Goal: Task Accomplishment & Management: Manage account settings

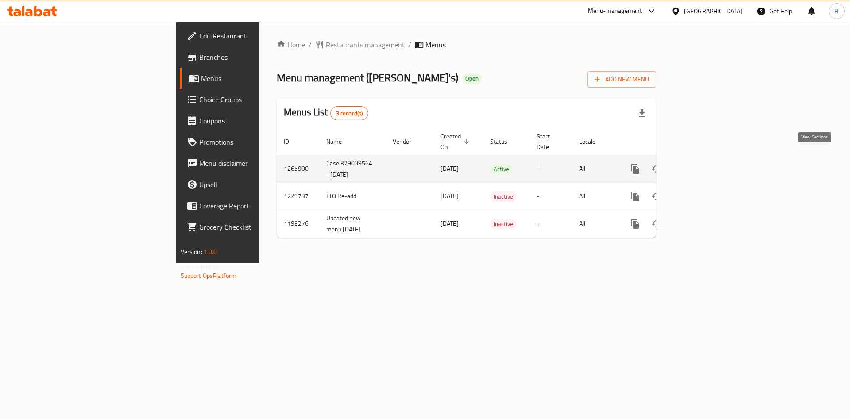
click at [703, 165] on icon "enhanced table" at bounding box center [699, 169] width 8 height 8
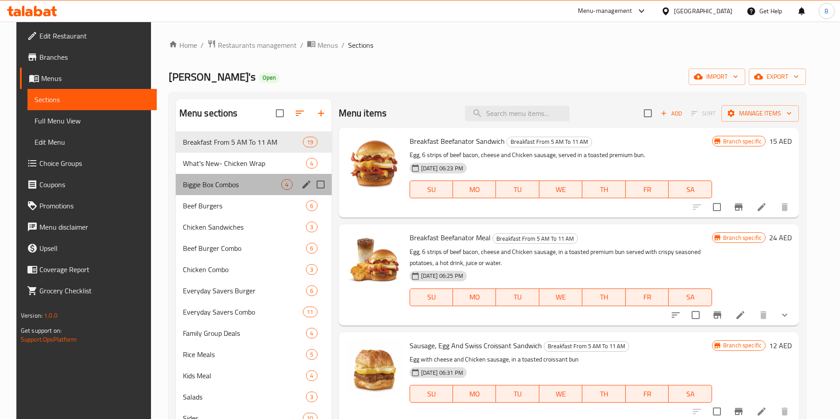
click at [233, 174] on div "Biggie Box Combos 4" at bounding box center [254, 184] width 156 height 21
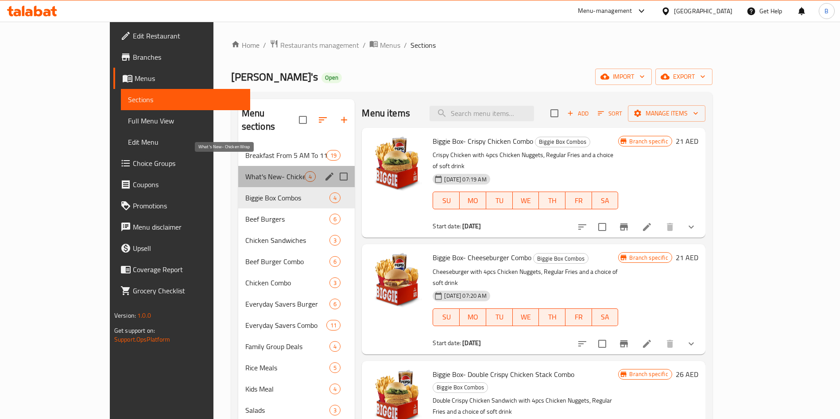
click at [245, 171] on span "What's New- Chicken Wrap" at bounding box center [275, 176] width 60 height 11
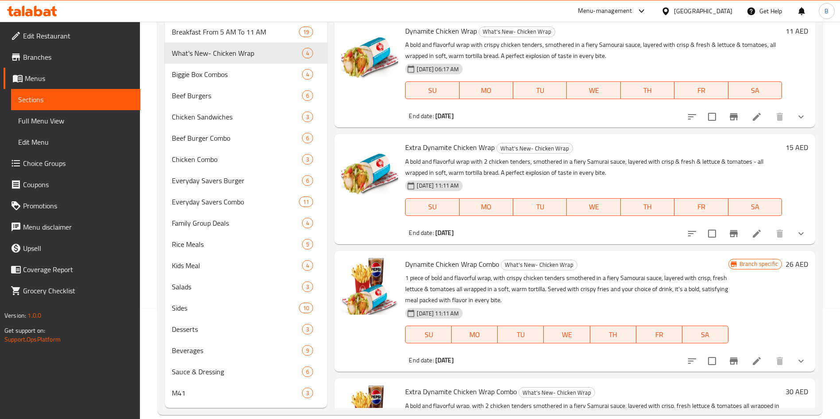
scroll to position [124, 0]
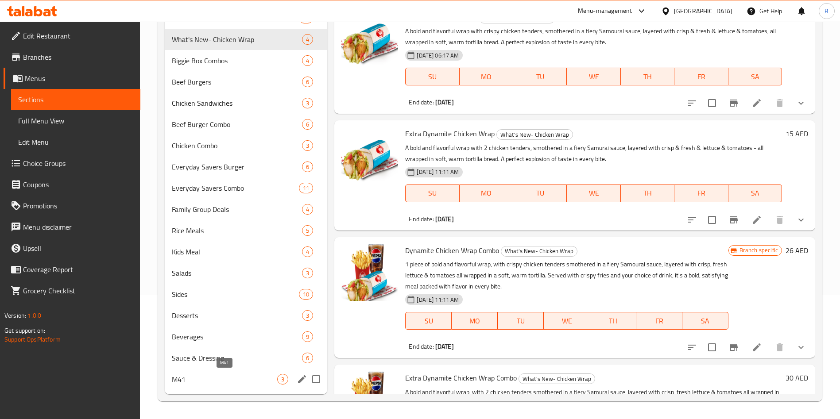
click at [213, 384] on span "M41" at bounding box center [224, 379] width 105 height 11
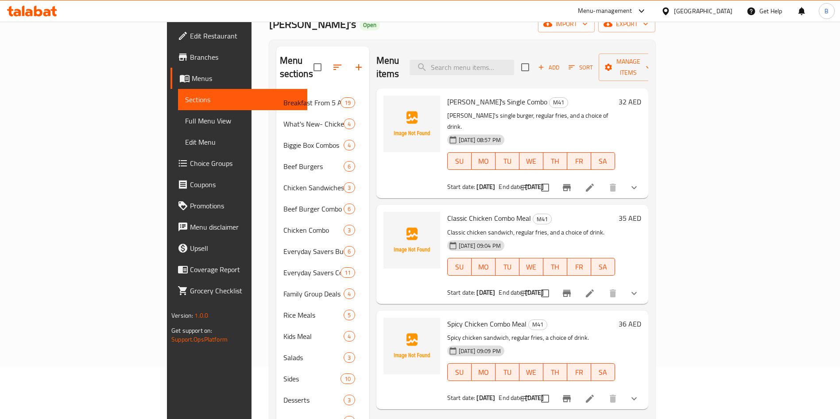
scroll to position [56, 0]
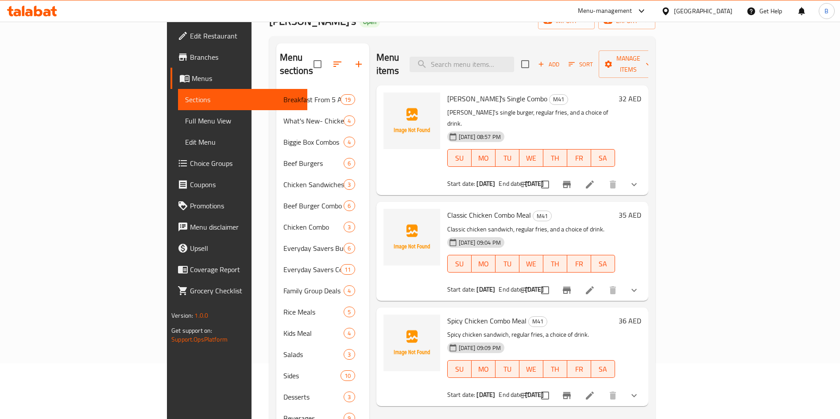
click at [447, 107] on p "Wendy's single burger, regular fries, and a choice of drink." at bounding box center [531, 118] width 168 height 22
drag, startPoint x: 424, startPoint y: 95, endPoint x: 418, endPoint y: 83, distance: 13.5
click at [444, 89] on div "Wendy's Single Combo M41 Wendy's single burger, regular fries, and a choice of …" at bounding box center [531, 140] width 175 height 103
click at [447, 92] on span "[PERSON_NAME]'s Single Combo" at bounding box center [497, 98] width 100 height 13
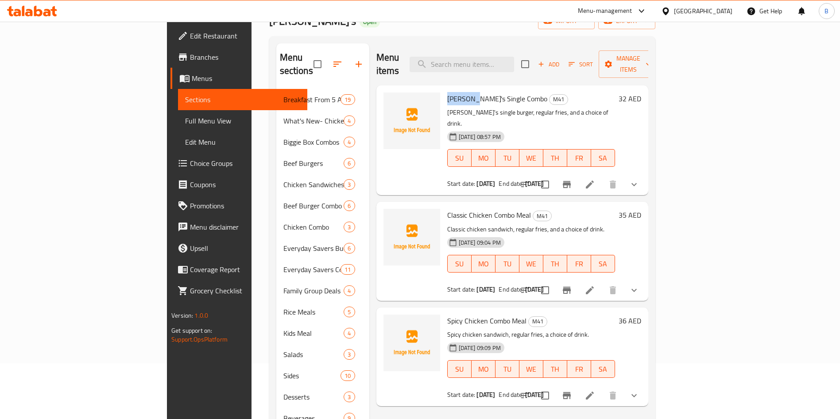
click at [447, 92] on span "[PERSON_NAME]'s Single Combo" at bounding box center [497, 98] width 100 height 13
click at [514, 64] on input "search" at bounding box center [462, 64] width 105 height 15
paste input "[PERSON_NAME]'s Single Combo"
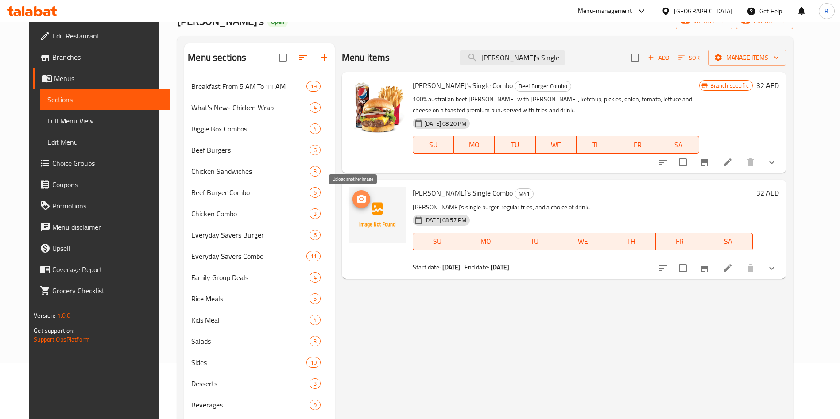
click at [357, 201] on icon "upload picture" at bounding box center [361, 199] width 9 height 8
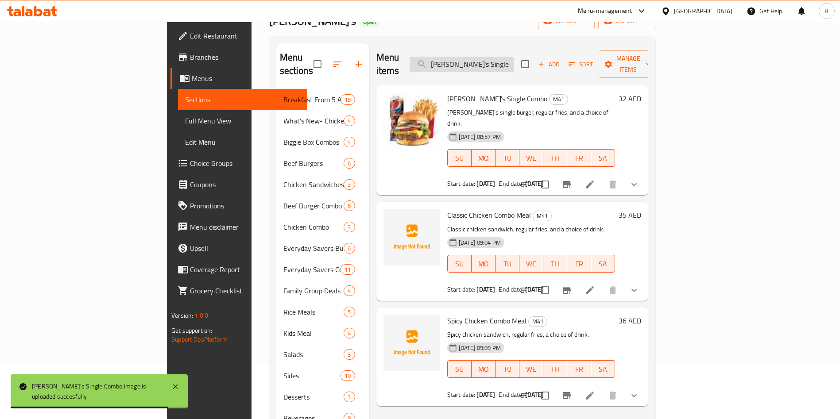
click at [514, 59] on input "[PERSON_NAME]'s Single Combo" at bounding box center [462, 64] width 105 height 15
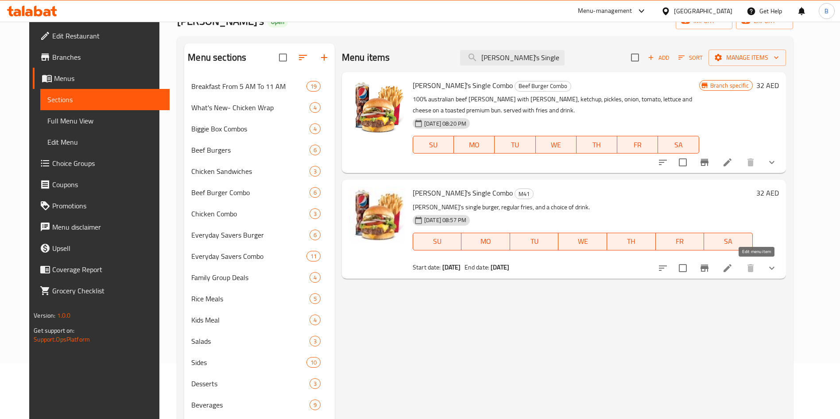
type input "Wendy's Single Comb"
click at [733, 271] on icon at bounding box center [727, 268] width 11 height 11
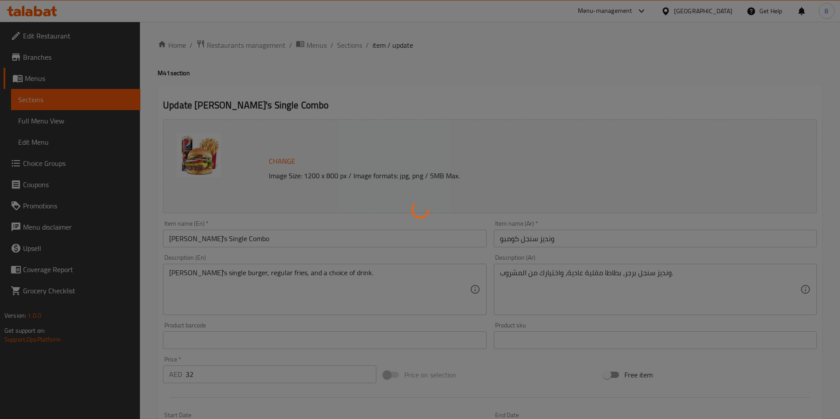
type input "اختيارات المشروبات:"
type input "1"
type input "حذف مكونات"
type input "0"
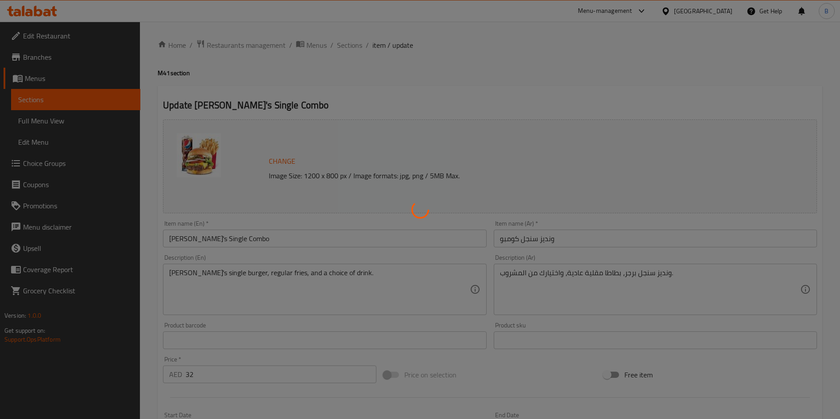
type input "0"
type input "قرص أنجوس اضافي:"
type input "0"
type input "1"
click at [346, 46] on div at bounding box center [420, 209] width 840 height 419
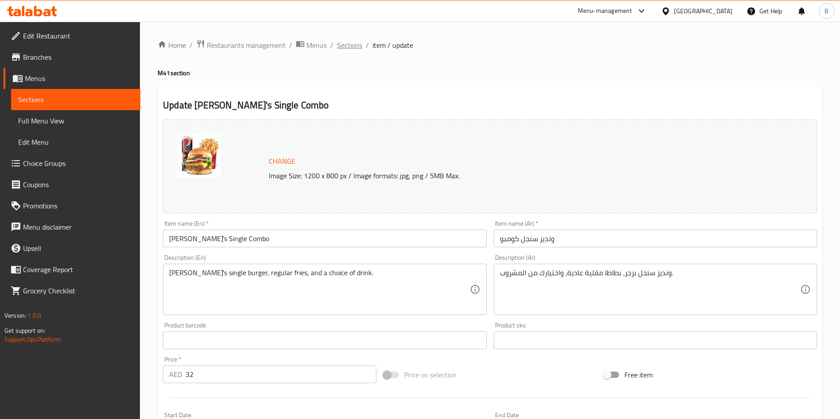
click at [345, 46] on span "Sections" at bounding box center [349, 45] width 25 height 11
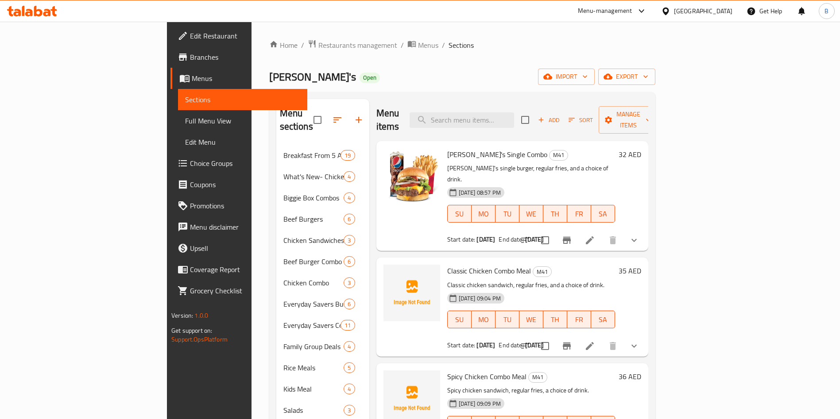
drag, startPoint x: 522, startPoint y: 107, endPoint x: 448, endPoint y: 140, distance: 80.7
click at [448, 140] on div "Menu items Add Sort Manage items Wendy's Single Combo M41 Wendy's single burger…" at bounding box center [508, 315] width 279 height 432
click at [448, 148] on span "[PERSON_NAME]'s Single Combo" at bounding box center [497, 154] width 100 height 13
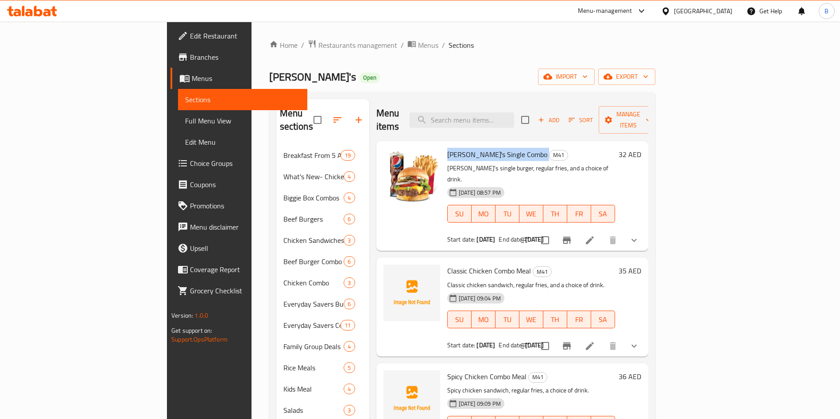
copy h6 "[PERSON_NAME]'s Single Combo"
click at [514, 118] on input "search" at bounding box center [462, 119] width 105 height 15
paste input "[PERSON_NAME]'s Single Combo"
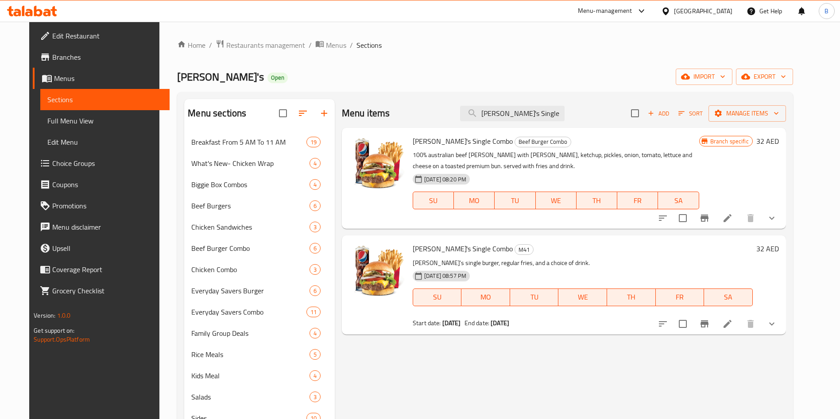
scroll to position [124, 0]
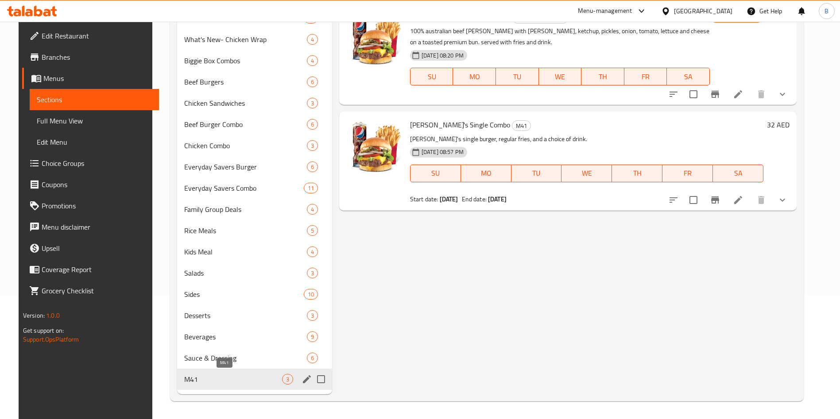
type input "[PERSON_NAME]'s Single Combo"
click at [273, 380] on span "M41" at bounding box center [233, 379] width 98 height 11
click at [256, 378] on span "M41" at bounding box center [233, 379] width 98 height 11
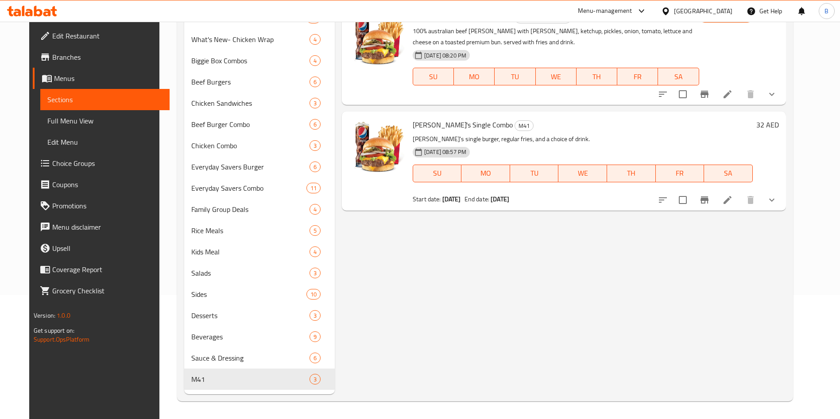
scroll to position [0, 0]
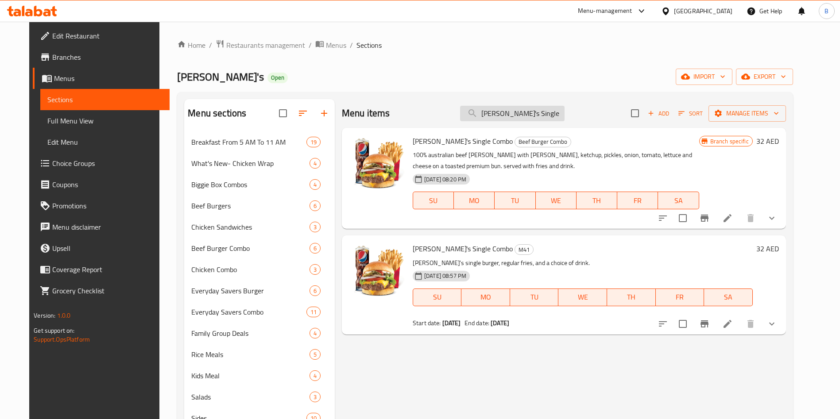
click at [565, 108] on input "[PERSON_NAME]'s Single Combo" at bounding box center [512, 113] width 105 height 15
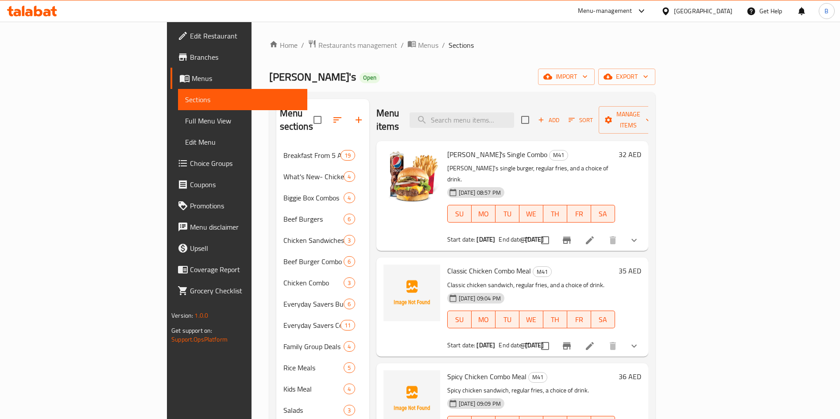
click at [456, 264] on span "Classic Chicken Combo Meal" at bounding box center [489, 270] width 84 height 13
copy h6 "Classic Chicken Combo Meal"
click at [498, 115] on input "search" at bounding box center [462, 119] width 105 height 15
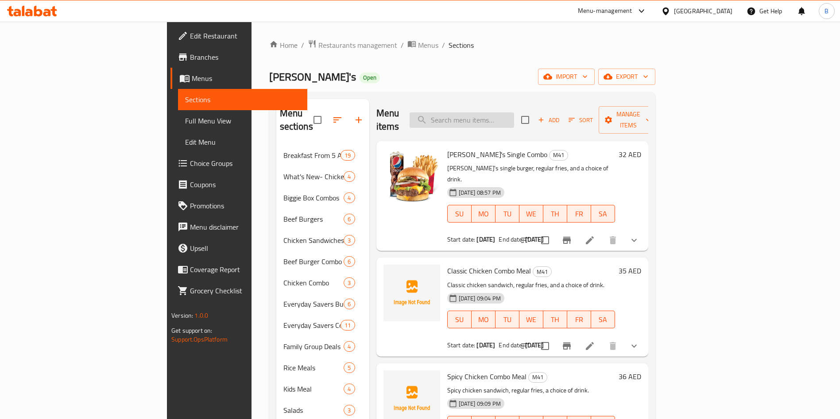
paste input "Classic Chicken Combo Meal"
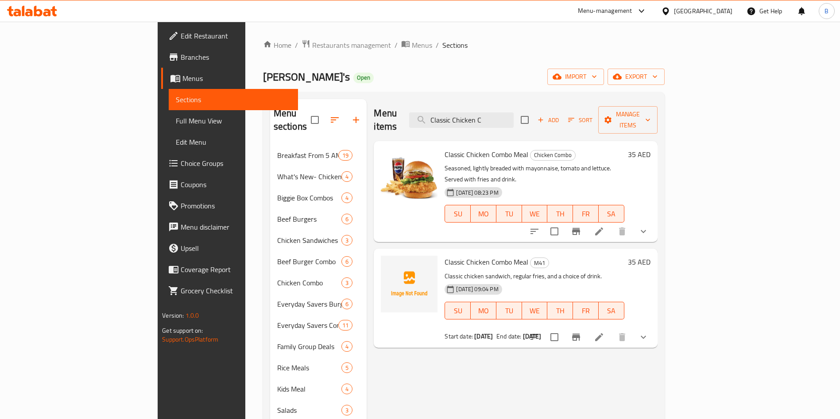
click at [511, 163] on p "Seasoned, lightly breaded with mayonnaise, tomato and lettuce. Served with frie…" at bounding box center [534, 174] width 179 height 22
copy div "Seasoned, lightly breaded with mayonnaise, tomato and lettuce. Served with frie…"
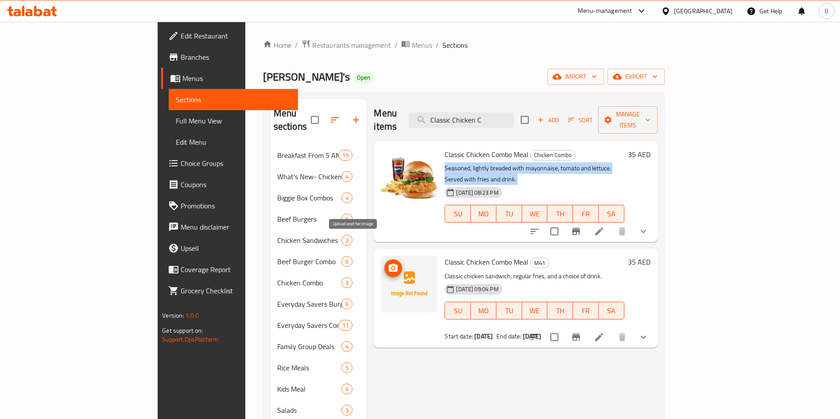
click at [389, 264] on icon "upload picture" at bounding box center [393, 268] width 9 height 8
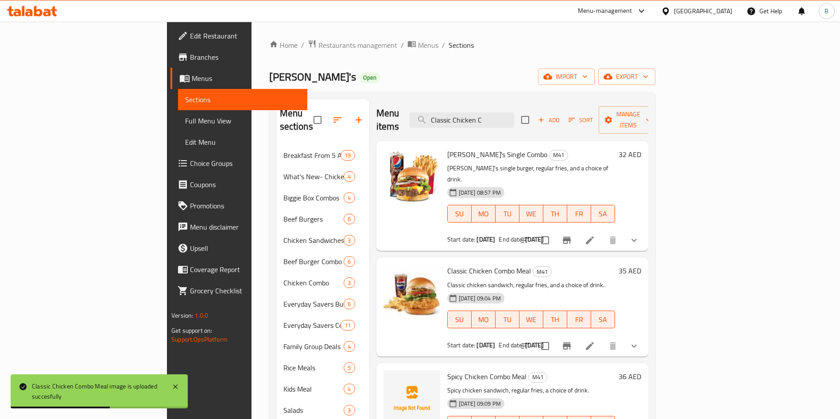
click at [447, 370] on span "Spicy Chicken Combo Meal" at bounding box center [486, 376] width 79 height 13
copy h6 "Spicy Chicken Combo Meal"
click at [508, 116] on input "Classic Chicken C" at bounding box center [462, 119] width 105 height 15
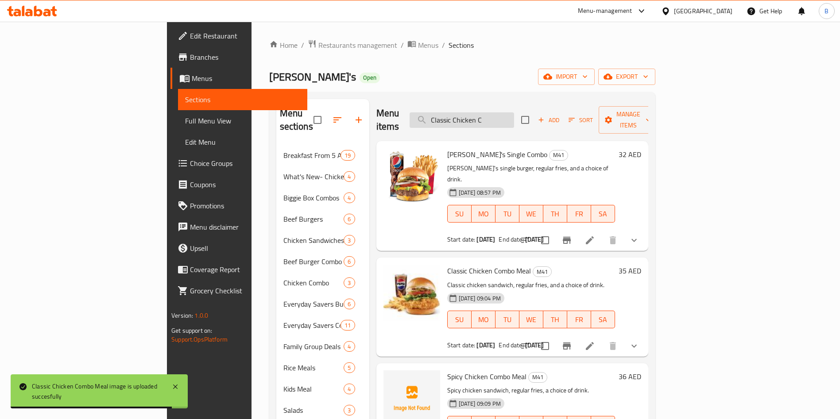
paste input "Spicy Chicken Combo Meal"
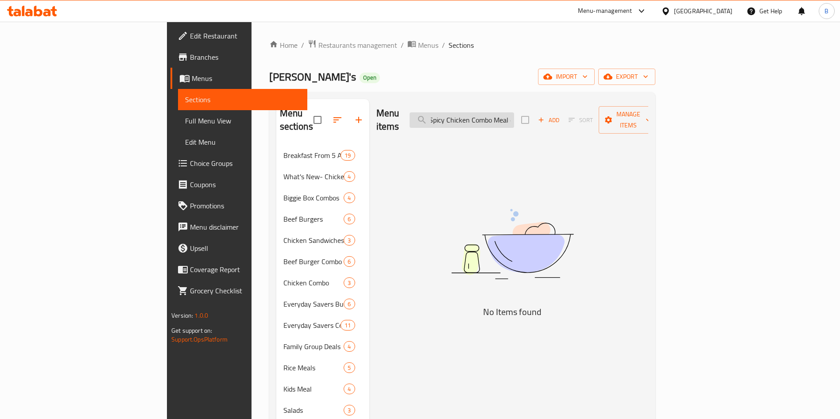
click at [508, 116] on input "ClassiSpicy Chicken Combo Meal c Chicken C" at bounding box center [462, 119] width 105 height 15
paste input "Spicy Chicken Combo Meal"
click at [508, 116] on input "Spicy Chicken Combo Meal" at bounding box center [462, 119] width 105 height 15
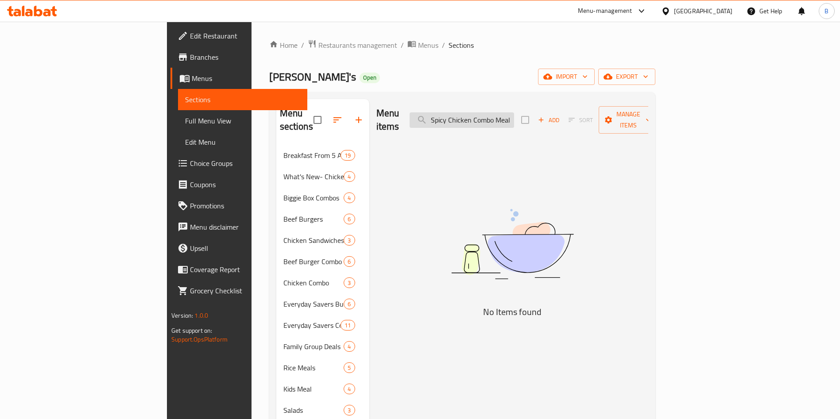
scroll to position [0, 0]
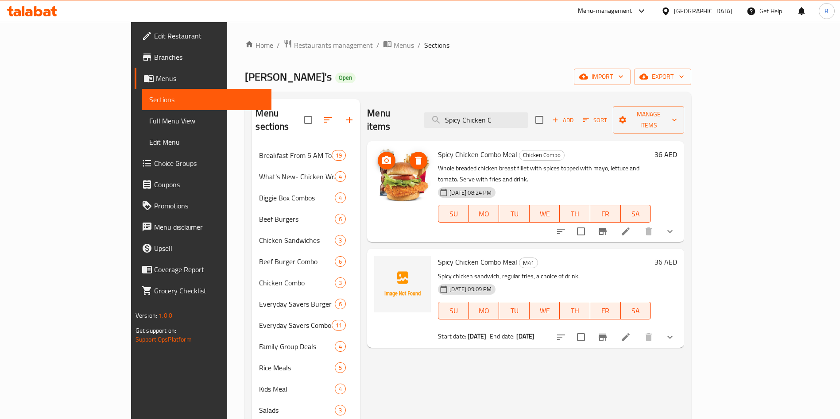
type input "Spicy Chicken C"
click at [378, 263] on span "upload picture" at bounding box center [387, 268] width 18 height 11
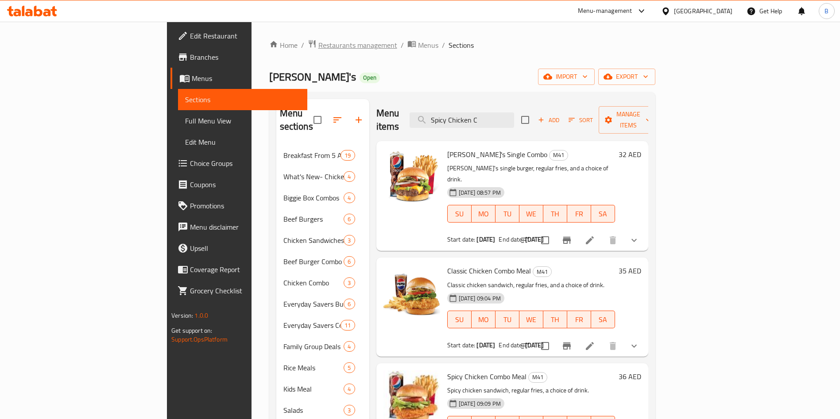
click at [318, 46] on span "Restaurants management" at bounding box center [357, 45] width 79 height 11
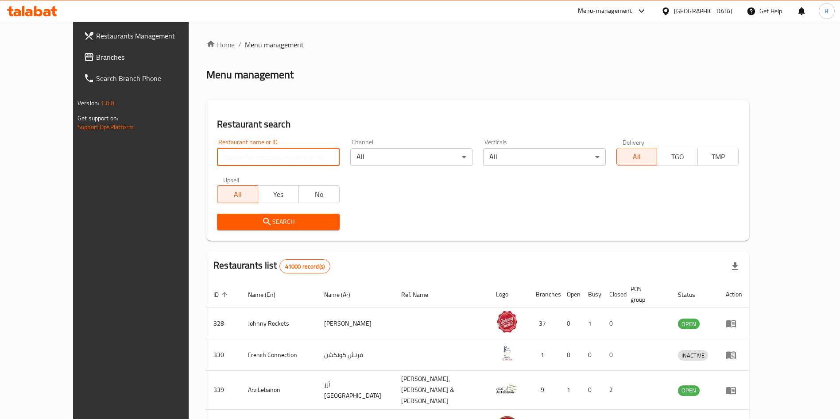
click at [217, 159] on input "search" at bounding box center [278, 157] width 122 height 18
type input "wendy"
click button "Search" at bounding box center [278, 222] width 122 height 16
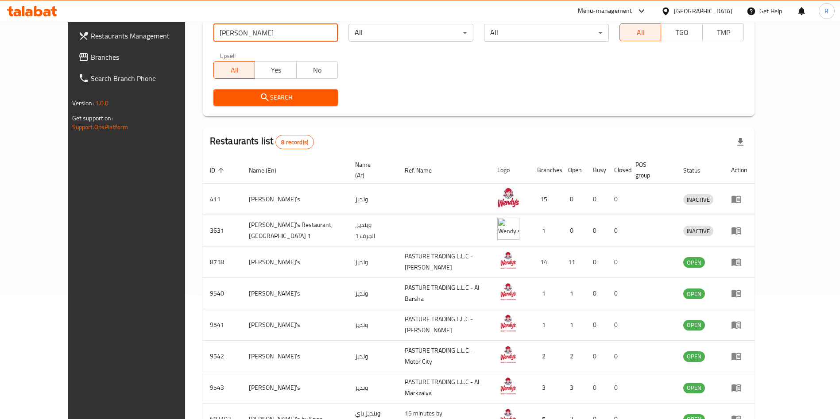
scroll to position [133, 0]
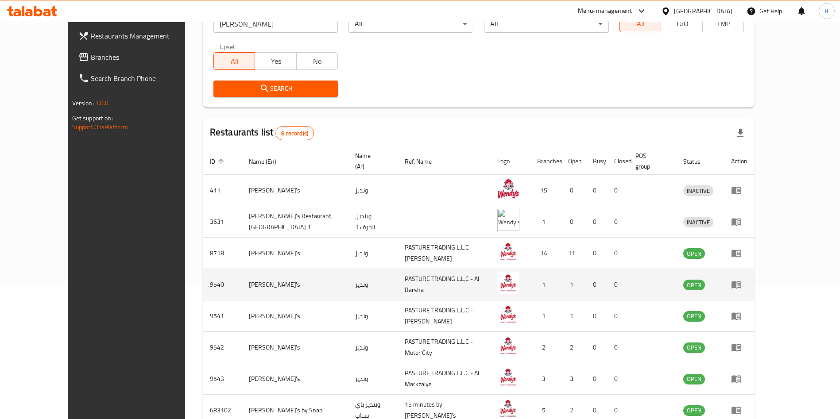
click at [755, 275] on td "enhanced table" at bounding box center [739, 284] width 31 height 31
click at [741, 282] on icon "enhanced table" at bounding box center [737, 286] width 10 height 8
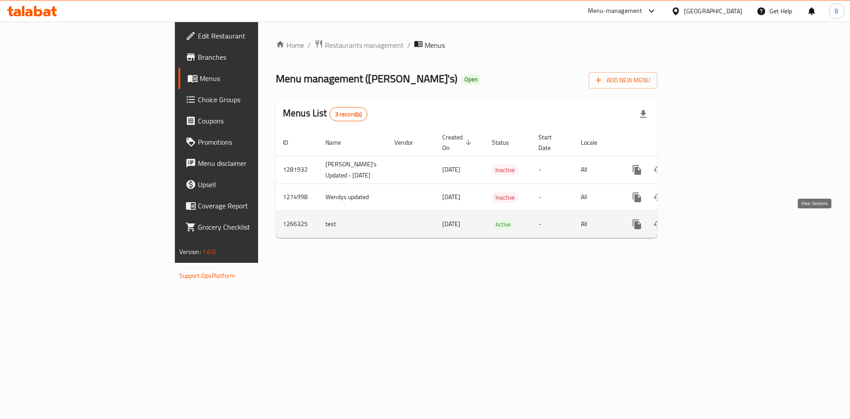
click at [705, 227] on icon "enhanced table" at bounding box center [701, 225] width 8 height 8
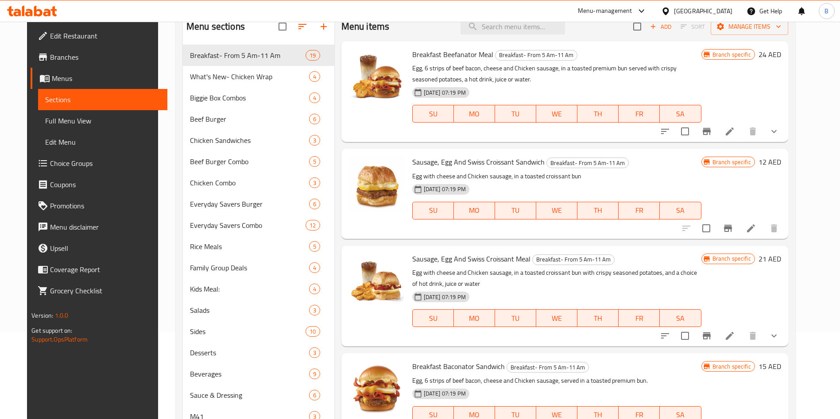
scroll to position [124, 0]
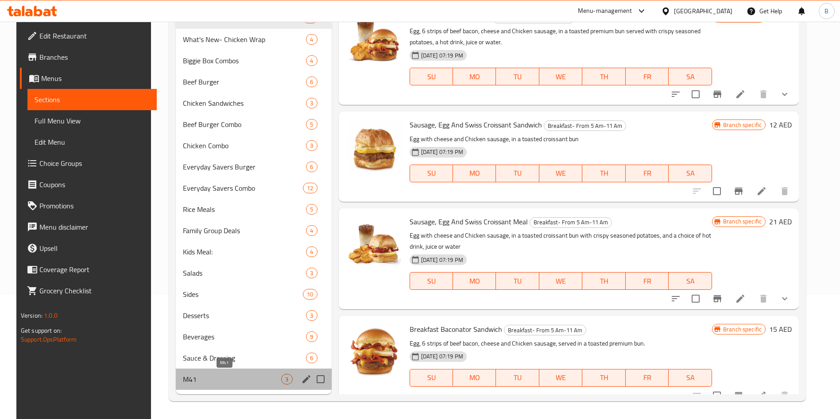
click at [242, 378] on span "M41" at bounding box center [232, 379] width 99 height 11
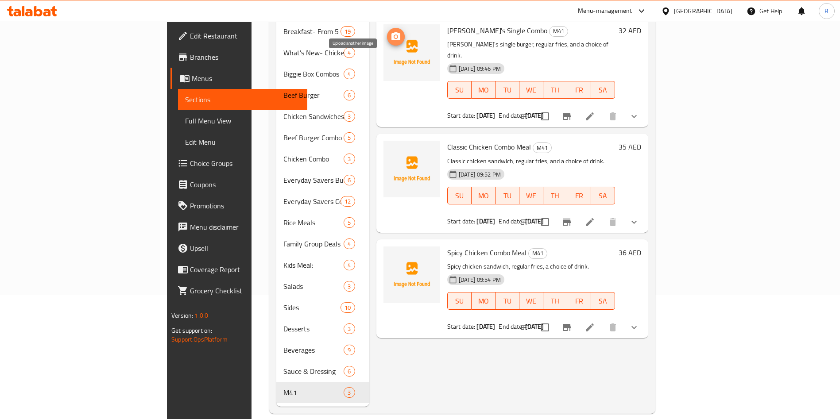
click at [391, 32] on icon "upload picture" at bounding box center [395, 36] width 9 height 8
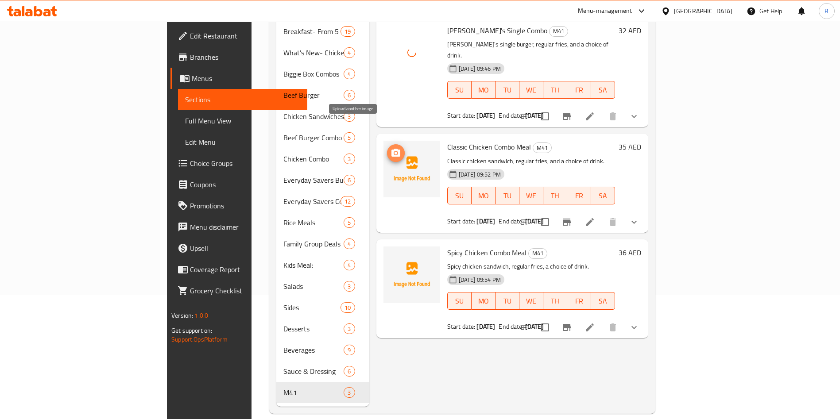
click at [391, 149] on icon "upload picture" at bounding box center [395, 153] width 9 height 8
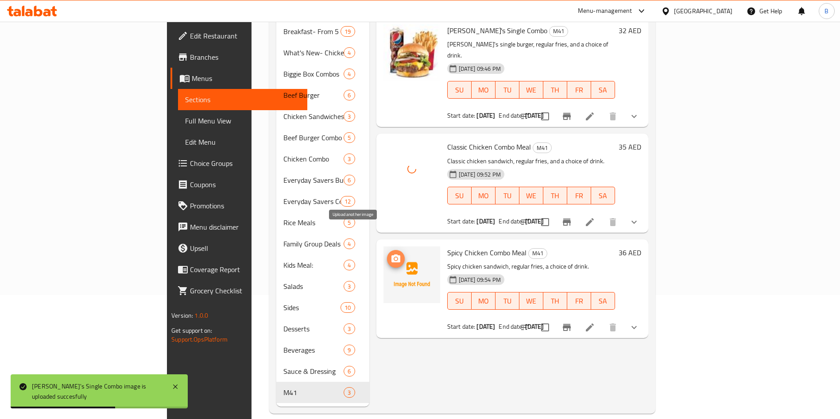
click at [387, 254] on span "upload picture" at bounding box center [396, 259] width 18 height 11
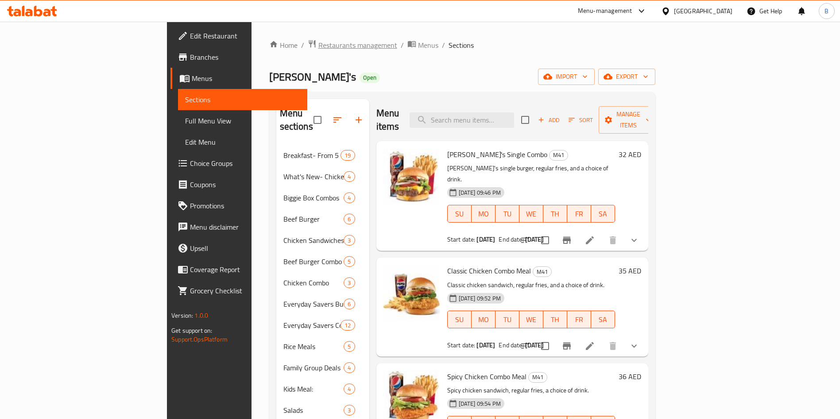
click at [318, 42] on span "Restaurants management" at bounding box center [357, 45] width 79 height 11
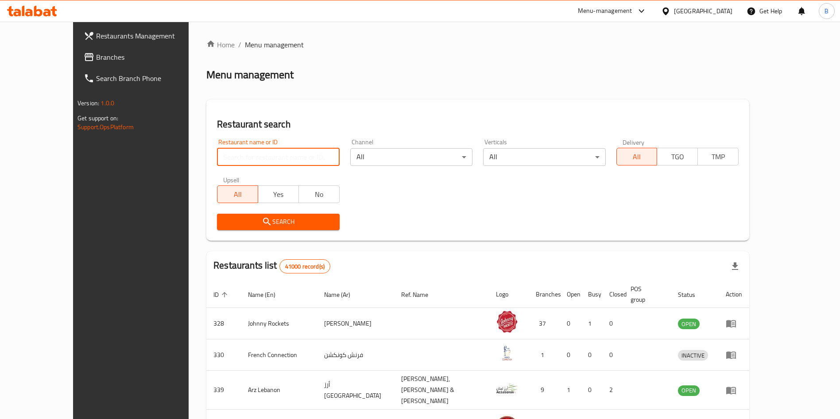
click at [221, 159] on input "search" at bounding box center [278, 157] width 122 height 18
type input "wendy"
click button "Search" at bounding box center [278, 222] width 122 height 16
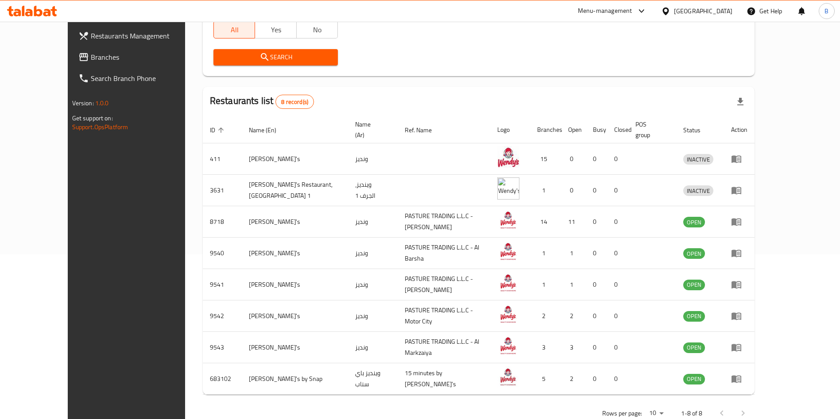
scroll to position [178, 0]
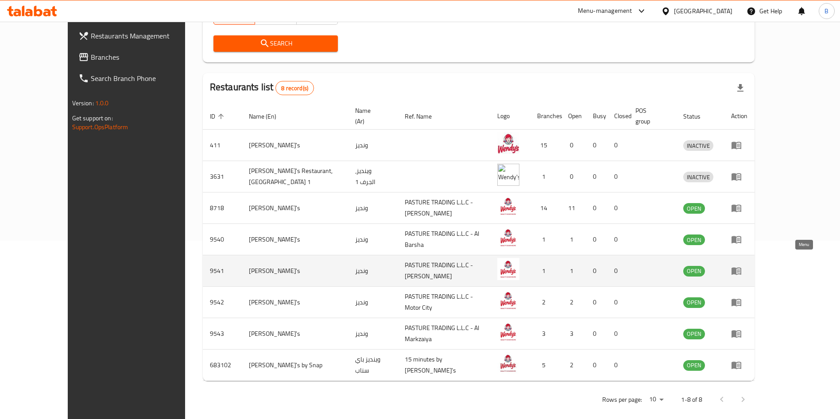
click at [742, 266] on icon "enhanced table" at bounding box center [736, 271] width 11 height 11
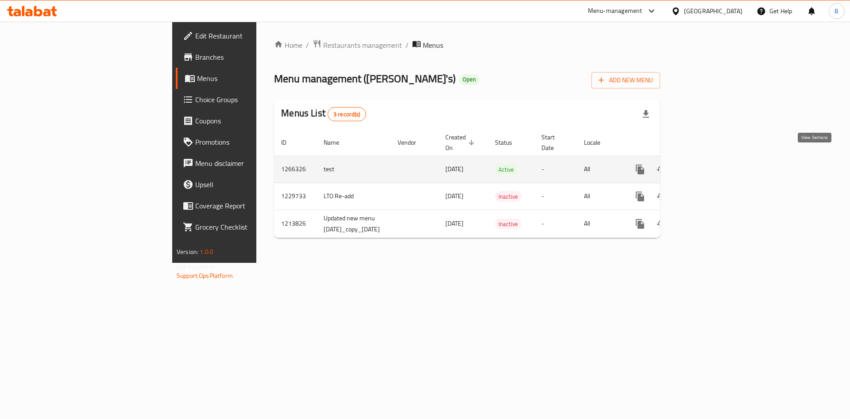
click at [709, 164] on icon "enhanced table" at bounding box center [704, 169] width 11 height 11
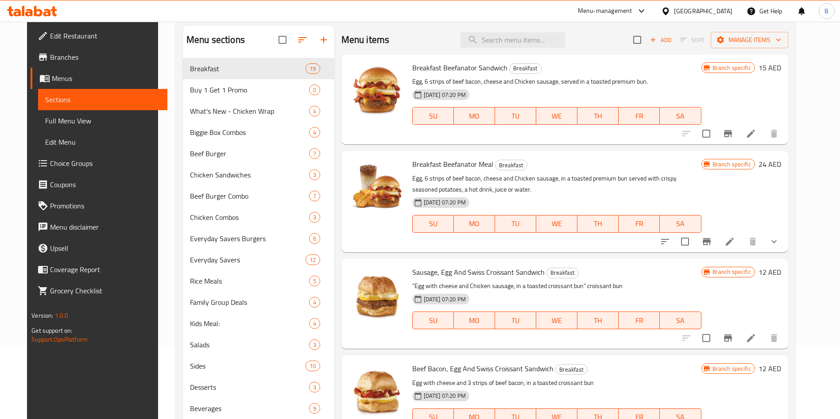
scroll to position [72, 0]
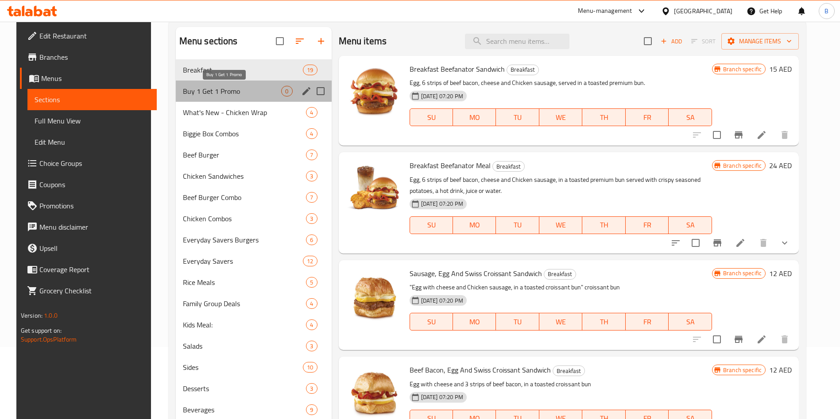
click at [204, 93] on span "Buy 1 Get 1 Promo" at bounding box center [232, 91] width 99 height 11
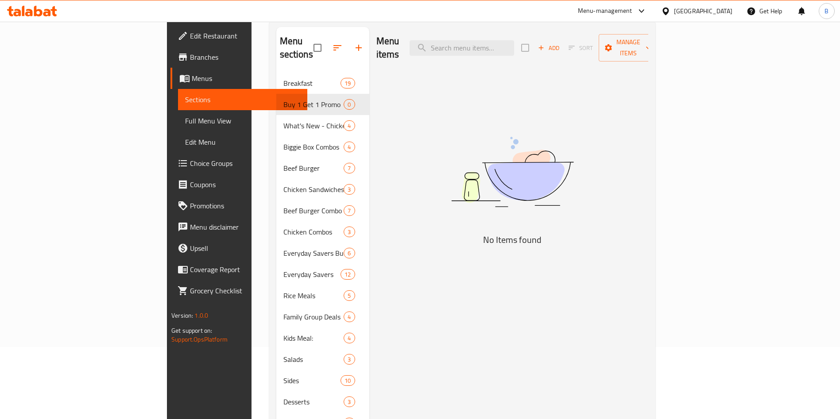
scroll to position [144, 0]
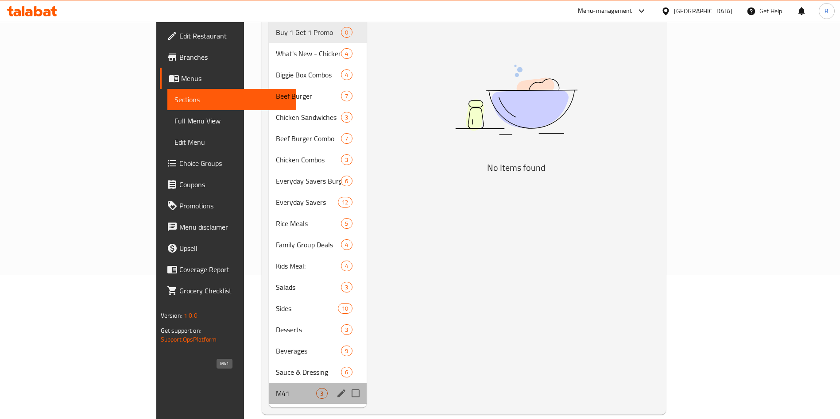
click at [276, 388] on span "M41" at bounding box center [296, 393] width 40 height 11
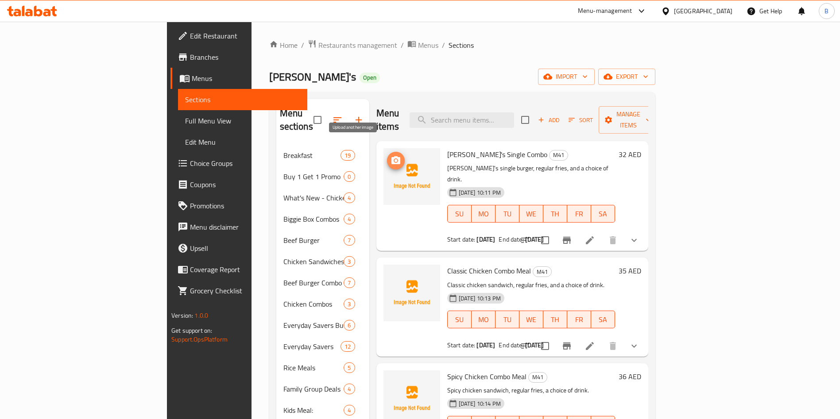
click at [391, 155] on icon "upload picture" at bounding box center [396, 160] width 11 height 11
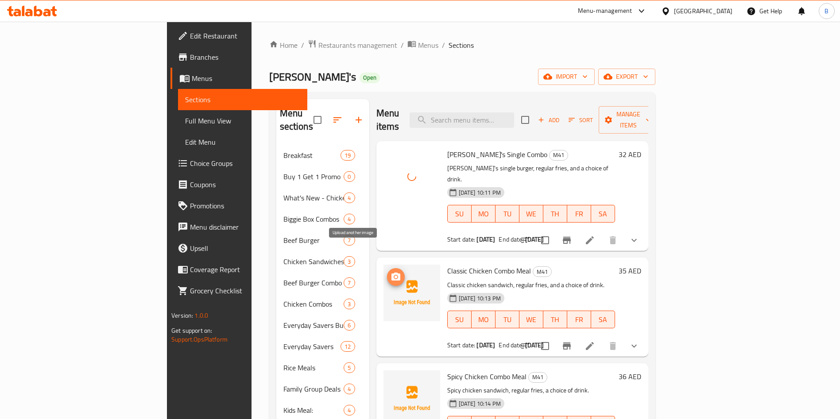
click at [391, 273] on icon "upload picture" at bounding box center [395, 277] width 9 height 8
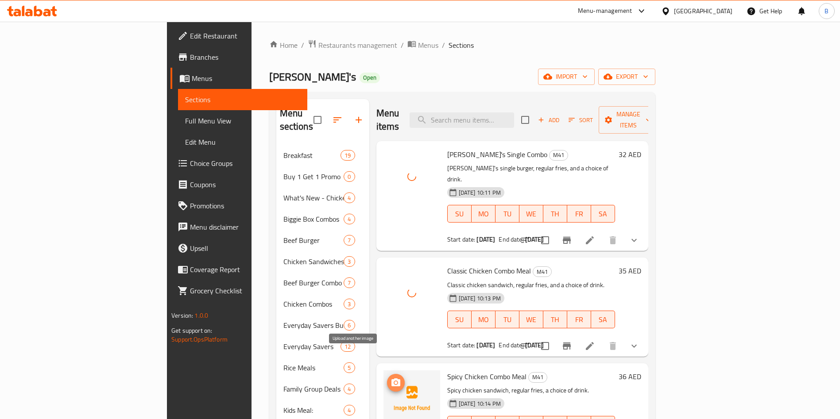
click at [391, 379] on icon "upload picture" at bounding box center [395, 383] width 9 height 8
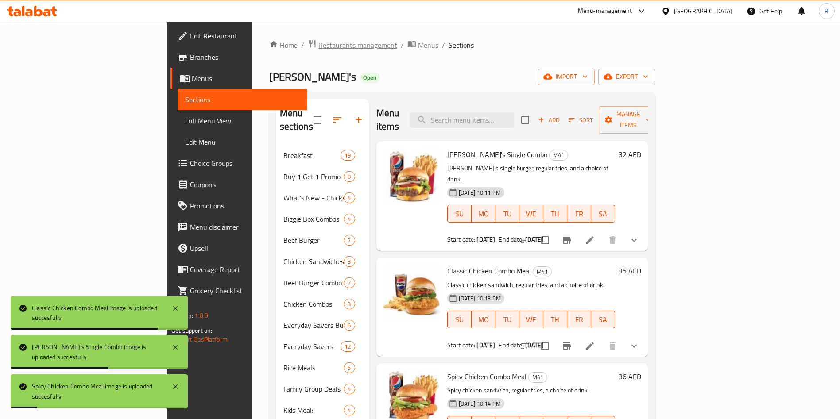
click at [318, 42] on span "Restaurants management" at bounding box center [357, 45] width 79 height 11
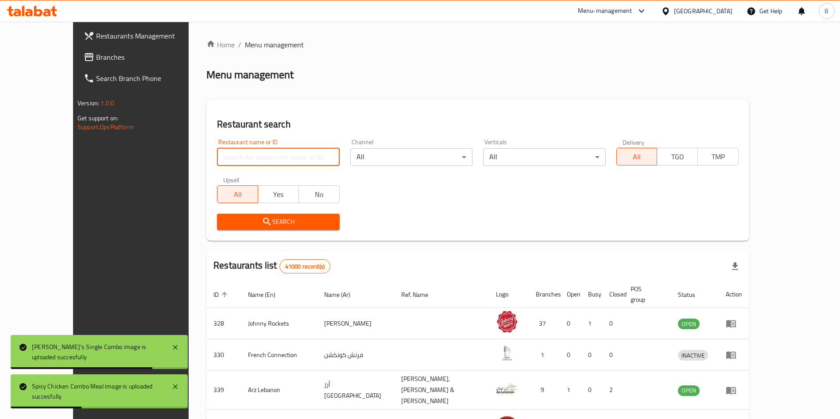
click at [255, 159] on input "search" at bounding box center [278, 157] width 122 height 18
type input "wendy"
click button "Search" at bounding box center [278, 222] width 122 height 16
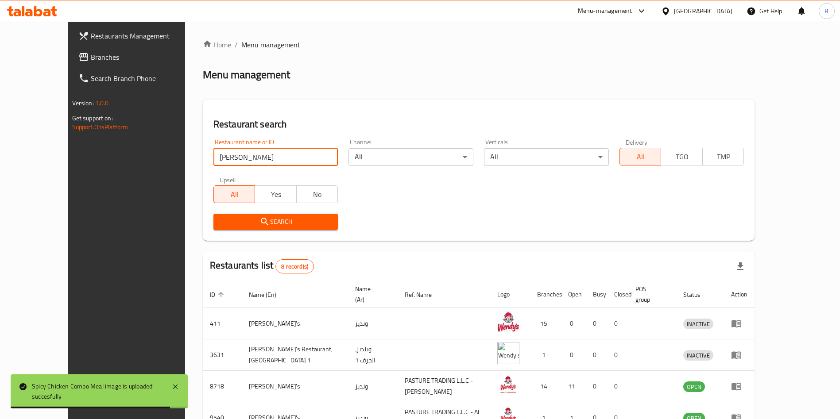
scroll to position [178, 0]
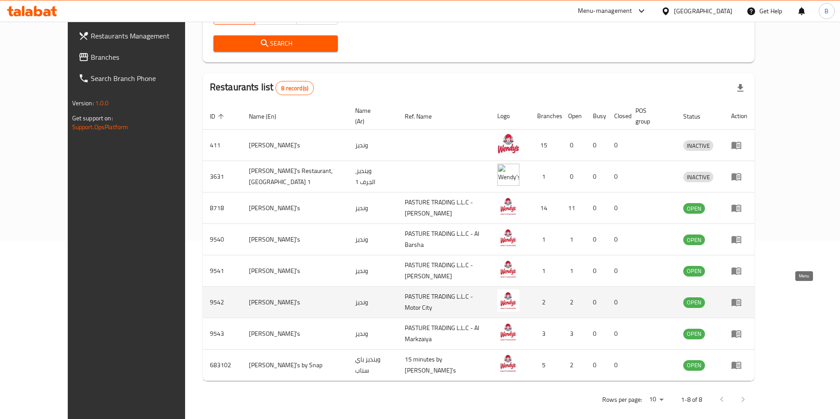
click at [740, 301] on icon "enhanced table" at bounding box center [738, 303] width 3 height 4
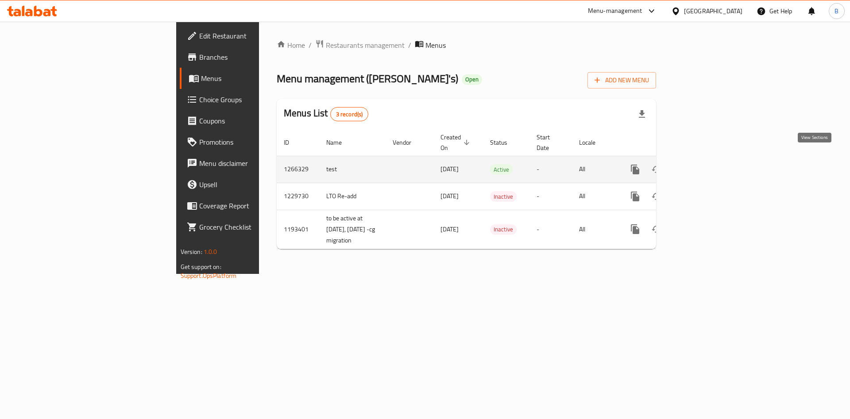
click at [703, 166] on icon "enhanced table" at bounding box center [699, 170] width 8 height 8
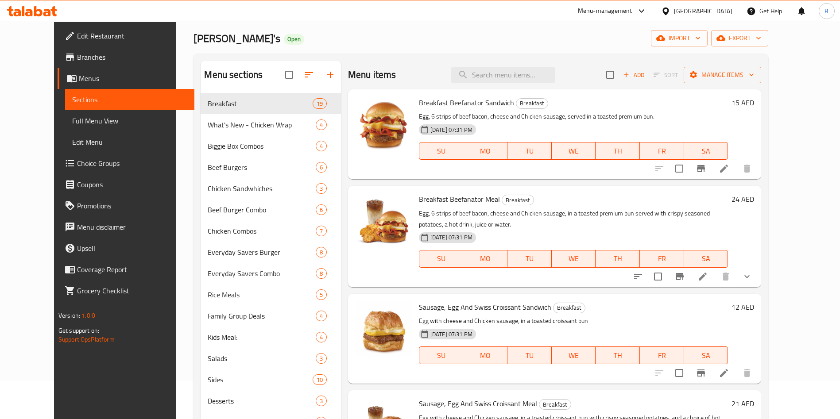
scroll to position [124, 0]
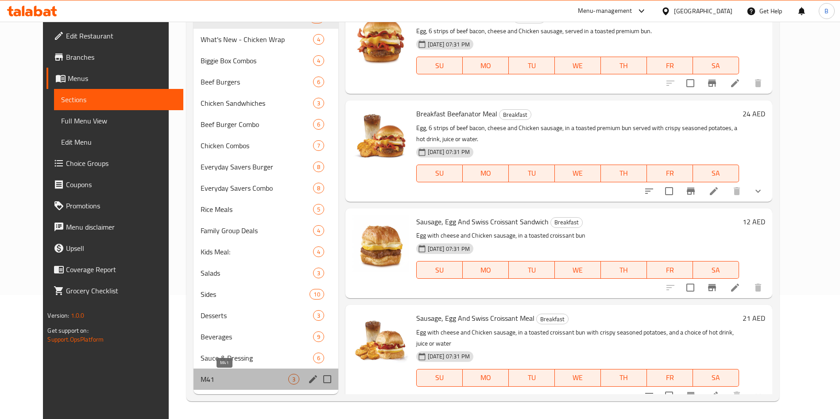
click at [241, 379] on span "M41" at bounding box center [244, 379] width 87 height 11
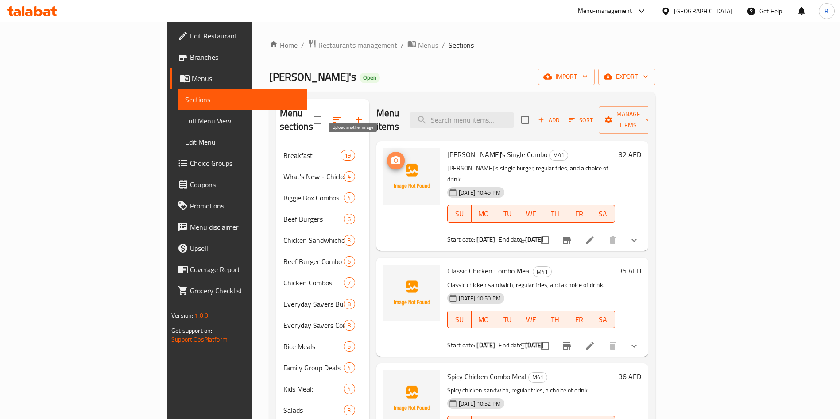
click at [387, 154] on button "upload picture" at bounding box center [396, 161] width 18 height 18
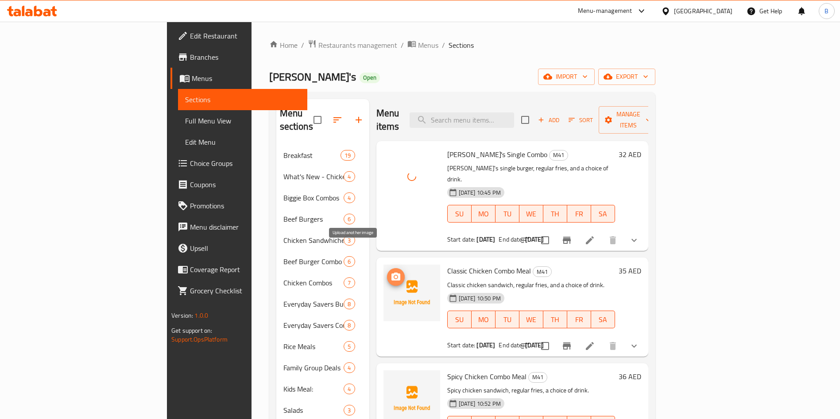
click at [387, 268] on button "upload picture" at bounding box center [396, 277] width 18 height 18
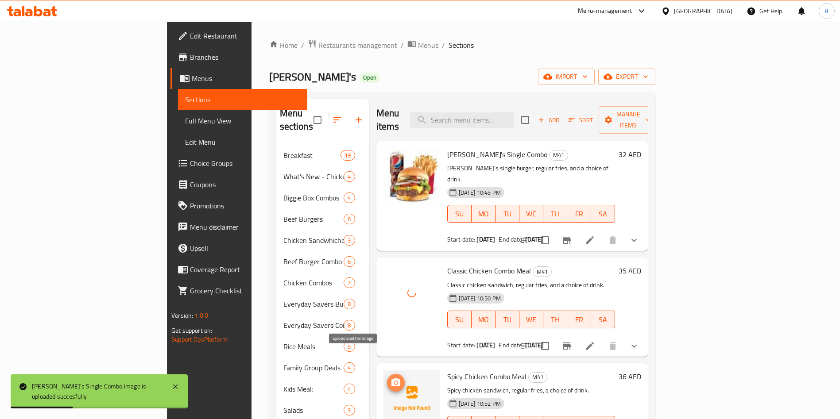
click at [394, 382] on circle "upload picture" at bounding box center [395, 383] width 3 height 3
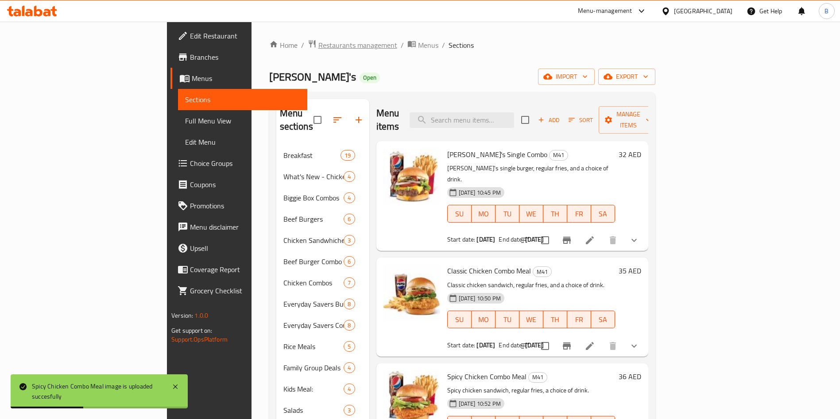
click at [318, 45] on span "Restaurants management" at bounding box center [357, 45] width 79 height 11
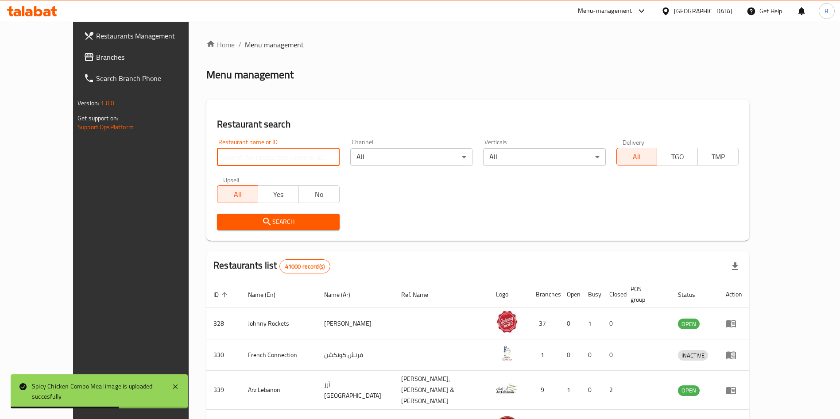
click at [236, 154] on input "search" at bounding box center [278, 157] width 122 height 18
type input "wendy"
click button "Search" at bounding box center [278, 222] width 122 height 16
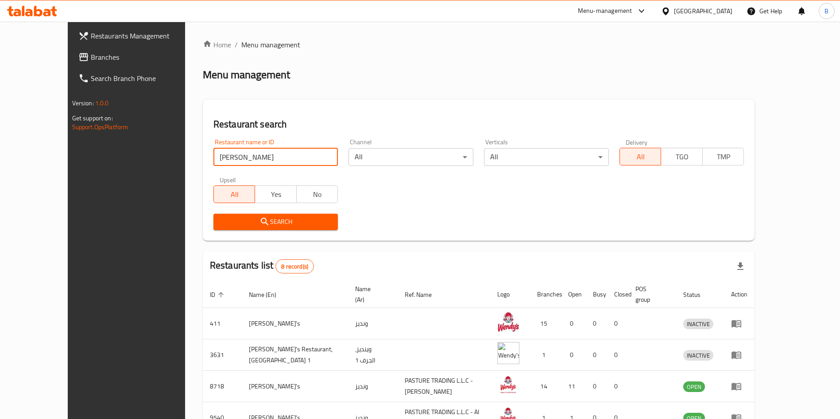
scroll to position [178, 0]
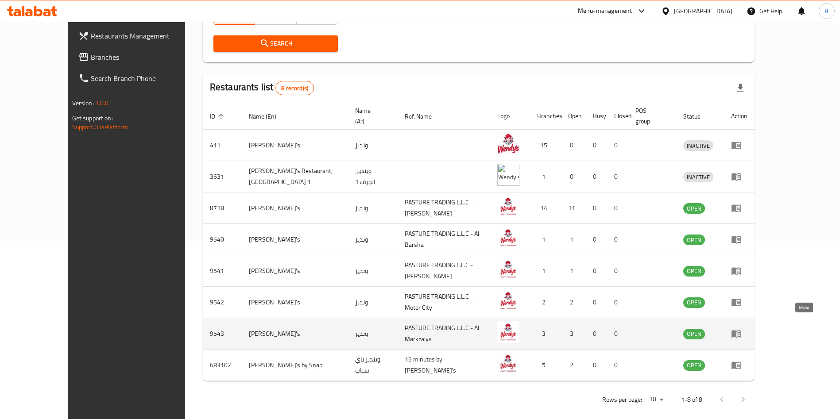
click at [742, 329] on icon "enhanced table" at bounding box center [736, 334] width 11 height 11
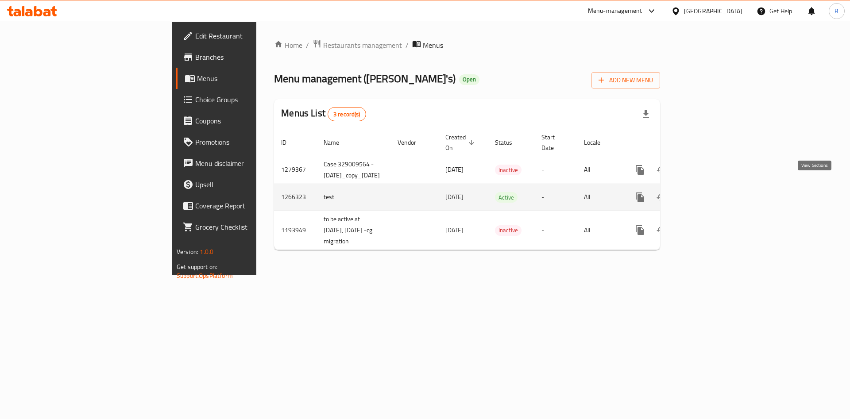
click at [709, 192] on icon "enhanced table" at bounding box center [704, 197] width 11 height 11
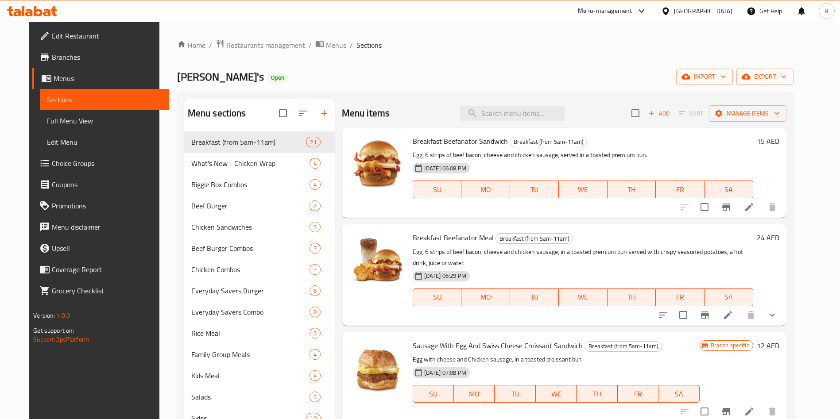
scroll to position [124, 0]
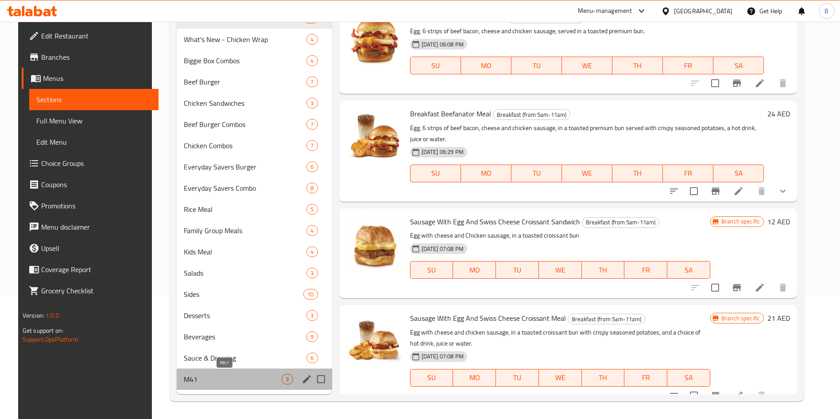
click at [190, 384] on span "M41" at bounding box center [233, 379] width 98 height 11
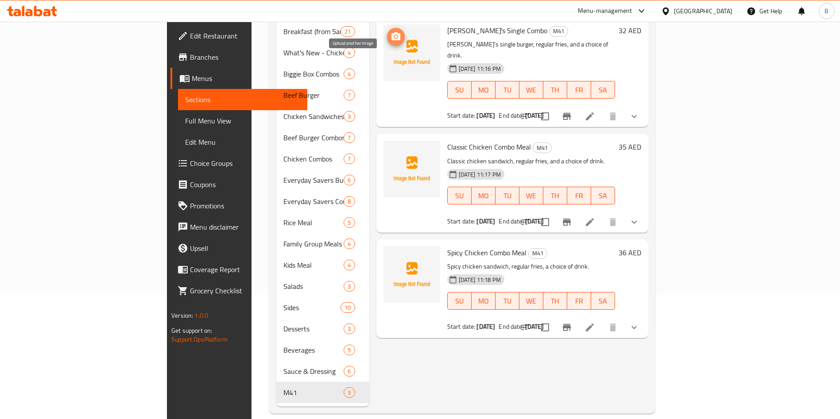
click at [391, 31] on icon "upload picture" at bounding box center [396, 36] width 11 height 11
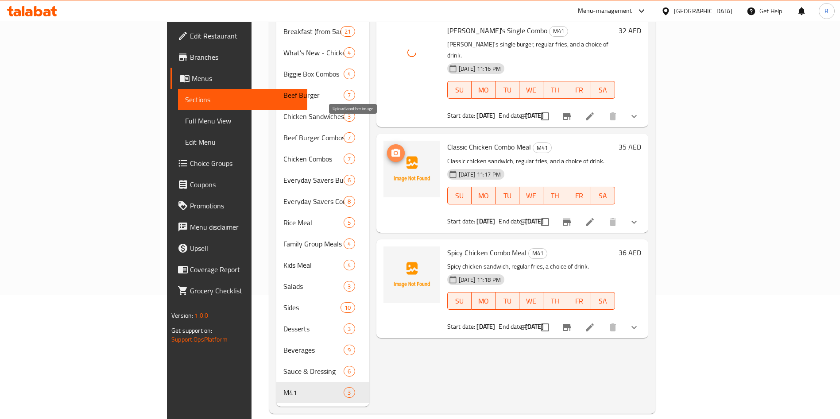
click at [387, 144] on button "upload picture" at bounding box center [396, 153] width 18 height 18
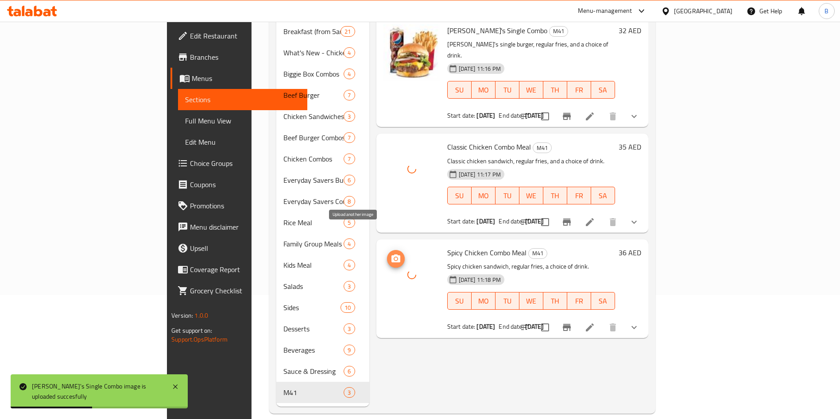
click at [391, 255] on icon "upload picture" at bounding box center [395, 259] width 9 height 8
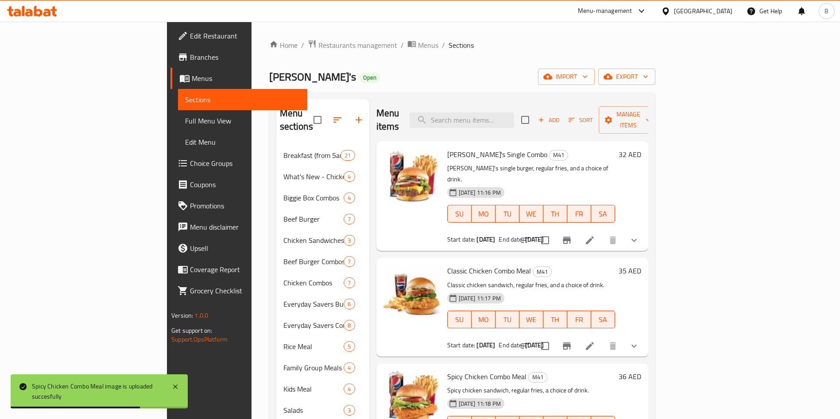
click at [269, 53] on div "Home / Restaurants management / Menus / Sections Wendy's Open import export Men…" at bounding box center [462, 288] width 386 height 499
click at [318, 44] on span "Restaurants management" at bounding box center [357, 45] width 79 height 11
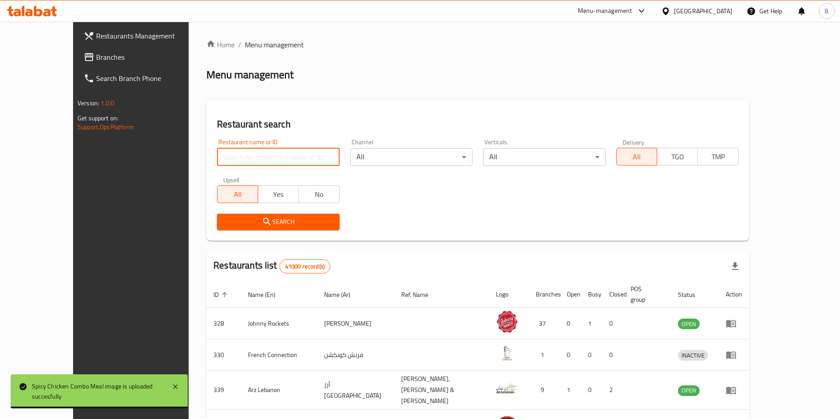
click at [258, 160] on input "search" at bounding box center [278, 157] width 122 height 18
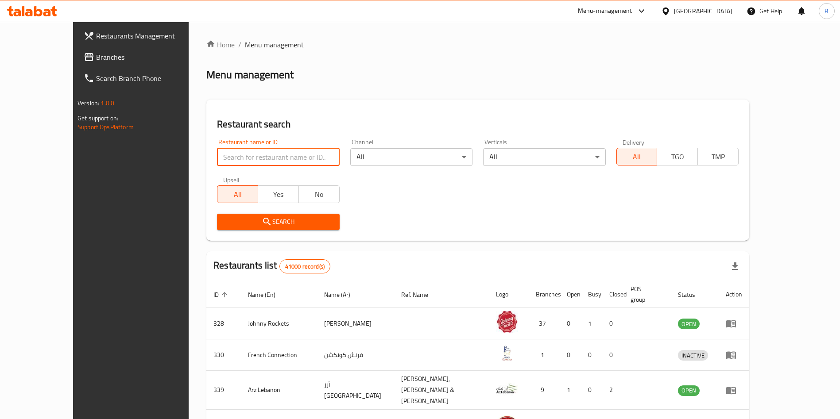
type input "wendy"
click button "Search" at bounding box center [278, 222] width 122 height 16
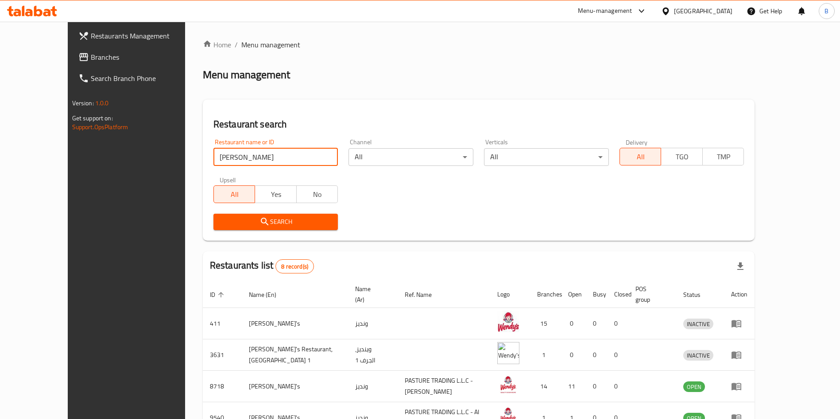
scroll to position [178, 0]
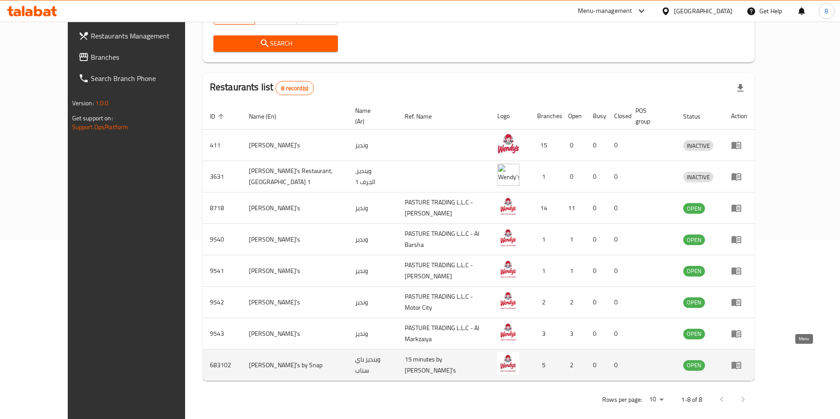
click at [740, 364] on icon "enhanced table" at bounding box center [738, 366] width 3 height 4
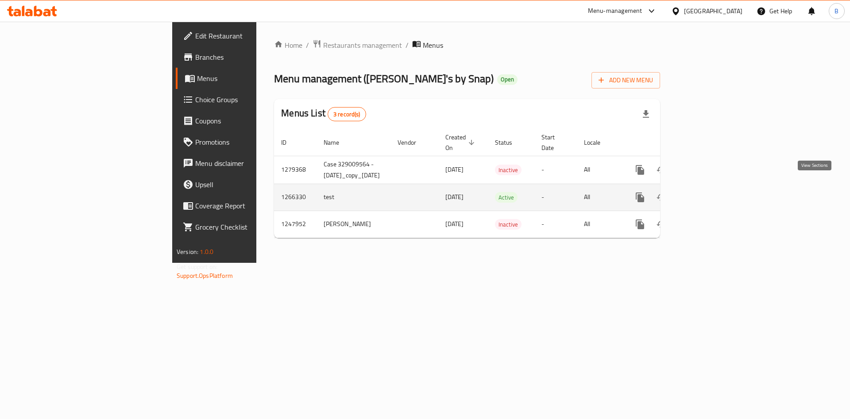
click at [709, 192] on icon "enhanced table" at bounding box center [704, 197] width 11 height 11
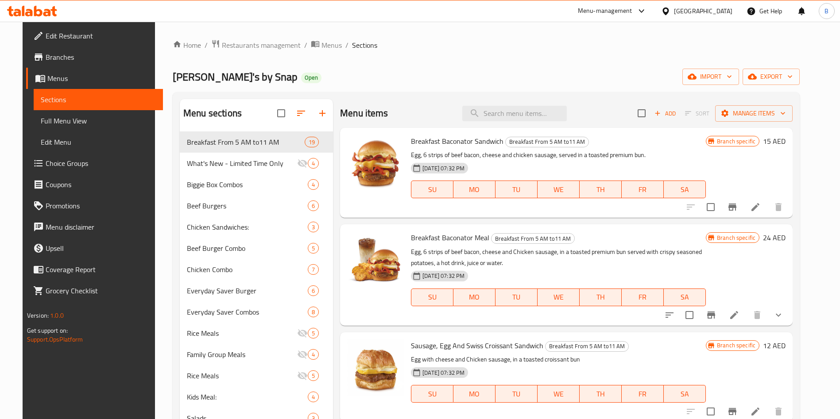
scroll to position [144, 0]
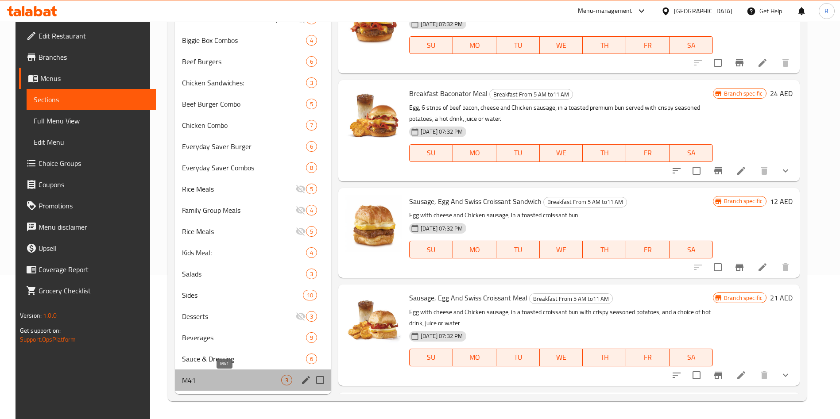
click at [234, 380] on span "M41" at bounding box center [231, 380] width 99 height 11
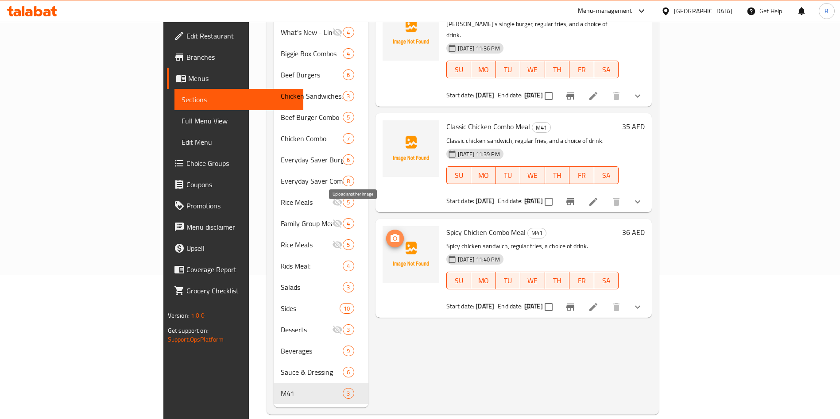
click at [391, 234] on icon "upload picture" at bounding box center [395, 238] width 9 height 8
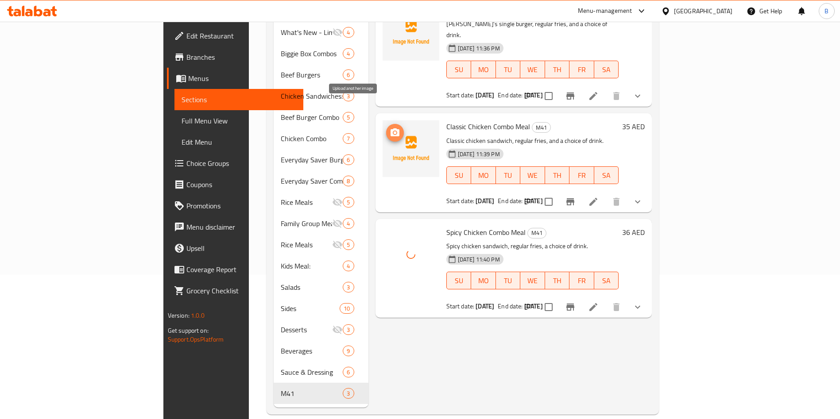
click at [391, 128] on icon "upload picture" at bounding box center [395, 132] width 9 height 8
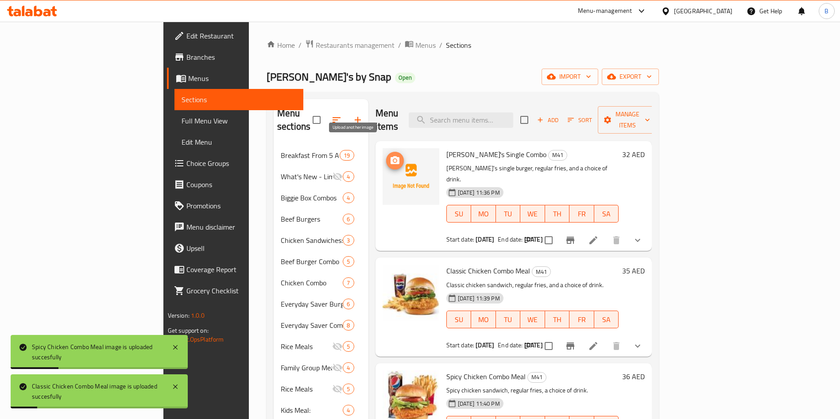
click at [391, 156] on icon "upload picture" at bounding box center [395, 160] width 9 height 8
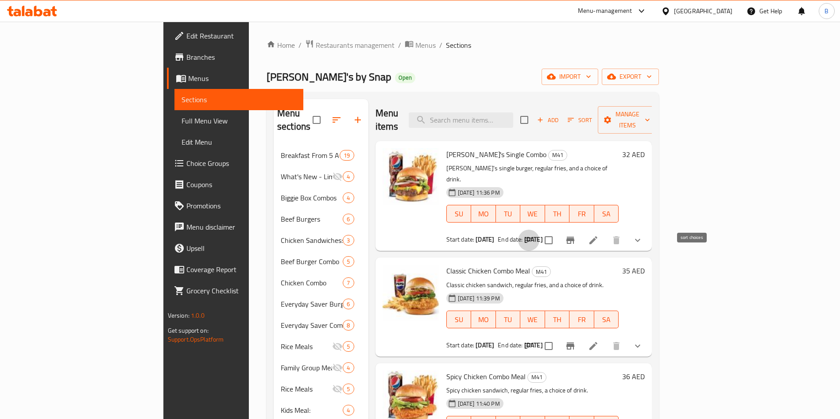
click at [534, 235] on icon "sort-choices" at bounding box center [528, 240] width 11 height 11
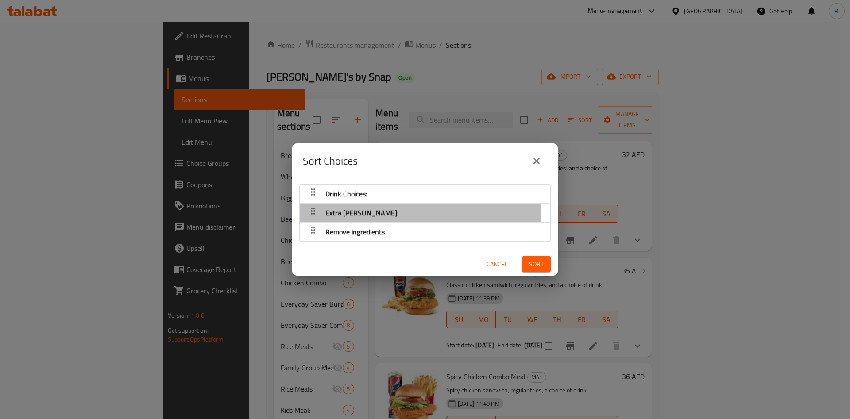
click at [312, 220] on div "button" at bounding box center [313, 212] width 18 height 21
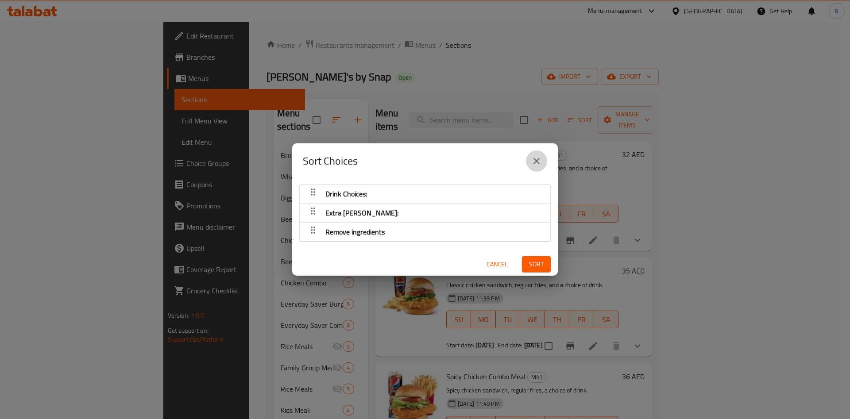
click at [540, 160] on icon "close" at bounding box center [536, 161] width 11 height 11
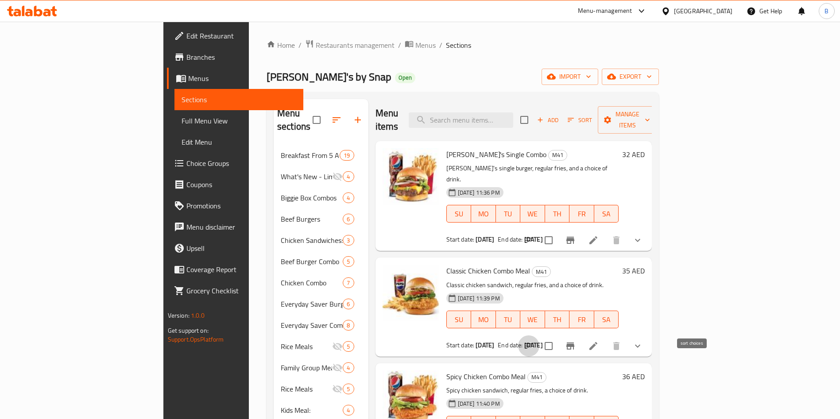
click at [539, 336] on button "sort-choices" at bounding box center [528, 346] width 21 height 21
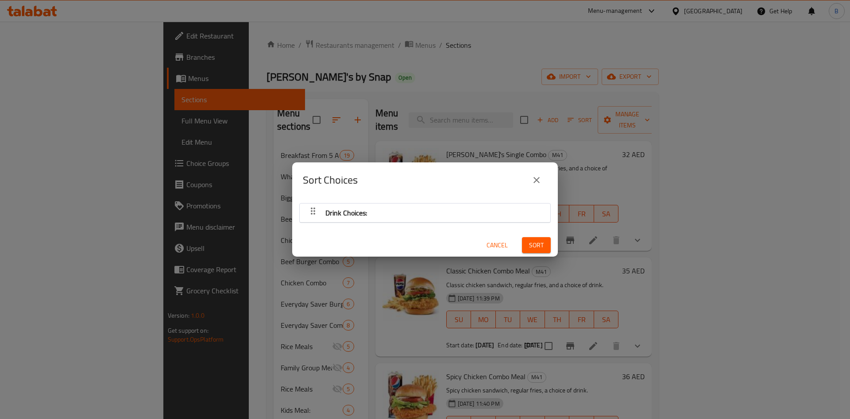
click at [537, 187] on button "close" at bounding box center [536, 180] width 21 height 21
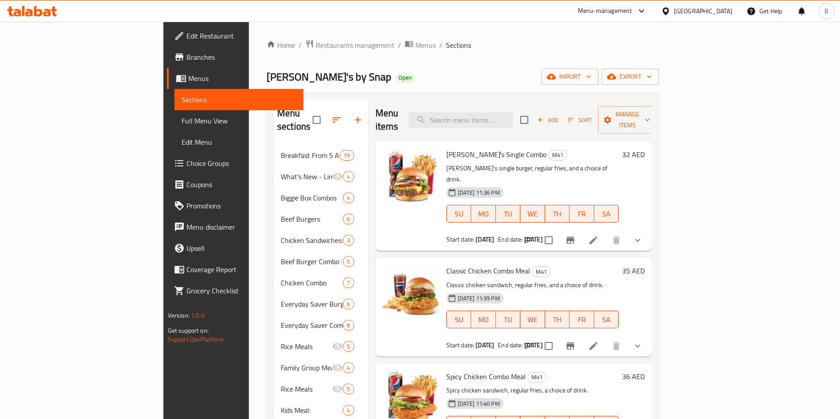
scroll to position [127, 0]
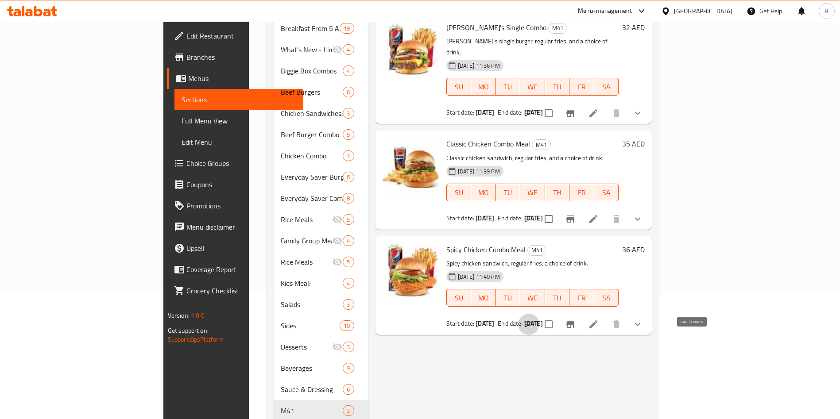
click at [534, 319] on icon "sort-choices" at bounding box center [528, 324] width 11 height 11
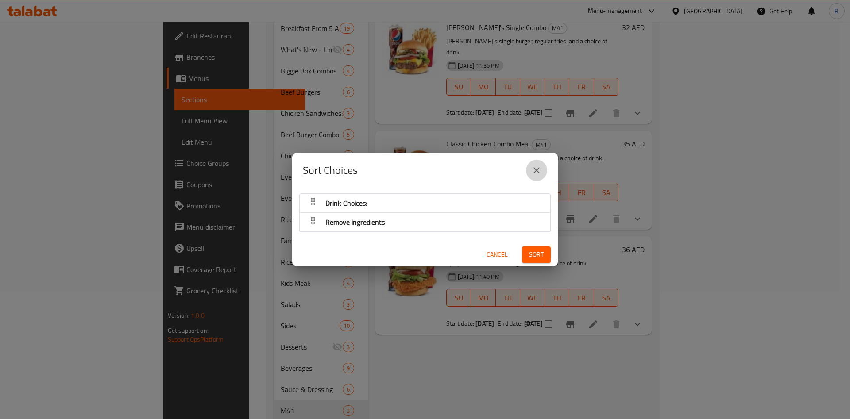
click at [539, 174] on icon "close" at bounding box center [536, 170] width 11 height 11
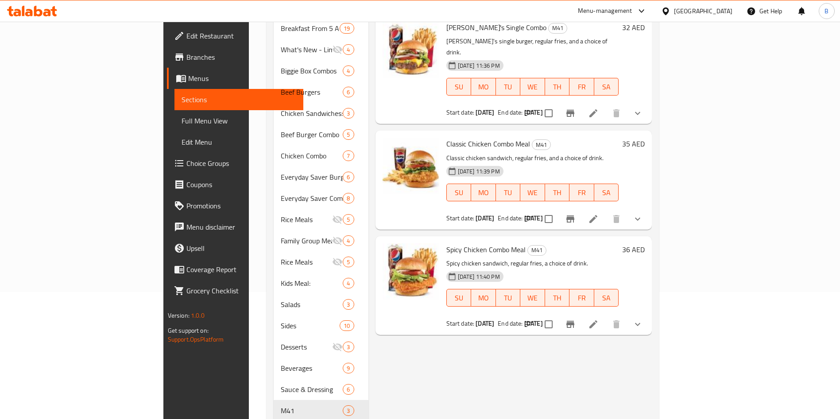
scroll to position [0, 0]
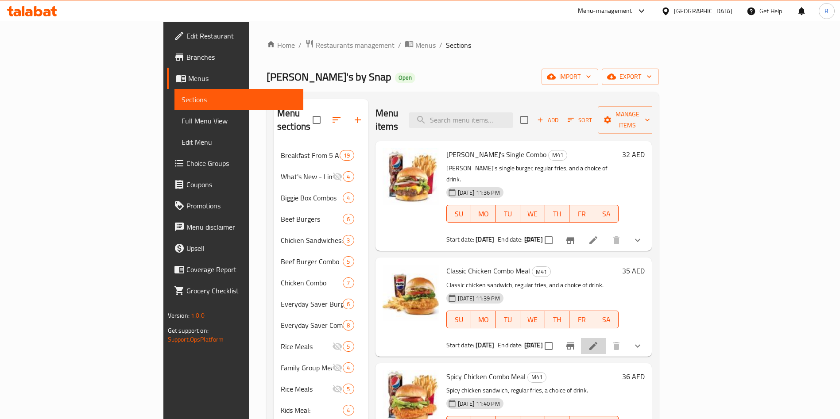
click at [606, 338] on li at bounding box center [593, 346] width 25 height 16
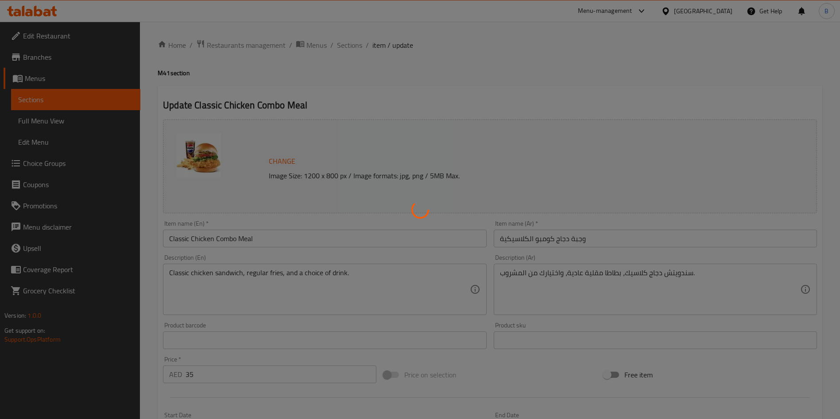
type input "اختيارات المشروبات:"
type input "1"
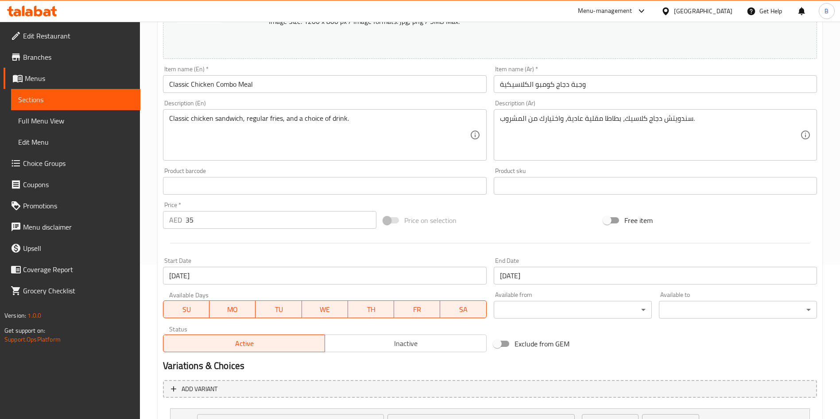
scroll to position [234, 0]
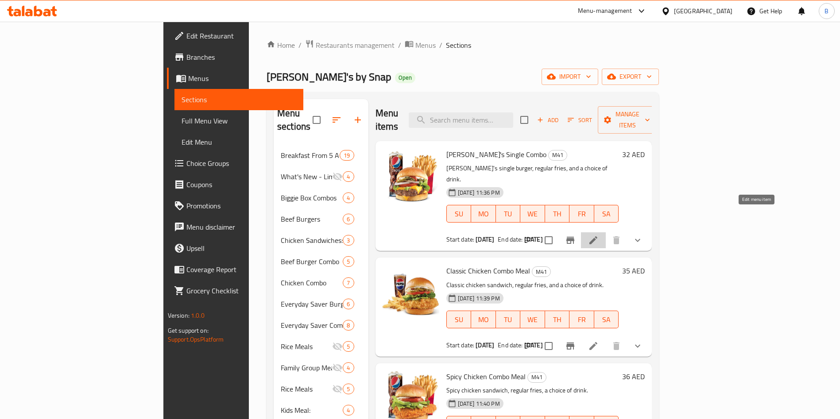
click at [599, 235] on icon at bounding box center [593, 240] width 11 height 11
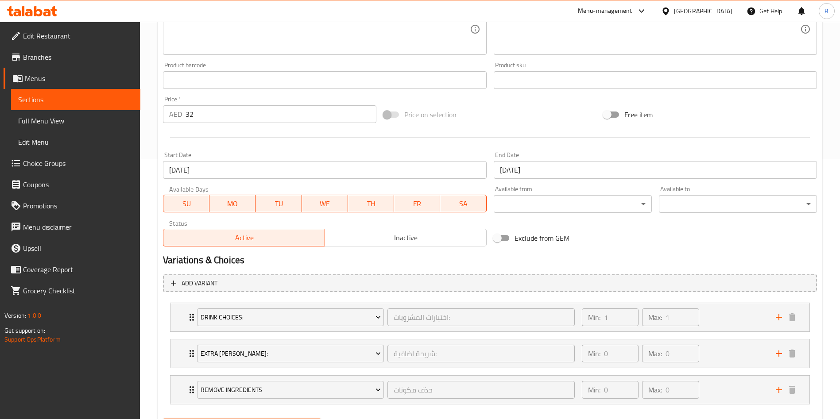
scroll to position [306, 0]
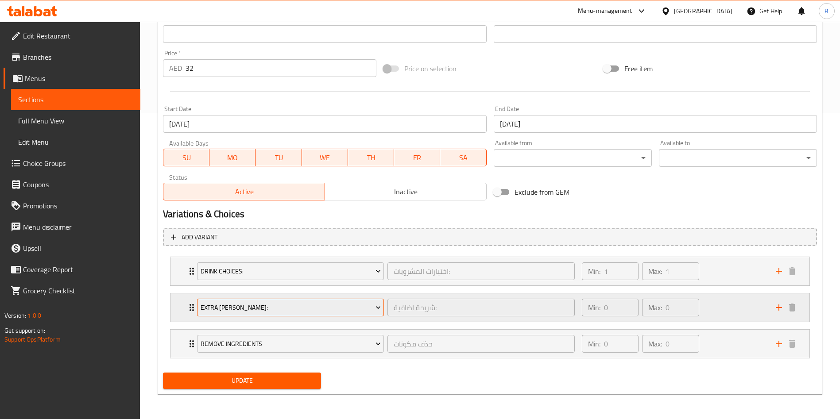
click at [254, 306] on span "Extra [PERSON_NAME]:" at bounding box center [291, 307] width 180 height 11
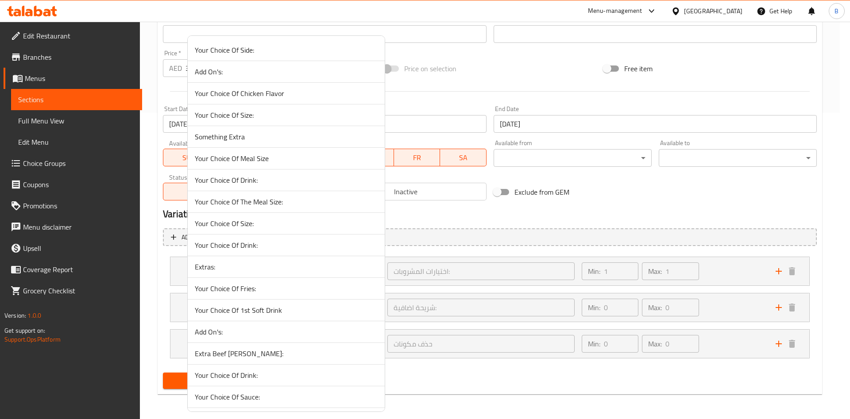
click at [271, 269] on span "Extras:" at bounding box center [286, 267] width 183 height 11
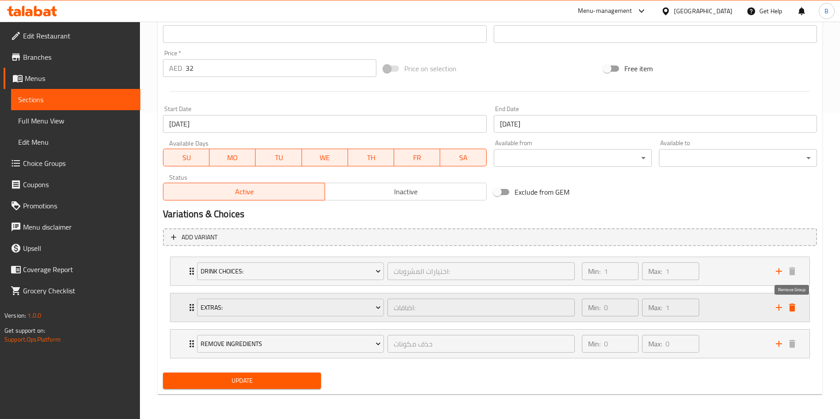
click at [798, 309] on button "delete" at bounding box center [792, 307] width 13 height 13
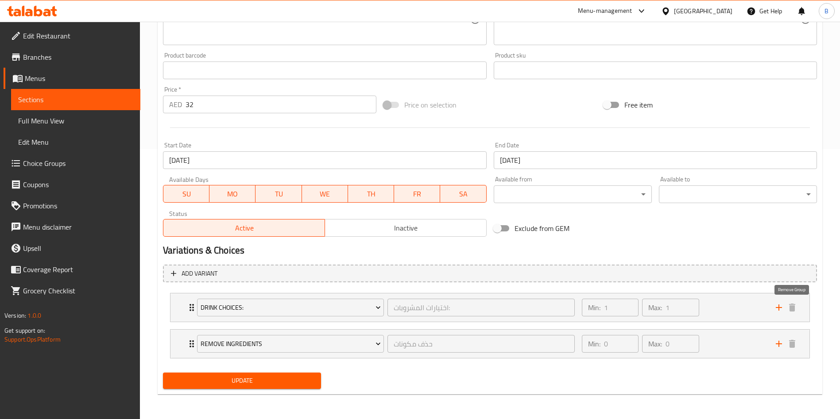
scroll to position [270, 0]
click at [192, 344] on div "Remove ingredients حذف مكونات ​" at bounding box center [386, 344] width 388 height 28
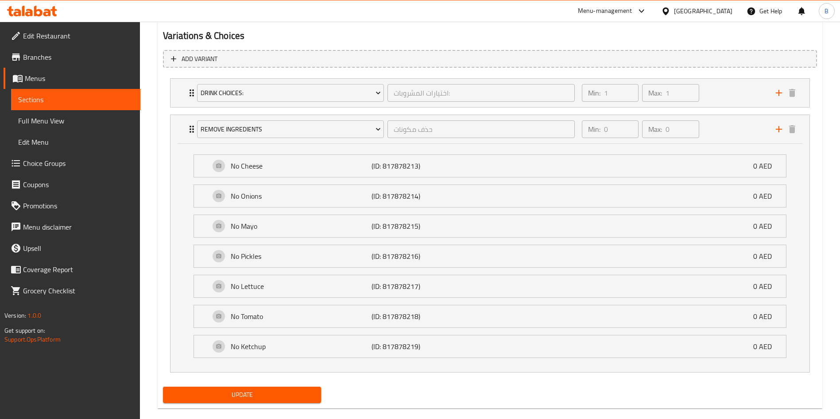
scroll to position [499, 0]
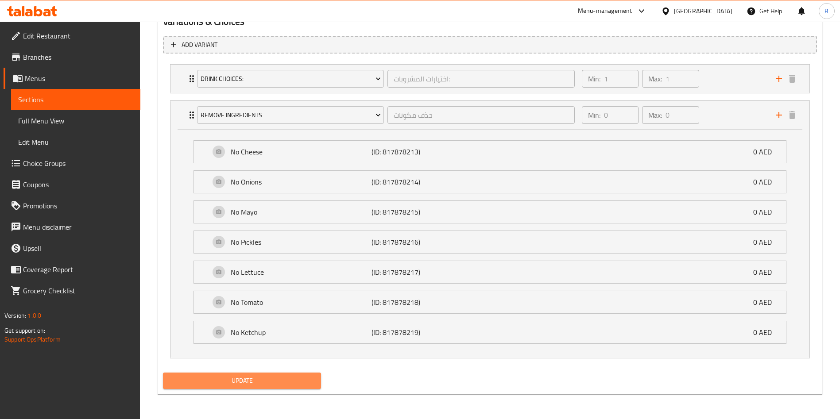
click at [247, 386] on span "Update" at bounding box center [242, 381] width 144 height 11
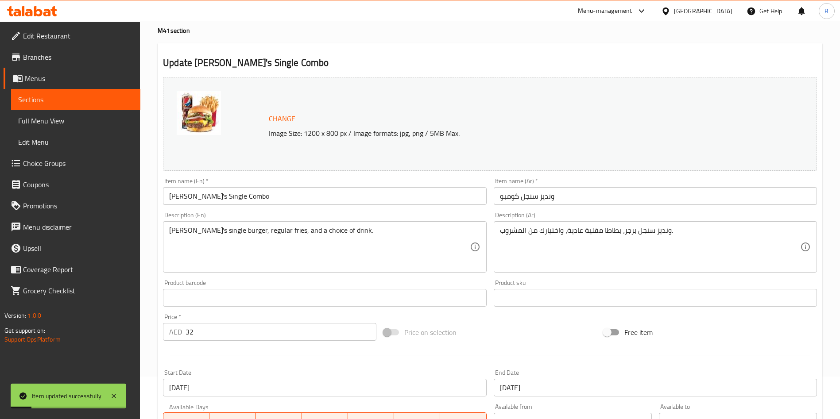
scroll to position [0, 0]
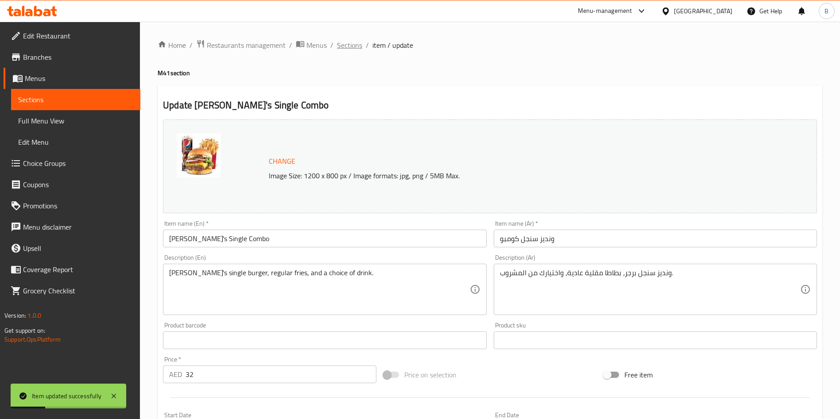
click at [352, 43] on span "Sections" at bounding box center [349, 45] width 25 height 11
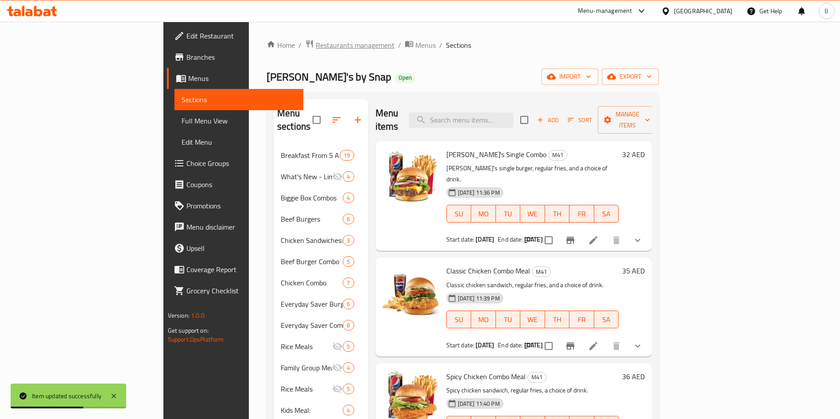
click at [316, 49] on span "Restaurants management" at bounding box center [355, 45] width 79 height 11
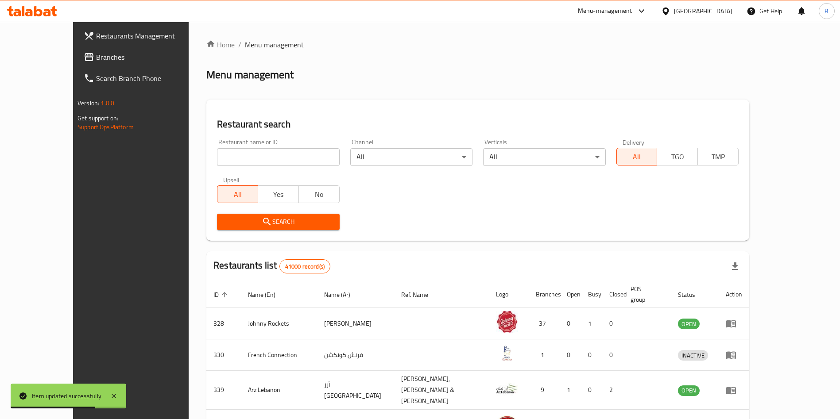
click at [225, 163] on input "search" at bounding box center [278, 157] width 122 height 18
type input "wendy"
click button "Search" at bounding box center [278, 222] width 122 height 16
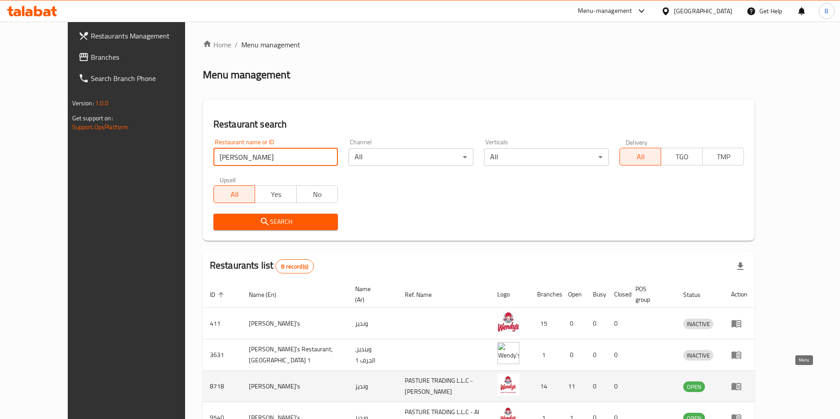
click at [741, 383] on icon "enhanced table" at bounding box center [737, 387] width 10 height 8
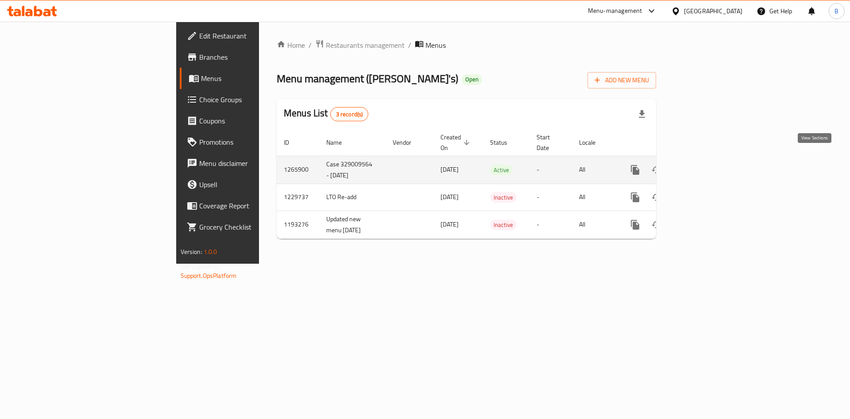
click at [710, 166] on link "enhanced table" at bounding box center [699, 169] width 21 height 21
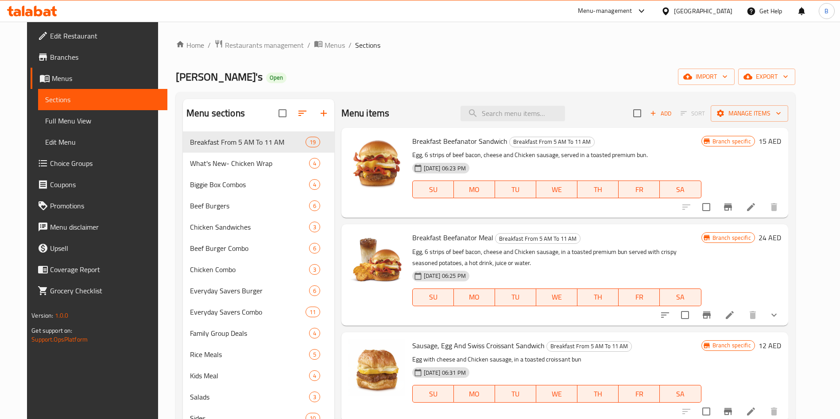
scroll to position [124, 0]
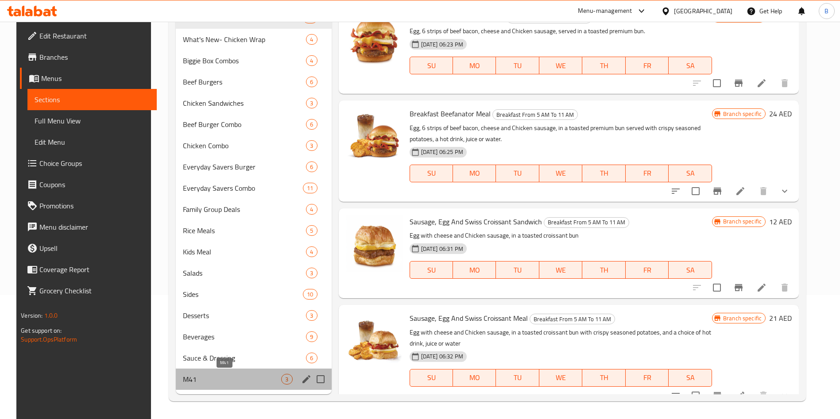
click at [250, 380] on span "M41" at bounding box center [232, 379] width 99 height 11
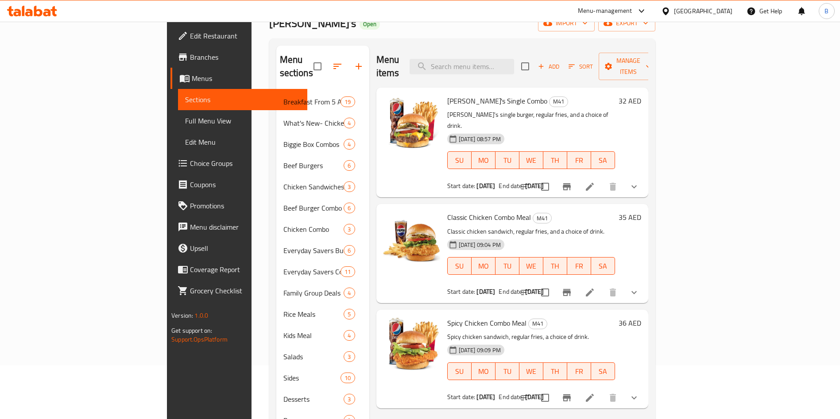
scroll to position [48, 0]
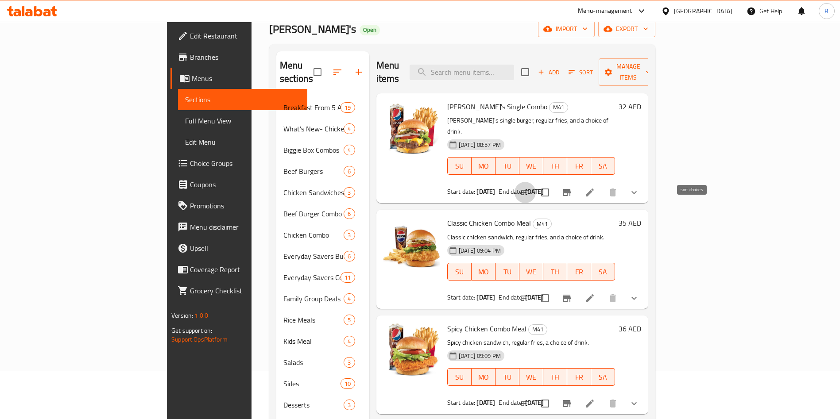
click at [529, 190] on icon "sort-choices" at bounding box center [525, 192] width 8 height 5
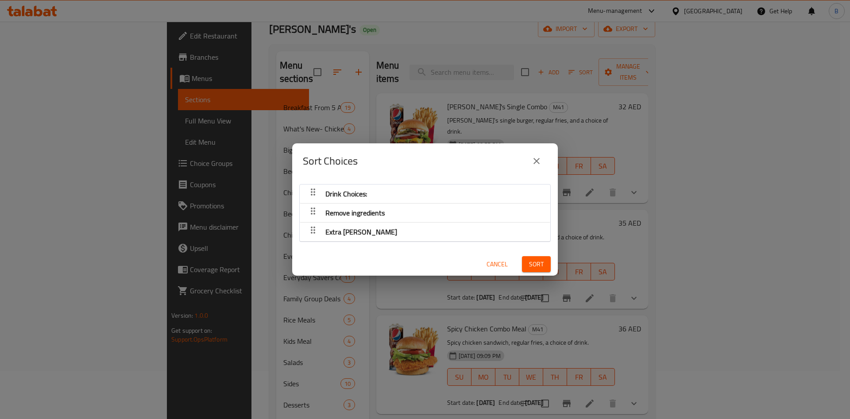
click at [545, 152] on div "Sort Choices" at bounding box center [425, 161] width 244 height 21
click at [538, 159] on icon "close" at bounding box center [537, 161] width 6 height 6
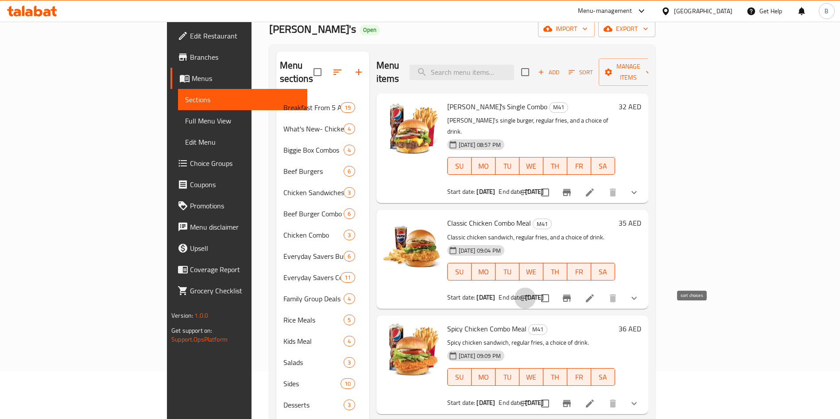
click at [531, 293] on icon "sort-choices" at bounding box center [525, 298] width 11 height 11
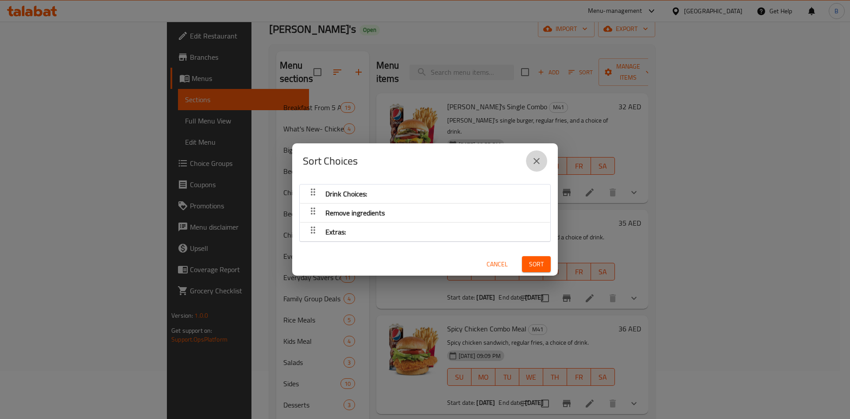
click at [538, 152] on button "close" at bounding box center [536, 161] width 21 height 21
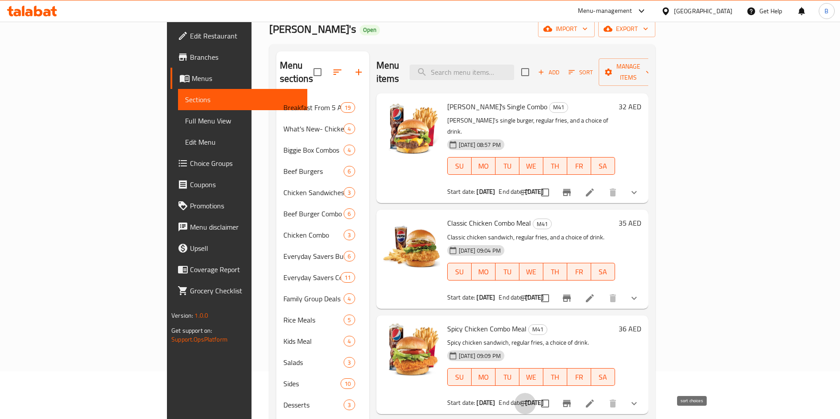
click at [529, 401] on icon "sort-choices" at bounding box center [525, 403] width 8 height 5
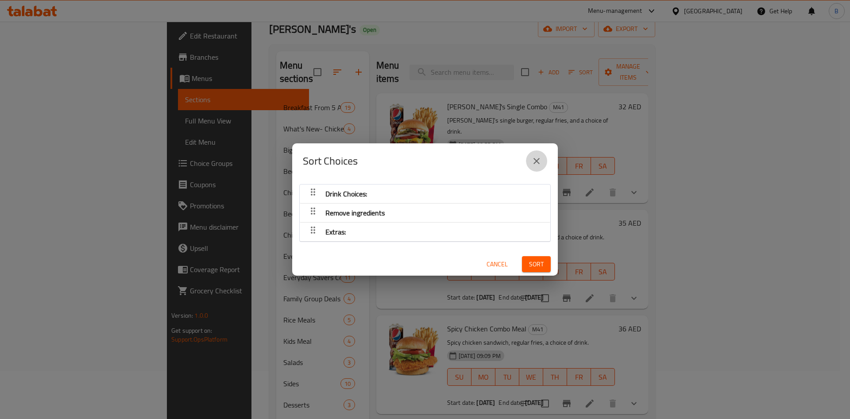
click at [536, 160] on icon "close" at bounding box center [537, 161] width 6 height 6
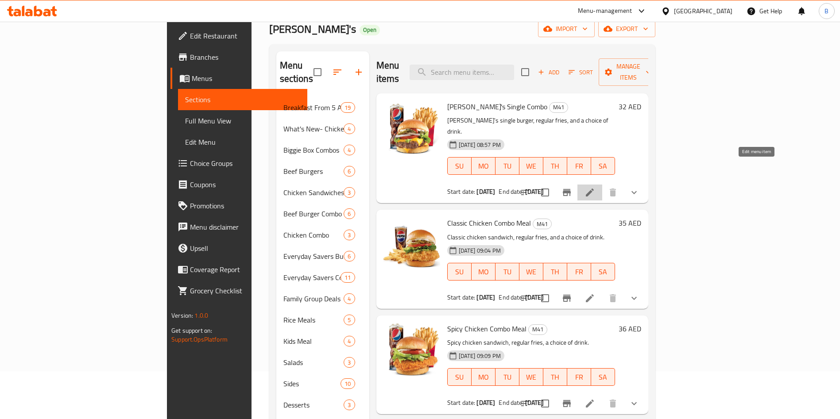
click at [595, 187] on icon at bounding box center [590, 192] width 11 height 11
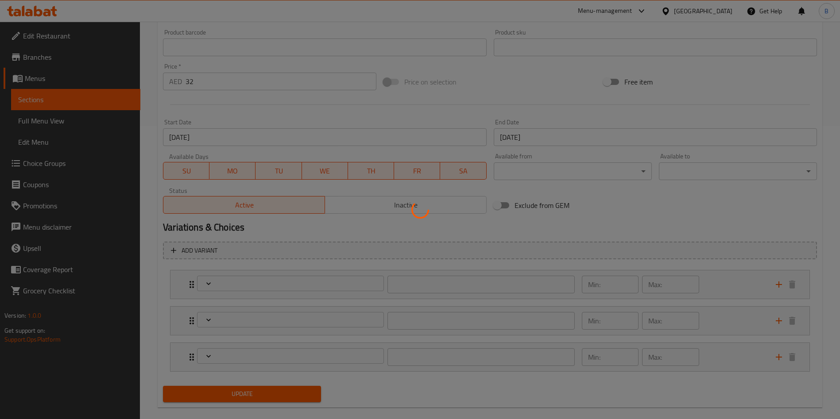
scroll to position [294, 0]
type input "اختيارات المشروبات:"
type input "1"
type input "حذف مكونات"
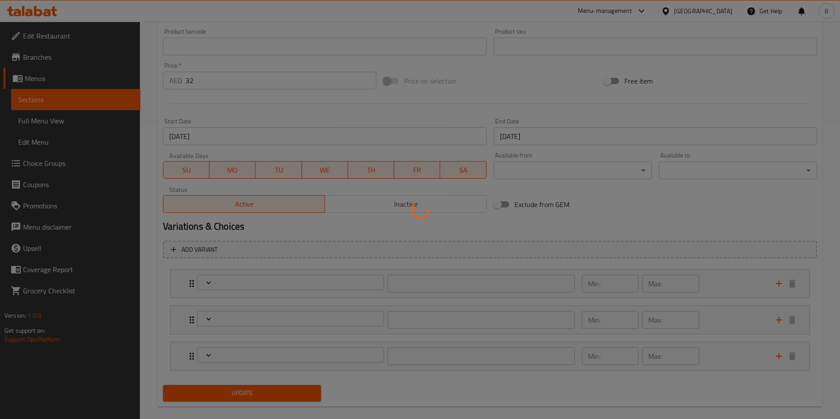
type input "0"
type input "قرص أنجوس اضافي:"
type input "0"
type input "1"
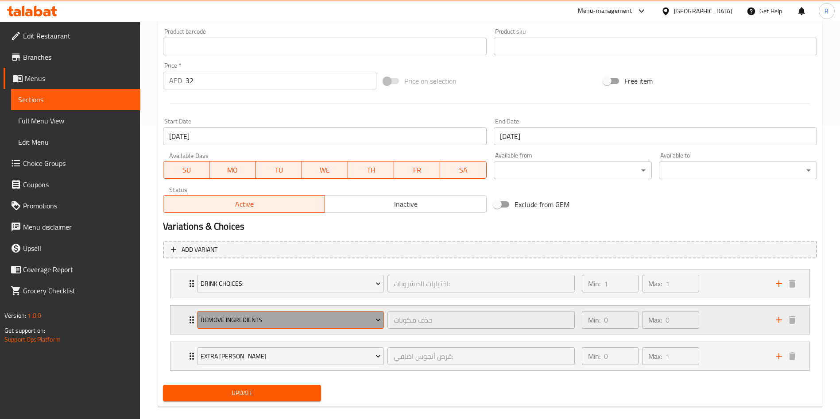
click at [276, 324] on span "Remove ingredients" at bounding box center [291, 320] width 180 height 11
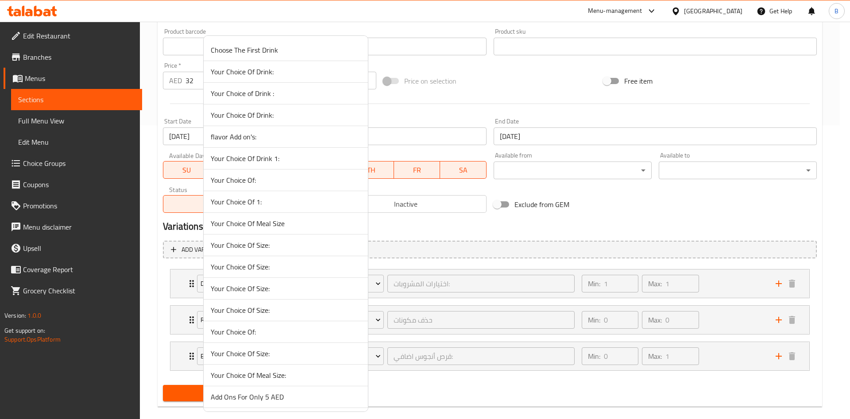
click at [157, 333] on div at bounding box center [425, 209] width 850 height 419
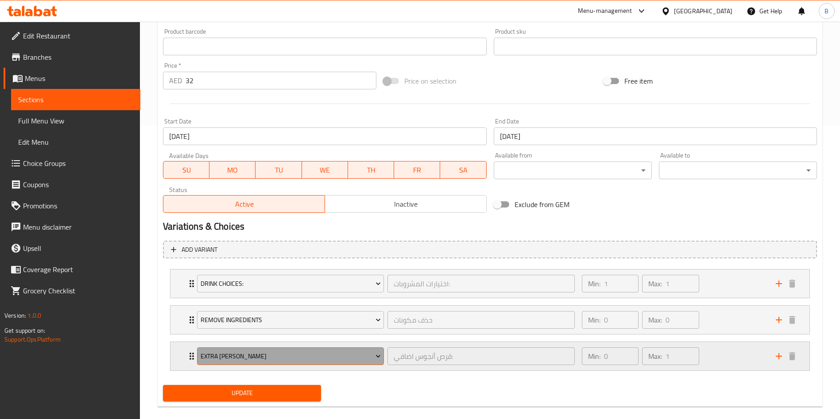
click at [216, 357] on span "Extra Angus patty" at bounding box center [291, 356] width 180 height 11
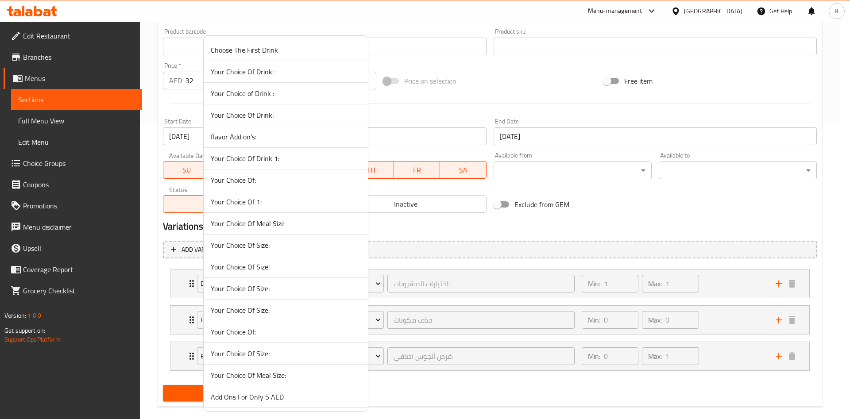
click at [237, 281] on li "Your Choice Of Size:" at bounding box center [286, 289] width 164 height 22
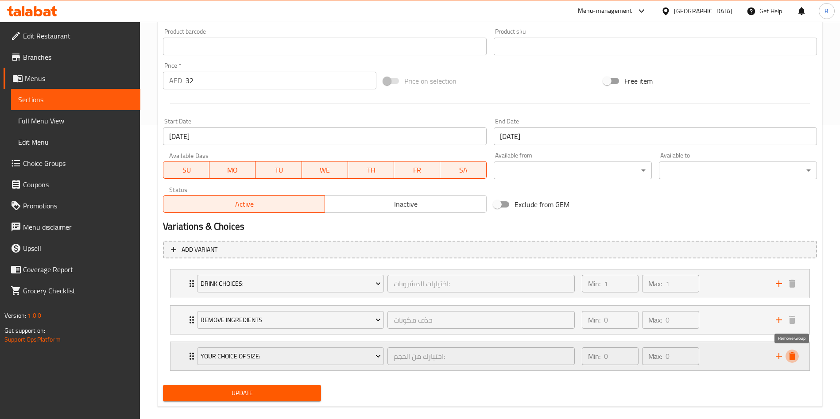
click at [795, 353] on icon "delete" at bounding box center [792, 356] width 6 height 8
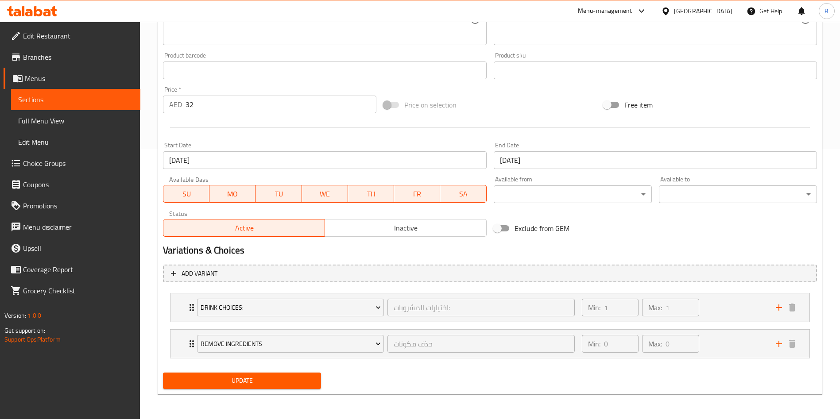
scroll to position [270, 0]
click at [193, 341] on div "Remove ingredients حذف مكونات ​" at bounding box center [386, 344] width 388 height 28
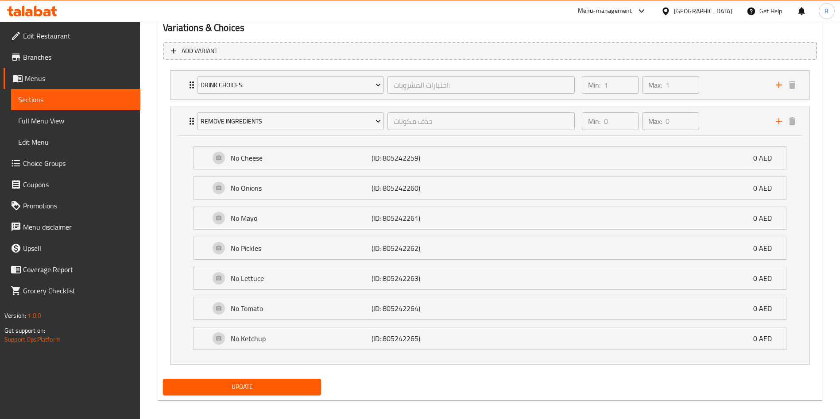
scroll to position [499, 0]
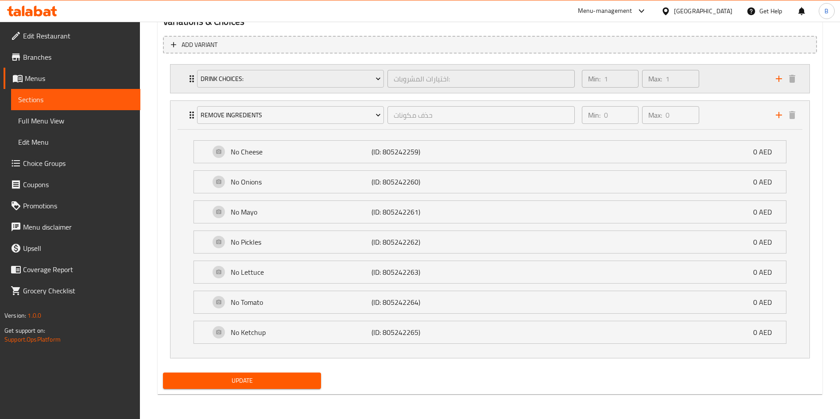
click at [192, 83] on div "Drink Choices: اختيارات المشروبات: ​" at bounding box center [386, 79] width 388 height 28
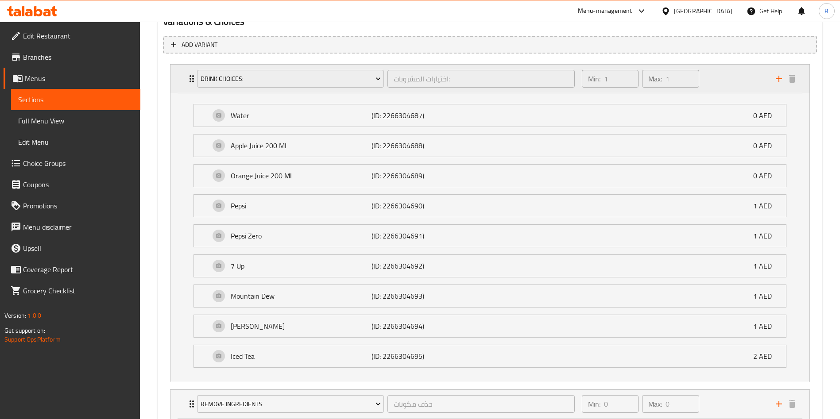
click at [192, 83] on div "Drink Choices: اختيارات المشروبات: ​" at bounding box center [386, 79] width 388 height 28
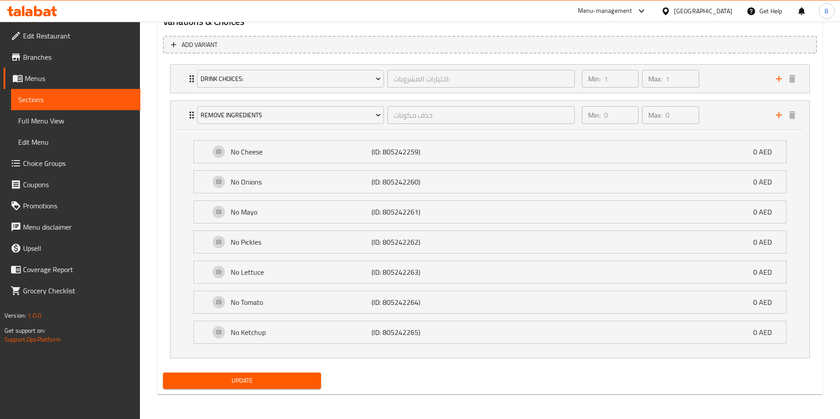
click at [271, 380] on span "Update" at bounding box center [242, 381] width 144 height 11
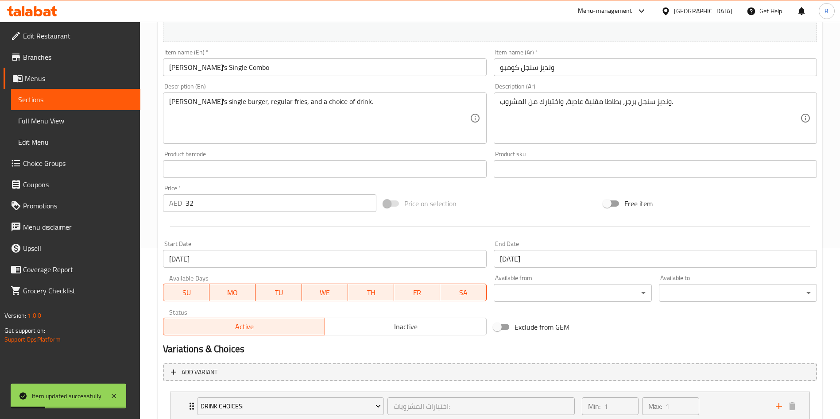
scroll to position [0, 0]
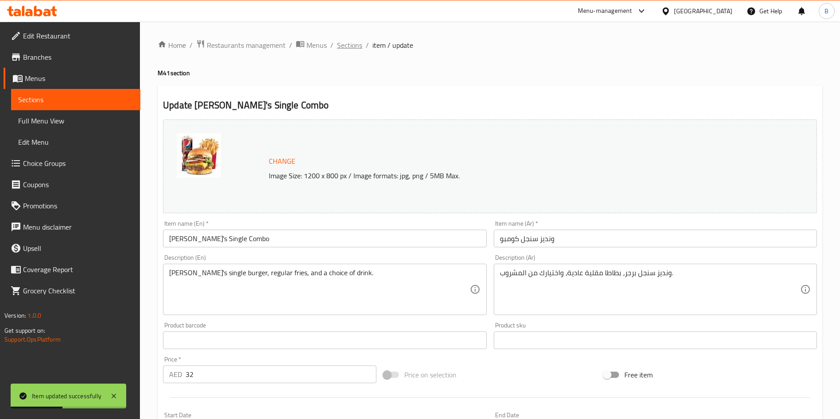
click at [346, 40] on span "Sections" at bounding box center [349, 45] width 25 height 11
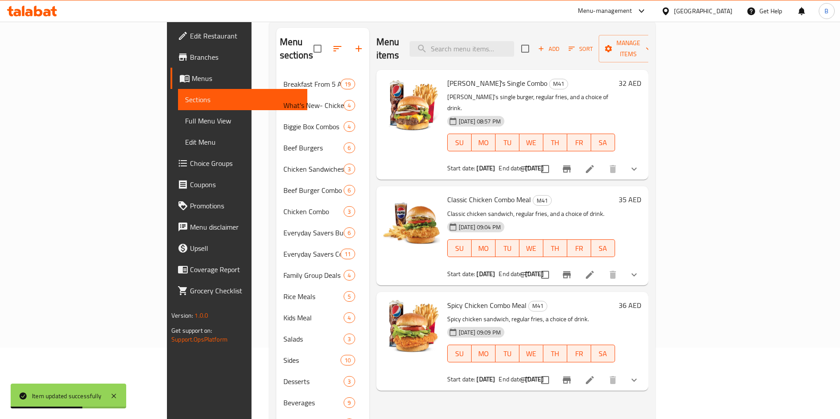
scroll to position [96, 0]
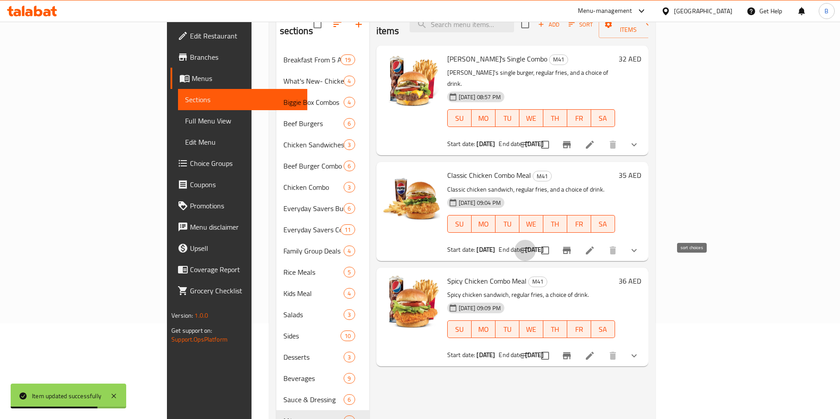
click at [531, 245] on icon "sort-choices" at bounding box center [525, 250] width 11 height 11
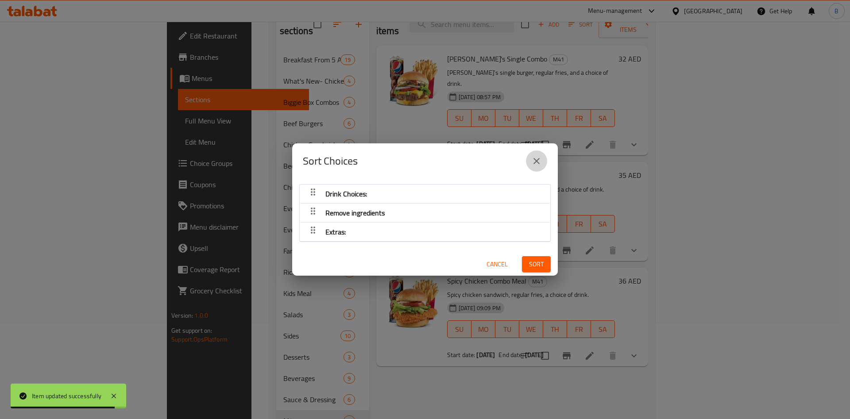
click at [538, 160] on icon "close" at bounding box center [537, 161] width 6 height 6
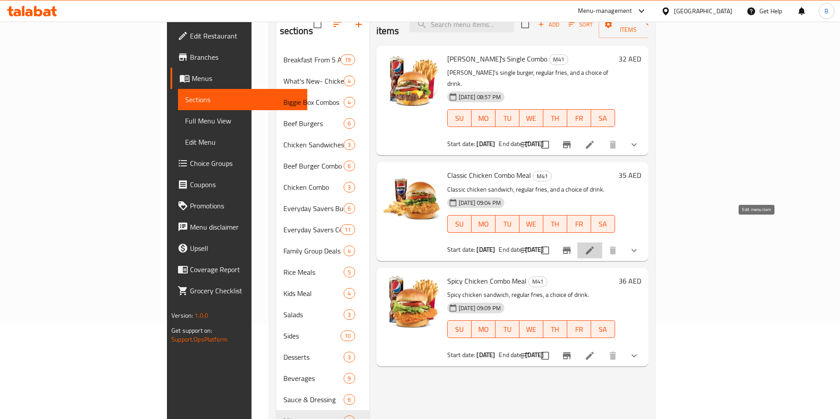
click at [595, 245] on icon at bounding box center [590, 250] width 11 height 11
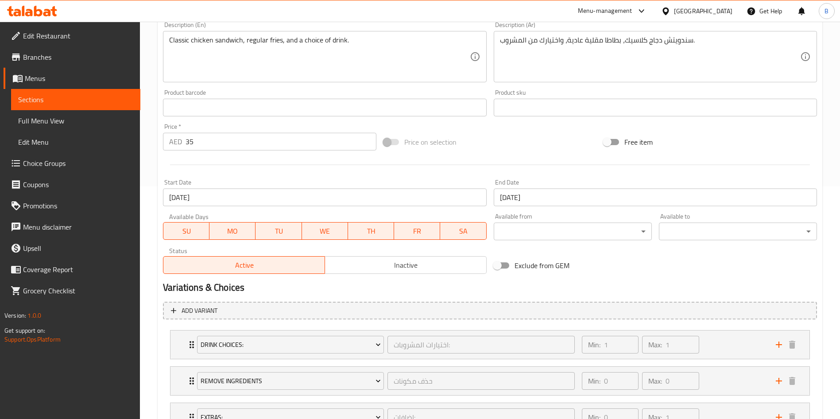
scroll to position [306, 0]
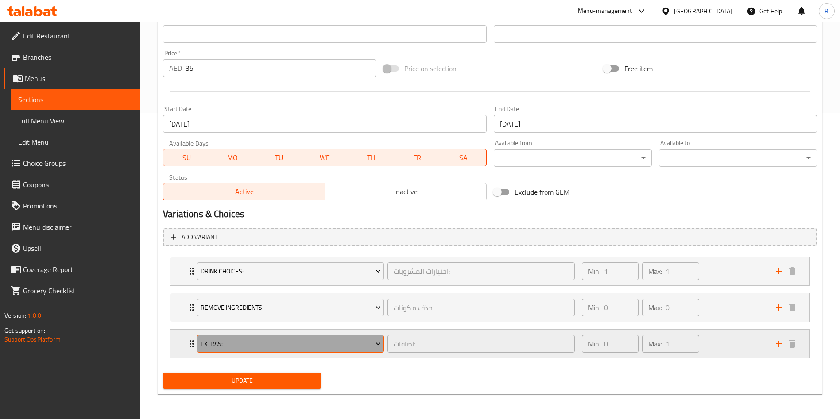
click at [206, 339] on span "Extras:" at bounding box center [291, 344] width 180 height 11
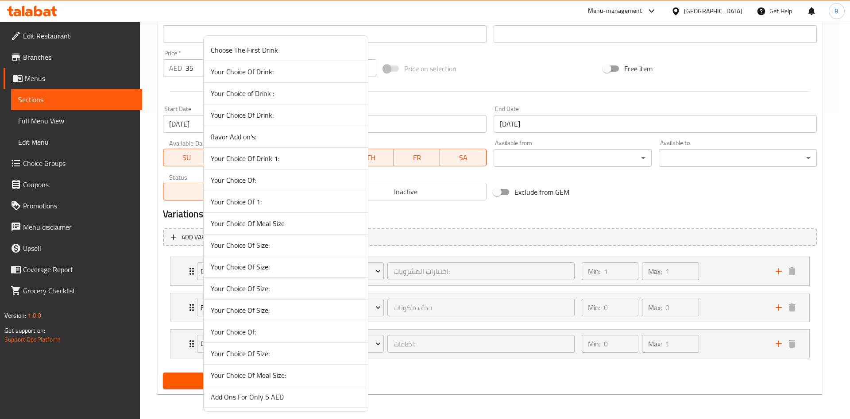
click at [243, 296] on li "Your Choice Of Size:" at bounding box center [286, 289] width 164 height 22
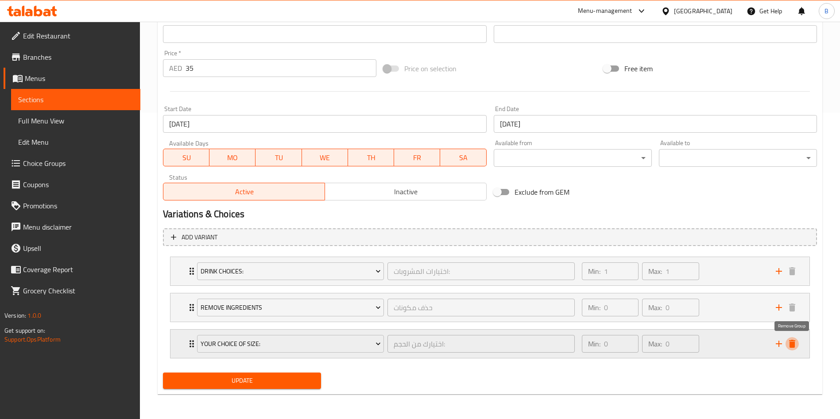
click at [796, 347] on icon "delete" at bounding box center [792, 344] width 11 height 11
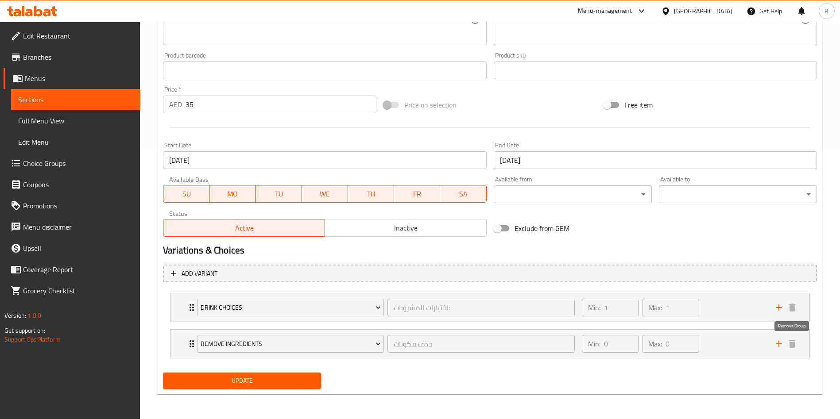
scroll to position [270, 0]
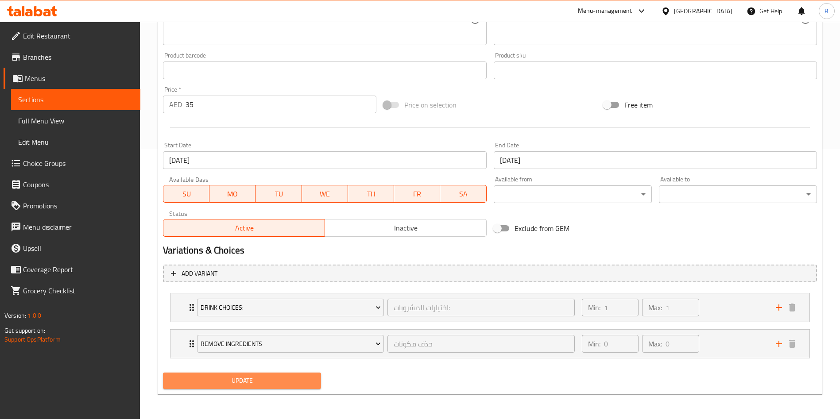
click at [236, 379] on span "Update" at bounding box center [242, 381] width 144 height 11
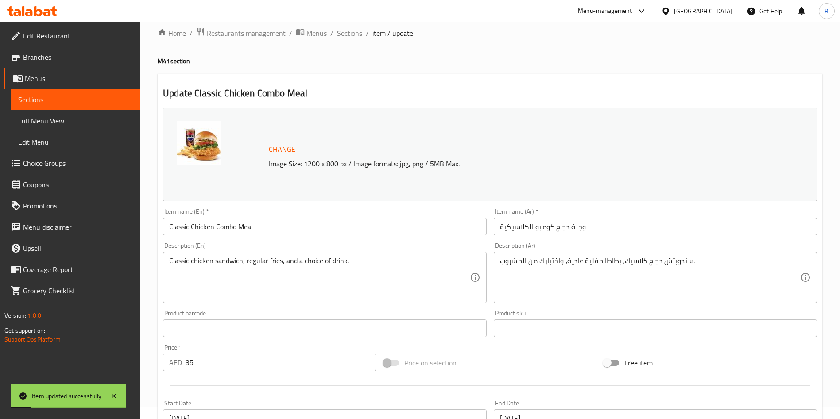
scroll to position [0, 0]
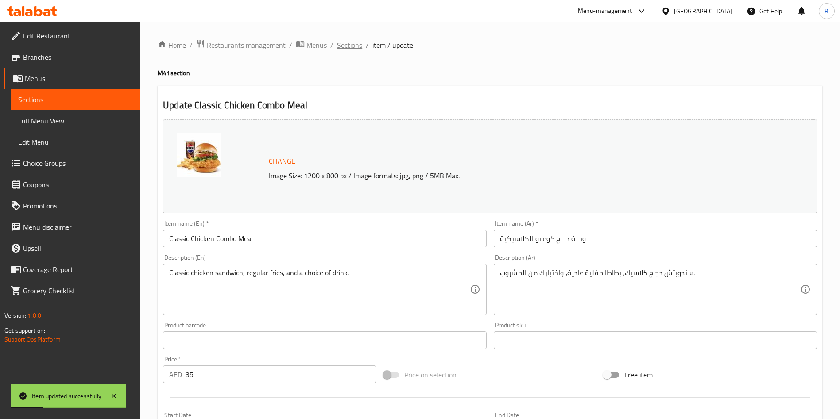
click at [357, 43] on span "Sections" at bounding box center [349, 45] width 25 height 11
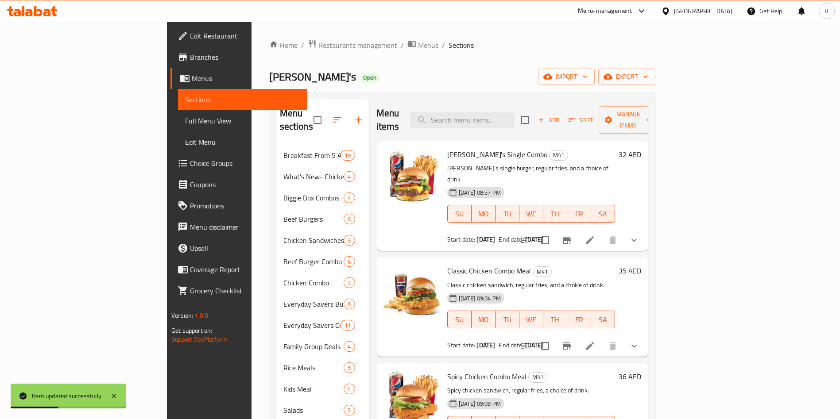
scroll to position [111, 0]
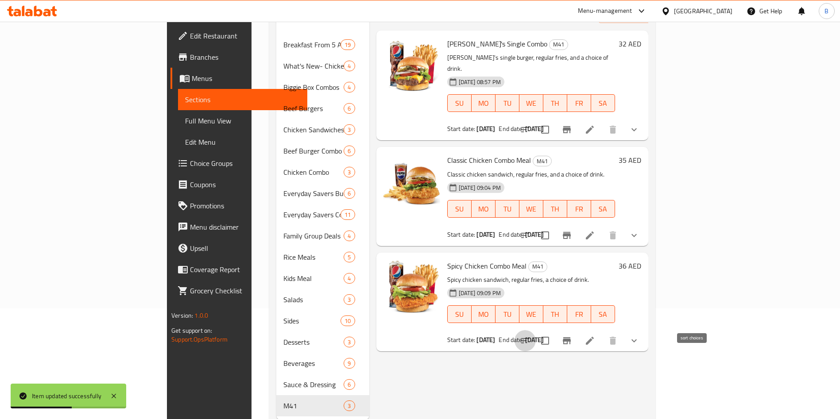
click at [536, 330] on button "sort-choices" at bounding box center [525, 340] width 21 height 21
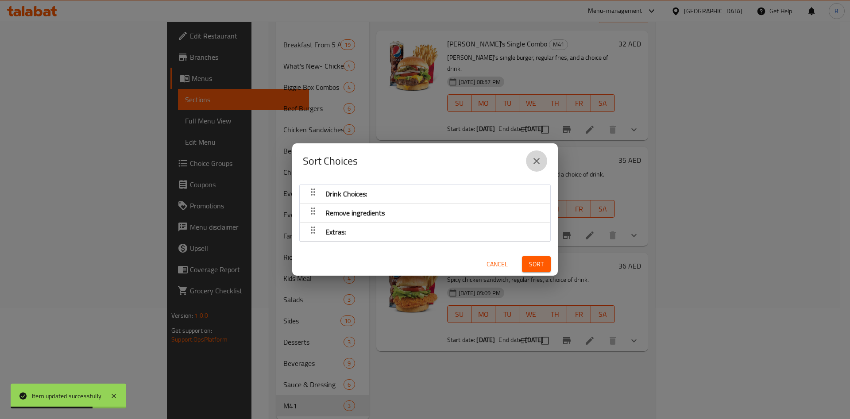
click at [535, 160] on icon "close" at bounding box center [537, 161] width 6 height 6
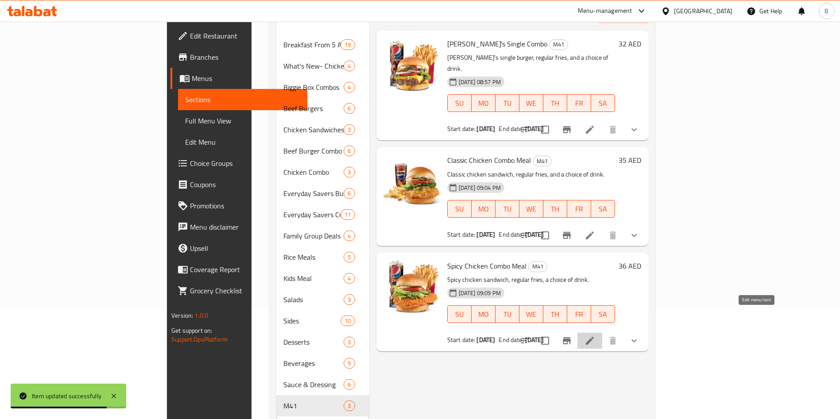
click at [595, 336] on icon at bounding box center [590, 341] width 11 height 11
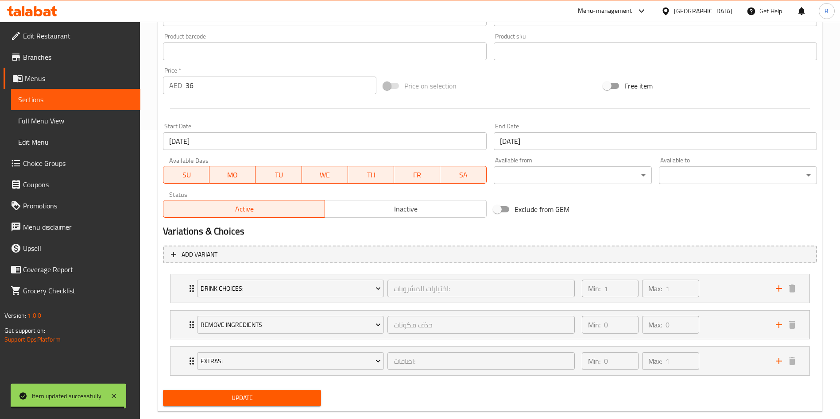
scroll to position [306, 0]
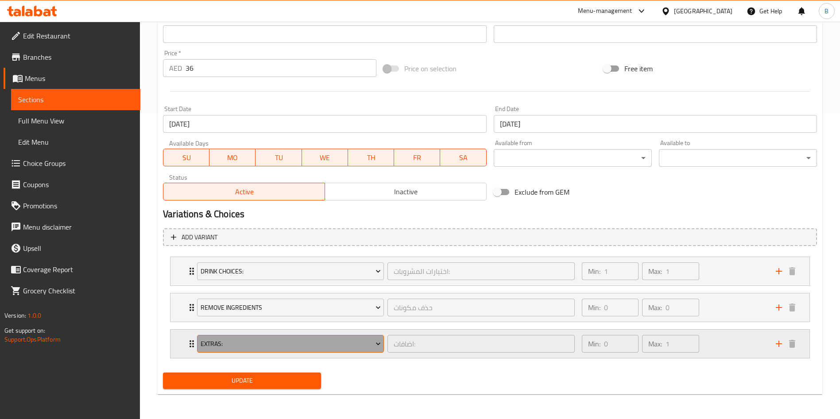
click at [247, 340] on span "Extras:" at bounding box center [291, 344] width 180 height 11
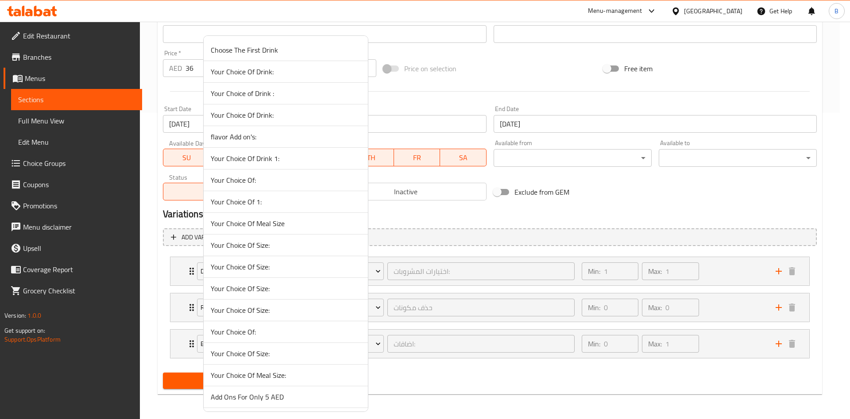
click at [252, 285] on span "Your Choice Of Size:" at bounding box center [286, 288] width 150 height 11
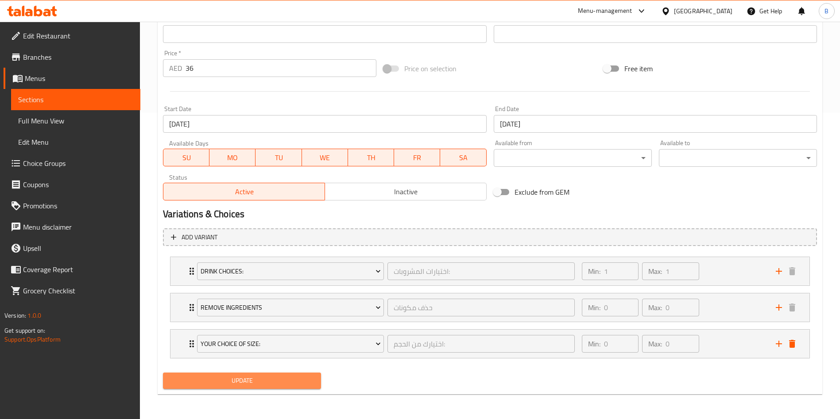
click at [270, 387] on button "Update" at bounding box center [242, 381] width 158 height 16
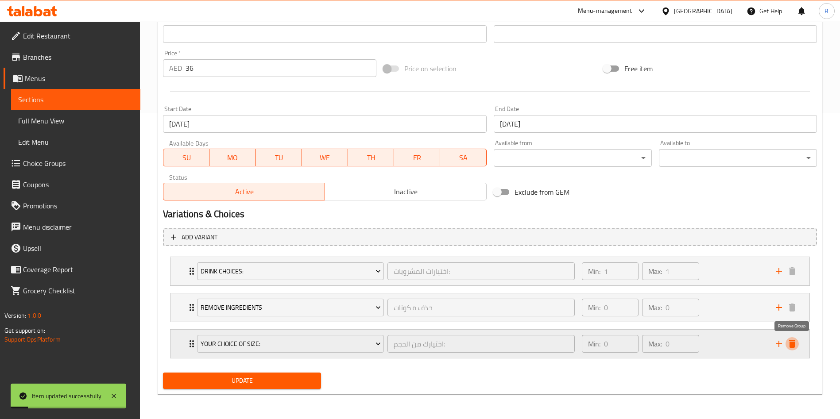
click at [790, 341] on icon "delete" at bounding box center [792, 344] width 6 height 8
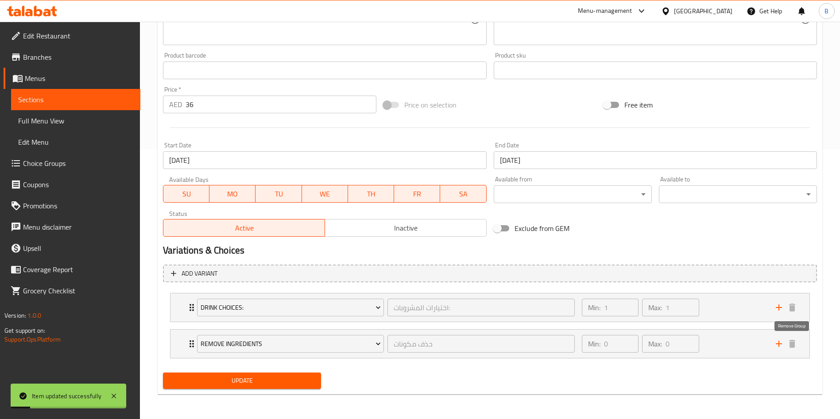
scroll to position [270, 0]
drag, startPoint x: 249, startPoint y: 372, endPoint x: 255, endPoint y: 383, distance: 12.5
click at [255, 383] on div "Update" at bounding box center [241, 380] width 165 height 23
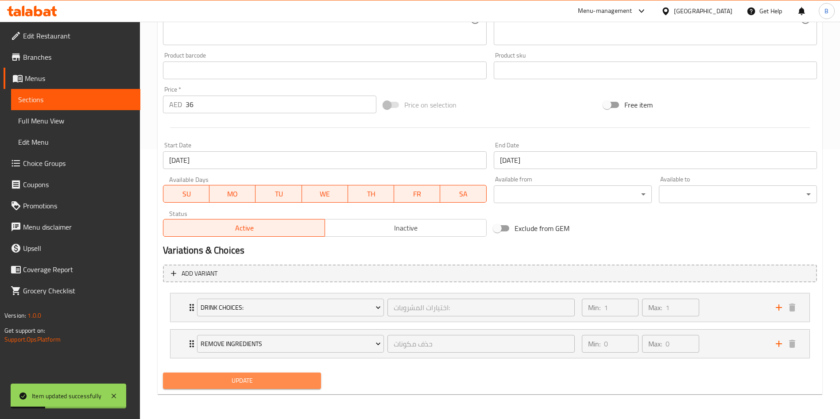
click at [255, 383] on span "Update" at bounding box center [242, 381] width 144 height 11
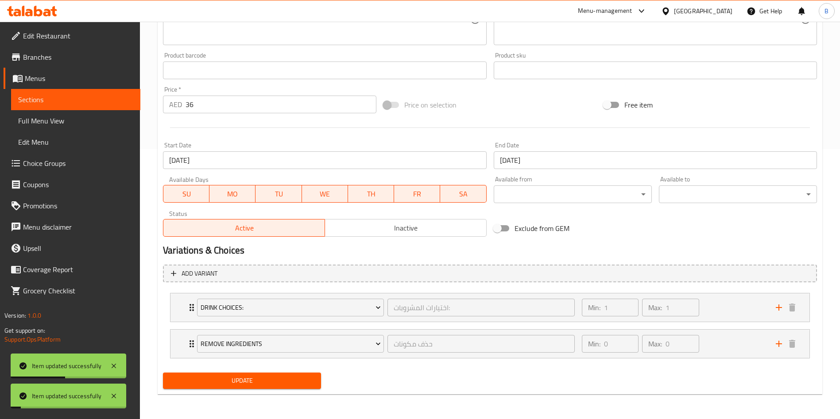
scroll to position [0, 0]
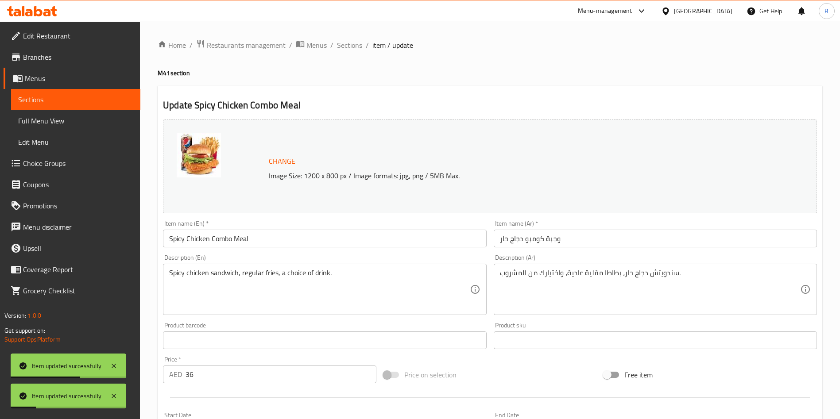
click at [361, 44] on ol "Home / Restaurants management / Menus / Sections / item / update" at bounding box center [490, 45] width 665 height 12
click at [353, 44] on span "Sections" at bounding box center [349, 45] width 25 height 11
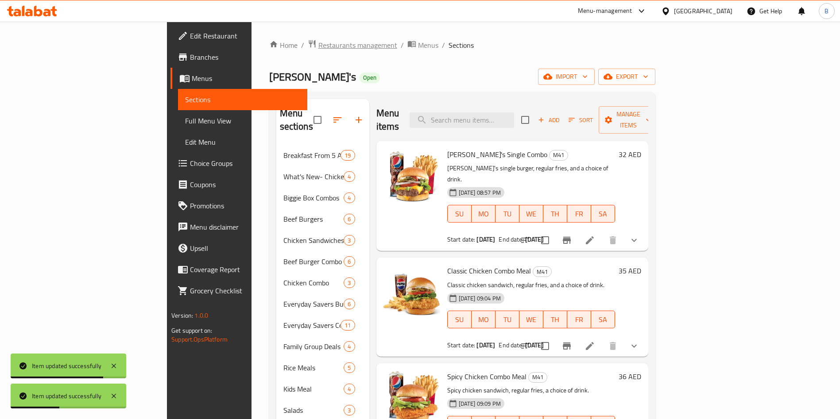
click at [318, 46] on span "Restaurants management" at bounding box center [357, 45] width 79 height 11
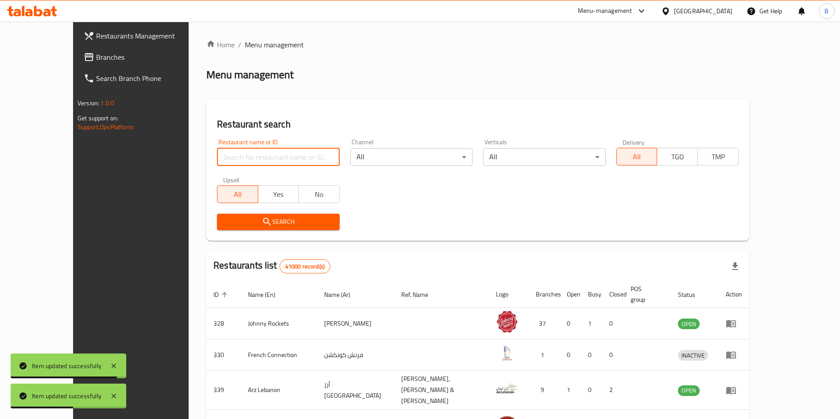
click at [217, 162] on input "search" at bounding box center [278, 157] width 122 height 18
type input "wendy"
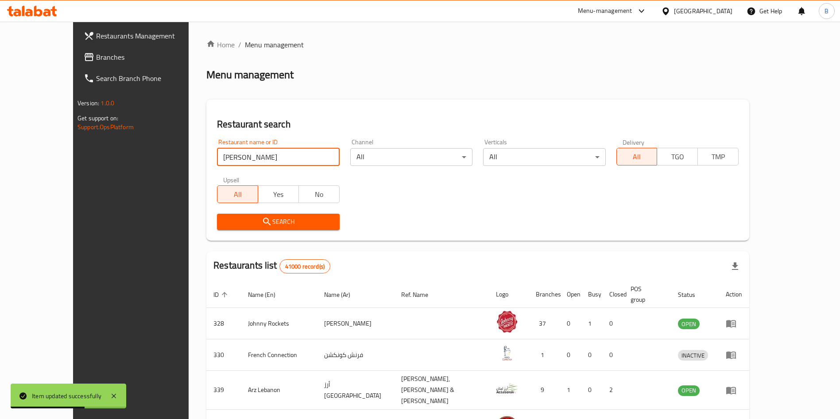
click button "Search" at bounding box center [278, 222] width 122 height 16
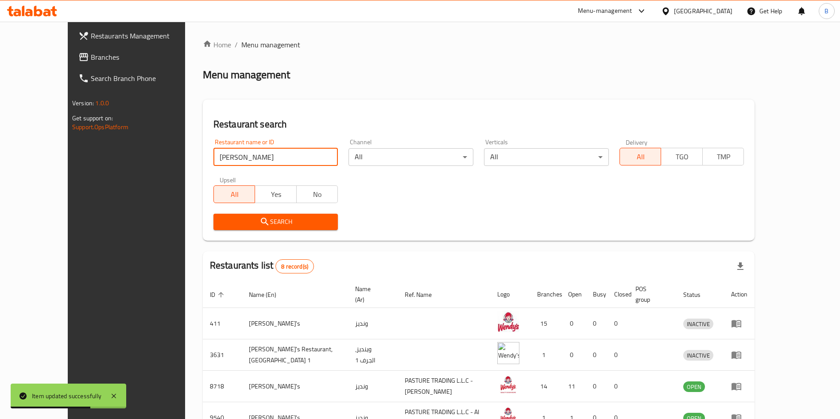
click button "Search" at bounding box center [275, 222] width 125 height 16
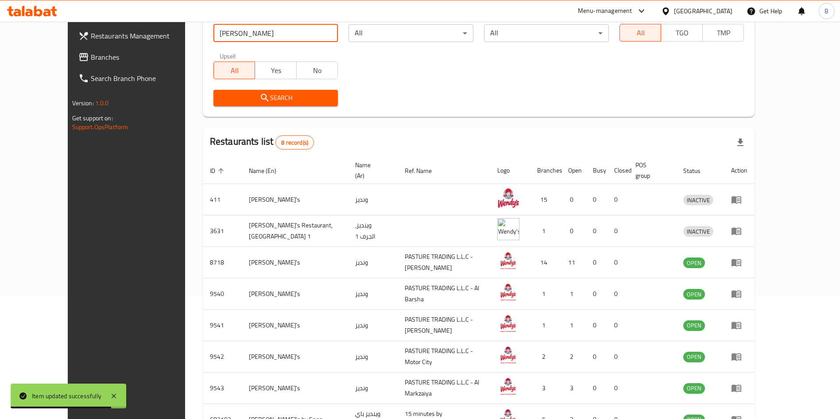
scroll to position [178, 0]
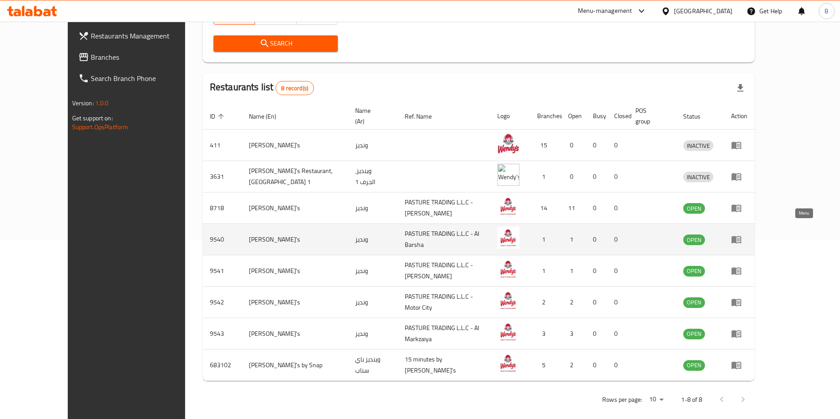
click at [741, 236] on icon "enhanced table" at bounding box center [737, 240] width 10 height 8
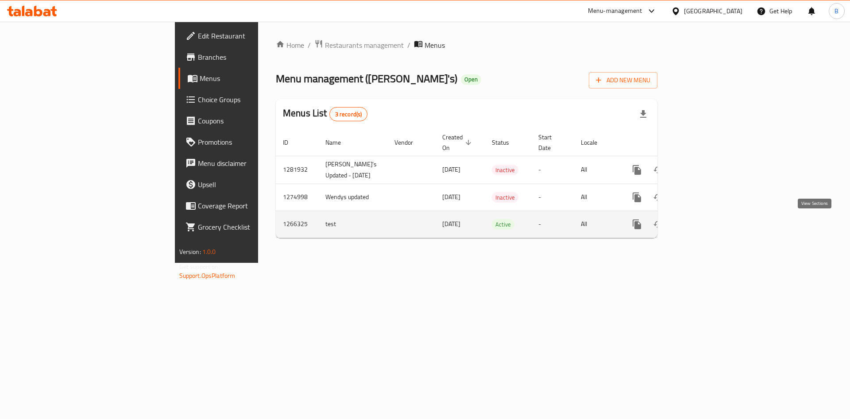
click at [706, 220] on icon "enhanced table" at bounding box center [701, 224] width 11 height 11
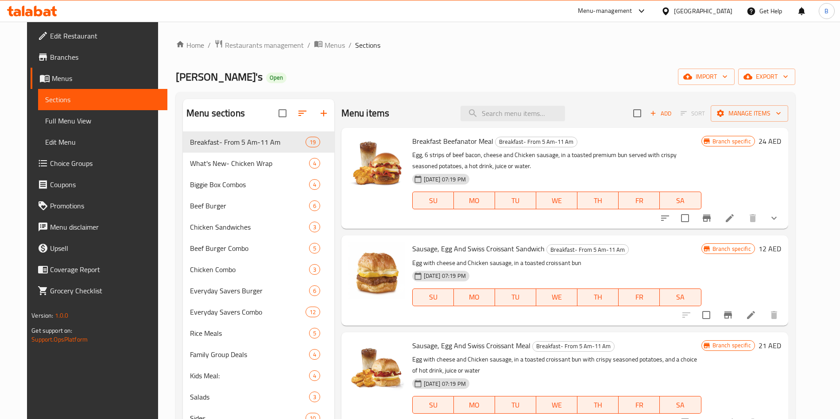
scroll to position [124, 0]
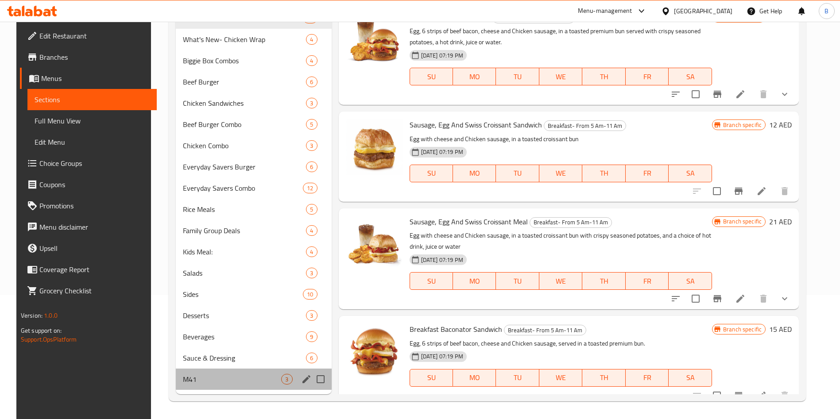
click at [213, 385] on div "M41 3" at bounding box center [254, 379] width 156 height 21
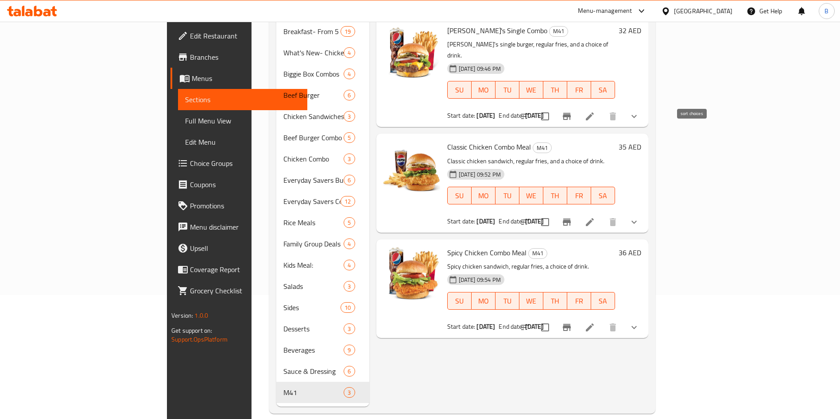
click at [536, 106] on button "sort-choices" at bounding box center [525, 116] width 21 height 21
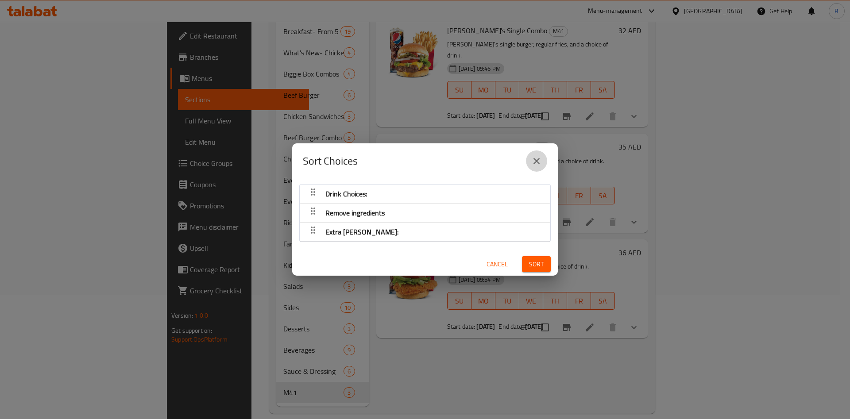
click at [534, 159] on icon "close" at bounding box center [537, 161] width 6 height 6
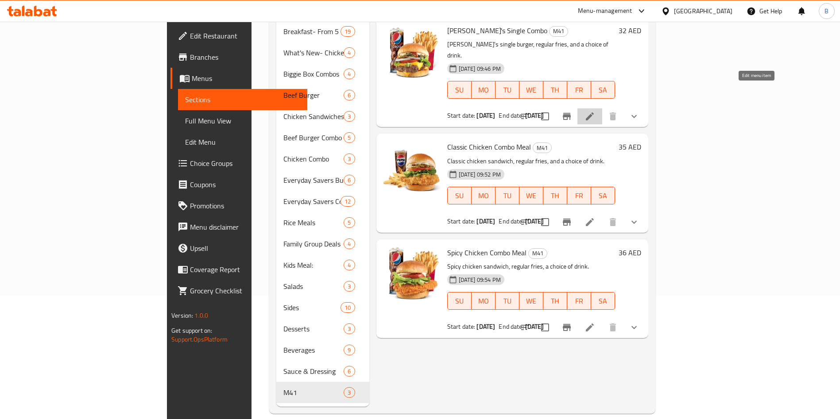
click at [595, 111] on icon at bounding box center [590, 116] width 11 height 11
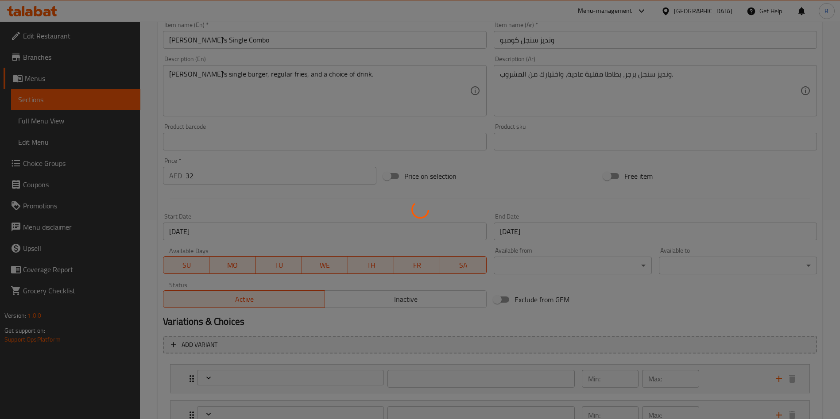
scroll to position [306, 0]
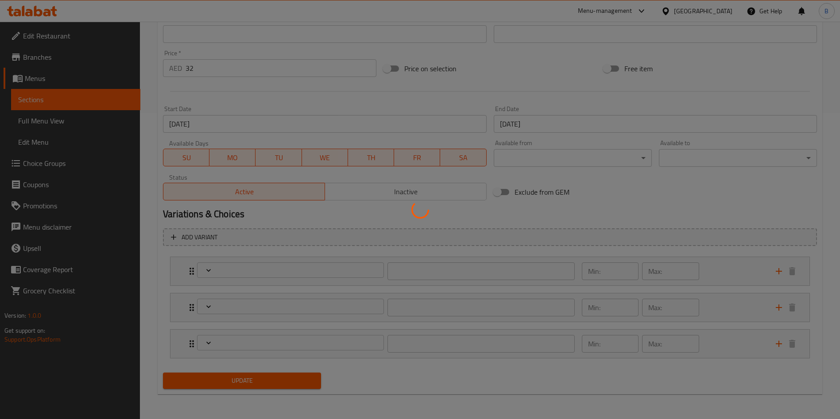
type input "اختيارات المشروبات:"
type input "1"
type input "حذف مكونات"
type input "0"
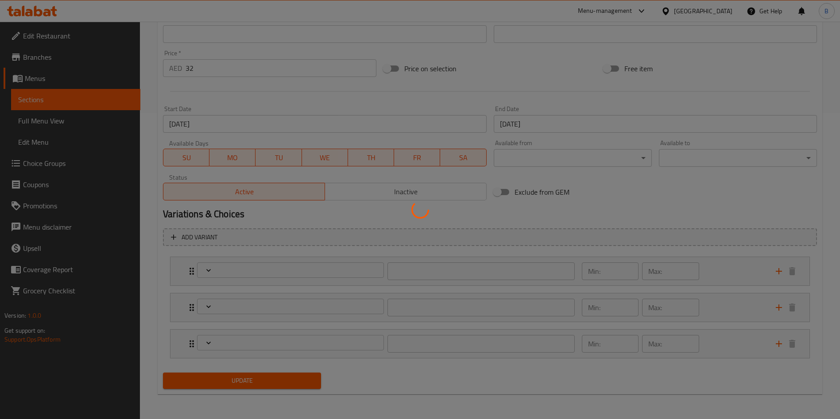
type input "0"
type input "قرص أنجوس اضافي:"
type input "0"
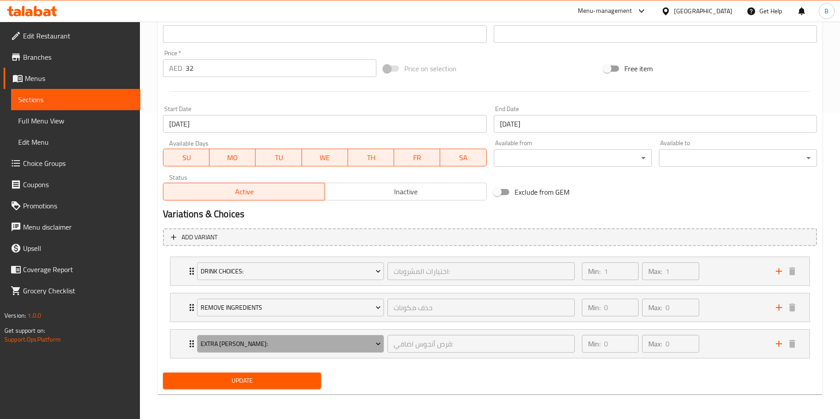
click at [273, 343] on span "Extra Angus patty:" at bounding box center [291, 344] width 180 height 11
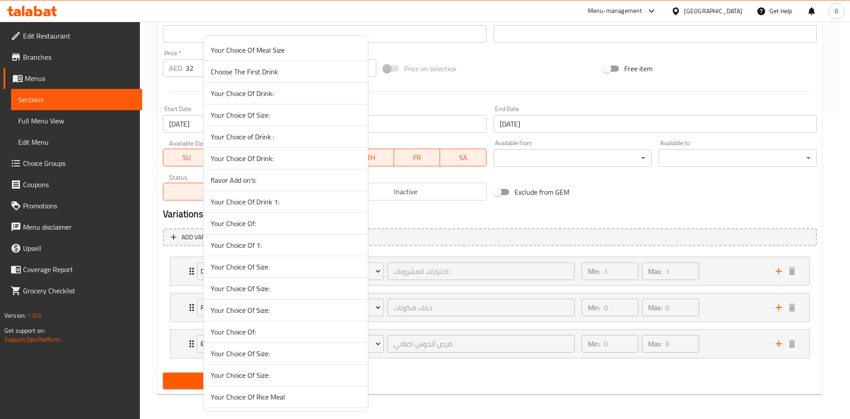
click at [274, 284] on span "Your Choice Of Size:" at bounding box center [286, 288] width 150 height 11
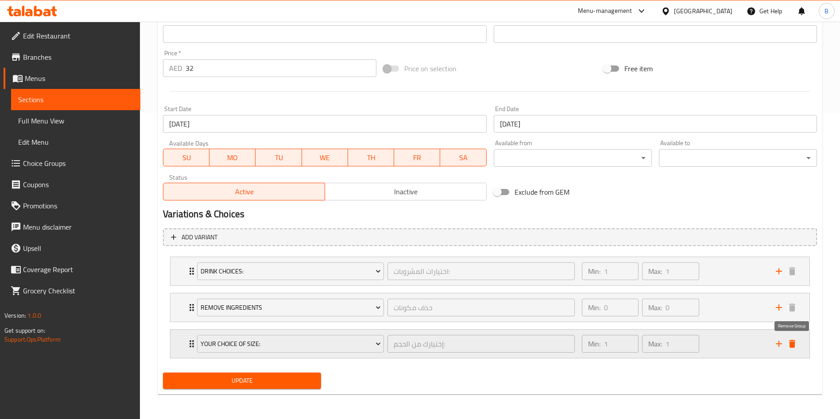
click at [793, 344] on icon "delete" at bounding box center [792, 344] width 6 height 8
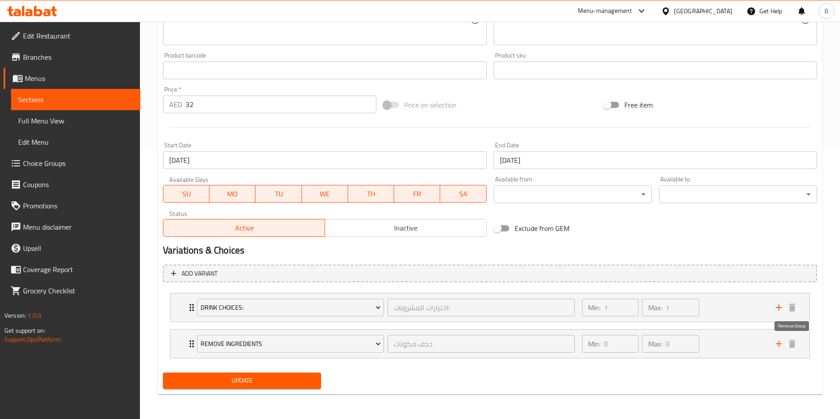
scroll to position [270, 0]
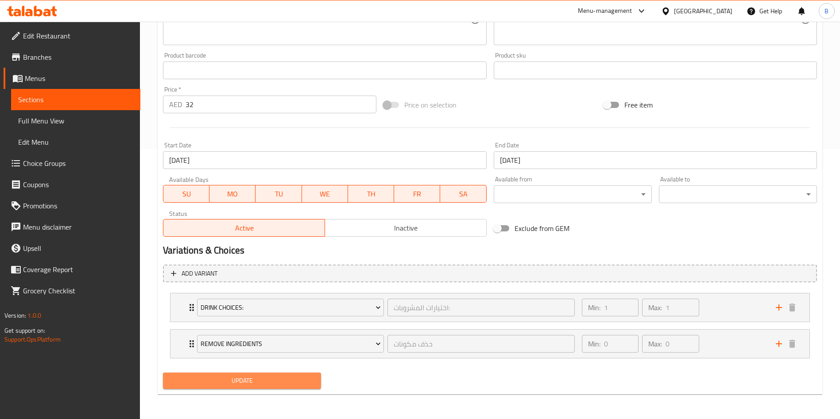
click at [273, 380] on span "Update" at bounding box center [242, 381] width 144 height 11
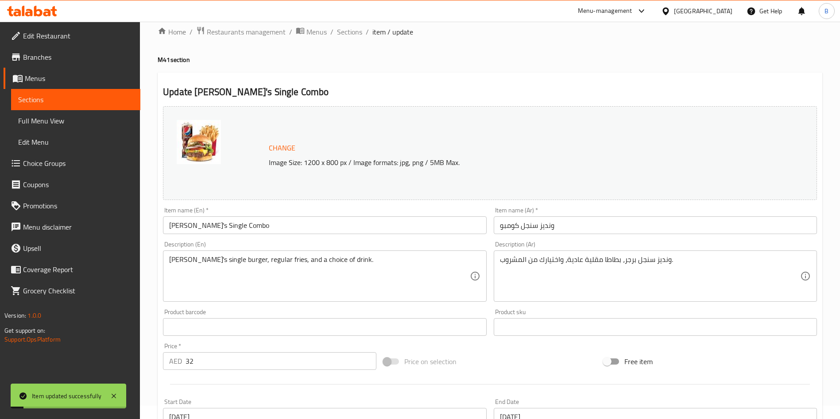
scroll to position [0, 0]
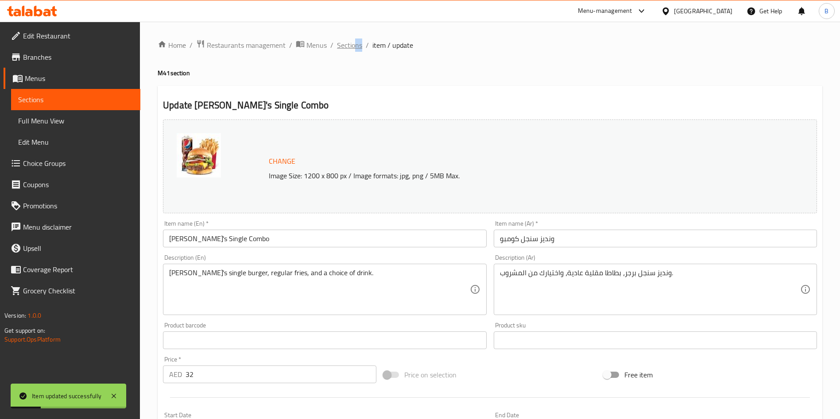
drag, startPoint x: 362, startPoint y: 47, endPoint x: 355, endPoint y: 46, distance: 6.8
click at [355, 46] on ol "Home / Restaurants management / Menus / Sections / item / update" at bounding box center [490, 45] width 665 height 12
click at [355, 46] on span "Sections" at bounding box center [349, 45] width 25 height 11
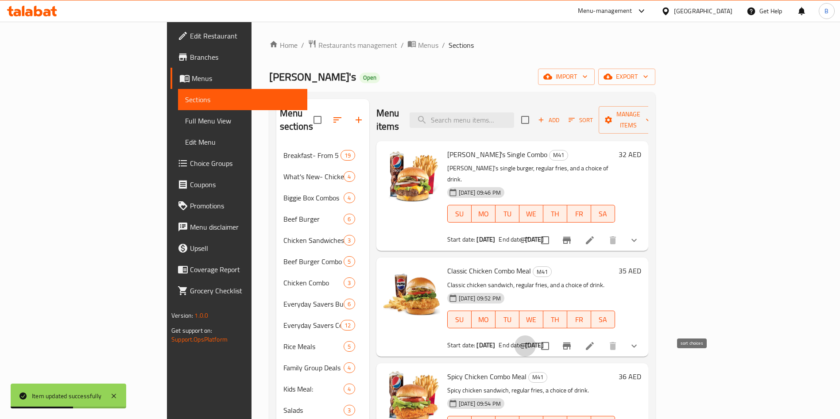
click at [529, 344] on icon "sort-choices" at bounding box center [525, 346] width 8 height 5
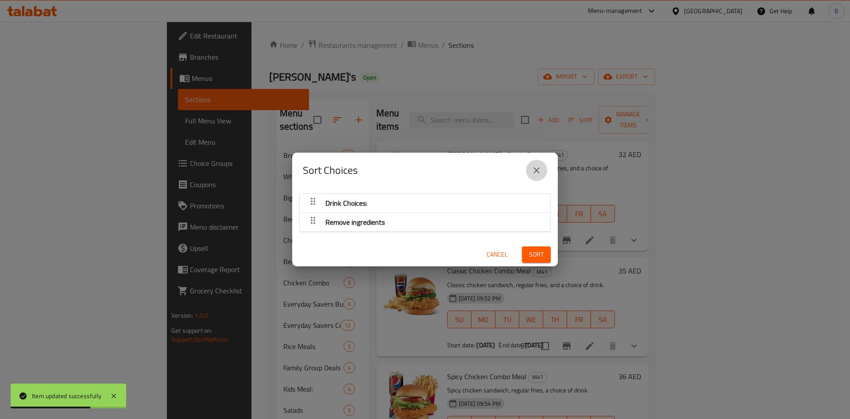
click at [543, 167] on button "close" at bounding box center [536, 170] width 21 height 21
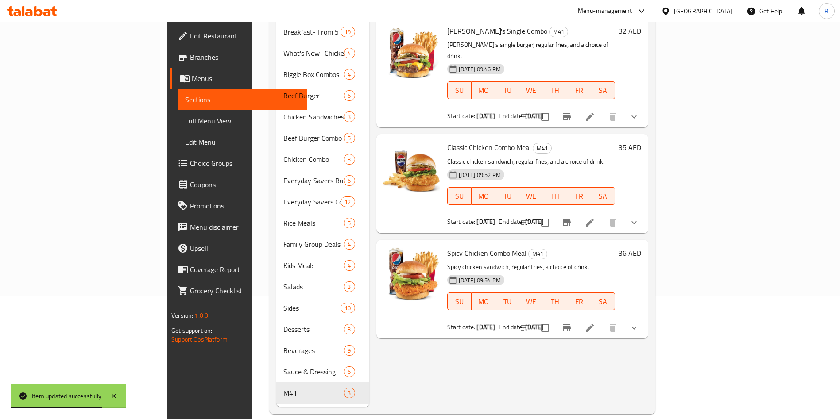
scroll to position [124, 0]
click at [531, 322] on icon "sort-choices" at bounding box center [525, 327] width 11 height 11
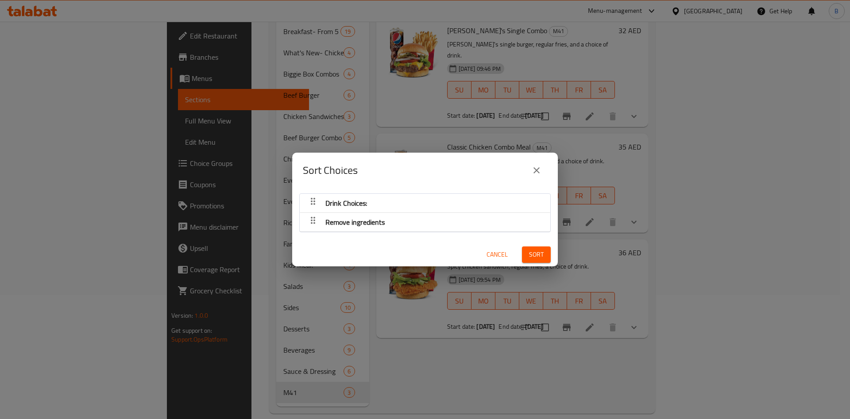
click at [542, 168] on button "close" at bounding box center [536, 170] width 21 height 21
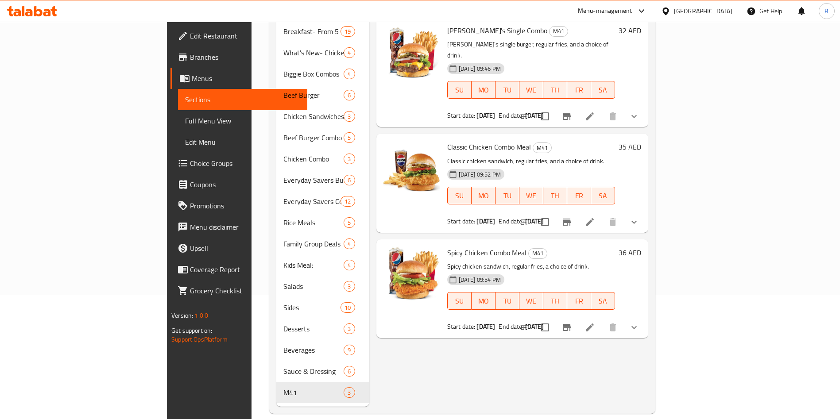
scroll to position [0, 0]
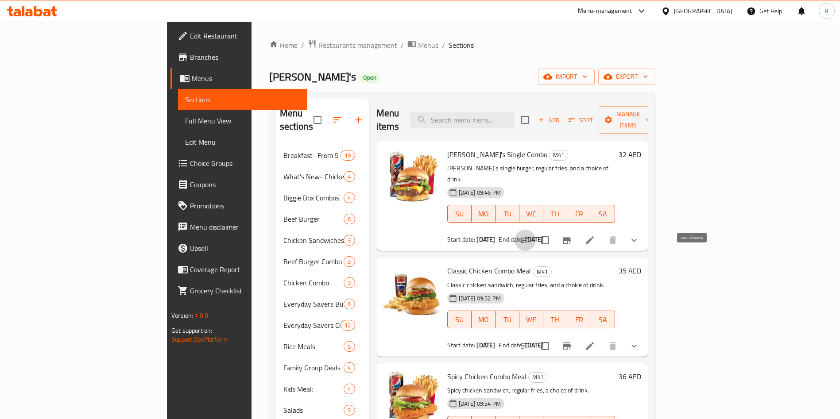
click at [536, 230] on button "sort-choices" at bounding box center [525, 240] width 21 height 21
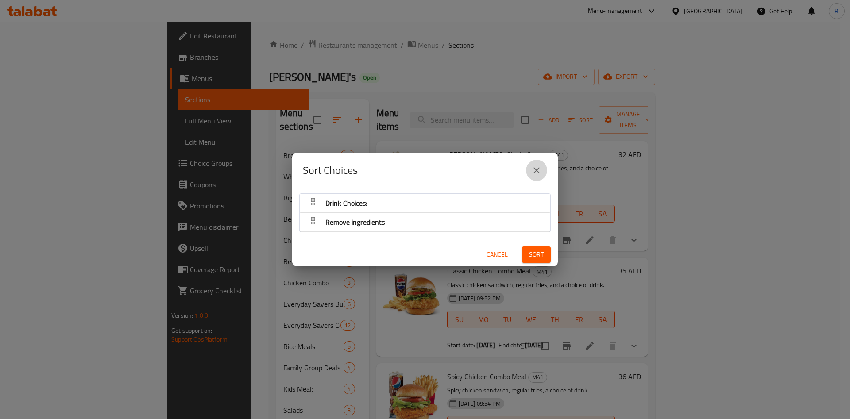
click at [542, 163] on button "close" at bounding box center [536, 170] width 21 height 21
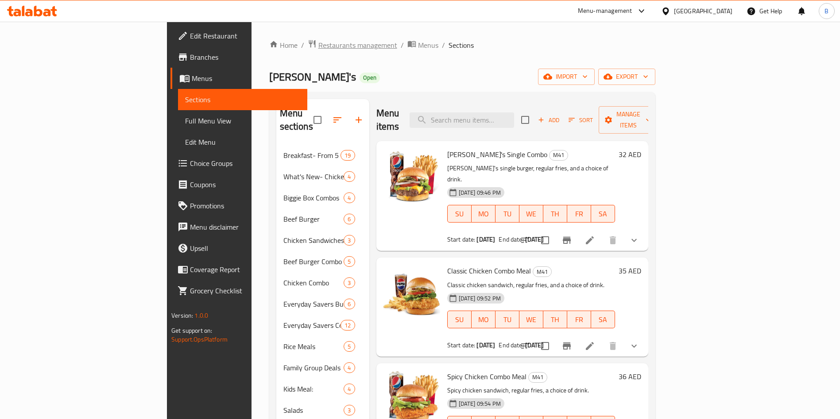
click at [318, 48] on span "Restaurants management" at bounding box center [357, 45] width 79 height 11
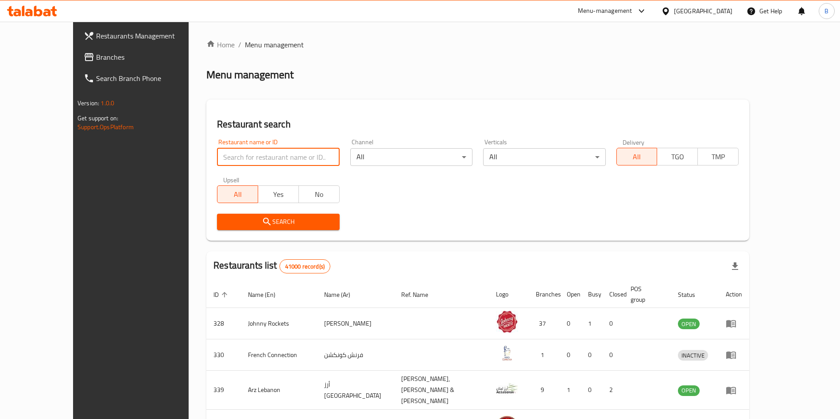
click at [242, 164] on input "search" at bounding box center [278, 157] width 122 height 18
type input "wendy"
click button "Search" at bounding box center [278, 222] width 122 height 16
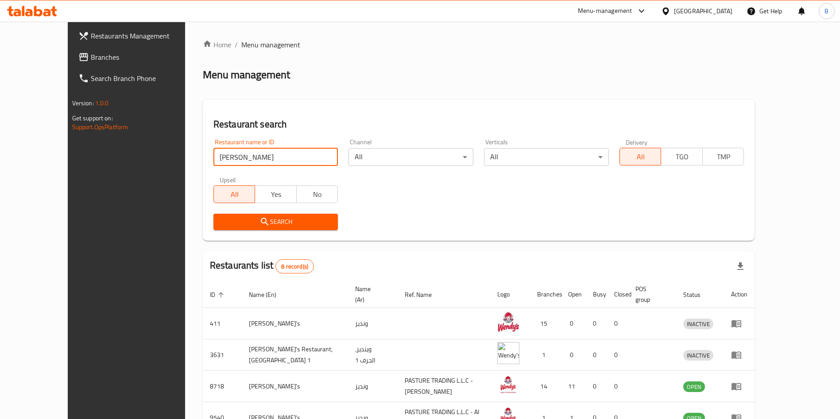
scroll to position [178, 0]
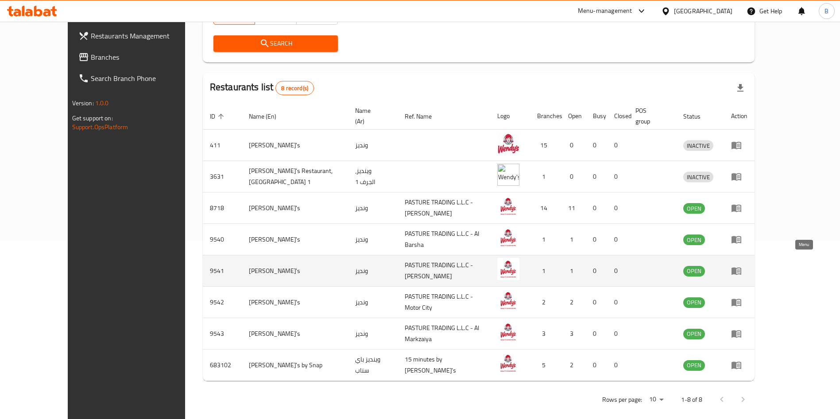
click at [742, 266] on icon "enhanced table" at bounding box center [736, 271] width 11 height 11
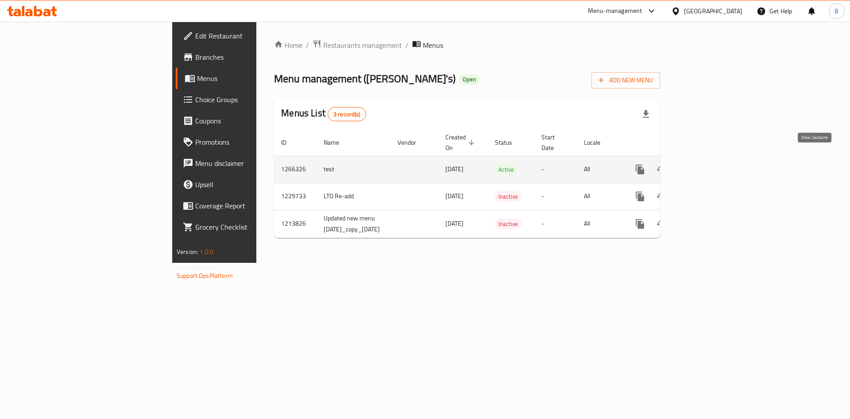
click at [709, 164] on icon "enhanced table" at bounding box center [704, 169] width 11 height 11
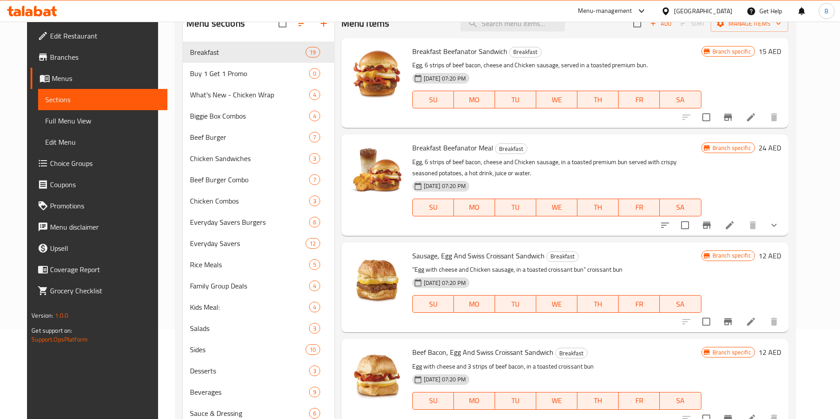
scroll to position [144, 0]
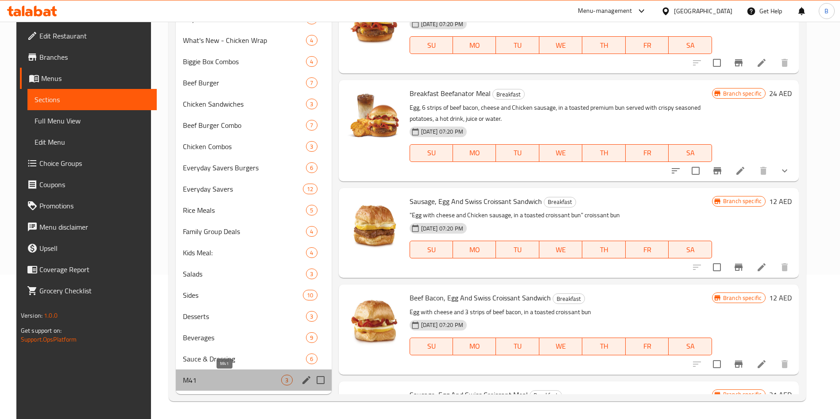
click at [225, 381] on span "M41" at bounding box center [232, 380] width 99 height 11
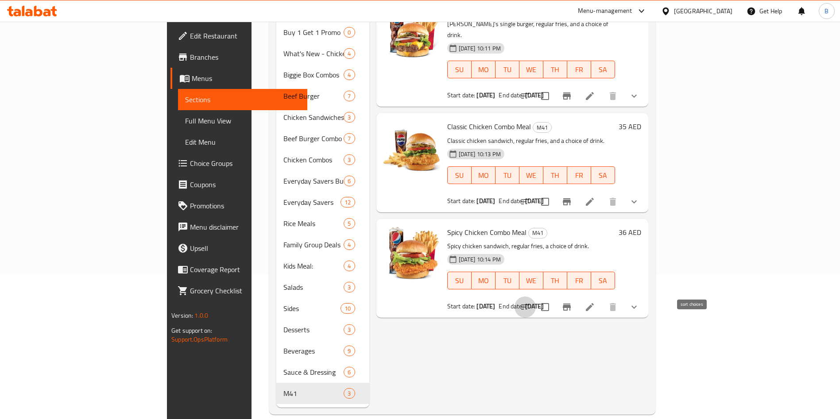
click at [531, 302] on icon "sort-choices" at bounding box center [525, 307] width 11 height 11
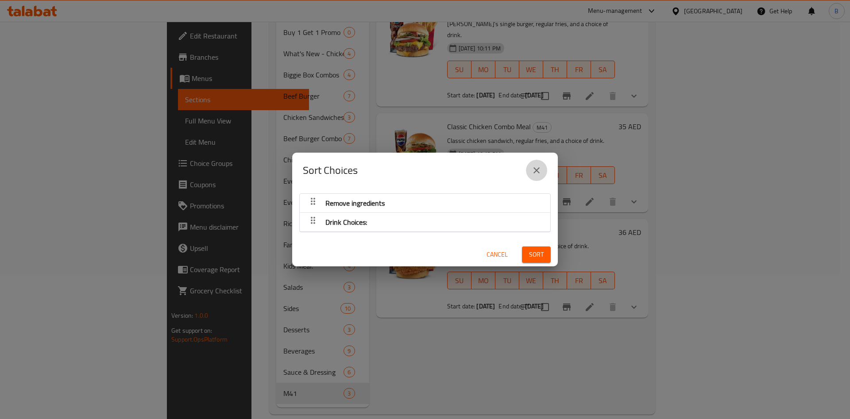
click at [531, 164] on button "close" at bounding box center [536, 170] width 21 height 21
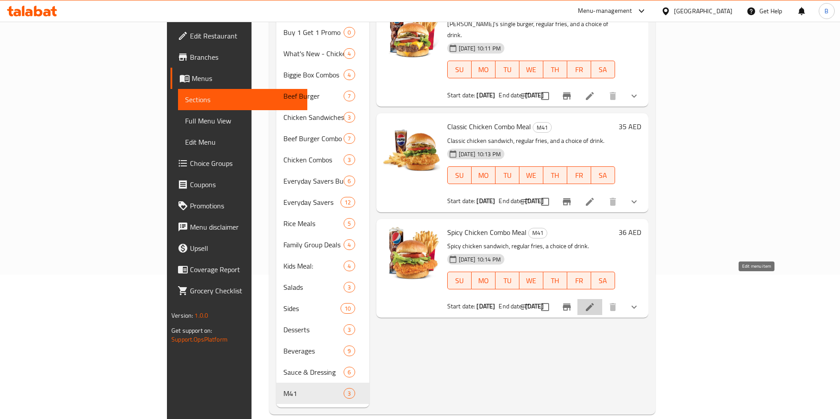
click at [594, 303] on icon at bounding box center [590, 307] width 8 height 8
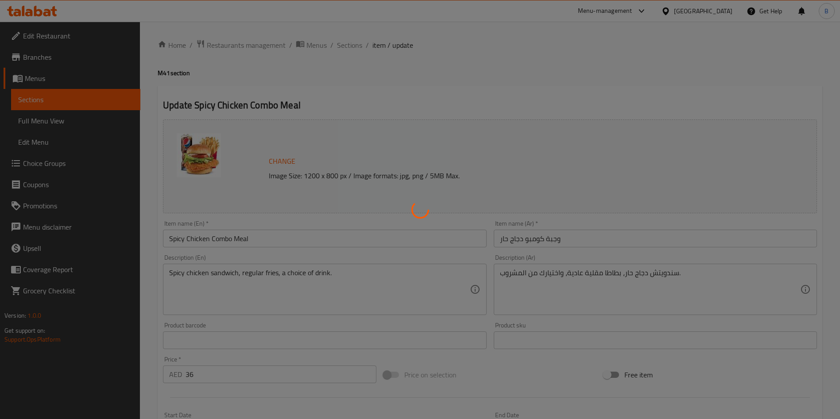
scroll to position [270, 0]
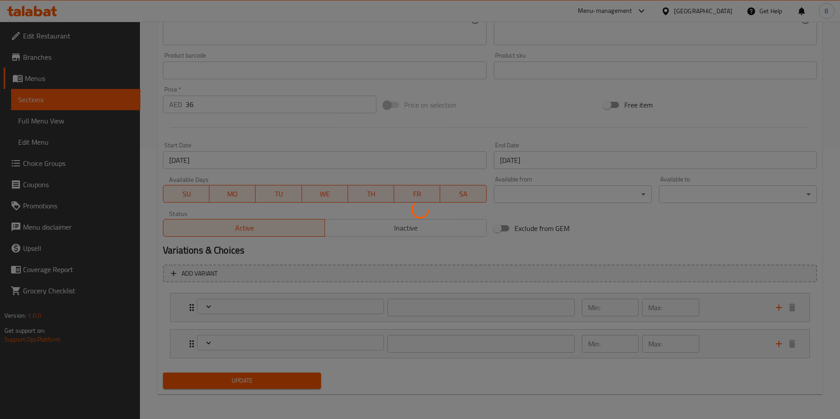
type input "حذف مكونات"
type input "0"
type input "اختيارات المشروبات:"
type input "1"
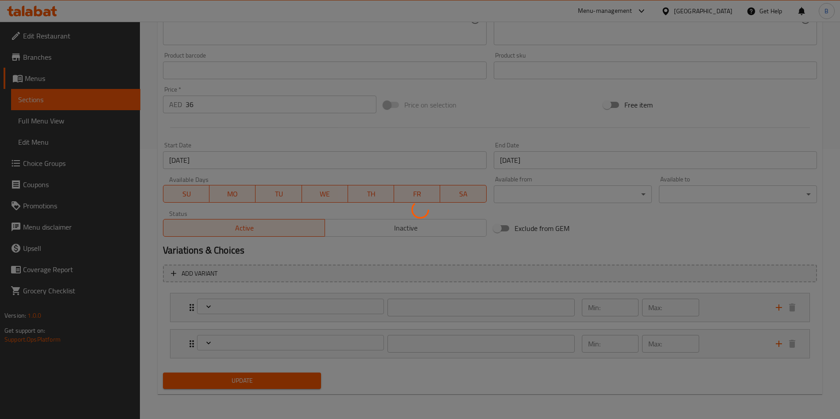
type input "1"
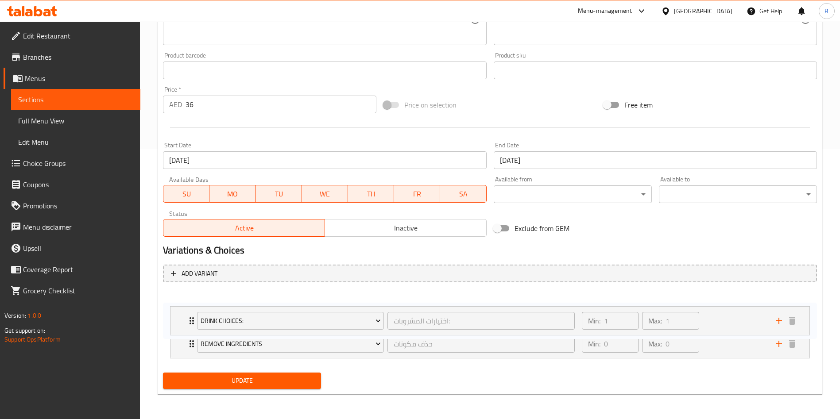
drag, startPoint x: 185, startPoint y: 340, endPoint x: 184, endPoint y: 300, distance: 40.3
click at [184, 300] on div "Remove ingredients حذف مكونات ​ Min: 0 ​ Max: 0 ​ No Cheese (ID: 817862875) 0 A…" at bounding box center [490, 326] width 654 height 73
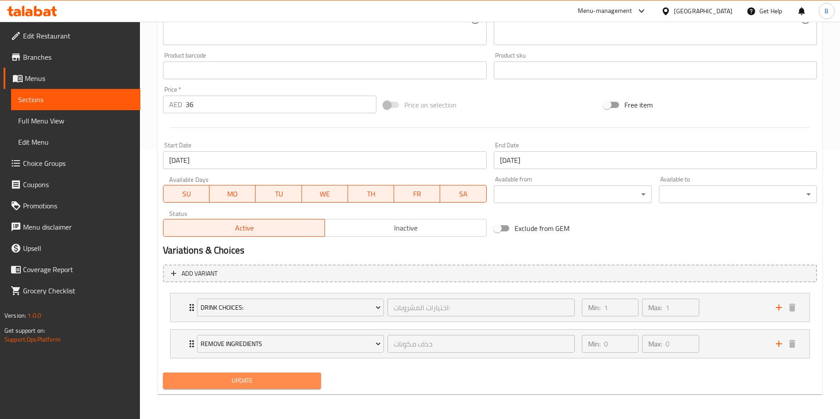
click at [232, 376] on span "Update" at bounding box center [242, 381] width 144 height 11
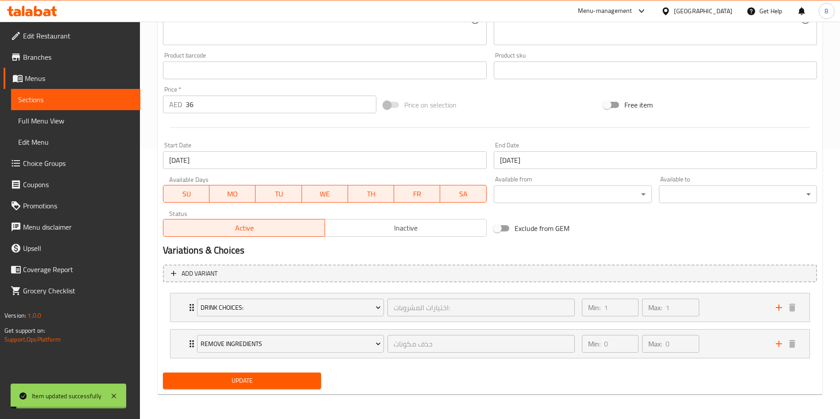
scroll to position [0, 0]
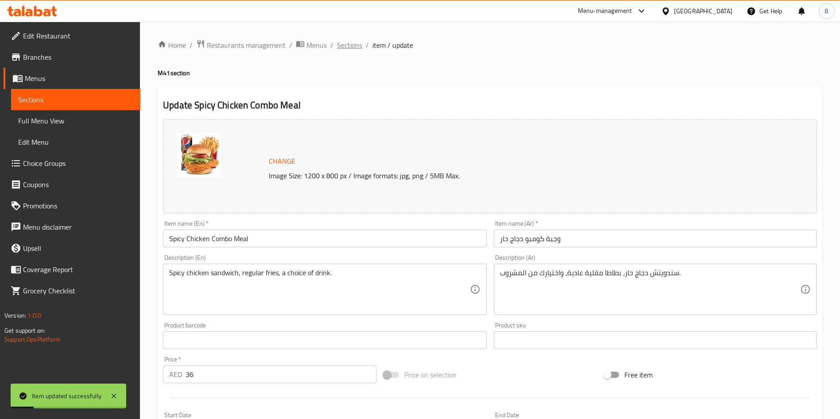
click at [353, 42] on span "Sections" at bounding box center [349, 45] width 25 height 11
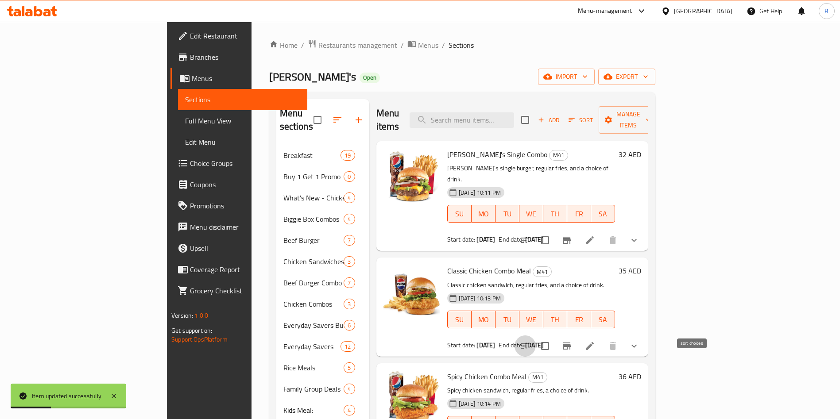
click at [536, 336] on button "sort-choices" at bounding box center [525, 346] width 21 height 21
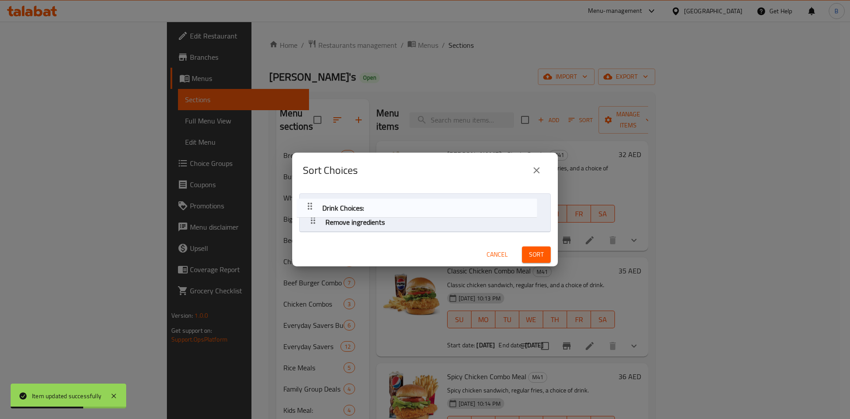
drag, startPoint x: 317, startPoint y: 222, endPoint x: 313, endPoint y: 201, distance: 21.2
click at [313, 201] on nav "Remove ingredients Drink Choices:" at bounding box center [425, 213] width 252 height 39
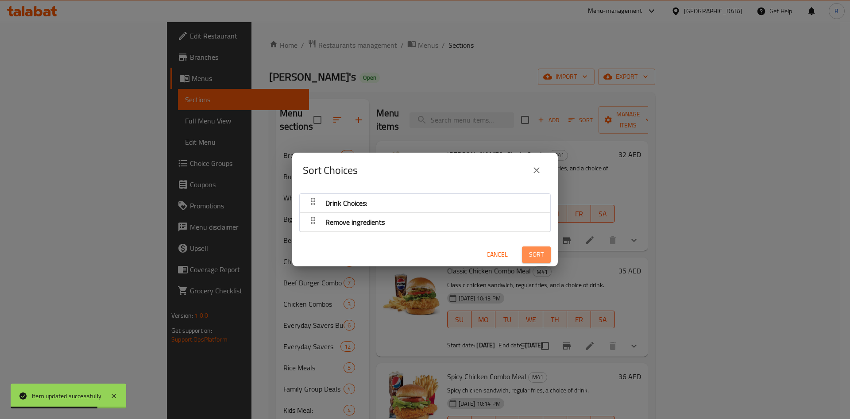
click at [529, 256] on span "Sort" at bounding box center [536, 254] width 15 height 11
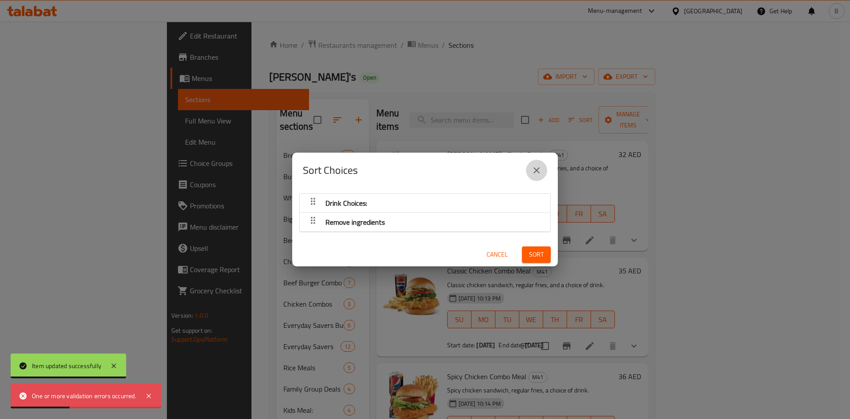
click at [538, 170] on icon "close" at bounding box center [536, 170] width 11 height 11
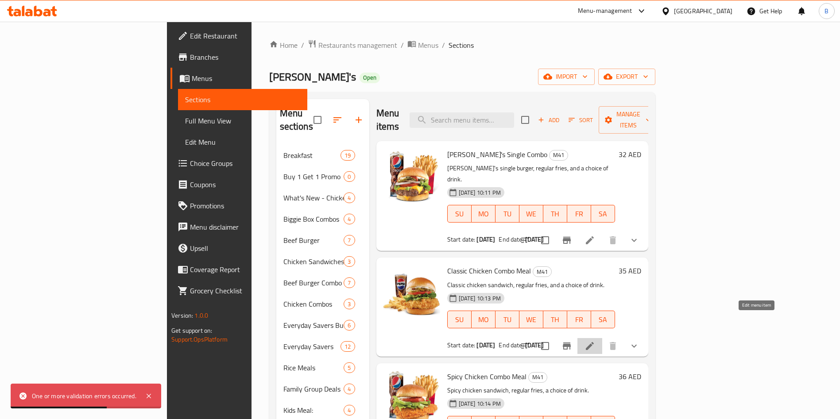
click at [594, 342] on icon at bounding box center [590, 346] width 8 height 8
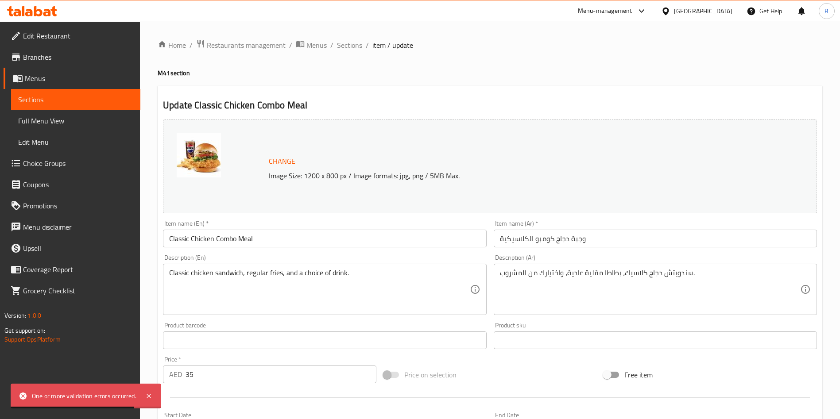
scroll to position [270, 0]
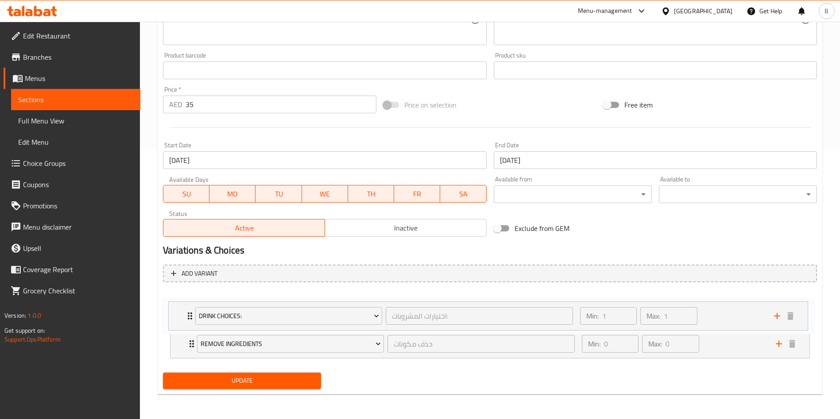
drag, startPoint x: 189, startPoint y: 338, endPoint x: 187, endPoint y: 308, distance: 30.6
click at [187, 308] on div "Remove ingredients حذف مكونات ​ Min: 0 ​ Max: 0 ​ No Cheese (ID: 817862875) 0 A…" at bounding box center [490, 326] width 654 height 73
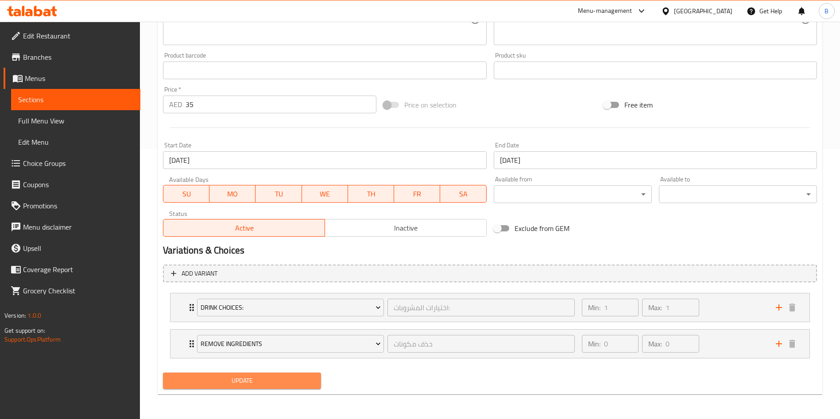
click at [225, 385] on span "Update" at bounding box center [242, 381] width 144 height 11
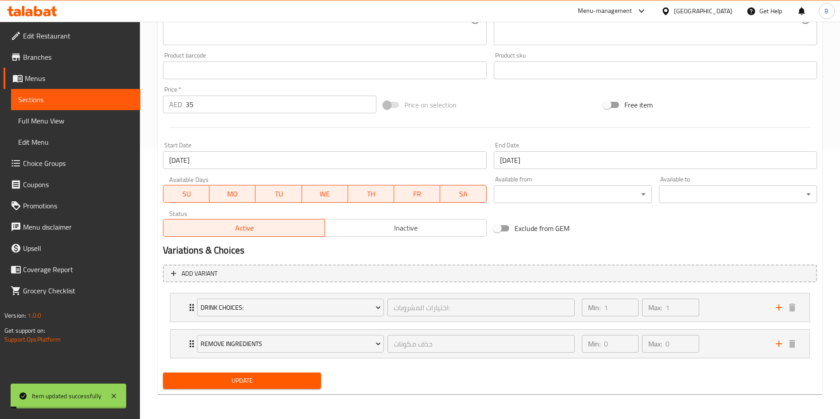
scroll to position [0, 0]
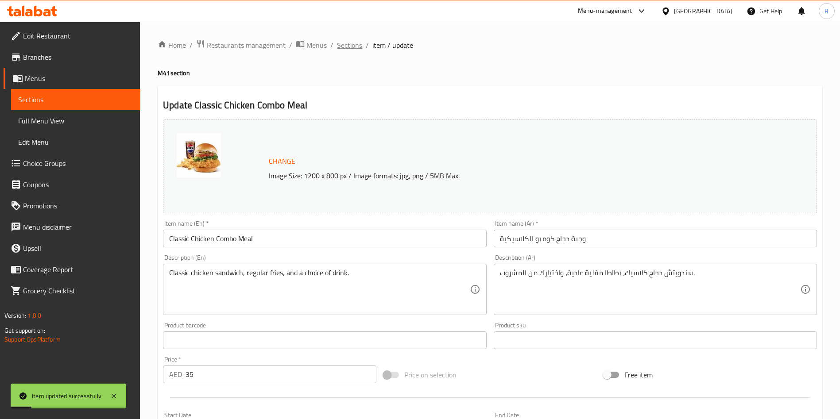
click at [355, 47] on span "Sections" at bounding box center [349, 45] width 25 height 11
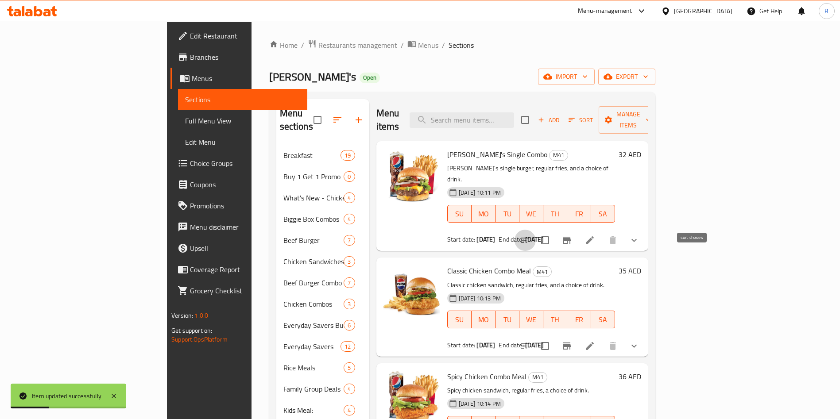
click at [531, 235] on icon "sort-choices" at bounding box center [525, 240] width 11 height 11
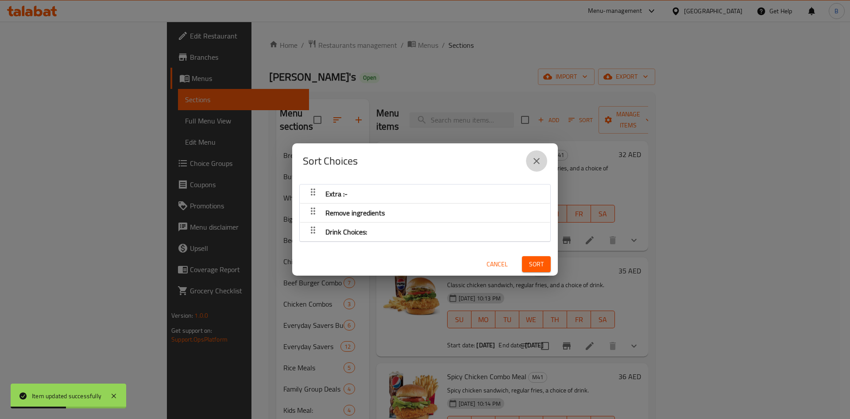
click at [532, 158] on icon "close" at bounding box center [536, 161] width 11 height 11
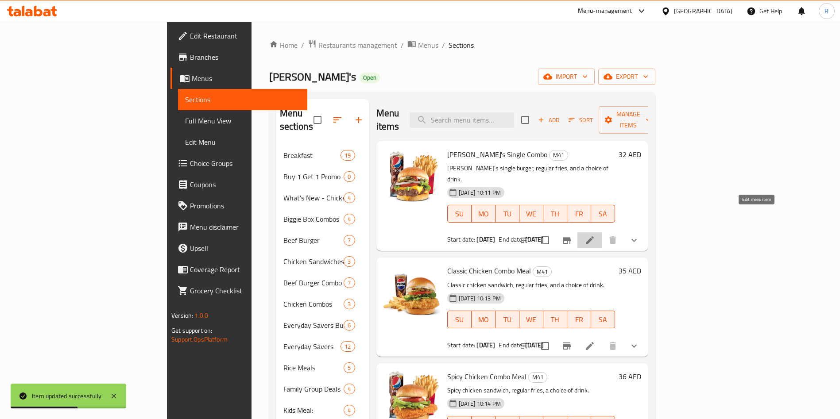
click at [594, 236] on icon at bounding box center [590, 240] width 8 height 8
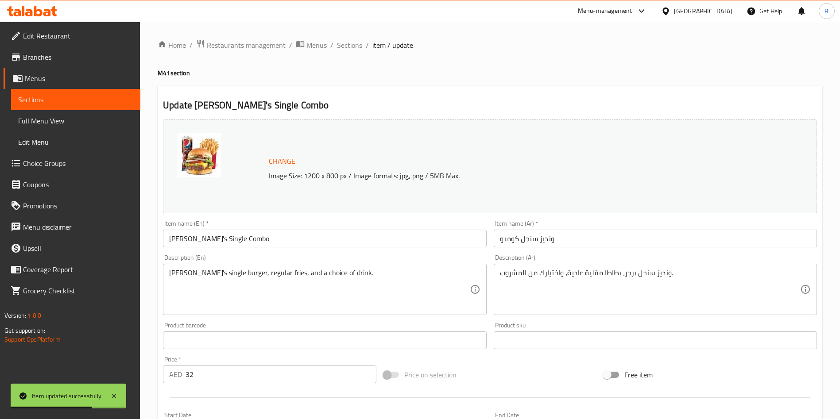
scroll to position [306, 0]
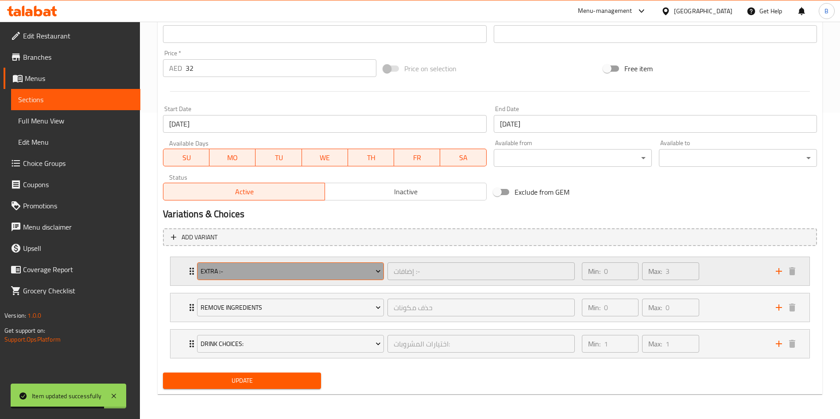
click at [239, 278] on button "Extra :-" at bounding box center [290, 272] width 187 height 18
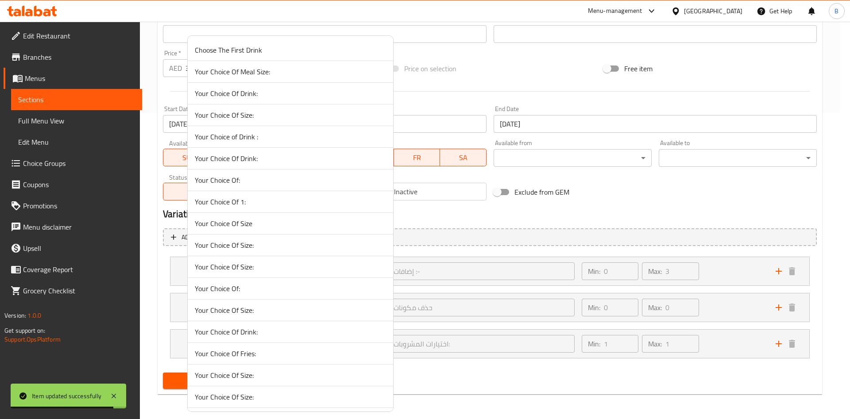
click at [247, 286] on span "Your Choice Of:" at bounding box center [290, 288] width 191 height 11
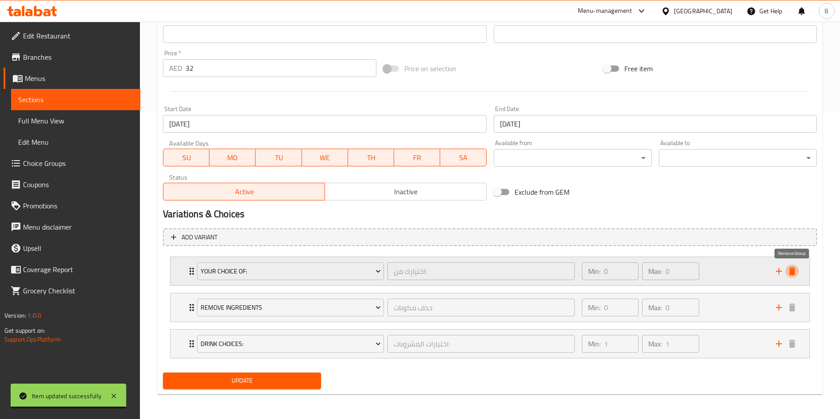
click at [797, 274] on icon "delete" at bounding box center [792, 271] width 11 height 11
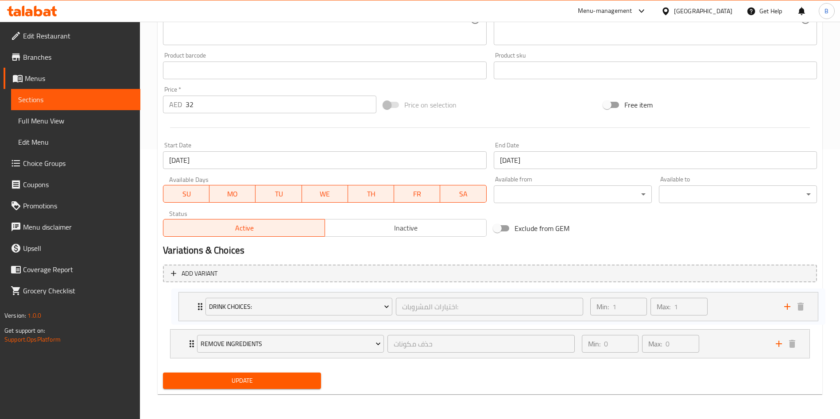
drag, startPoint x: 182, startPoint y: 344, endPoint x: 193, endPoint y: 297, distance: 47.6
click at [193, 297] on div "Remove ingredients حذف مكونات ​ Min: 0 ​ Max: 0 ​ No Cheese (ID: 817862875) 0 A…" at bounding box center [490, 326] width 654 height 73
drag, startPoint x: 251, startPoint y: 389, endPoint x: 256, endPoint y: 386, distance: 5.4
click at [256, 386] on div "Update" at bounding box center [241, 380] width 165 height 23
click at [261, 381] on span "Update" at bounding box center [242, 381] width 144 height 11
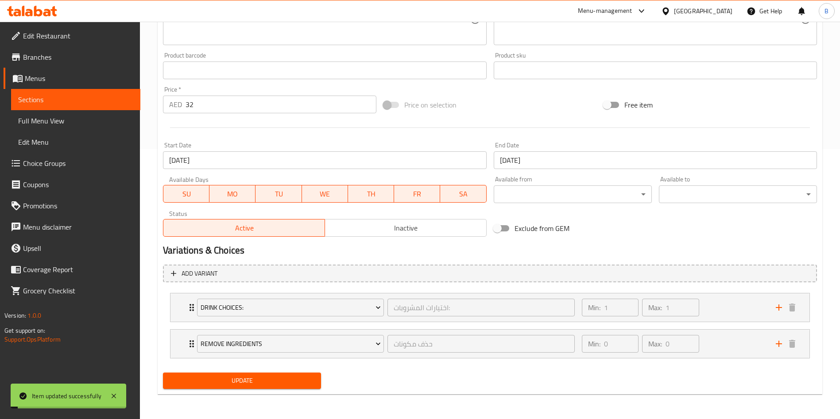
scroll to position [0, 0]
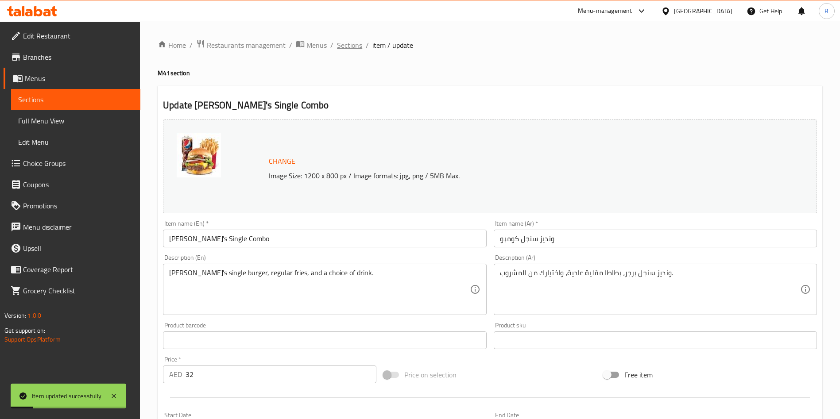
click at [355, 47] on span "Sections" at bounding box center [349, 45] width 25 height 11
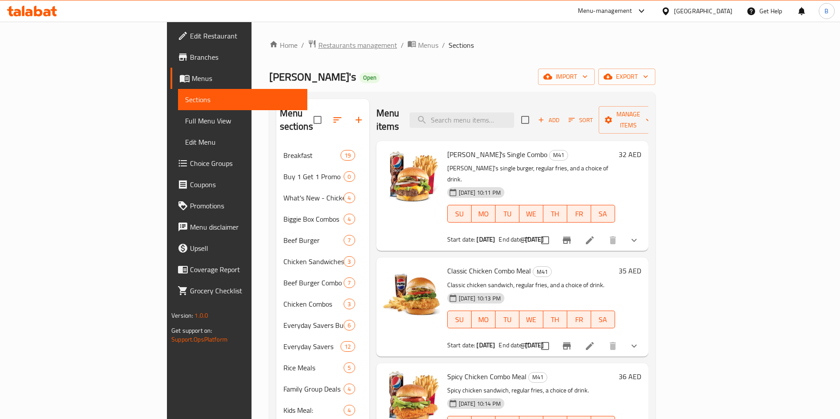
click at [318, 50] on span "Restaurants management" at bounding box center [357, 45] width 79 height 11
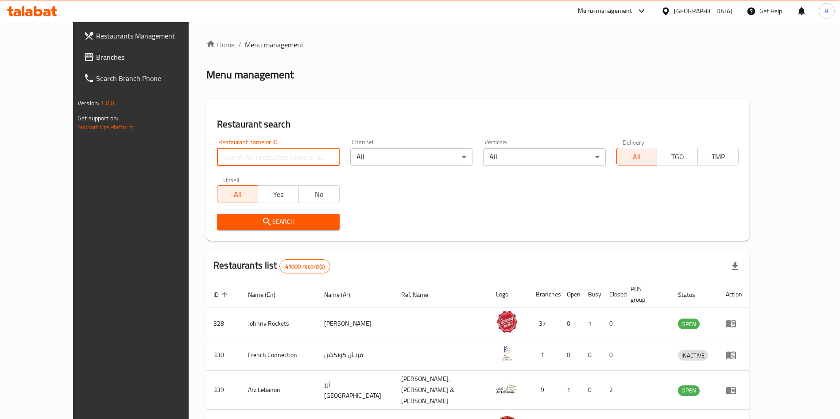
click at [235, 152] on input "search" at bounding box center [278, 157] width 122 height 18
type input "wendy"
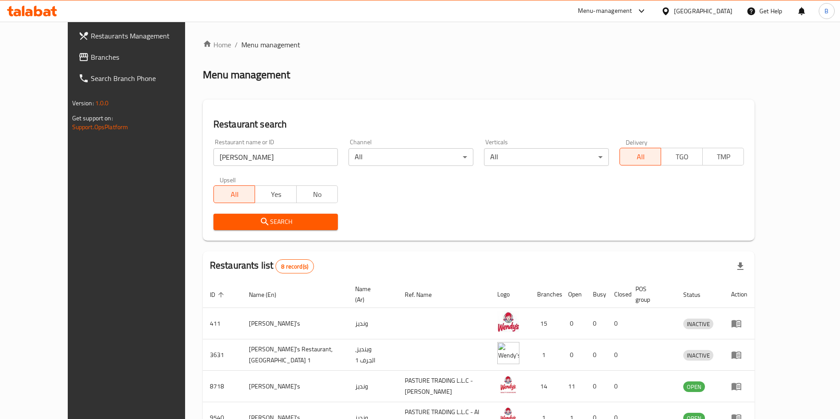
drag, startPoint x: 787, startPoint y: 0, endPoint x: 590, endPoint y: 80, distance: 212.6
click at [590, 80] on div "Menu management" at bounding box center [479, 75] width 552 height 14
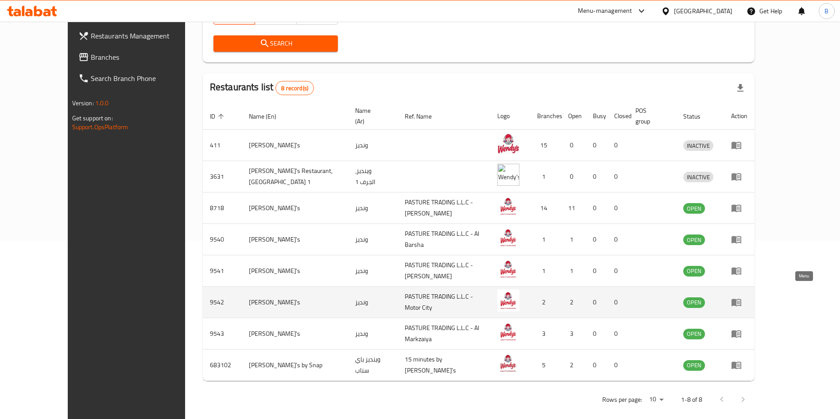
click at [741, 299] on icon "enhanced table" at bounding box center [737, 303] width 10 height 8
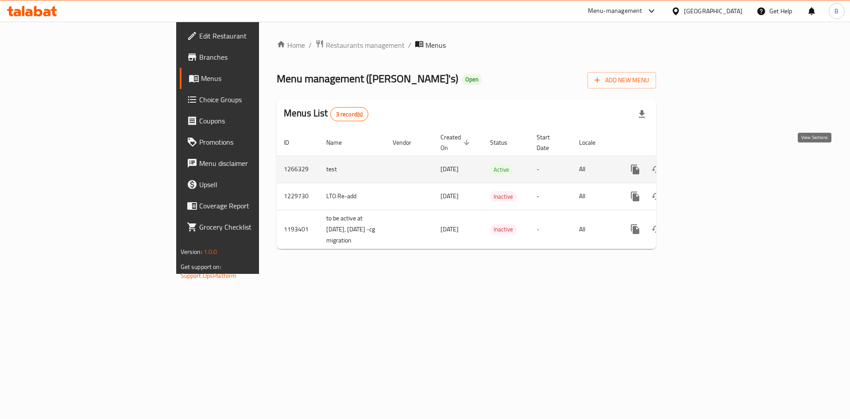
click at [703, 166] on icon "enhanced table" at bounding box center [699, 170] width 8 height 8
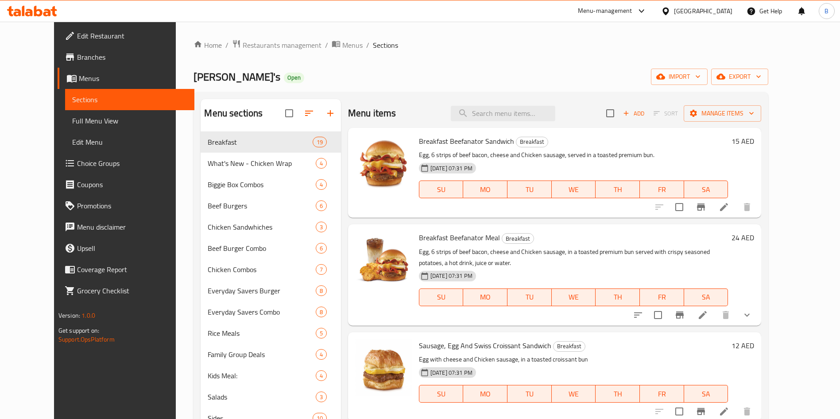
scroll to position [124, 0]
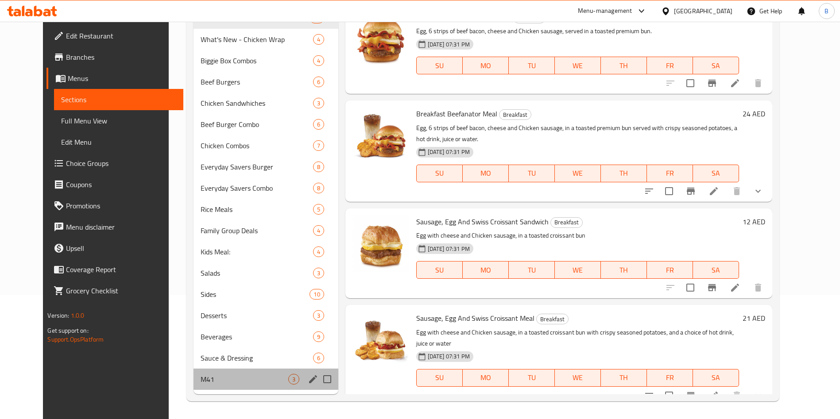
click at [217, 372] on div "M41 3" at bounding box center [266, 379] width 145 height 21
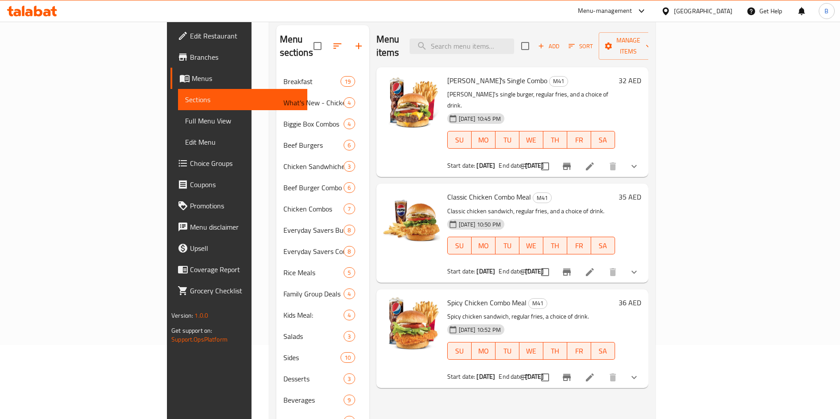
scroll to position [71, 0]
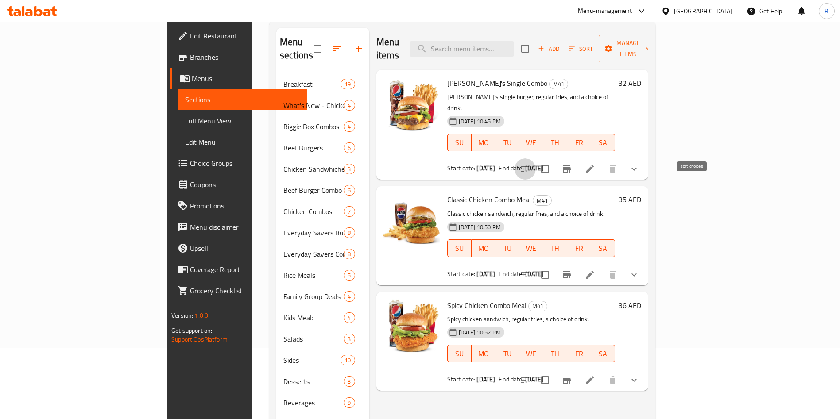
click at [536, 159] on button "sort-choices" at bounding box center [525, 169] width 21 height 21
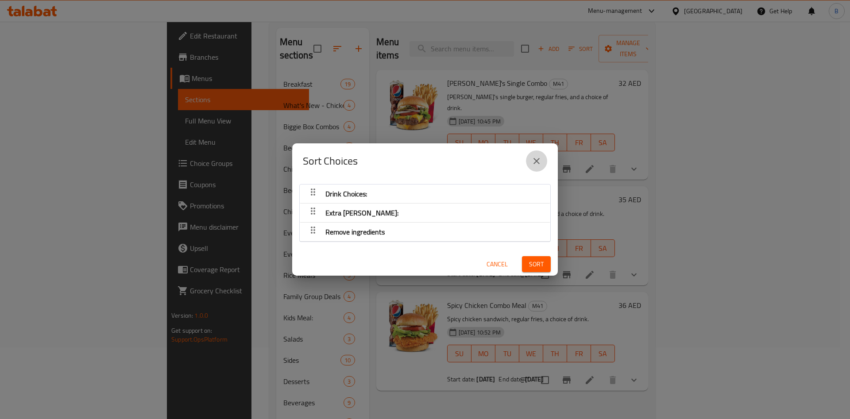
click at [535, 159] on icon "close" at bounding box center [537, 161] width 6 height 6
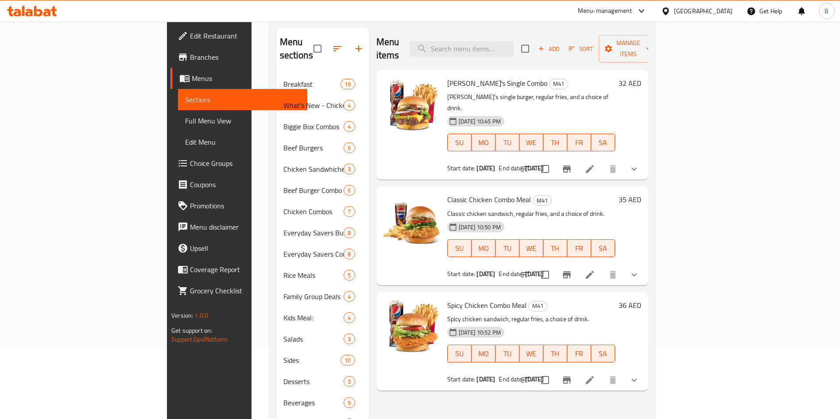
drag, startPoint x: 756, startPoint y: 155, endPoint x: 756, endPoint y: 148, distance: 6.7
click at [645, 159] on div at bounding box center [580, 169] width 130 height 21
click at [595, 164] on icon at bounding box center [590, 169] width 11 height 11
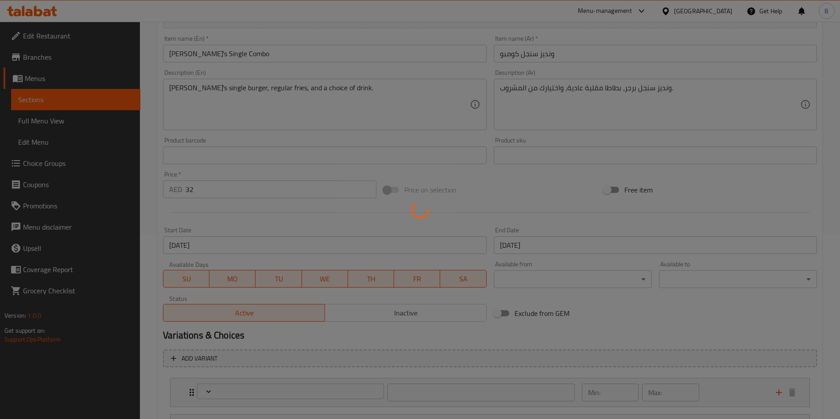
scroll to position [306, 0]
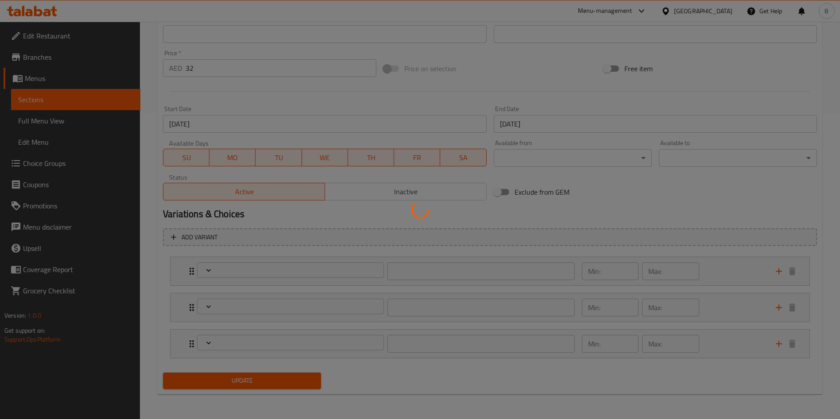
type input "اختيارات المشروبات:"
type input "1"
type input "قرص أنجوس اضافي:"
type input "0"
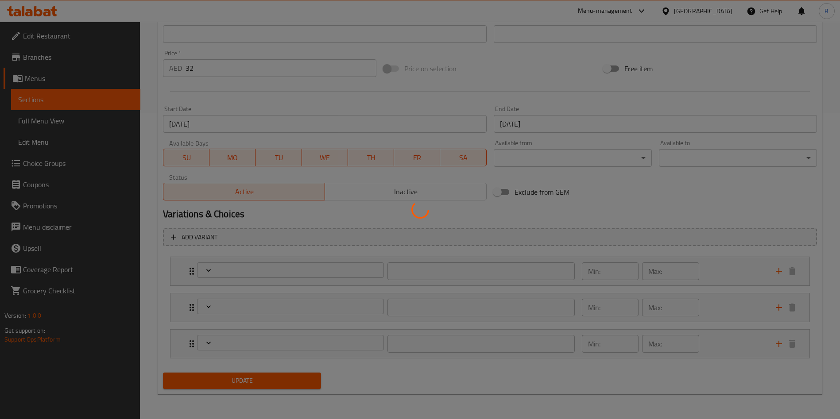
type input "0"
type input "حذف مكونات"
type input "0"
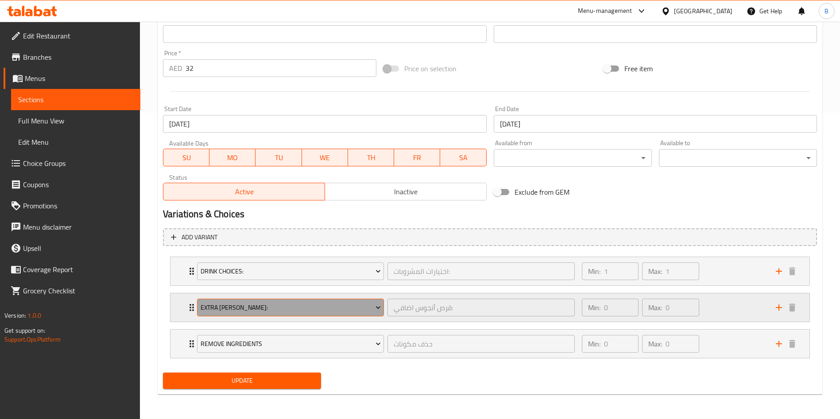
click at [221, 310] on span "Extra [PERSON_NAME]:" at bounding box center [291, 307] width 180 height 11
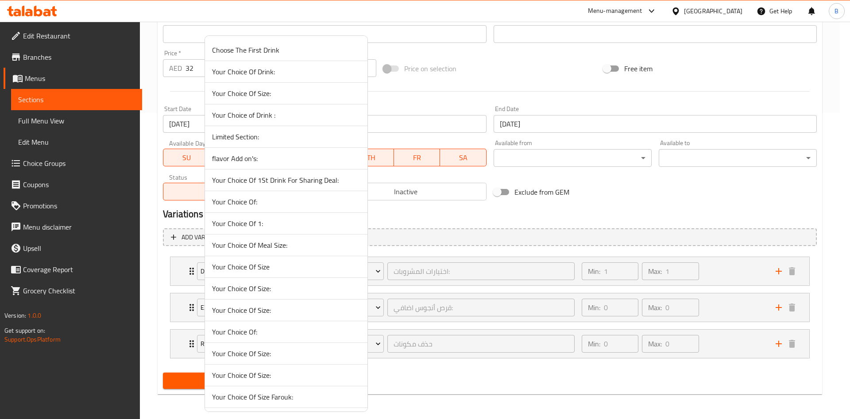
click at [251, 305] on span "Your Choice Of Size:" at bounding box center [286, 310] width 148 height 11
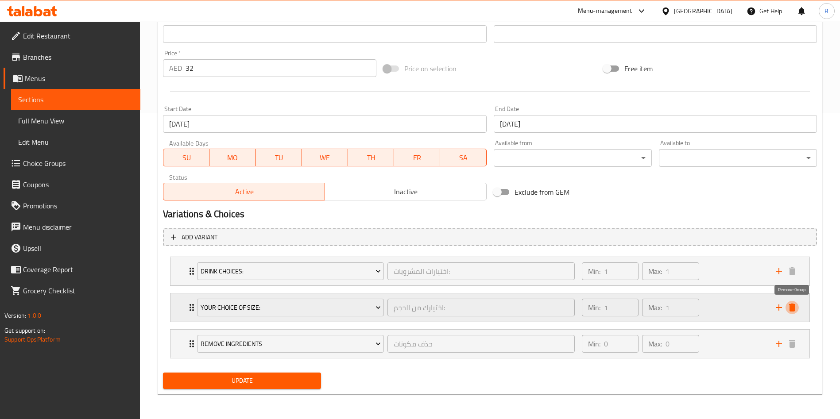
click at [792, 308] on icon "delete" at bounding box center [792, 308] width 6 height 8
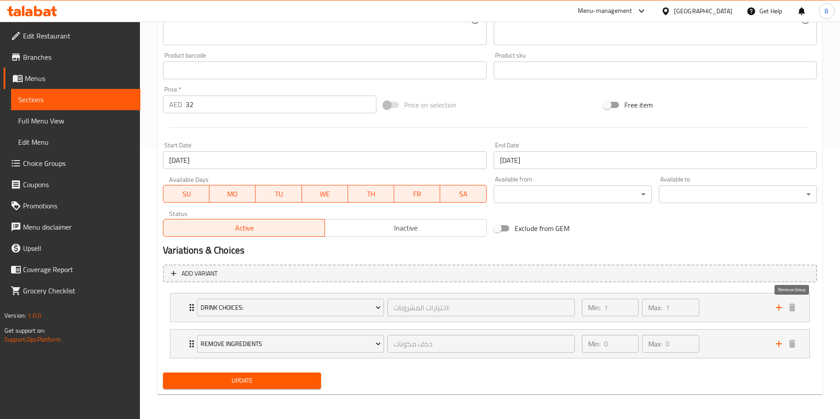
scroll to position [270, 0]
click at [269, 381] on span "Update" at bounding box center [242, 381] width 144 height 11
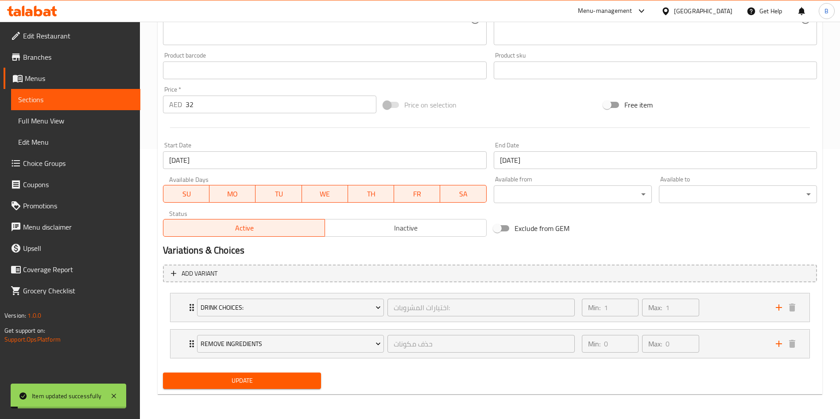
scroll to position [0, 0]
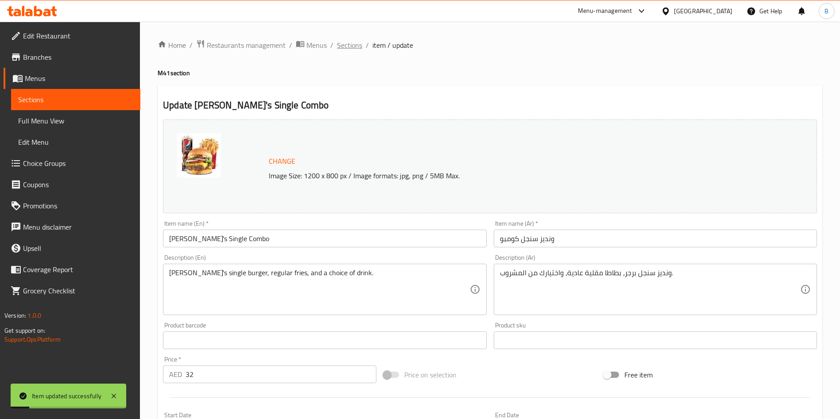
click at [348, 47] on span "Sections" at bounding box center [349, 45] width 25 height 11
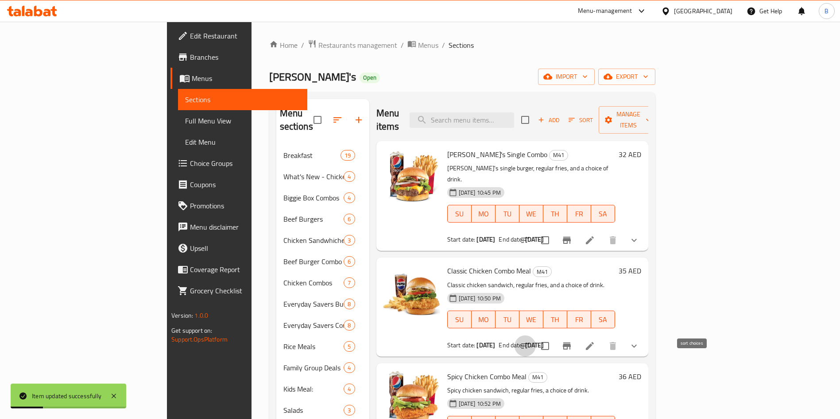
click at [531, 341] on icon "sort-choices" at bounding box center [525, 346] width 11 height 11
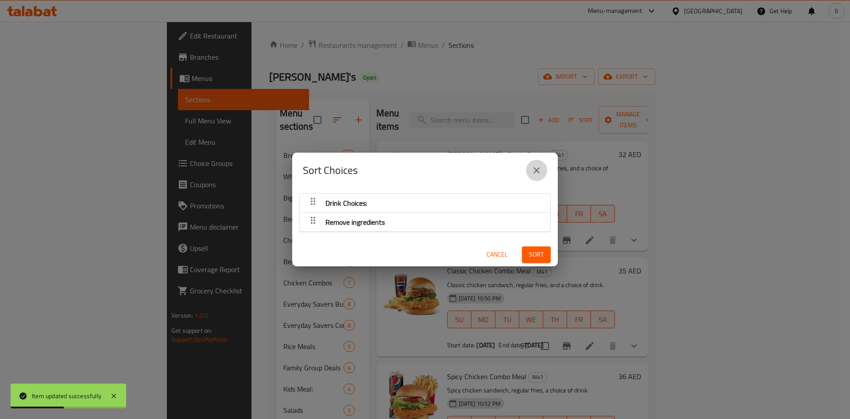
click at [535, 170] on icon "close" at bounding box center [536, 170] width 11 height 11
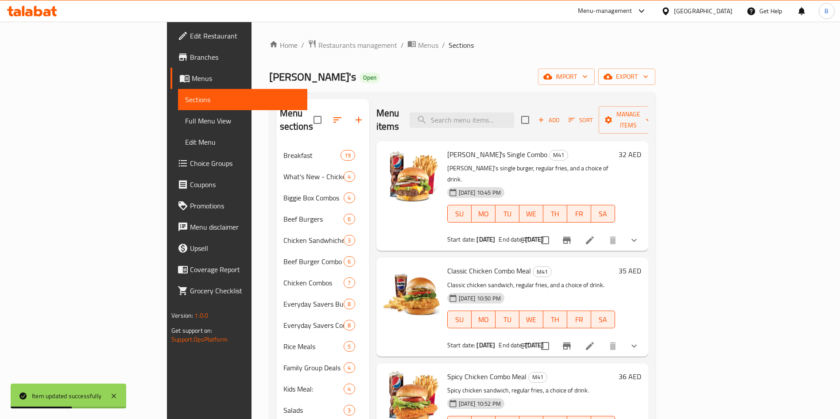
scroll to position [124, 0]
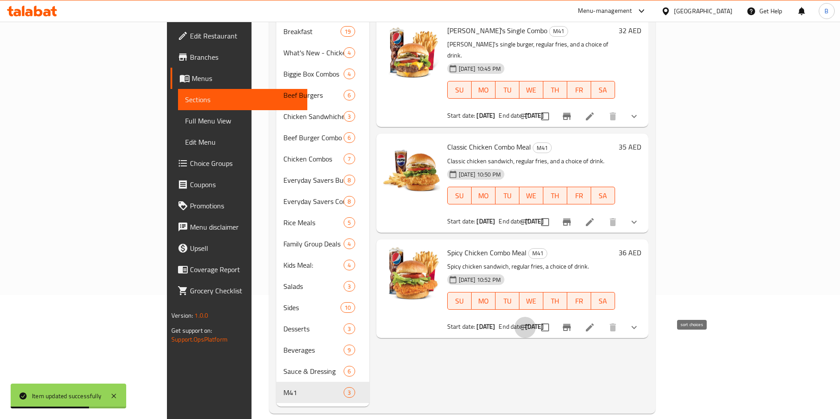
click at [531, 322] on icon "sort-choices" at bounding box center [525, 327] width 11 height 11
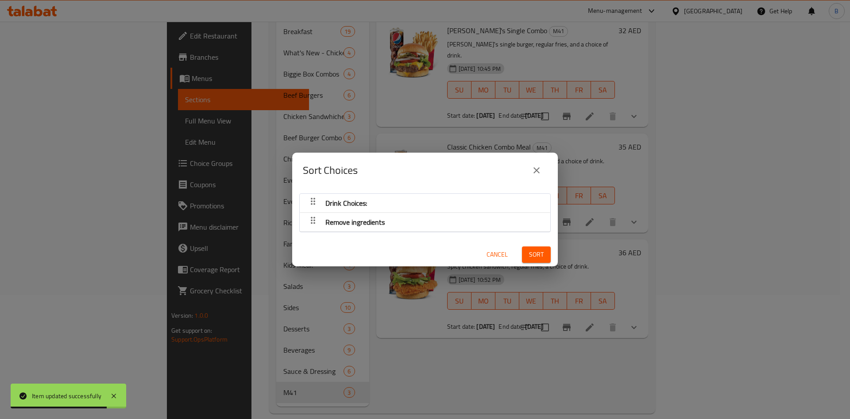
click at [534, 167] on icon "close" at bounding box center [536, 170] width 11 height 11
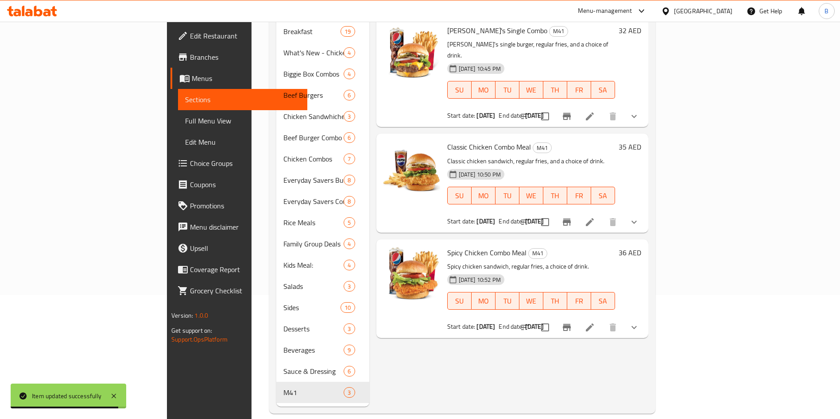
scroll to position [0, 0]
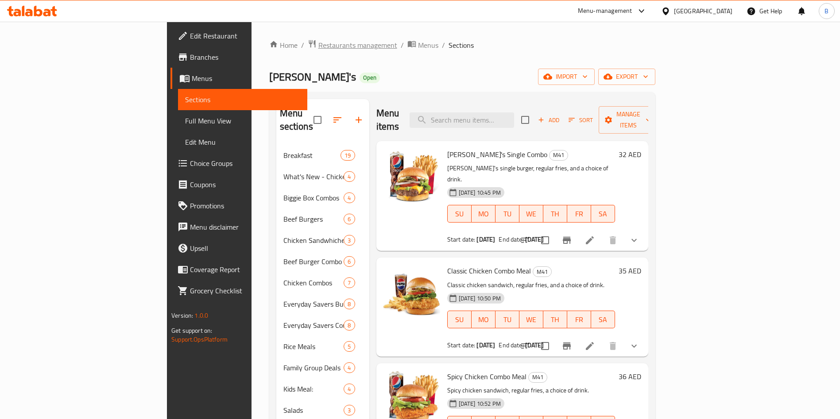
click at [318, 40] on span "Restaurants management" at bounding box center [357, 45] width 79 height 11
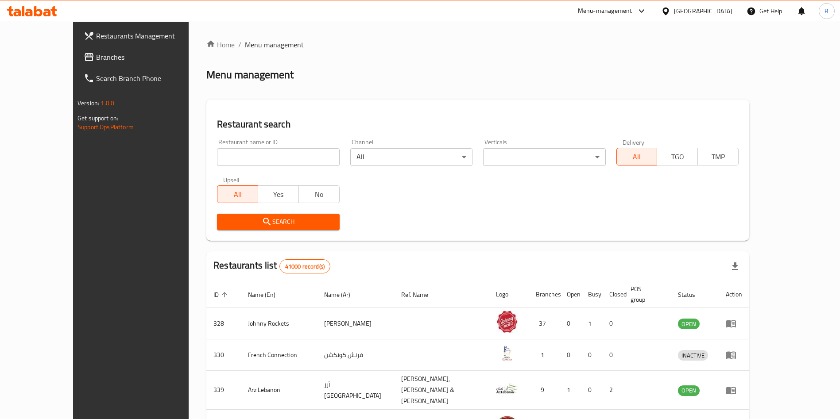
click at [252, 147] on div "Restaurant name or ID Restaurant name or ID" at bounding box center [278, 152] width 122 height 27
click at [255, 156] on input "search" at bounding box center [278, 157] width 122 height 18
type input "wendy"
click button "Search" at bounding box center [278, 222] width 122 height 16
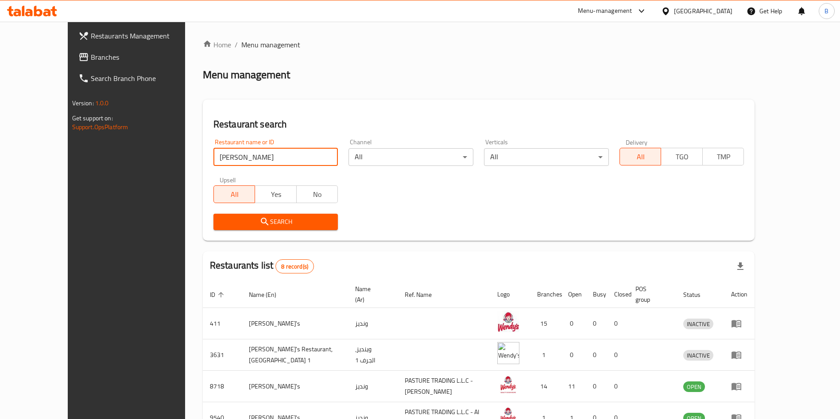
scroll to position [178, 0]
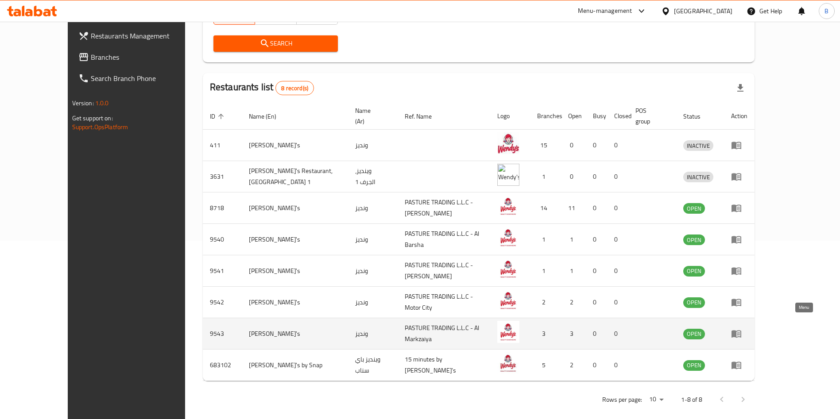
click at [742, 329] on icon "enhanced table" at bounding box center [736, 334] width 11 height 11
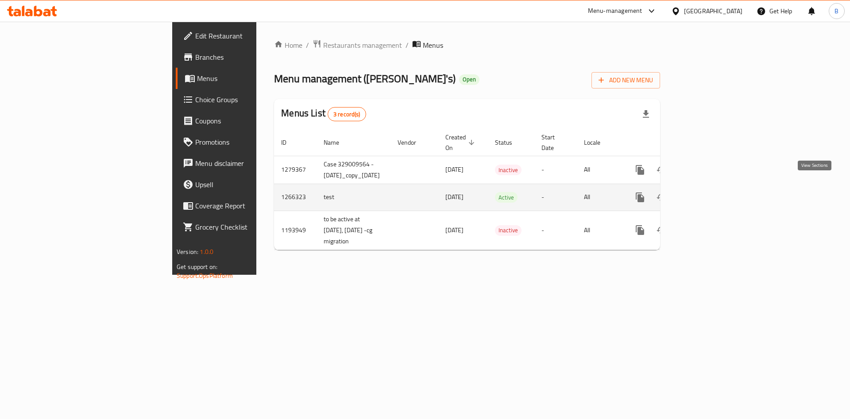
click at [709, 192] on icon "enhanced table" at bounding box center [704, 197] width 11 height 11
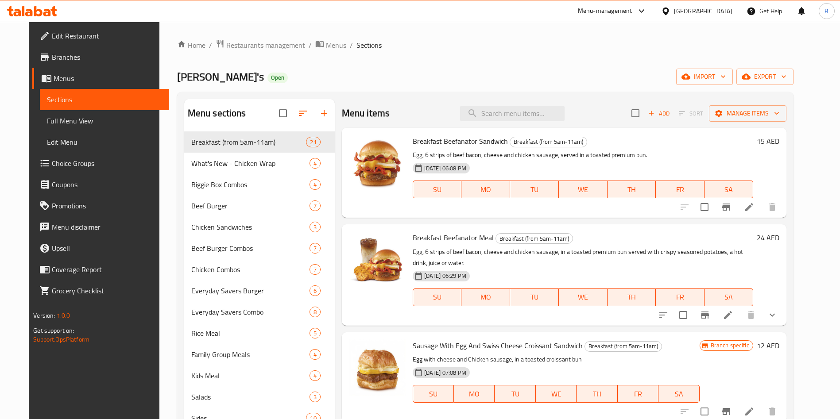
scroll to position [124, 0]
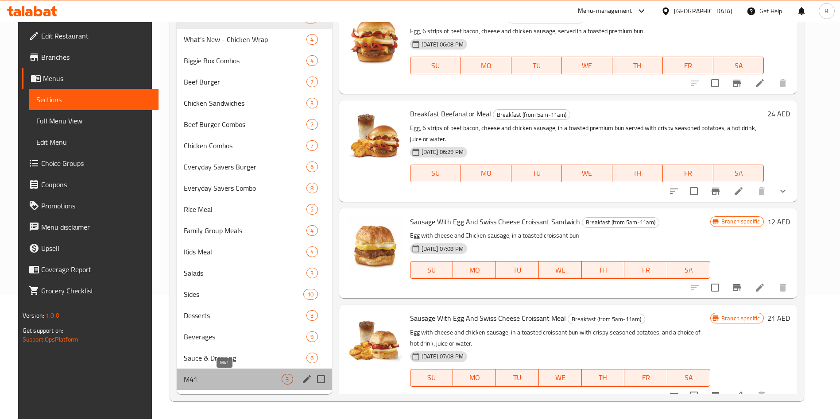
click at [200, 379] on span "M41" at bounding box center [233, 379] width 98 height 11
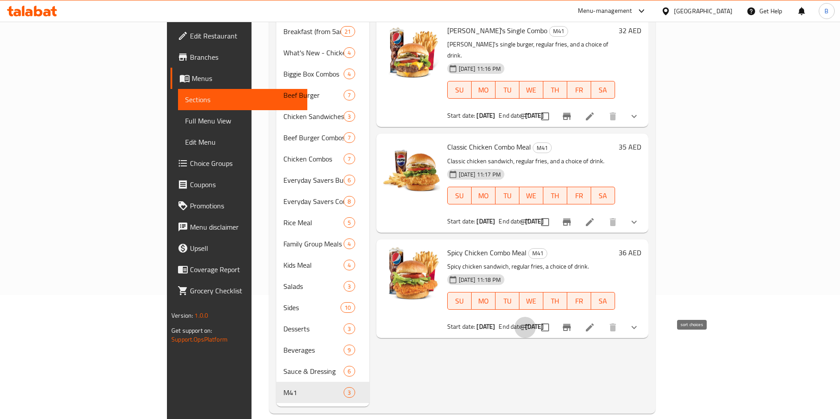
click at [536, 317] on button "sort-choices" at bounding box center [525, 327] width 21 height 21
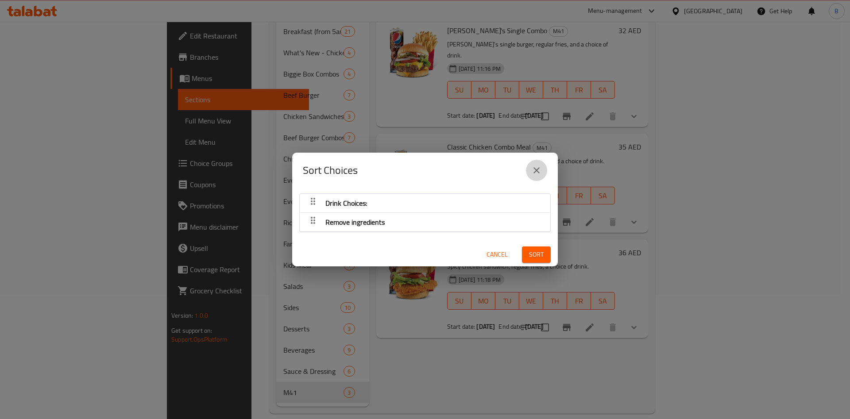
click at [534, 169] on icon "close" at bounding box center [536, 170] width 11 height 11
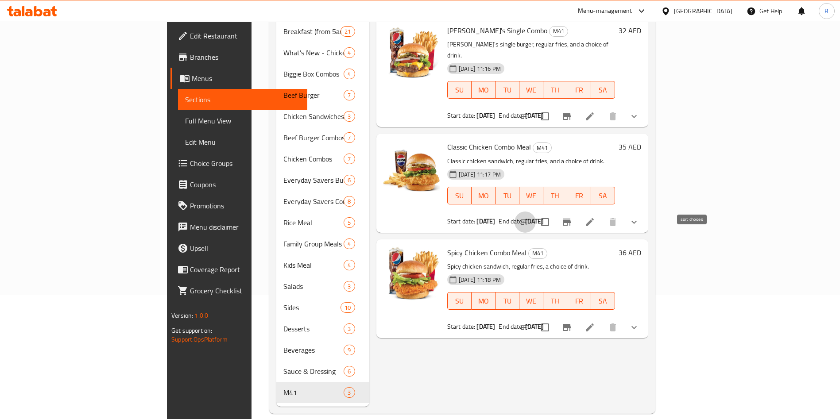
click at [531, 217] on icon "sort-choices" at bounding box center [525, 222] width 11 height 11
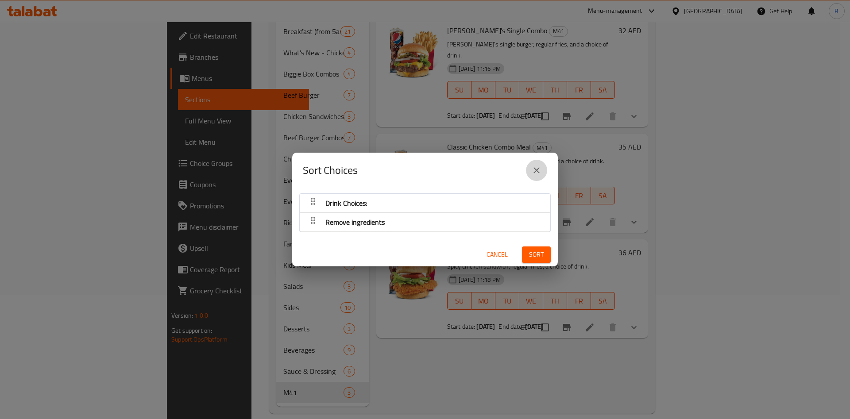
click at [532, 168] on icon "close" at bounding box center [536, 170] width 11 height 11
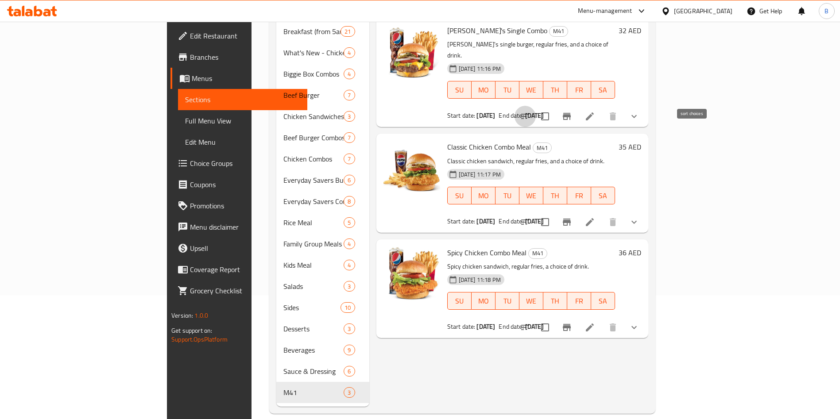
click at [529, 114] on icon "sort-choices" at bounding box center [525, 116] width 8 height 5
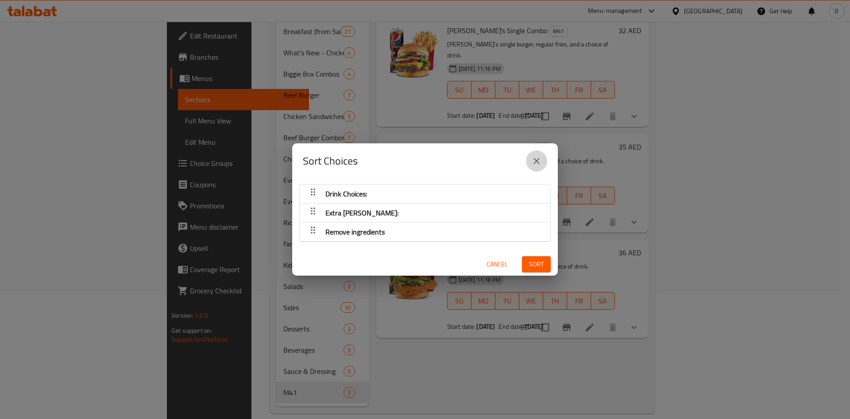
click at [536, 162] on icon "close" at bounding box center [537, 161] width 6 height 6
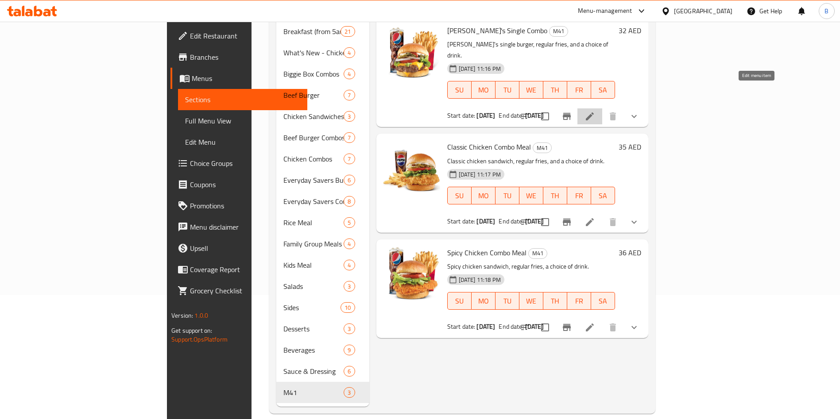
click at [595, 111] on icon at bounding box center [590, 116] width 11 height 11
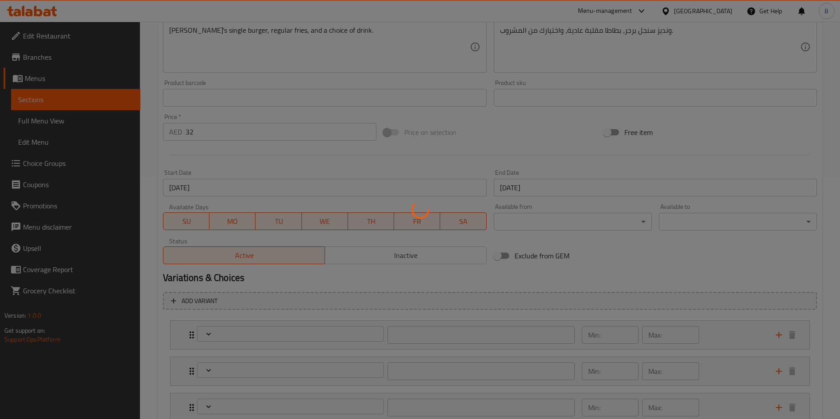
scroll to position [306, 0]
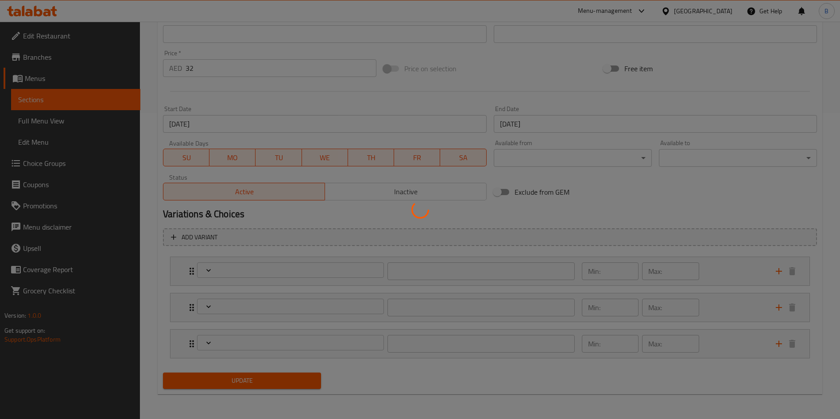
type input "اختيارات المشروبات:"
type input "1"
type input "قطعة انجوس اضافية:"
type input "0"
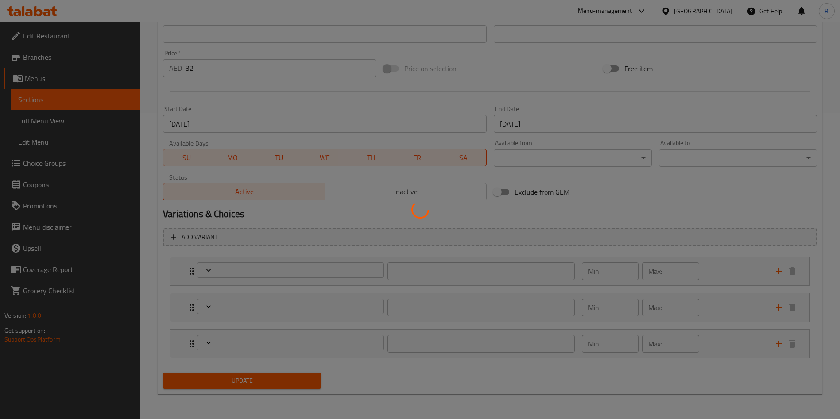
type input "0"
type input "حذف مكونات"
type input "0"
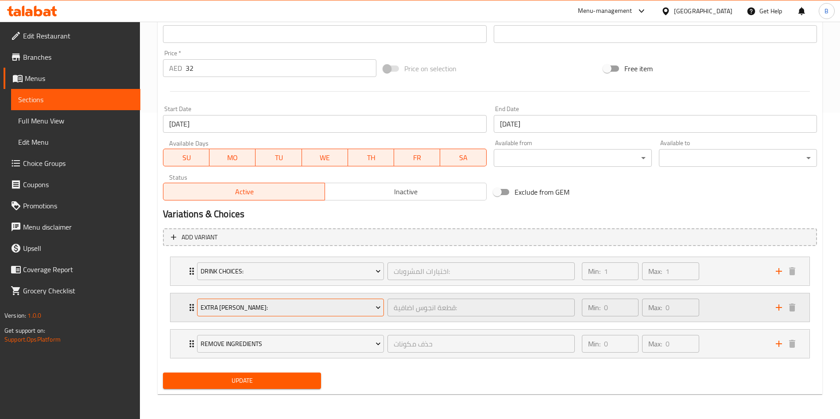
click at [249, 304] on span "Extra [PERSON_NAME]:" at bounding box center [291, 307] width 180 height 11
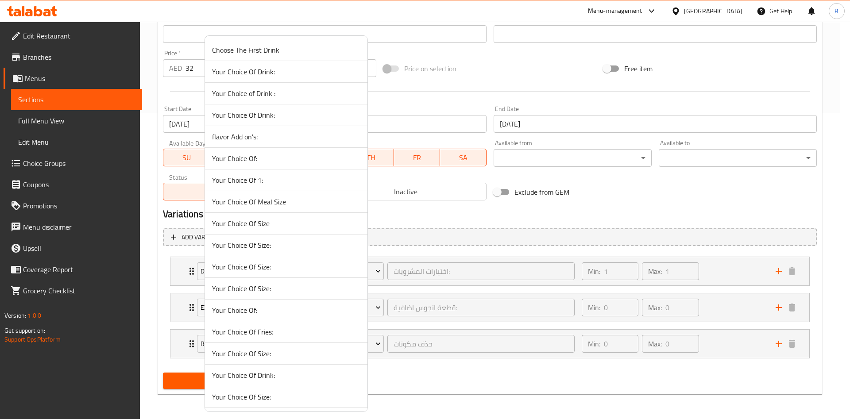
click at [292, 279] on li "Your Choice Of Size:" at bounding box center [286, 289] width 163 height 22
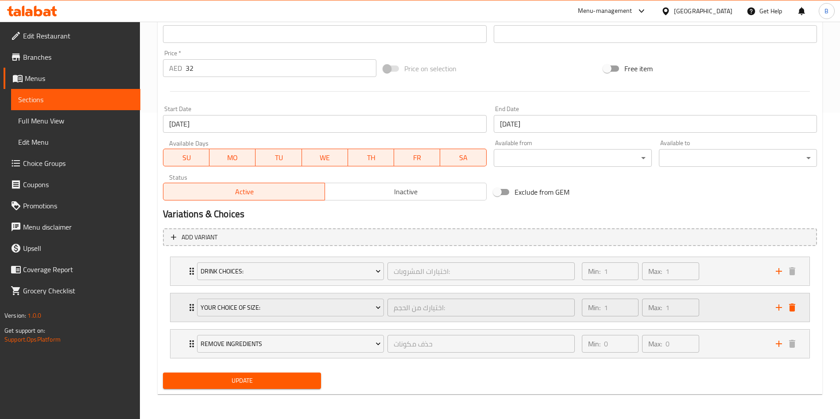
click at [796, 316] on div "Your Choice Of Size: اختيارك من الحجم: ​ Min: 1 ​ Max: 1 ​" at bounding box center [492, 308] width 612 height 28
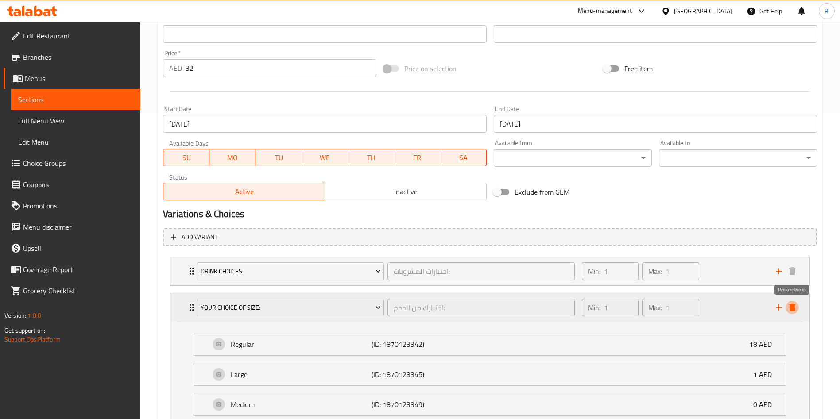
click at [791, 310] on icon "delete" at bounding box center [792, 308] width 6 height 8
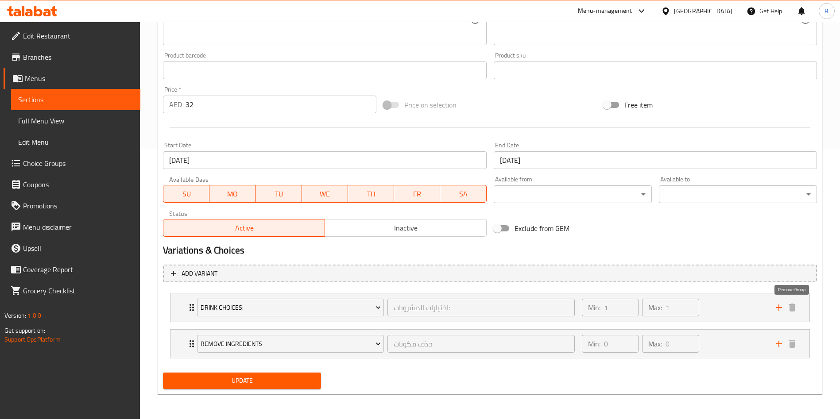
scroll to position [270, 0]
click at [249, 376] on span "Update" at bounding box center [242, 381] width 144 height 11
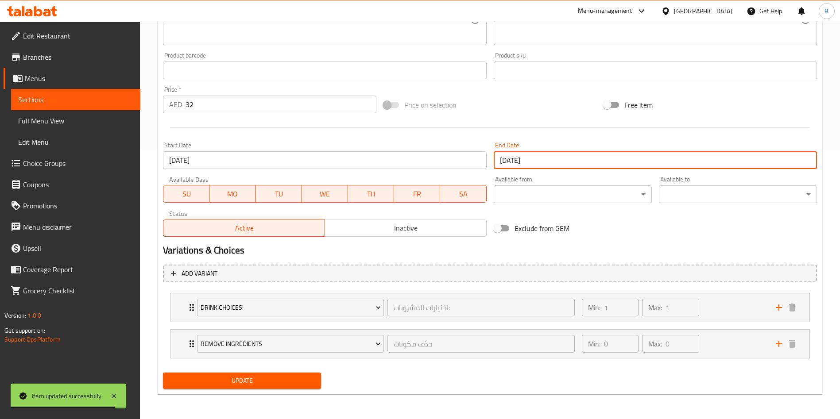
click at [575, 167] on input "29-09-2025" at bounding box center [655, 160] width 323 height 18
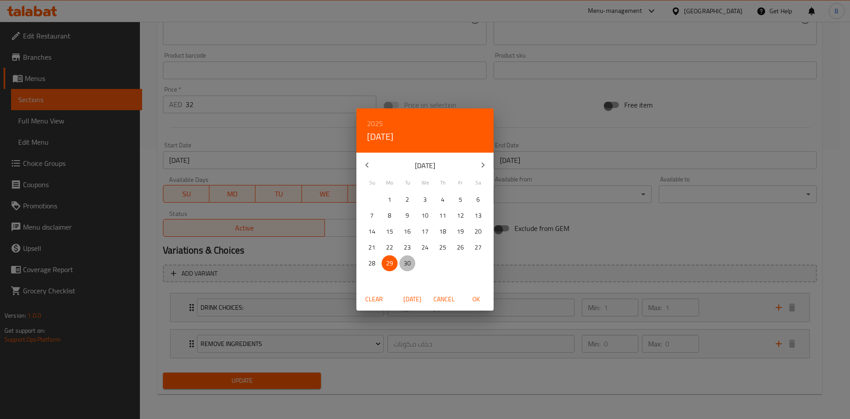
click at [404, 263] on p "30" at bounding box center [407, 263] width 7 height 11
click at [458, 298] on div "Clear Today Cancel OK" at bounding box center [424, 299] width 137 height 23
click at [448, 296] on span "Cancel" at bounding box center [444, 299] width 21 height 11
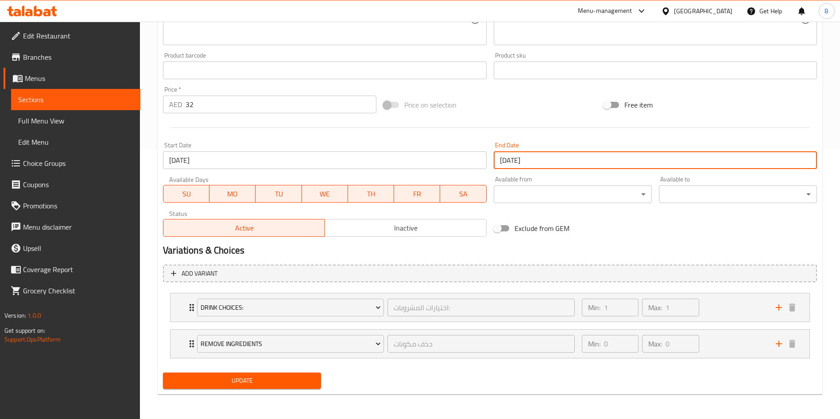
click at [545, 152] on input "29-09-2025" at bounding box center [655, 160] width 323 height 18
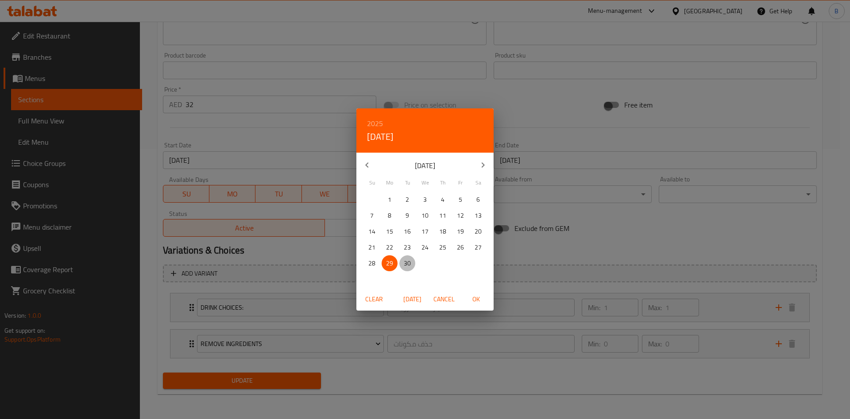
click at [404, 262] on p "30" at bounding box center [407, 263] width 7 height 11
click at [476, 303] on span "OK" at bounding box center [475, 299] width 21 height 11
type input "30-09-2025"
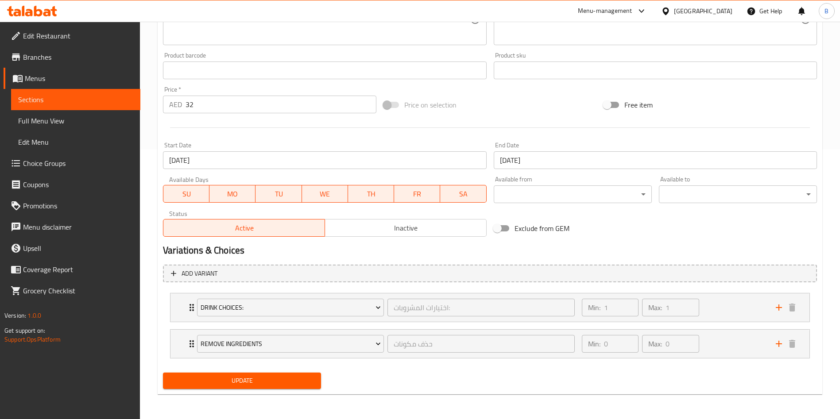
click at [285, 392] on div "Update" at bounding box center [241, 380] width 165 height 23
click at [289, 384] on span "Update" at bounding box center [242, 381] width 144 height 11
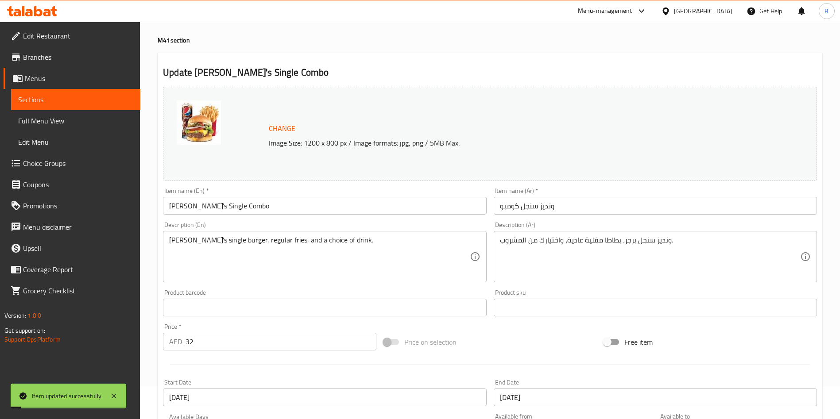
scroll to position [0, 0]
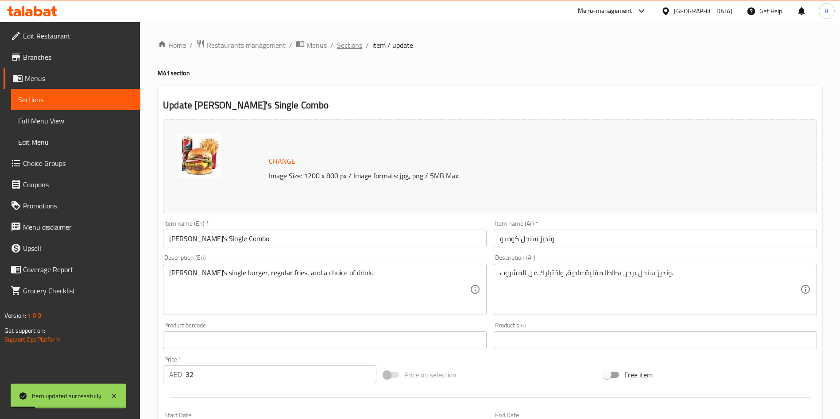
click at [349, 40] on span "Sections" at bounding box center [349, 45] width 25 height 11
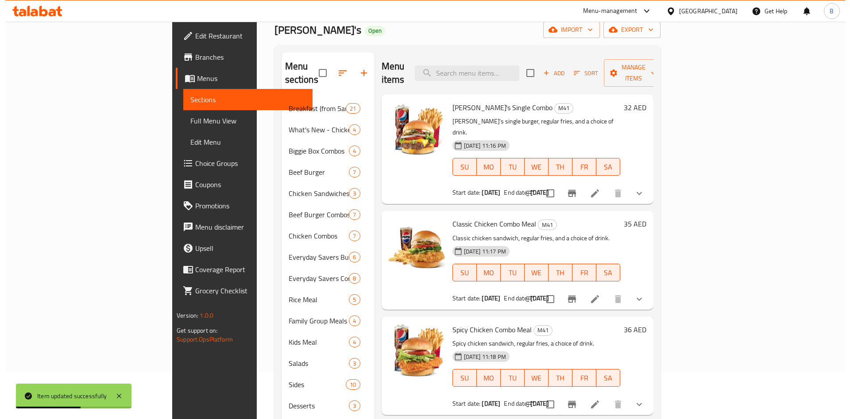
scroll to position [46, 0]
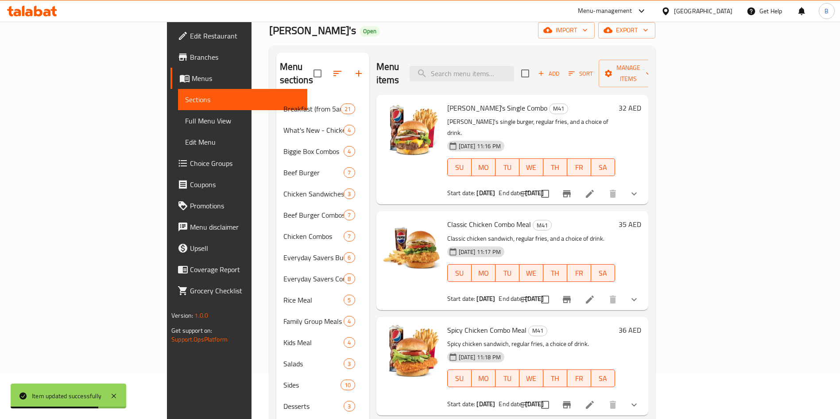
click at [525, 293] on b "29-09-2025" at bounding box center [534, 299] width 19 height 12
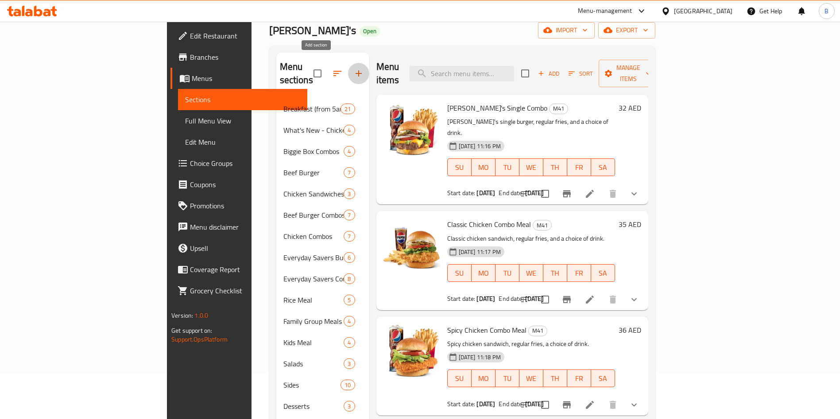
click at [353, 68] on icon "button" at bounding box center [358, 73] width 11 height 11
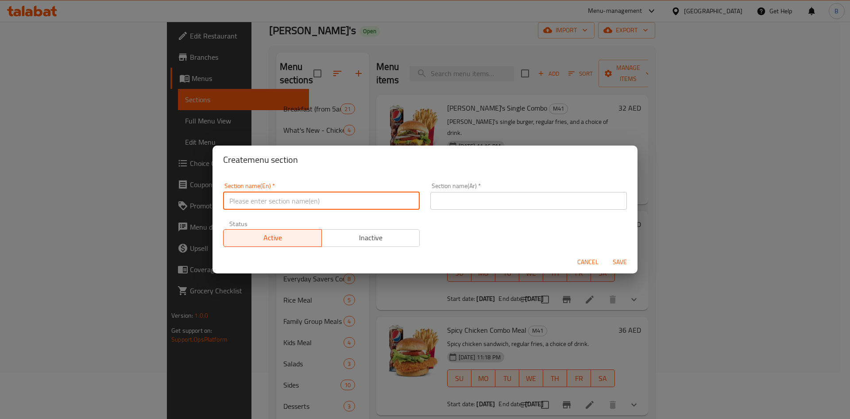
click at [316, 206] on input "text" at bounding box center [321, 201] width 197 height 18
type input "Buy 1 Get 1 Promo"
click at [287, 203] on input "Buy 1 Get 1 Promo" at bounding box center [321, 201] width 197 height 18
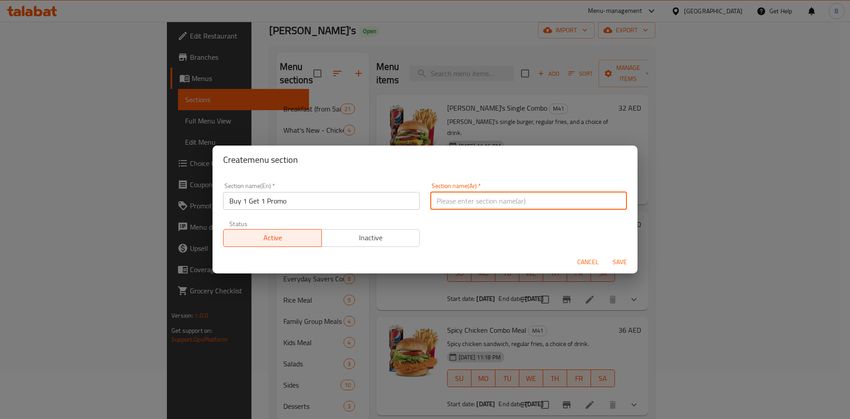
click at [481, 194] on input "text" at bounding box center [528, 201] width 197 height 18
paste input "عرض اشتري 1 واحصل على 1 مجانًا"
type input "عرض اشتري 1 واحصل على 1 مجانًا"
click at [615, 263] on span "Save" at bounding box center [619, 262] width 21 height 11
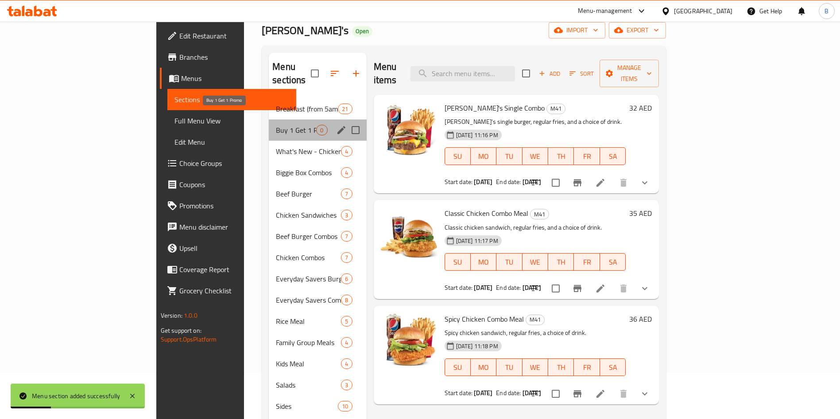
click at [276, 125] on span "Buy 1 Get 1 Promo" at bounding box center [296, 130] width 40 height 11
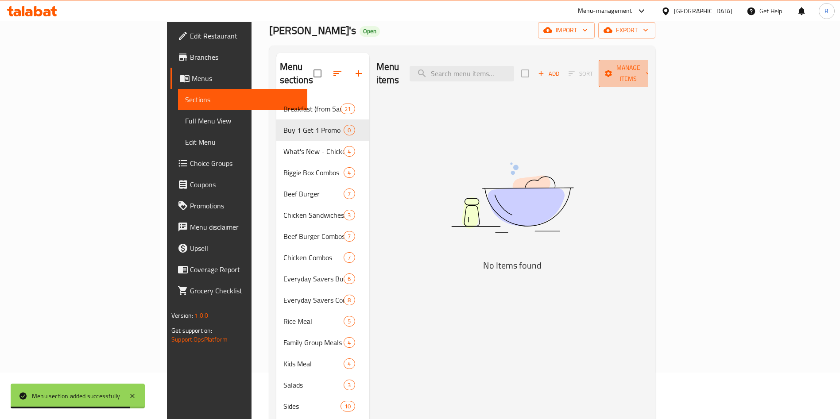
click at [651, 71] on span "Manage items" at bounding box center [628, 73] width 45 height 22
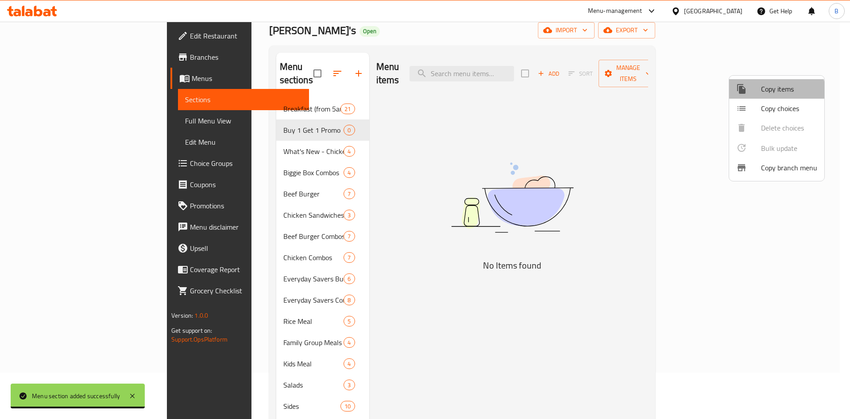
click at [774, 91] on span "Copy items" at bounding box center [789, 89] width 56 height 11
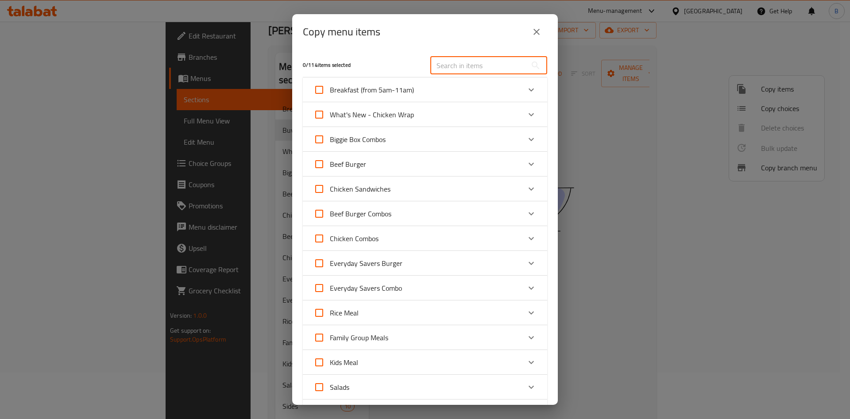
click at [463, 68] on input "text" at bounding box center [478, 66] width 97 height 18
paste input "Wendy's Single Medium Combo"
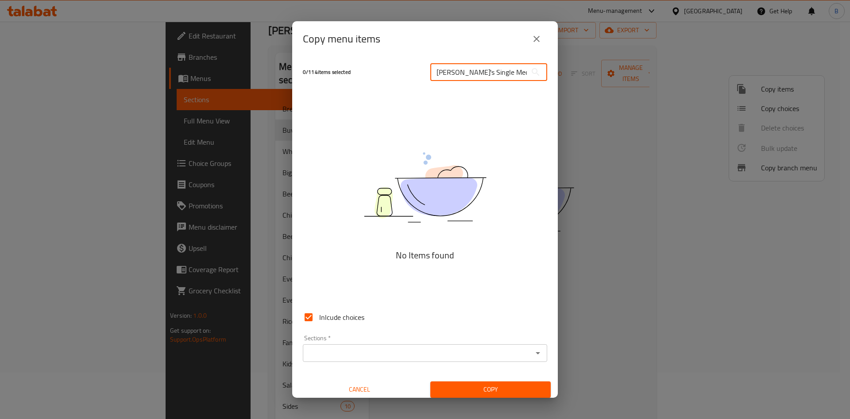
scroll to position [0, 8]
drag, startPoint x: 494, startPoint y: 72, endPoint x: 605, endPoint y: 61, distance: 112.1
click at [605, 61] on div "Copy menu items 0 / 114 items selected Wendy's Single Medium Combo ​ No Items f…" at bounding box center [425, 209] width 850 height 419
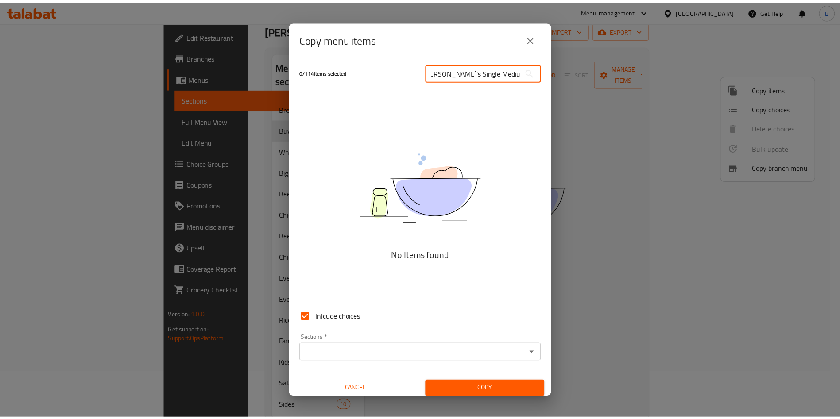
scroll to position [0, 0]
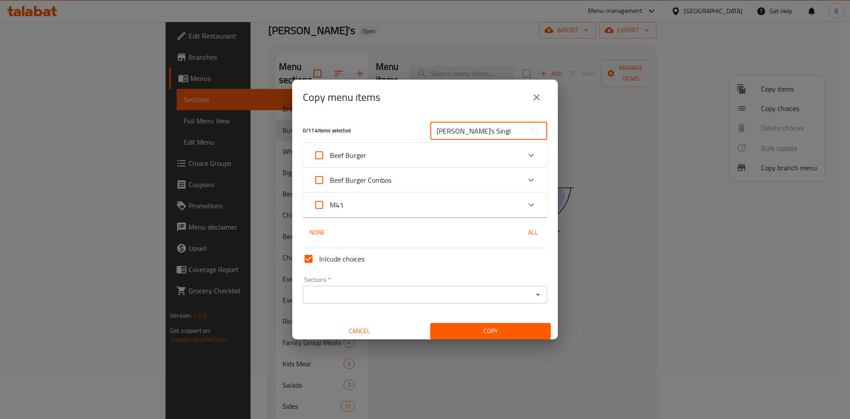
type input "Wendy's Singl"
click at [527, 170] on div "Beef Burger Combos" at bounding box center [425, 180] width 244 height 25
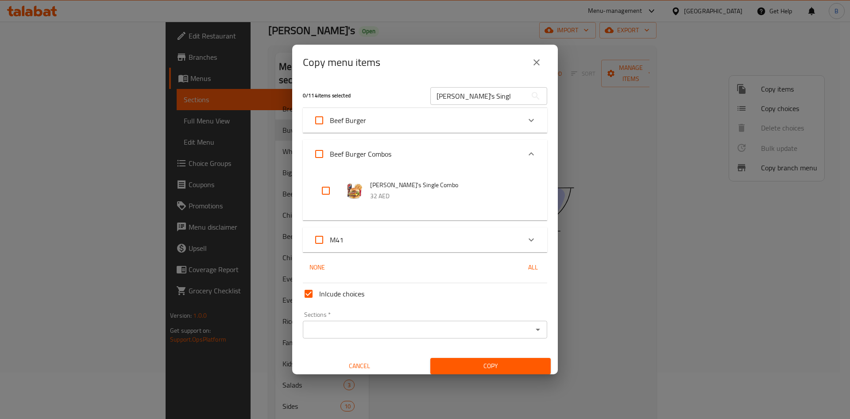
click at [511, 116] on div "Beef Burger" at bounding box center [425, 120] width 244 height 25
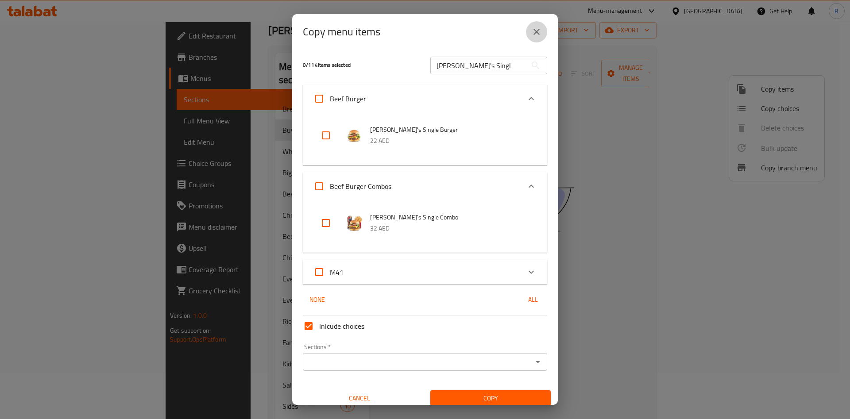
click at [541, 35] on icon "close" at bounding box center [536, 32] width 11 height 11
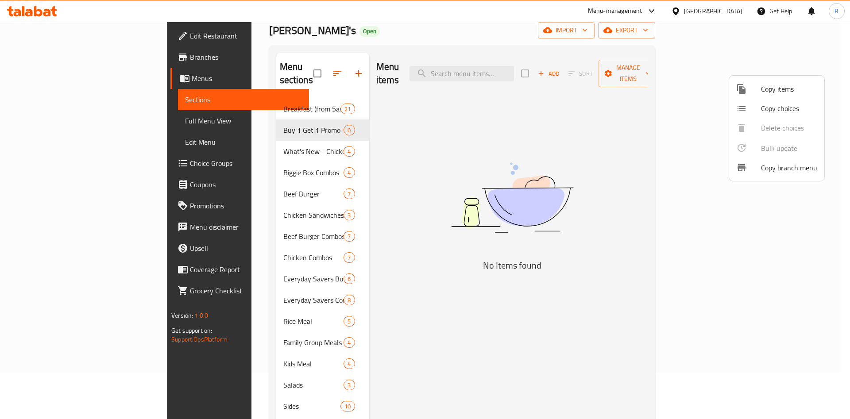
click at [213, 193] on div at bounding box center [425, 209] width 850 height 419
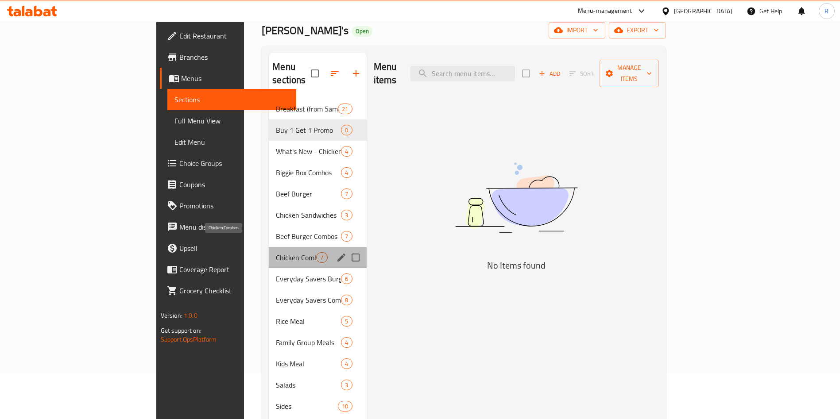
click at [276, 252] on span "Chicken Combos" at bounding box center [296, 257] width 40 height 11
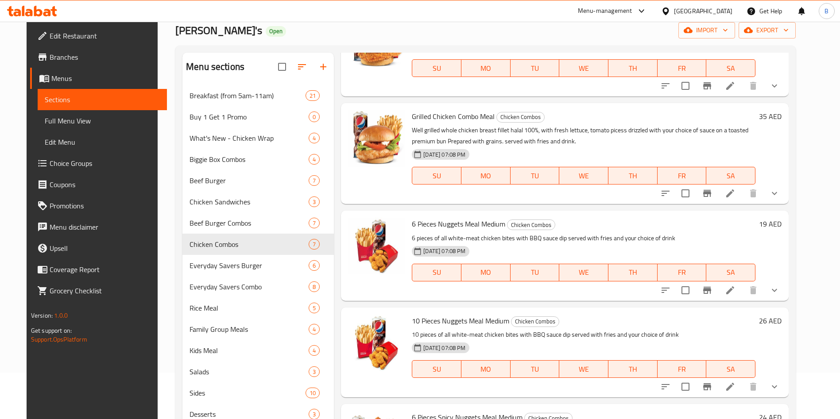
scroll to position [271, 0]
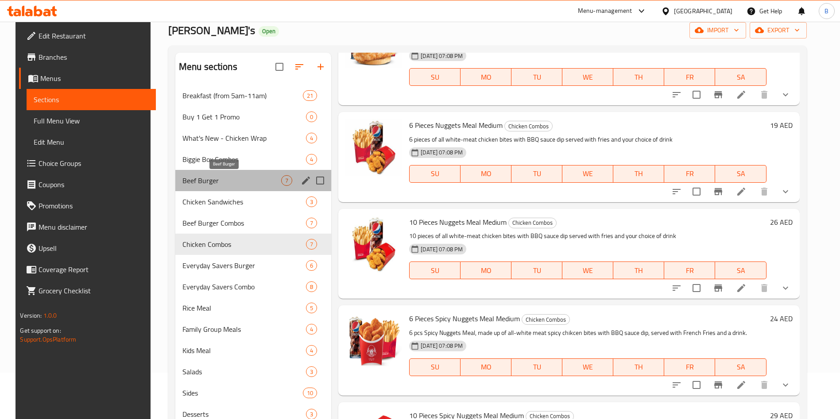
click at [209, 176] on span "Beef Burger" at bounding box center [231, 180] width 99 height 11
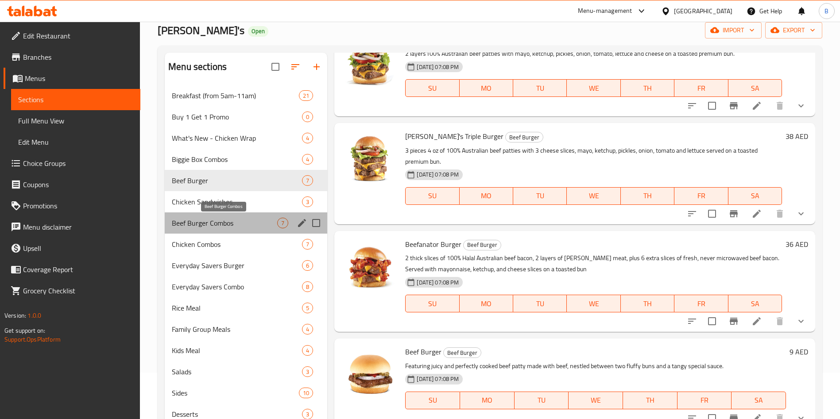
click at [240, 227] on span "Beef Burger Combos" at bounding box center [224, 223] width 105 height 11
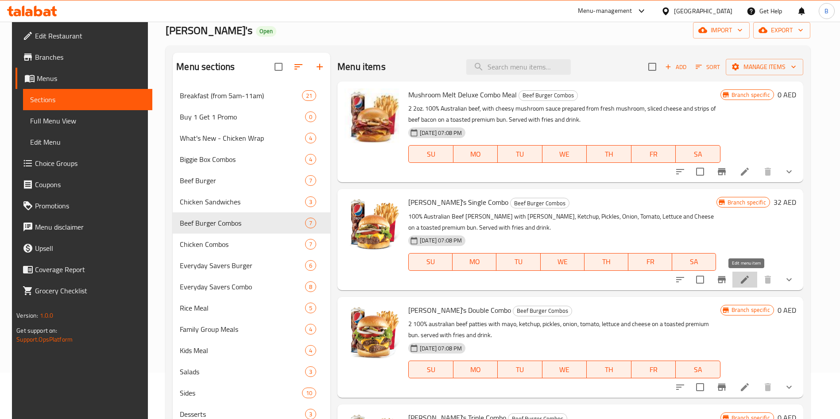
click at [743, 279] on icon at bounding box center [745, 280] width 11 height 11
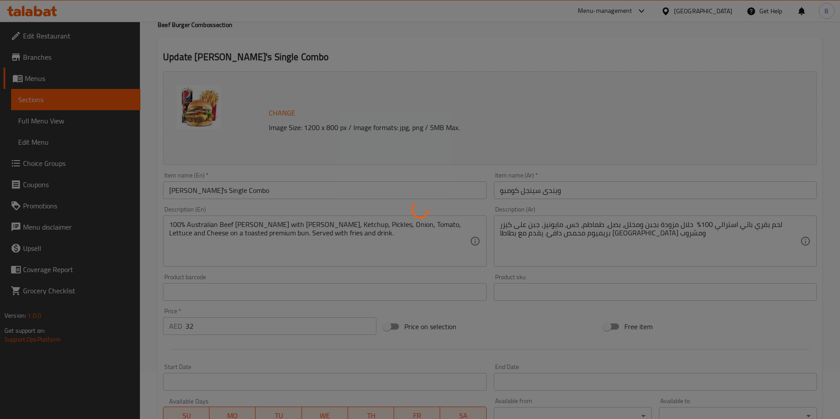
type input "اختيارك من الحجم:"
type input "0"
type input "مكونات قابلة للحذف:"
type input "0"
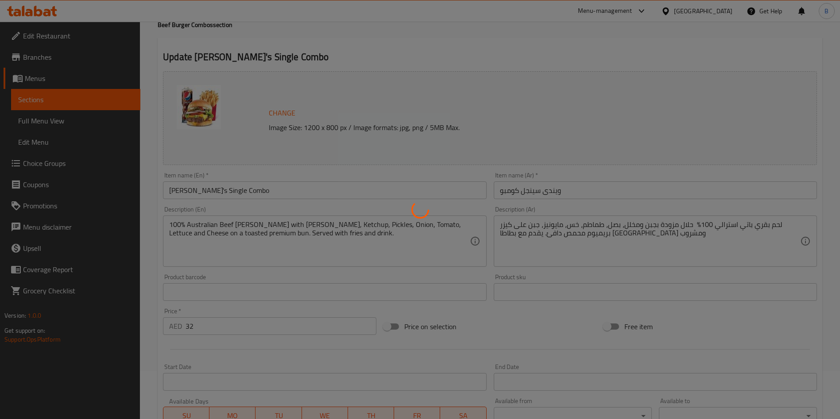
type input "0"
type input "إختيارك من المشروب:"
type input "1"
type input "إضافة صوصات:"
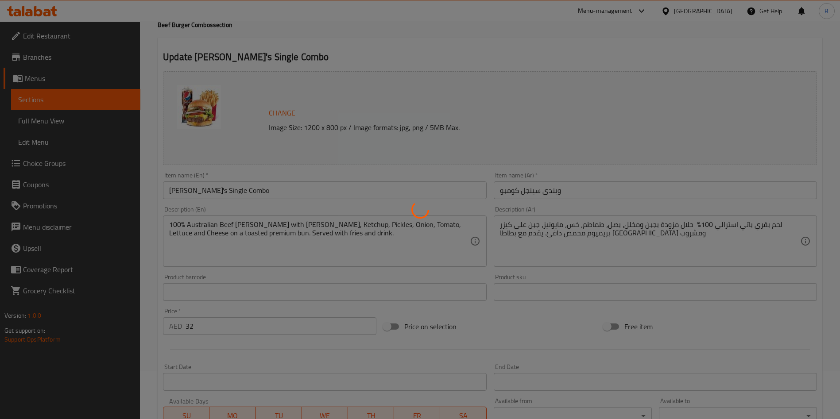
type input "0"
type input "أضف حلويات:"
type input "0"
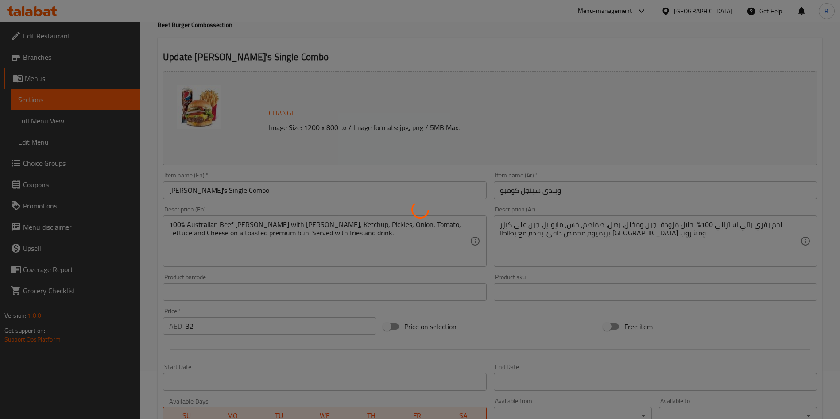
type input "أضف إضافات جانبيه"
type input "0"
type input "إضافة إضافات"
type input "0"
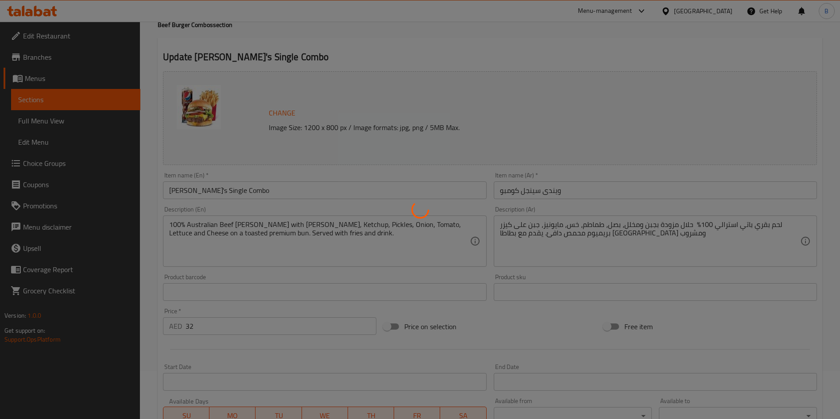
type input "1"
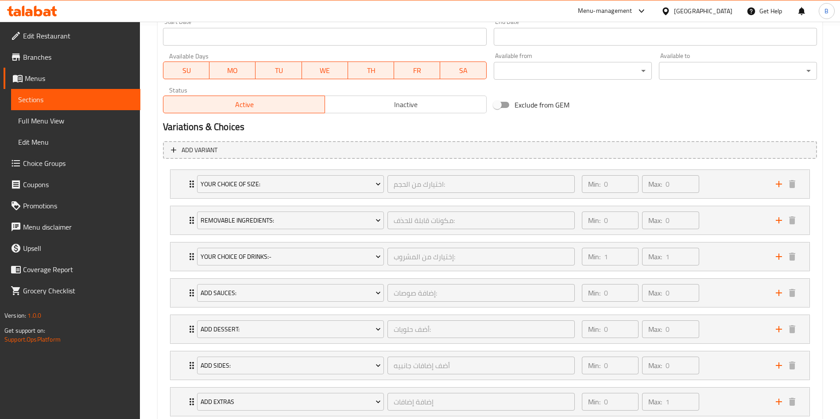
scroll to position [391, 0]
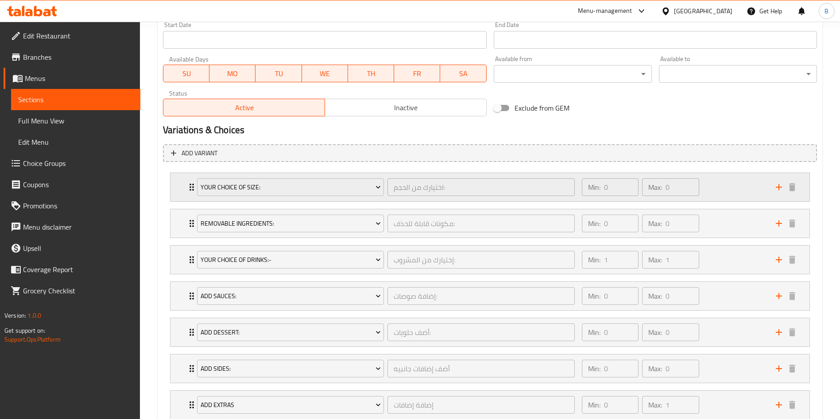
click at [187, 187] on icon "Expand" at bounding box center [191, 187] width 11 height 11
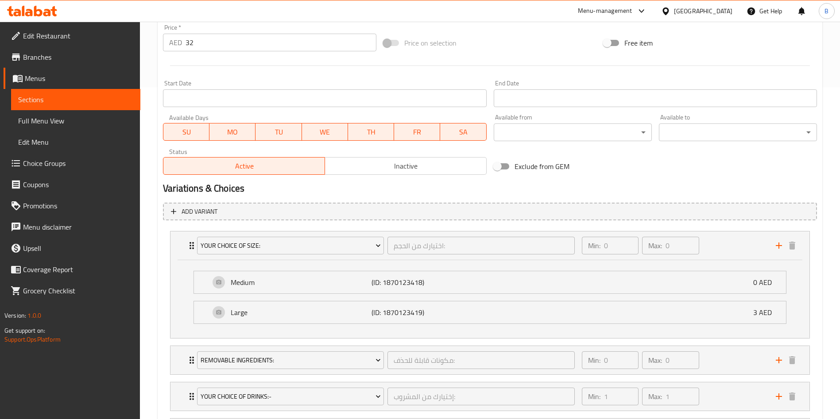
scroll to position [325, 0]
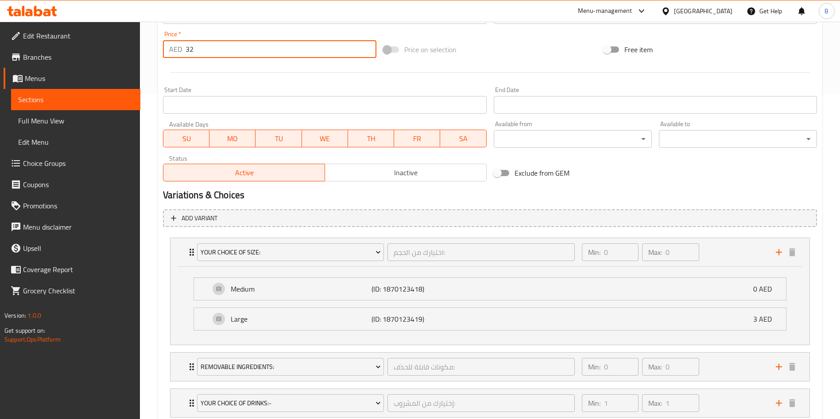
click at [247, 53] on input "32" at bounding box center [281, 49] width 191 height 18
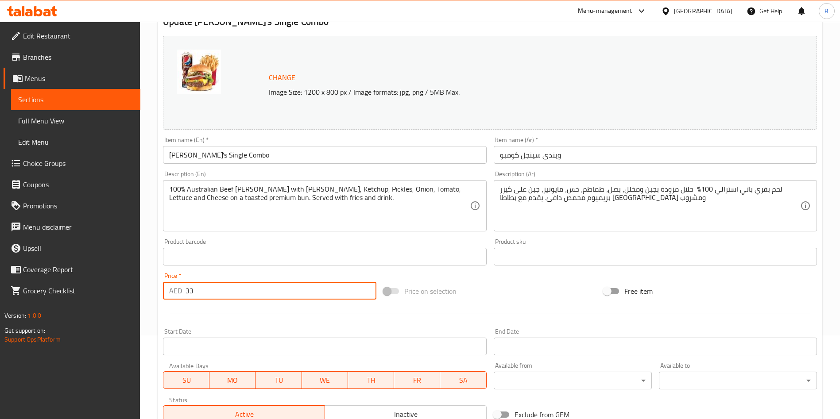
scroll to position [81, 0]
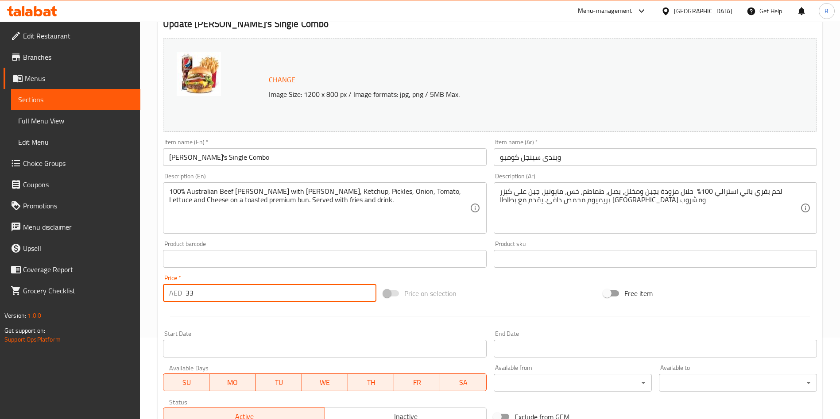
type input "33"
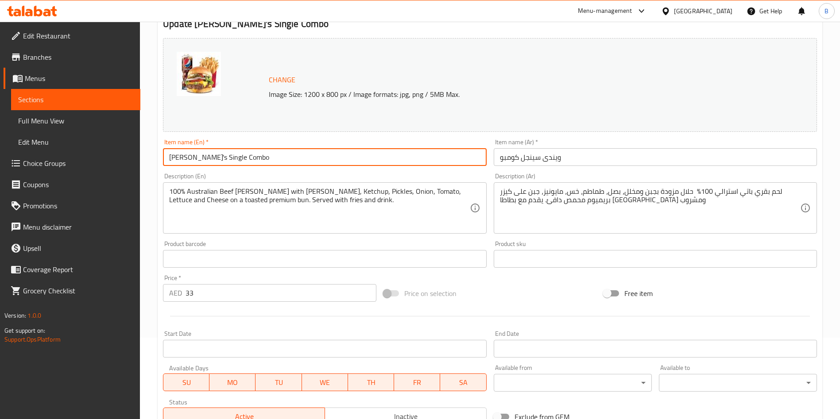
click at [218, 155] on input "[PERSON_NAME]'s Single Combo" at bounding box center [324, 157] width 323 height 18
click at [217, 155] on input "[PERSON_NAME]'s Single Combo" at bounding box center [324, 157] width 323 height 18
click at [226, 155] on input "Wendy's Single MediCombo" at bounding box center [324, 157] width 323 height 18
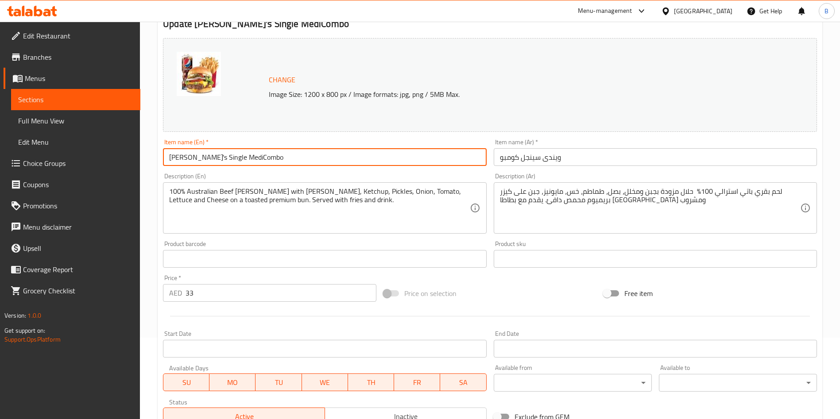
click at [232, 158] on input "Wendy's Single MediCombo" at bounding box center [324, 157] width 323 height 18
paste input "Medium"
click at [232, 158] on input "Wendy's Single Medium Combo" at bounding box center [324, 157] width 323 height 18
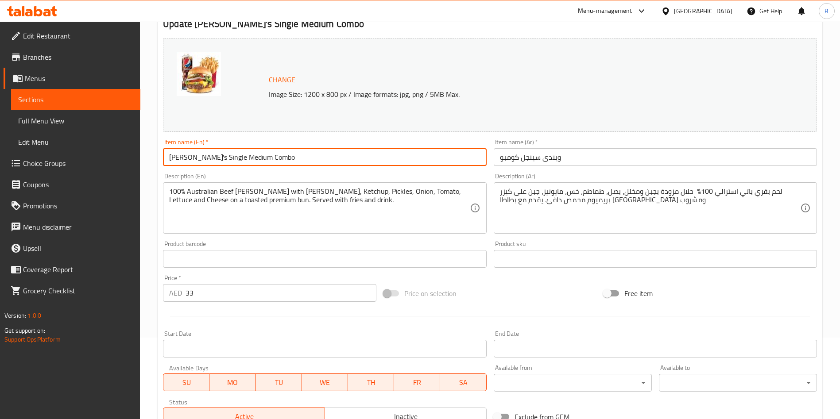
click at [232, 158] on input "Wendy's Single Medium Combo" at bounding box center [324, 157] width 323 height 18
type input "Wendy's Single Medium Combo"
click at [513, 159] on input "ويندى سينجل كومبو" at bounding box center [655, 157] width 323 height 18
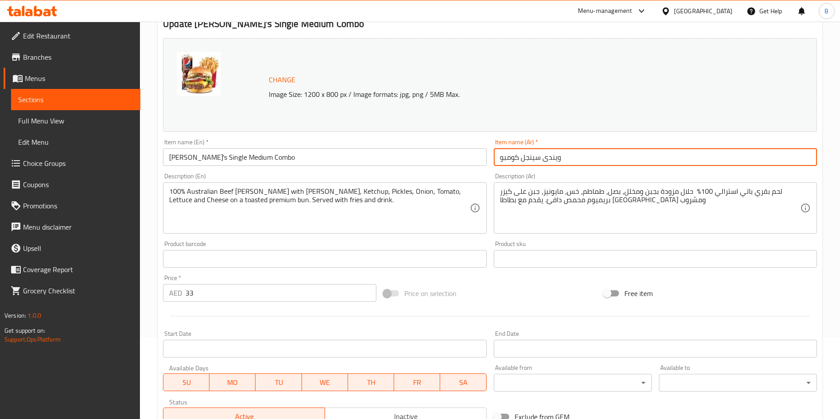
click at [513, 159] on input "ويندى سينجل كومبو" at bounding box center [655, 157] width 323 height 18
paste input "جبة ويندي الفردية متوسطة الحجم"
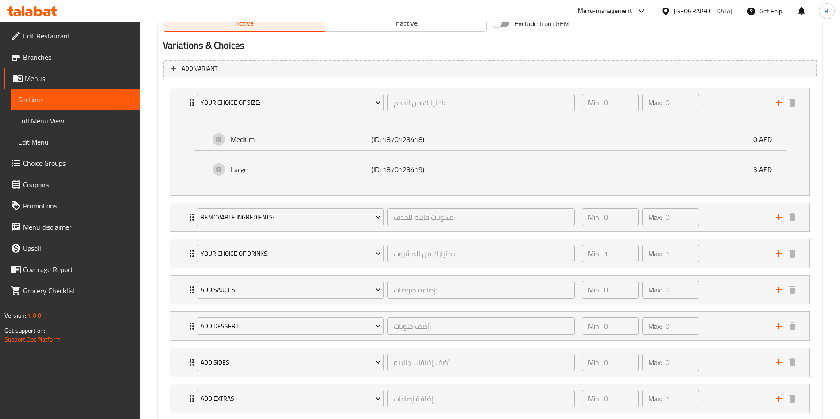
scroll to position [530, 0]
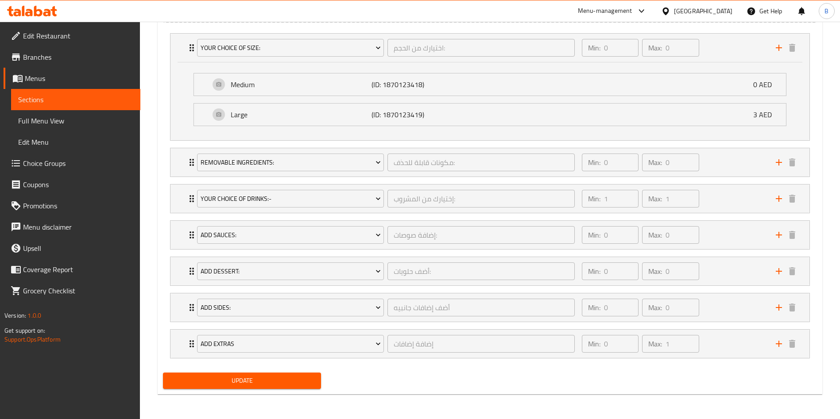
type input "وجبة ويندي الفردية متوسطة الحجم"
click at [251, 380] on span "Update" at bounding box center [242, 381] width 144 height 11
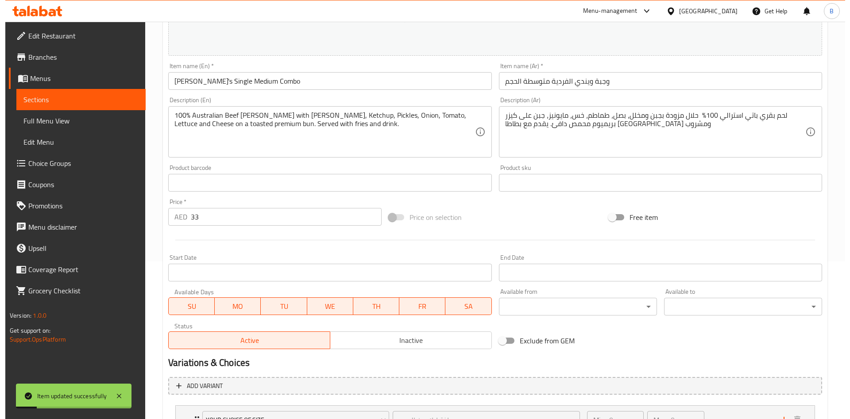
scroll to position [0, 0]
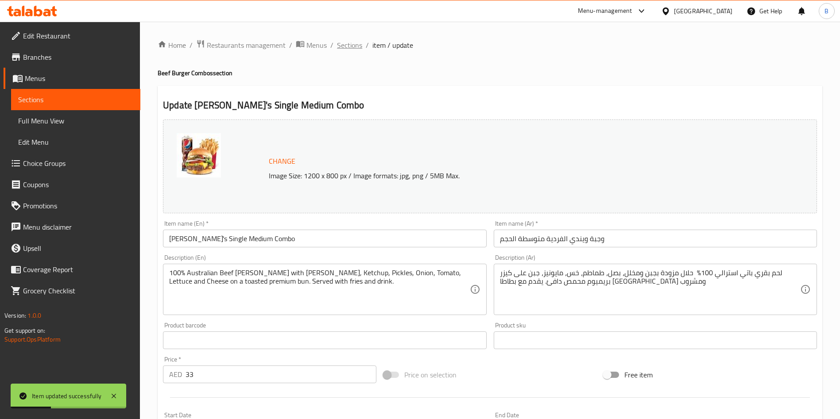
click at [351, 49] on span "Sections" at bounding box center [349, 45] width 25 height 11
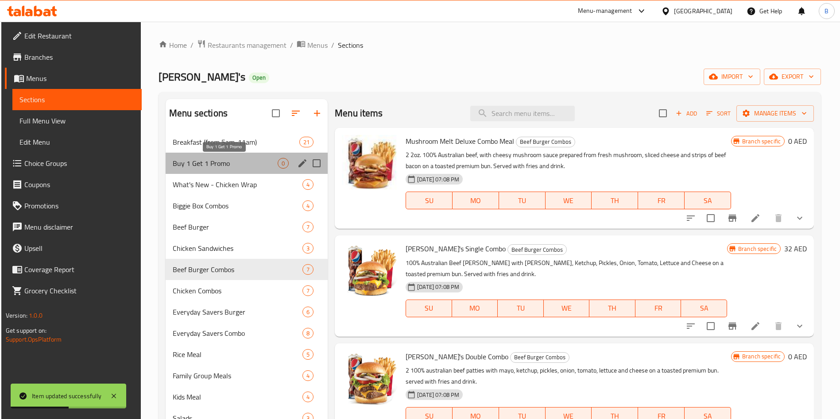
click at [229, 158] on span "Buy 1 Get 1 Promo" at bounding box center [225, 163] width 105 height 11
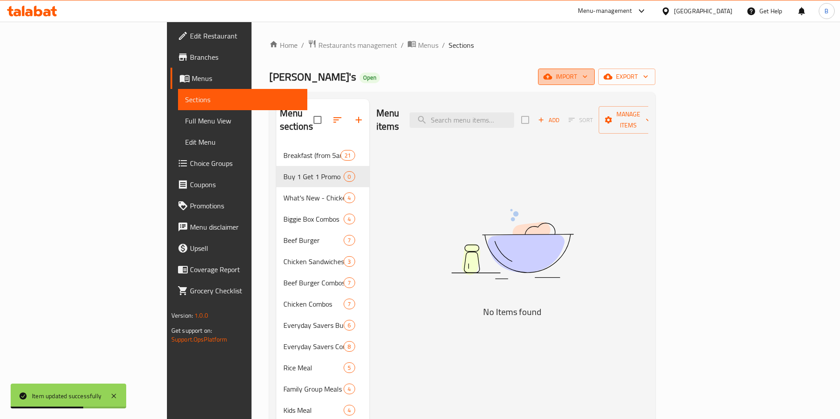
click at [588, 81] on span "import" at bounding box center [566, 76] width 43 height 11
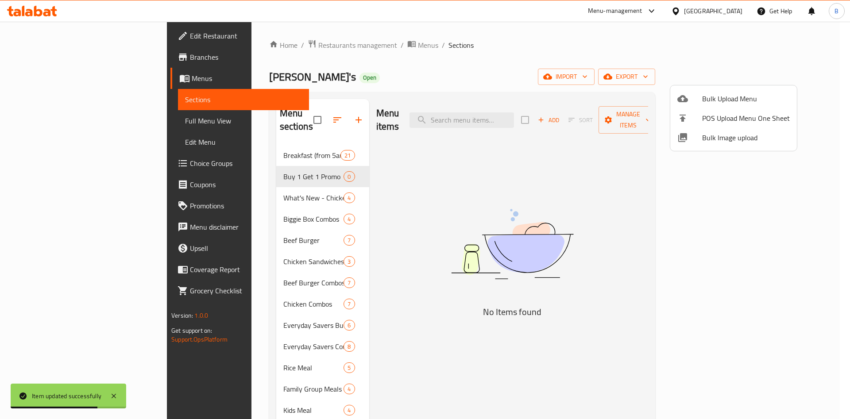
click at [780, 80] on div at bounding box center [425, 209] width 850 height 419
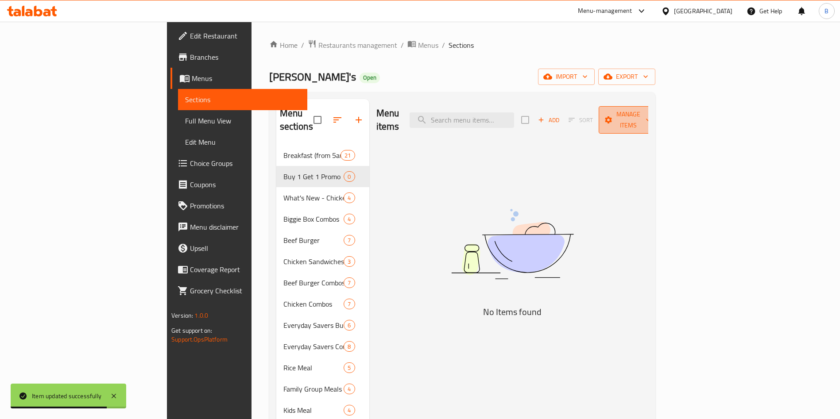
click at [651, 115] on span "Manage items" at bounding box center [628, 120] width 45 height 22
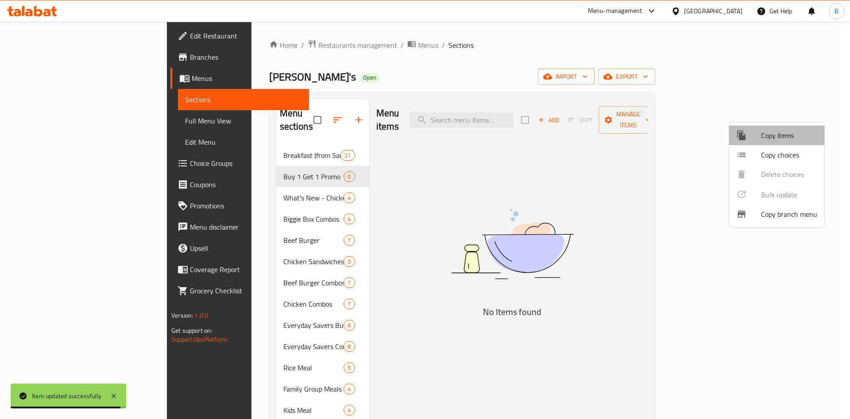
click at [766, 141] on span "Copy items" at bounding box center [789, 135] width 56 height 11
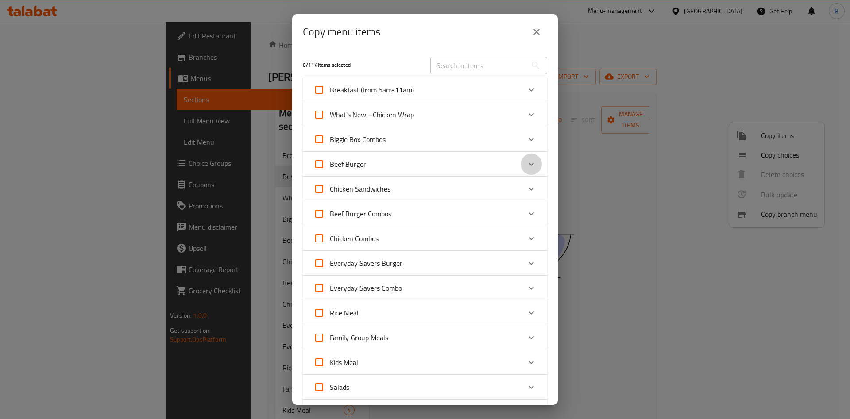
click at [526, 166] on icon "Expand" at bounding box center [531, 164] width 11 height 11
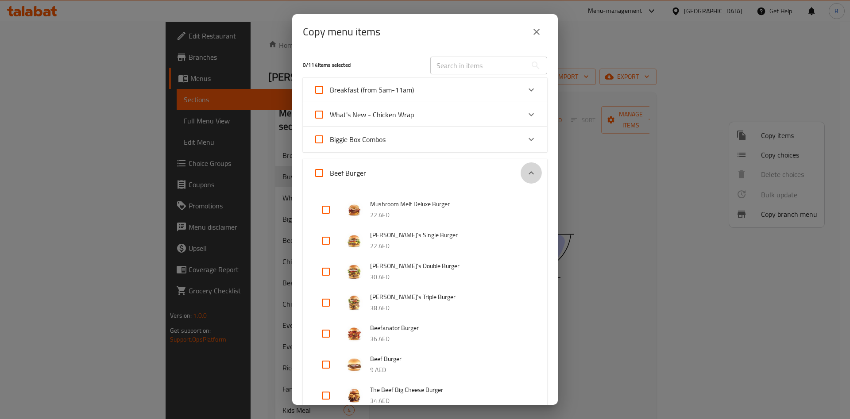
click at [521, 166] on div "Expand" at bounding box center [531, 173] width 21 height 21
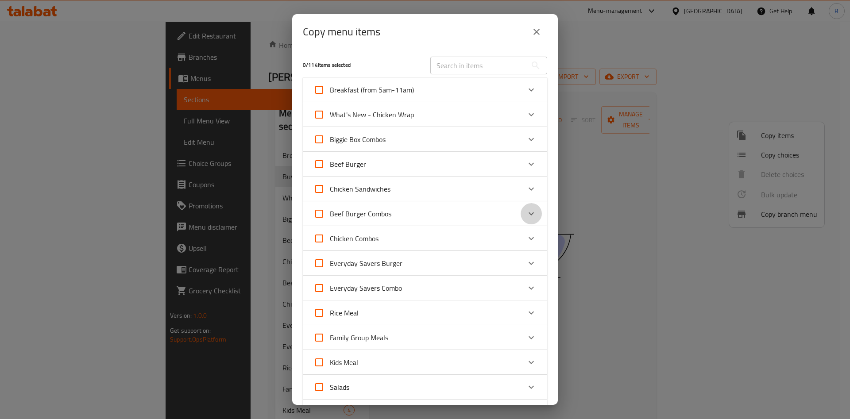
click at [526, 209] on icon "Expand" at bounding box center [531, 214] width 11 height 11
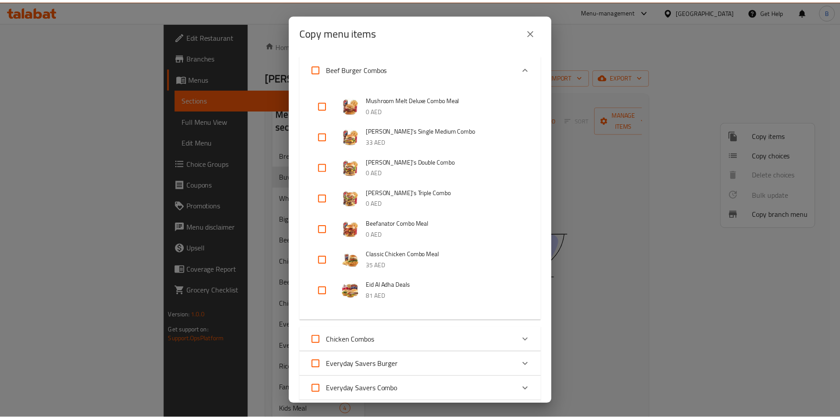
scroll to position [156, 0]
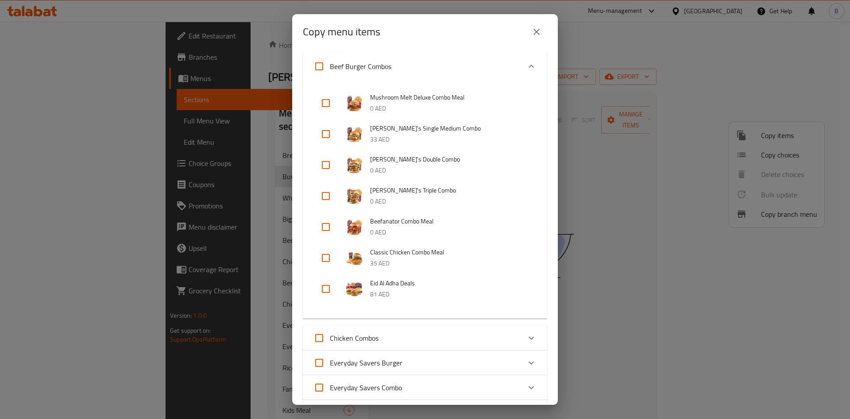
click at [323, 135] on input "checkbox" at bounding box center [325, 134] width 21 height 21
checkbox input "true"
click at [542, 32] on button "close" at bounding box center [536, 31] width 21 height 21
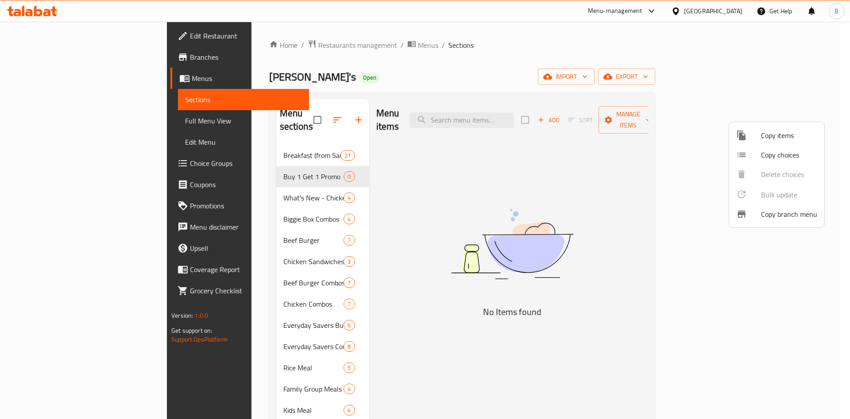
click at [209, 290] on div at bounding box center [425, 209] width 850 height 419
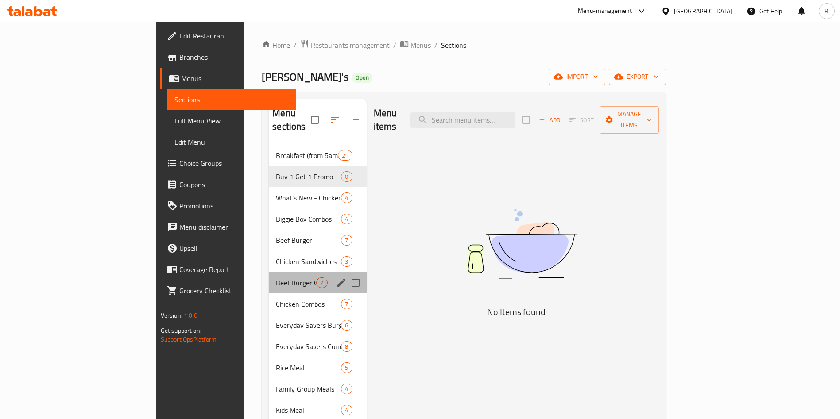
click at [269, 272] on div "Beef Burger Combos 7" at bounding box center [317, 282] width 97 height 21
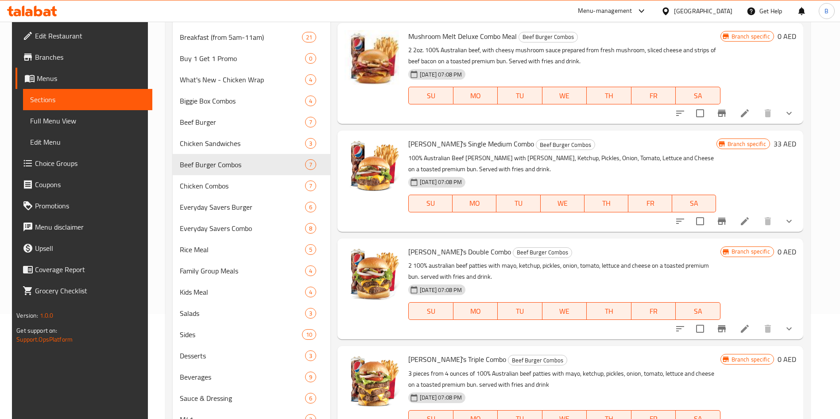
scroll to position [95, 0]
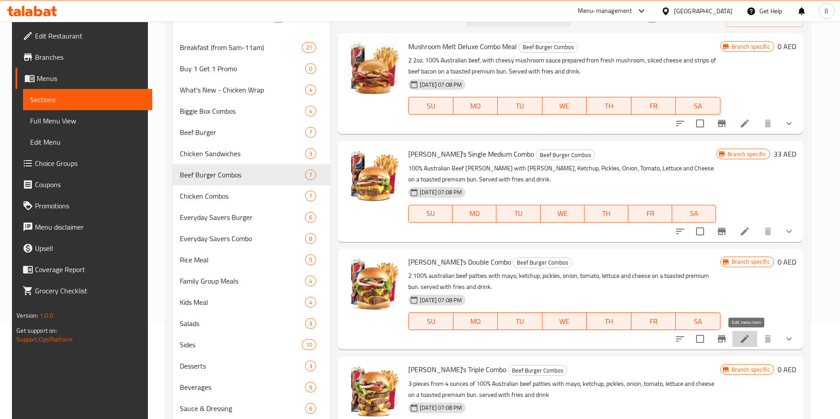
click at [745, 339] on icon at bounding box center [745, 339] width 8 height 8
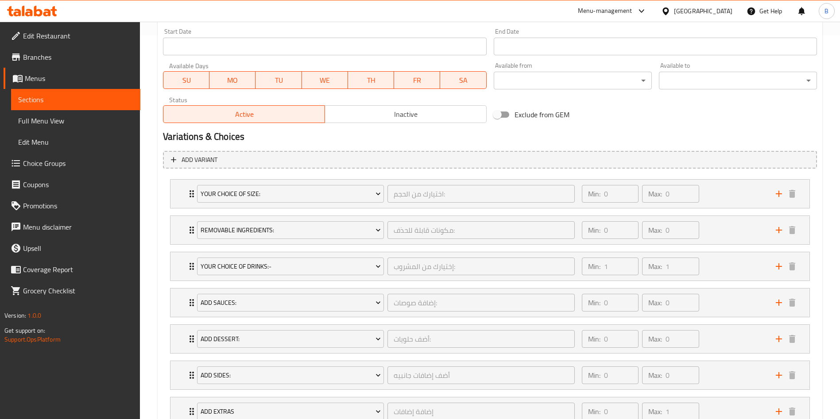
scroll to position [383, 0]
click at [194, 198] on div "Your Choice Of Size: اختيارك من الحجم: ​" at bounding box center [386, 195] width 388 height 28
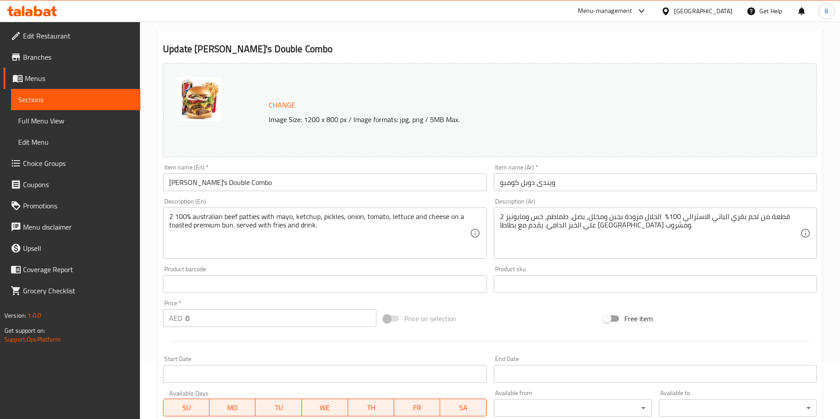
scroll to position [0, 0]
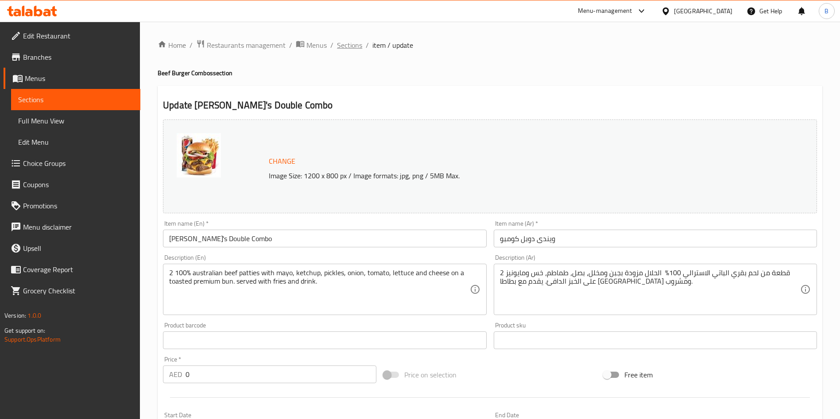
click at [346, 40] on span "Sections" at bounding box center [349, 45] width 25 height 11
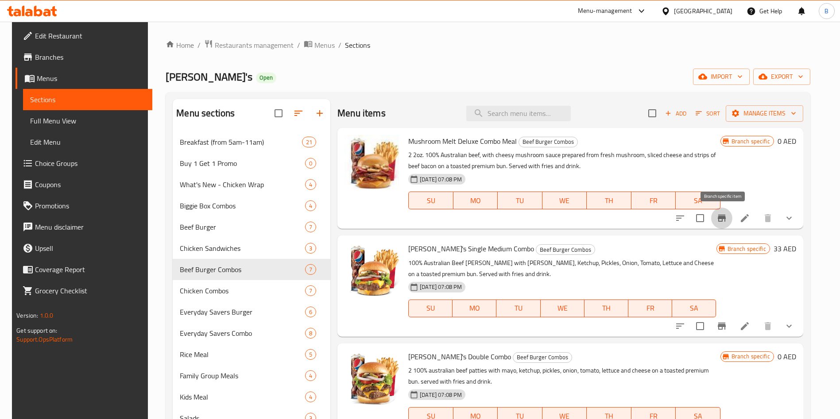
click at [727, 214] on icon "Branch-specific-item" at bounding box center [722, 218] width 11 height 11
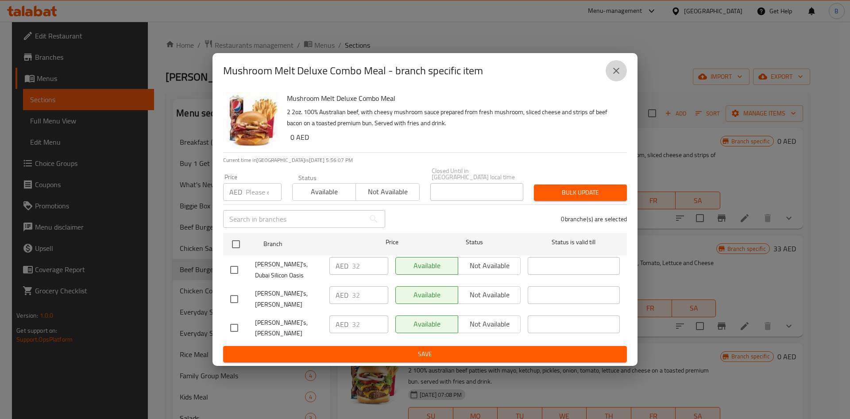
click at [618, 74] on icon "close" at bounding box center [616, 71] width 6 height 6
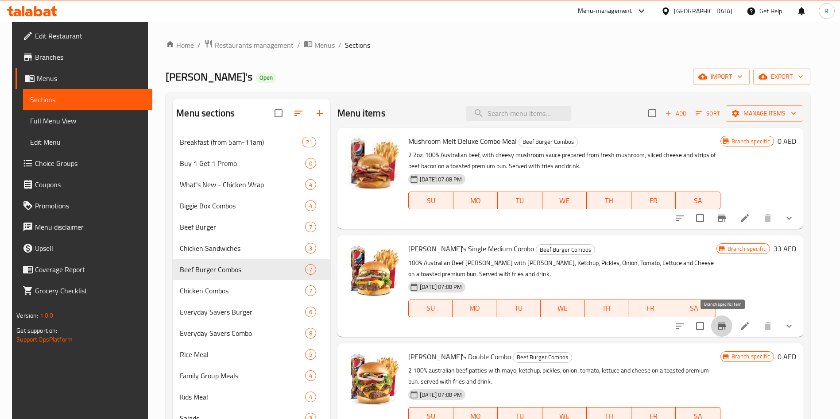
click at [727, 328] on icon "Branch-specific-item" at bounding box center [722, 326] width 11 height 11
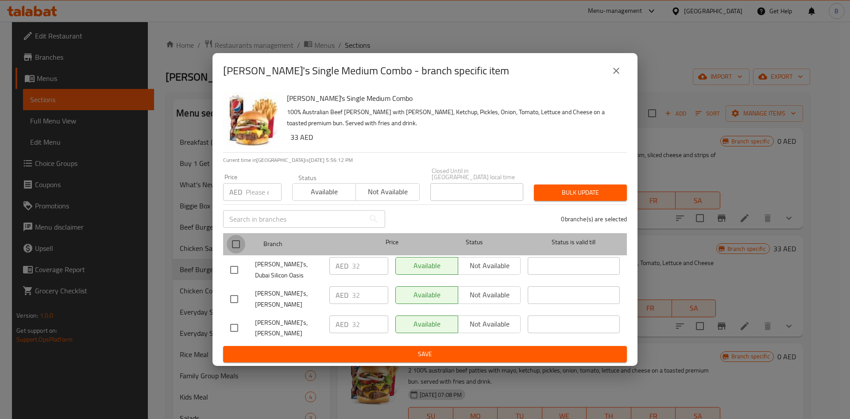
click at [234, 252] on input "checkbox" at bounding box center [236, 244] width 19 height 19
checkbox input "true"
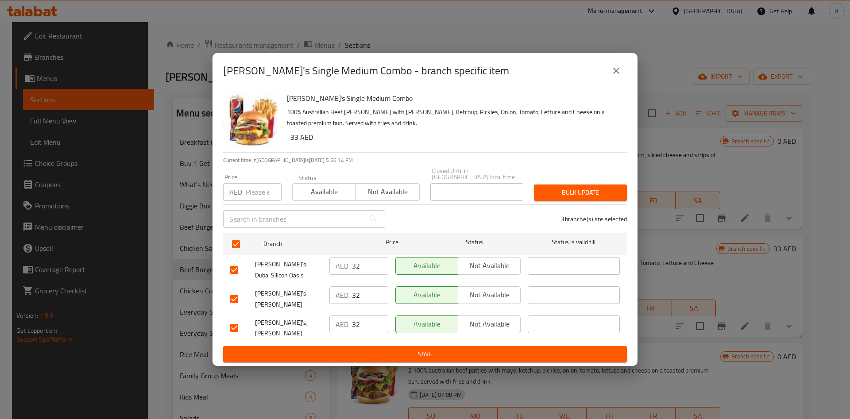
click at [242, 198] on p "AED" at bounding box center [235, 192] width 13 height 11
click at [251, 198] on input "number" at bounding box center [264, 192] width 36 height 18
type input "33"
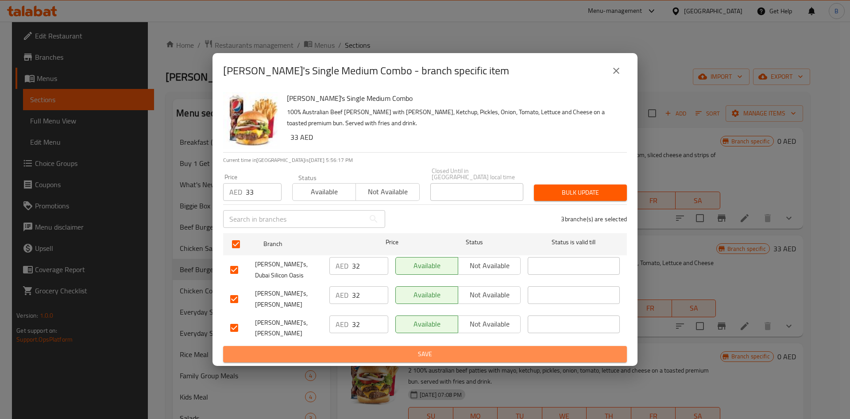
click at [365, 349] on span "Save" at bounding box center [425, 354] width 390 height 11
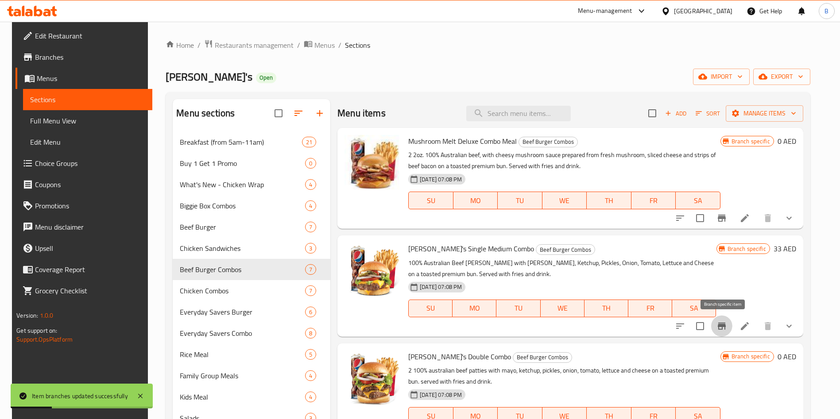
click at [726, 326] on icon "Branch-specific-item" at bounding box center [722, 326] width 8 height 7
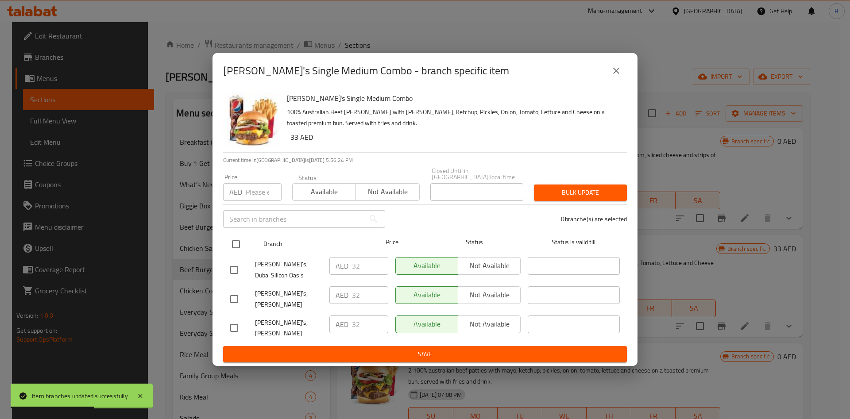
click at [235, 254] on input "checkbox" at bounding box center [236, 244] width 19 height 19
checkbox input "true"
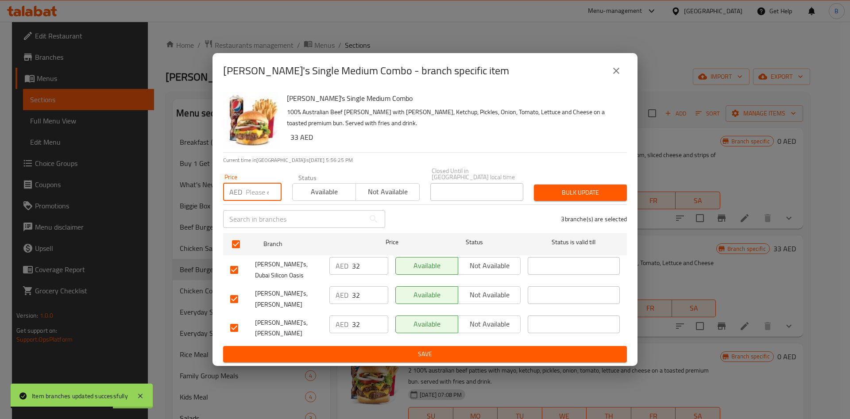
click at [250, 196] on input "number" at bounding box center [264, 192] width 36 height 18
type input "33"
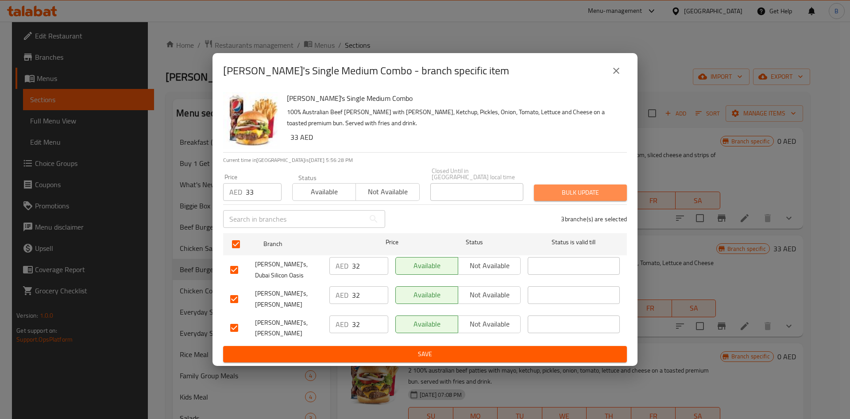
click at [554, 198] on span "Bulk update" at bounding box center [580, 192] width 79 height 11
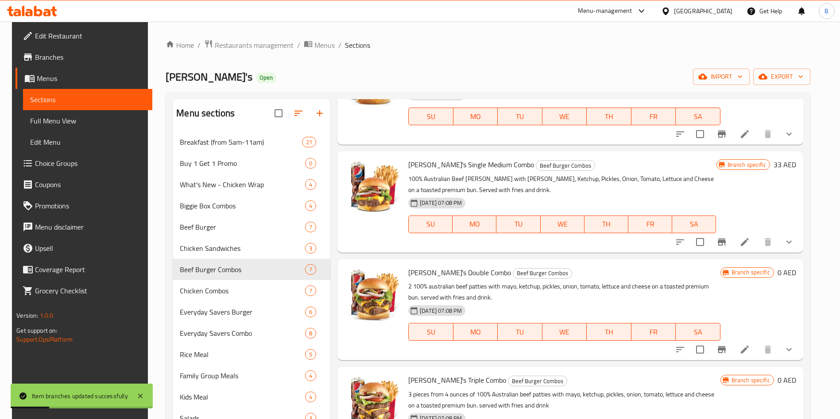
scroll to position [83, 0]
click at [723, 249] on button "Branch-specific-item" at bounding box center [721, 242] width 21 height 21
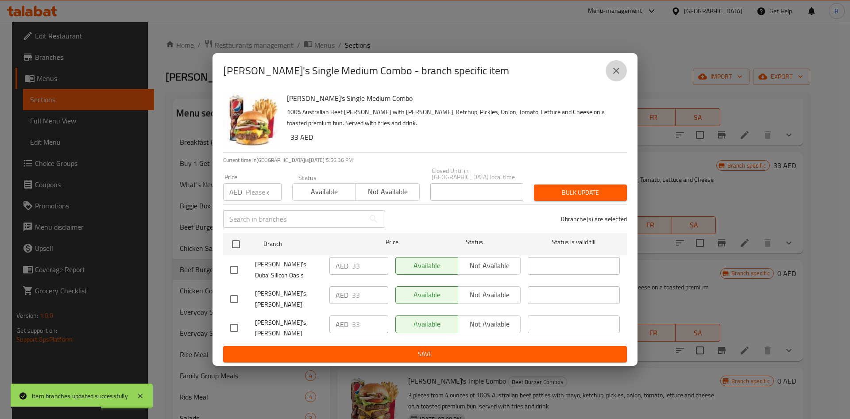
click at [612, 76] on icon "close" at bounding box center [616, 71] width 11 height 11
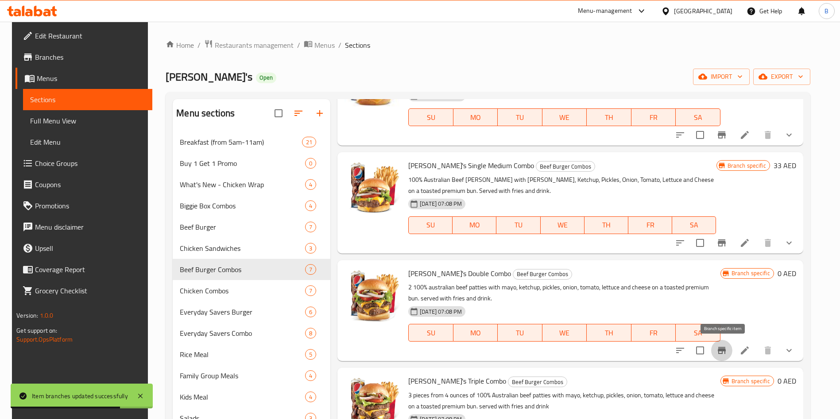
click at [723, 352] on icon "Branch-specific-item" at bounding box center [722, 350] width 11 height 11
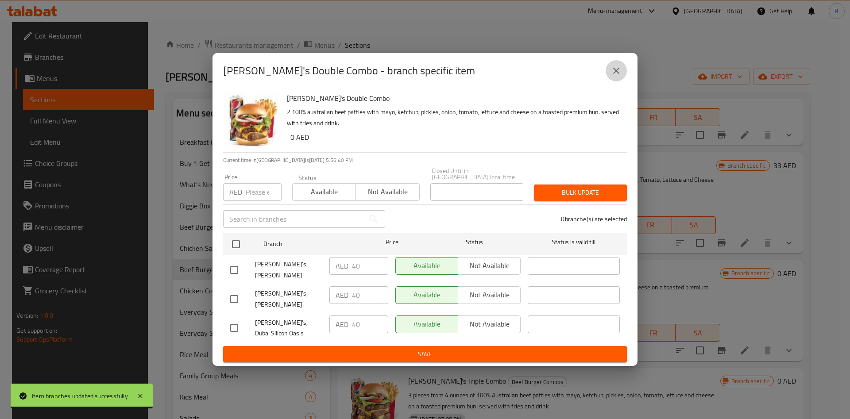
click at [615, 74] on icon "close" at bounding box center [616, 71] width 11 height 11
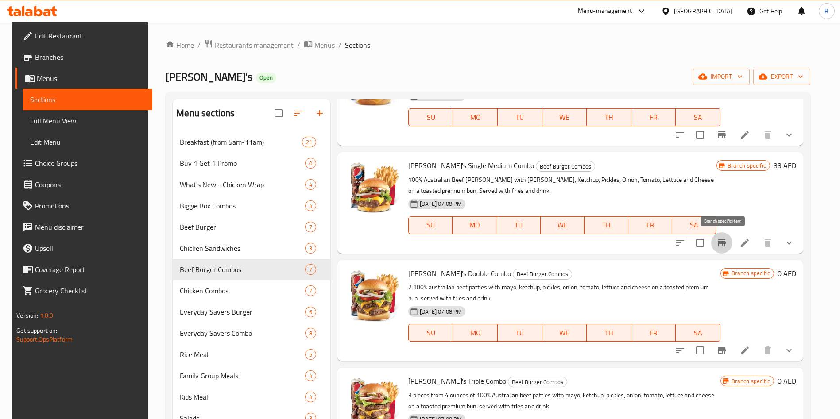
click at [718, 245] on icon "Branch-specific-item" at bounding box center [722, 243] width 11 height 11
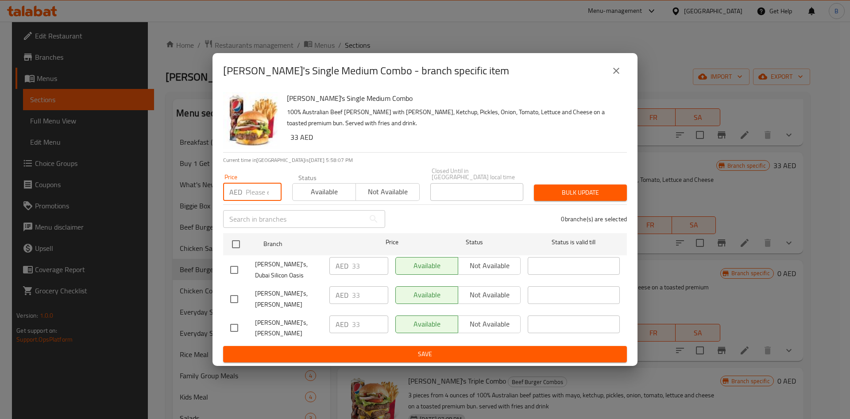
click at [261, 200] on input "number" at bounding box center [264, 192] width 36 height 18
type input "32"
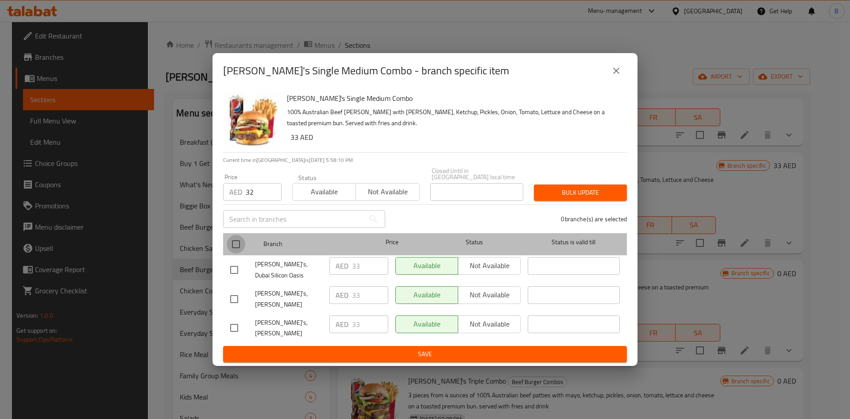
click at [238, 248] on input "checkbox" at bounding box center [236, 244] width 19 height 19
checkbox input "true"
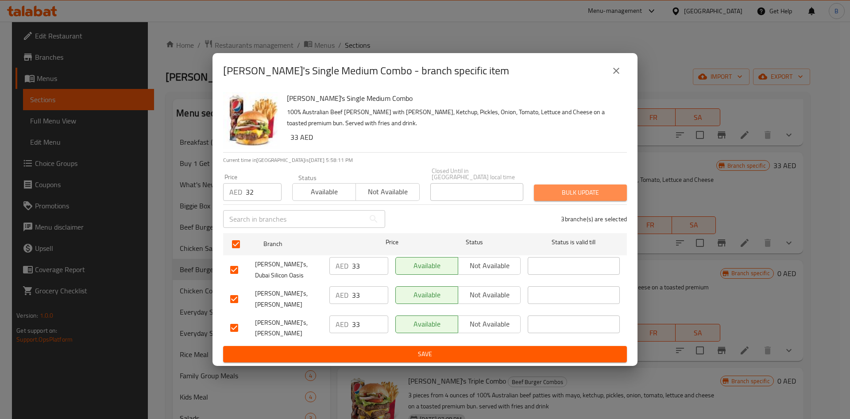
click at [605, 198] on span "Bulk update" at bounding box center [580, 192] width 79 height 11
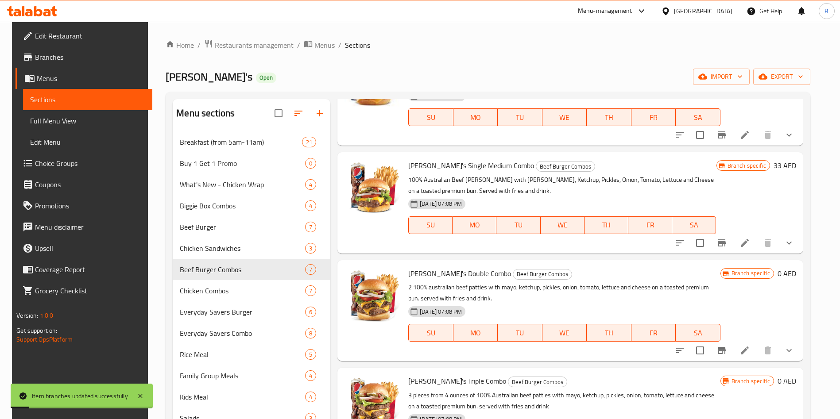
click at [783, 164] on h6 "33 AED" at bounding box center [785, 165] width 23 height 12
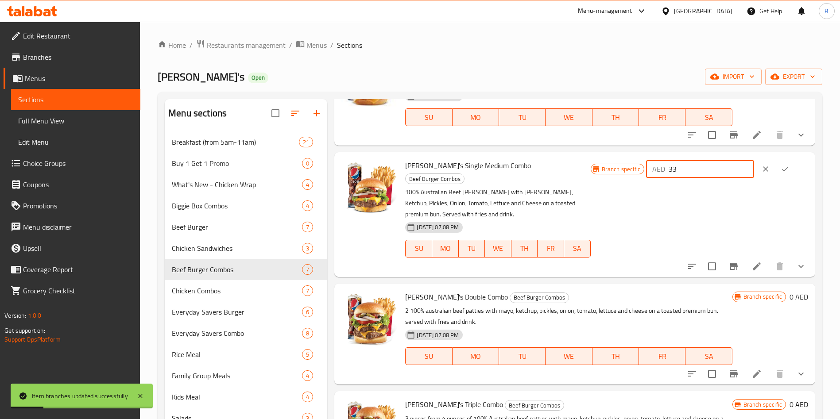
click at [705, 167] on input "33" at bounding box center [711, 169] width 85 height 18
type input "32"
click at [781, 168] on icon "ok" at bounding box center [785, 169] width 9 height 9
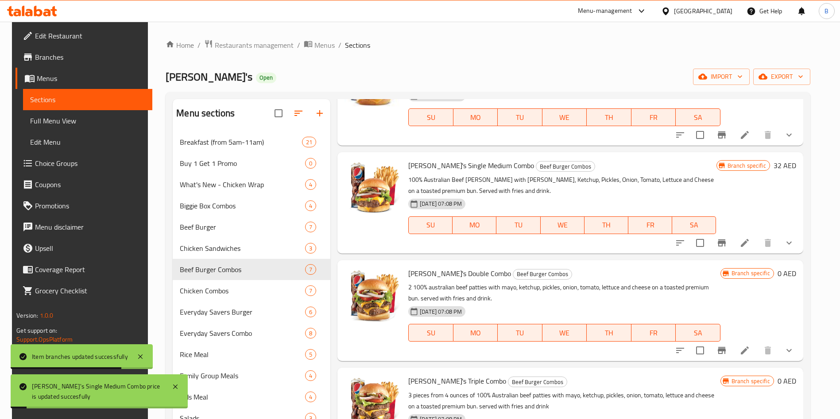
click at [780, 271] on h6 "0 AED" at bounding box center [787, 273] width 19 height 12
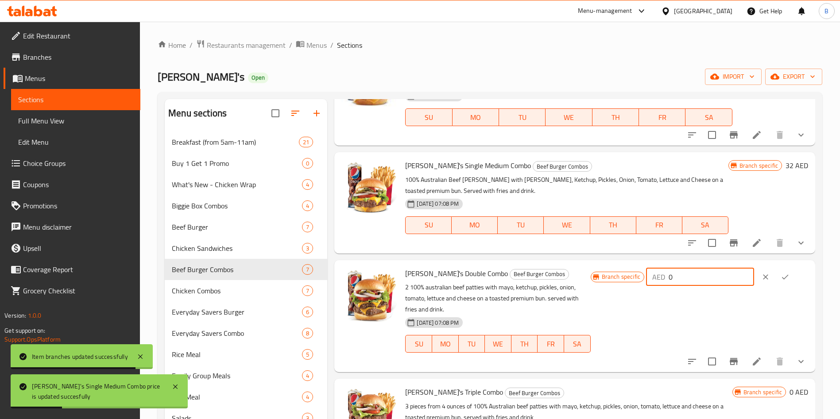
click at [713, 273] on input "0" at bounding box center [711, 277] width 85 height 18
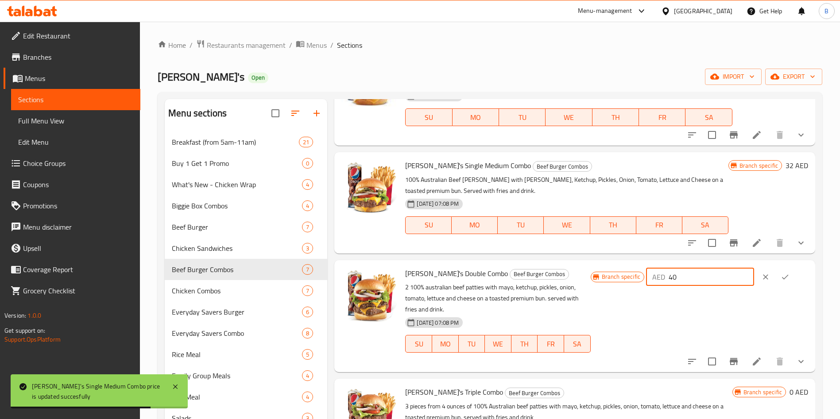
type input "40"
click at [781, 280] on icon "ok" at bounding box center [785, 277] width 9 height 9
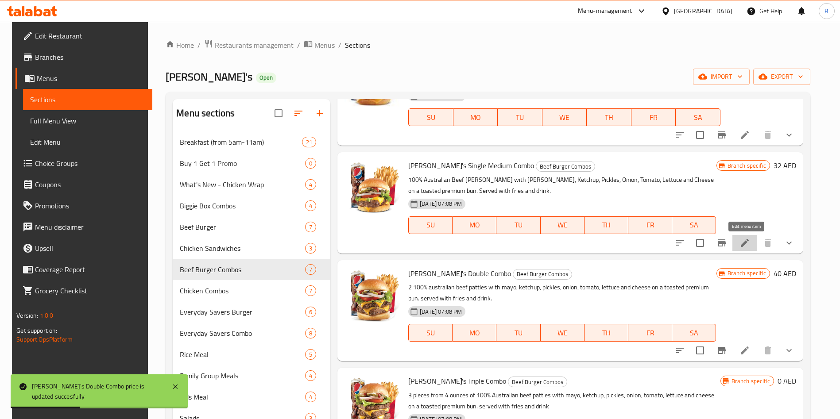
click at [745, 238] on icon at bounding box center [745, 243] width 11 height 11
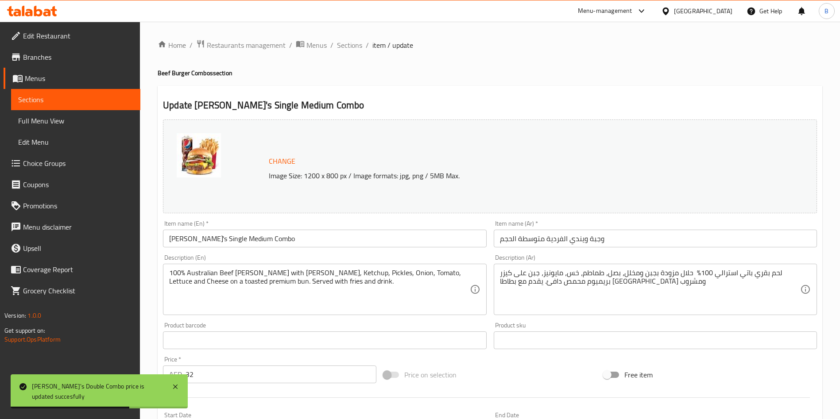
click at [223, 236] on input "Wendy's Single Medium Combo" at bounding box center [324, 239] width 323 height 18
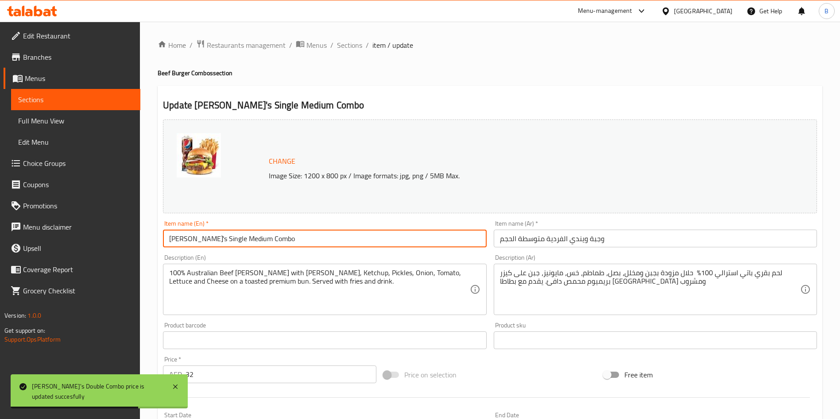
click at [223, 236] on input "Wendy's Single Medium Combo" at bounding box center [324, 239] width 323 height 18
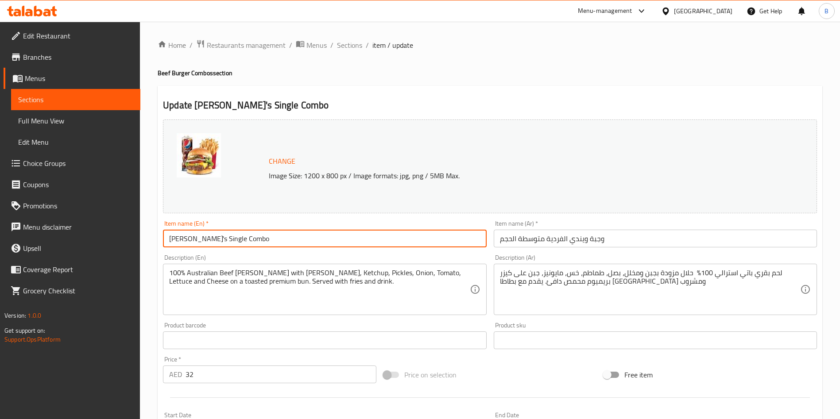
click at [335, 237] on input "[PERSON_NAME]'s Single Combo" at bounding box center [324, 239] width 323 height 18
type input "[PERSON_NAME]'s Single Combo"
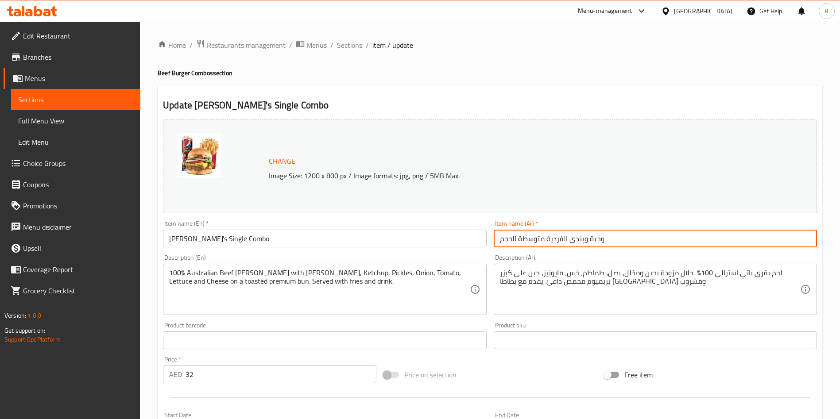
click at [613, 241] on input "وجبة ويندي الفردية متوسطة الحجم" at bounding box center [655, 239] width 323 height 18
paste input "text"
click at [613, 241] on input "وجبة ويندي الفردية متوسطة الحجم" at bounding box center [655, 239] width 323 height 18
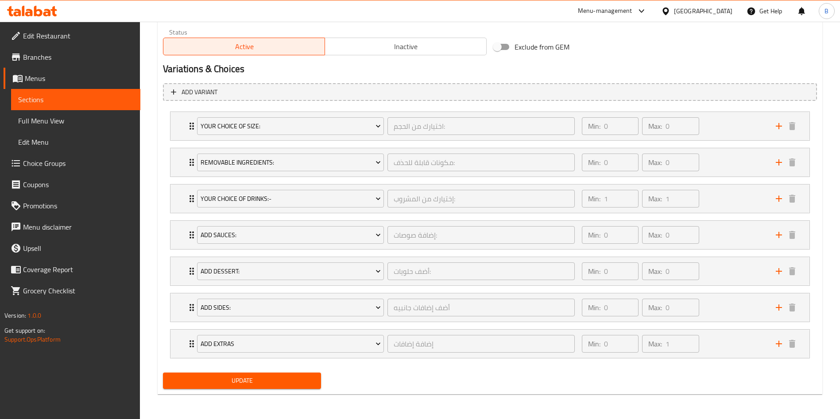
type input "وجبة [PERSON_NAME]"
click at [290, 382] on span "Update" at bounding box center [242, 381] width 144 height 11
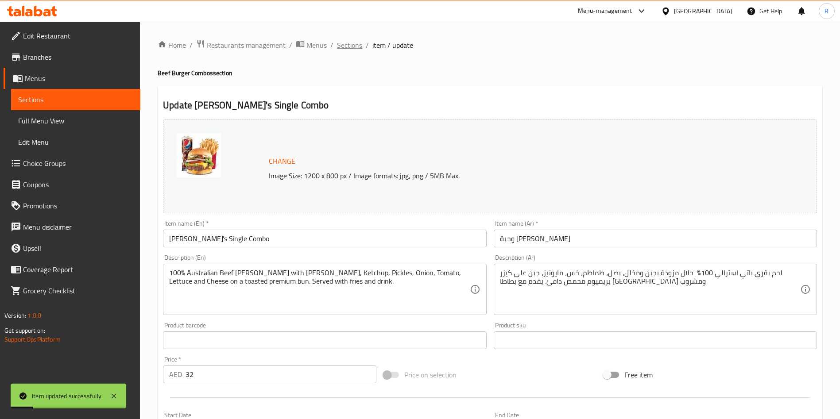
click at [356, 46] on span "Sections" at bounding box center [349, 45] width 25 height 11
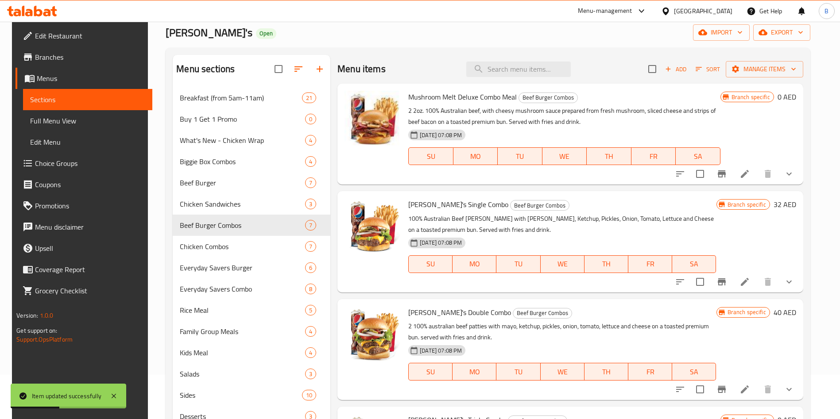
scroll to position [29, 0]
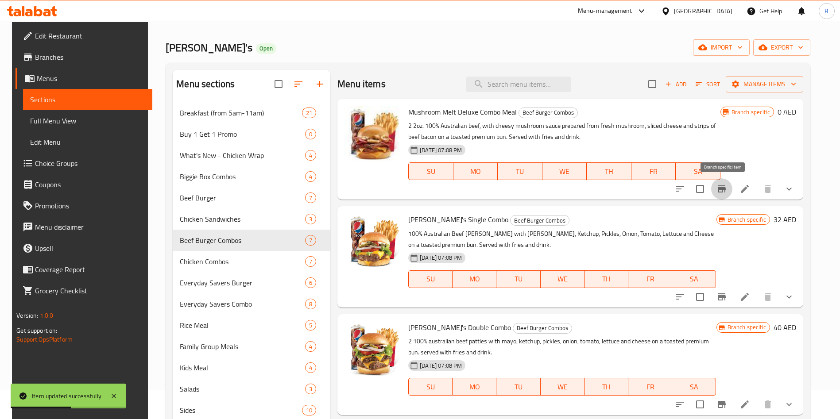
click at [723, 189] on icon "Branch-specific-item" at bounding box center [722, 189] width 8 height 7
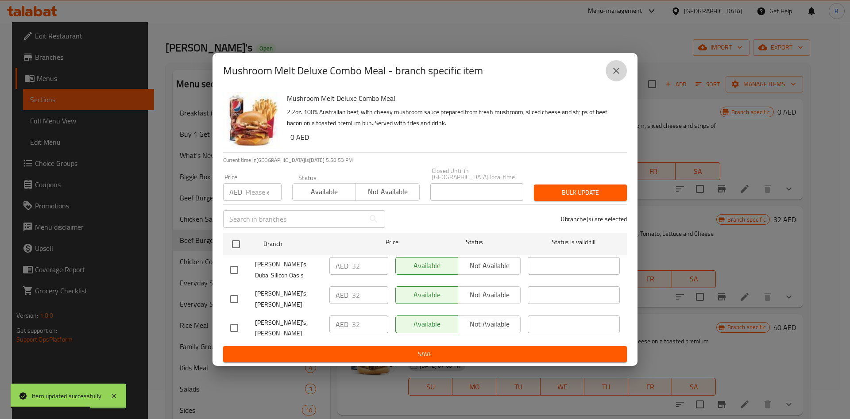
click at [621, 70] on button "close" at bounding box center [616, 70] width 21 height 21
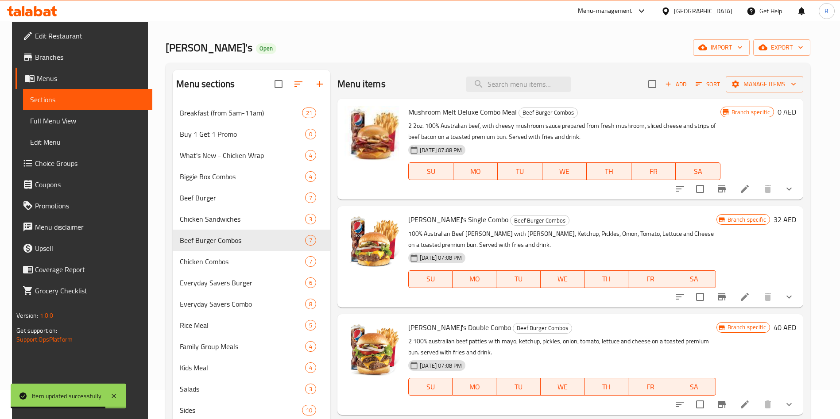
click at [782, 111] on h6 "0 AED" at bounding box center [787, 112] width 19 height 12
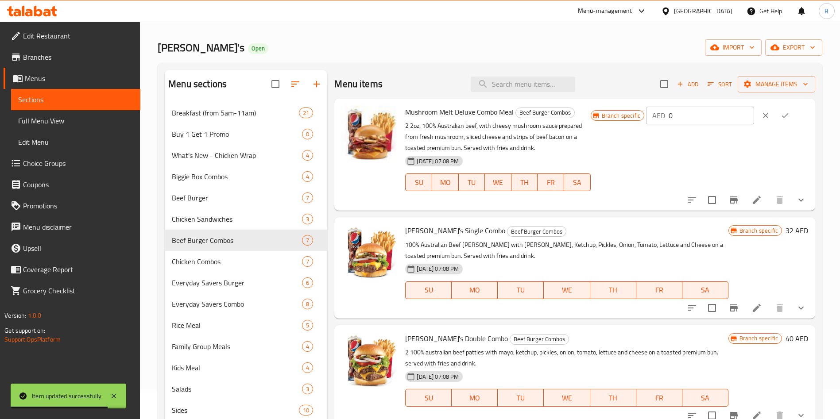
click at [782, 111] on icon "ok" at bounding box center [785, 115] width 9 height 9
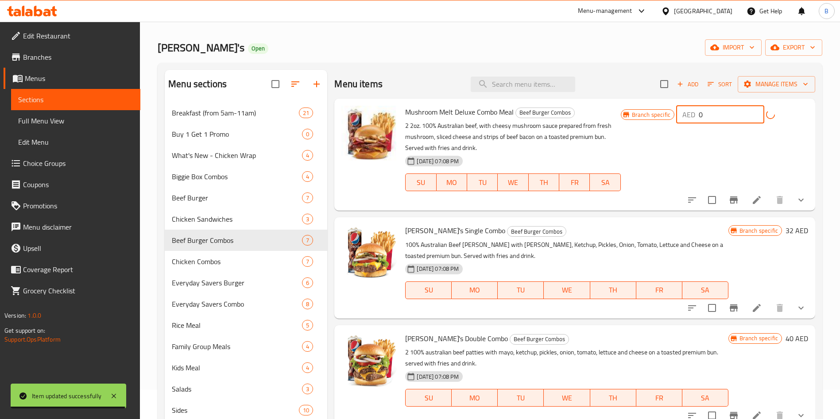
click at [743, 115] on input "0" at bounding box center [732, 115] width 66 height 18
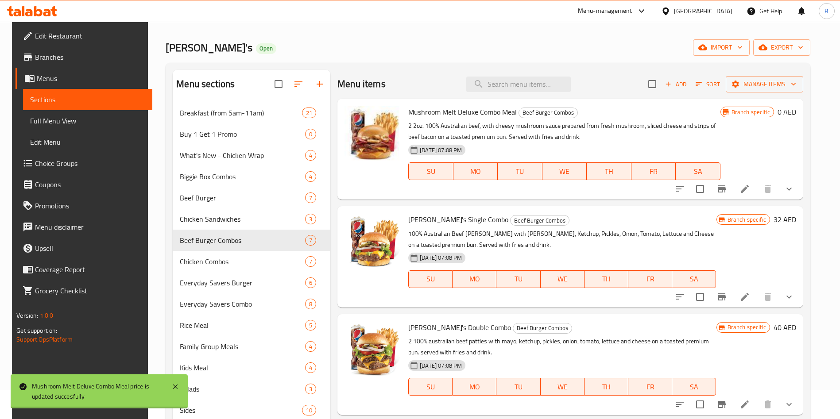
click at [743, 115] on span "Branch specific" at bounding box center [751, 112] width 46 height 8
click at [753, 111] on span "Branch specific" at bounding box center [751, 112] width 46 height 8
click at [784, 106] on h6 "0 AED" at bounding box center [787, 112] width 19 height 12
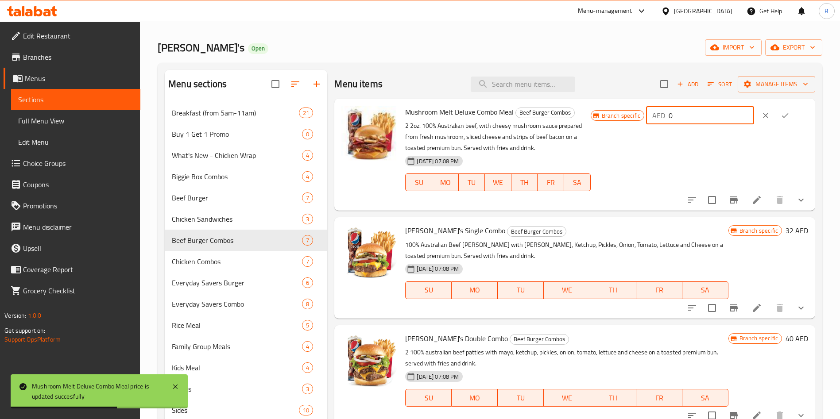
click at [698, 116] on input "0" at bounding box center [711, 116] width 85 height 18
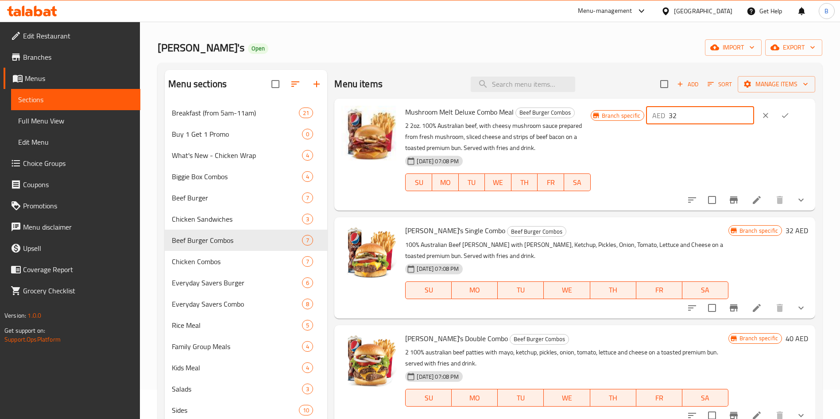
type input "32"
click at [775, 112] on button "ok" at bounding box center [784, 115] width 19 height 19
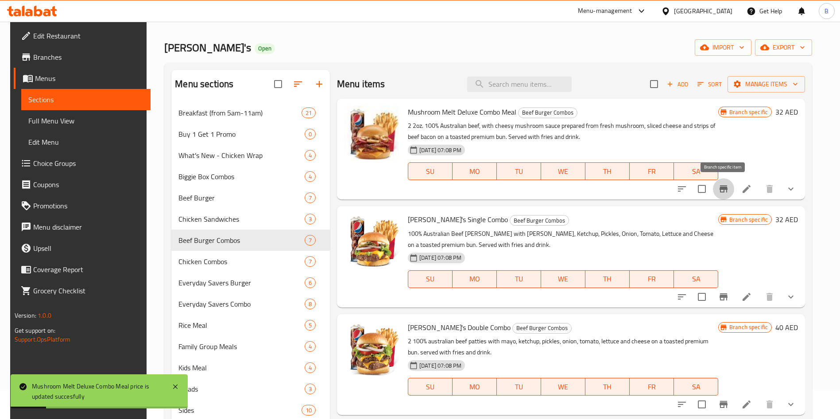
click at [726, 190] on icon "Branch-specific-item" at bounding box center [724, 189] width 8 height 7
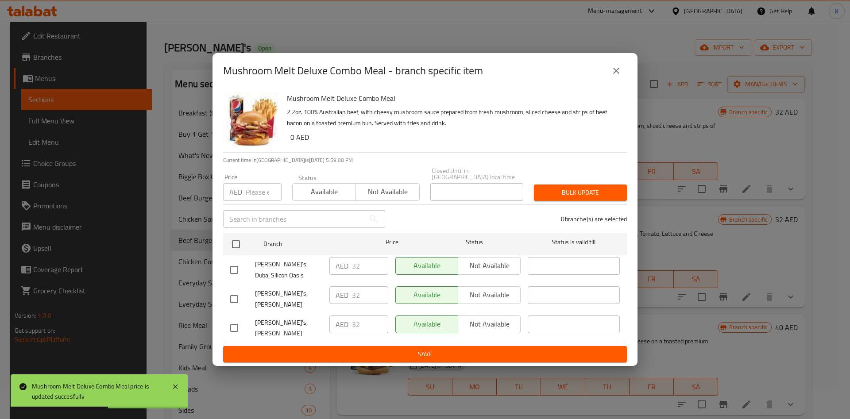
click at [622, 81] on button "close" at bounding box center [616, 70] width 21 height 21
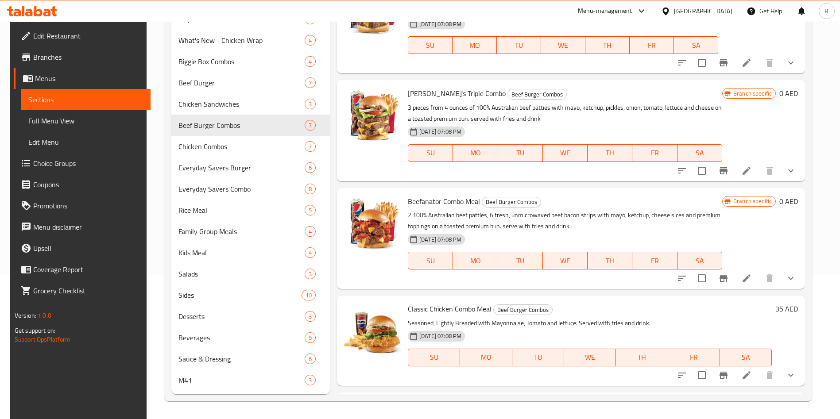
scroll to position [229, 0]
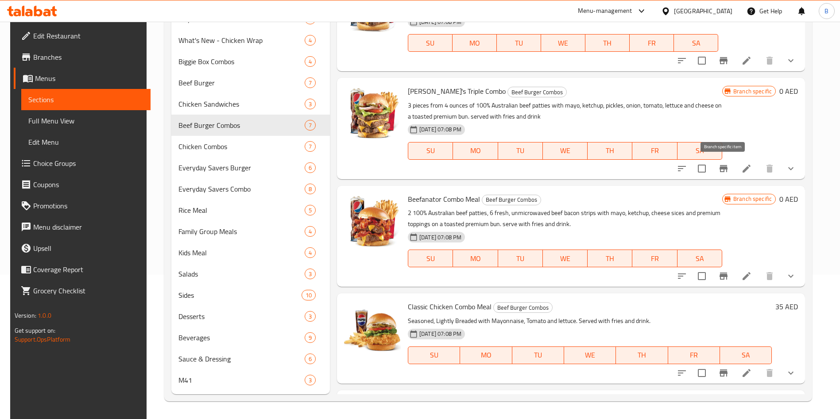
click at [720, 169] on icon "Branch-specific-item" at bounding box center [724, 168] width 8 height 7
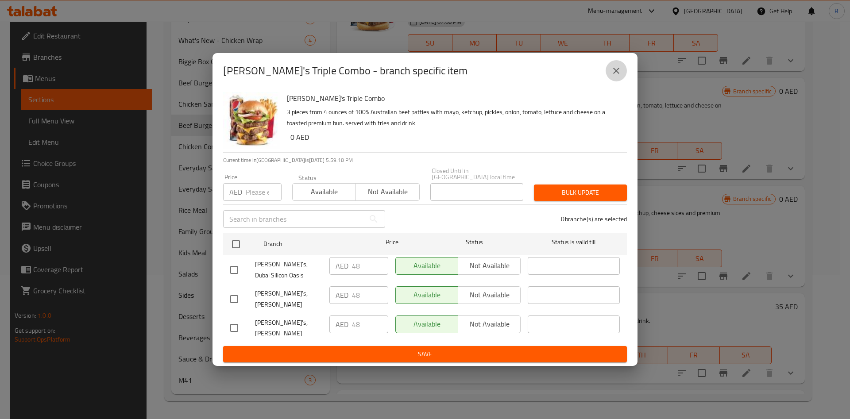
click at [617, 74] on icon "close" at bounding box center [616, 71] width 11 height 11
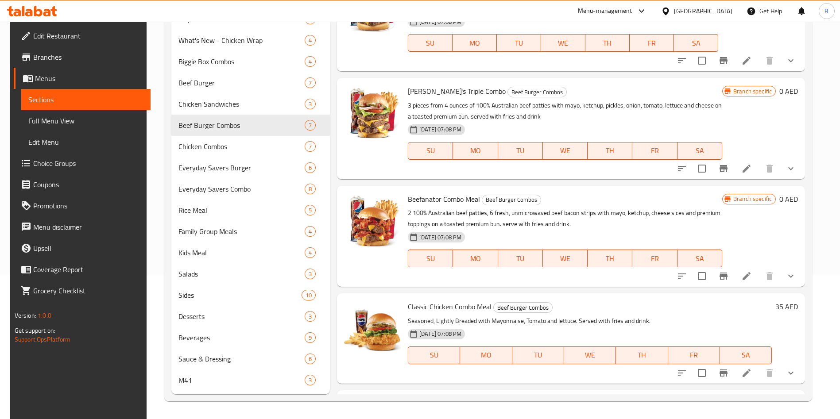
drag, startPoint x: 777, startPoint y: 88, endPoint x: 782, endPoint y: 93, distance: 7.2
click at [782, 93] on div "Branch specific 0 AED" at bounding box center [760, 91] width 76 height 12
click at [782, 93] on h6 "0 AED" at bounding box center [788, 91] width 19 height 12
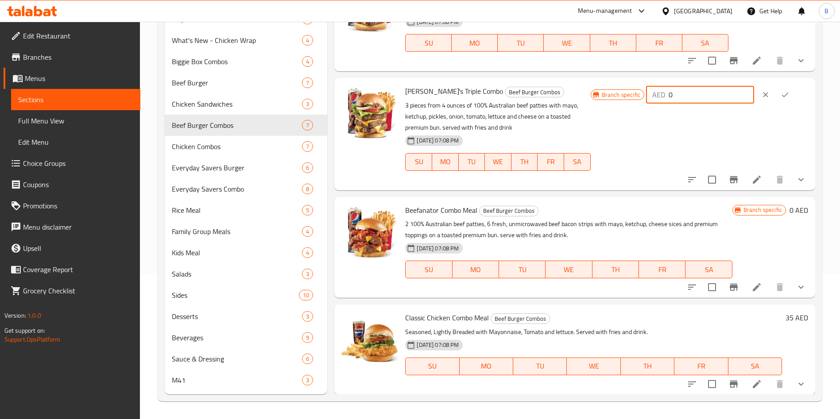
click at [709, 93] on input "0" at bounding box center [711, 95] width 85 height 18
type input "48"
click at [783, 92] on icon "ok" at bounding box center [785, 94] width 9 height 9
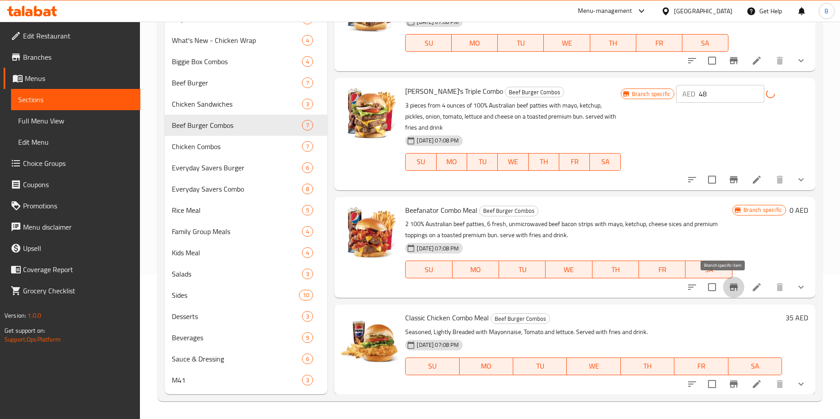
click at [730, 286] on icon "Branch-specific-item" at bounding box center [734, 287] width 8 height 7
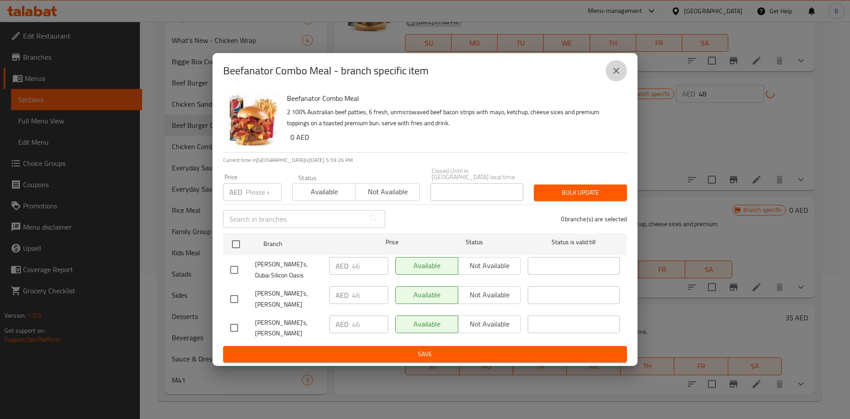
click at [616, 76] on icon "close" at bounding box center [616, 71] width 11 height 11
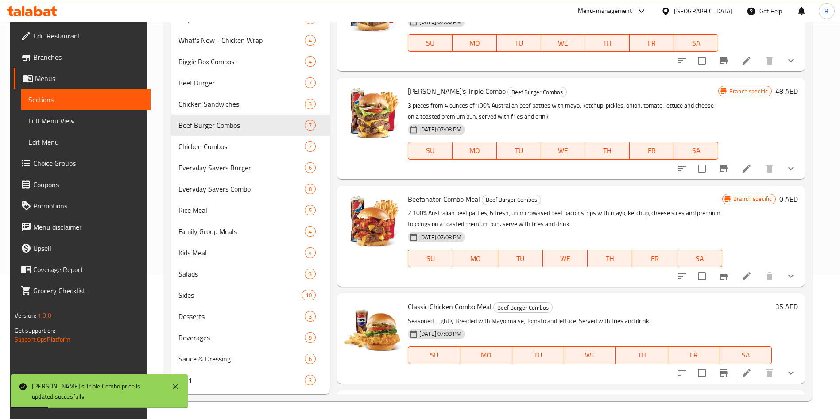
click at [790, 203] on h6 "0 AED" at bounding box center [788, 199] width 19 height 12
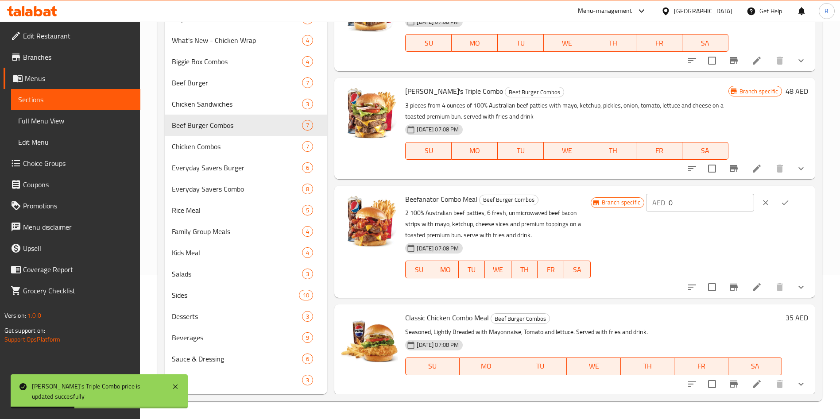
click at [720, 200] on input "0" at bounding box center [711, 203] width 85 height 18
type input "46"
click at [786, 202] on button "ok" at bounding box center [784, 202] width 19 height 19
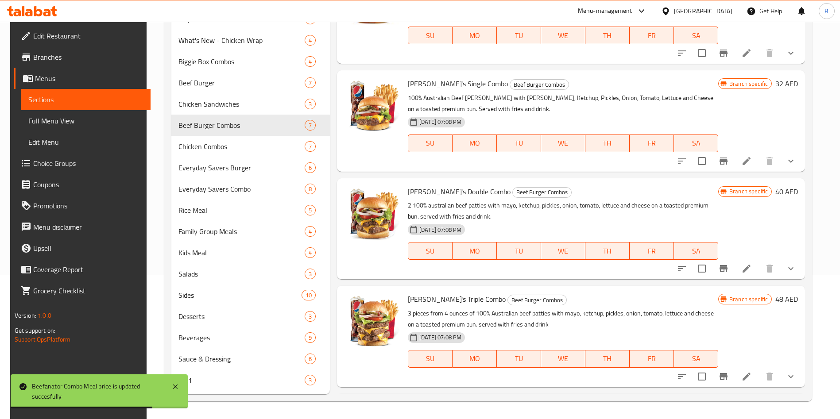
scroll to position [0, 0]
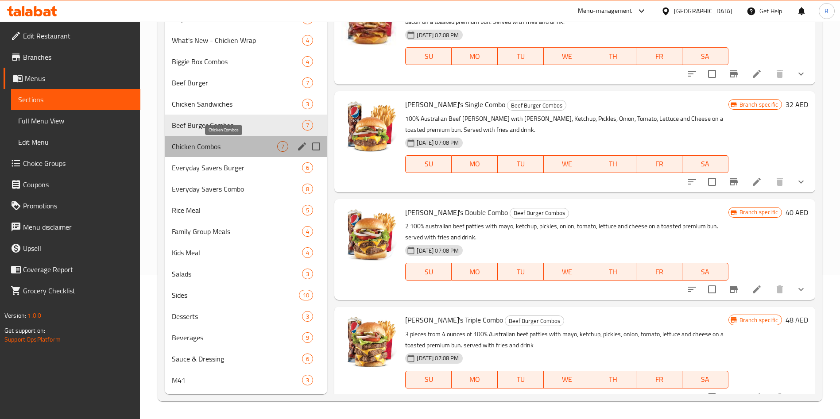
click at [220, 151] on span "Chicken Combos" at bounding box center [224, 146] width 105 height 11
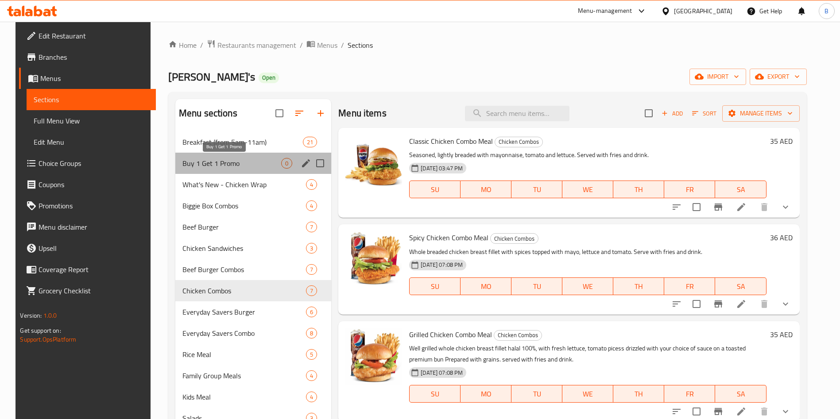
click at [236, 162] on span "Buy 1 Get 1 Promo" at bounding box center [231, 163] width 99 height 11
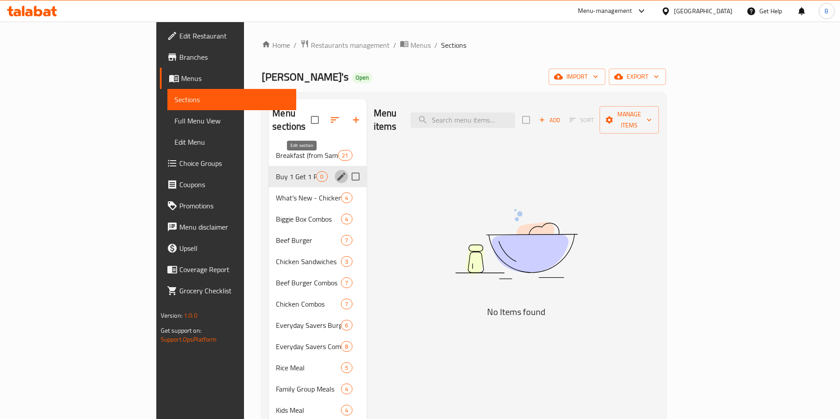
click at [336, 171] on icon "edit" at bounding box center [341, 176] width 11 height 11
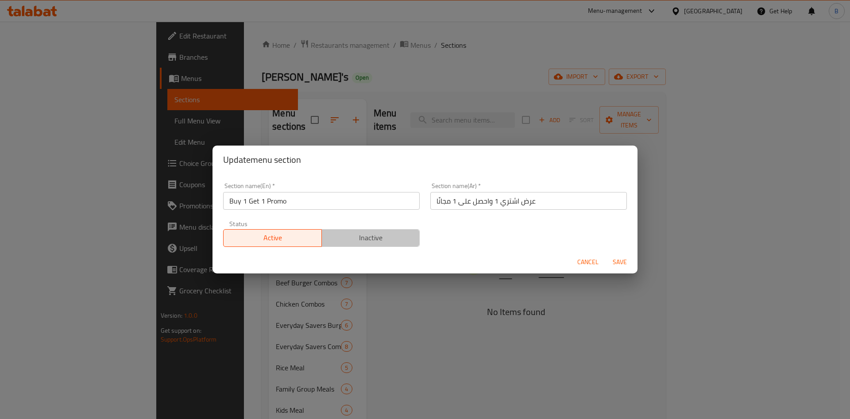
click at [371, 241] on span "Inactive" at bounding box center [370, 238] width 91 height 13
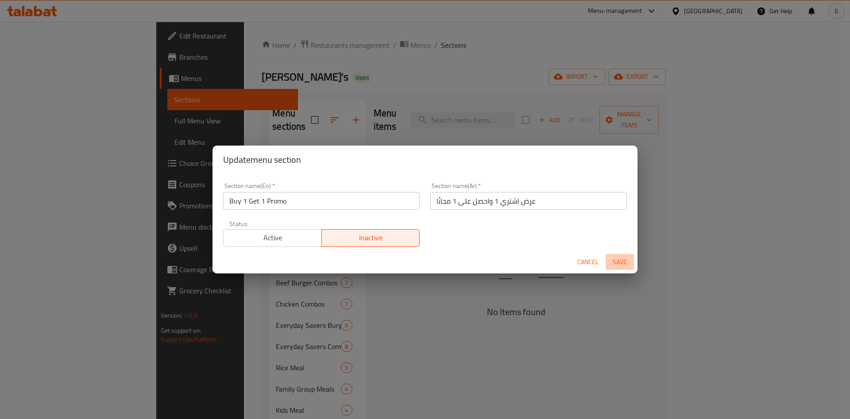
click at [618, 259] on span "Save" at bounding box center [619, 262] width 21 height 11
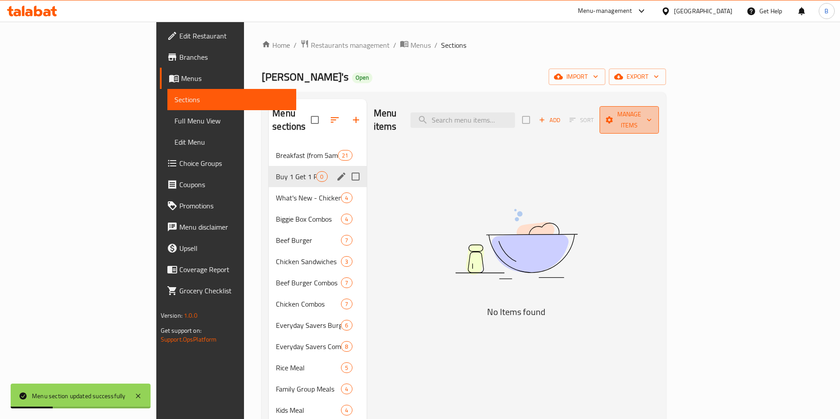
click at [659, 120] on button "Manage items" at bounding box center [629, 119] width 59 height 27
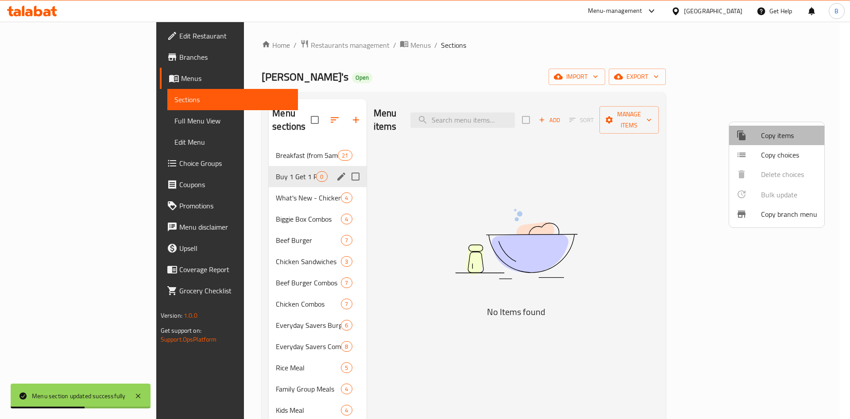
click at [768, 139] on span "Copy items" at bounding box center [789, 135] width 56 height 11
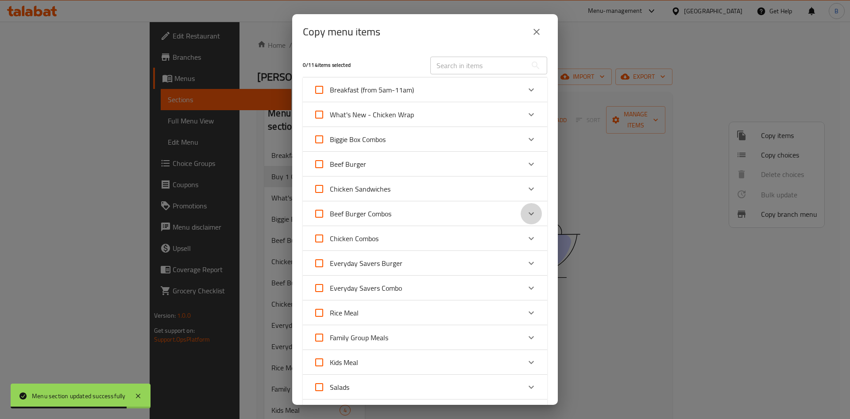
click at [526, 214] on icon "Expand" at bounding box center [531, 214] width 11 height 11
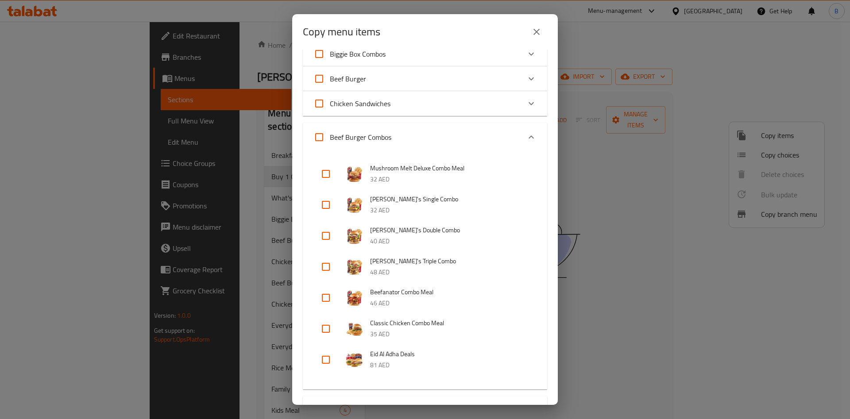
scroll to position [129, 0]
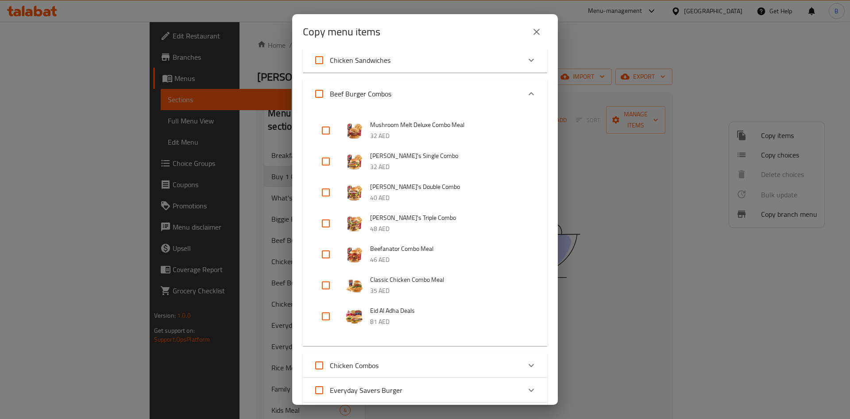
click at [329, 161] on input "checkbox" at bounding box center [325, 161] width 21 height 21
checkbox input "true"
click at [328, 192] on input "checkbox" at bounding box center [325, 192] width 21 height 21
checkbox input "true"
click at [329, 222] on input "checkbox" at bounding box center [325, 223] width 21 height 21
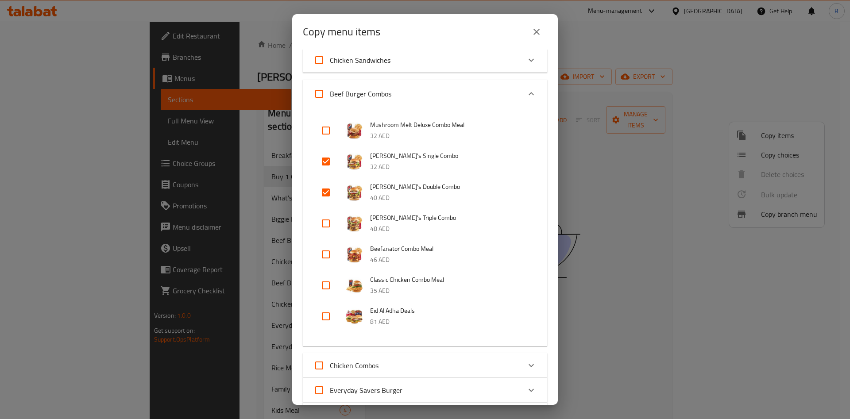
checkbox input "true"
click at [326, 252] on input "checkbox" at bounding box center [325, 254] width 21 height 21
checkbox input "true"
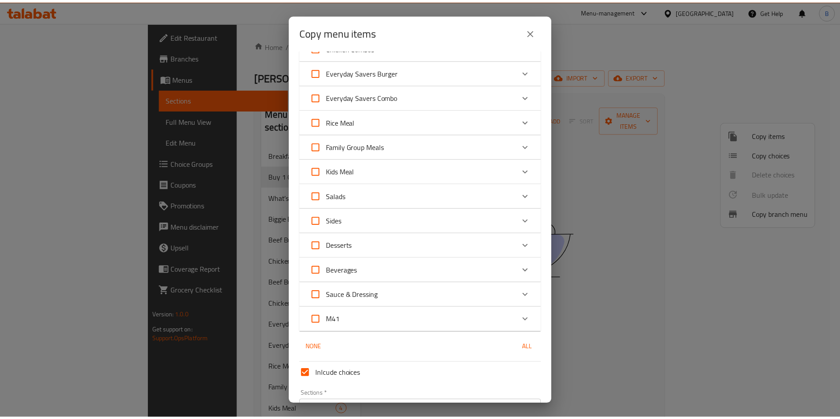
scroll to position [502, 0]
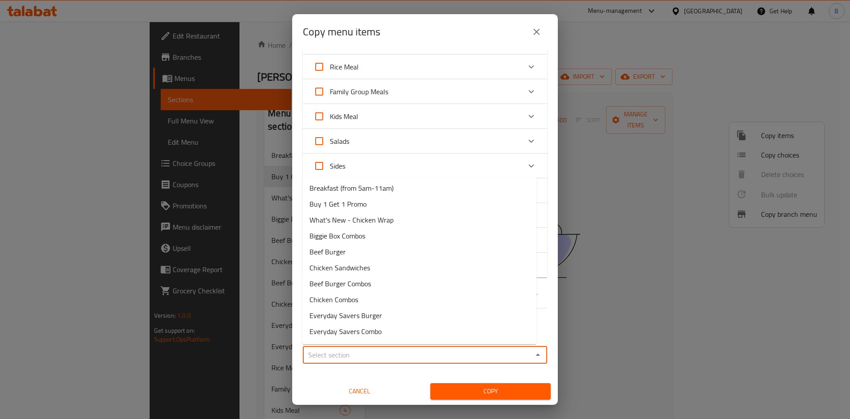
click at [519, 356] on input "Sections   *" at bounding box center [418, 355] width 225 height 12
click at [353, 202] on span "Buy 1 Get 1 Promo" at bounding box center [338, 204] width 57 height 11
type input "Buy 1 Get 1 Promo"
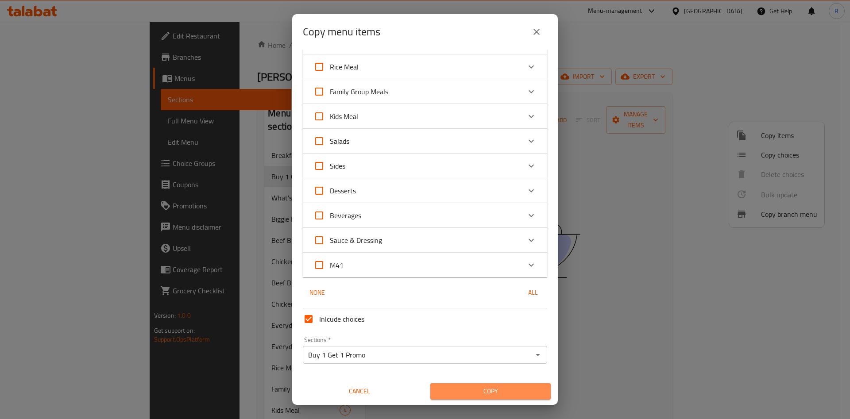
click at [486, 399] on button "Copy" at bounding box center [490, 391] width 120 height 16
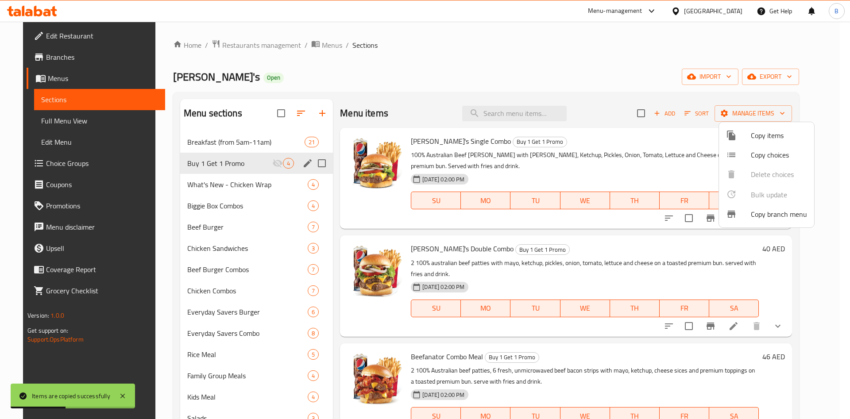
click at [835, 86] on div at bounding box center [425, 209] width 850 height 419
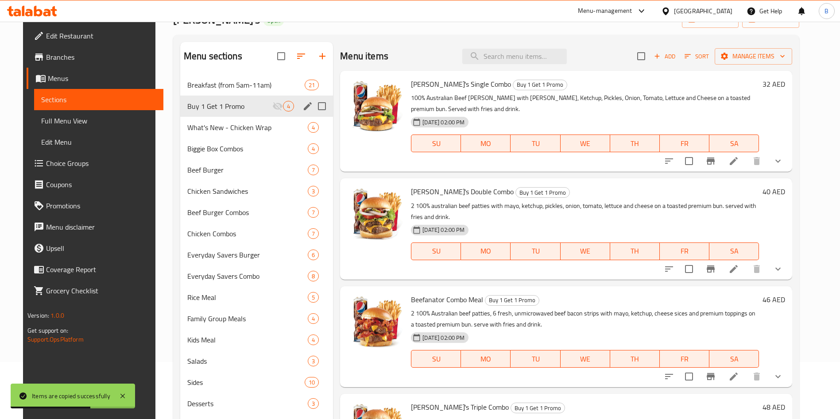
scroll to position [0, 0]
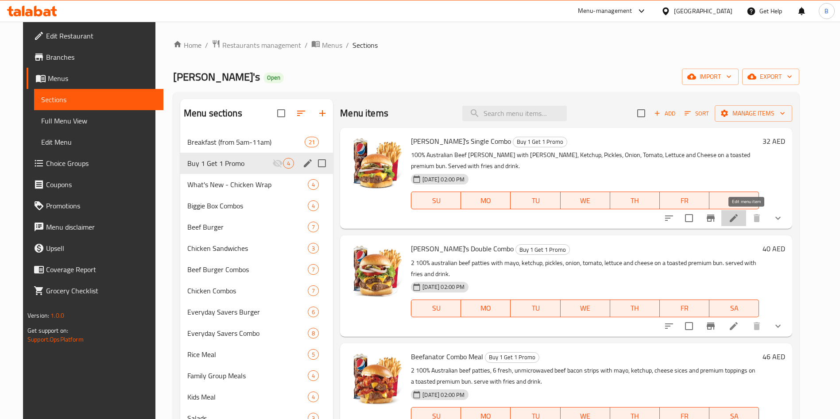
click at [738, 219] on icon at bounding box center [734, 218] width 8 height 8
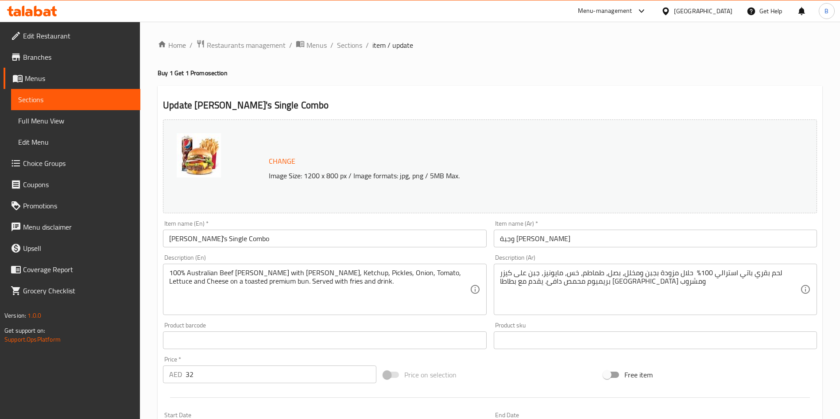
click at [259, 237] on input "[PERSON_NAME]'s Single Combo" at bounding box center [324, 239] width 323 height 18
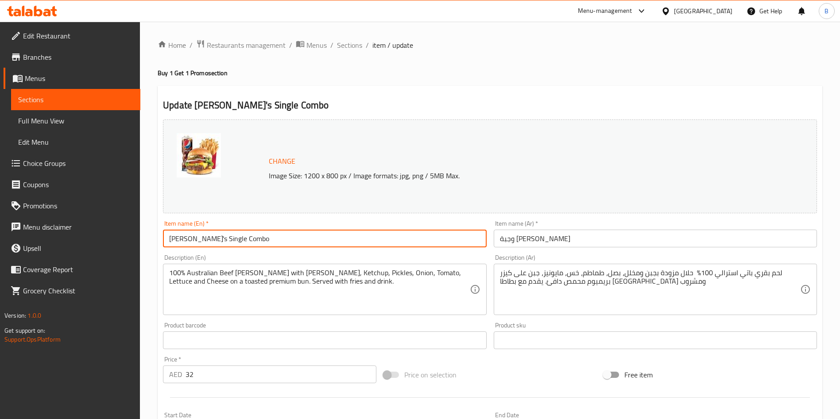
click at [259, 237] on input "[PERSON_NAME]'s Single Combo" at bounding box center [324, 239] width 323 height 18
paste input "Buy One [PERSON_NAME]'s Single Burger Combo Meal Get Burger Free"
drag, startPoint x: 198, startPoint y: 238, endPoint x: 285, endPoint y: 238, distance: 86.8
click at [285, 238] on input "Buy One [PERSON_NAME]'s Single Burger Combo Meal Get Burger Free" at bounding box center [324, 239] width 323 height 18
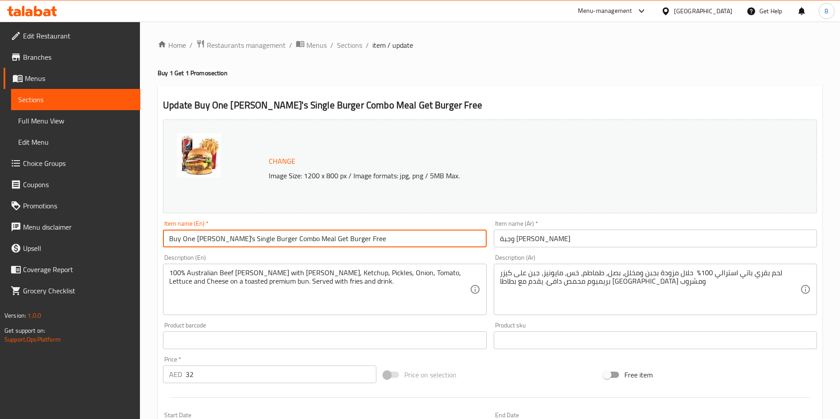
paste input "Medium"
click at [397, 244] on input "Buy One Wendy's Single Medium Combo Meal Get Burger Free" at bounding box center [324, 239] width 323 height 18
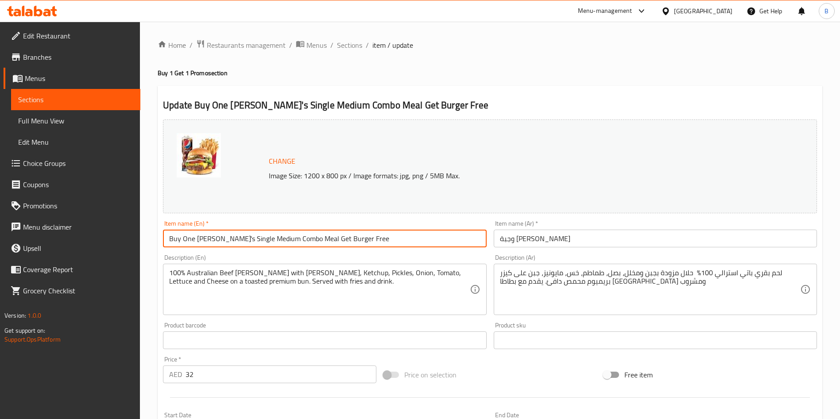
type input "Buy One Wendy's Single Medium Combo Meal Get Burger Free"
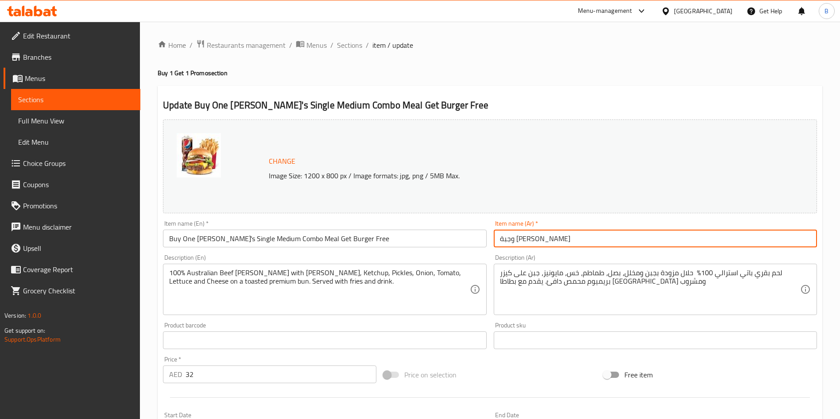
click at [532, 240] on input "وجبة [PERSON_NAME]" at bounding box center [655, 239] width 323 height 18
paste input "اشترِ وجبة كومبو متوسطة الحجم من وينديز واحصل على برجر مجانًا"
type input "اشترِ وجبة كومبو متوسطة الحجم من وينديز واحصل على برجر مجانًا"
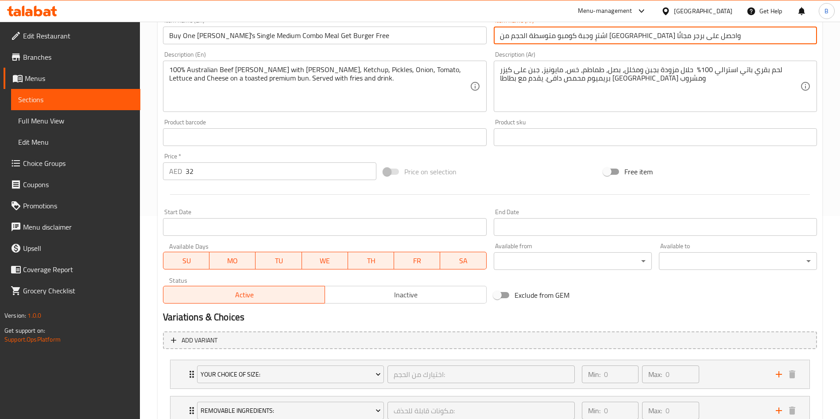
scroll to position [205, 0]
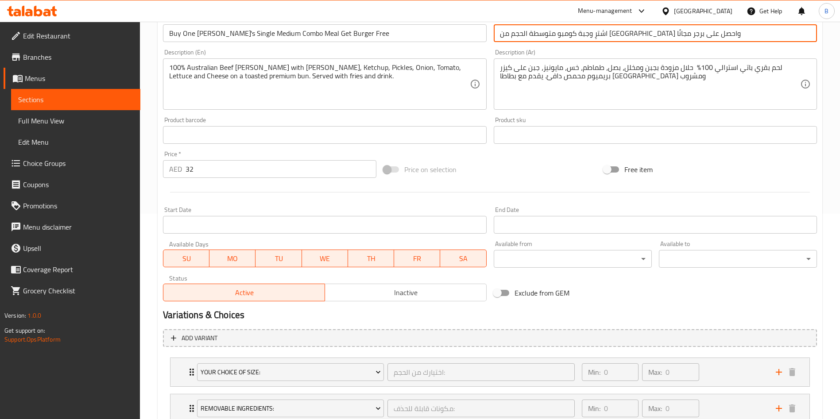
click at [233, 172] on input "32" at bounding box center [281, 169] width 191 height 18
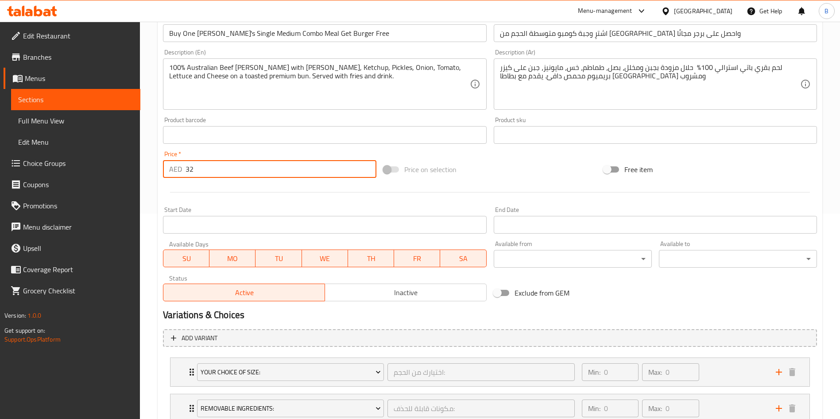
click at [233, 172] on input "32" at bounding box center [281, 169] width 191 height 18
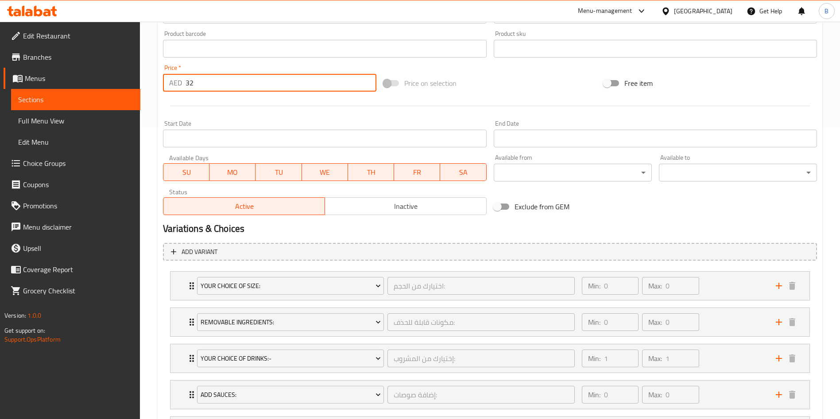
scroll to position [308, 0]
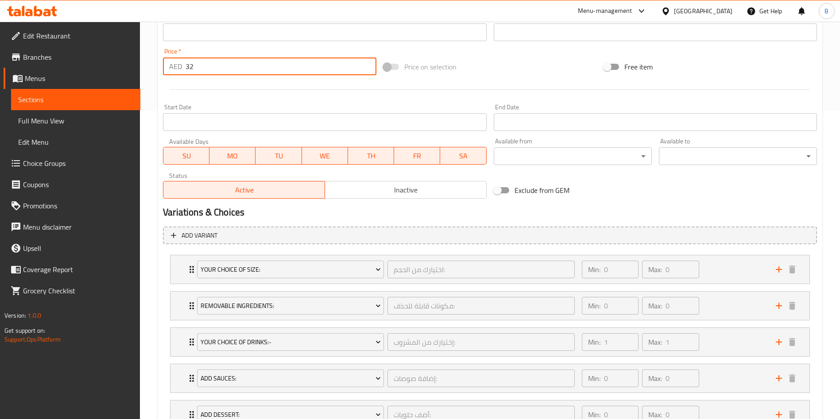
type input "3"
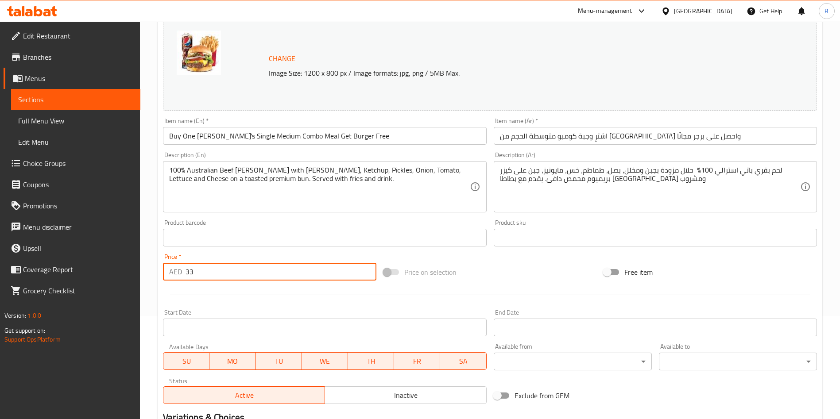
scroll to position [89, 0]
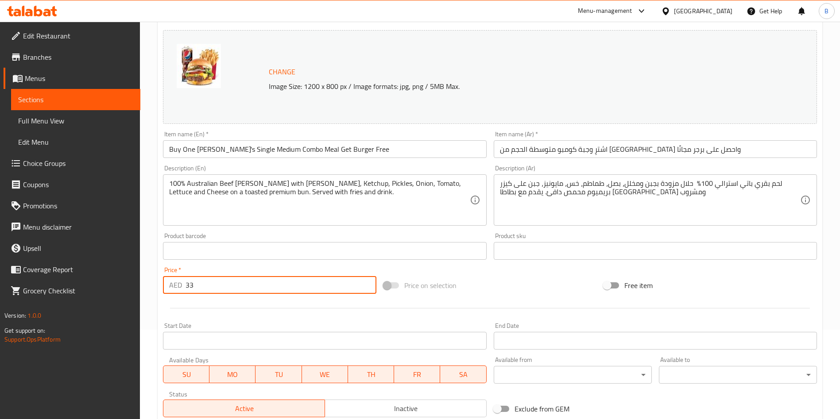
type input "33"
click at [251, 149] on input "Buy One Wendy's Single Medium Combo Meal Get Burger Free" at bounding box center [324, 149] width 323 height 18
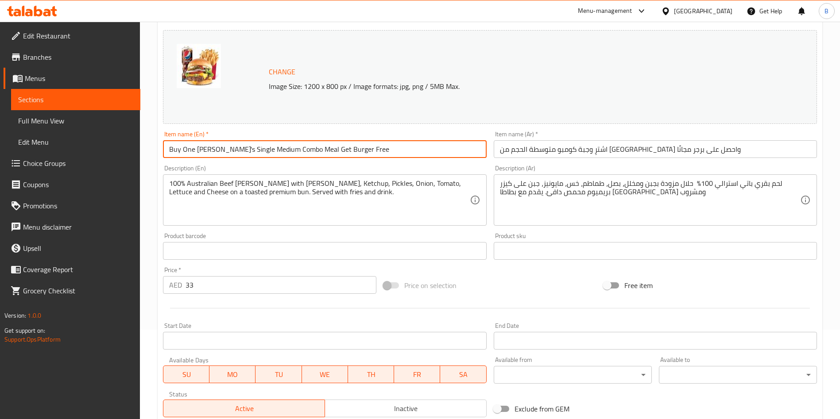
click at [251, 149] on input "Buy One Wendy's Single Medium Combo Meal Get Burger Free" at bounding box center [324, 149] width 323 height 18
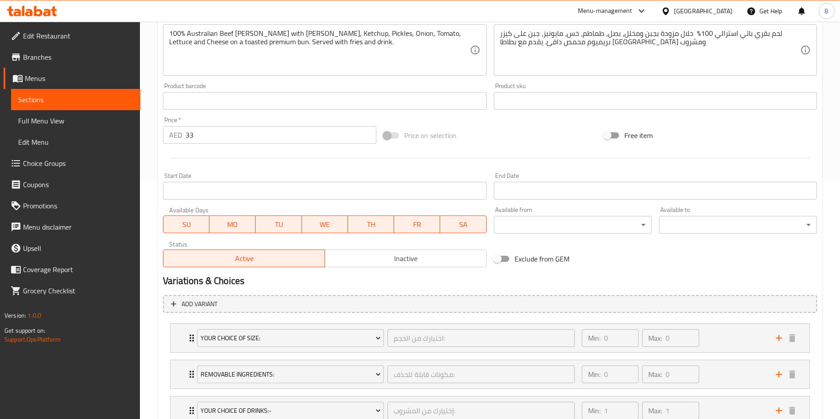
scroll to position [225, 0]
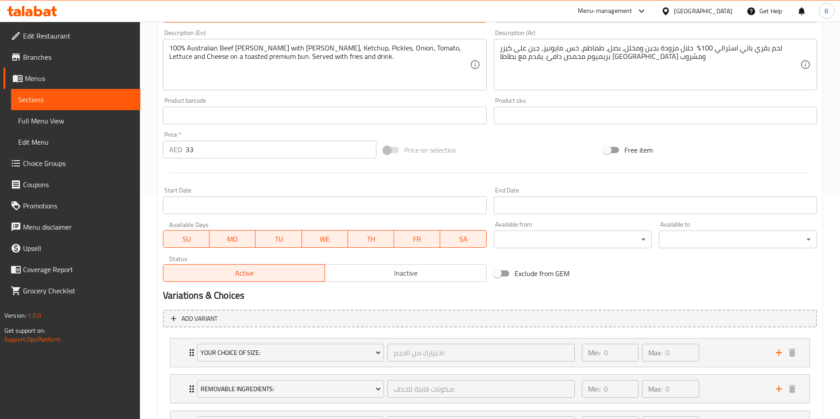
type input "Buy One Wendy's Single Combo Meal Get Burger Free"
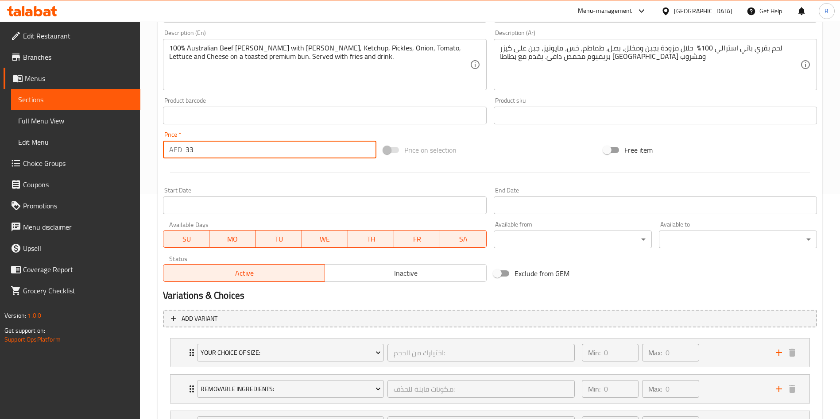
click at [300, 146] on input "33" at bounding box center [281, 150] width 191 height 18
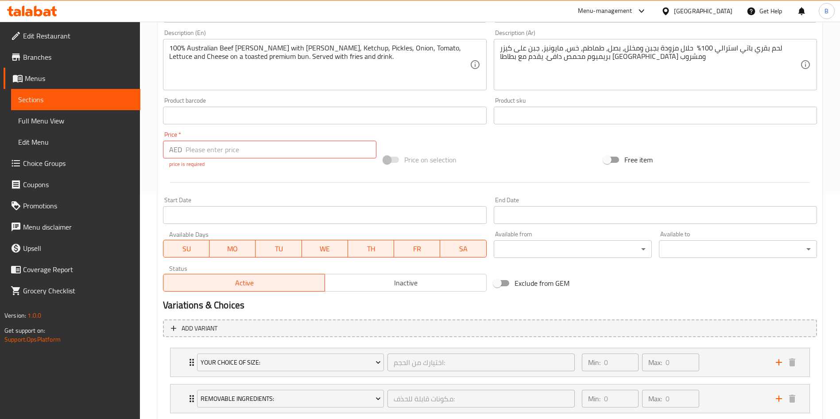
click at [394, 153] on span at bounding box center [392, 159] width 26 height 17
click at [321, 139] on div "Price   * AED Price * price is required" at bounding box center [269, 150] width 213 height 37
click at [320, 154] on input "number" at bounding box center [281, 150] width 191 height 18
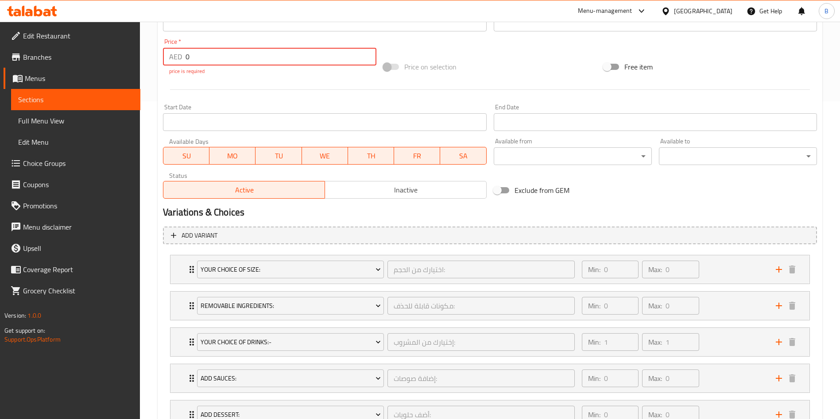
scroll to position [320, 0]
type input "0"
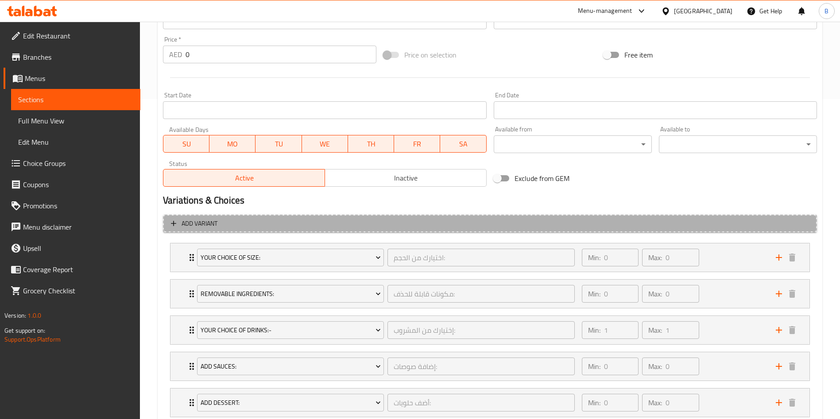
click at [183, 221] on span "Add variant" at bounding box center [200, 223] width 36 height 11
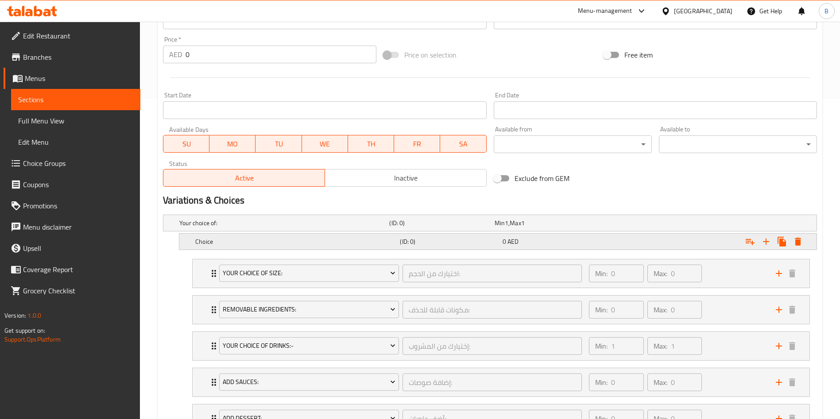
click at [298, 243] on h5 "Choice" at bounding box center [295, 241] width 201 height 9
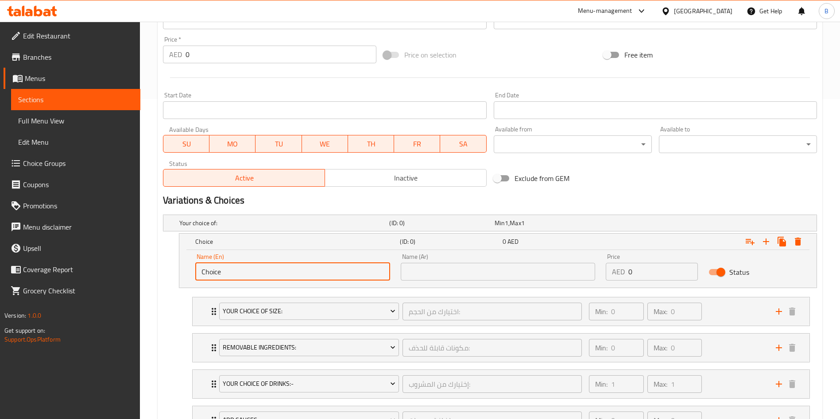
click at [285, 278] on input "Choice" at bounding box center [292, 272] width 195 height 18
paste input "Larg"
type input "Large"
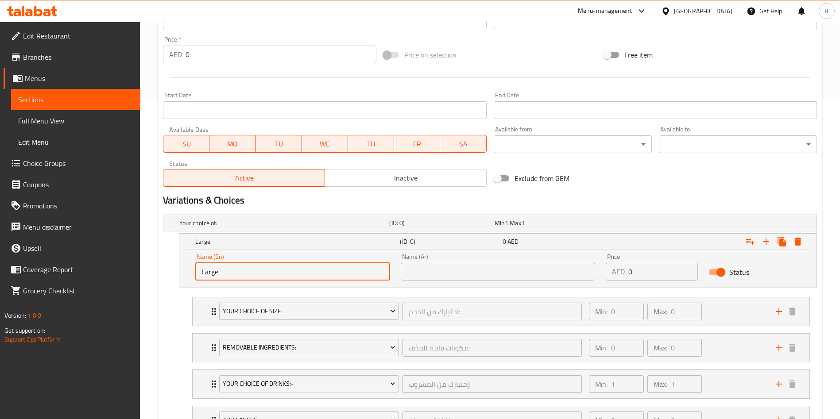
click at [512, 263] on input "text" at bounding box center [498, 272] width 195 height 18
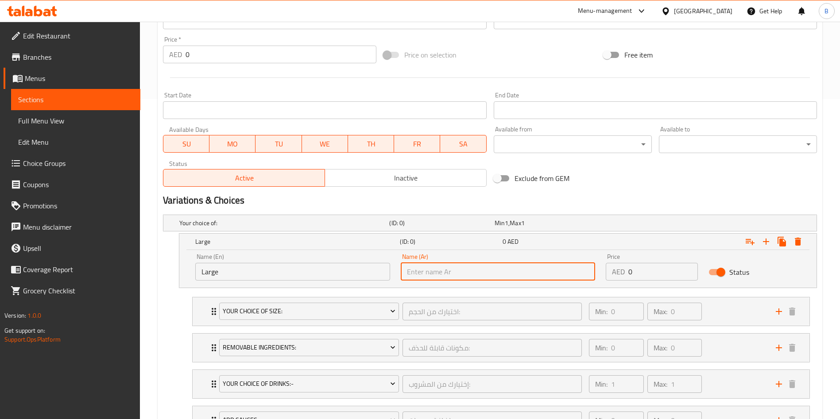
click at [512, 263] on input "text" at bounding box center [498, 272] width 195 height 18
paste input "كبير"
type input "كبير"
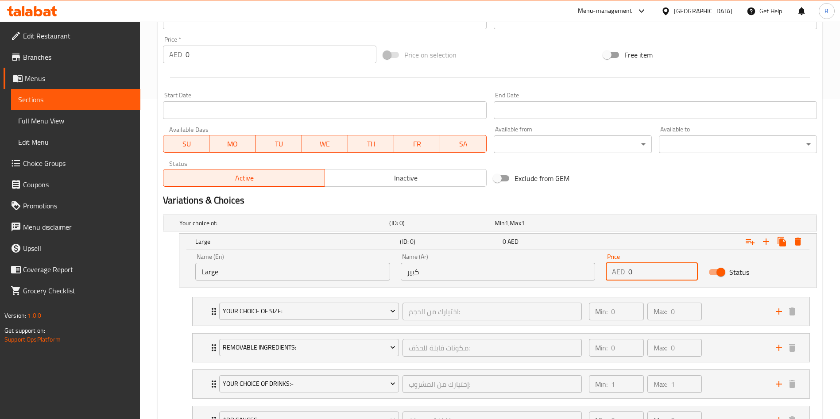
click at [655, 272] on input "0" at bounding box center [663, 272] width 70 height 18
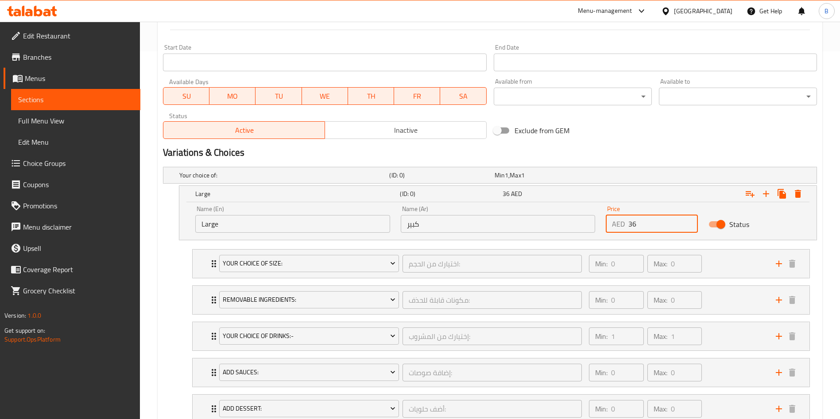
scroll to position [379, 0]
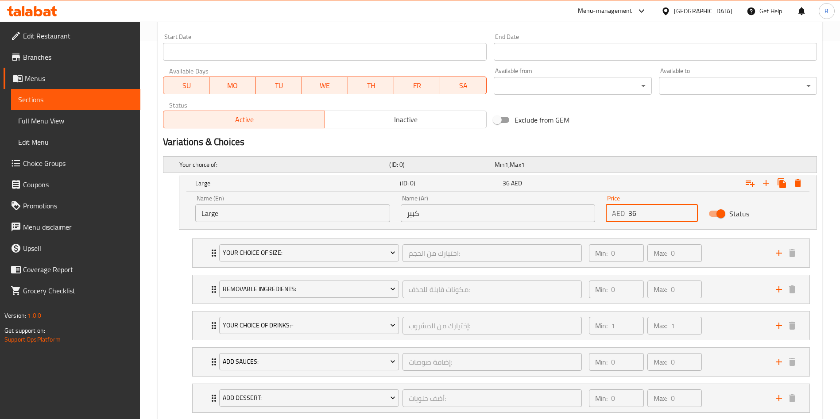
type input "36"
click at [298, 163] on h5 "Your choice of:" at bounding box center [282, 164] width 206 height 9
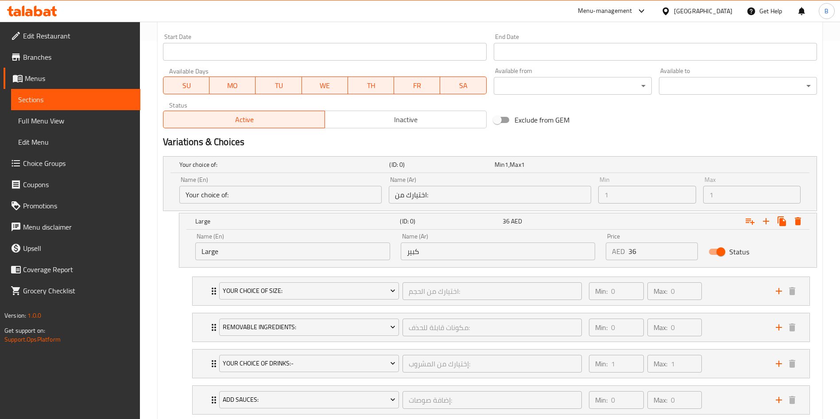
click at [262, 196] on input "Your choice of:" at bounding box center [280, 195] width 202 height 18
click at [257, 197] on input "Your choice of:" at bounding box center [280, 195] width 202 height 18
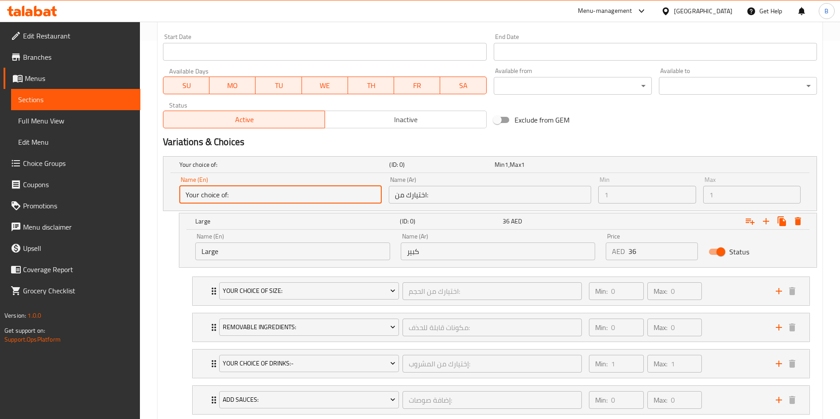
click at [257, 197] on input "Your choice of:" at bounding box center [280, 195] width 202 height 18
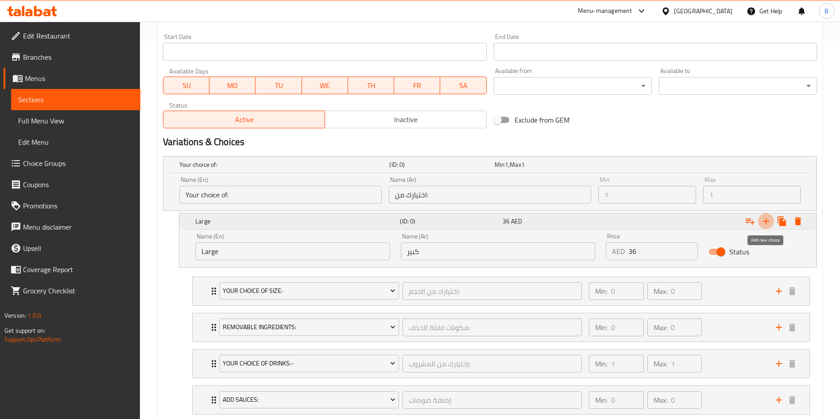
click at [768, 223] on icon "Expand" at bounding box center [766, 221] width 11 height 11
click at [751, 222] on icon "Expand" at bounding box center [750, 221] width 11 height 11
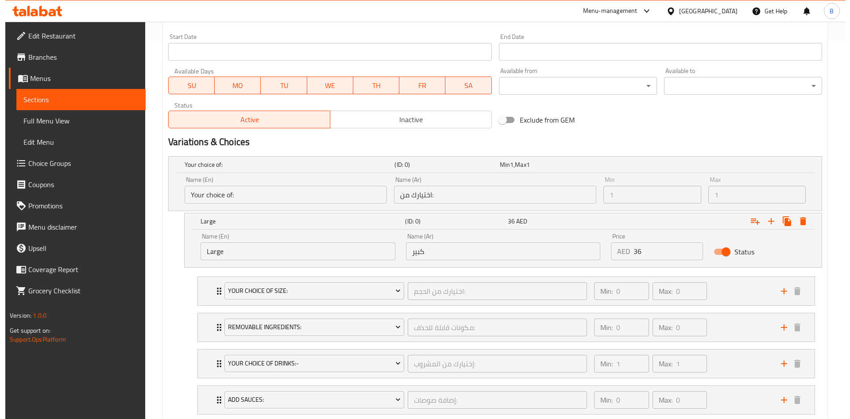
scroll to position [606, 0]
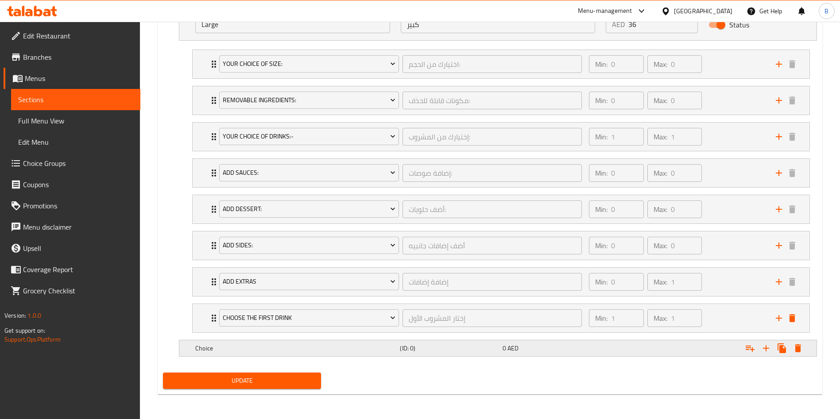
click at [805, 354] on div "Expand" at bounding box center [774, 349] width 64 height 16
click at [804, 352] on button "Expand" at bounding box center [798, 349] width 16 height 16
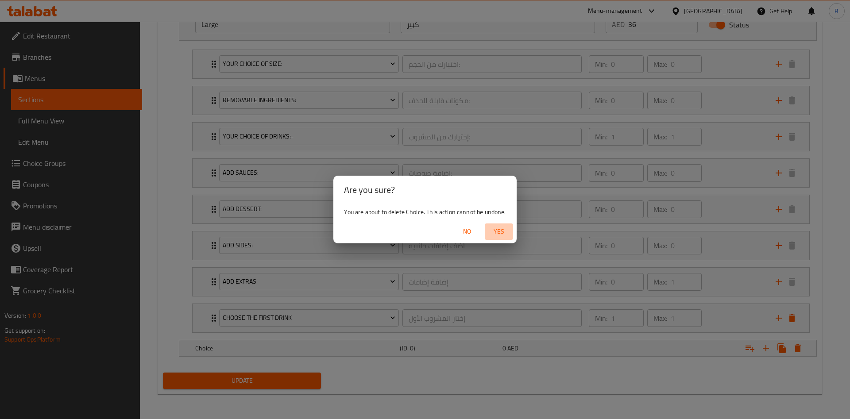
click at [500, 239] on button "Yes" at bounding box center [499, 232] width 28 height 16
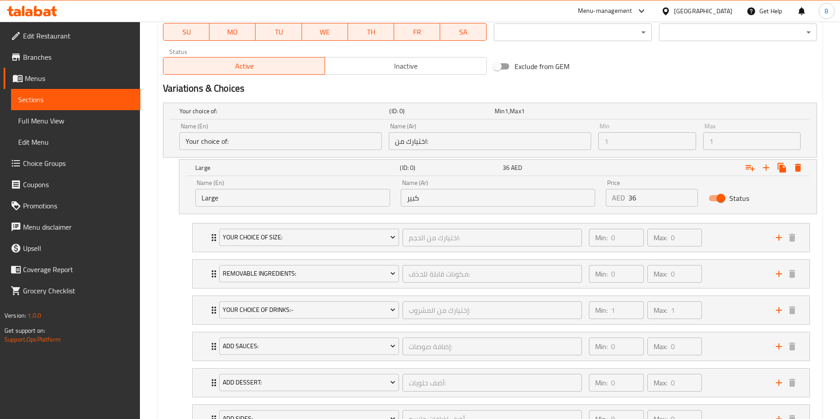
scroll to position [431, 0]
click at [753, 170] on icon "Expand" at bounding box center [750, 169] width 9 height 6
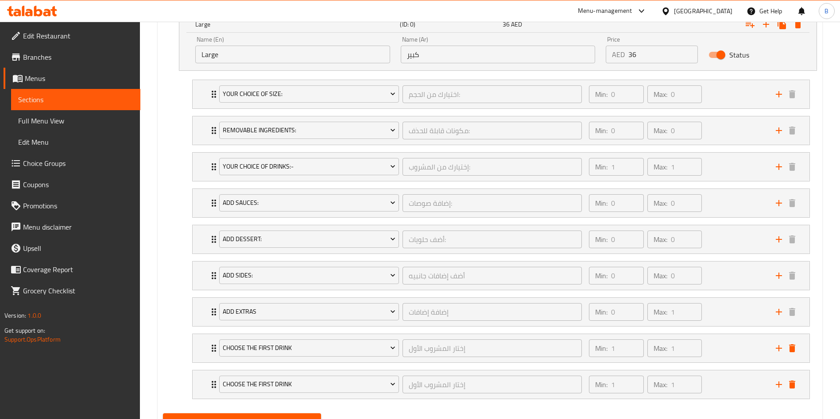
scroll to position [616, 0]
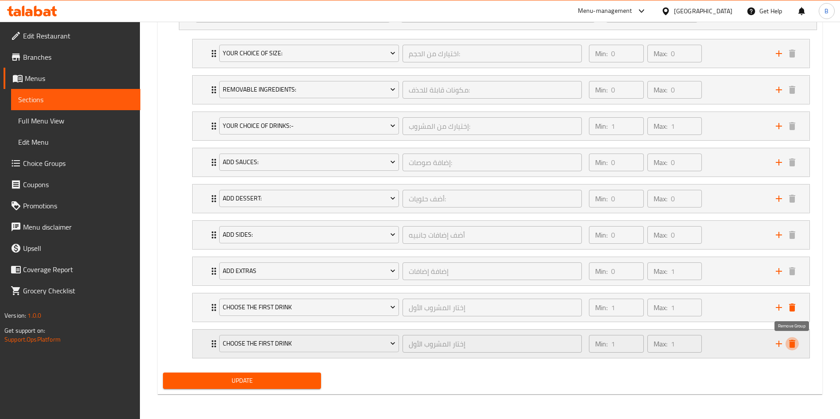
click at [790, 344] on icon "delete" at bounding box center [792, 344] width 6 height 8
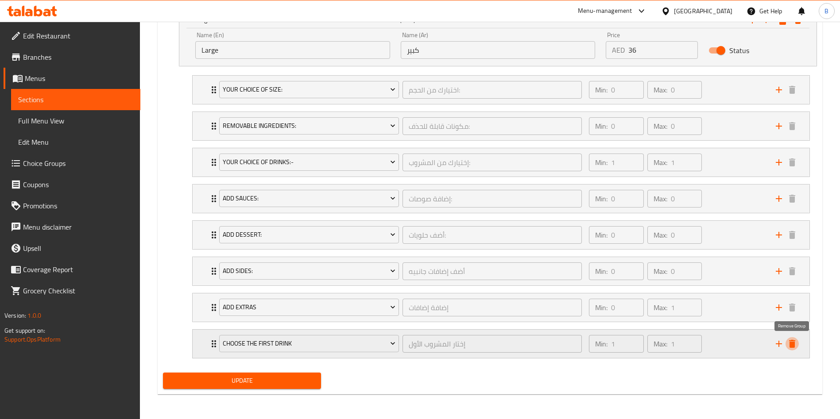
click at [797, 340] on icon "delete" at bounding box center [792, 344] width 11 height 11
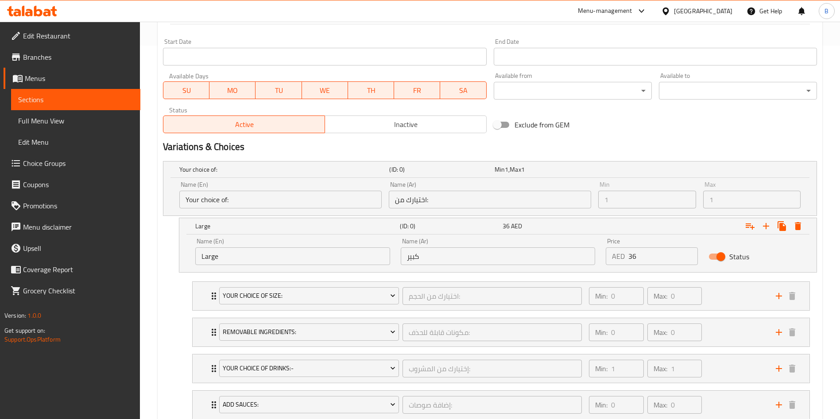
scroll to position [380, 0]
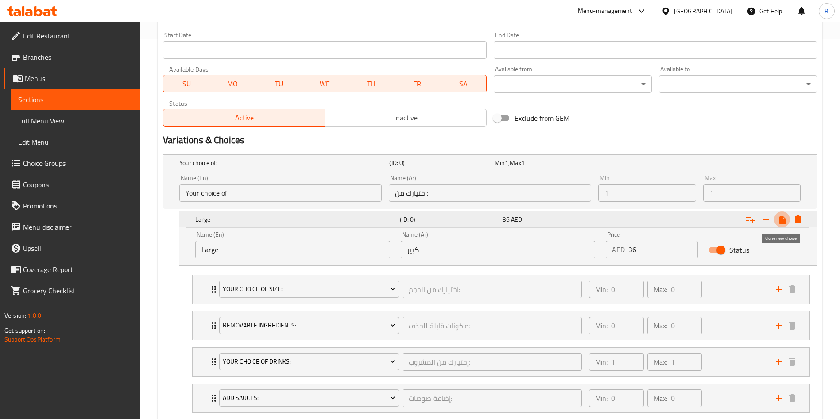
click at [780, 220] on icon "Expand" at bounding box center [782, 220] width 8 height 10
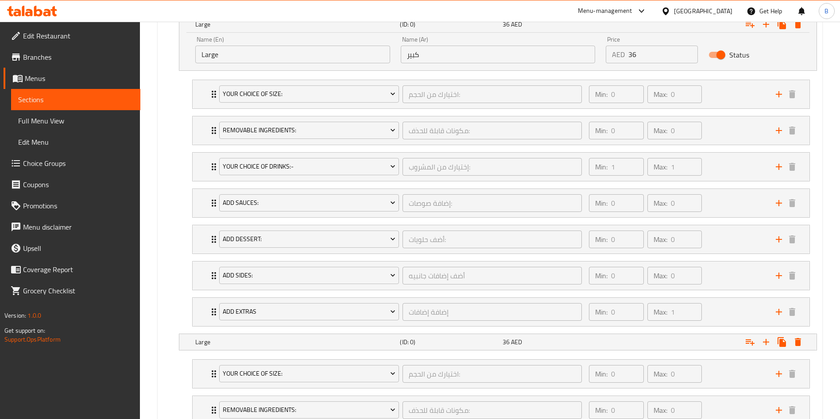
scroll to position [577, 0]
drag, startPoint x: 198, startPoint y: 333, endPoint x: 216, endPoint y: 87, distance: 247.3
click at [216, 87] on div "Your choice of: (ID: 0) Min 1 , Max 1 Name (En) Your choice of: Name (En) Name …" at bounding box center [489, 285] width 661 height 662
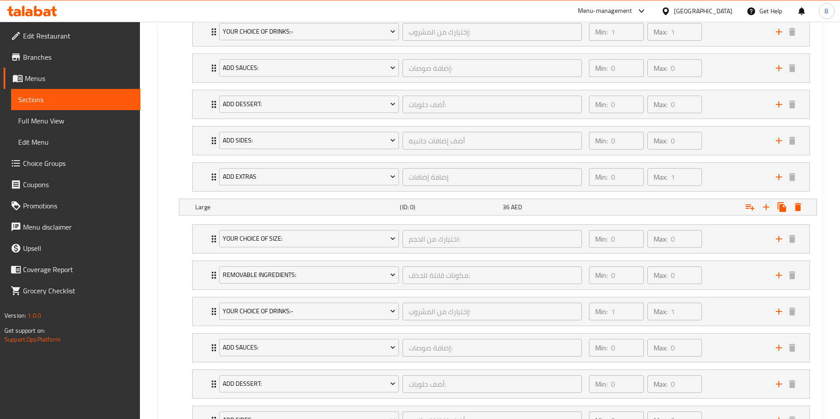
scroll to position [726, 0]
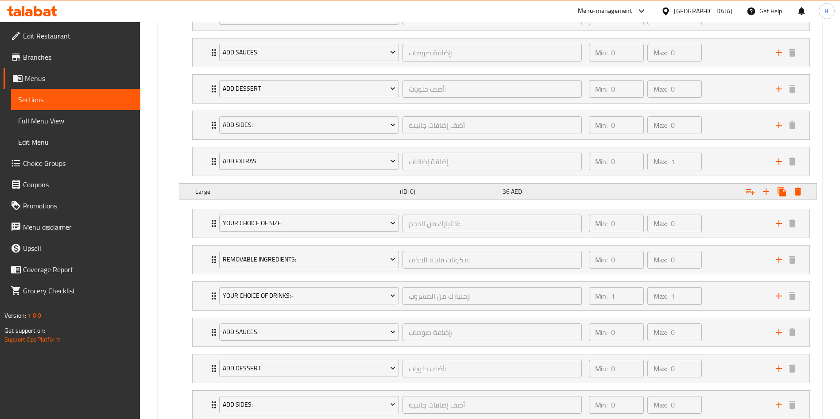
click at [540, 198] on div "Large (ID: 0) 36 AED" at bounding box center [501, 191] width 614 height 19
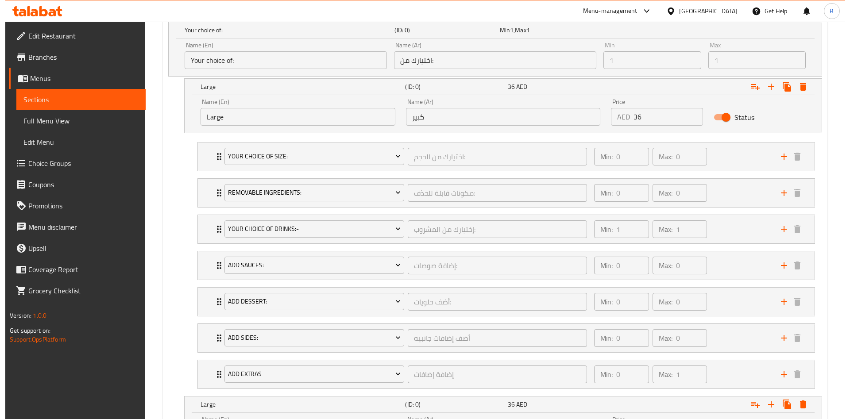
scroll to position [523, 0]
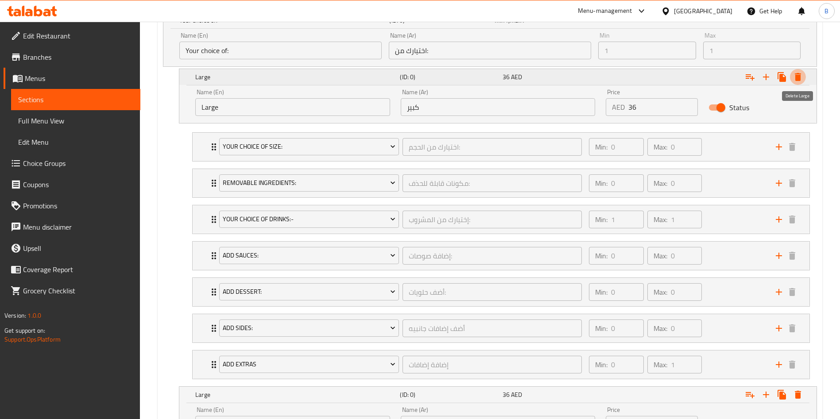
click at [798, 73] on icon "Expand" at bounding box center [798, 77] width 11 height 11
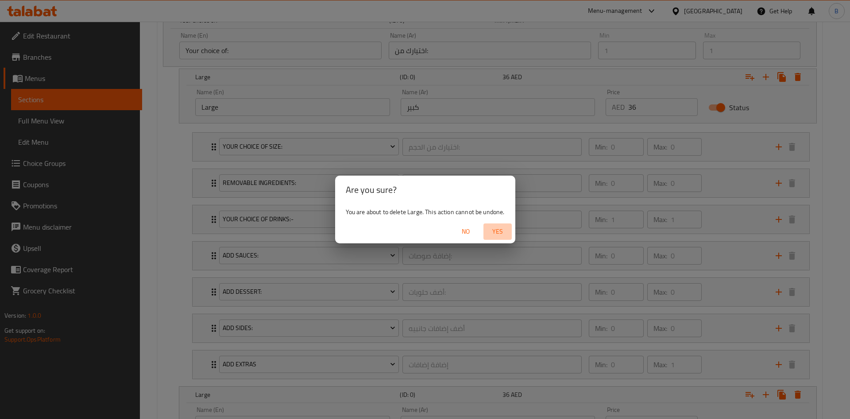
click at [495, 228] on span "Yes" at bounding box center [497, 231] width 21 height 11
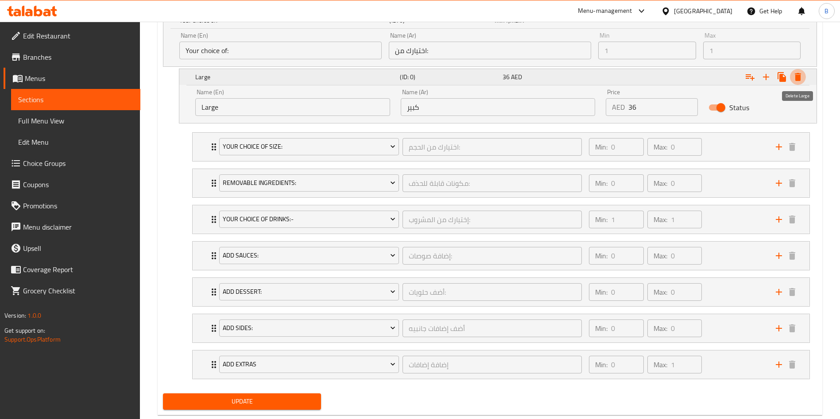
click at [802, 74] on icon "Expand" at bounding box center [798, 77] width 11 height 11
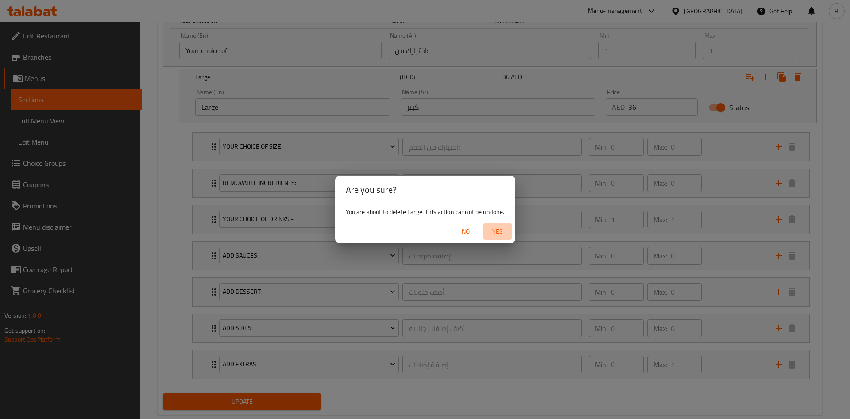
click at [500, 237] on button "Yes" at bounding box center [498, 232] width 28 height 16
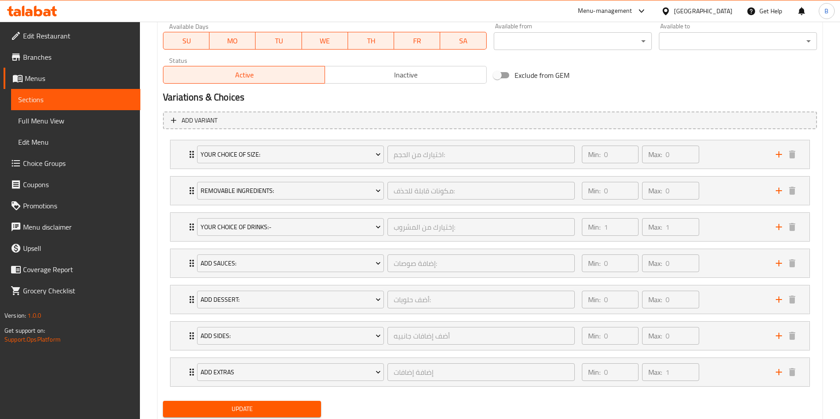
scroll to position [421, 0]
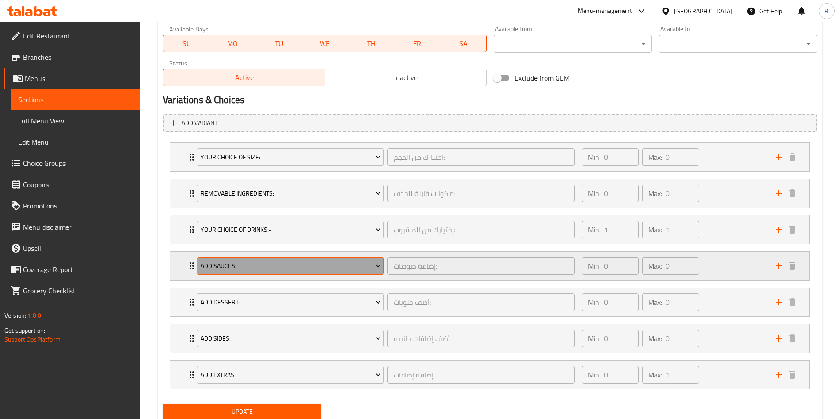
click at [353, 270] on span "Add Sauces:" at bounding box center [291, 266] width 180 height 11
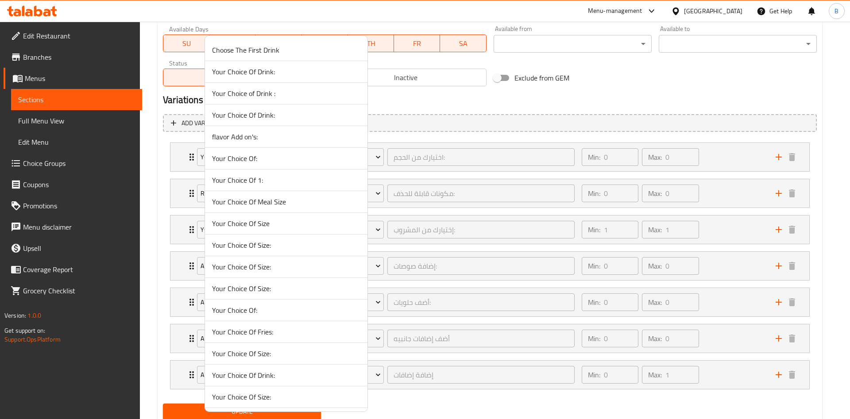
click at [286, 252] on li "Your Choice Of Size:" at bounding box center [286, 246] width 163 height 22
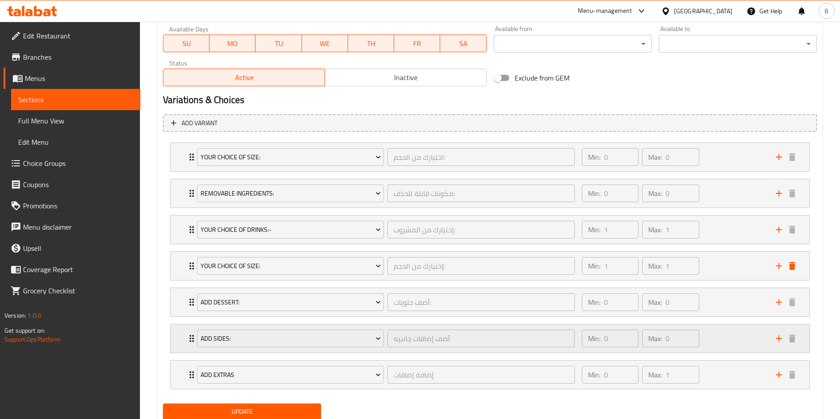
click at [185, 339] on div "Add Sides: أضف إضافات جانبيه ​ Min: 0 ​ Max: 0 ​" at bounding box center [489, 339] width 639 height 28
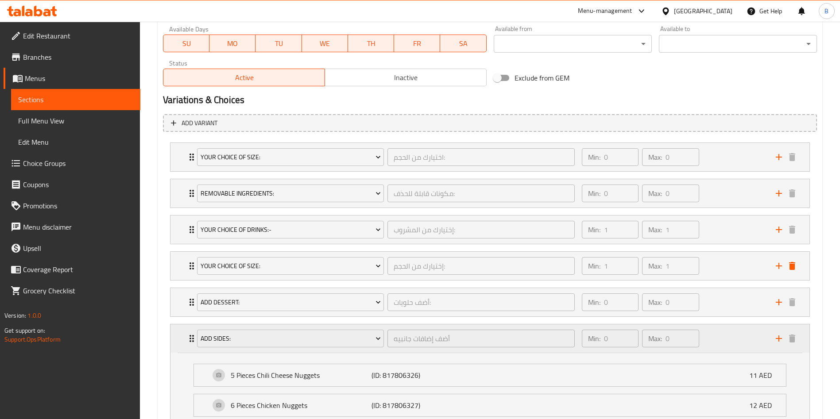
click at [185, 339] on div "Add Sides: أضف إضافات جانبيه ​ Min: 0 ​ Max: 0 ​" at bounding box center [489, 339] width 639 height 28
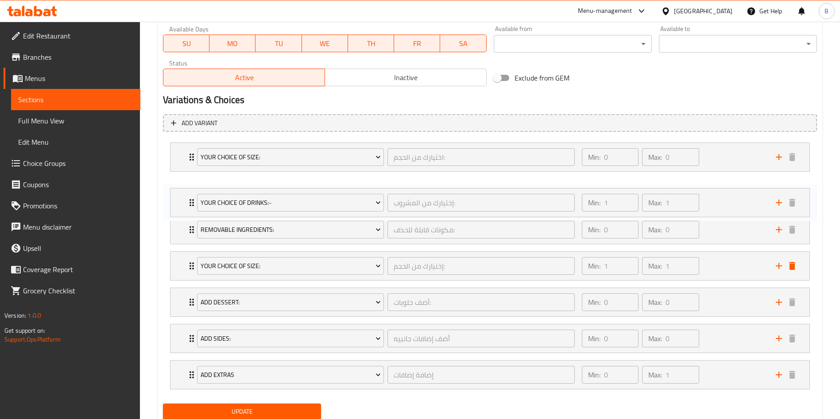
drag, startPoint x: 189, startPoint y: 222, endPoint x: 190, endPoint y: 192, distance: 30.1
click at [190, 192] on div "Your Choice Of Size: اختيارك من الحجم: ​ Min: 0 ​ Max: 0 ​ Medium (ID: 18701234…" at bounding box center [490, 266] width 654 height 254
click at [173, 263] on div "Your Choice Of Size: إختيارك من الحجم: ​ Min: 1 ​ Max: 1 ​" at bounding box center [489, 266] width 639 height 28
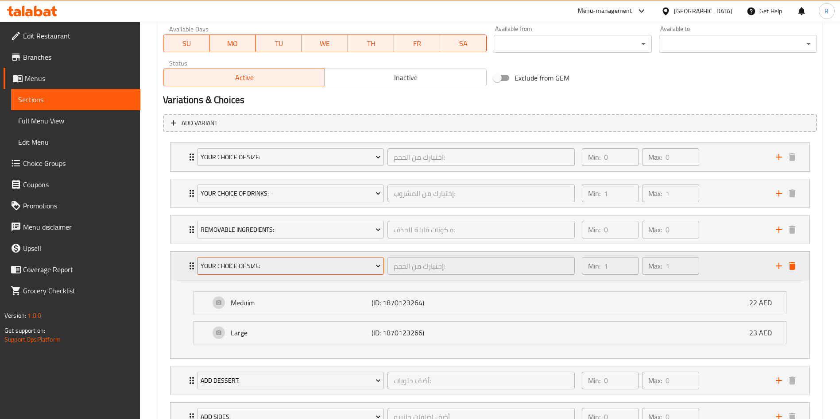
click at [245, 261] on span "Your Choice Of Size:" at bounding box center [291, 266] width 180 height 11
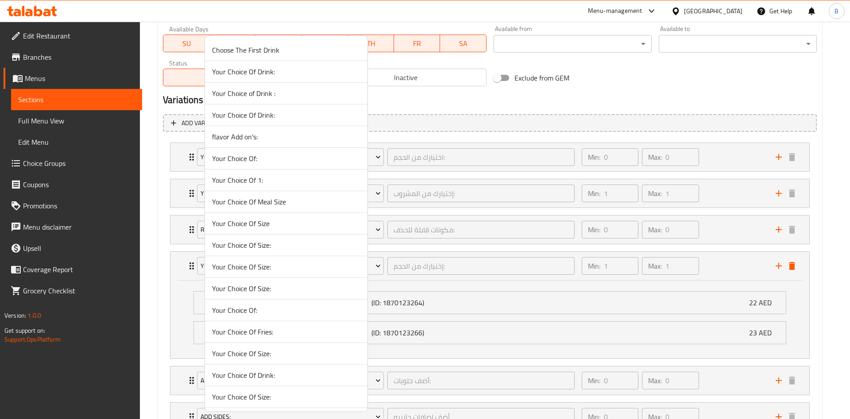
click at [263, 224] on span "Your Choice Of Size" at bounding box center [286, 223] width 148 height 11
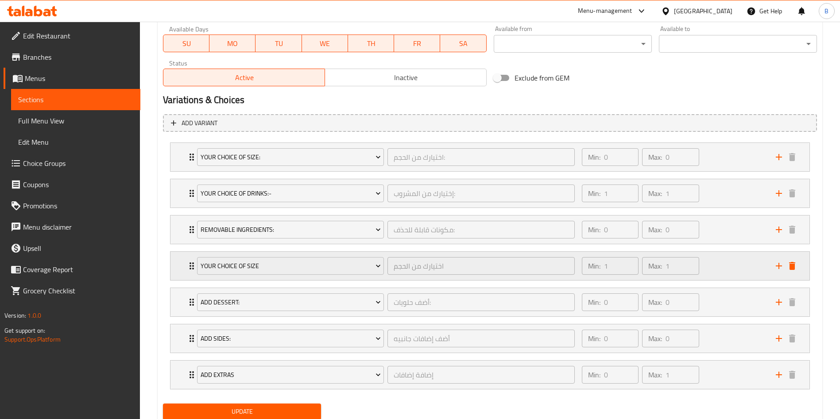
click at [186, 267] on icon "Expand" at bounding box center [191, 266] width 11 height 11
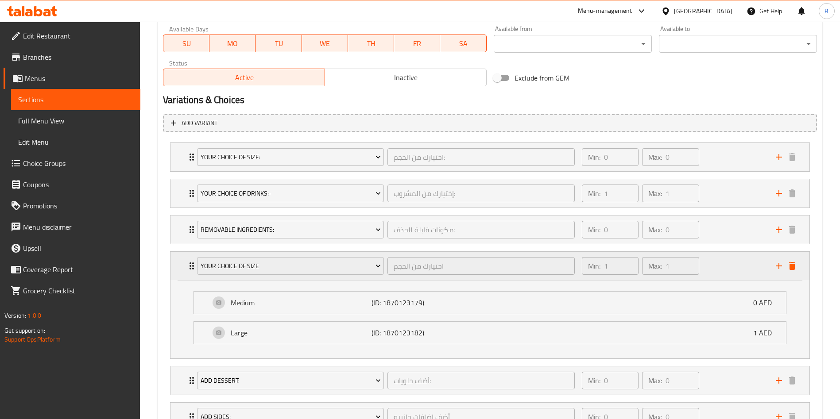
click at [190, 265] on icon "Expand" at bounding box center [191, 266] width 11 height 11
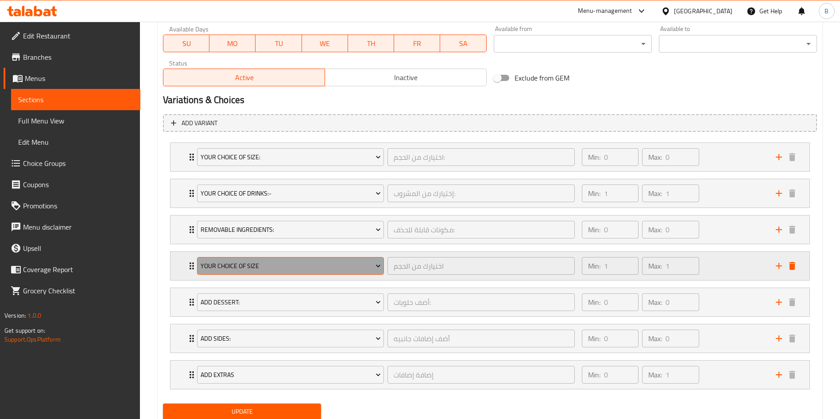
click at [225, 266] on span "Your Choice Of Size" at bounding box center [291, 266] width 180 height 11
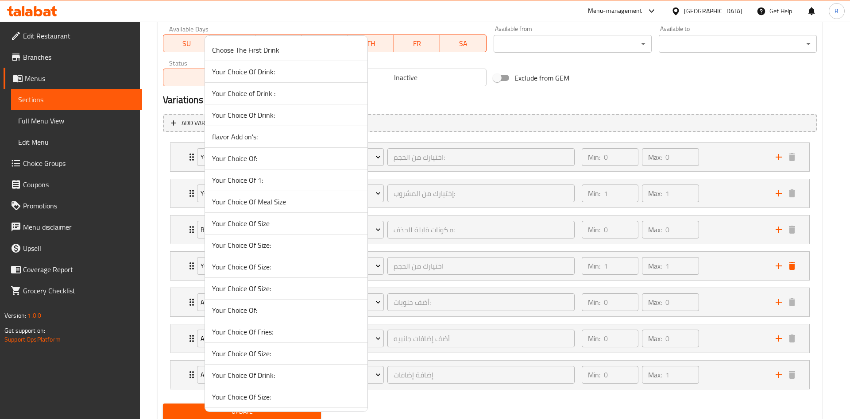
click at [273, 227] on span "Your Choice Of Size" at bounding box center [286, 223] width 148 height 11
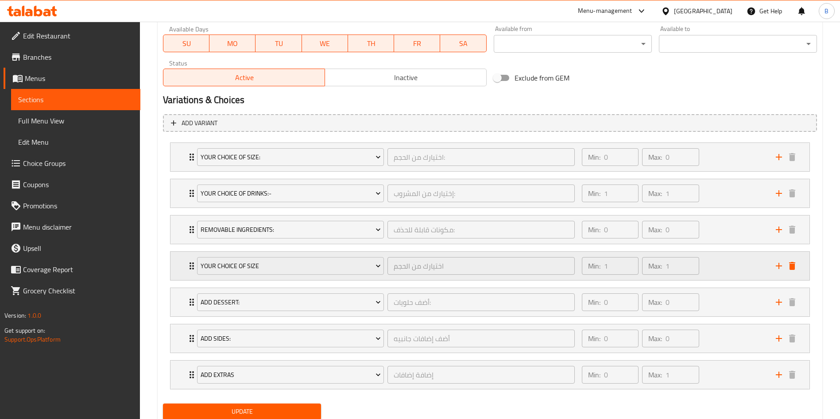
click at [189, 265] on icon "Expand" at bounding box center [191, 266] width 11 height 11
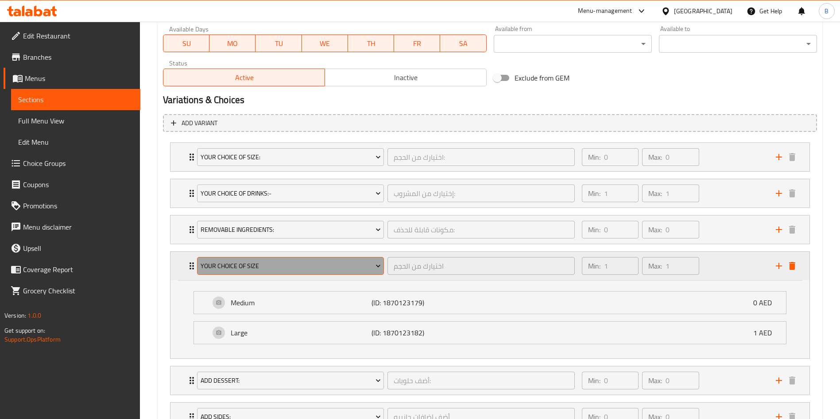
click at [239, 266] on span "Your Choice Of Size" at bounding box center [291, 266] width 180 height 11
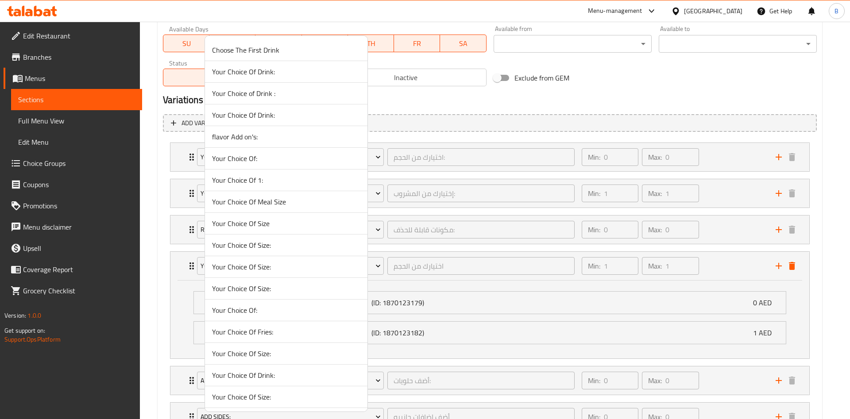
click at [265, 287] on span "Your Choice Of Size:" at bounding box center [286, 288] width 148 height 11
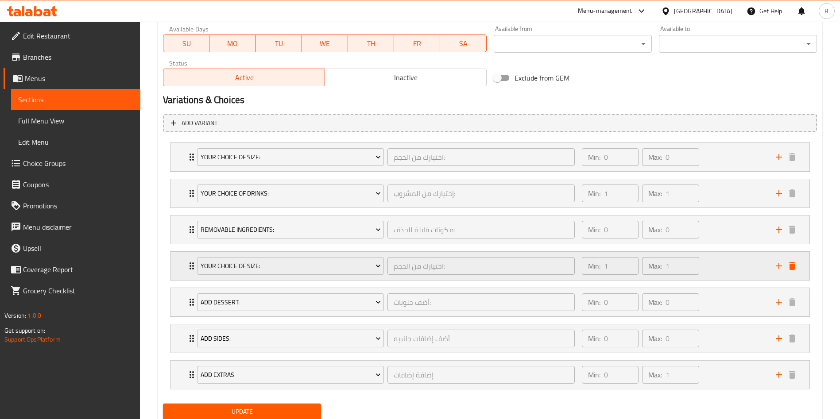
click at [193, 266] on div "Your Choice Of Size: اختيارك من الحجم: ​" at bounding box center [386, 266] width 388 height 28
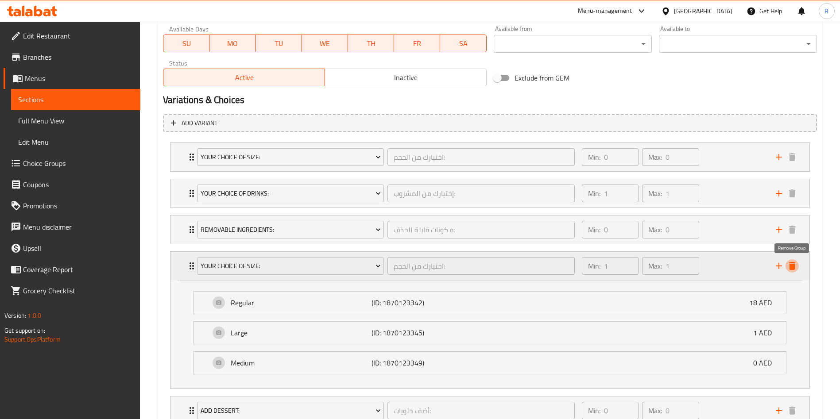
click at [793, 271] on button "delete" at bounding box center [792, 266] width 13 height 13
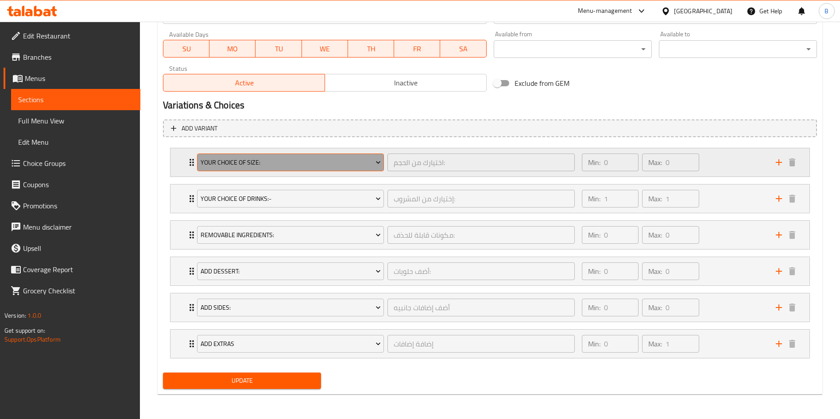
click at [334, 164] on span "Your Choice Of Size:" at bounding box center [291, 162] width 180 height 11
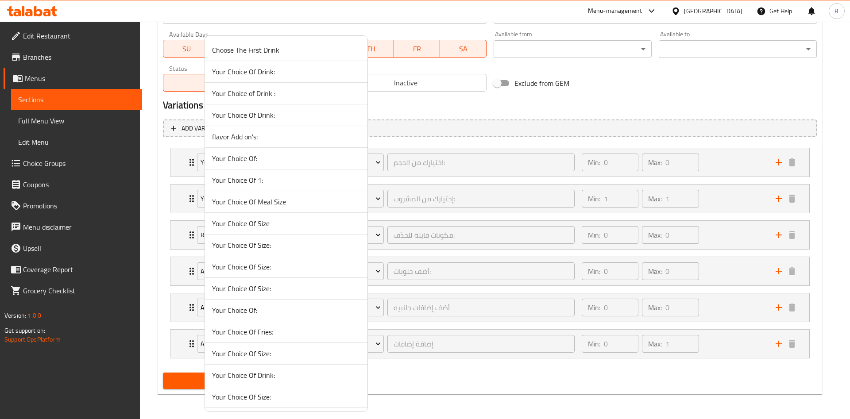
click at [298, 167] on li "Your Choice Of:" at bounding box center [286, 159] width 163 height 22
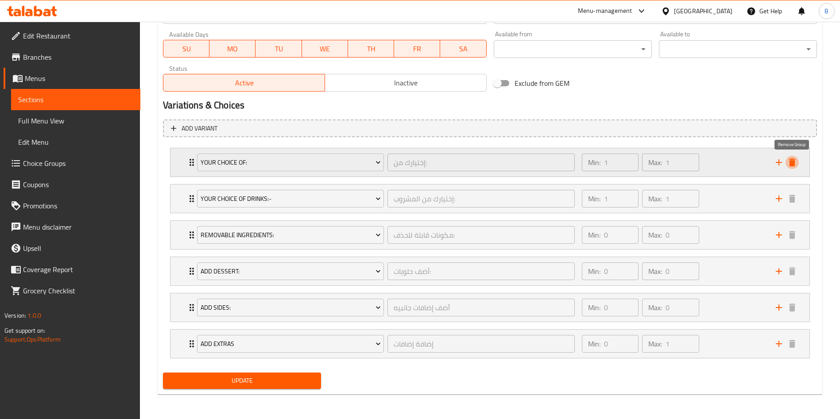
click at [793, 164] on icon "delete" at bounding box center [792, 163] width 6 height 8
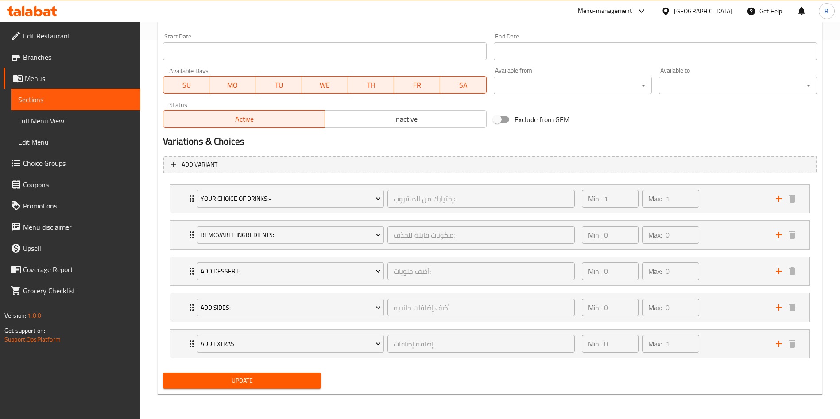
scroll to position [379, 0]
drag, startPoint x: 186, startPoint y: 274, endPoint x: 190, endPoint y: 241, distance: 33.4
click at [190, 241] on div "Your Choice Of Drinks:- إختيارك من المشروب: ​ Min: 1 ​ Max: 1 ​ Water (ID: 8178…" at bounding box center [490, 272] width 654 height 182
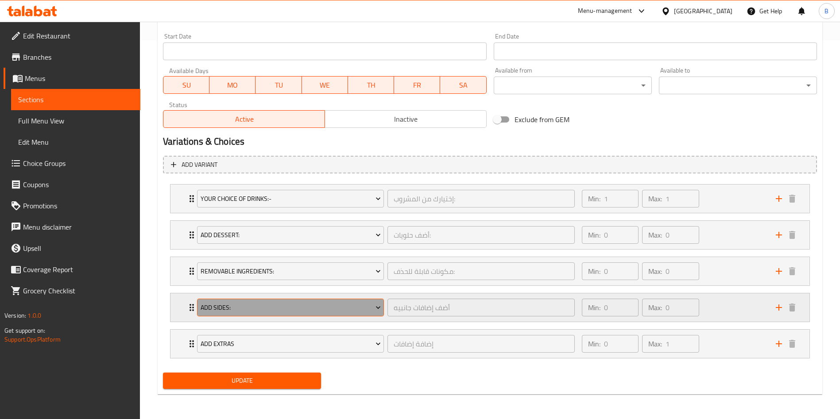
click at [256, 310] on span "Add Sides:" at bounding box center [291, 307] width 180 height 11
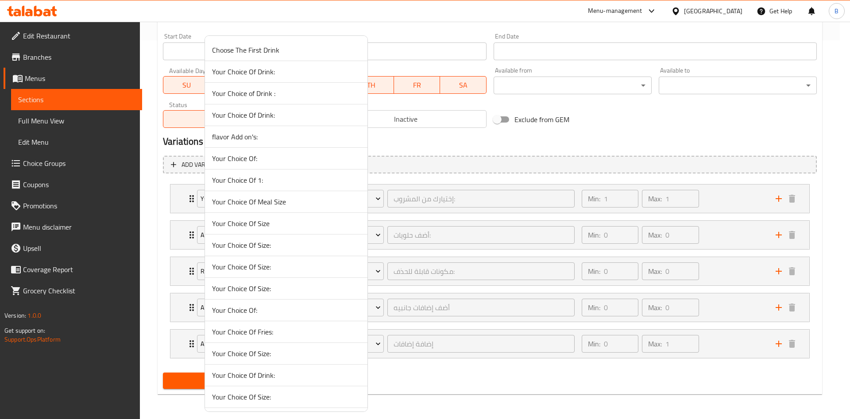
click at [274, 335] on span "Your Choice Of Fries:" at bounding box center [286, 332] width 148 height 11
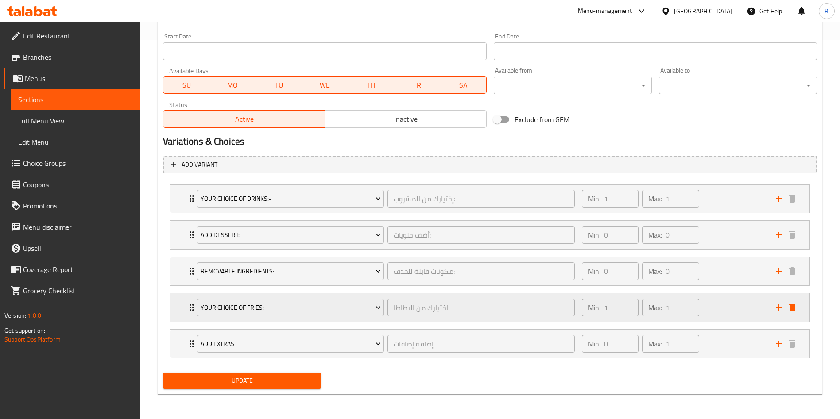
click at [183, 311] on div "Your Choice Of Fries: اختيارك من البطاطا: ​ Min: 1 ​ Max: 1 ​" at bounding box center [489, 308] width 639 height 28
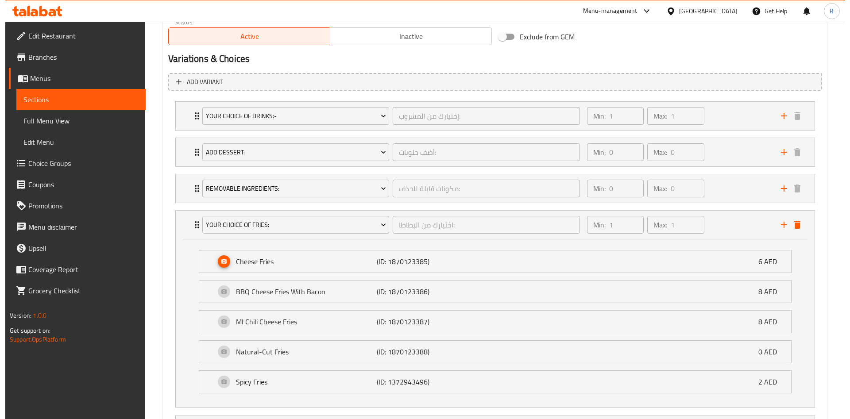
scroll to position [461, 0]
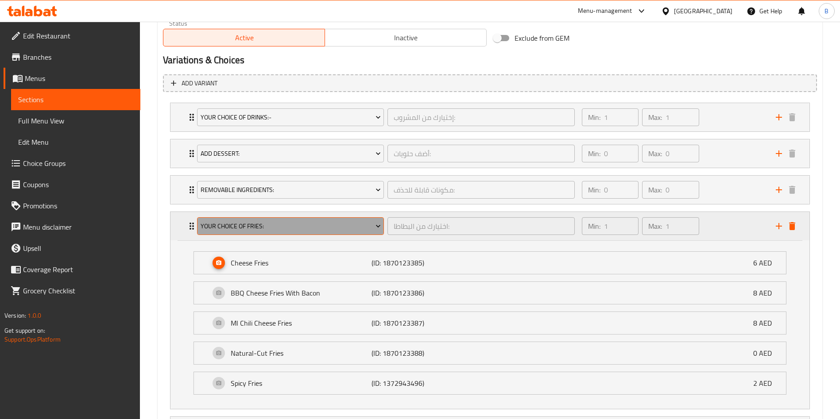
click at [330, 230] on span "Your Choice Of Fries:" at bounding box center [291, 226] width 180 height 11
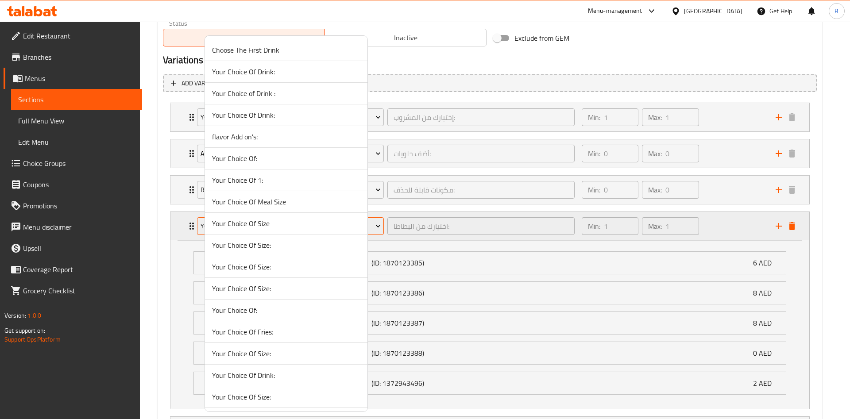
scroll to position [629, 0]
click at [296, 233] on li "Your Choice Of Fries:" at bounding box center [286, 224] width 163 height 22
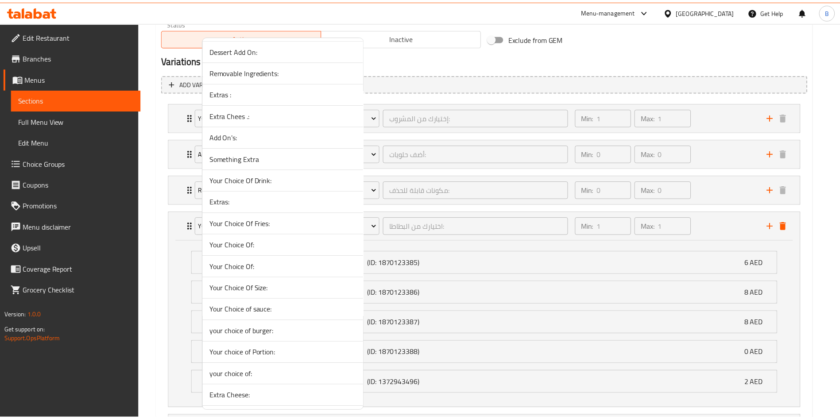
scroll to position [379, 0]
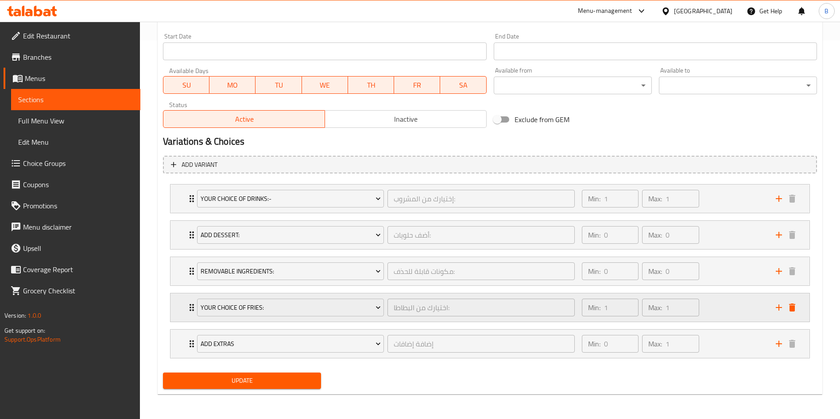
click at [182, 304] on div "Your Choice Of Fries: اختيارك من البطاطا: ​ Min: 1 ​ Max: 1 ​" at bounding box center [489, 308] width 639 height 28
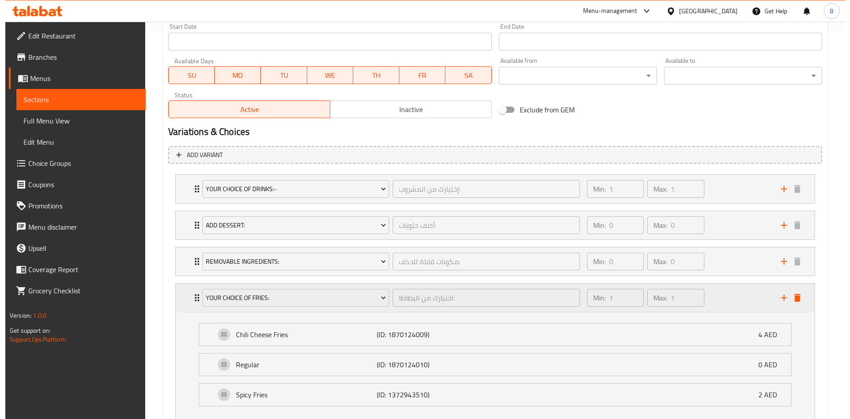
scroll to position [461, 0]
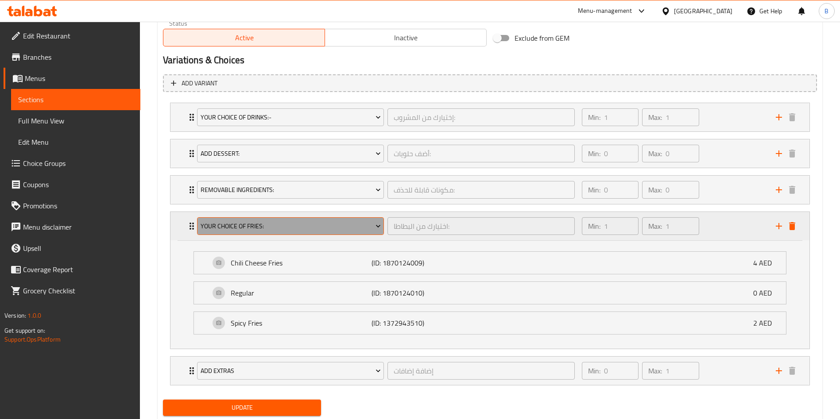
click at [247, 234] on button "Your Choice Of Fries:" at bounding box center [290, 226] width 187 height 18
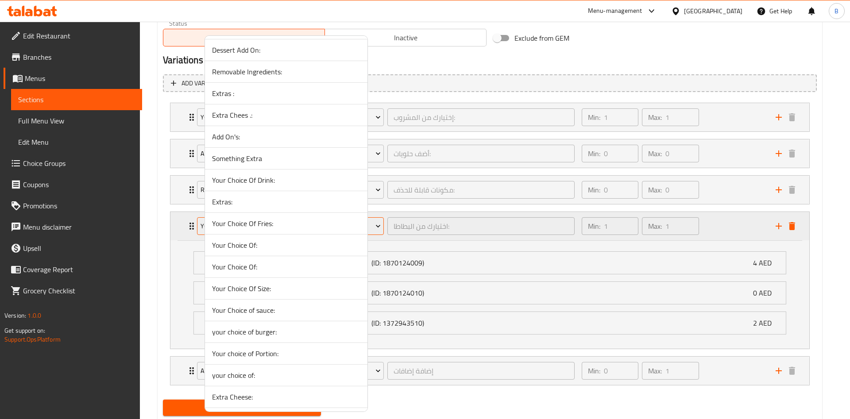
scroll to position [1345, 0]
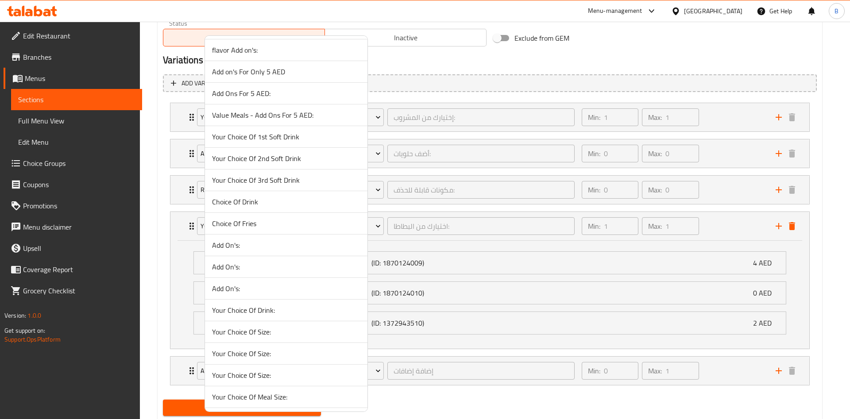
click at [243, 218] on span "Choice Of Fries" at bounding box center [286, 223] width 148 height 11
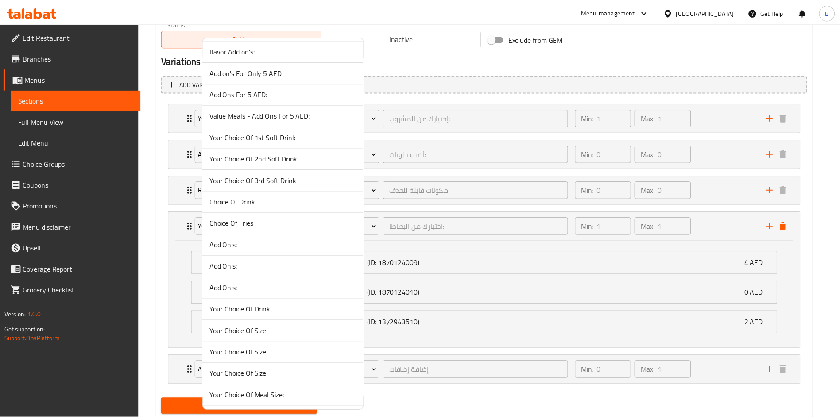
scroll to position [379, 0]
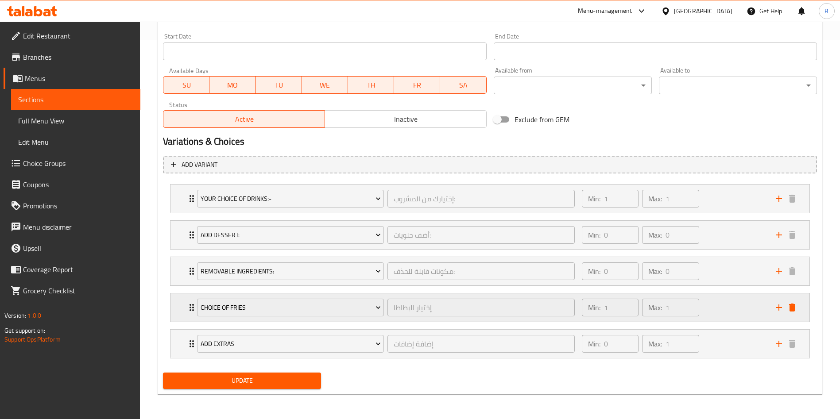
click at [192, 302] on div "Choice Of Fries إختيار البطاطا ​" at bounding box center [386, 308] width 388 height 28
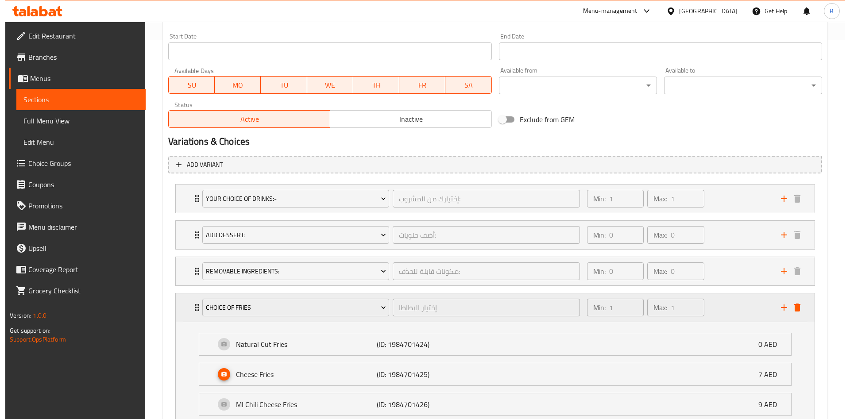
scroll to position [461, 0]
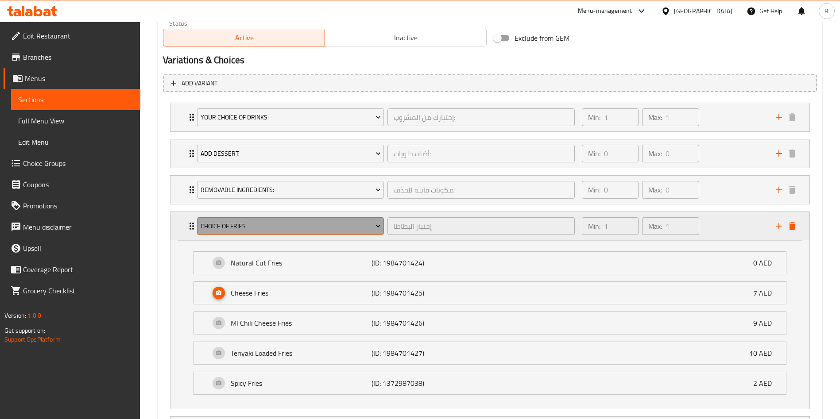
click at [280, 225] on span "Choice Of Fries" at bounding box center [291, 226] width 180 height 11
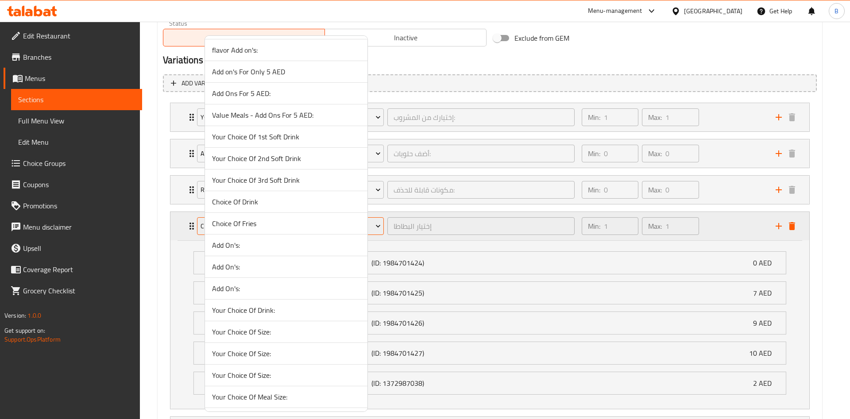
scroll to position [2560, 0]
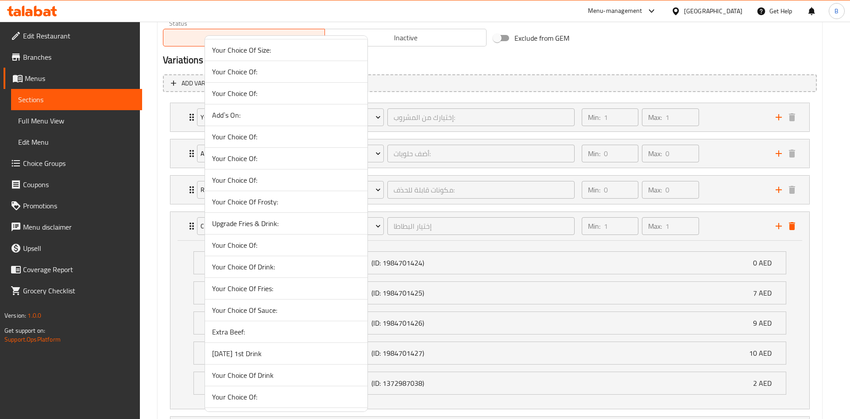
click at [257, 293] on span "Your Choice Of Fries:" at bounding box center [286, 288] width 148 height 11
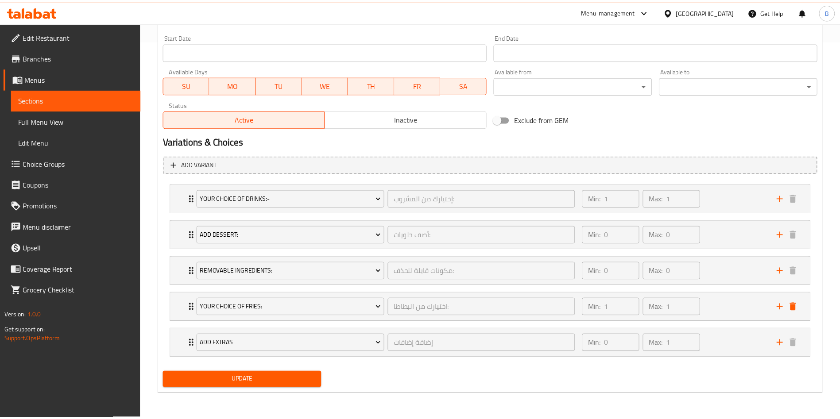
scroll to position [379, 0]
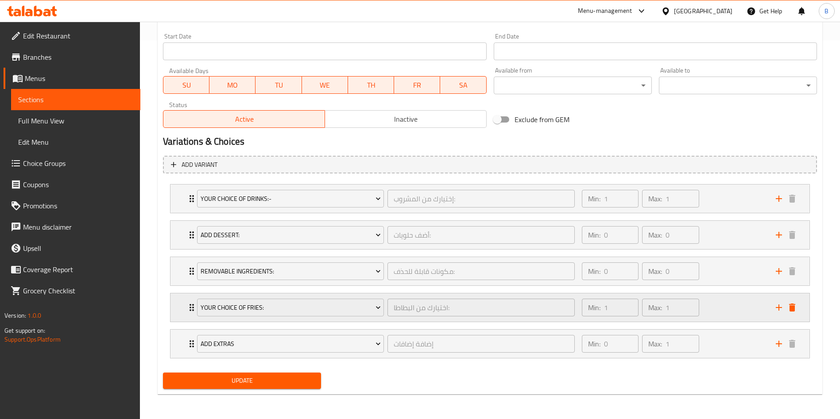
click at [190, 308] on icon "Expand" at bounding box center [191, 307] width 11 height 11
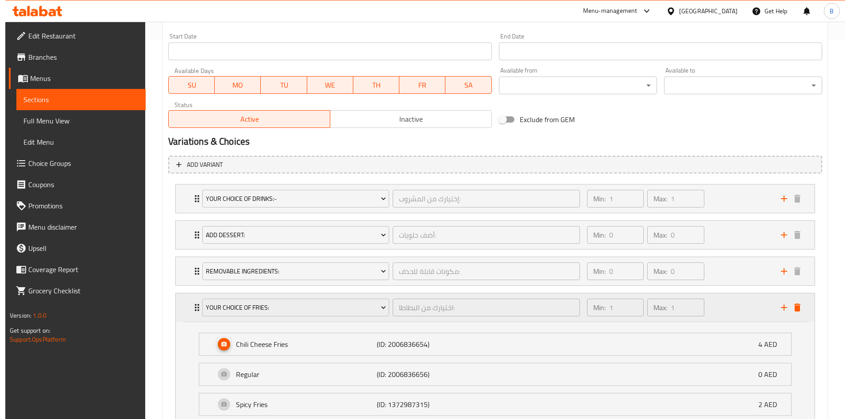
scroll to position [461, 0]
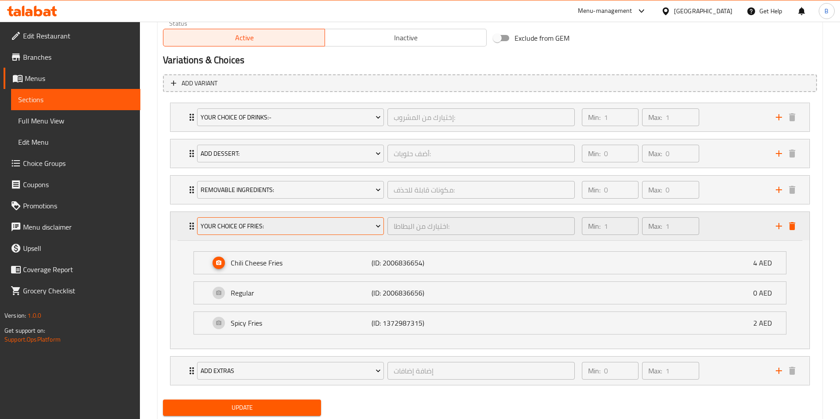
click at [315, 220] on button "Your Choice Of Fries:" at bounding box center [290, 226] width 187 height 18
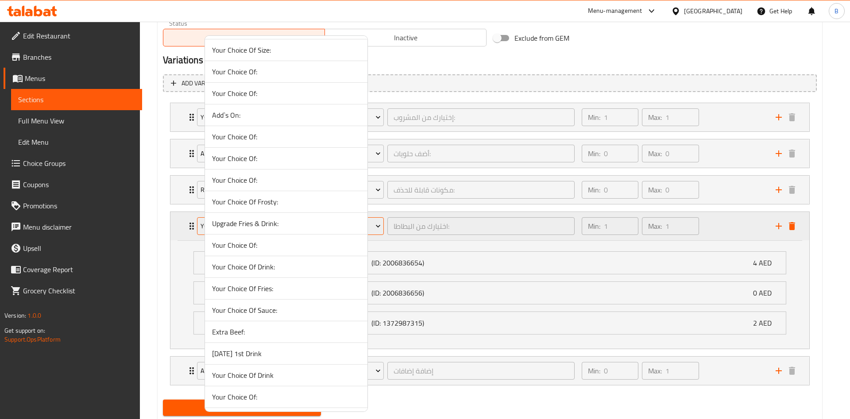
scroll to position [3580, 0]
click at [271, 312] on span "Your Choice Of Fries:" at bounding box center [286, 310] width 148 height 11
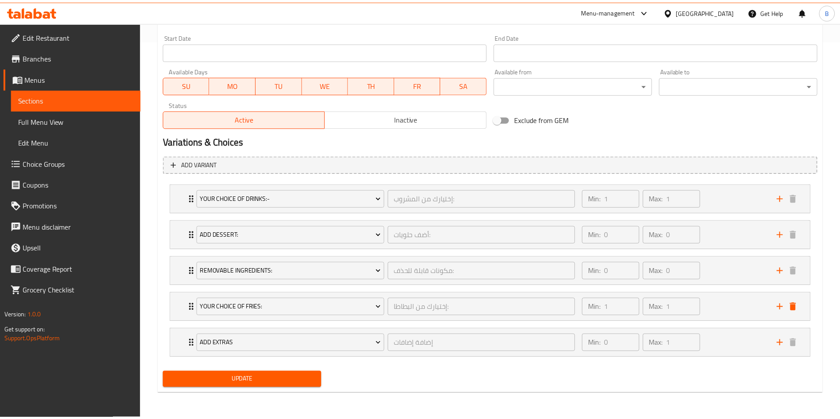
scroll to position [379, 0]
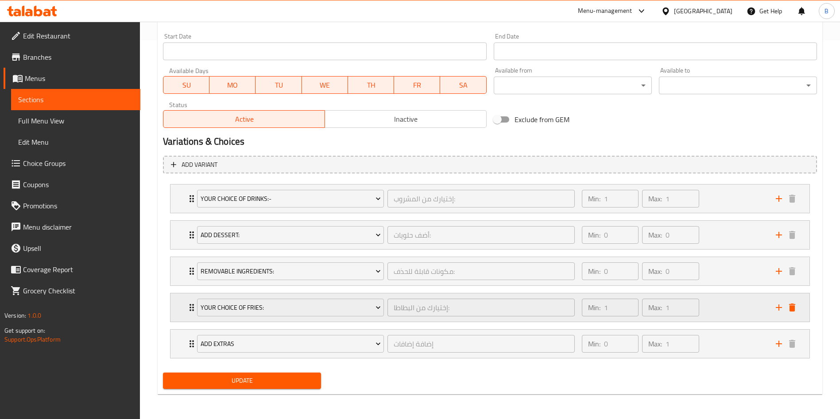
click at [194, 307] on div "Your Choice Of Fries: إختيارك من البطاطا: ​" at bounding box center [386, 308] width 388 height 28
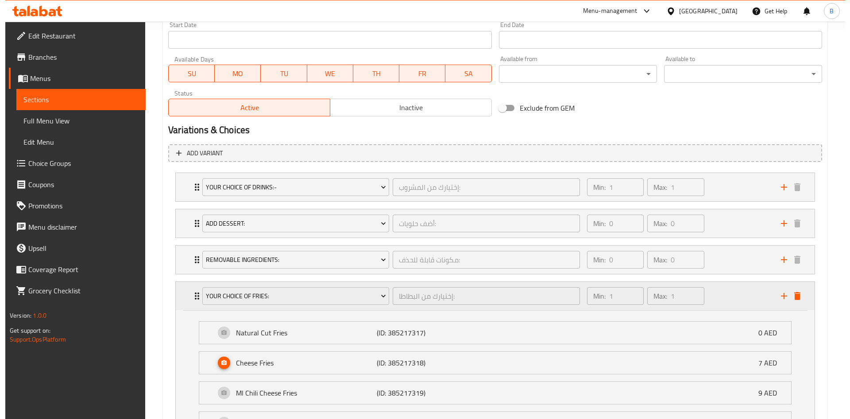
scroll to position [461, 0]
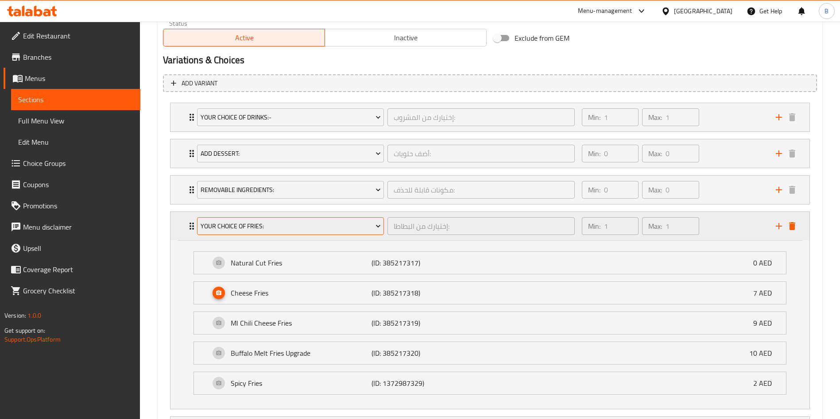
click at [267, 217] on button "Your Choice Of Fries:" at bounding box center [290, 226] width 187 height 18
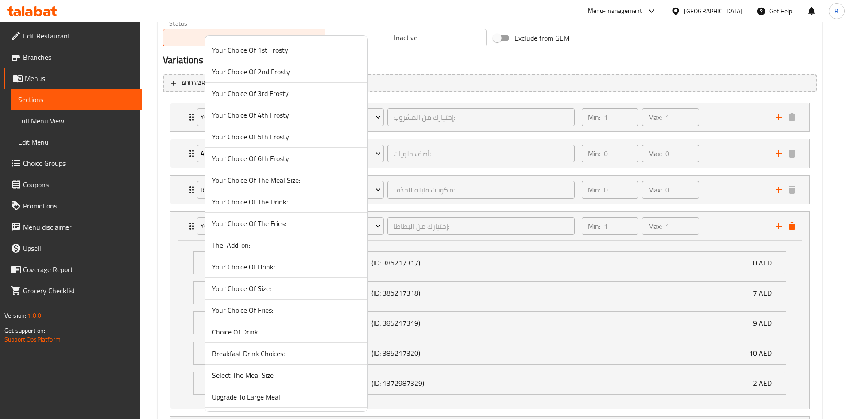
scroll to position [3776, 0]
click at [266, 227] on span "Your Choice Of Fries:-" at bounding box center [286, 223] width 148 height 11
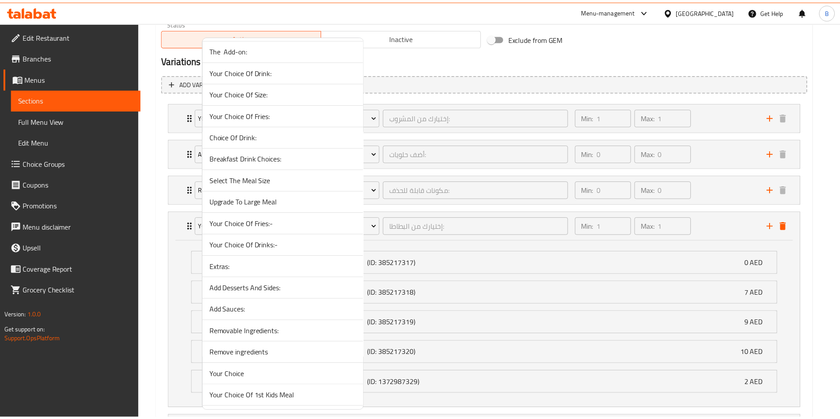
scroll to position [379, 0]
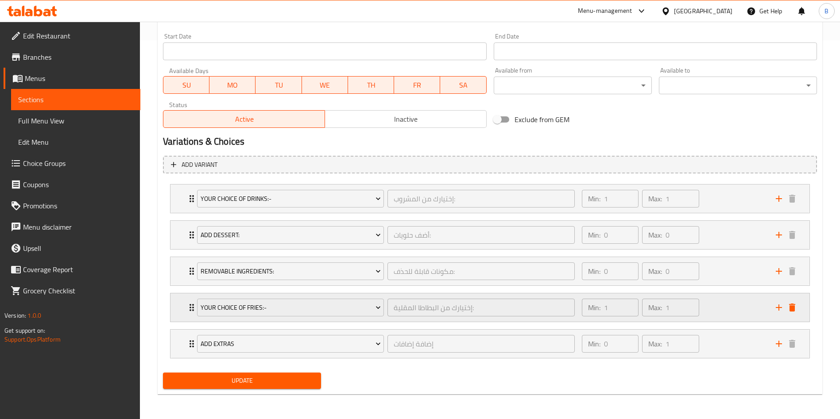
click at [185, 310] on div "Your Choice Of Fries:- إختيارك من البطاطا المقلية: ​ Min: 1 ​ Max: 1 ​" at bounding box center [489, 308] width 639 height 28
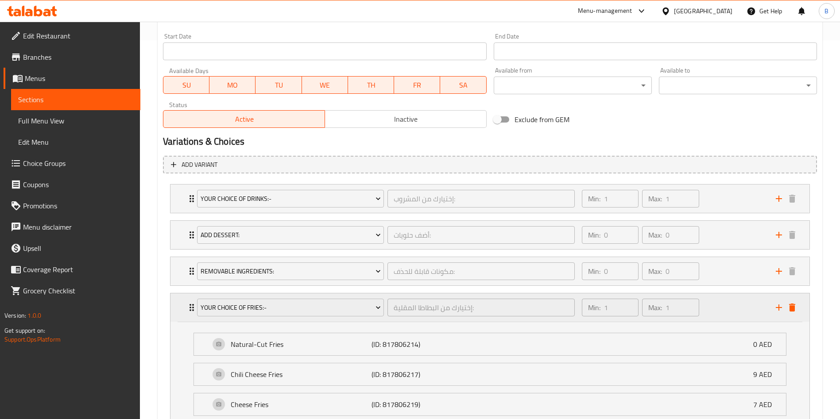
scroll to position [461, 0]
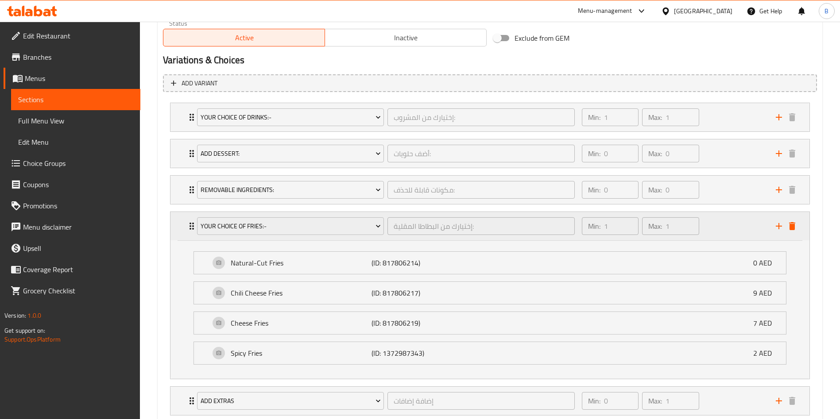
click at [187, 221] on icon "Expand" at bounding box center [191, 226] width 11 height 11
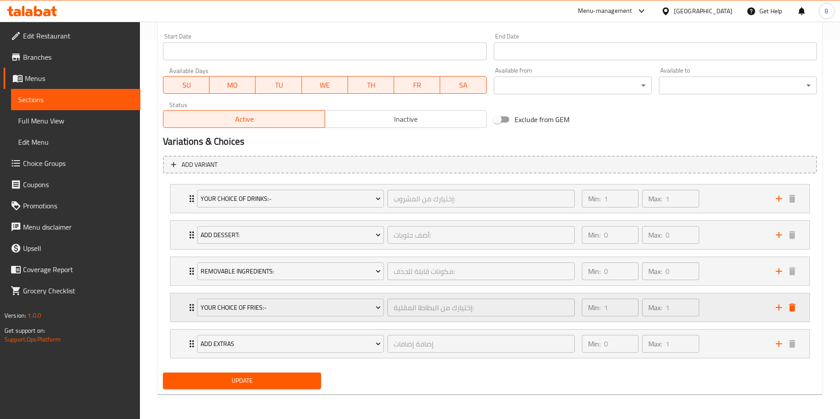
scroll to position [379, 0]
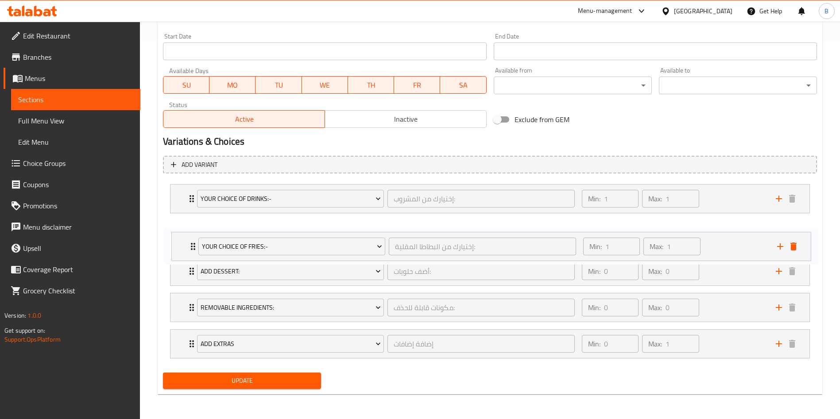
drag, startPoint x: 187, startPoint y: 302, endPoint x: 190, endPoint y: 227, distance: 74.4
click at [190, 227] on div "Your Choice Of Drinks:- إختيارك من المشروب: ​ Min: 1 ​ Max: 1 ​ Water (ID: 8178…" at bounding box center [490, 272] width 654 height 182
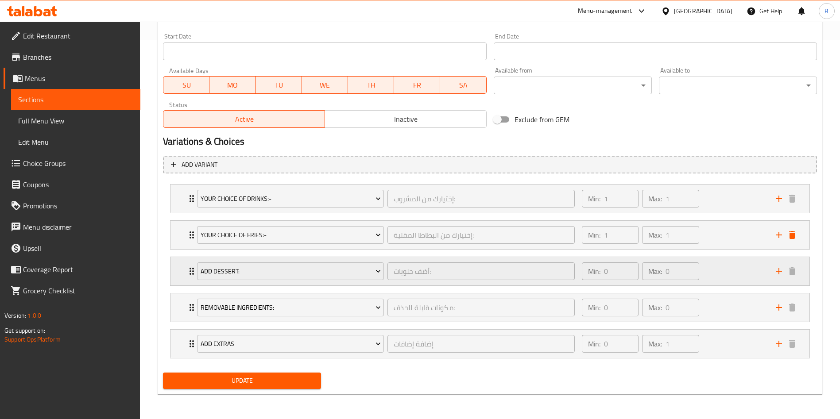
click at [185, 277] on div "Add Dessert: أضف حلويات: ​ Min: 0 ​ Max: 0 ​" at bounding box center [489, 271] width 639 height 28
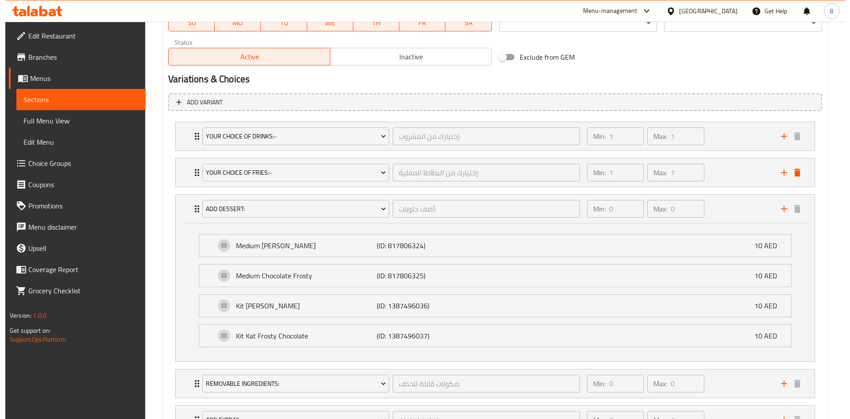
scroll to position [455, 0]
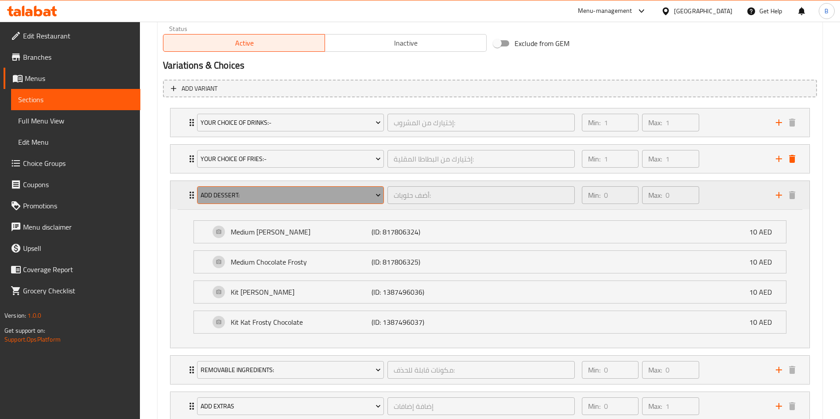
click at [272, 204] on button "Add Dessert:" at bounding box center [290, 195] width 187 height 18
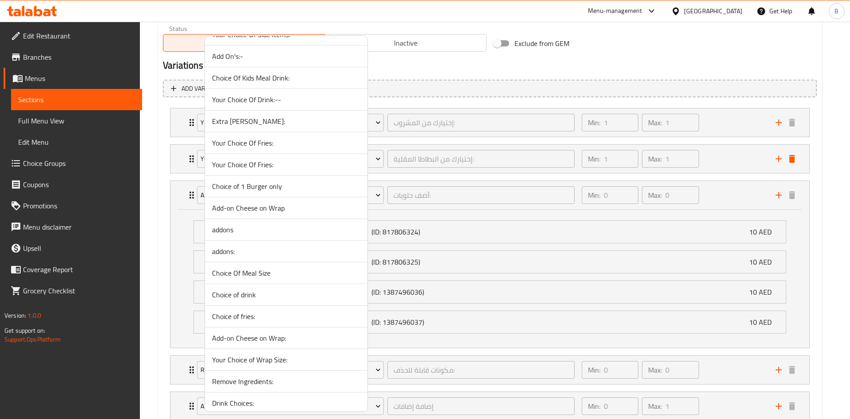
scroll to position [5149, 0]
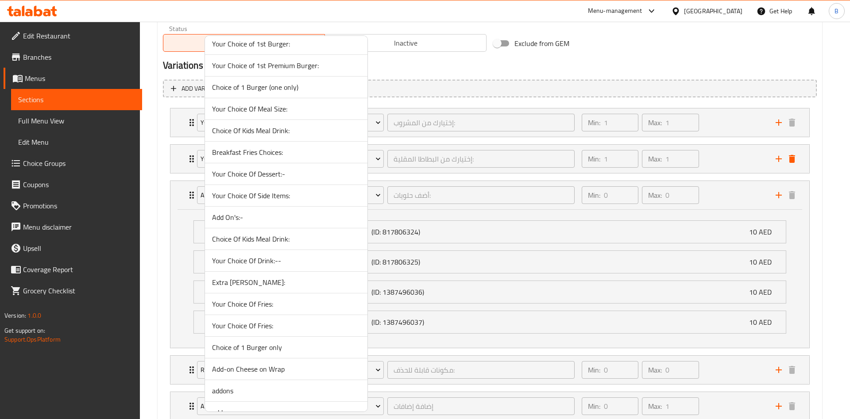
click at [301, 178] on span "Your Choice Of Dessert:-" at bounding box center [286, 174] width 148 height 11
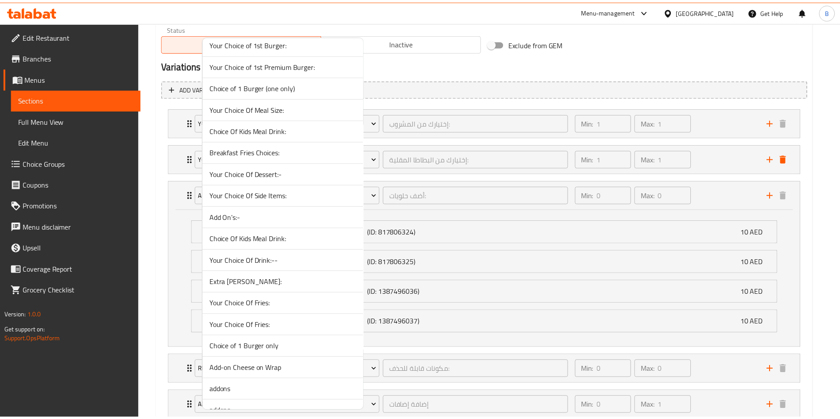
scroll to position [379, 0]
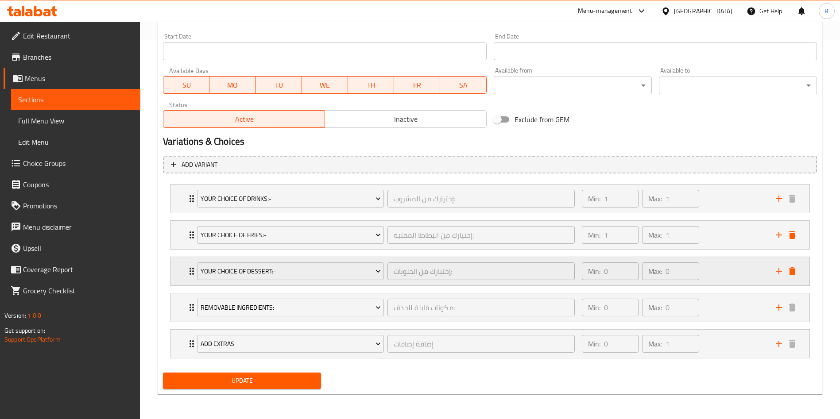
click at [190, 272] on icon "Expand" at bounding box center [191, 271] width 11 height 11
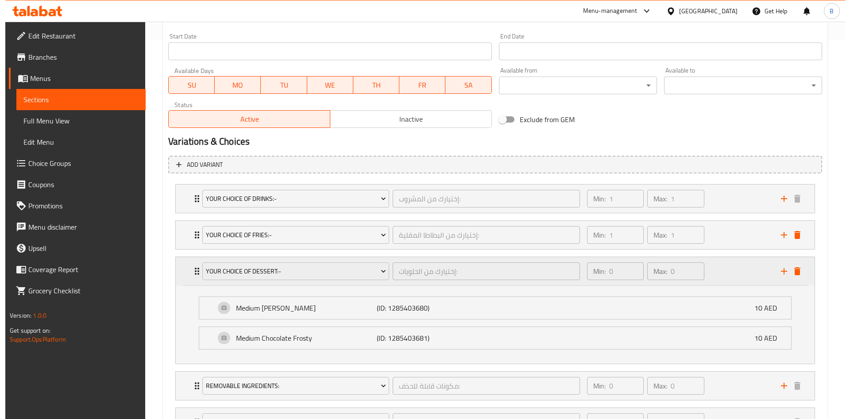
scroll to position [455, 0]
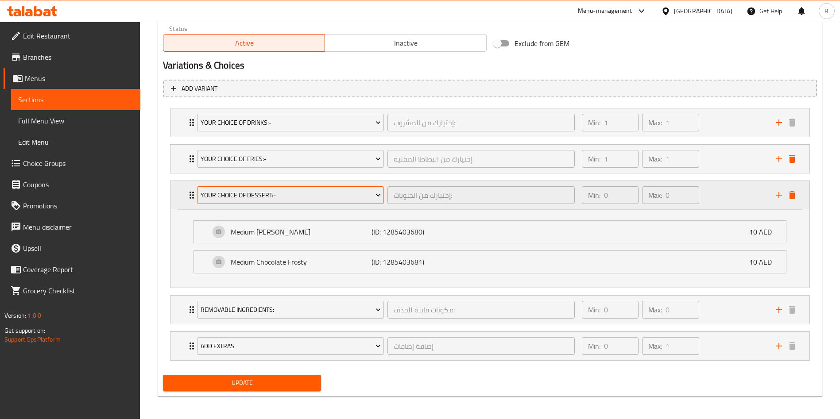
click at [255, 200] on span "Your Choice Of Dessert:-" at bounding box center [291, 195] width 180 height 11
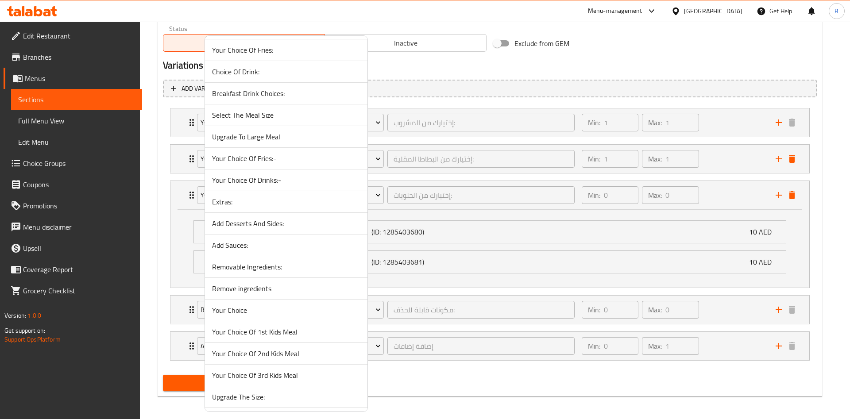
scroll to position [4101, 0]
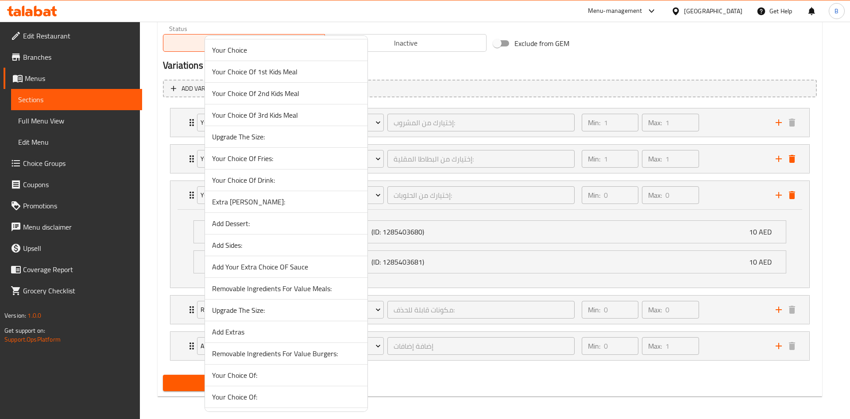
click at [281, 228] on span "Add Dessert:" at bounding box center [286, 223] width 148 height 11
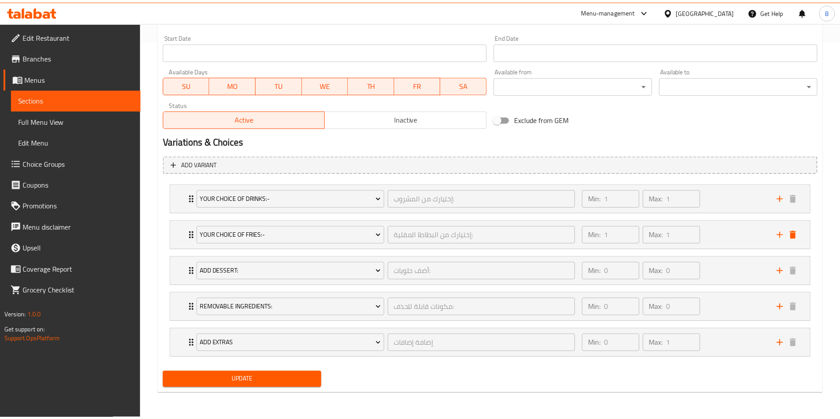
scroll to position [379, 0]
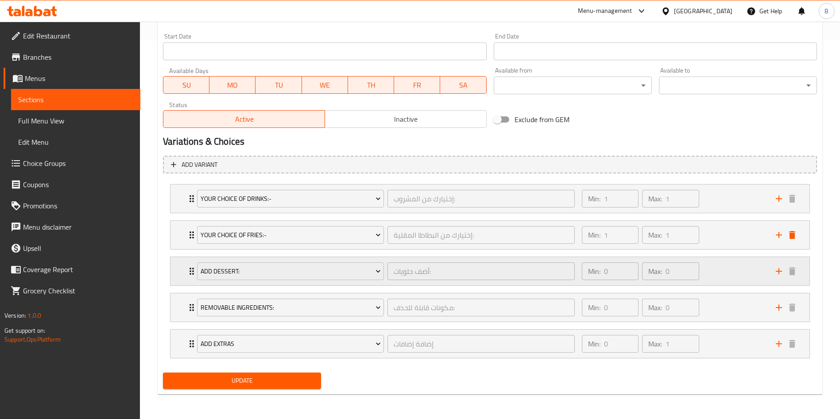
click at [185, 265] on div "Add Dessert: أضف حلويات: ​ Min: 0 ​ Max: 0 ​" at bounding box center [489, 271] width 639 height 28
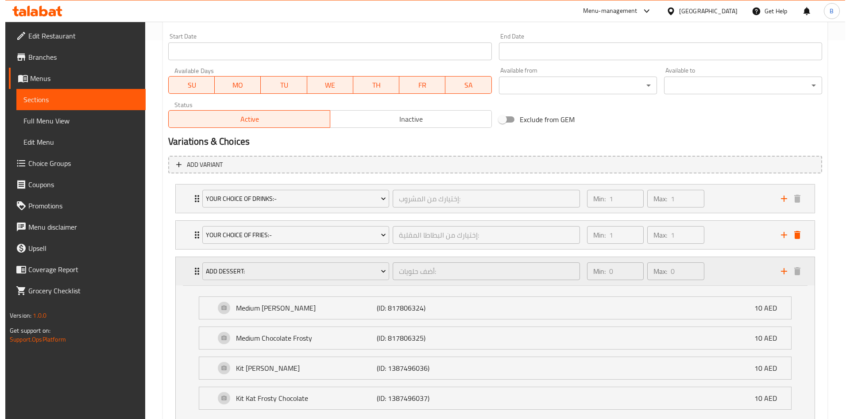
scroll to position [455, 0]
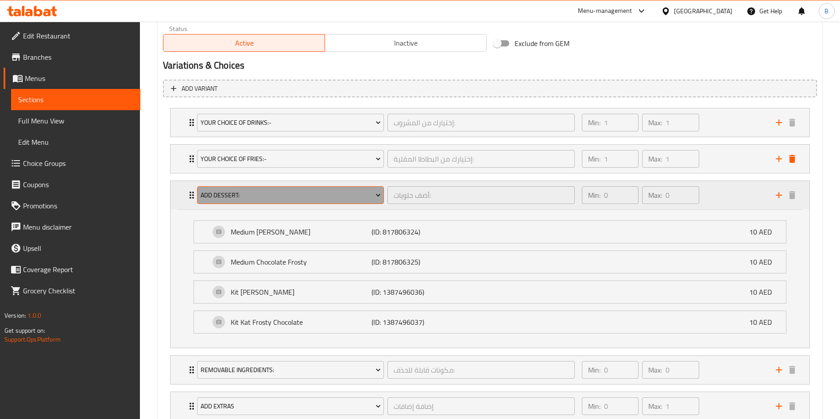
click at [281, 198] on span "Add Dessert:" at bounding box center [291, 195] width 180 height 11
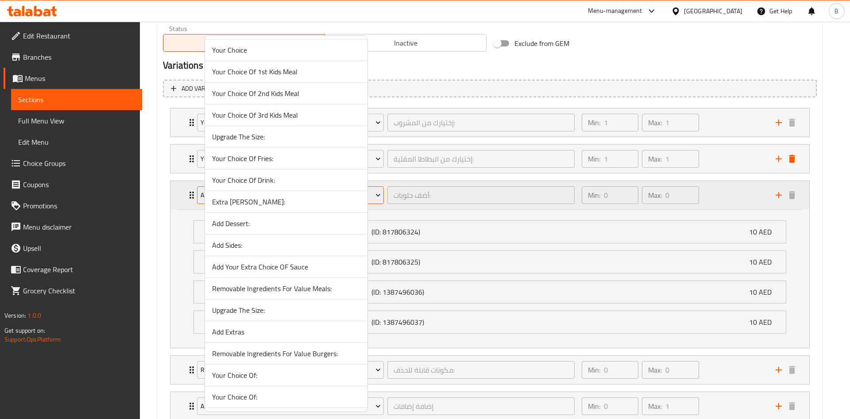
scroll to position [5099, 0]
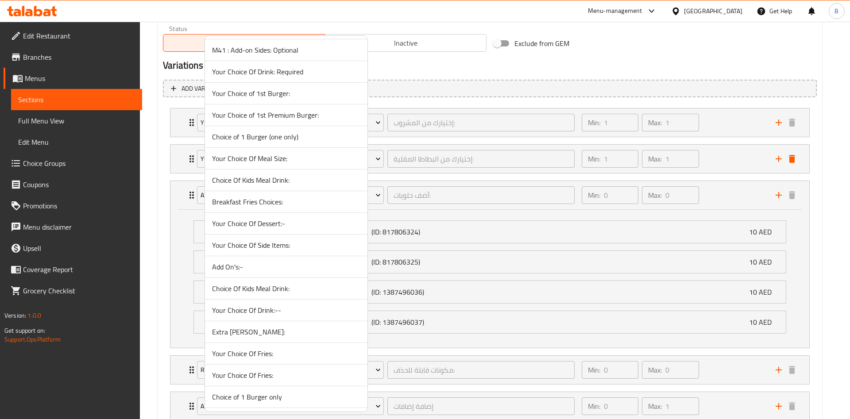
click at [271, 221] on span "Your Choice Of Dessert:-" at bounding box center [286, 223] width 148 height 11
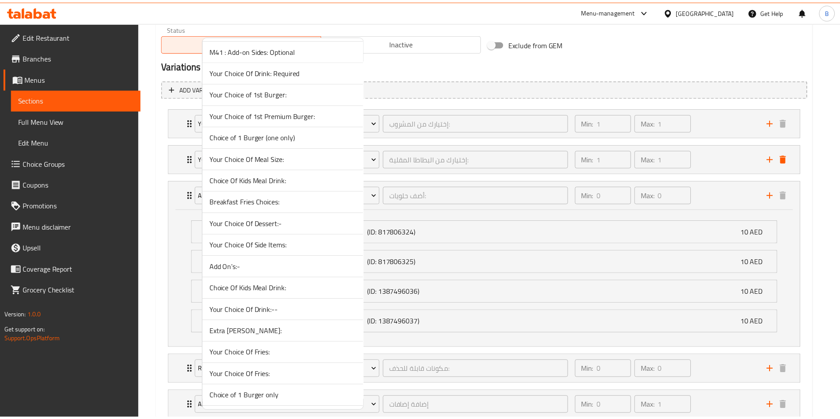
scroll to position [379, 0]
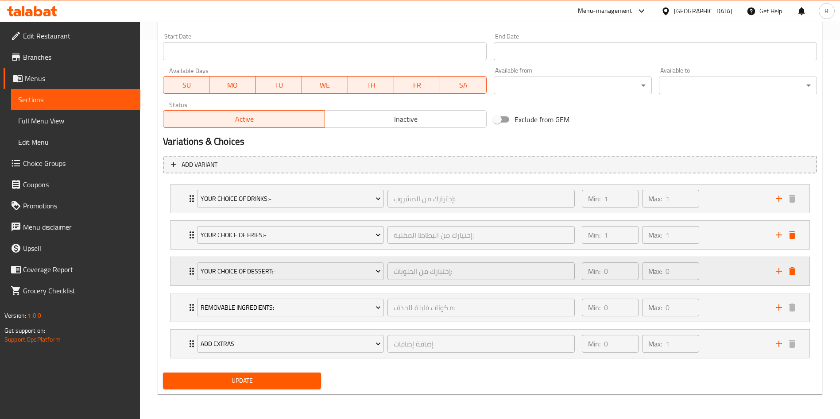
click at [184, 275] on div "Your Choice Of Dessert:- إختيارك من الحلويات: ​ Min: 0 ​ Max: 0 ​" at bounding box center [489, 271] width 639 height 28
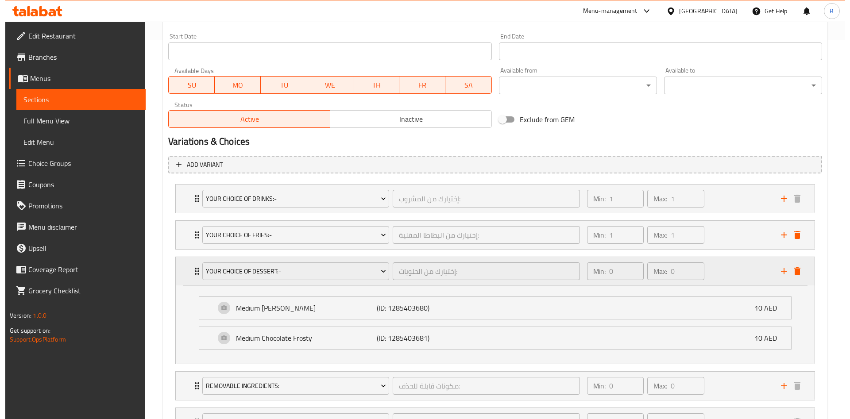
scroll to position [455, 0]
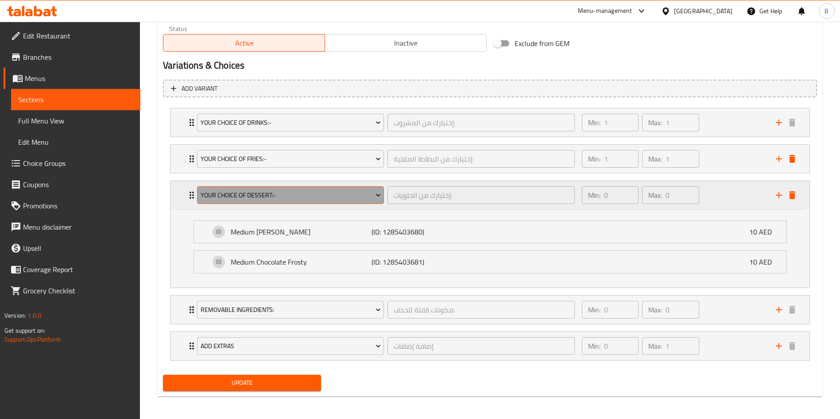
click at [365, 191] on span "Your Choice Of Dessert:-" at bounding box center [291, 195] width 180 height 11
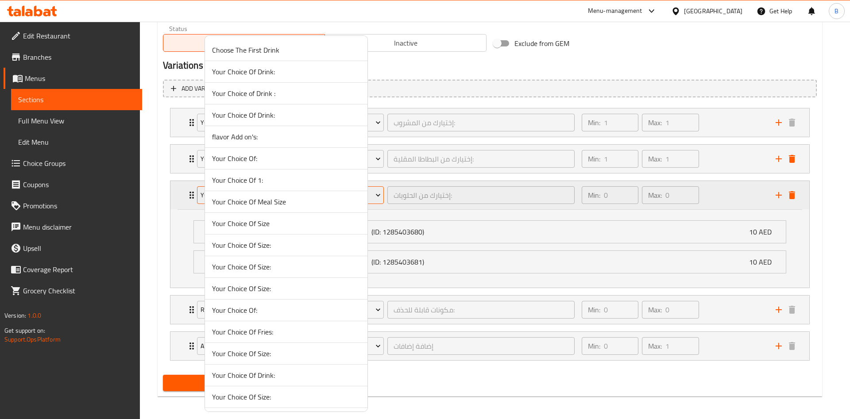
click at [205, 35] on div "Choose The First Drink Your Choice Of Drink: Your Choice of Drink : Your Choice…" at bounding box center [286, 223] width 163 height 377
click at [303, 222] on span "Dessert:" at bounding box center [286, 223] width 148 height 11
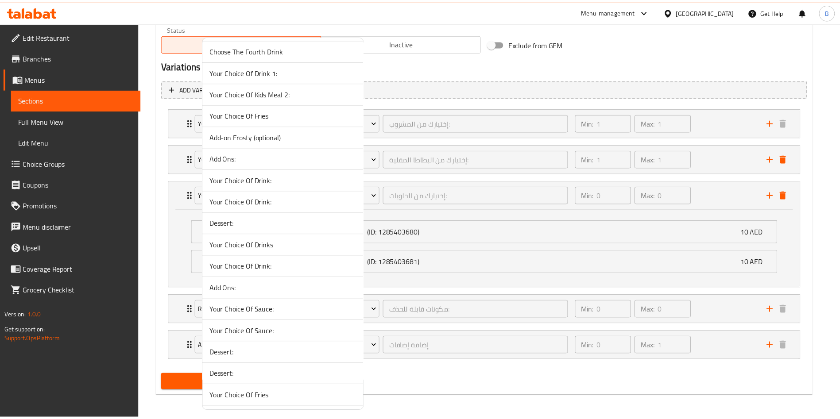
scroll to position [379, 0]
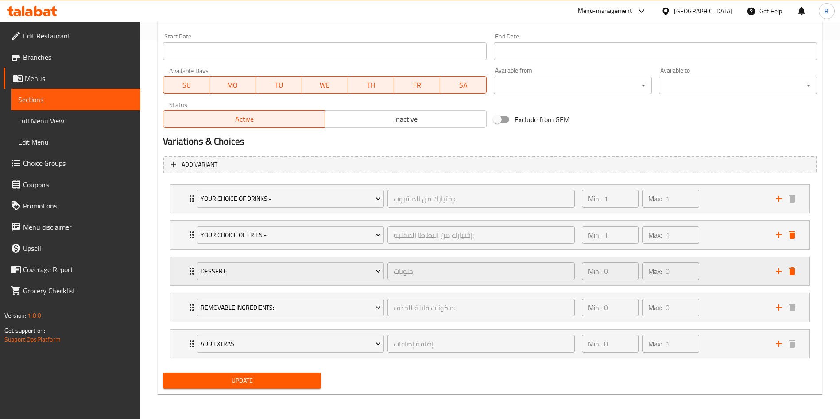
click at [194, 271] on div "Dessert: حلويات: ​" at bounding box center [386, 271] width 388 height 28
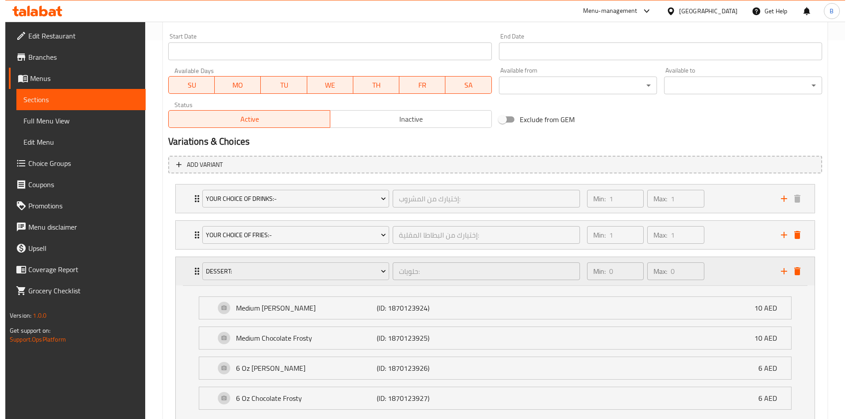
scroll to position [455, 0]
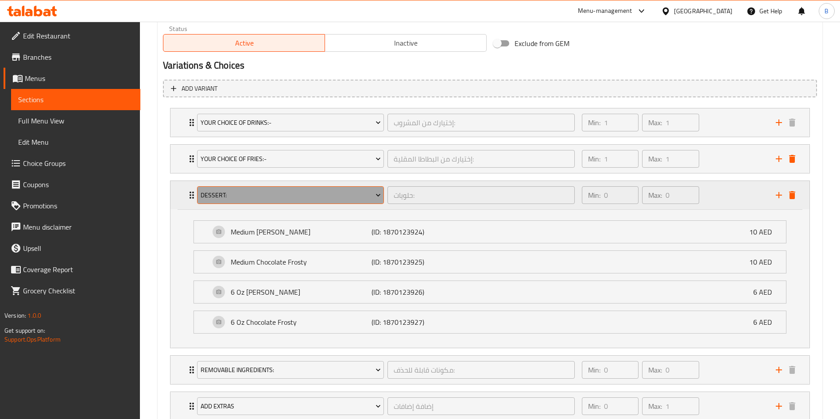
click at [302, 198] on span "Dessert:" at bounding box center [291, 195] width 180 height 11
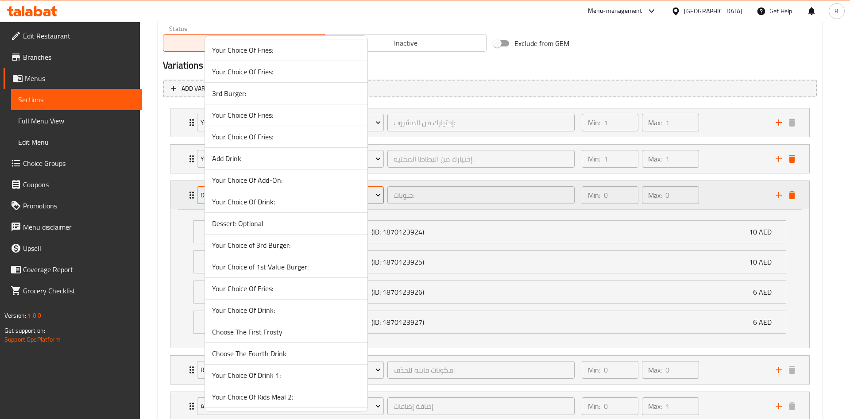
scroll to position [9331, 0]
click at [249, 359] on li "Dessert:" at bounding box center [286, 354] width 163 height 22
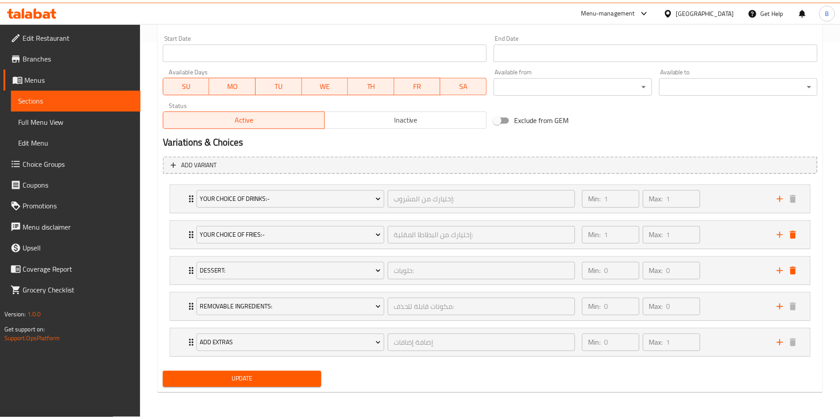
scroll to position [379, 0]
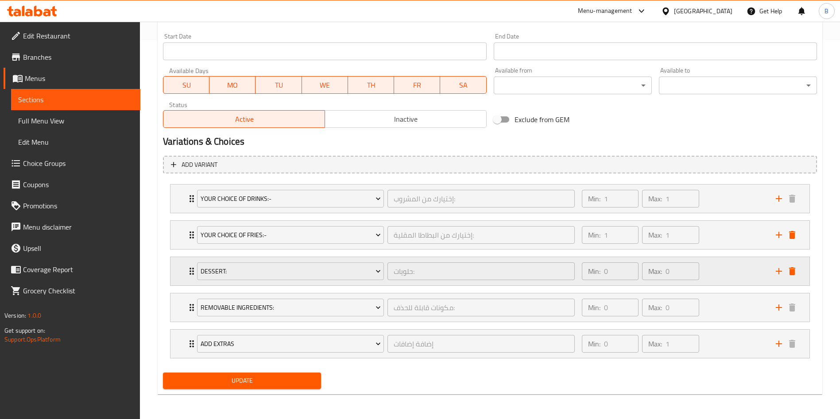
click at [189, 265] on div "Dessert: حلويات: ​ Min: 0 ​ Max: 0 ​" at bounding box center [492, 271] width 612 height 28
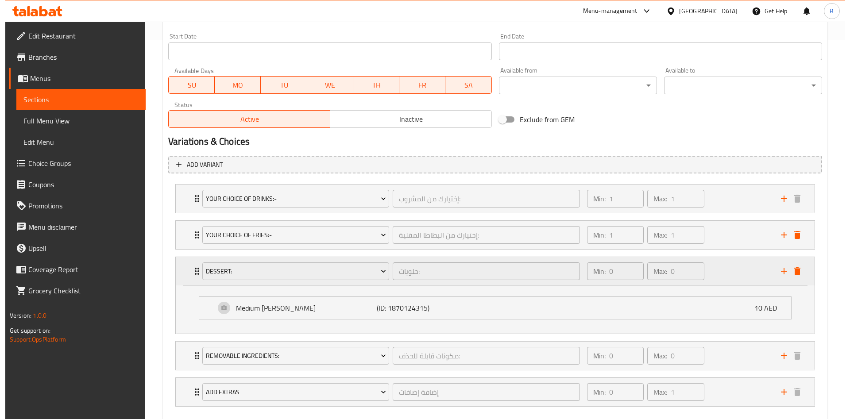
scroll to position [427, 0]
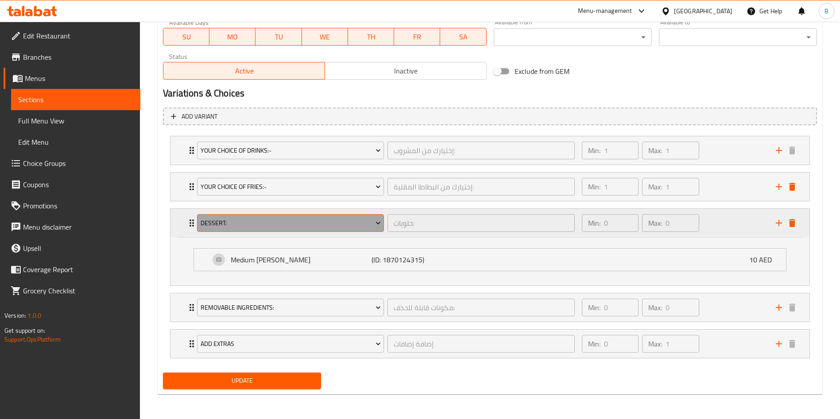
click at [281, 222] on span "Dessert:" at bounding box center [291, 223] width 180 height 11
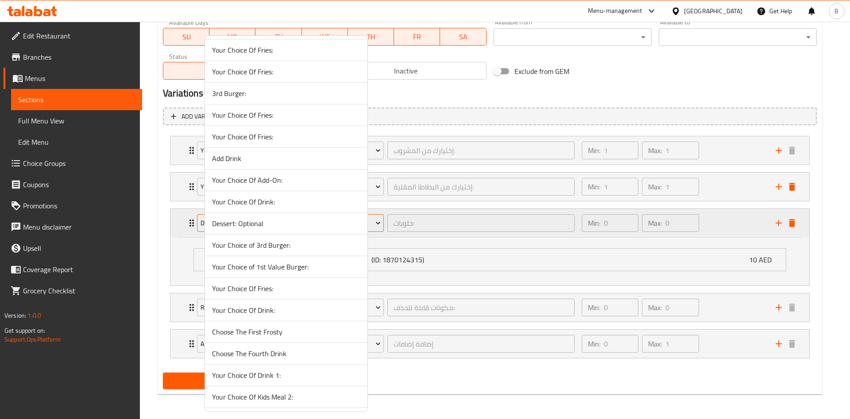
scroll to position [9331, 0]
click at [231, 387] on li "Your Choice Of Fries" at bounding box center [286, 398] width 163 height 22
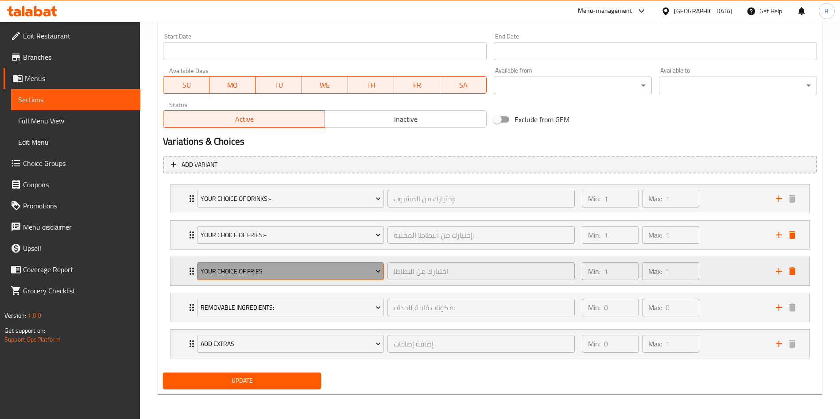
click at [256, 272] on span "Your Choice Of Fries" at bounding box center [291, 271] width 180 height 11
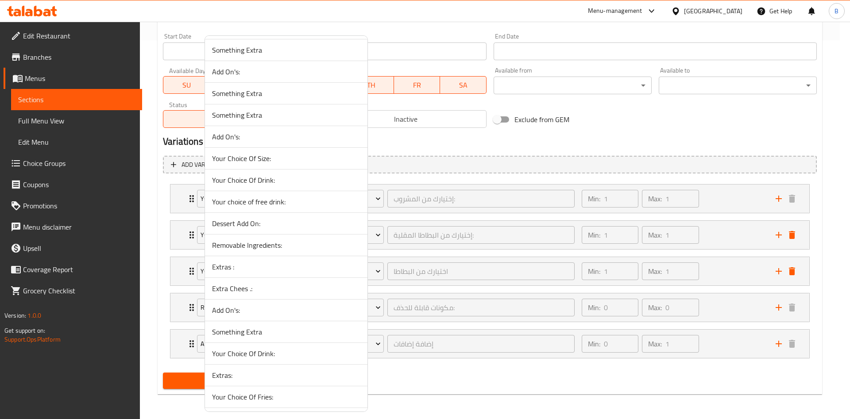
scroll to position [11283, 0]
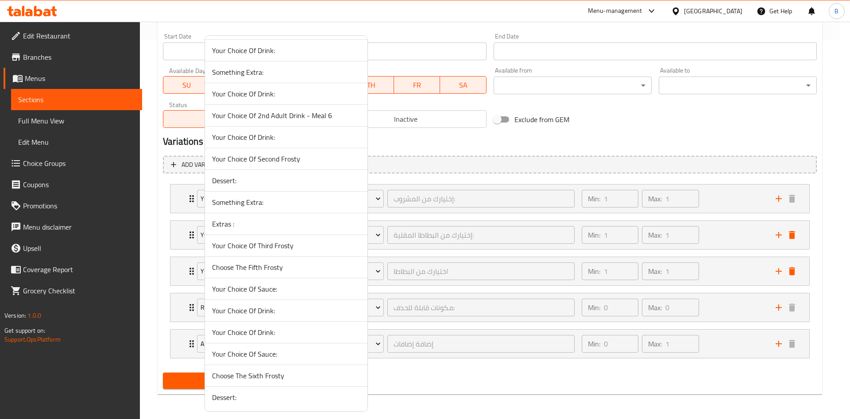
click at [249, 399] on span "Dessert:" at bounding box center [286, 397] width 148 height 11
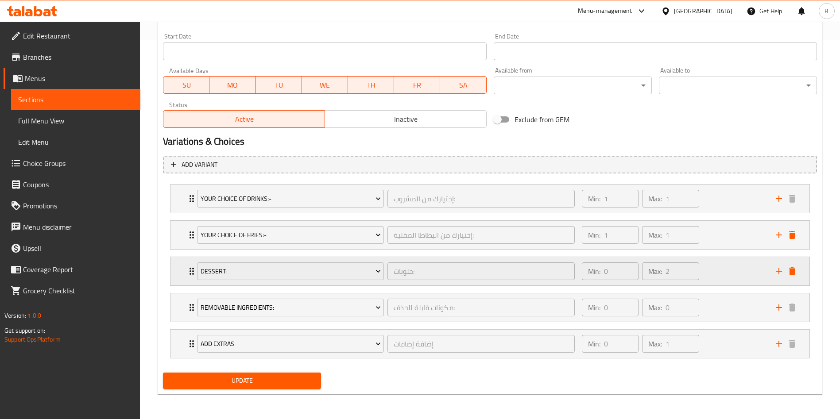
click at [189, 263] on div "Dessert: حلويات: ​ Min: 0 ​ Max: 2 ​" at bounding box center [492, 271] width 612 height 28
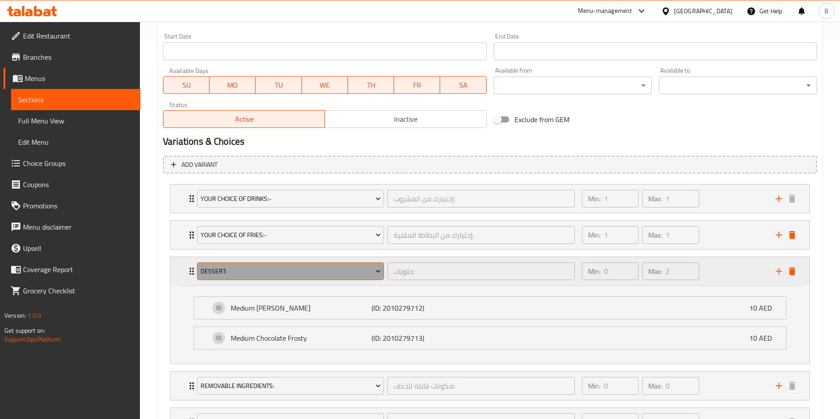
click at [277, 273] on span "Dessert:" at bounding box center [291, 271] width 180 height 11
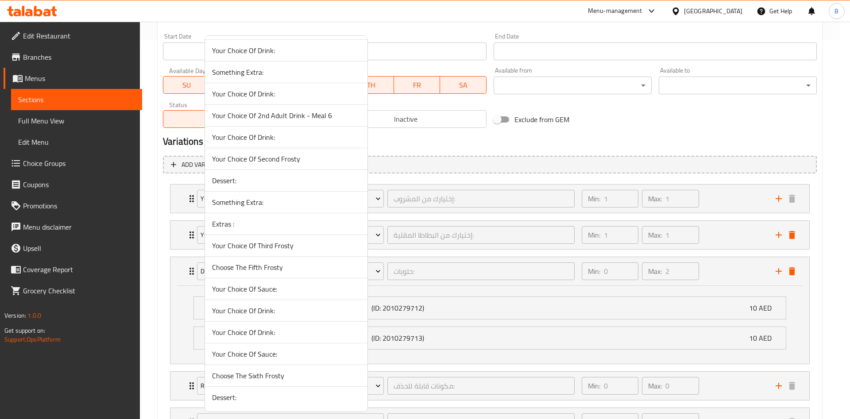
click at [240, 186] on span "Dessert:" at bounding box center [286, 180] width 148 height 11
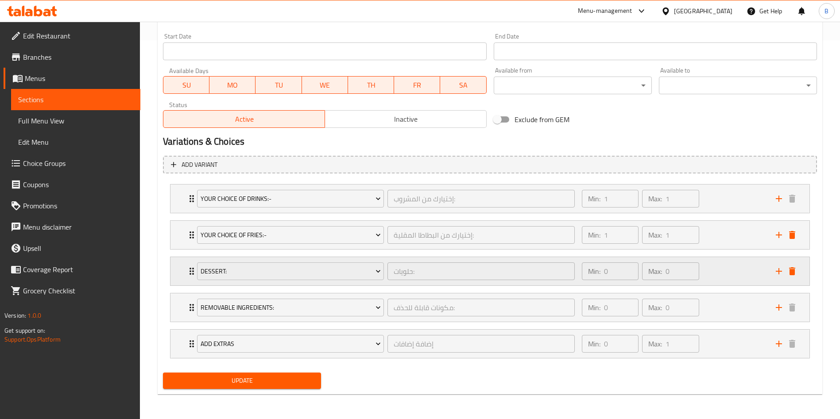
click at [191, 275] on icon "Expand" at bounding box center [192, 271] width 4 height 7
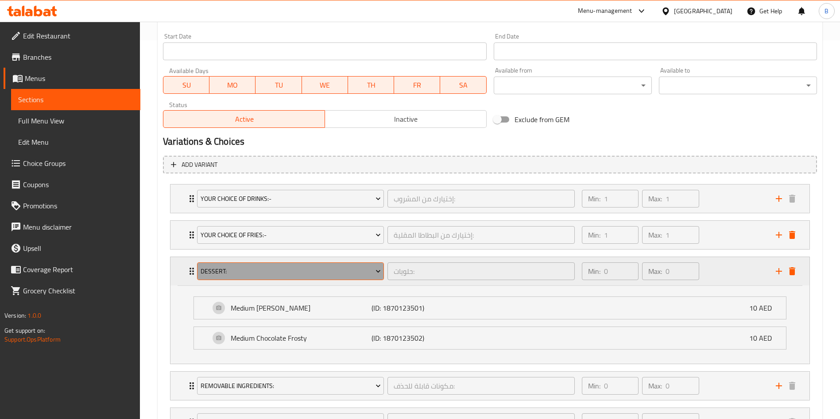
click at [348, 268] on span "Dessert:" at bounding box center [291, 271] width 180 height 11
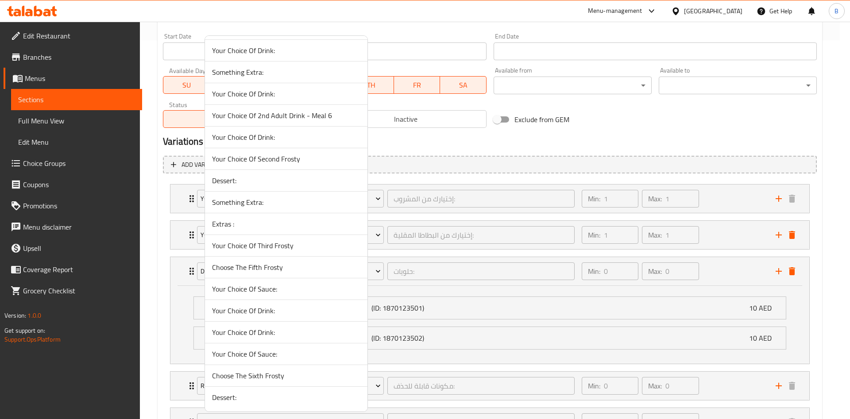
scroll to position [10719, 0]
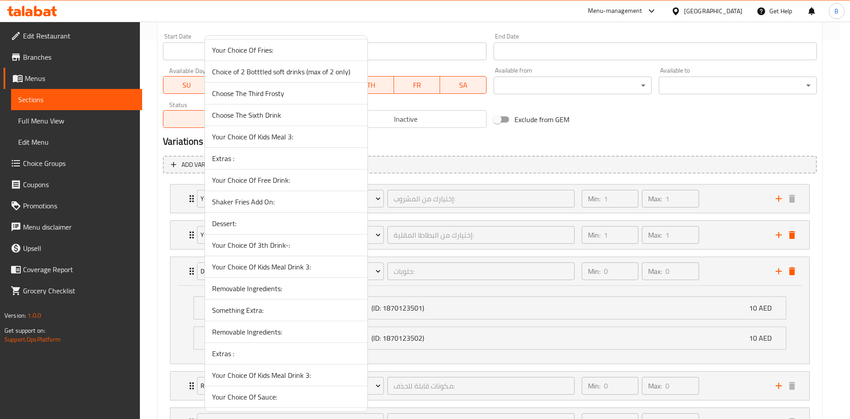
click at [283, 225] on span "Dessert:" at bounding box center [286, 223] width 148 height 11
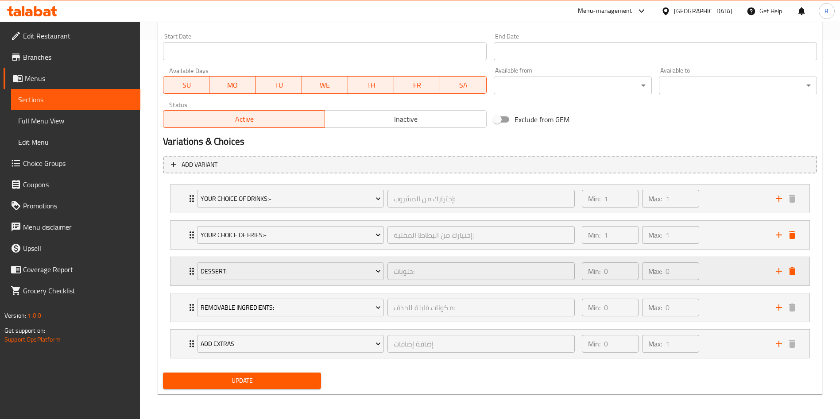
click at [184, 264] on div "Dessert: حلويات: ​ Min: 0 ​ Max: 0 ​" at bounding box center [489, 271] width 639 height 28
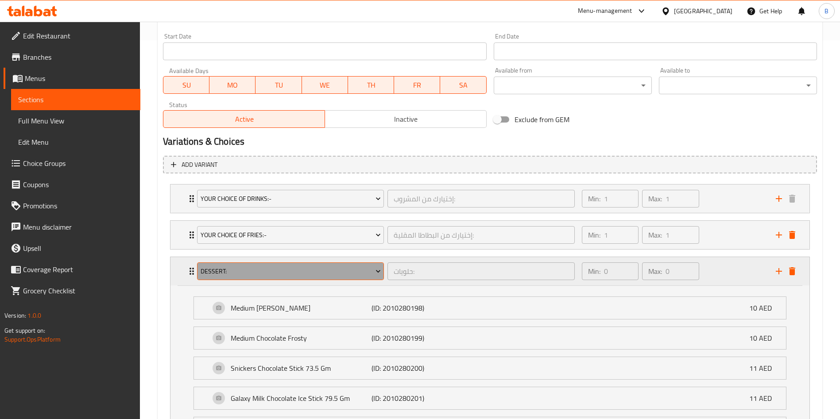
click at [330, 265] on button "Dessert:" at bounding box center [290, 272] width 187 height 18
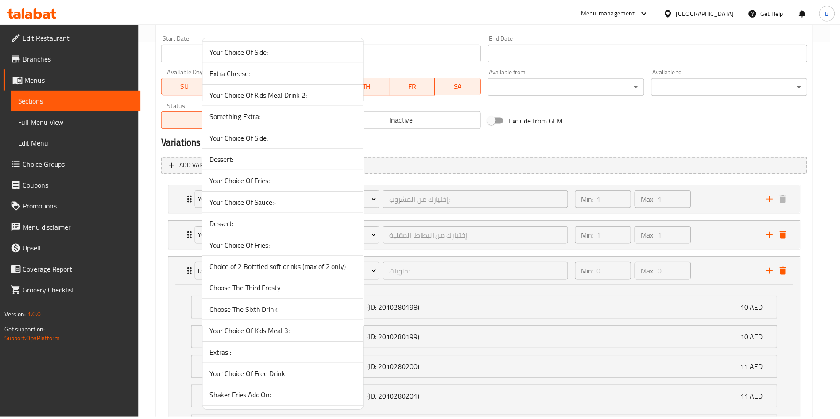
scroll to position [10307, 0]
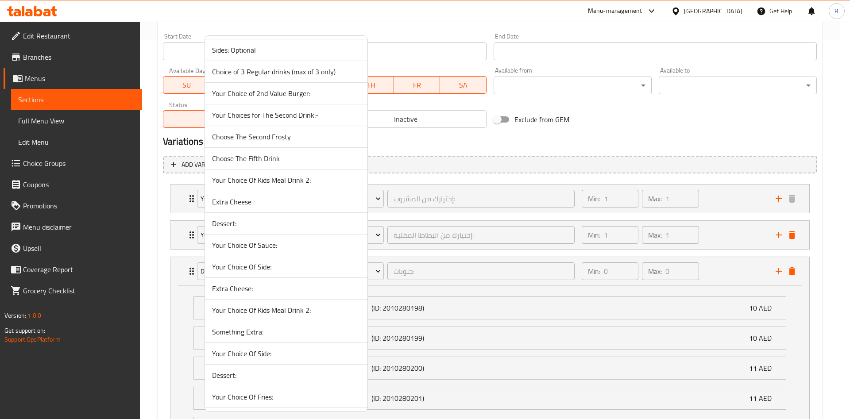
click at [279, 220] on span "Dessert:" at bounding box center [286, 223] width 148 height 11
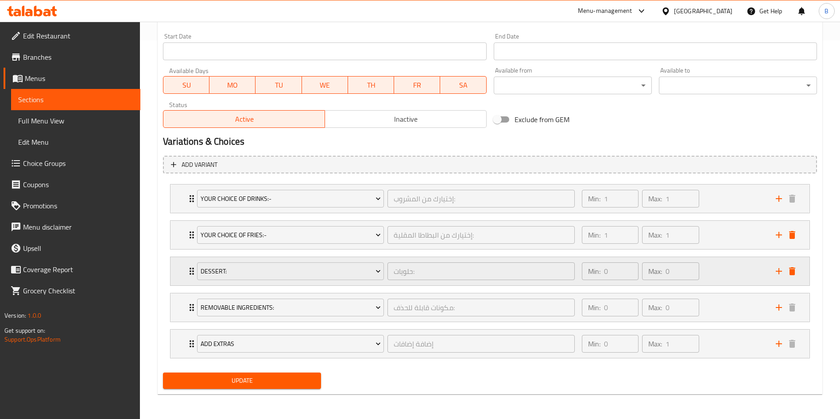
click at [182, 275] on div "Dessert: حلويات: ​ Min: 0 ​ Max: 0 ​" at bounding box center [489, 271] width 639 height 28
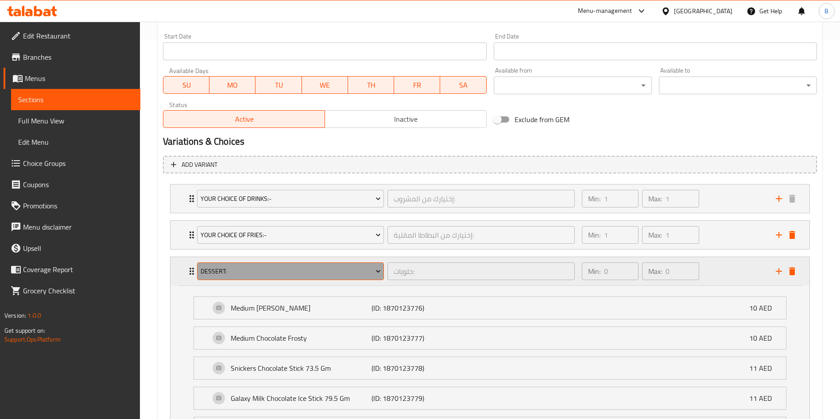
click at [336, 271] on span "Dessert:" at bounding box center [291, 271] width 180 height 11
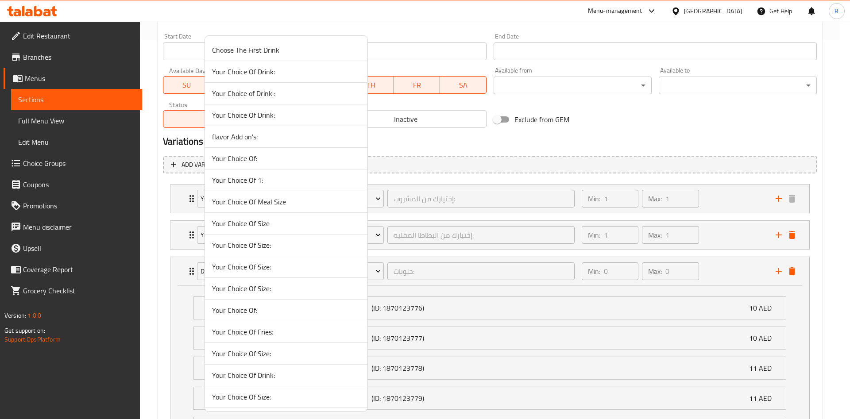
click at [293, 265] on span "Your Choice Of Size:" at bounding box center [286, 267] width 148 height 11
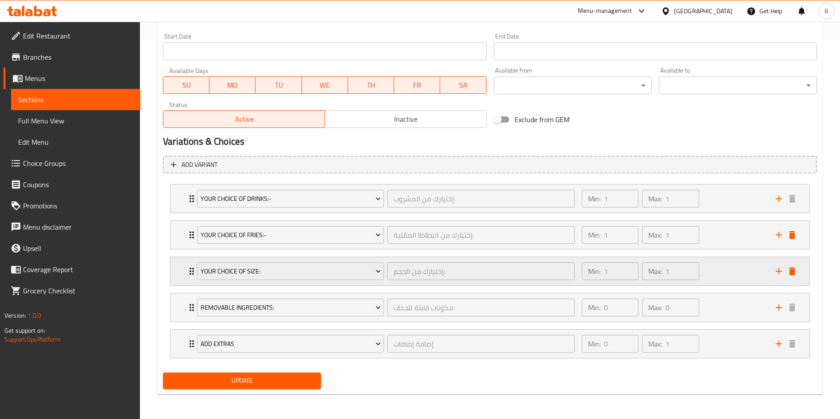
click at [798, 267] on div "Expand" at bounding box center [785, 271] width 27 height 13
click at [792, 274] on icon "delete" at bounding box center [792, 271] width 6 height 8
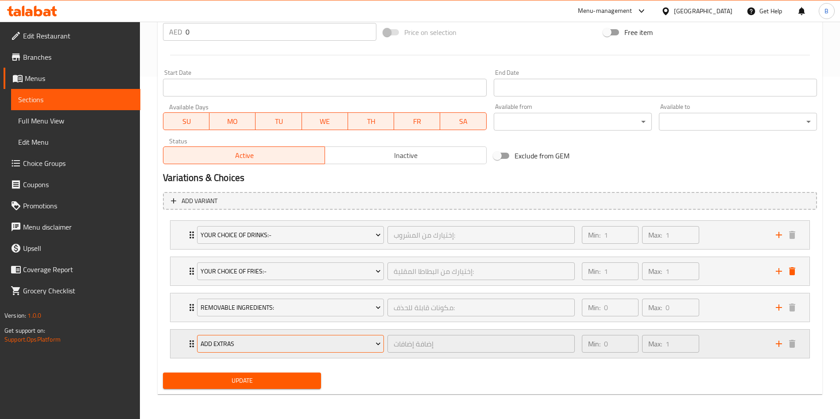
click at [325, 339] on span "Add Extras" at bounding box center [291, 344] width 180 height 11
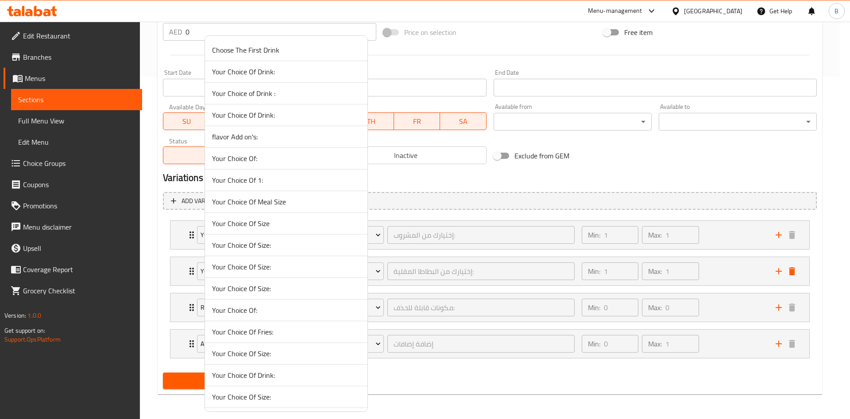
click at [302, 310] on span "Your Choice Of:" at bounding box center [286, 310] width 148 height 11
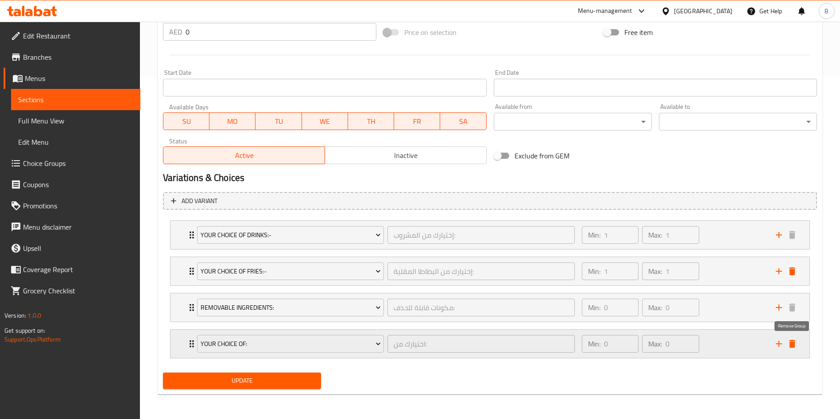
click at [795, 344] on icon "delete" at bounding box center [792, 344] width 11 height 11
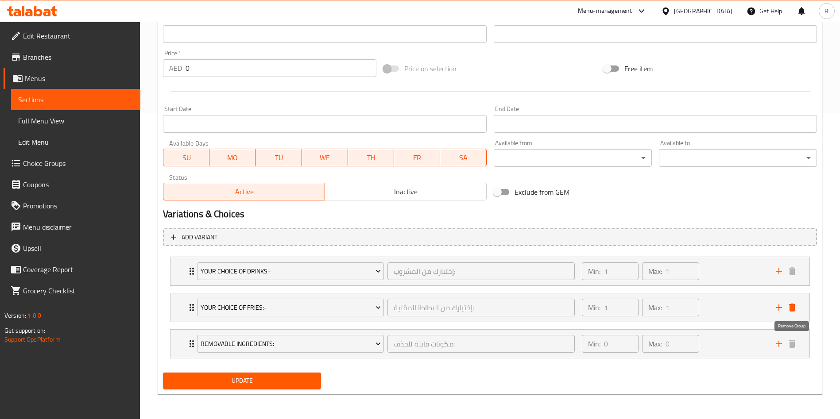
scroll to position [306, 0]
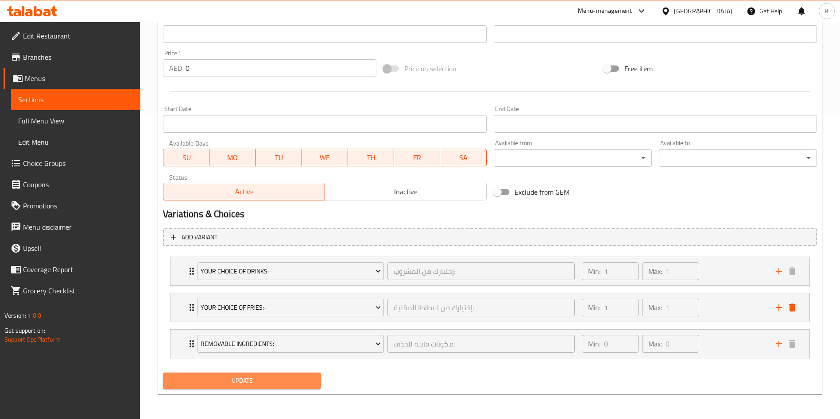
click at [277, 377] on span "Update" at bounding box center [242, 381] width 144 height 11
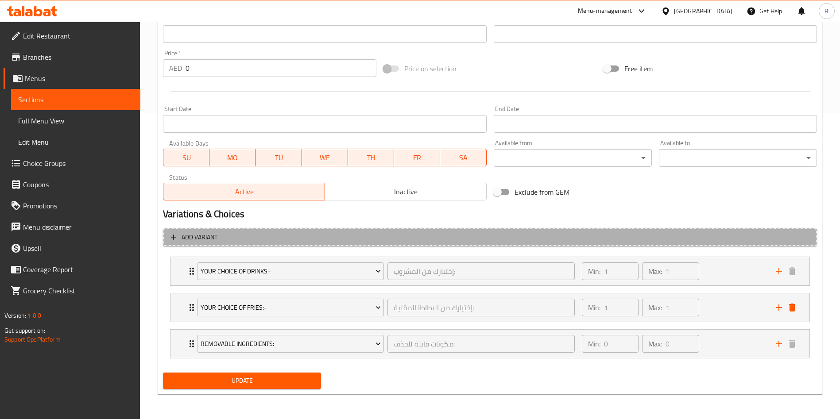
click at [208, 236] on span "Add variant" at bounding box center [200, 237] width 36 height 11
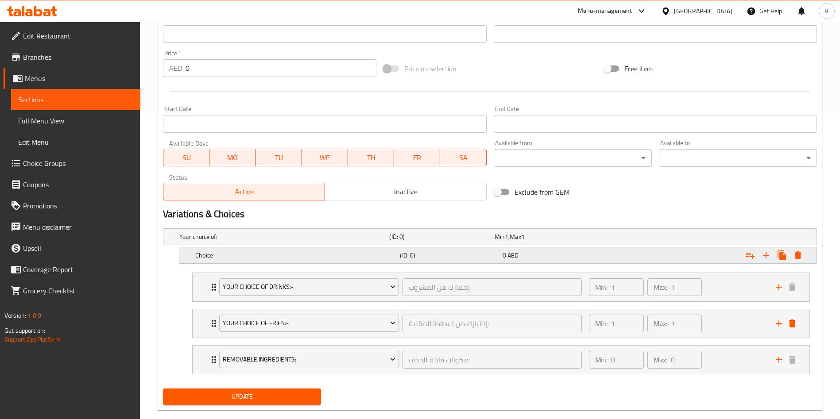
click at [258, 262] on div "Choice (ID: 0) 0 AED" at bounding box center [501, 255] width 614 height 19
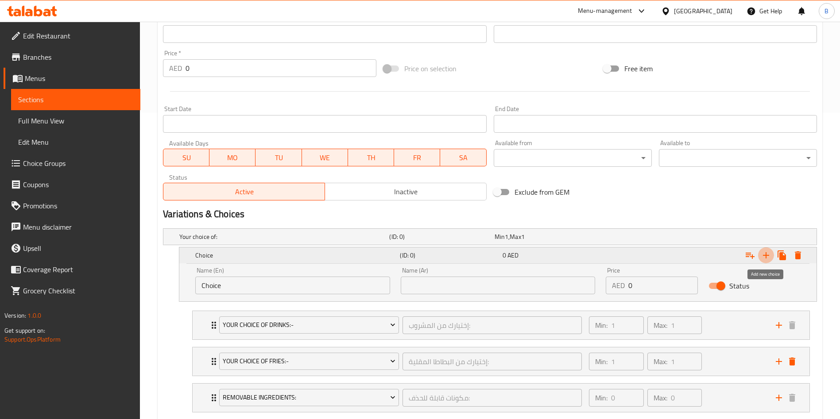
click at [765, 256] on icon "Expand" at bounding box center [766, 255] width 11 height 11
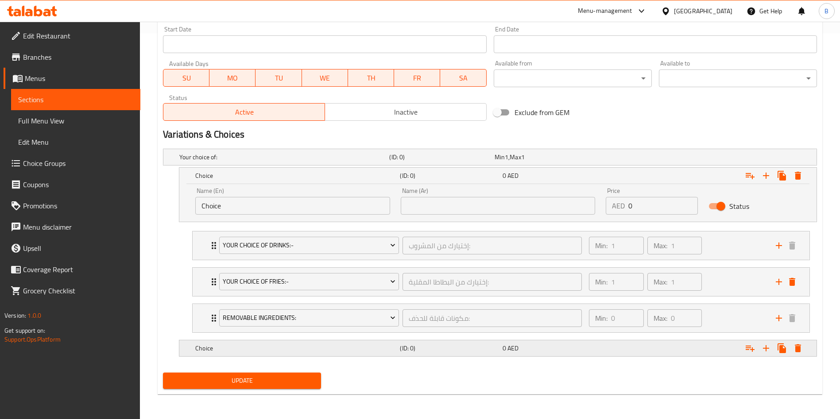
click at [334, 343] on div "Choice" at bounding box center [296, 348] width 205 height 12
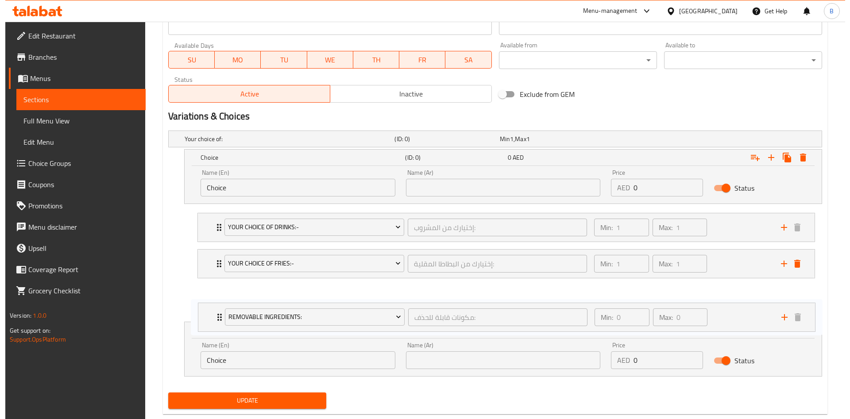
scroll to position [405, 0]
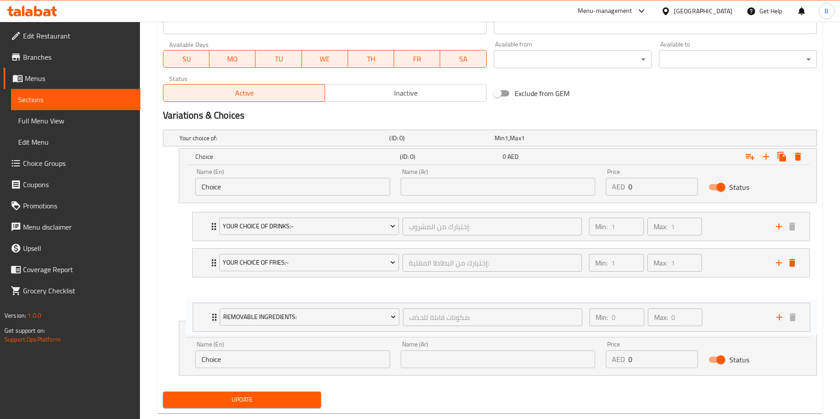
drag, startPoint x: 212, startPoint y: 313, endPoint x: 210, endPoint y: 306, distance: 6.9
click at [210, 306] on div "Your Choice Of Drinks:- إختيارك من المشروب: ​ Min: 1 ​ Max: 1 ​ Water (ID: 8178…" at bounding box center [501, 263] width 632 height 109
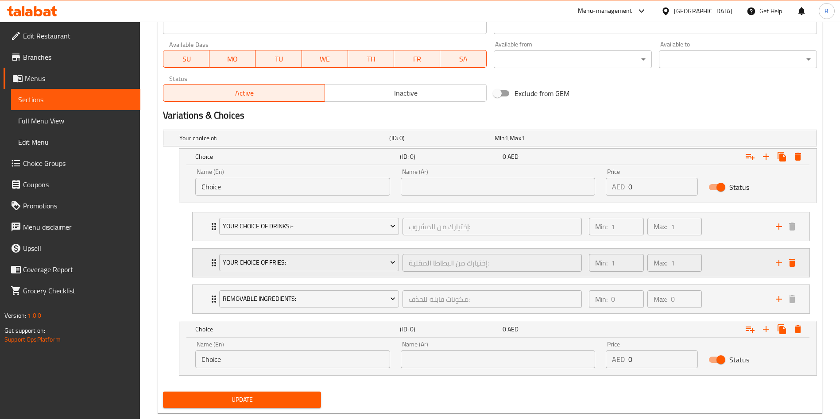
drag, startPoint x: 207, startPoint y: 329, endPoint x: 264, endPoint y: 273, distance: 79.5
click at [264, 273] on div "Your choice of: (ID: 0) Min 1 , Max 1 Name (En) Your choice of: Name (En) Name …" at bounding box center [489, 257] width 661 height 262
click at [803, 326] on button "Expand" at bounding box center [798, 329] width 16 height 16
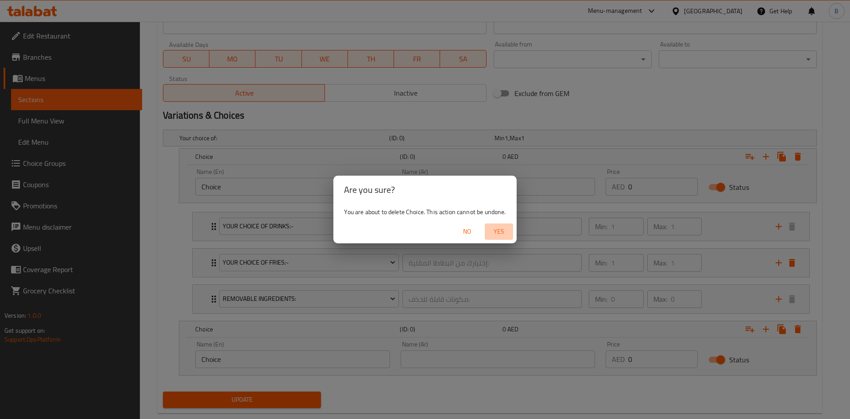
click at [496, 229] on span "Yes" at bounding box center [498, 231] width 21 height 11
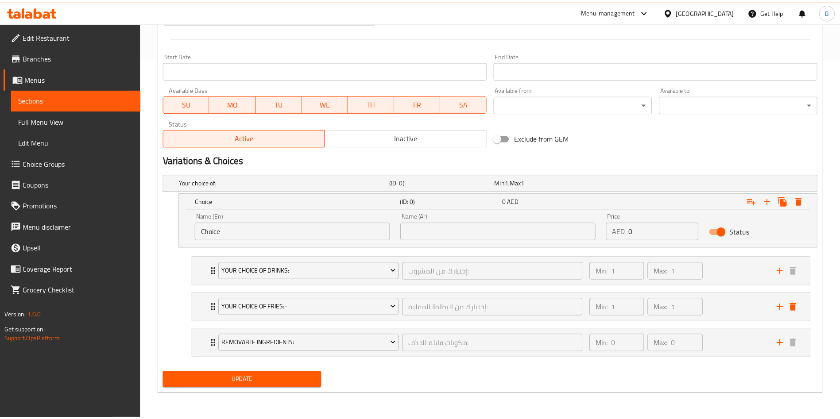
scroll to position [360, 0]
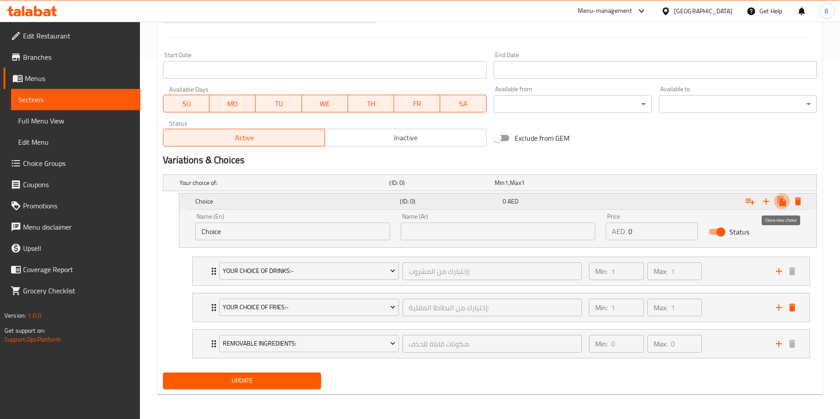
click at [780, 202] on icon "Expand" at bounding box center [782, 202] width 8 height 10
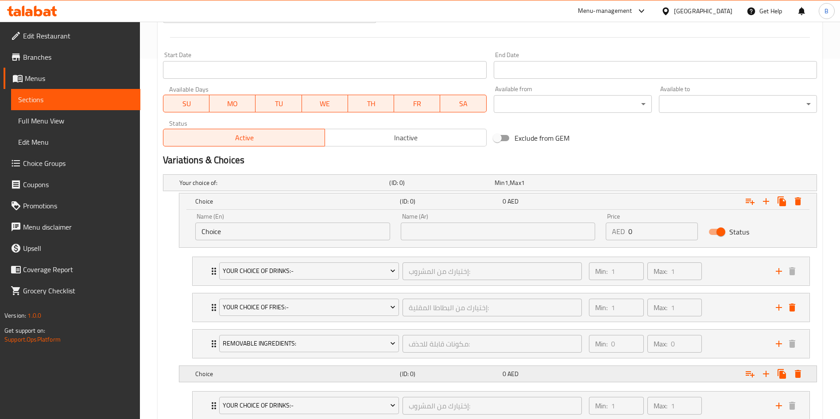
click at [585, 377] on div "0 AED" at bounding box center [552, 374] width 99 height 9
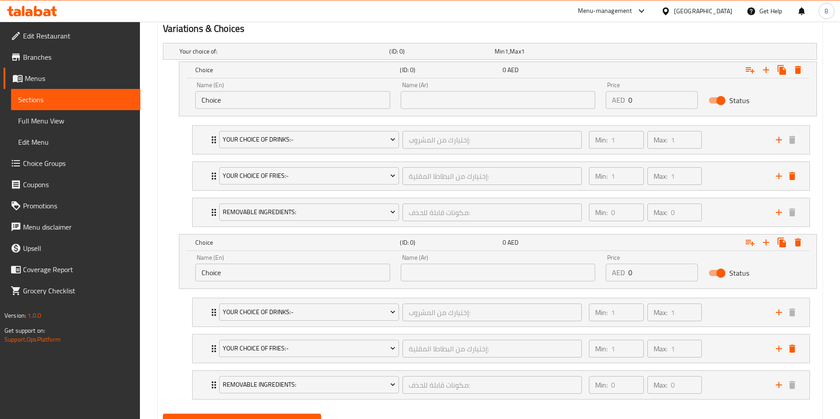
scroll to position [472, 0]
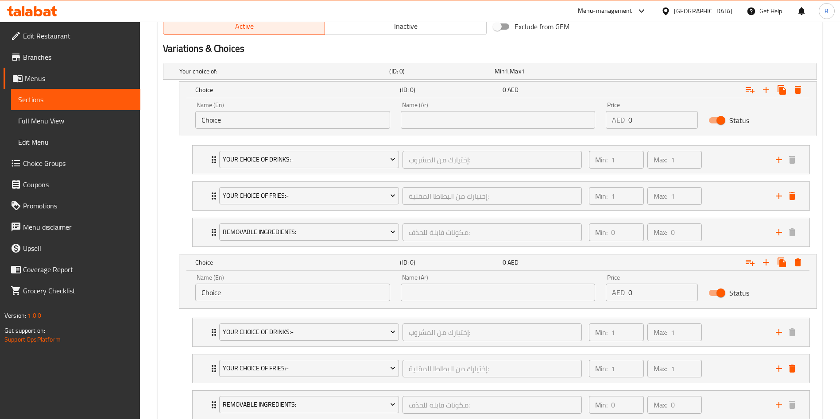
click at [267, 118] on input "Choice" at bounding box center [292, 120] width 195 height 18
paste input "Larg"
type input "Large"
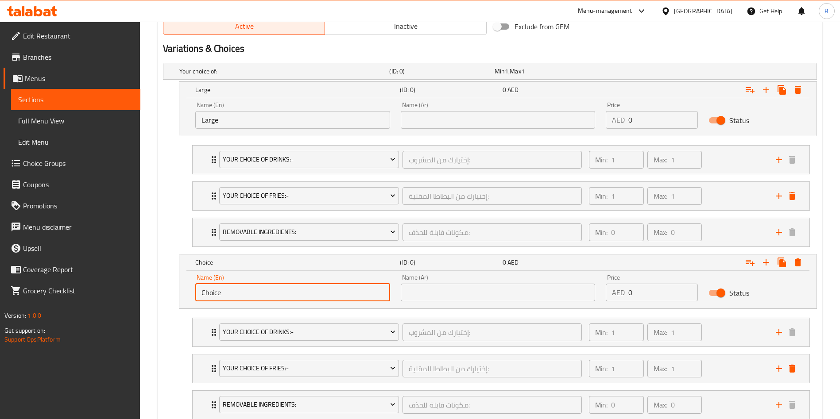
click at [243, 297] on input "Choice" at bounding box center [292, 293] width 195 height 18
paste input "Mecium"
click at [243, 297] on input "Choice" at bounding box center [292, 293] width 195 height 18
type input "Mecium"
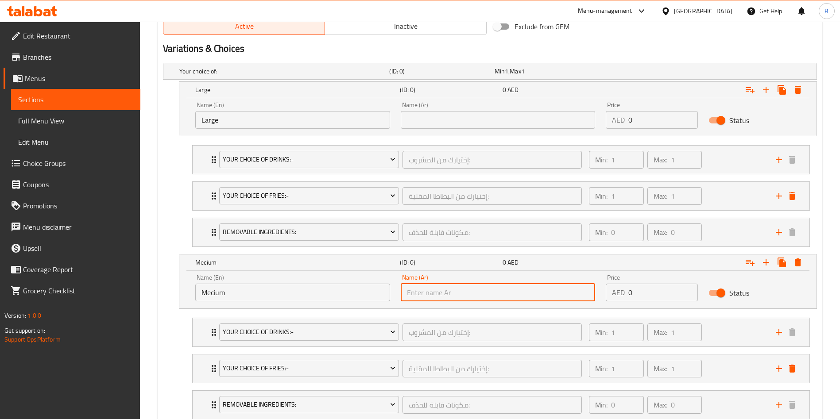
click at [452, 287] on input "text" at bounding box center [498, 293] width 195 height 18
paste input "ميسيوم"
click at [452, 287] on input "ميسيوم" at bounding box center [498, 293] width 195 height 18
type input "ميسيوم"
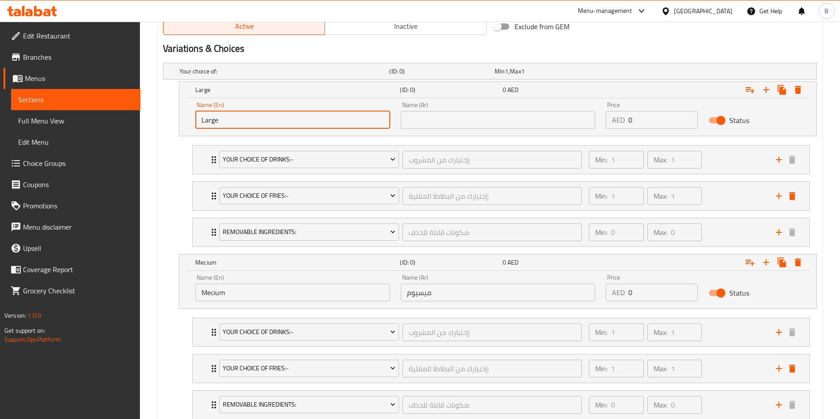
click at [294, 127] on input "Large" at bounding box center [292, 120] width 195 height 18
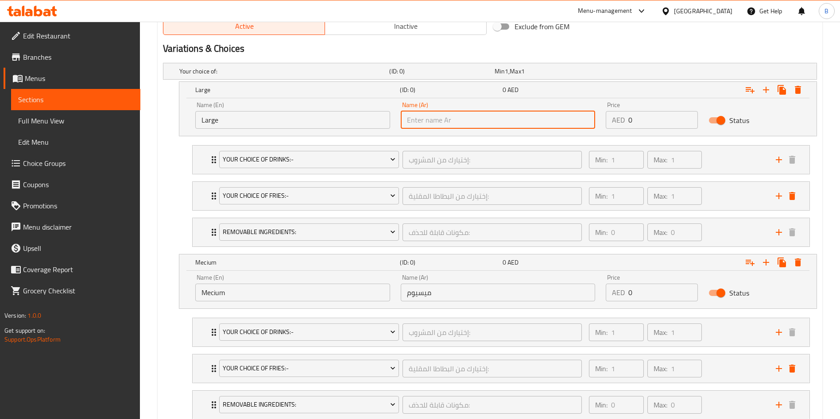
click at [461, 126] on input "text" at bounding box center [498, 120] width 195 height 18
paste input "كبير"
type input "كبير"
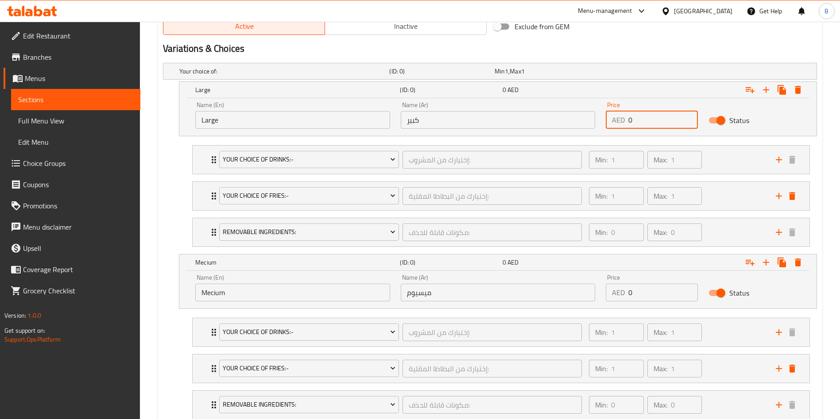
click at [631, 120] on input "0" at bounding box center [663, 120] width 70 height 18
type input "36"
click at [662, 291] on input "0" at bounding box center [663, 293] width 70 height 18
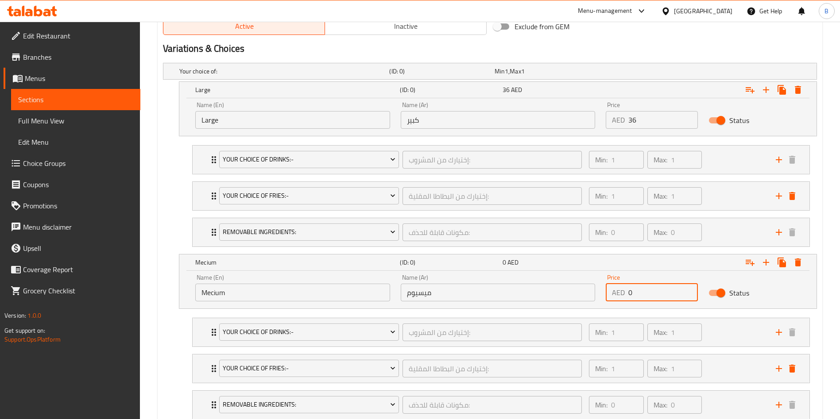
click at [662, 291] on input "0" at bounding box center [663, 293] width 70 height 18
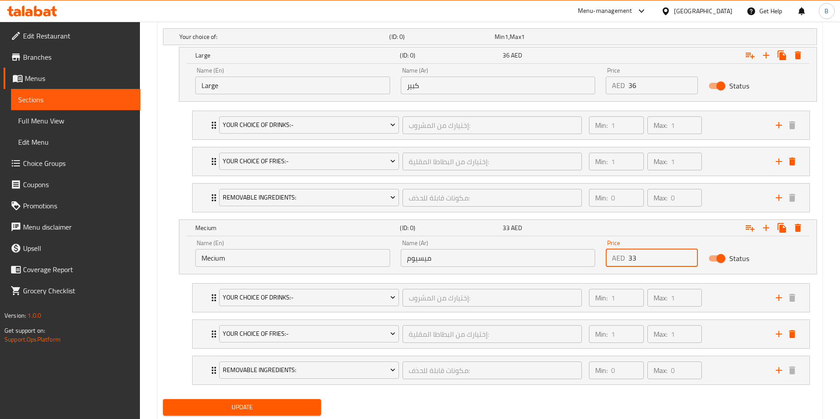
scroll to position [533, 0]
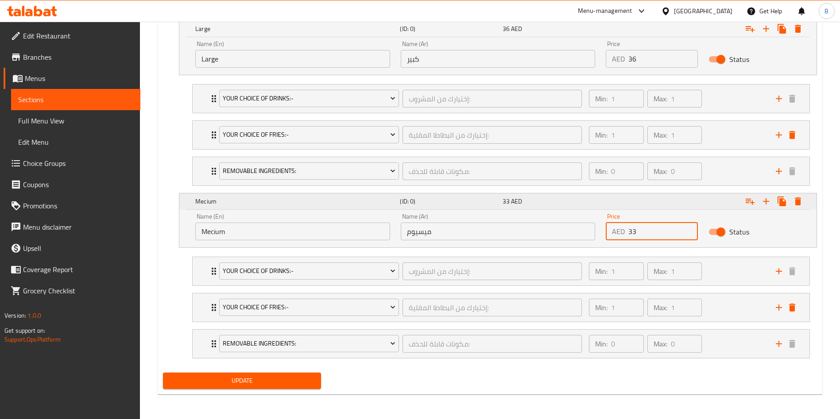
type input "33"
drag, startPoint x: 183, startPoint y: 202, endPoint x: 173, endPoint y: 96, distance: 106.7
click at [173, 96] on div "Your choice of: (ID: 0) Min 1 , Max 1 Name (En) Your choice of: Name (En) Name …" at bounding box center [489, 183] width 661 height 371
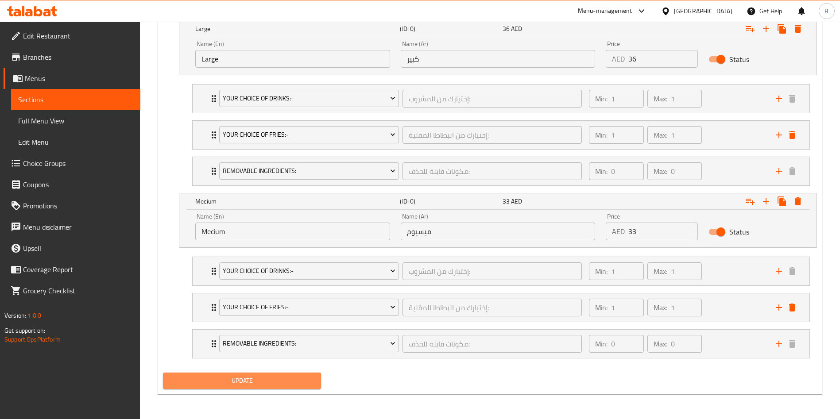
click at [248, 377] on span "Update" at bounding box center [242, 381] width 144 height 11
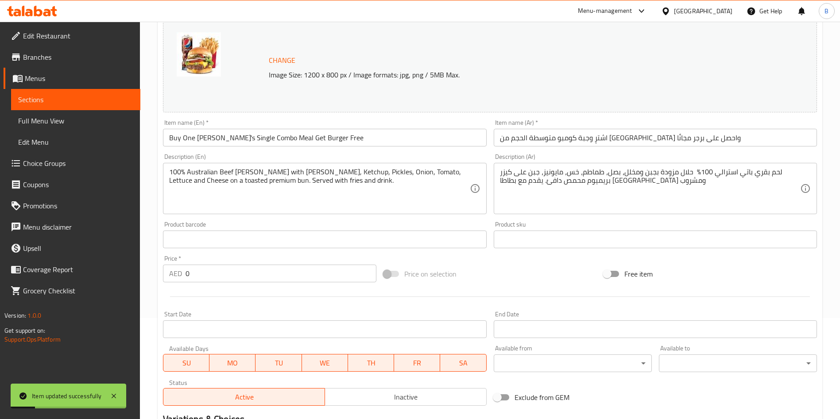
scroll to position [0, 0]
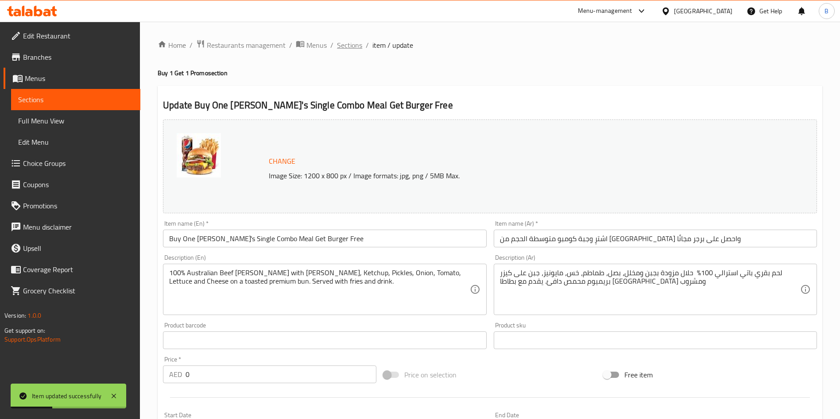
click at [355, 40] on span "Sections" at bounding box center [349, 45] width 25 height 11
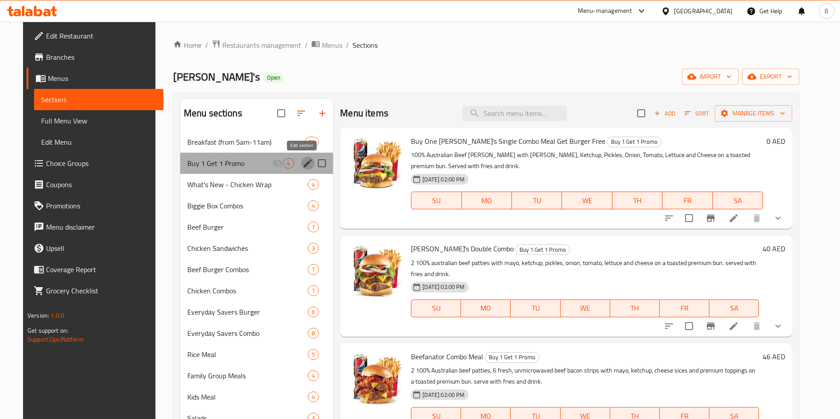
click at [304, 164] on icon "edit" at bounding box center [308, 163] width 8 height 8
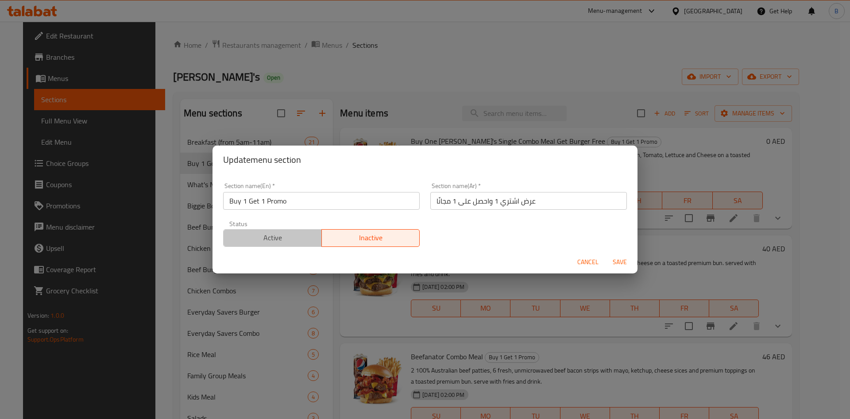
click at [297, 233] on span "Active" at bounding box center [272, 238] width 91 height 13
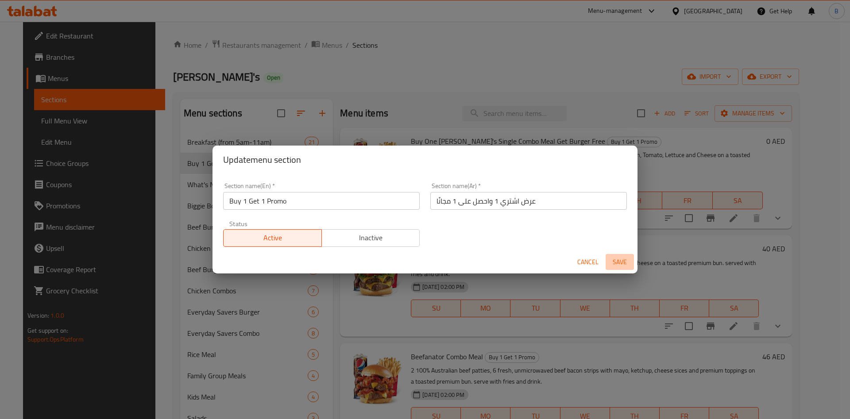
click at [624, 260] on span "Save" at bounding box center [619, 262] width 21 height 11
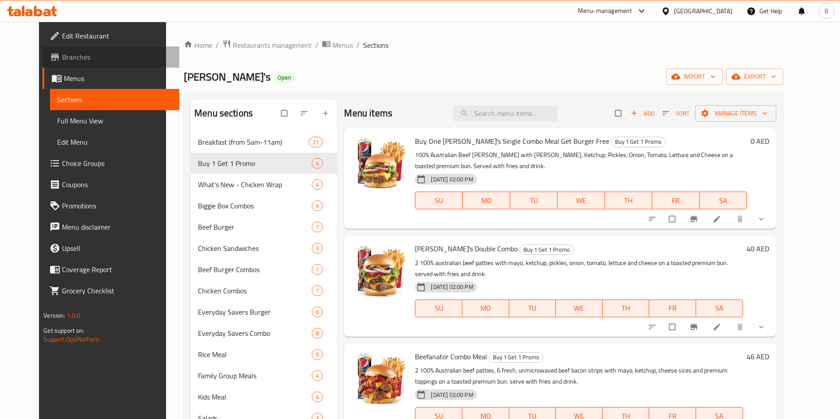
click at [62, 52] on span "Branches" at bounding box center [117, 57] width 110 height 11
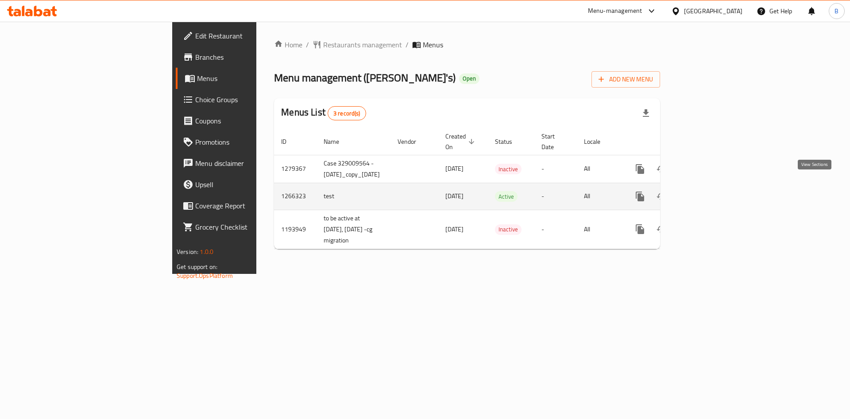
click at [709, 191] on icon "enhanced table" at bounding box center [704, 196] width 11 height 11
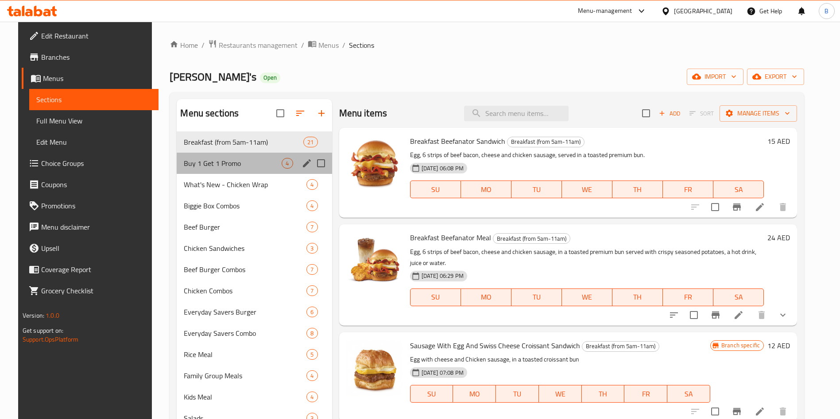
click at [254, 157] on div "Buy 1 Get 1 Promo 4" at bounding box center [254, 163] width 155 height 21
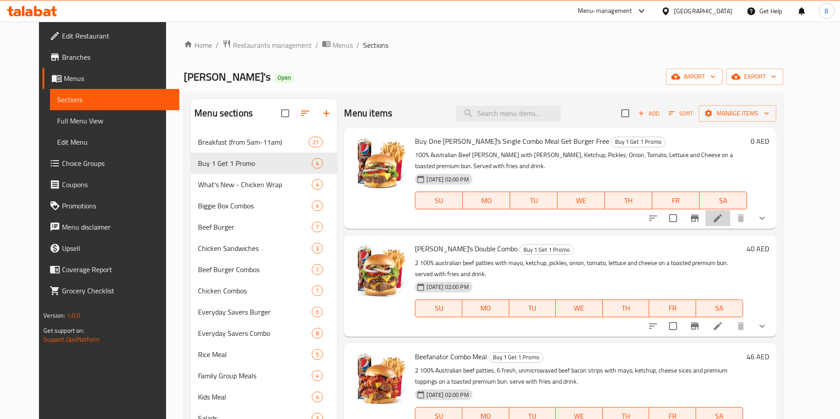
click at [730, 223] on li at bounding box center [717, 218] width 25 height 16
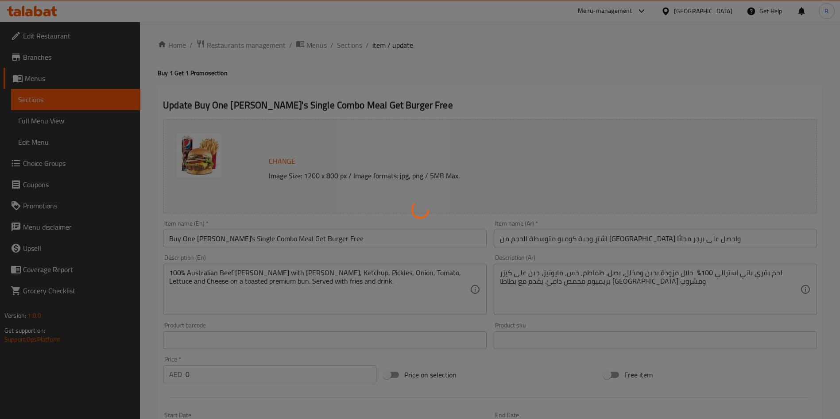
type input "إختيارك من المشروب:"
type input "1"
type input "إختيارك من البطاطا المقلية:"
type input "1"
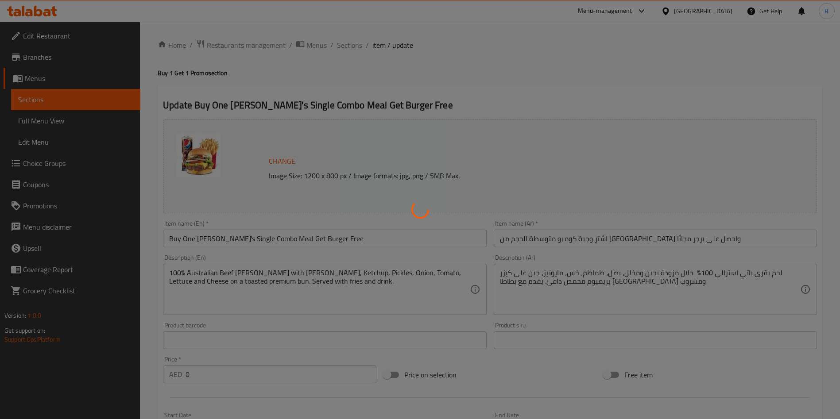
type input "1"
type input "مكونات قابلة للحذف:"
type input "0"
type input "إختيارك من المشروب:"
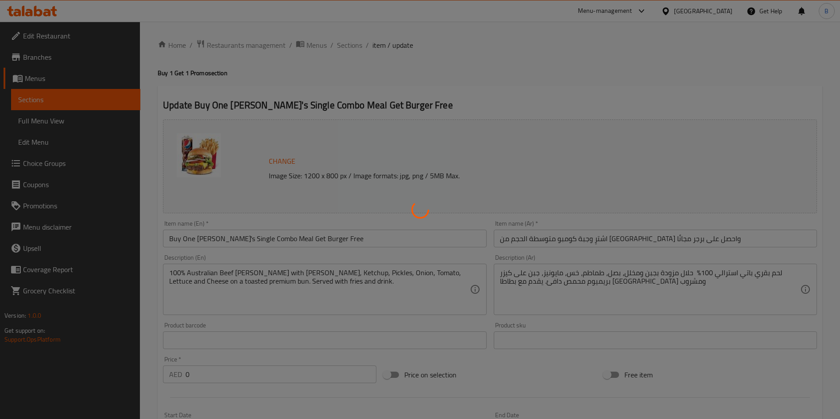
type input "1"
type input "إختيارك من البطاطا المقلية:"
type input "1"
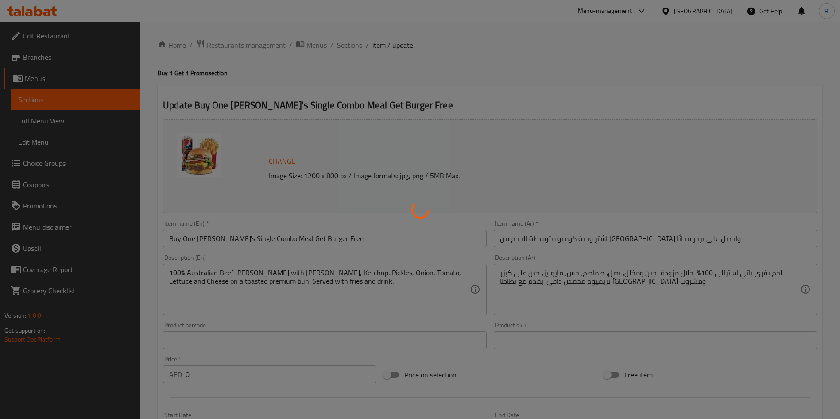
type input "مكونات قابلة للحذف:"
type input "0"
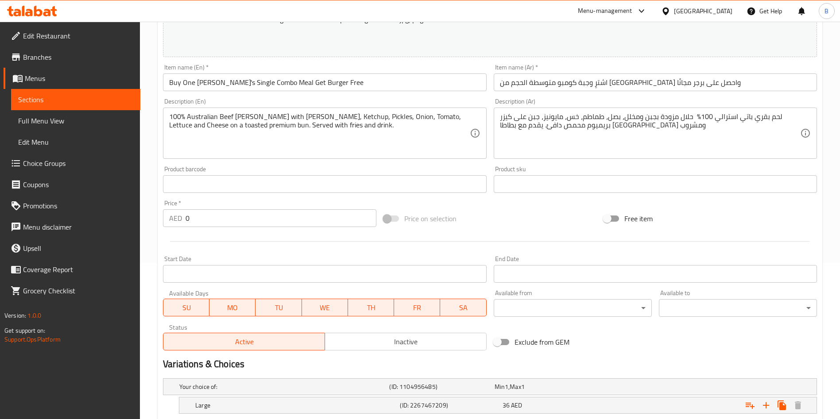
scroll to position [155, 0]
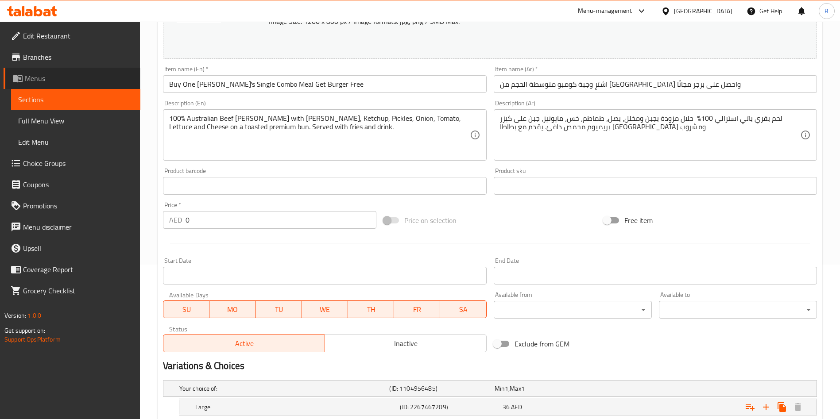
click at [47, 80] on span "Menus" at bounding box center [79, 78] width 108 height 11
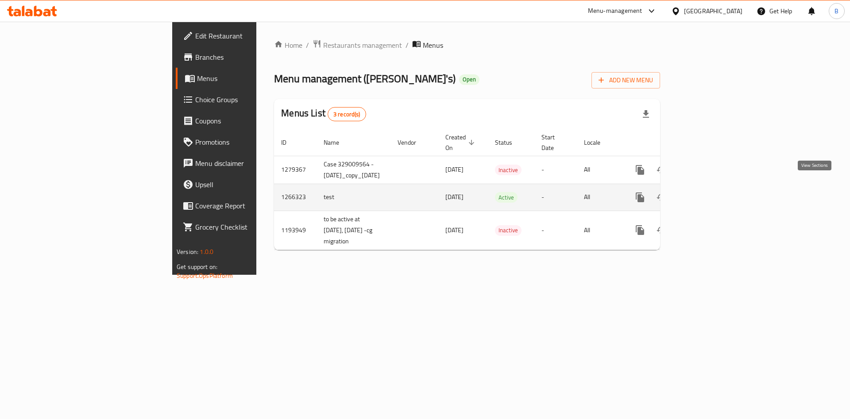
click at [709, 192] on icon "enhanced table" at bounding box center [704, 197] width 11 height 11
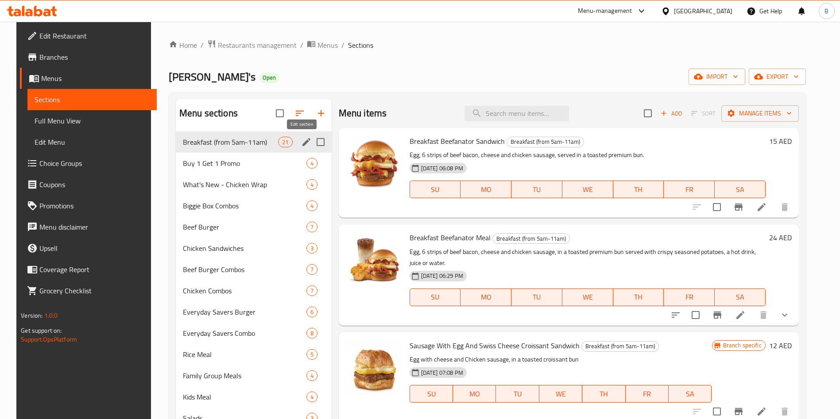
click at [306, 140] on icon "edit" at bounding box center [306, 142] width 11 height 11
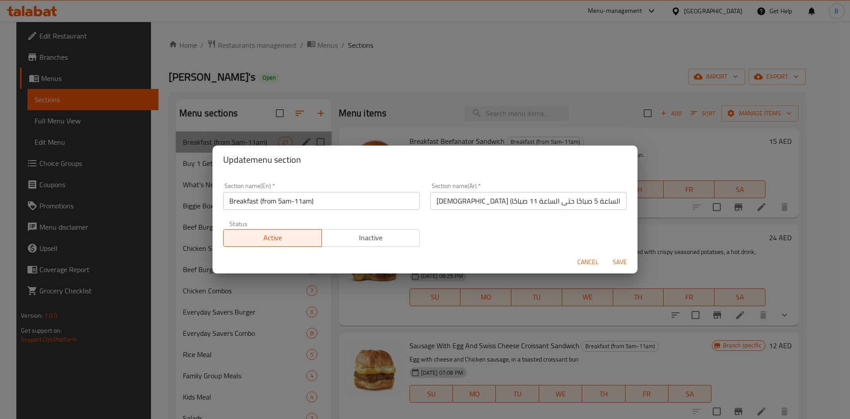
click at [586, 262] on span "Cancel" at bounding box center [587, 262] width 21 height 11
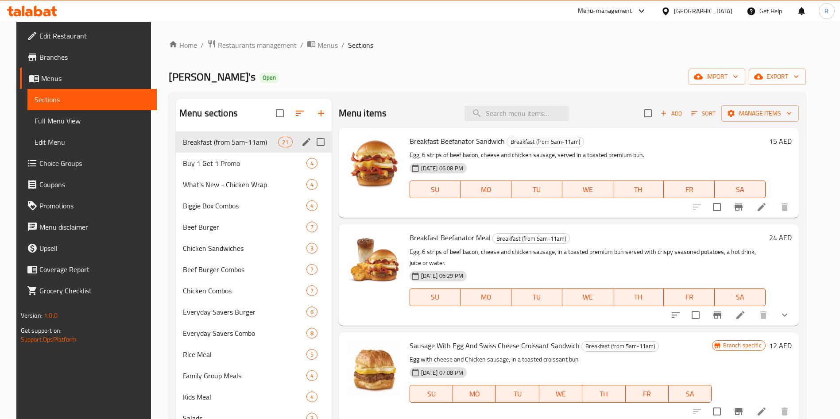
click at [586, 262] on p "Egg, 6 strips of beef bacon, cheese and chicken sausage, in a toasted premium b…" at bounding box center [588, 258] width 356 height 22
click at [301, 166] on icon "edit" at bounding box center [306, 163] width 11 height 11
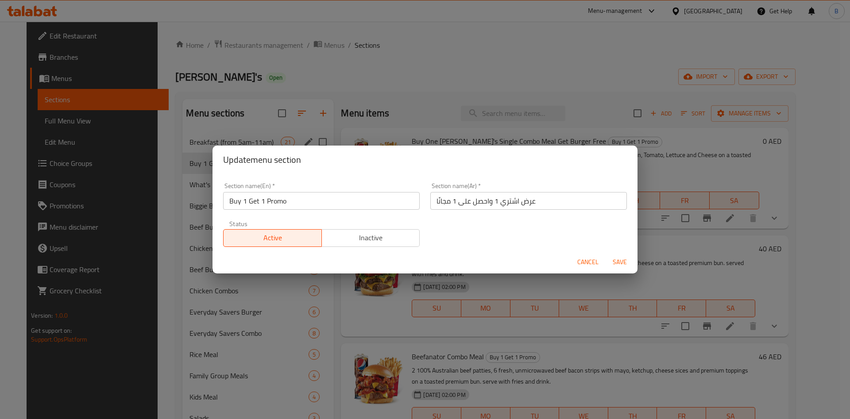
drag, startPoint x: 380, startPoint y: 227, endPoint x: 380, endPoint y: 235, distance: 8.0
click at [380, 235] on div "Active Inactive" at bounding box center [321, 234] width 197 height 27
click at [380, 235] on span "Inactive" at bounding box center [370, 238] width 91 height 13
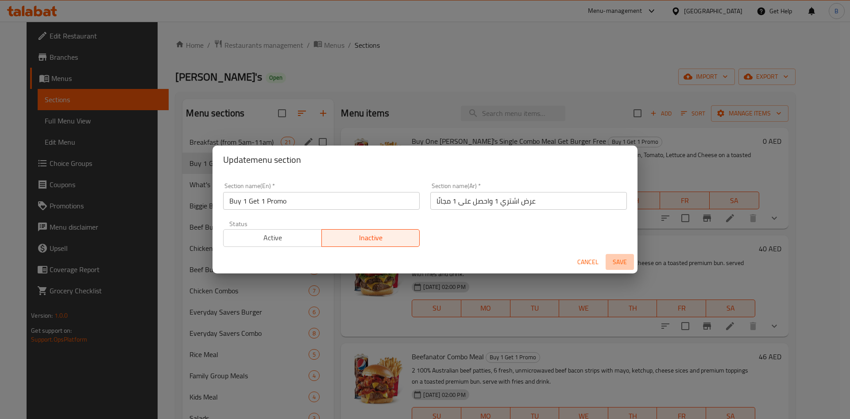
click at [612, 264] on span "Save" at bounding box center [619, 262] width 21 height 11
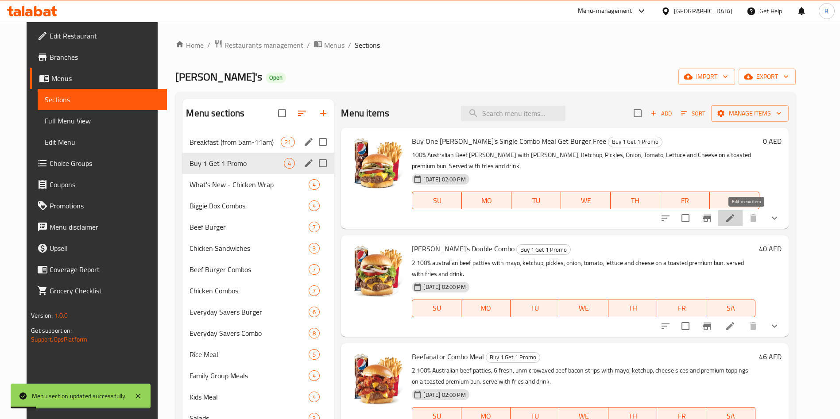
click at [736, 217] on icon at bounding box center [730, 218] width 11 height 11
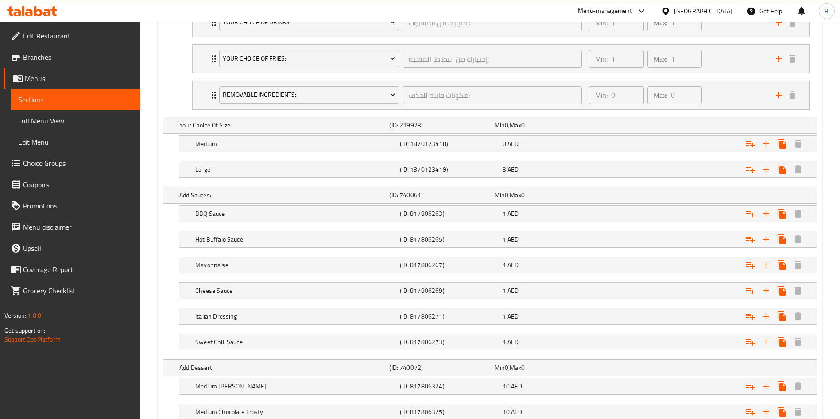
scroll to position [733, 0]
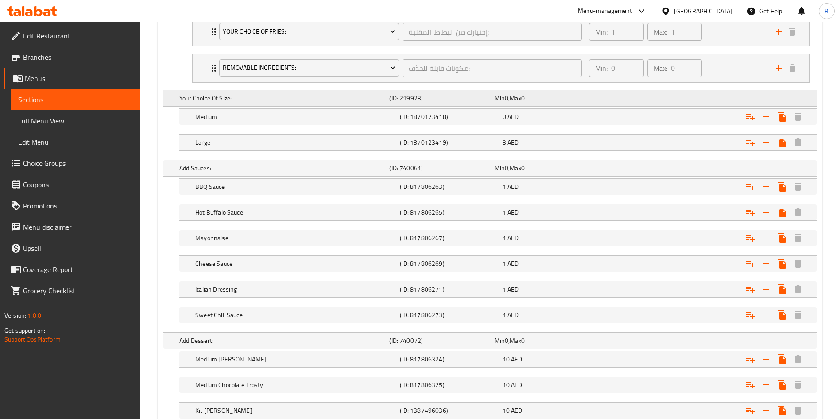
click at [660, 97] on div "Expand" at bounding box center [703, 99] width 210 height 4
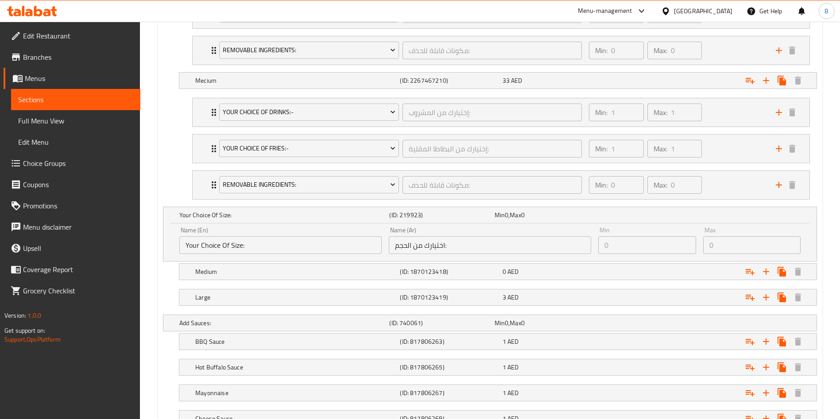
scroll to position [644, 0]
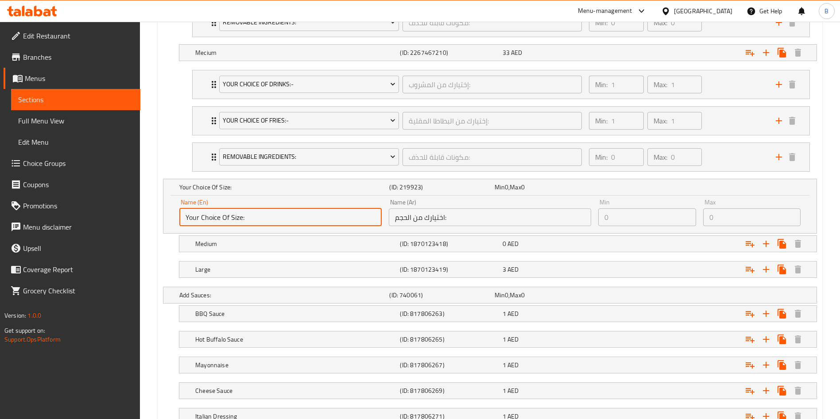
click at [326, 210] on input "Your Choice Of Size:" at bounding box center [280, 218] width 202 height 18
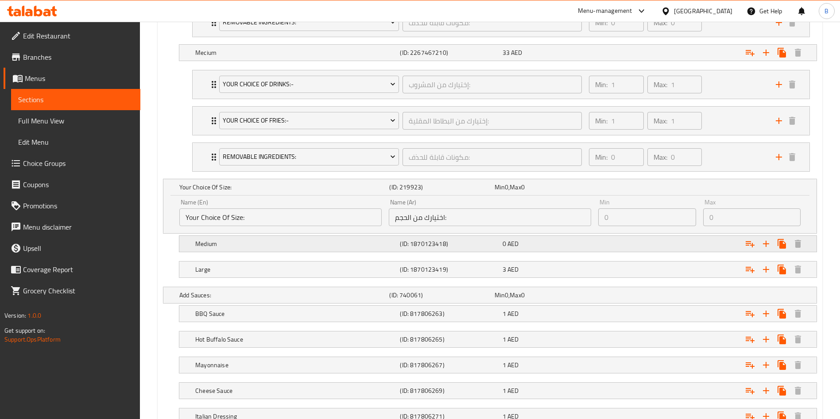
click at [515, 242] on span "AED" at bounding box center [512, 244] width 11 height 12
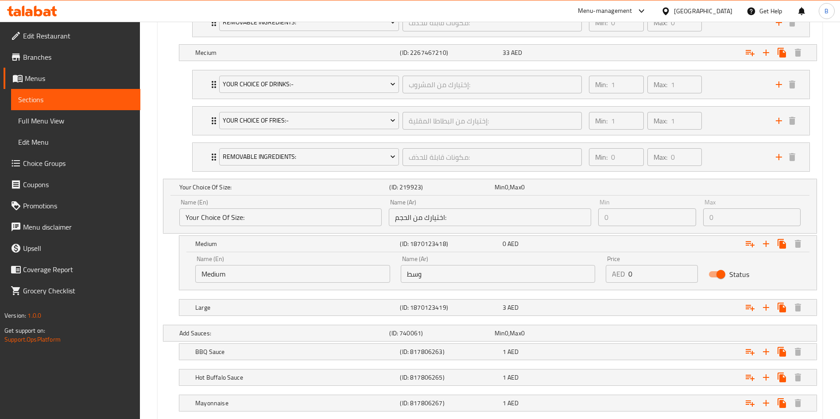
click at [324, 272] on input "Medium" at bounding box center [292, 274] width 195 height 18
click at [348, 308] on h5 "Large" at bounding box center [295, 307] width 201 height 9
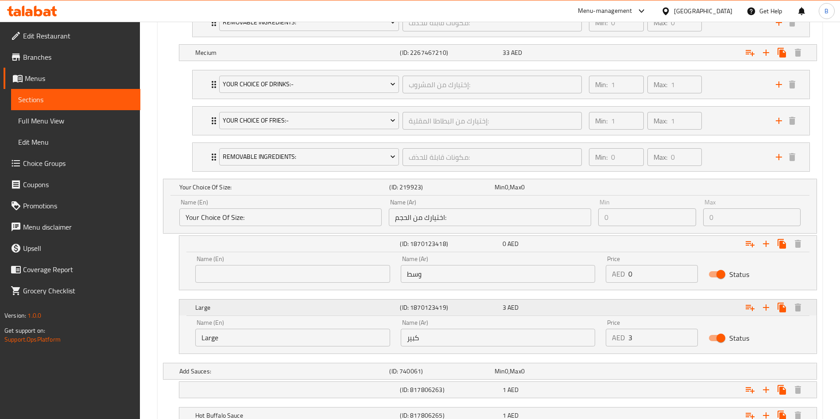
click at [348, 308] on h5 "Large" at bounding box center [295, 307] width 201 height 9
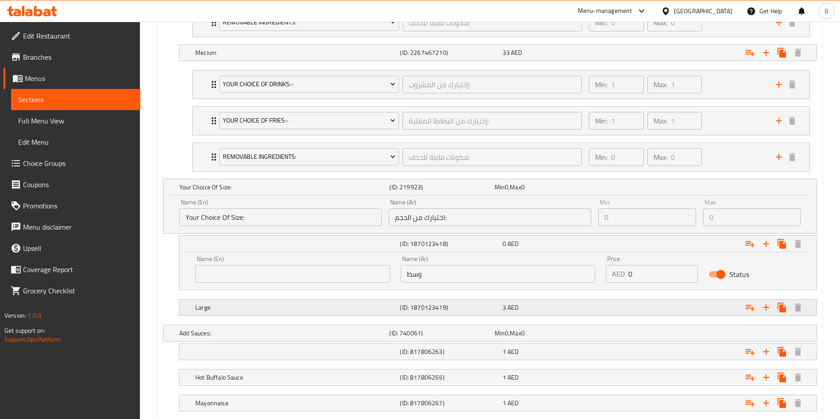
click at [368, 307] on h5 "Large" at bounding box center [295, 307] width 201 height 9
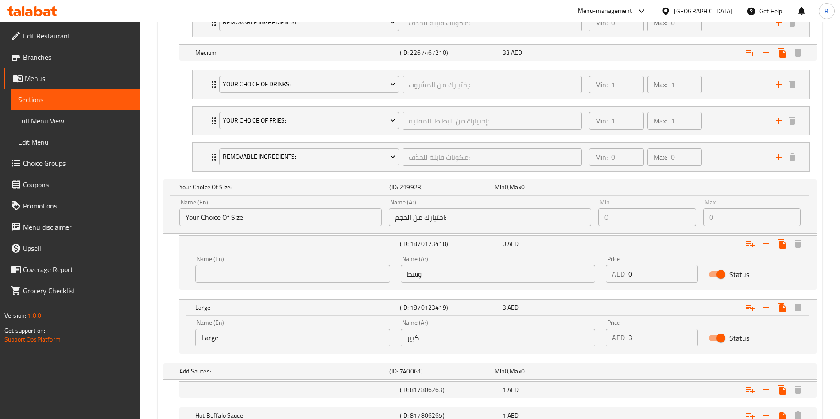
click at [327, 345] on input "Large" at bounding box center [292, 338] width 195 height 18
click at [828, 276] on div "Home / Restaurants management / Menus / Sections / item / update Buy 1 Get 1 Pr…" at bounding box center [490, 178] width 700 height 1601
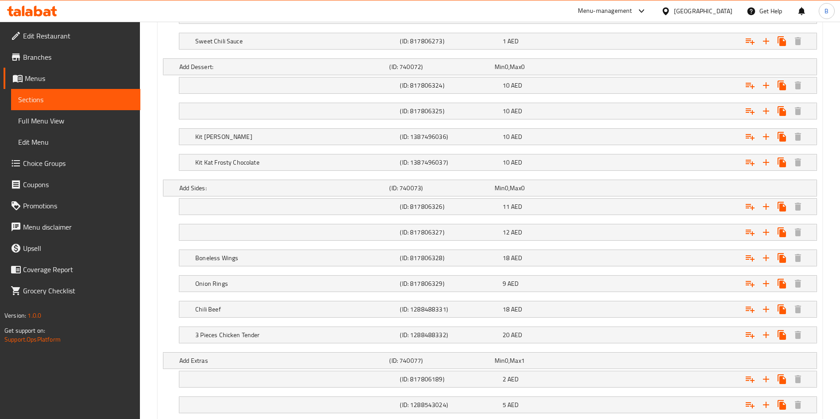
scroll to position [1204, 0]
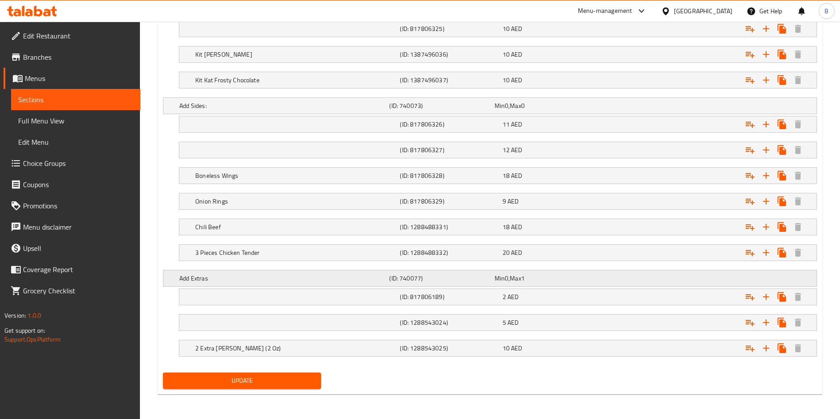
click at [495, 277] on span "Min" at bounding box center [500, 279] width 10 height 12
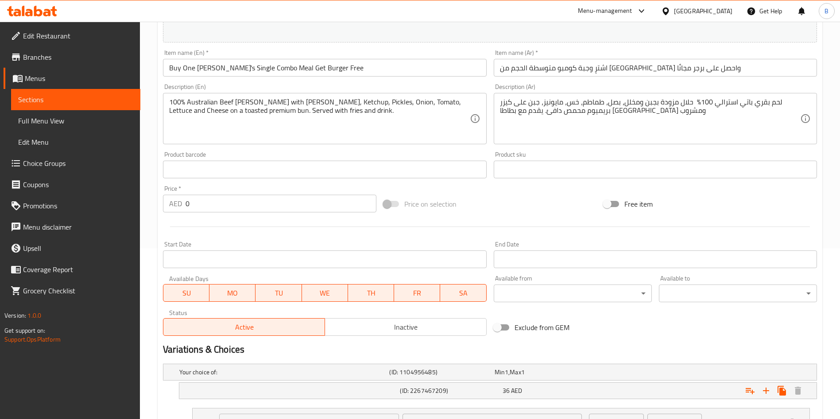
scroll to position [0, 0]
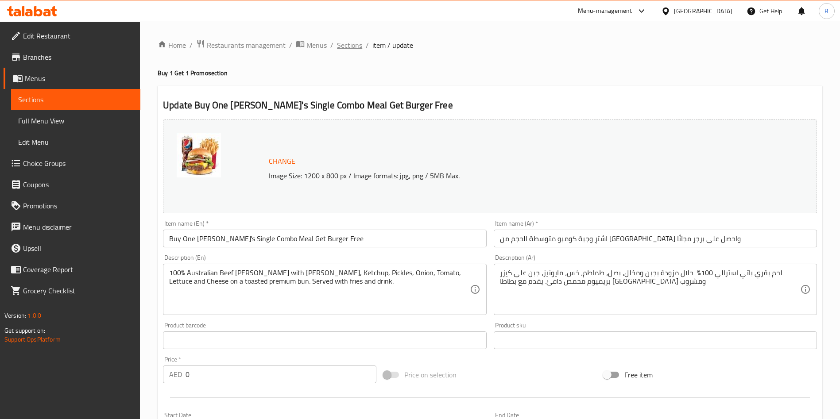
click at [348, 46] on span "Sections" at bounding box center [349, 45] width 25 height 11
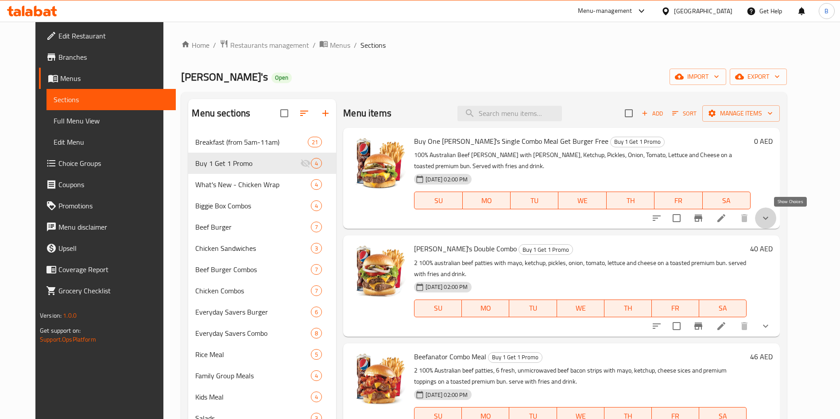
click at [771, 221] on icon "show more" at bounding box center [765, 218] width 11 height 11
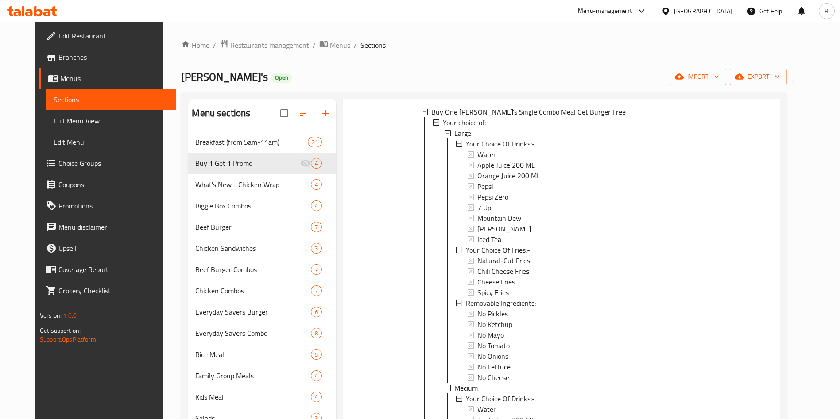
scroll to position [144, 0]
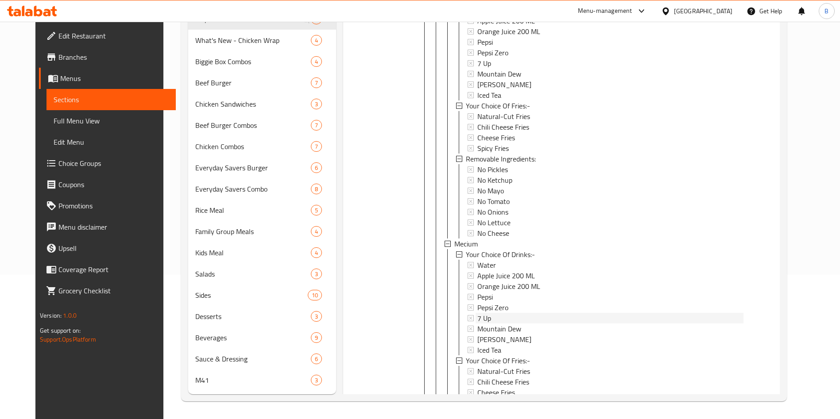
click at [461, 207] on div "Your Choice Of Drinks:- Water Apple Juice 200 ML Orange Juice 200 ML Pepsi Peps…" at bounding box center [600, 116] width 288 height 244
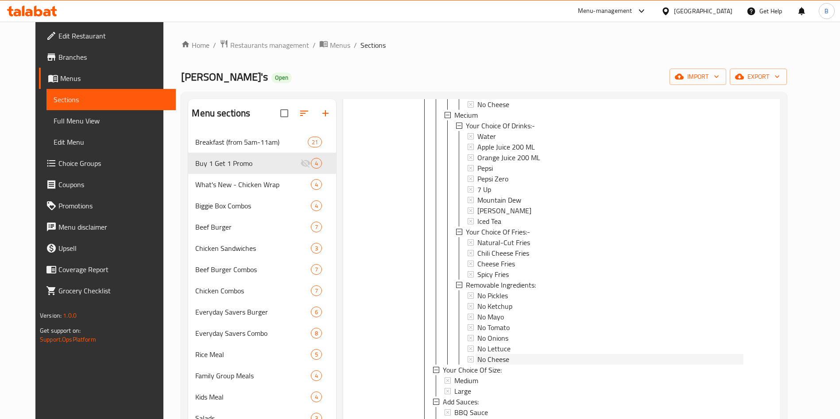
click at [462, 201] on div "Your Choice Of Drinks:- Water Apple Juice 200 ML Orange Juice 200 ML Pepsi Peps…" at bounding box center [600, 242] width 288 height 244
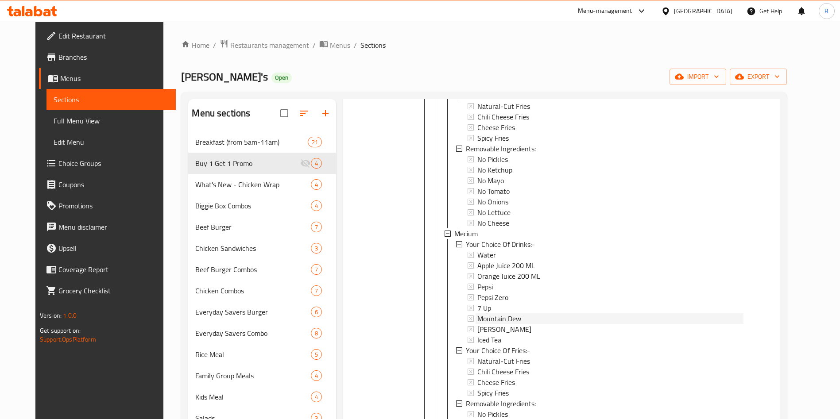
click at [462, 201] on div "Large Your Choice Of Drinks:- Water Apple Juice 200 ML Orange Juice 200 ML Peps…" at bounding box center [593, 228] width 299 height 510
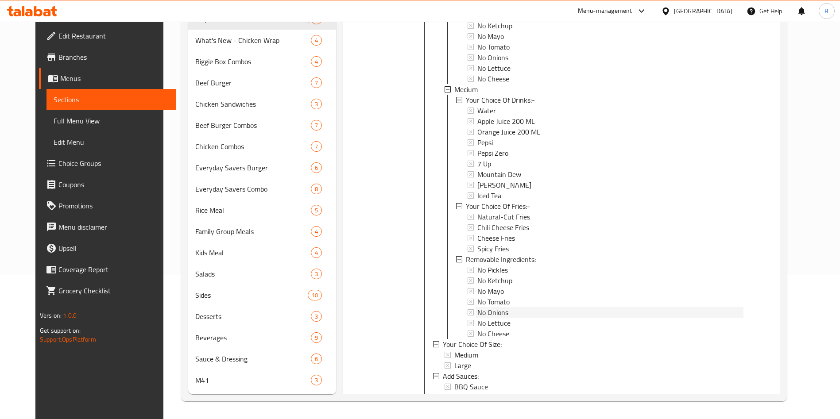
click at [462, 201] on div "Large Your Choice Of Drinks:- Water Apple Juice 200 ML Orange Juice 200 ML Peps…" at bounding box center [593, 84] width 299 height 510
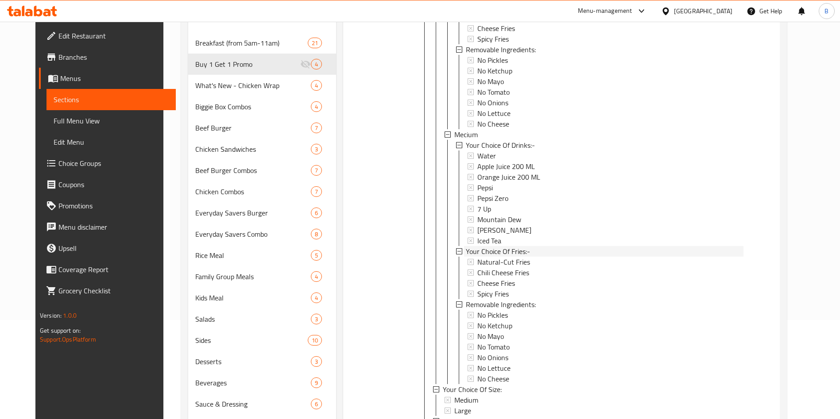
scroll to position [268, 0]
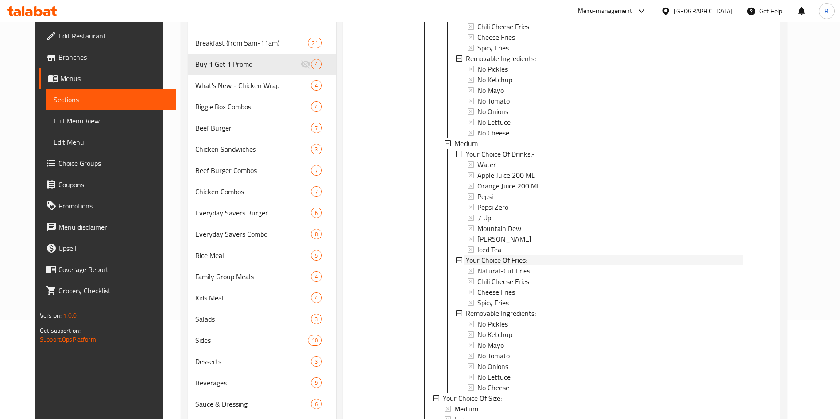
click at [462, 201] on div "Your Choice Of Drinks:- Water Apple Juice 200 ML Orange Juice 200 ML Pepsi Peps…" at bounding box center [600, 271] width 288 height 244
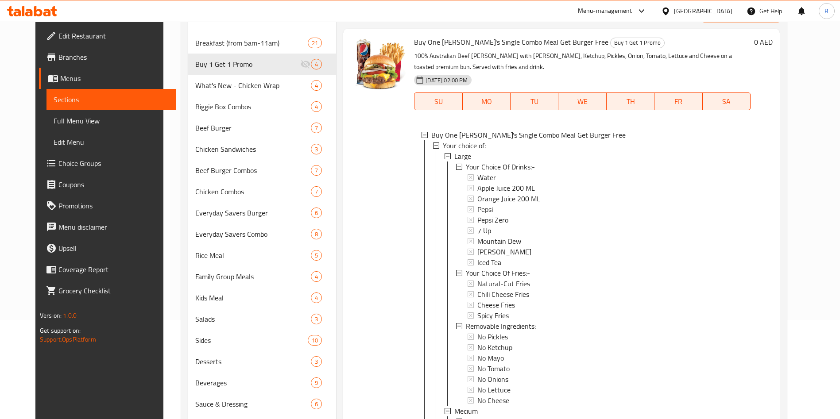
scroll to position [0, 0]
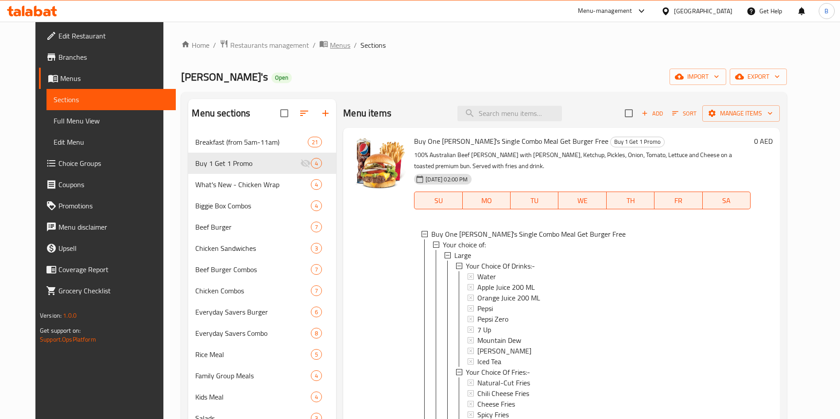
click at [330, 49] on span "Menus" at bounding box center [340, 45] width 20 height 11
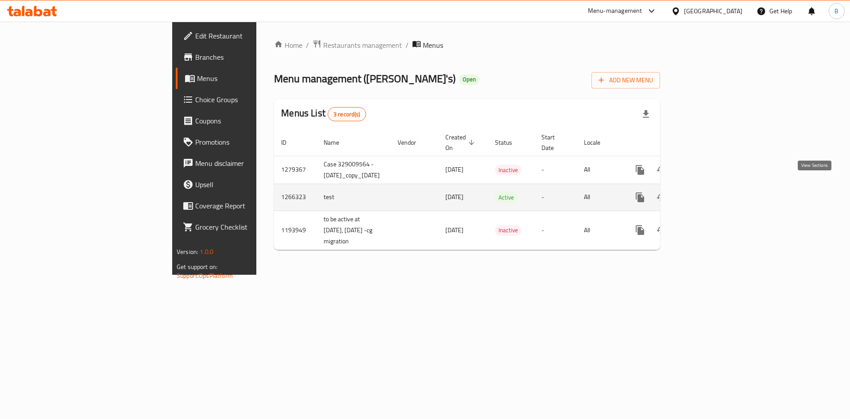
click at [715, 187] on link "enhanced table" at bounding box center [703, 197] width 21 height 21
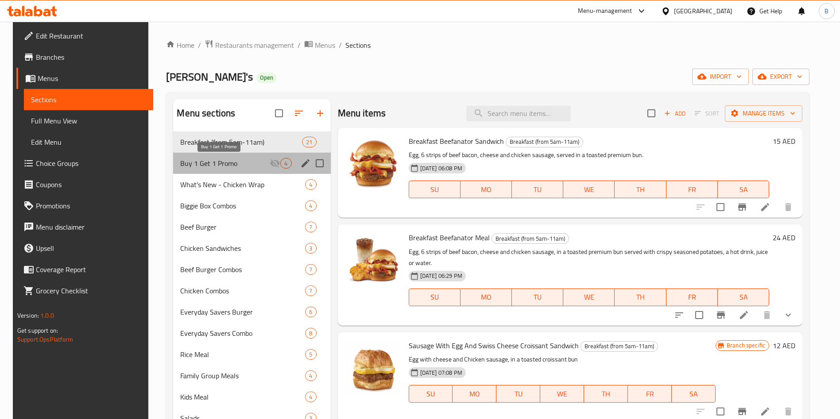
click at [229, 161] on span "Buy 1 Get 1 Promo" at bounding box center [224, 163] width 89 height 11
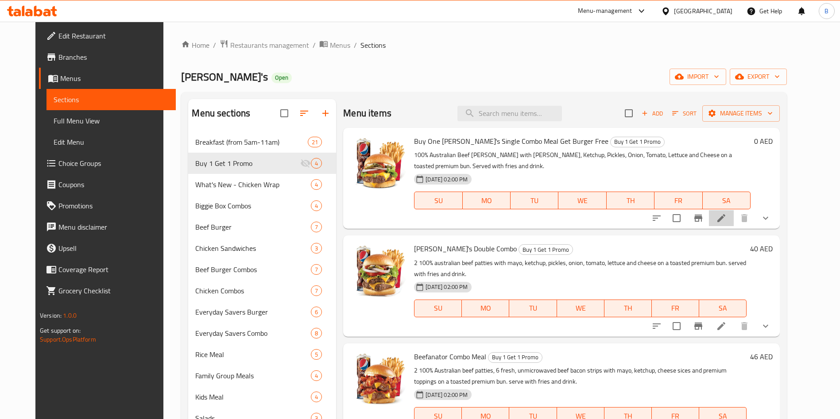
click at [734, 218] on li at bounding box center [721, 218] width 25 height 16
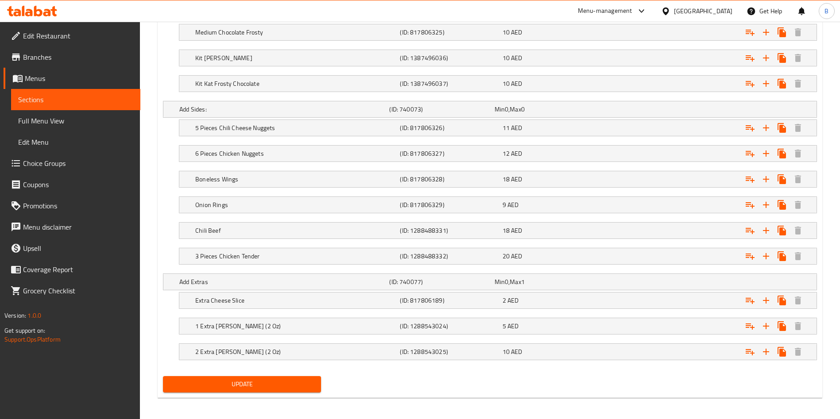
scroll to position [1089, 0]
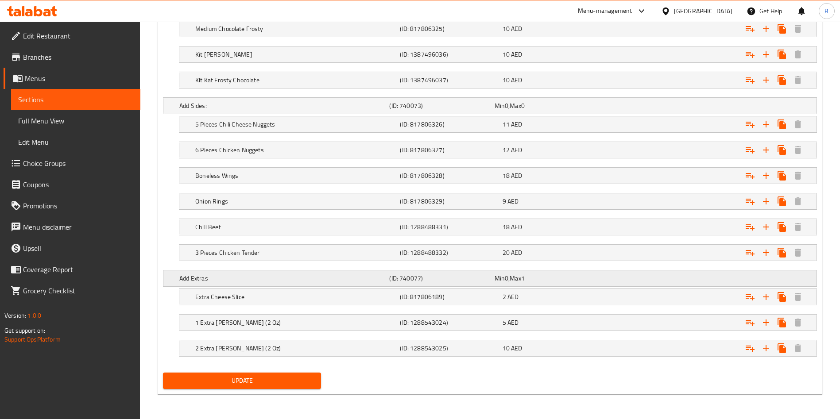
click at [288, 284] on div "Add Extras" at bounding box center [283, 278] width 210 height 12
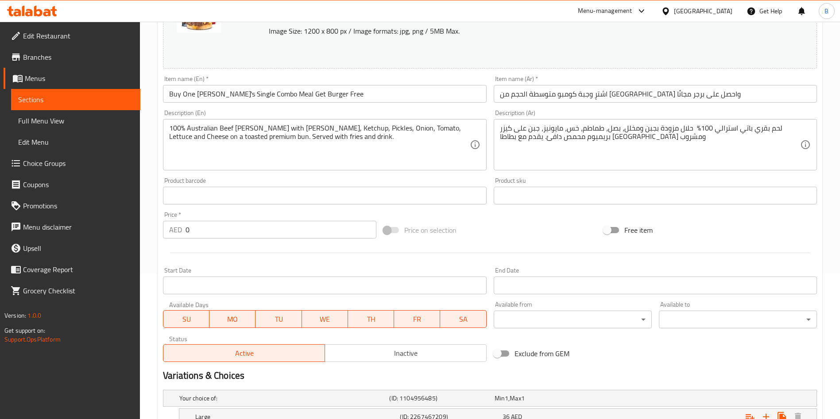
scroll to position [0, 0]
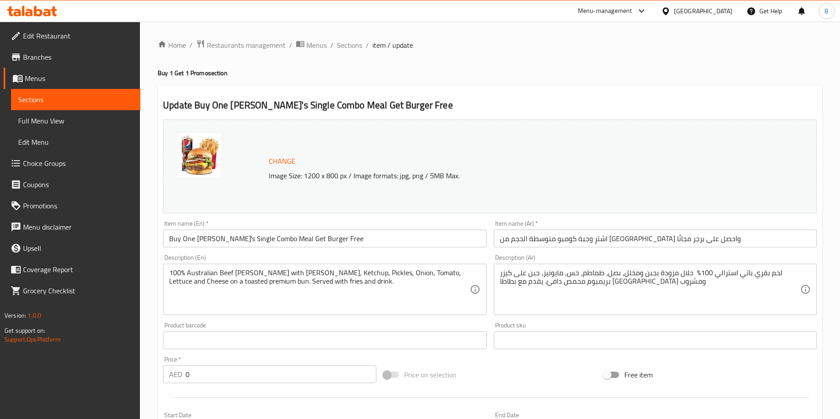
click at [361, 50] on ol "Home / Restaurants management / Menus / Sections / item / update" at bounding box center [490, 45] width 665 height 12
click at [358, 47] on span "Sections" at bounding box center [349, 45] width 25 height 11
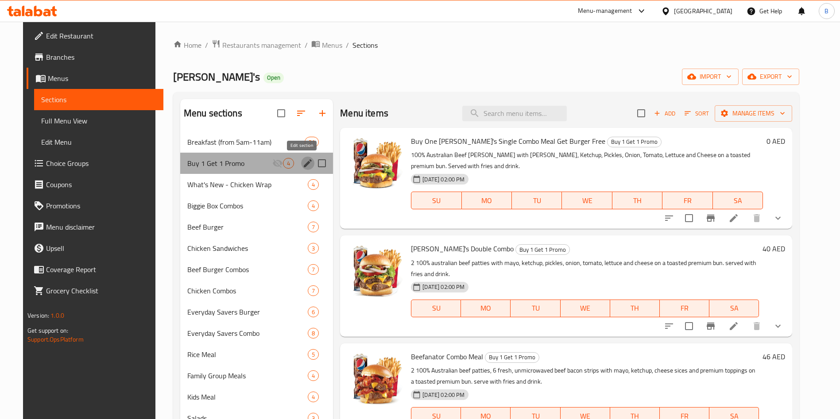
click at [302, 163] on icon "edit" at bounding box center [307, 163] width 11 height 11
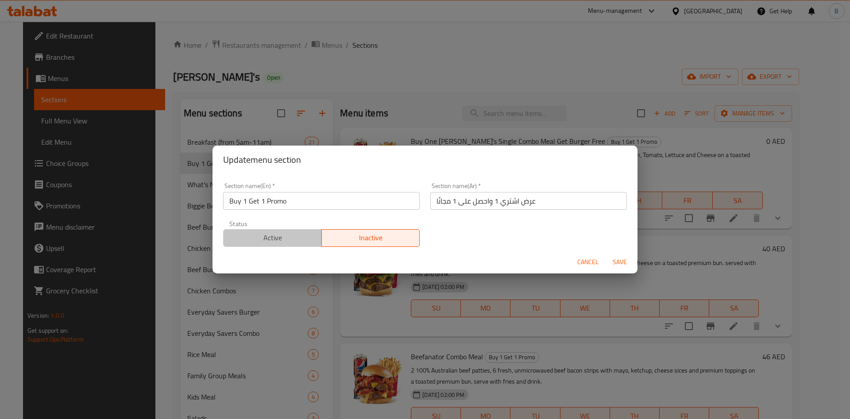
click at [291, 232] on span "Active" at bounding box center [272, 238] width 91 height 13
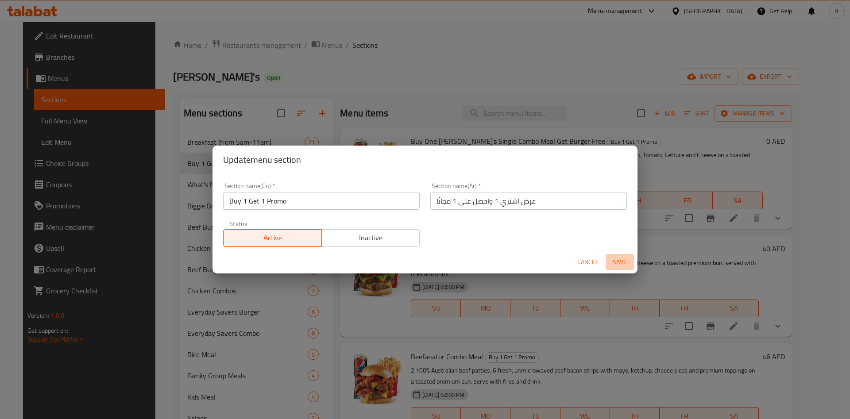
click at [629, 258] on span "Save" at bounding box center [619, 262] width 21 height 11
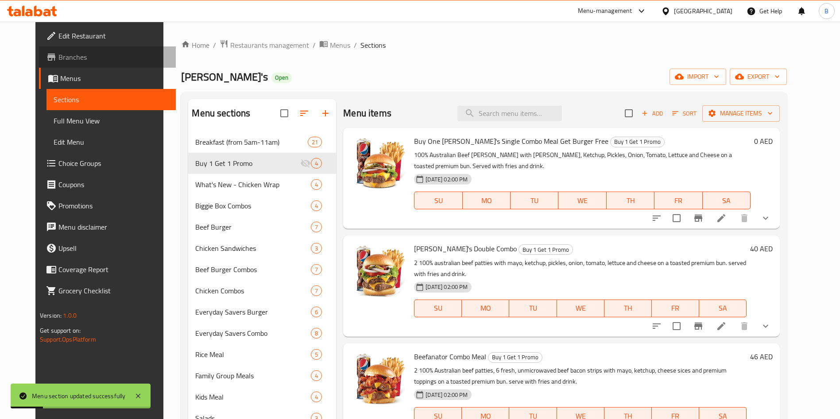
click at [58, 59] on span "Branches" at bounding box center [113, 57] width 110 height 11
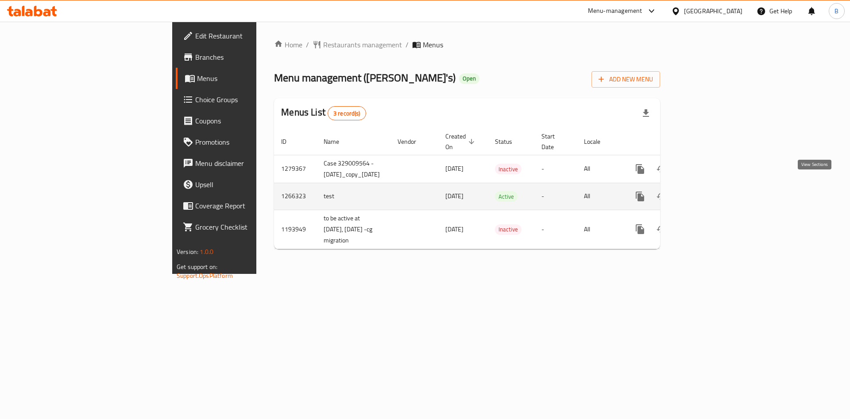
click at [715, 186] on link "enhanced table" at bounding box center [703, 196] width 21 height 21
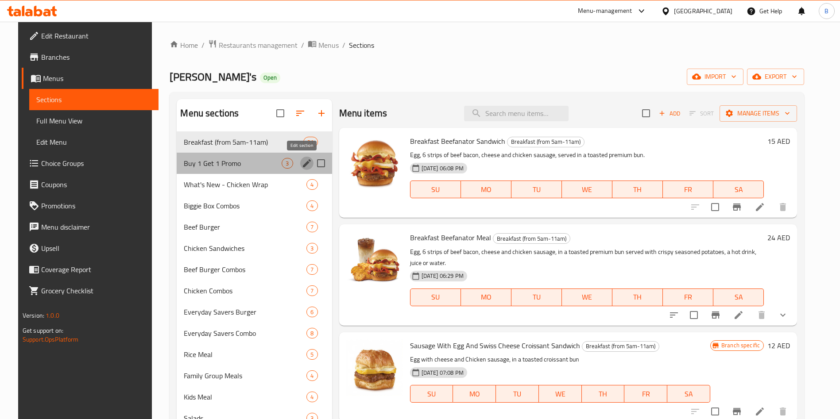
click at [302, 163] on icon "edit" at bounding box center [307, 163] width 11 height 11
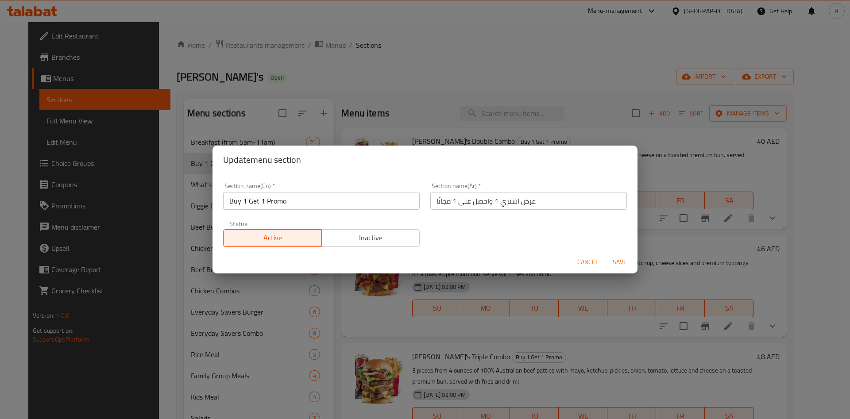
click at [387, 236] on span "Inactive" at bounding box center [370, 238] width 91 height 13
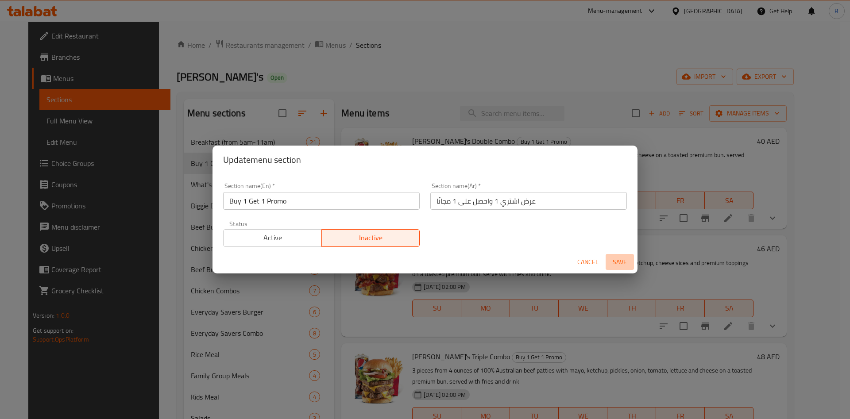
click at [622, 256] on button "Save" at bounding box center [620, 262] width 28 height 16
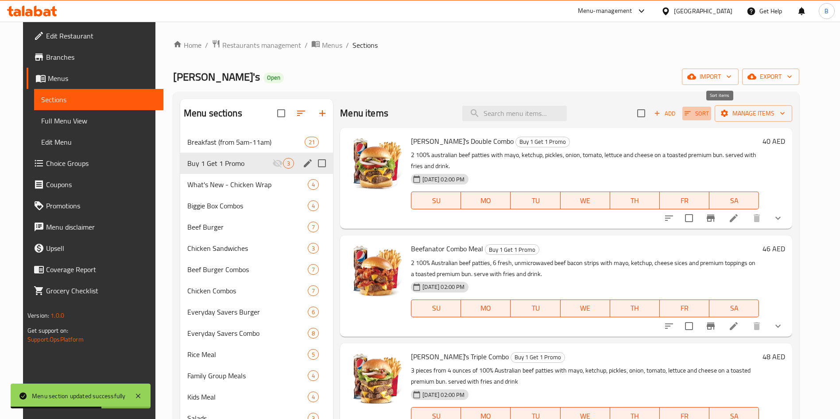
click at [692, 114] on icon "button" at bounding box center [688, 113] width 8 height 8
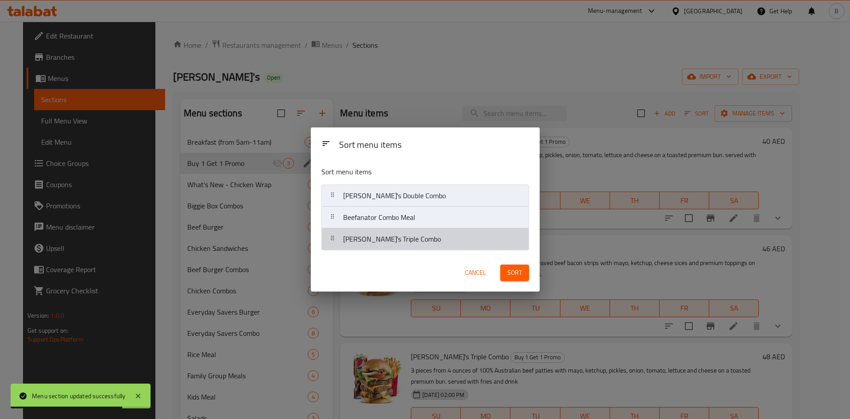
drag, startPoint x: 419, startPoint y: 243, endPoint x: 417, endPoint y: 215, distance: 28.0
click at [417, 215] on nav "[PERSON_NAME]'s Double Combo Beefanator Combo Meal [PERSON_NAME]'s Triple Combo" at bounding box center [425, 218] width 208 height 66
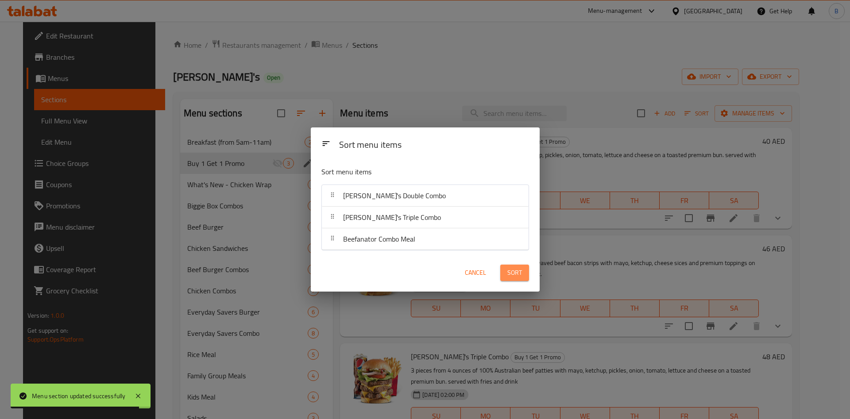
click at [525, 270] on button "Sort" at bounding box center [514, 273] width 29 height 16
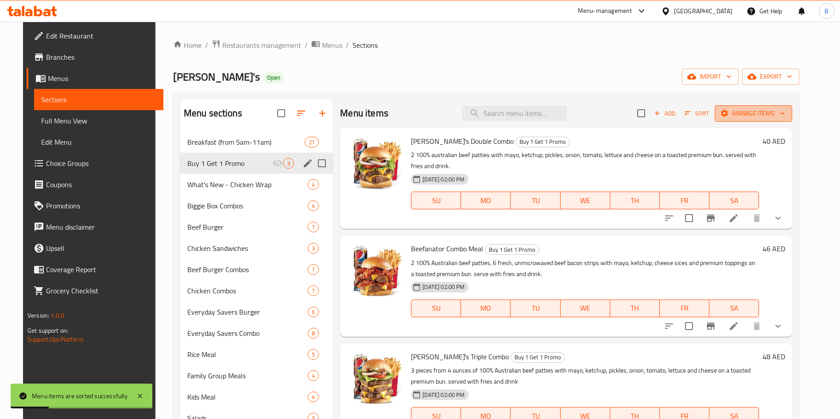
click at [778, 119] on button "Manage items" at bounding box center [753, 113] width 77 height 16
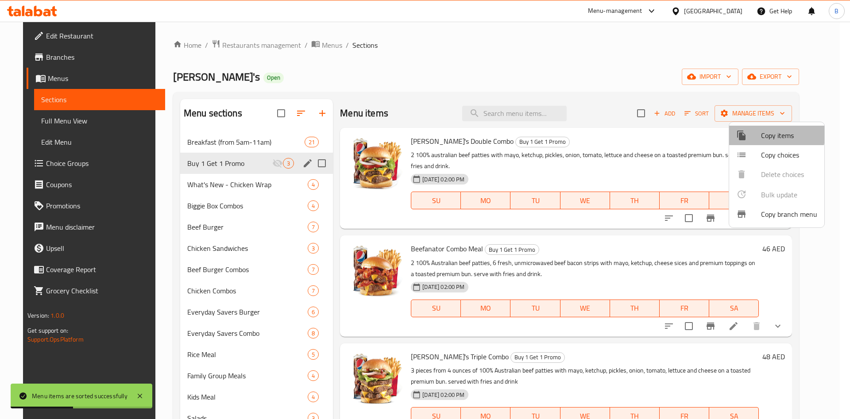
click at [768, 133] on span "Copy items" at bounding box center [789, 135] width 56 height 11
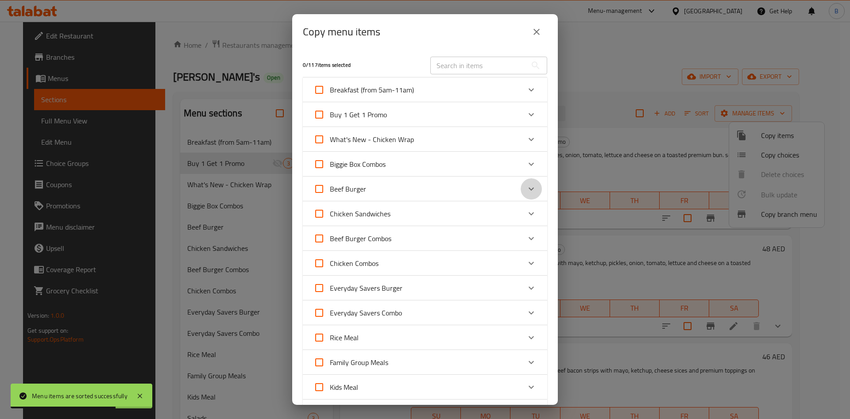
click at [521, 190] on div "Expand" at bounding box center [531, 188] width 21 height 21
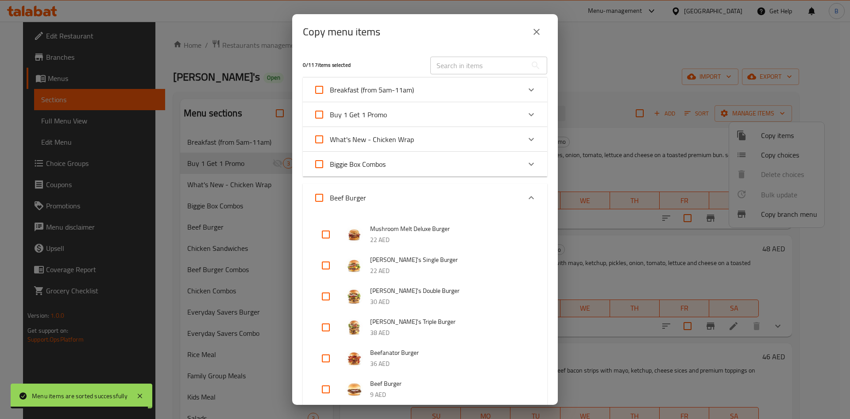
click at [334, 267] on input "checkbox" at bounding box center [325, 265] width 21 height 21
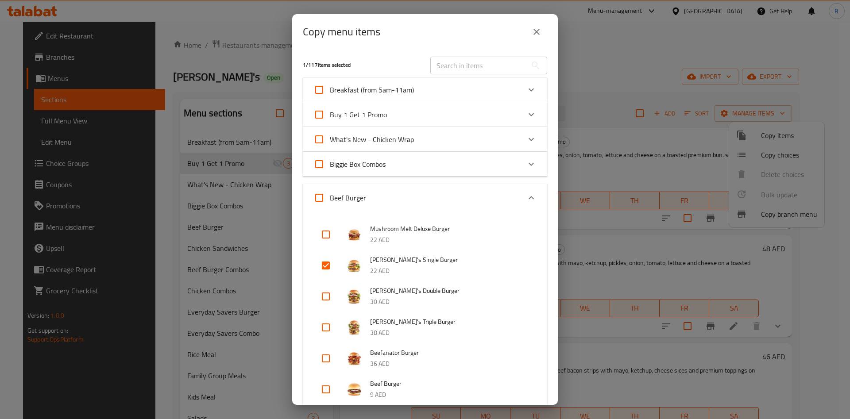
click at [334, 267] on input "checkbox" at bounding box center [325, 265] width 21 height 21
checkbox input "false"
click at [528, 202] on div "Expand" at bounding box center [531, 197] width 21 height 21
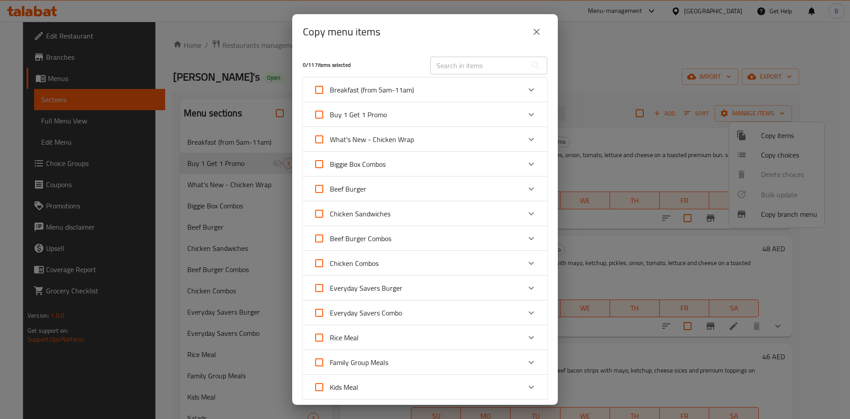
click at [495, 268] on div "Chicken Combos" at bounding box center [417, 263] width 207 height 21
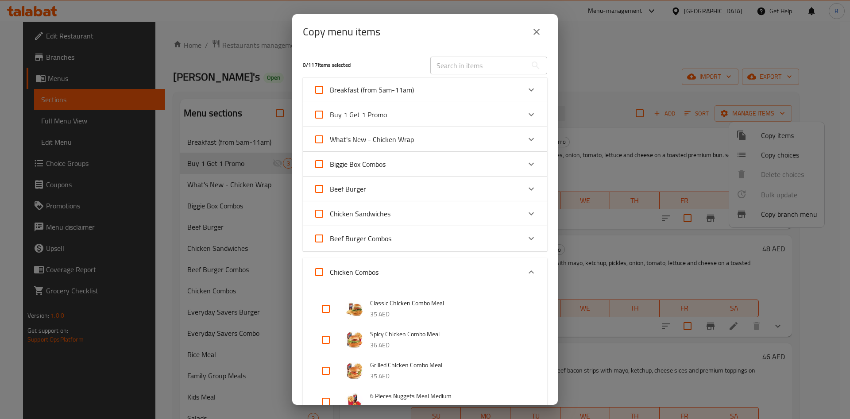
click at [495, 268] on div "Chicken Combos" at bounding box center [417, 272] width 207 height 21
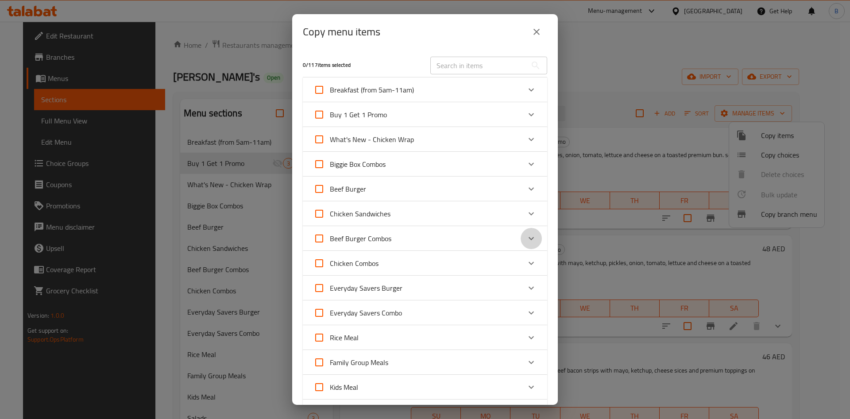
click at [522, 228] on div "Expand" at bounding box center [531, 238] width 21 height 21
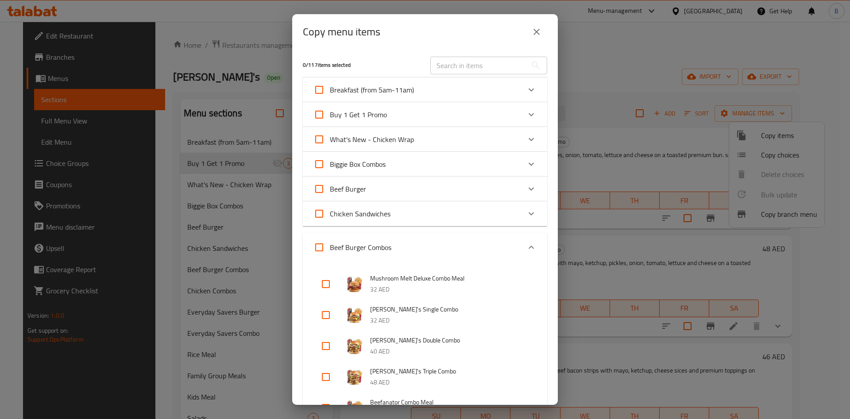
click at [334, 318] on input "checkbox" at bounding box center [325, 315] width 21 height 21
checkbox input "true"
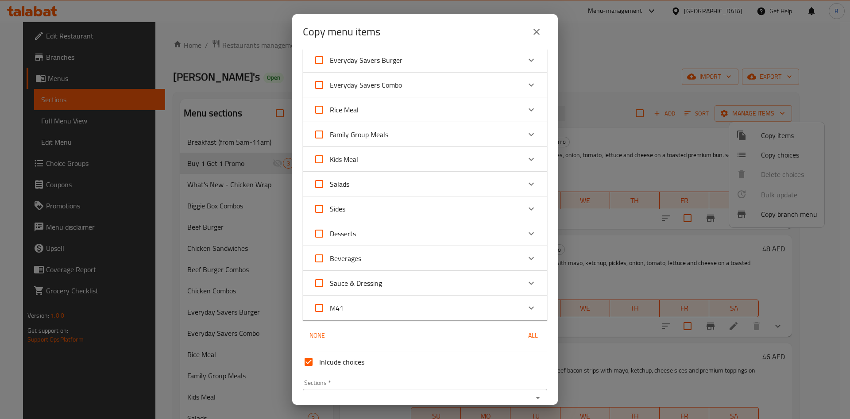
scroll to position [507, 0]
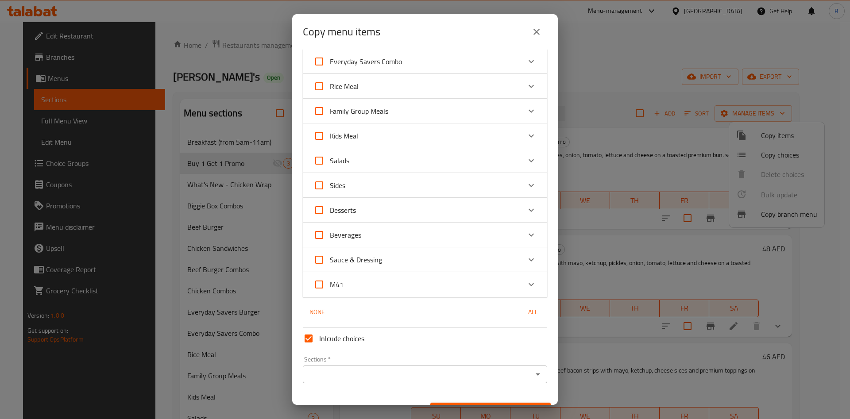
click at [532, 369] on div at bounding box center [538, 374] width 12 height 12
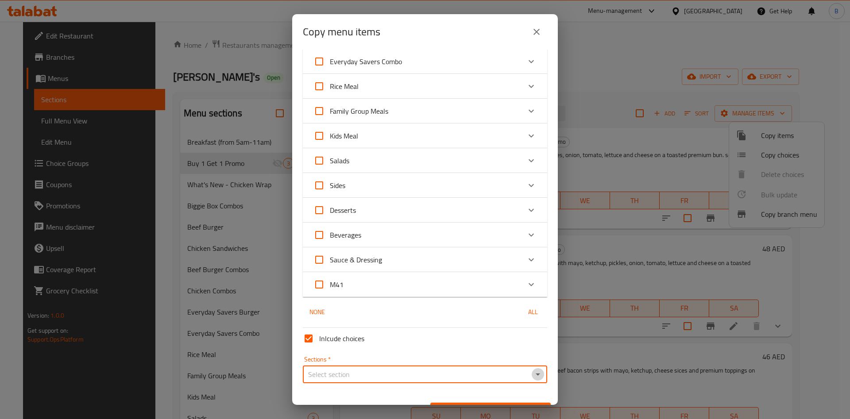
click at [536, 374] on icon "Open" at bounding box center [538, 375] width 4 height 2
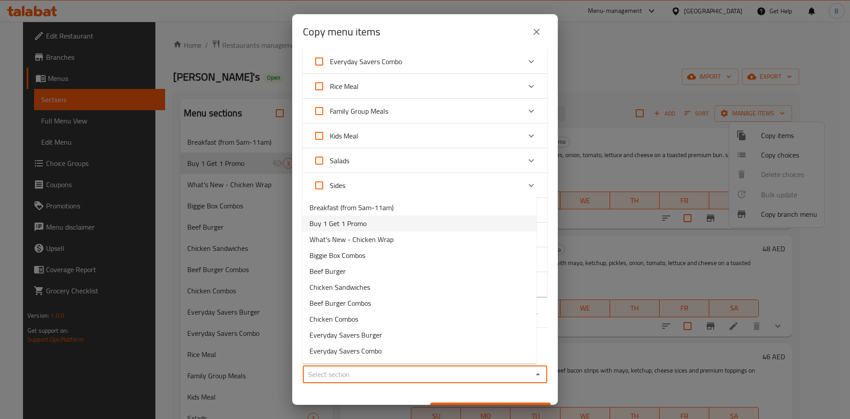
click at [377, 220] on li "Buy 1 Get 1 Promo" at bounding box center [419, 224] width 234 height 16
type input "Buy 1 Get 1 Promo"
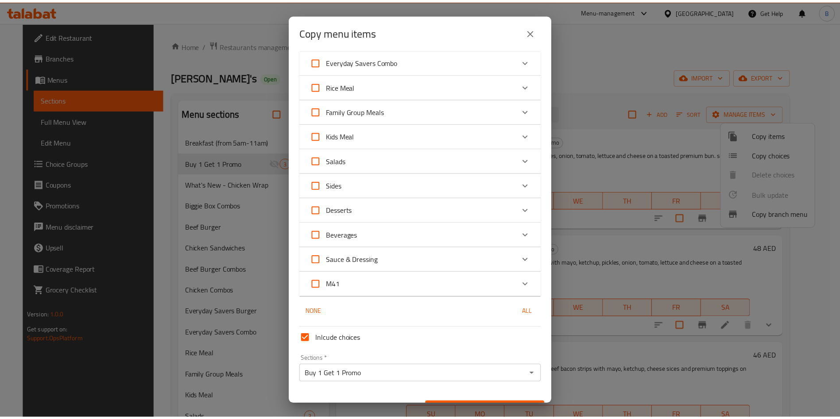
scroll to position [527, 0]
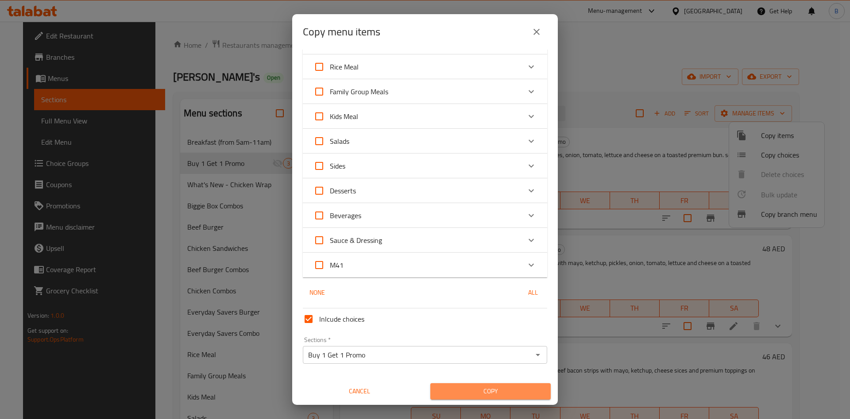
click at [506, 387] on span "Copy" at bounding box center [491, 391] width 106 height 11
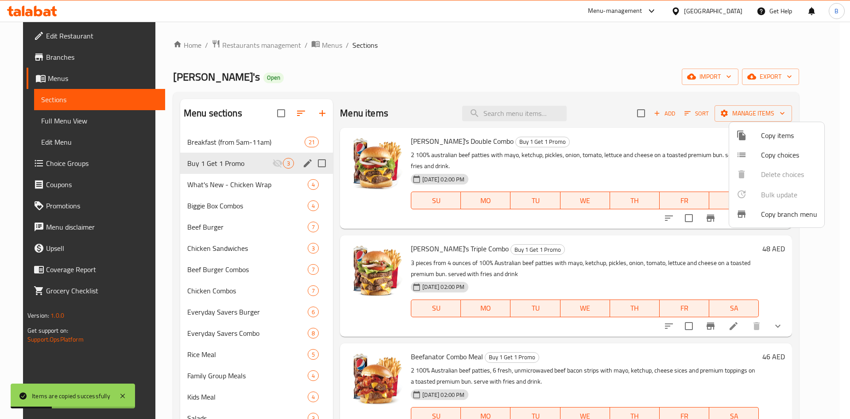
click at [649, 98] on div at bounding box center [425, 209] width 850 height 419
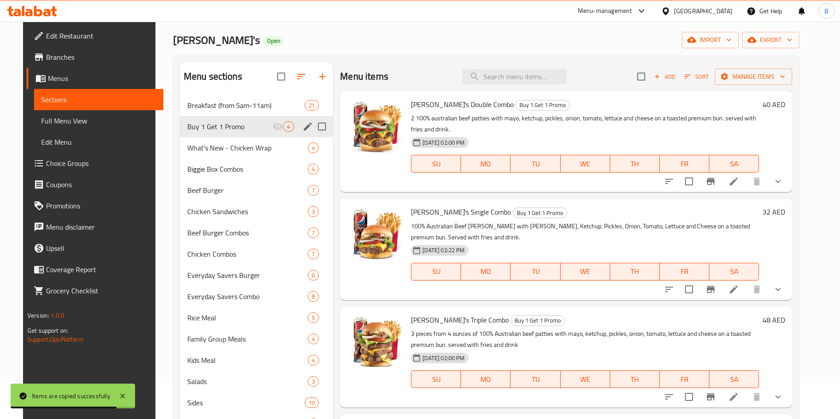
scroll to position [27, 0]
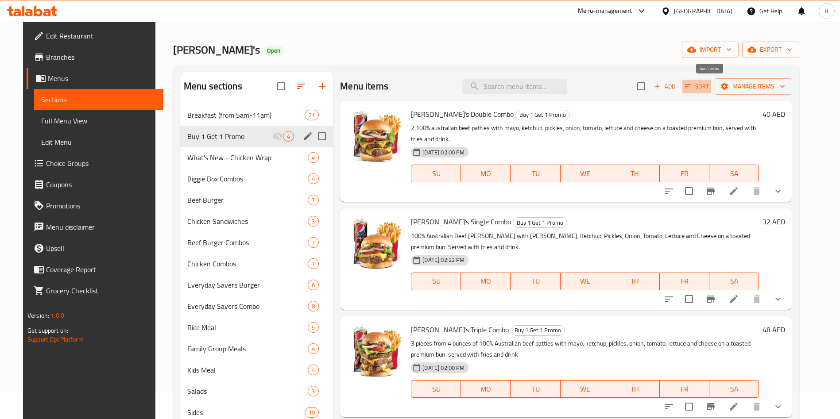
click at [705, 85] on span "Sort" at bounding box center [697, 86] width 24 height 10
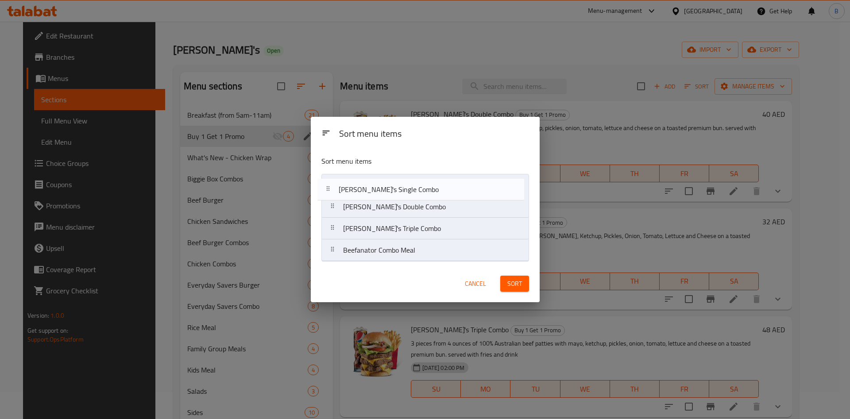
drag, startPoint x: 414, startPoint y: 212, endPoint x: 407, endPoint y: 184, distance: 28.4
click at [407, 184] on nav "[PERSON_NAME]'s Double Combo [PERSON_NAME]'s Single Combo [PERSON_NAME]'s Tripl…" at bounding box center [425, 218] width 208 height 88
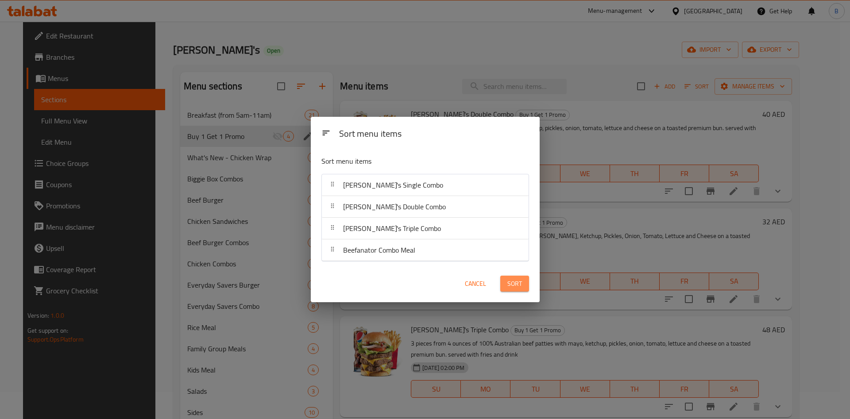
click at [512, 287] on span "Sort" at bounding box center [514, 284] width 15 height 11
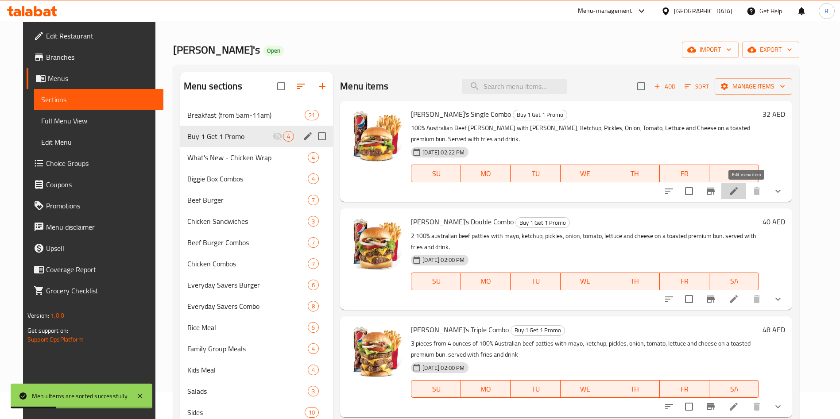
click at [739, 189] on icon at bounding box center [733, 191] width 11 height 11
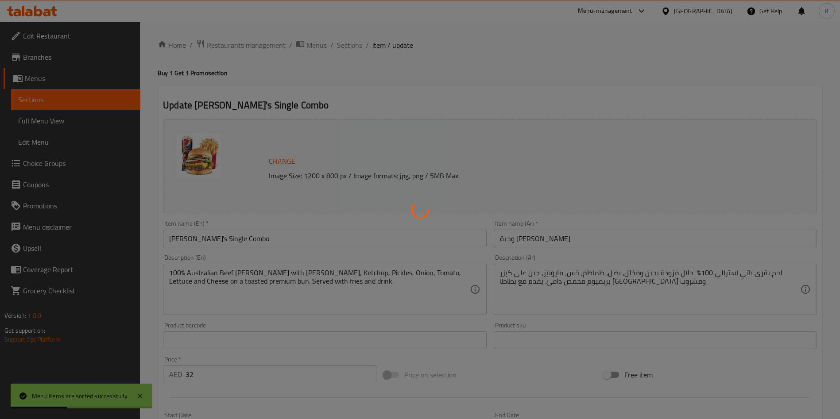
type input "اختيارك من الحجم:"
type input "0"
type input "مكونات قابلة للحذف:"
type input "0"
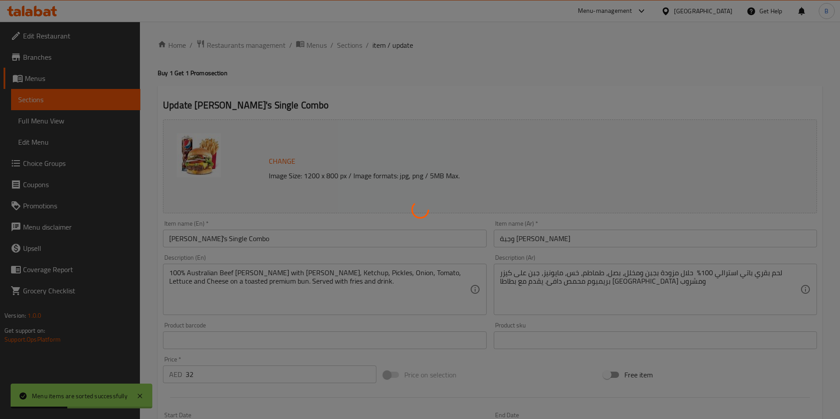
type input "0"
type input "إختيارك من المشروب:"
type input "1"
type input "إضافة صوصات:"
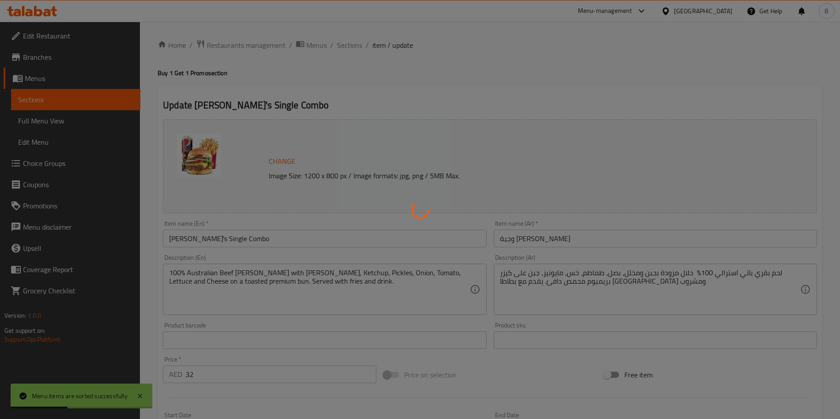
type input "0"
type input "أضف حلويات:"
type input "0"
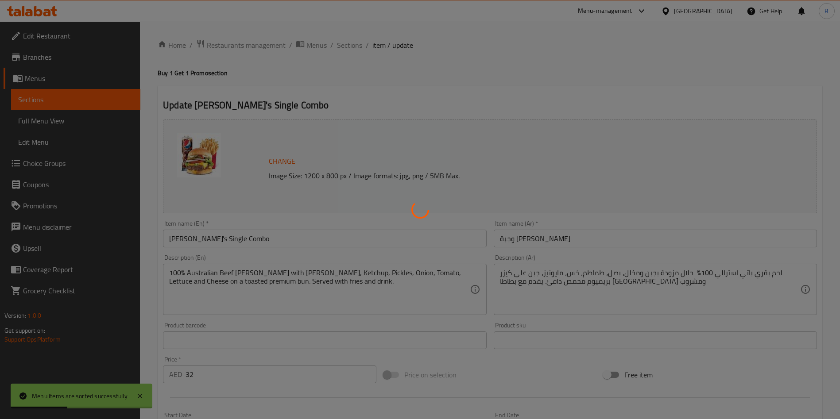
type input "أضف إضافات جانبيه"
type input "0"
type input "إضافة إضافات"
type input "0"
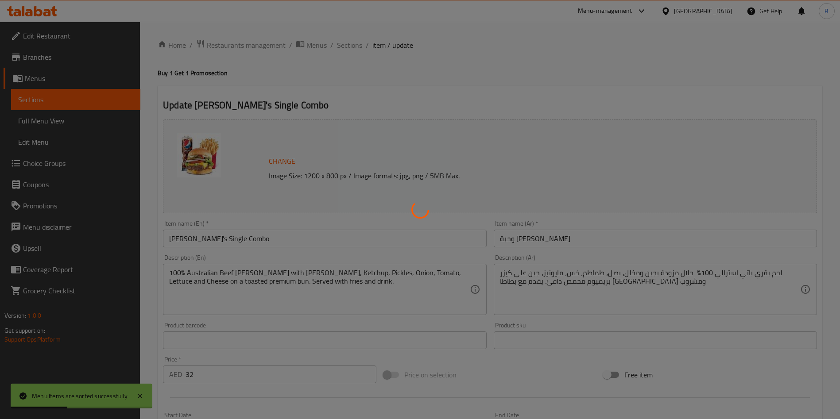
type input "1"
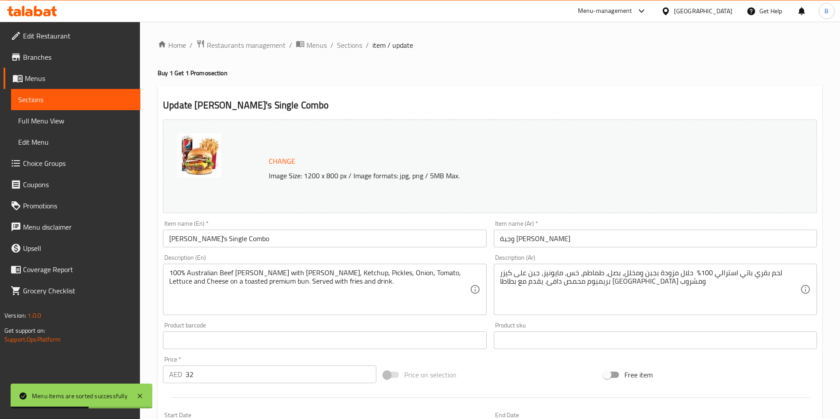
click at [279, 238] on input "[PERSON_NAME]'s Single Combo" at bounding box center [324, 239] width 323 height 18
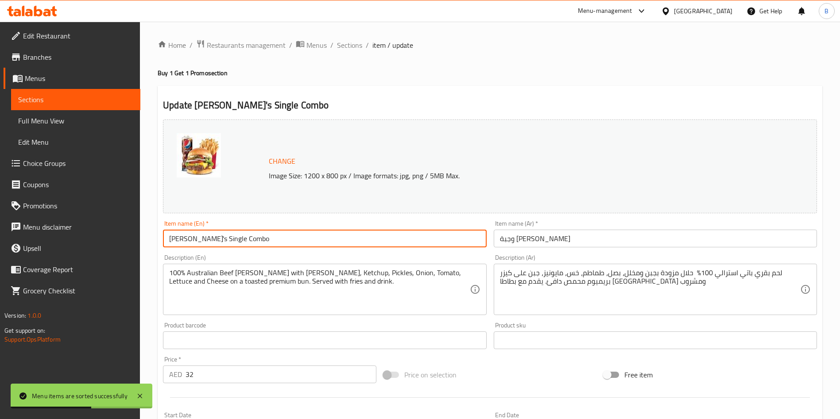
click at [279, 238] on input "[PERSON_NAME]'s Single Combo" at bounding box center [324, 239] width 323 height 18
paste input "Buy One [PERSON_NAME]'s Single Burger Combo Meal Get Burger Free"
type input "Buy One [PERSON_NAME]'s Single Burger Combo Meal Get Burger Free"
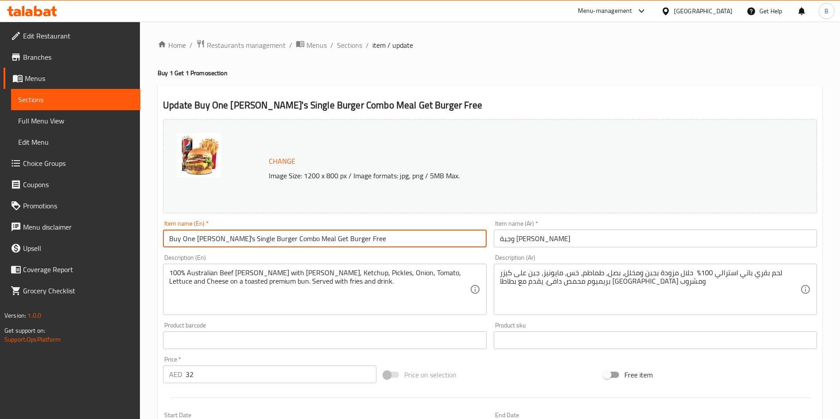
click at [590, 239] on input "وجبة [PERSON_NAME]" at bounding box center [655, 239] width 323 height 18
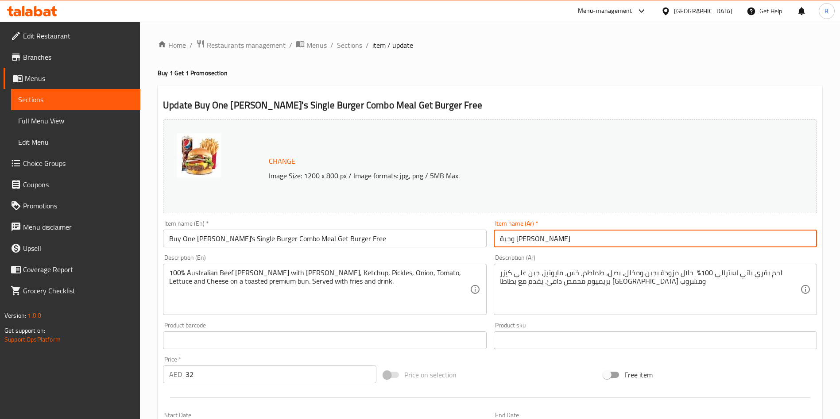
click at [590, 239] on input "وجبة [PERSON_NAME]" at bounding box center [655, 239] width 323 height 18
paste input "اشترِ وجبة برجر كومبو من وينديز واحصل على برجر مجانًا"
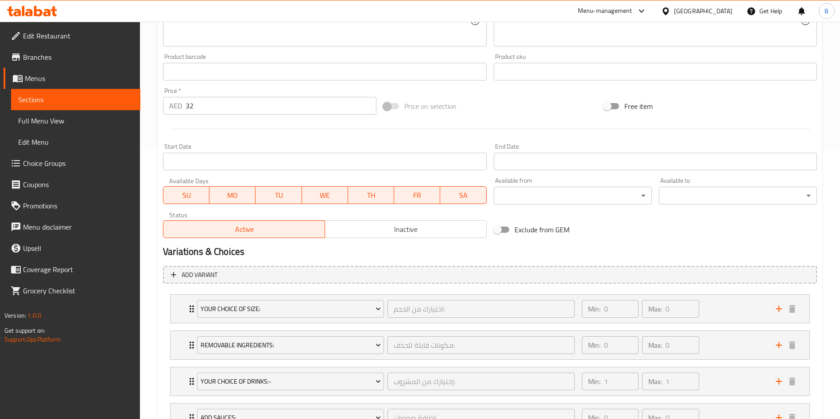
scroll to position [279, 0]
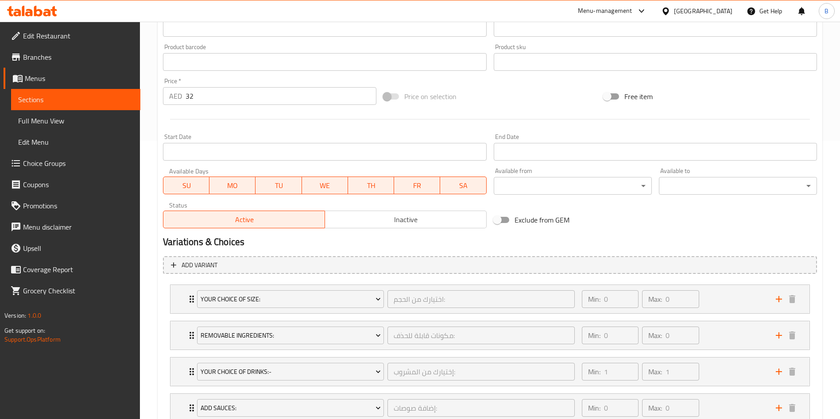
type input "اشترِ وجبة برجر كومبو من وينديز واحصل على برجر مجانًا"
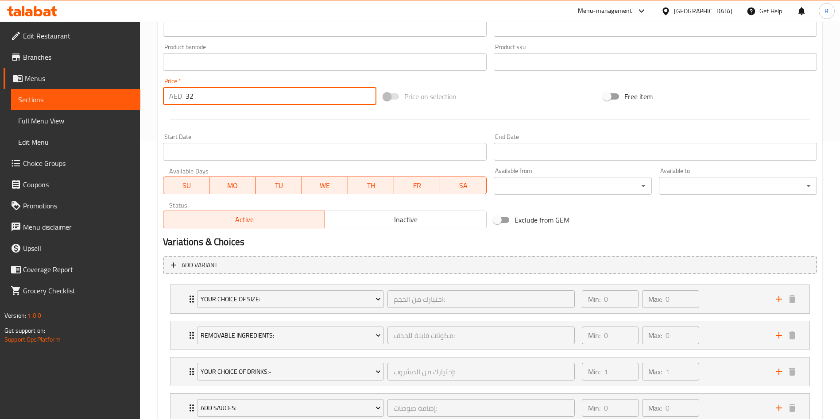
click at [337, 98] on input "32" at bounding box center [281, 96] width 191 height 18
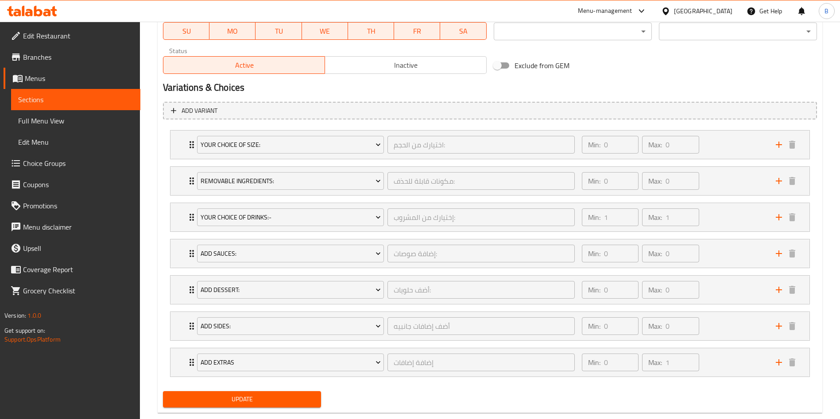
scroll to position [437, 0]
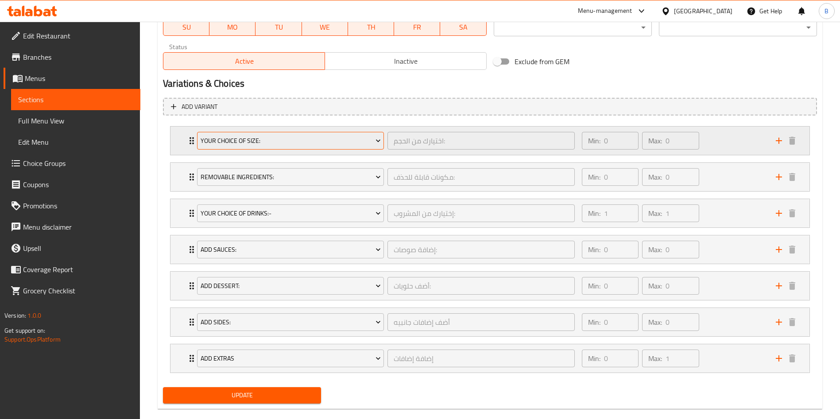
type input "0"
click at [363, 133] on button "Your Choice Of Size:" at bounding box center [290, 141] width 187 height 18
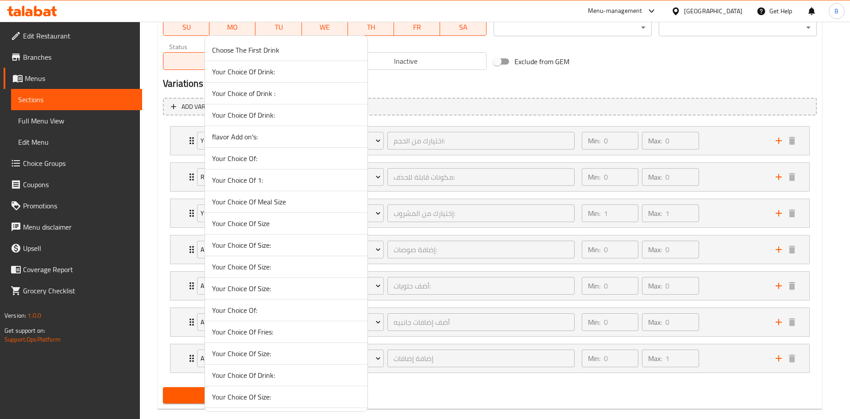
click at [333, 167] on li "Your Choice Of:" at bounding box center [286, 159] width 163 height 22
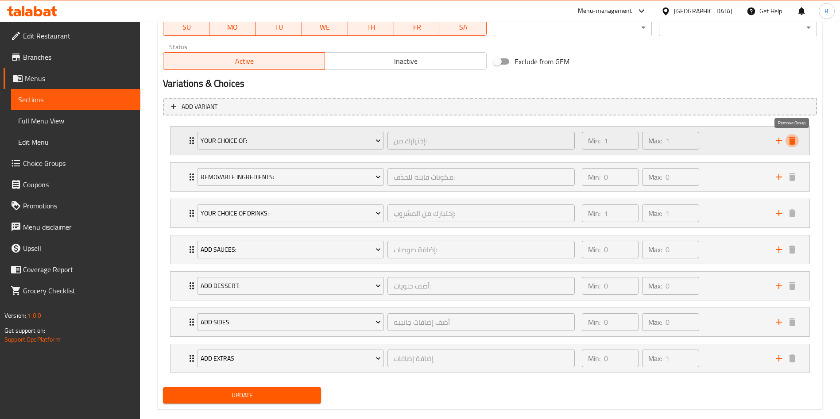
click at [791, 137] on icon "delete" at bounding box center [792, 141] width 6 height 8
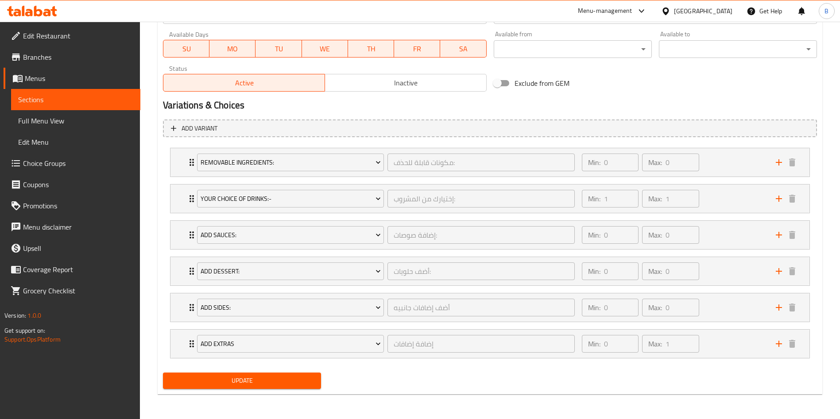
scroll to position [415, 0]
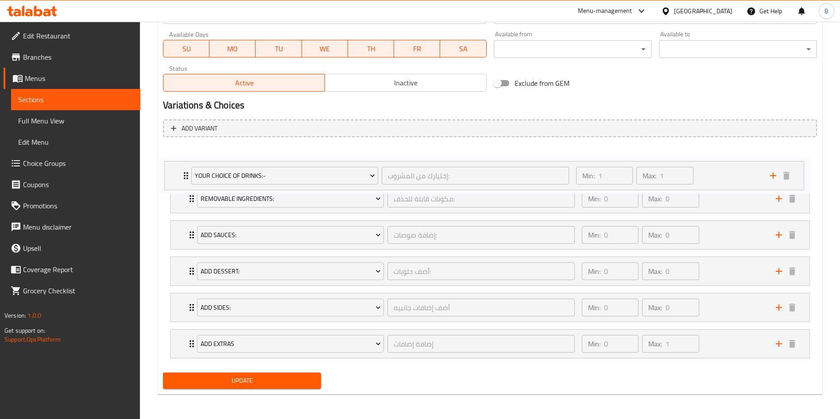
drag, startPoint x: 195, startPoint y: 194, endPoint x: 187, endPoint y: 160, distance: 35.0
click at [187, 160] on div "Removable Ingredients: مكونات قابلة للحذف: ​ Min: 0 ​ Max: 0 ​ No Pickles (ID: …" at bounding box center [490, 253] width 654 height 218
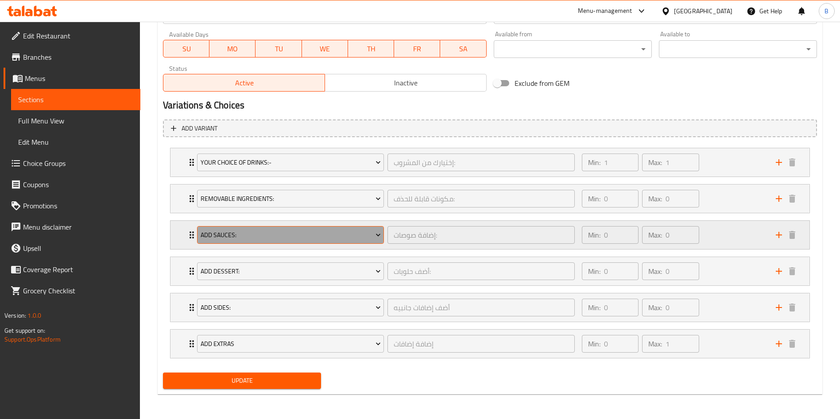
click at [255, 234] on span "Add Sauces:" at bounding box center [291, 235] width 180 height 11
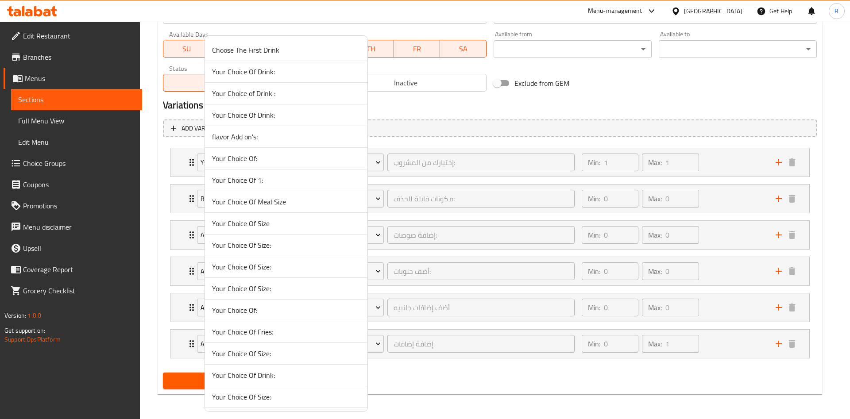
click at [258, 225] on span "Your Choice Of Size" at bounding box center [286, 223] width 148 height 11
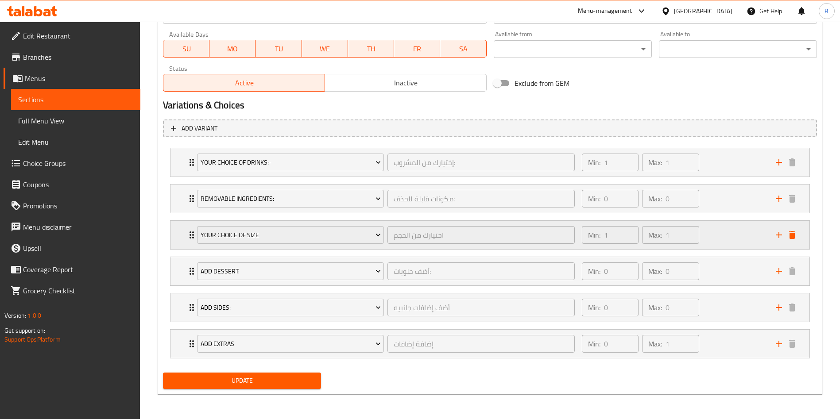
click at [798, 239] on div "Expand" at bounding box center [785, 235] width 27 height 13
click at [793, 229] on button "delete" at bounding box center [792, 235] width 13 height 13
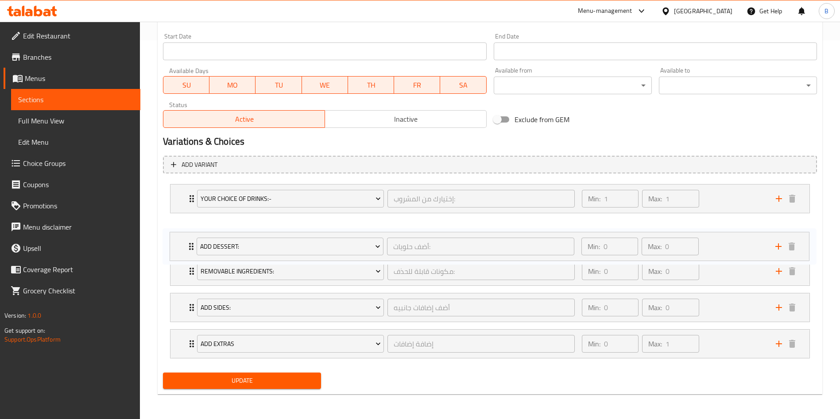
drag, startPoint x: 196, startPoint y: 267, endPoint x: 196, endPoint y: 230, distance: 36.3
click at [196, 230] on div "Your Choice Of Drinks:- إختيارك من المشروب: ​ Min: 1 ​ Max: 1 ​ Water (ID: 8178…" at bounding box center [490, 272] width 654 height 182
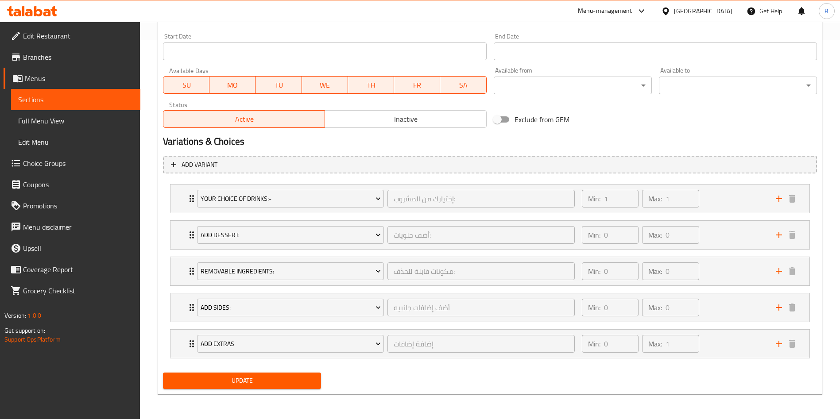
click at [185, 233] on div "Add Dessert: أضف حلويات: ​ Min: 0 ​ Max: 0 ​" at bounding box center [489, 235] width 639 height 28
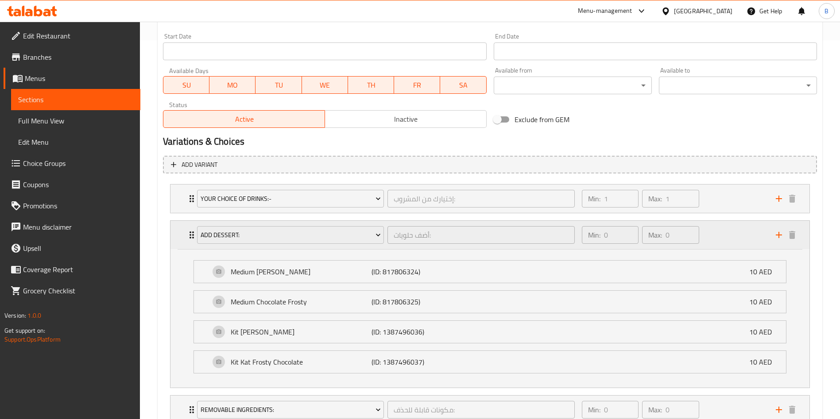
click at [191, 233] on icon "Expand" at bounding box center [191, 235] width 11 height 11
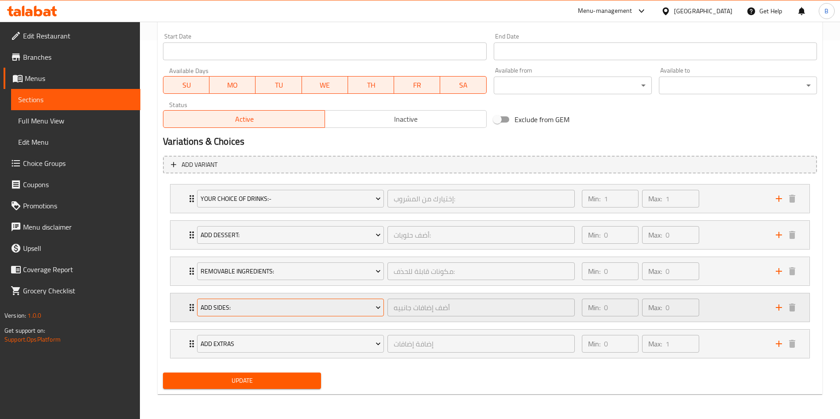
click at [239, 303] on span "Add Sides:" at bounding box center [291, 307] width 180 height 11
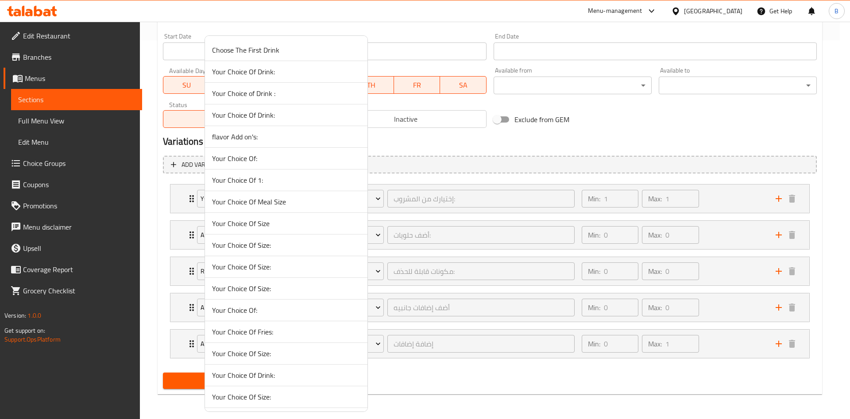
click at [252, 268] on span "Your Choice Of Size:" at bounding box center [286, 267] width 148 height 11
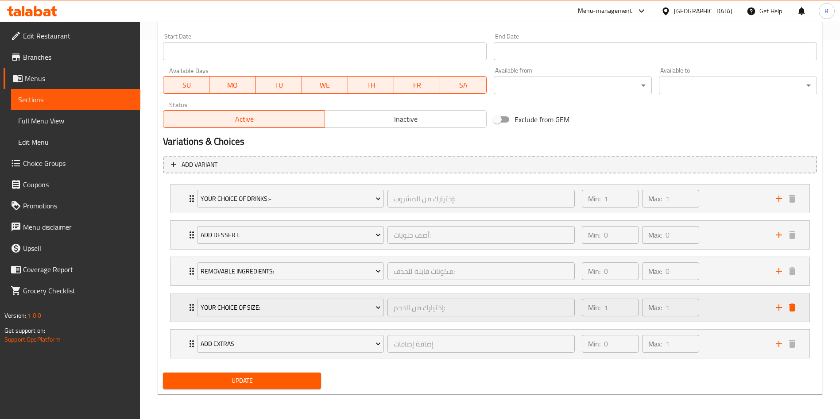
click at [794, 315] on div "Your Choice Of Size: إختيارك من الحجم: ​ Min: 1 ​ Max: 1 ​" at bounding box center [492, 308] width 612 height 28
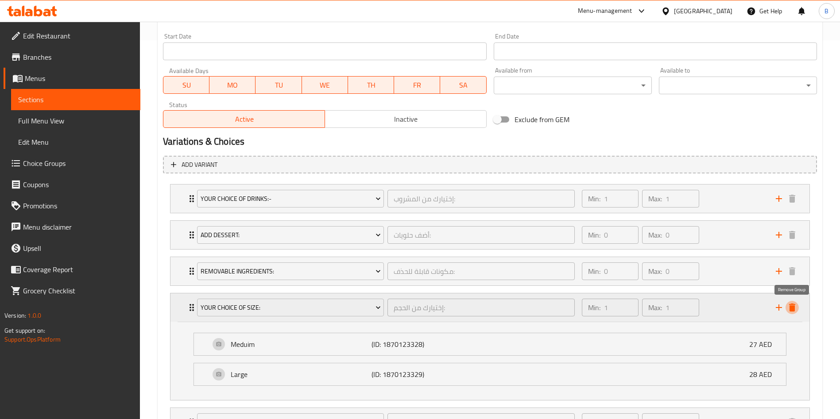
click at [795, 311] on icon "delete" at bounding box center [792, 307] width 11 height 11
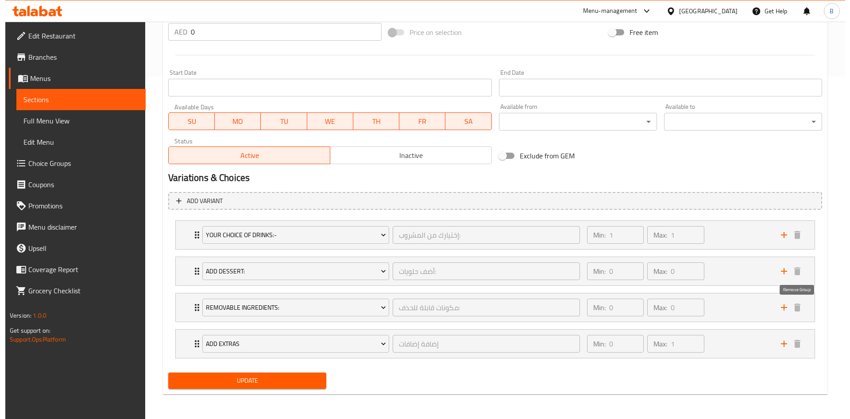
scroll to position [343, 0]
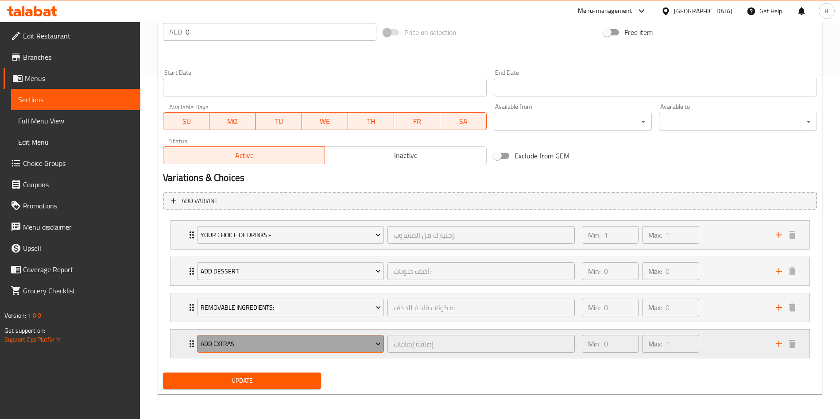
click at [270, 350] on button "Add Extras" at bounding box center [290, 344] width 187 height 18
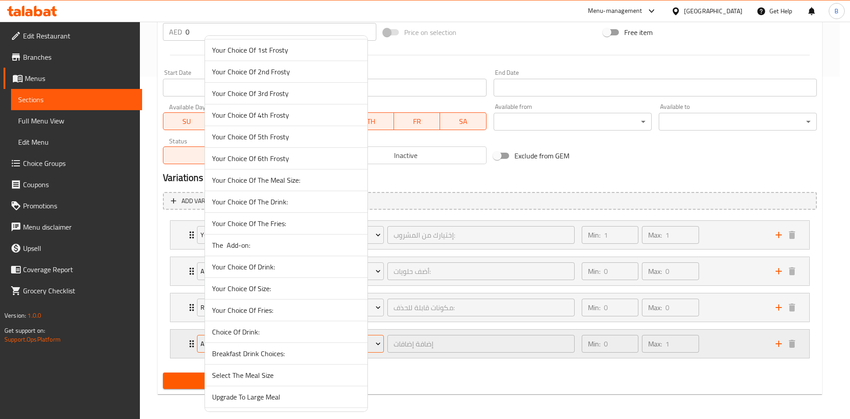
scroll to position [3776, 0]
click at [266, 227] on span "Your Choice Of Fries:-" at bounding box center [286, 223] width 148 height 11
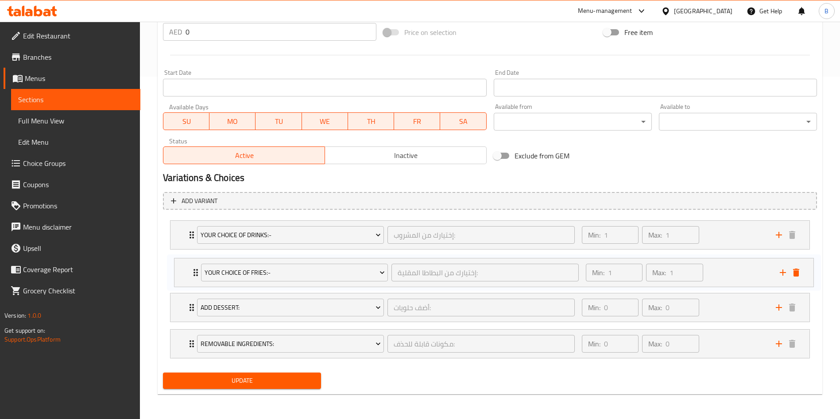
drag, startPoint x: 193, startPoint y: 344, endPoint x: 195, endPoint y: 265, distance: 78.9
click at [195, 265] on div "Your Choice Of Drinks:- إختيارك من المشروب: ​ Min: 1 ​ Max: 1 ​ Water (ID: 8178…" at bounding box center [490, 289] width 654 height 145
click at [191, 266] on icon "Expand" at bounding box center [191, 271] width 11 height 11
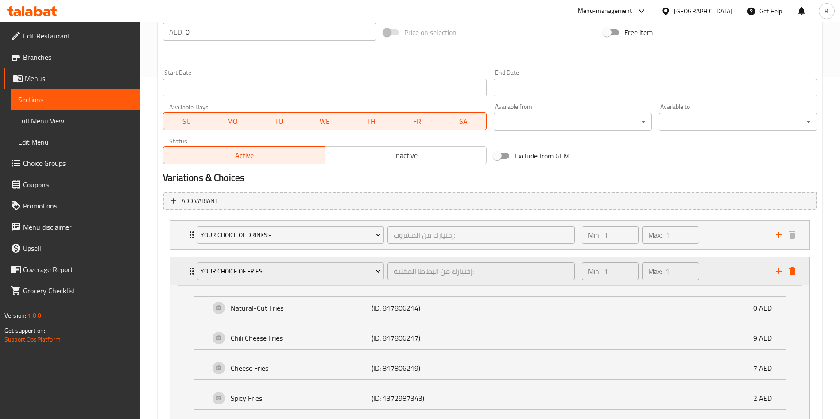
click at [191, 266] on icon "Expand" at bounding box center [191, 271] width 11 height 11
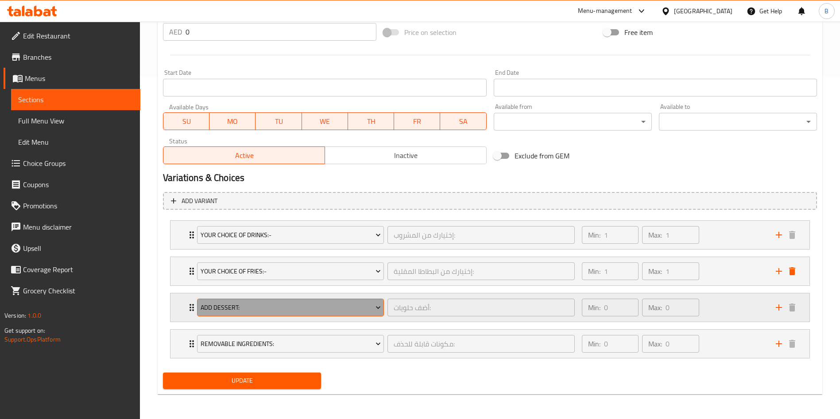
click at [229, 308] on span "Add Dessert:" at bounding box center [291, 307] width 180 height 11
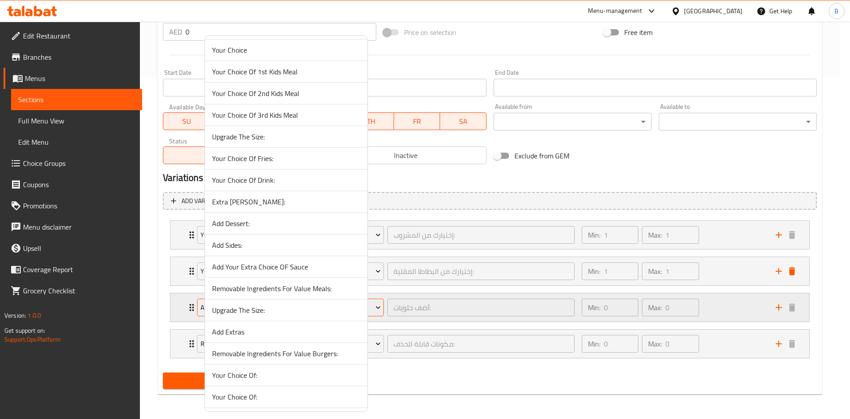
scroll to position [5099, 0]
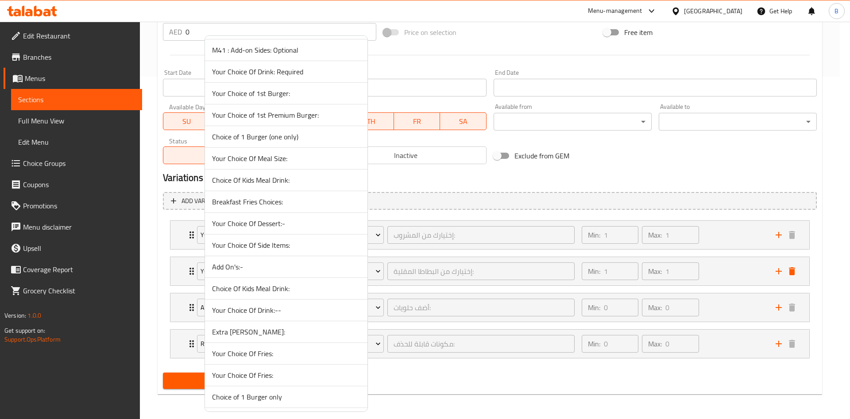
click at [236, 225] on span "Your Choice Of Dessert:-" at bounding box center [286, 223] width 148 height 11
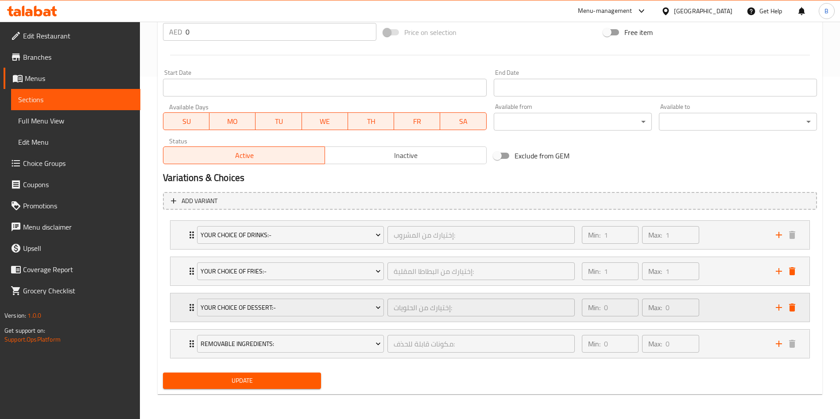
click at [187, 310] on icon "Expand" at bounding box center [191, 307] width 11 height 11
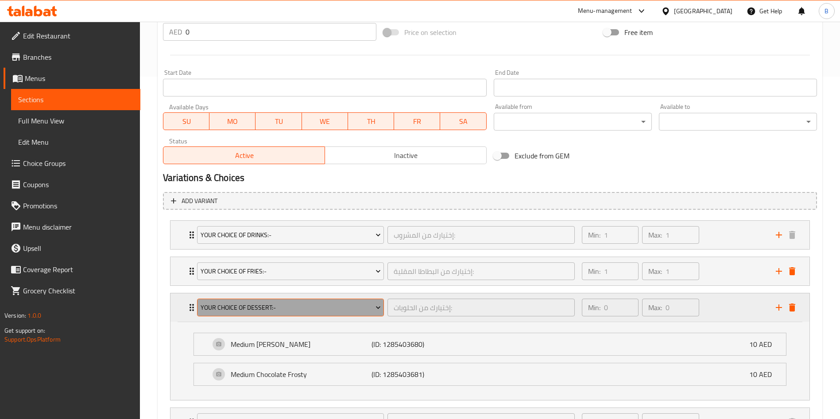
click at [357, 308] on span "Your Choice Of Dessert:-" at bounding box center [291, 307] width 180 height 11
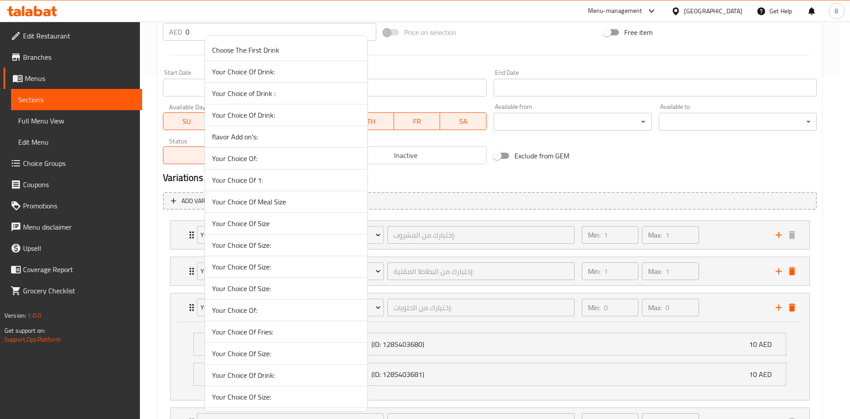
scroll to position [456, 0]
click at [254, 221] on span "Dessert Add On:" at bounding box center [286, 223] width 148 height 11
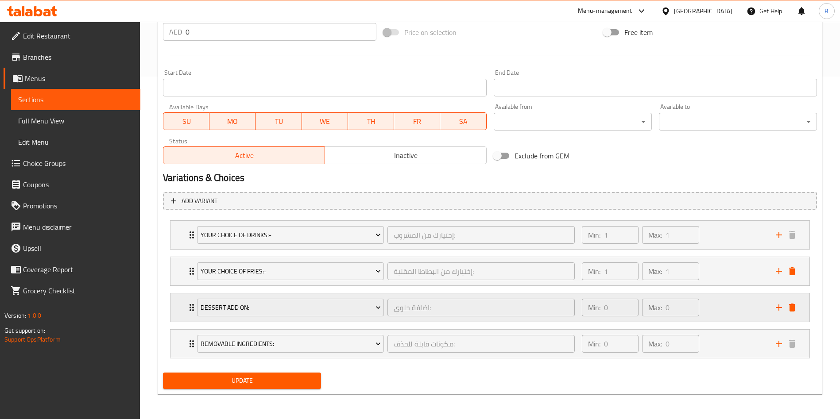
click at [192, 303] on div "Dessert Add On: اضافة حلوي: ​" at bounding box center [386, 308] width 388 height 28
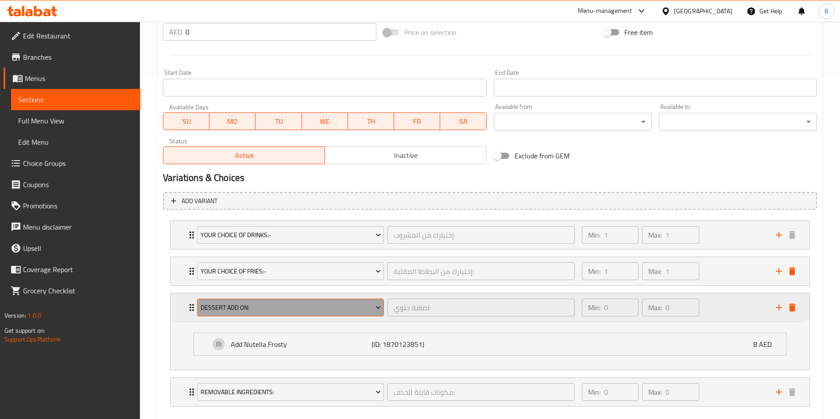
click at [233, 303] on span "Dessert Add On:" at bounding box center [291, 307] width 180 height 11
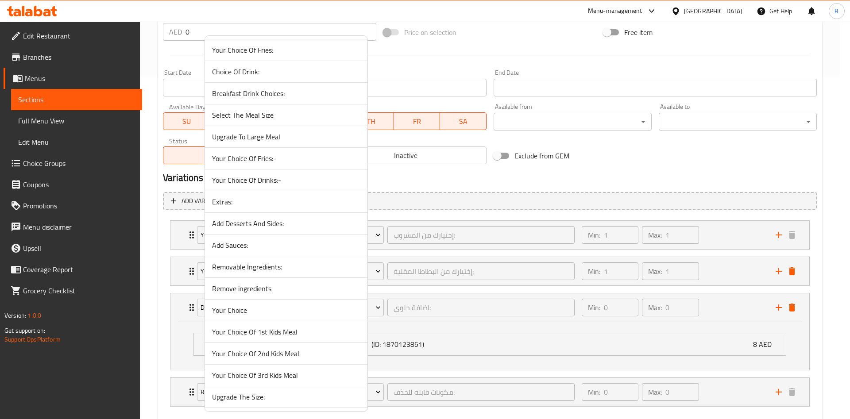
scroll to position [4101, 0]
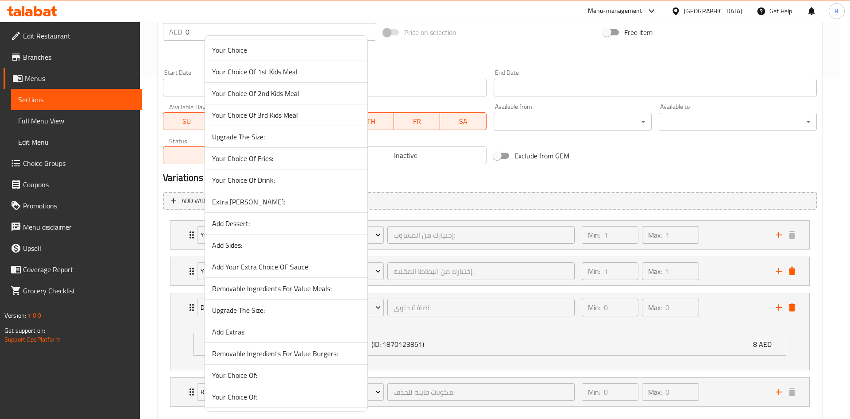
click at [282, 227] on span "Add Dessert:" at bounding box center [286, 223] width 148 height 11
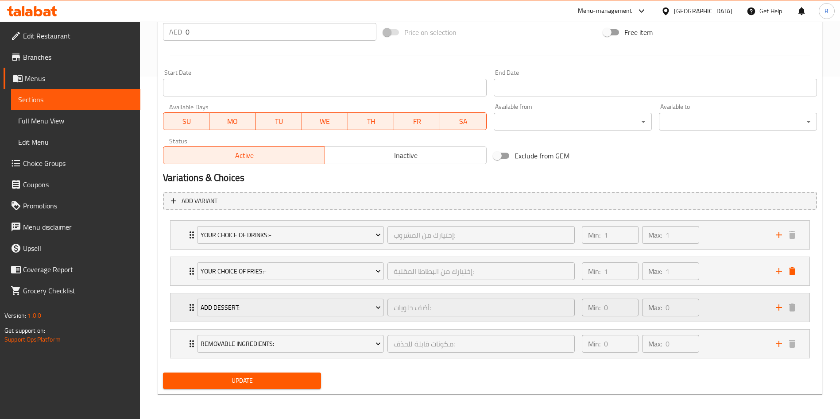
click at [191, 309] on icon "Expand" at bounding box center [191, 307] width 11 height 11
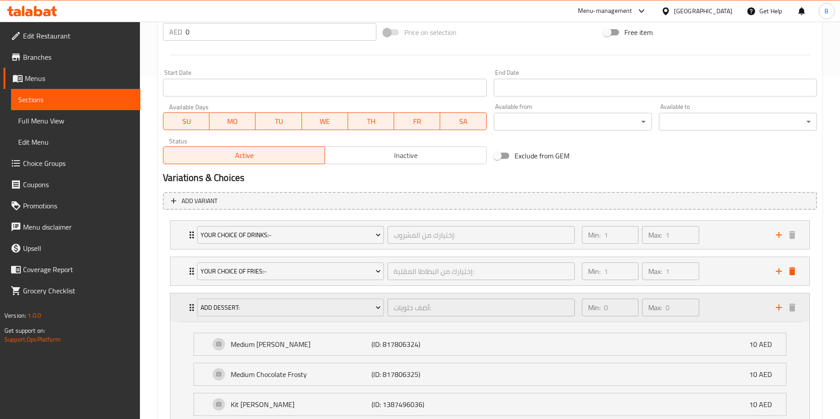
click at [191, 309] on icon "Expand" at bounding box center [191, 307] width 11 height 11
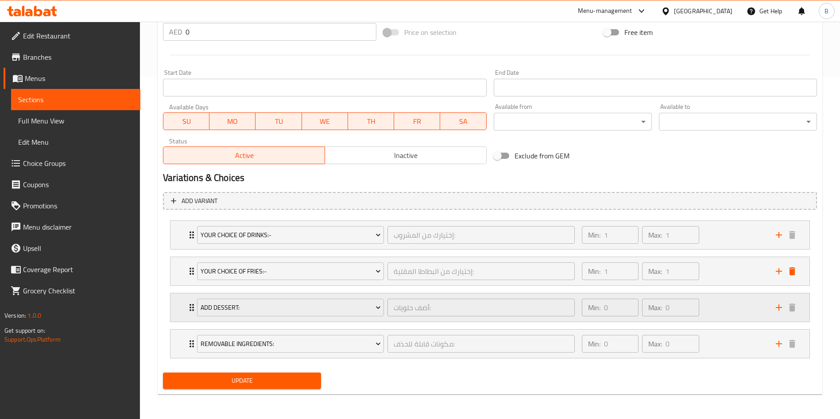
click at [191, 309] on icon "Expand" at bounding box center [191, 307] width 11 height 11
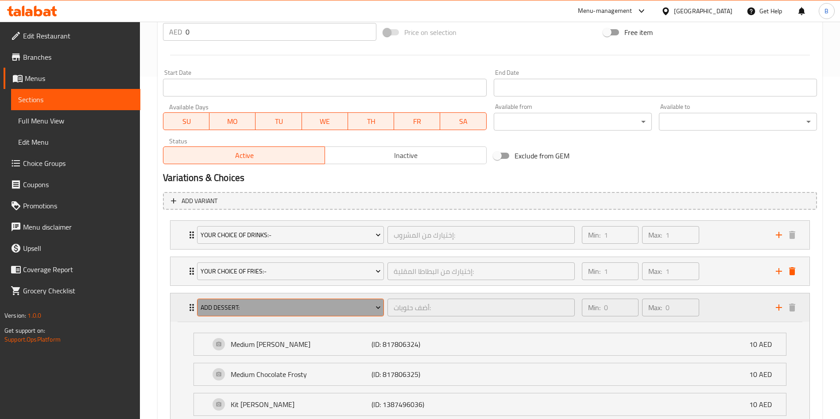
click at [214, 307] on span "Add Dessert:" at bounding box center [291, 307] width 180 height 11
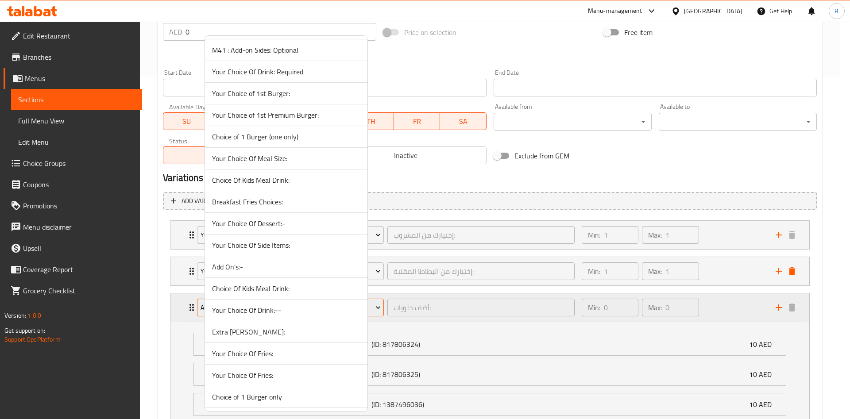
scroll to position [9027, 0]
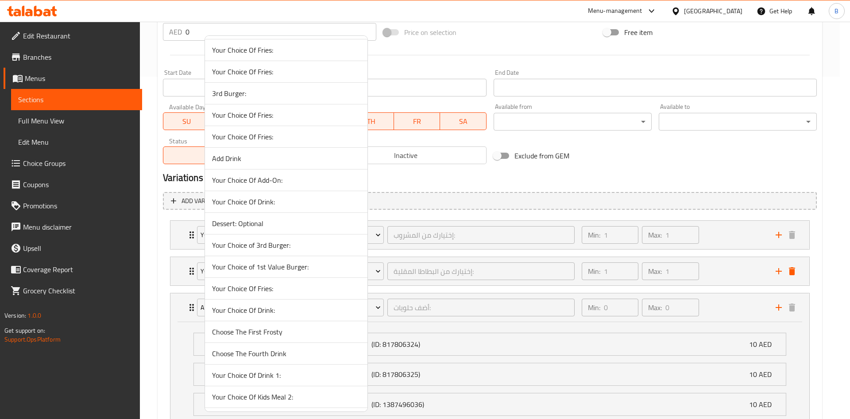
click at [261, 232] on li "Dessert: Optional" at bounding box center [286, 224] width 163 height 22
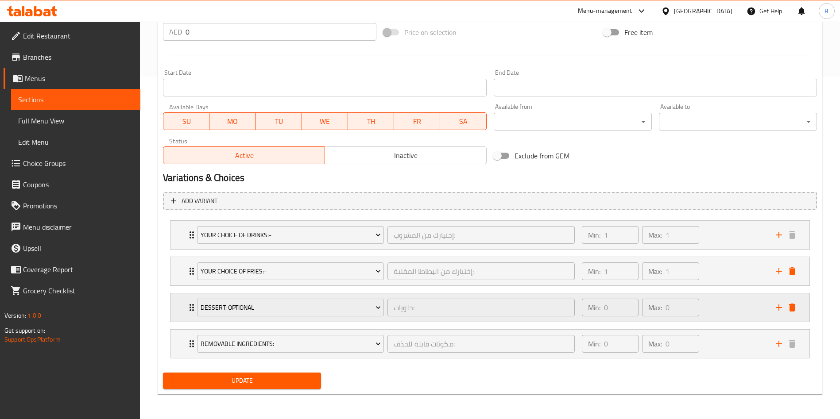
click at [186, 308] on div "Dessert: Optional حلويات: ​ Min: 0 ​ Max: 0 ​" at bounding box center [489, 308] width 639 height 28
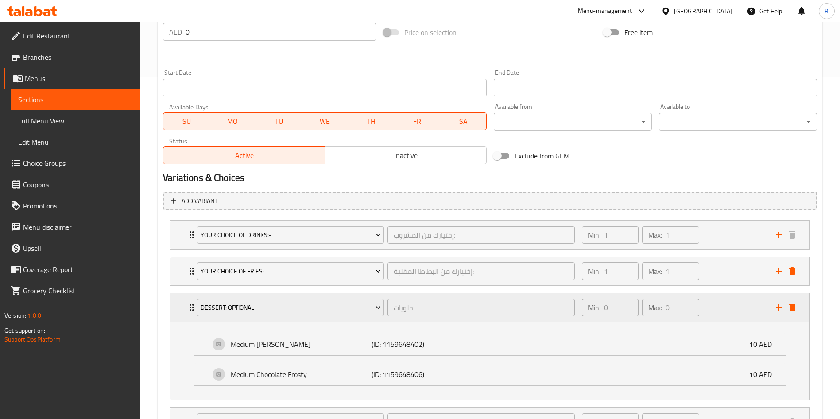
click at [186, 308] on div "Dessert: Optional حلويات: ​ Min: 0 ​ Max: 0 ​" at bounding box center [489, 308] width 639 height 28
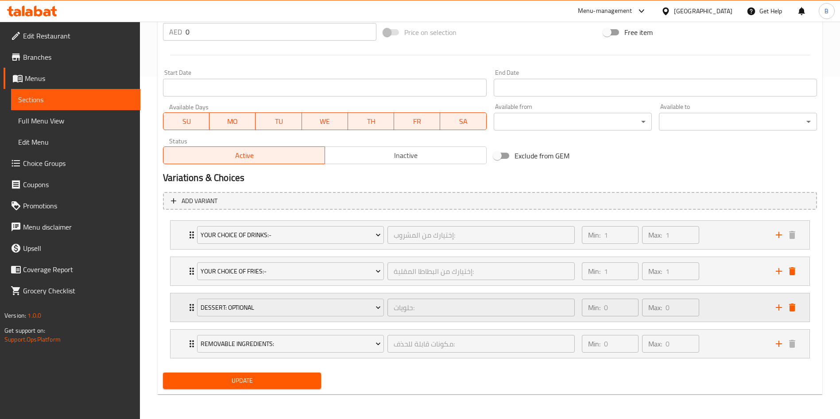
click at [190, 305] on icon "Expand" at bounding box center [191, 307] width 11 height 11
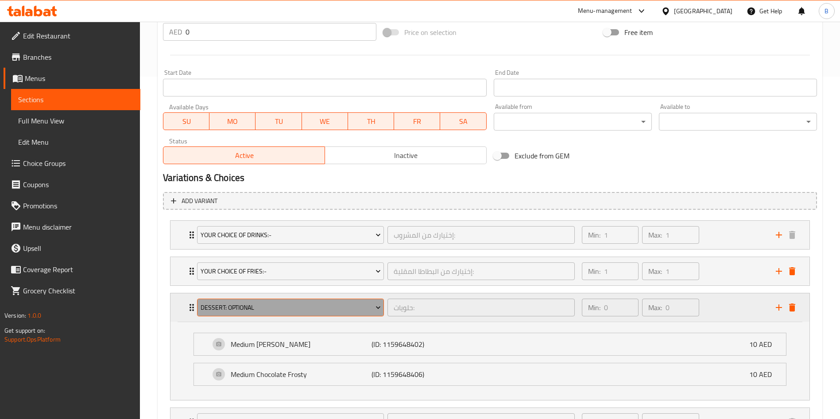
click at [227, 308] on span "Dessert: Optional" at bounding box center [291, 307] width 180 height 11
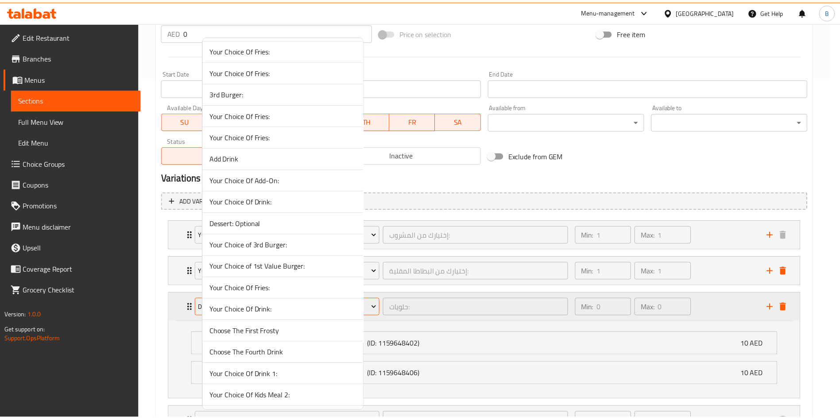
scroll to position [9331, 0]
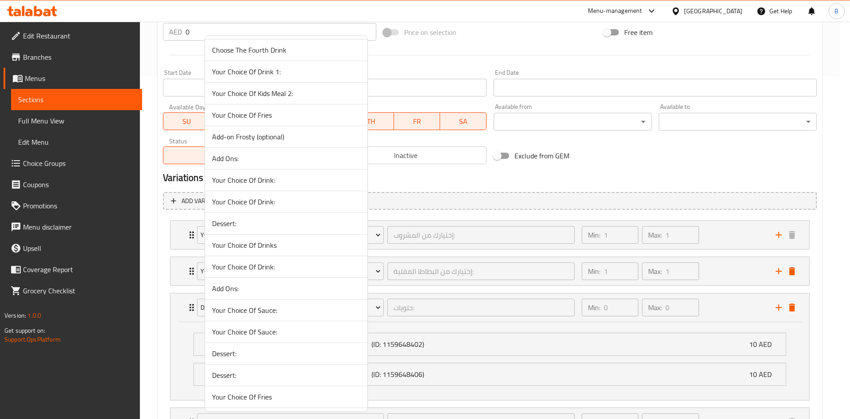
click at [235, 219] on span "Dessert:" at bounding box center [286, 223] width 148 height 11
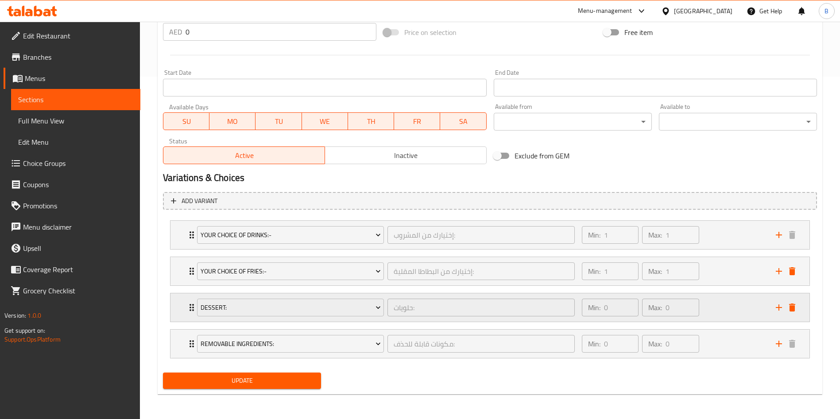
click at [186, 306] on icon "Expand" at bounding box center [191, 307] width 11 height 11
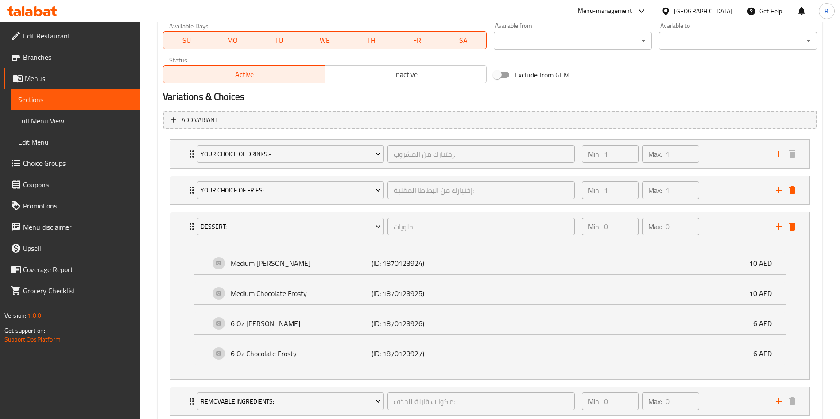
scroll to position [427, 0]
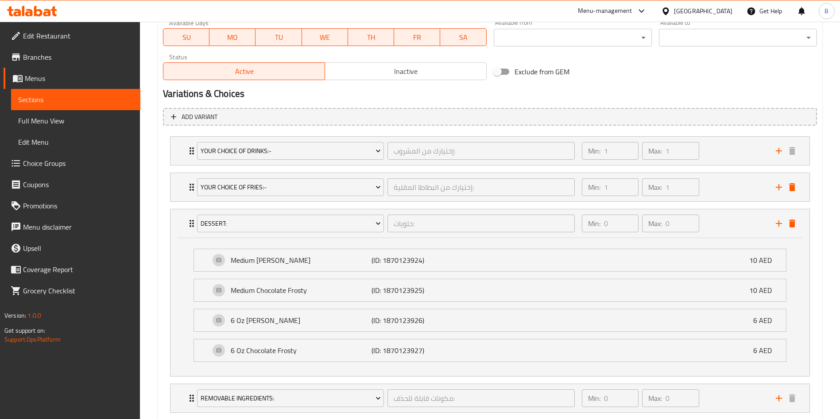
click at [147, 243] on div "Home / Restaurants management / Menus / Sections / item / update Buy 1 Get 1 Pr…" at bounding box center [490, 34] width 700 height 879
click at [165, 242] on li "Dessert: حلويات: ​ Min: 0 ​ Max: 0 ​ Medium Vanilla Frosty (ID: 1870123924) 10 …" at bounding box center [490, 292] width 654 height 175
click at [163, 224] on li "Dessert: حلويات: ​ Min: 0 ​ Max: 0 ​ Medium Vanilla Frosty (ID: 1870123924) 10 …" at bounding box center [490, 292] width 654 height 175
click at [191, 221] on icon "Expand" at bounding box center [191, 223] width 11 height 11
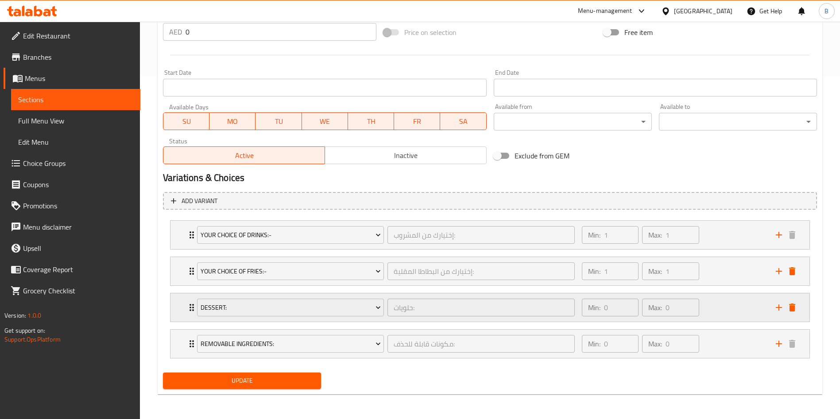
scroll to position [343, 0]
click at [193, 345] on div "Removable Ingredients: مكونات قابلة للحذف: ​" at bounding box center [386, 344] width 388 height 28
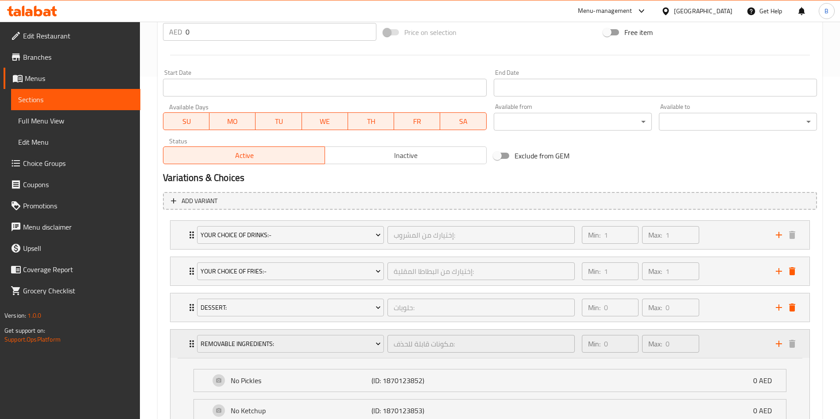
scroll to position [427, 0]
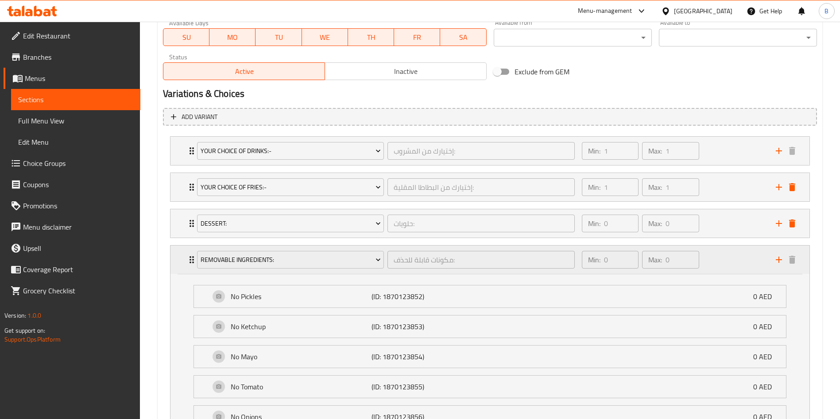
click at [193, 262] on div "Removable Ingredients: مكونات قابلة للحذف: ​" at bounding box center [386, 260] width 388 height 28
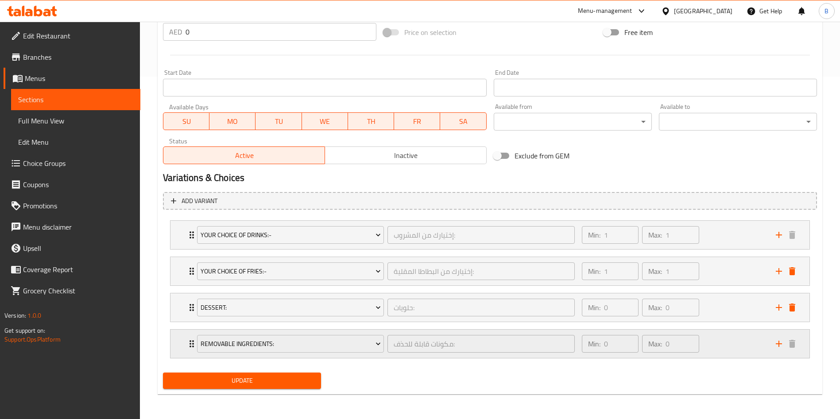
scroll to position [343, 0]
click at [190, 227] on div "Your Choice Of Drinks:- إختيارك من المشروب: ​ Min: 1 ​ Max: 1 ​" at bounding box center [492, 235] width 612 height 28
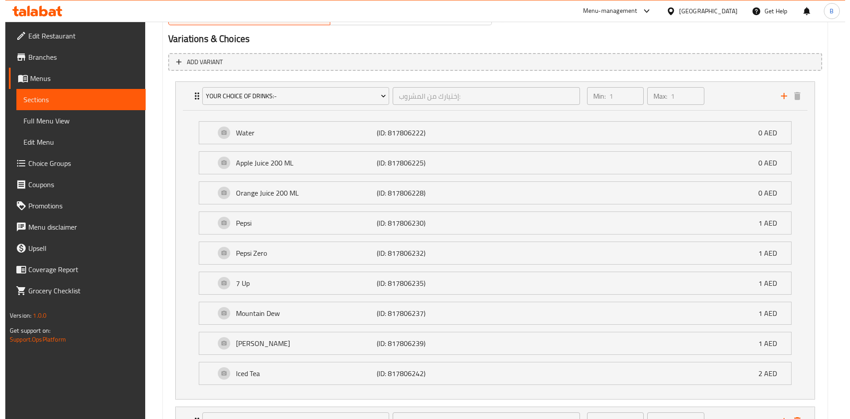
scroll to position [465, 0]
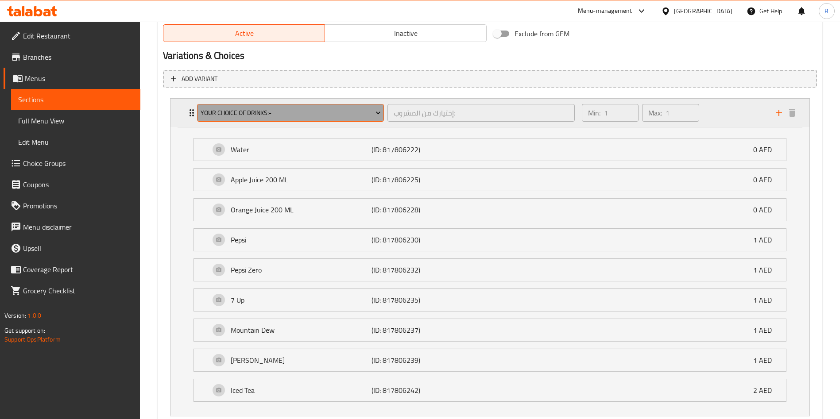
click at [253, 113] on span "Your Choice Of Drinks:-" at bounding box center [291, 113] width 180 height 11
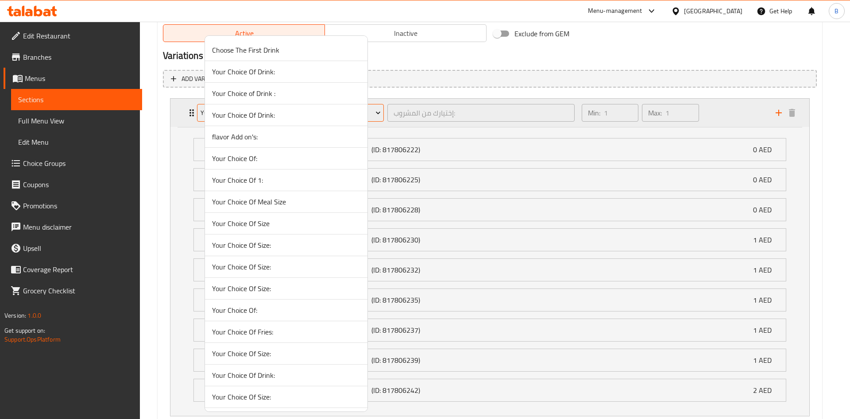
click at [253, 113] on span "Your Choice Of Drink:" at bounding box center [286, 115] width 148 height 11
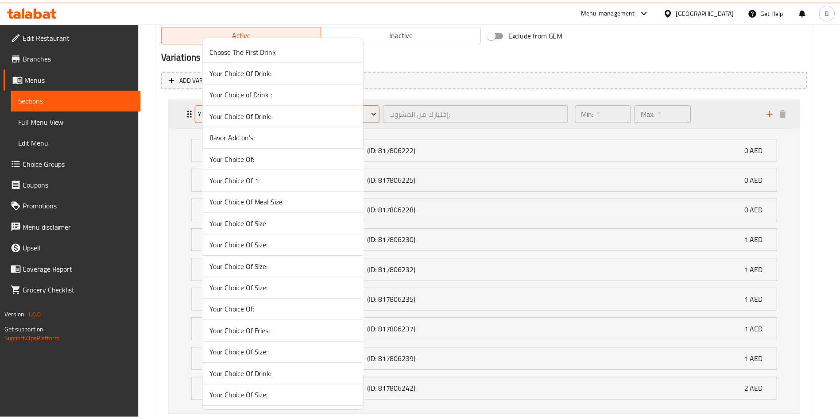
scroll to position [343, 0]
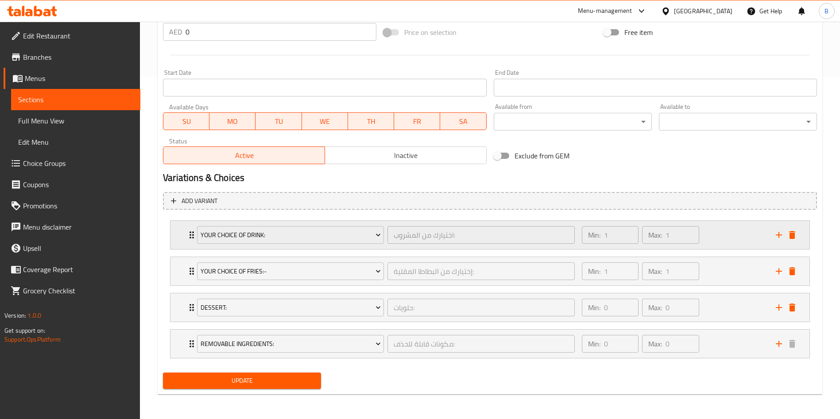
click at [189, 236] on icon "Expand" at bounding box center [191, 235] width 11 height 11
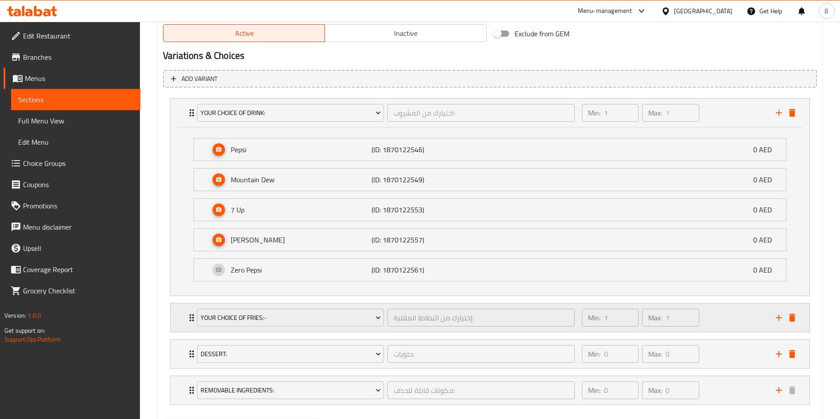
click at [187, 319] on icon "Expand" at bounding box center [191, 318] width 11 height 11
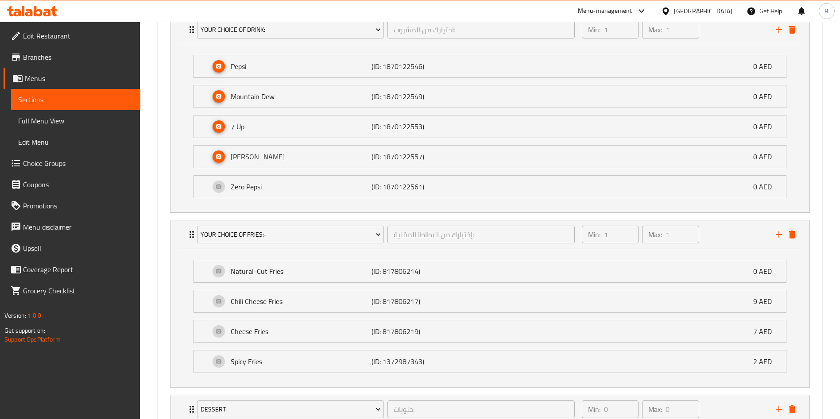
scroll to position [550, 0]
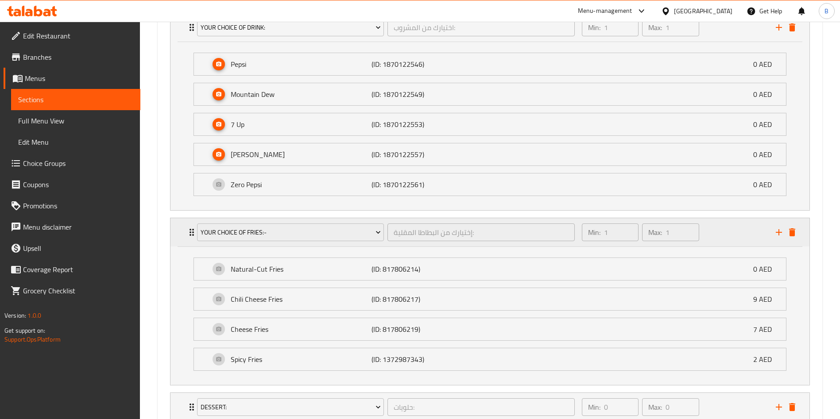
click at [182, 232] on div "Your Choice Of Fries:- إختيارك من البطاطا المقلية: ​ Min: 1 ​ Max: 1 ​" at bounding box center [489, 232] width 639 height 28
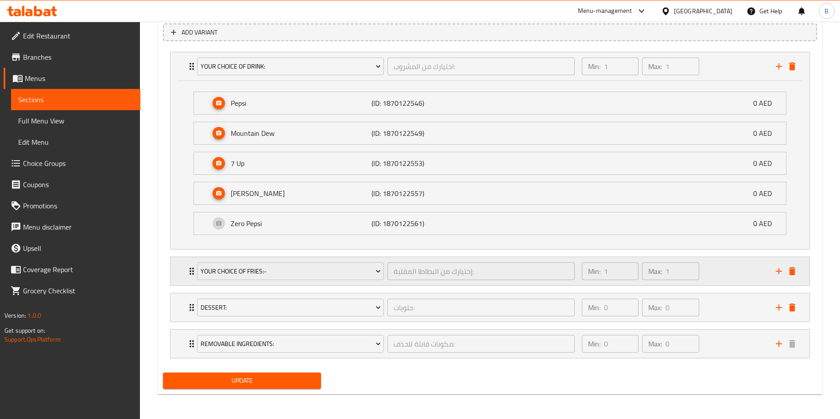
scroll to position [511, 0]
click at [187, 63] on icon "Expand" at bounding box center [191, 66] width 11 height 11
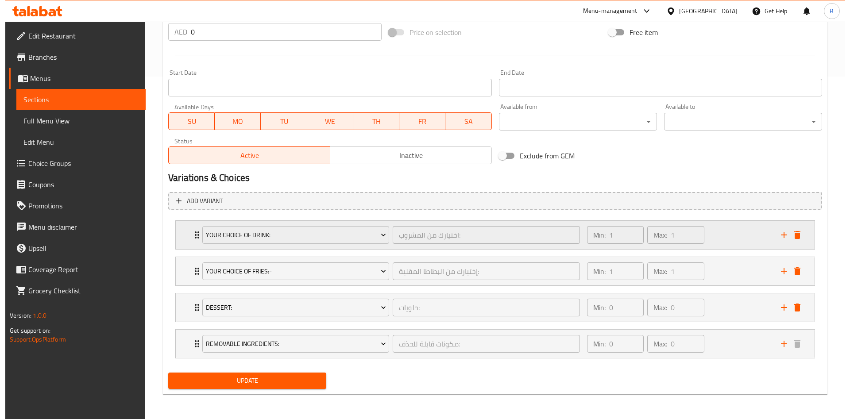
scroll to position [343, 0]
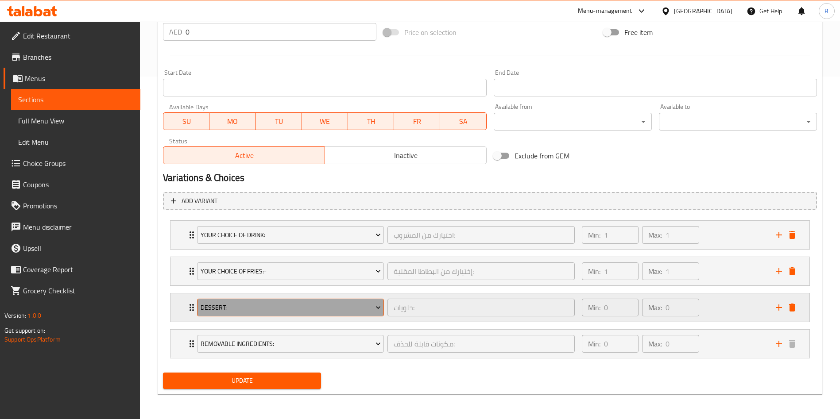
click at [237, 302] on span "Dessert:" at bounding box center [291, 307] width 180 height 11
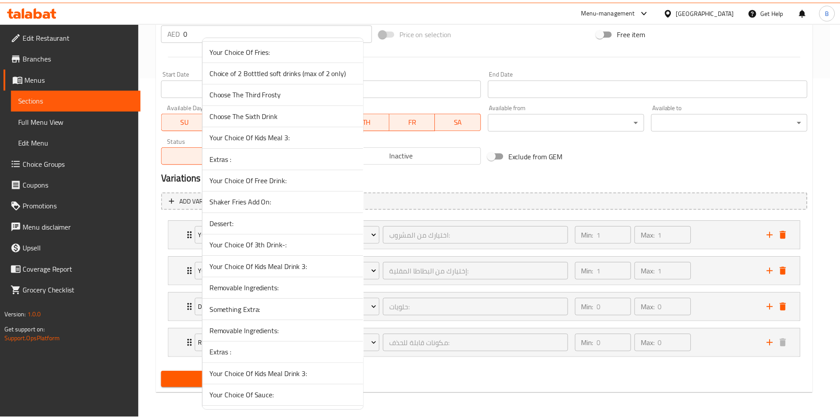
scroll to position [10524, 0]
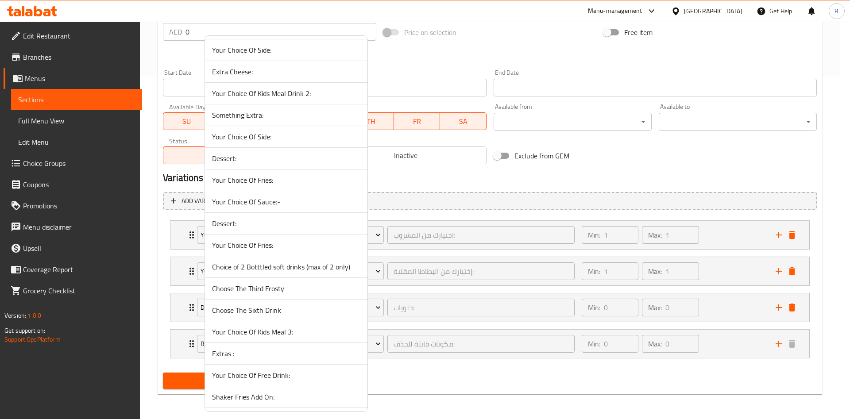
click at [227, 157] on span "Dessert:" at bounding box center [286, 158] width 148 height 11
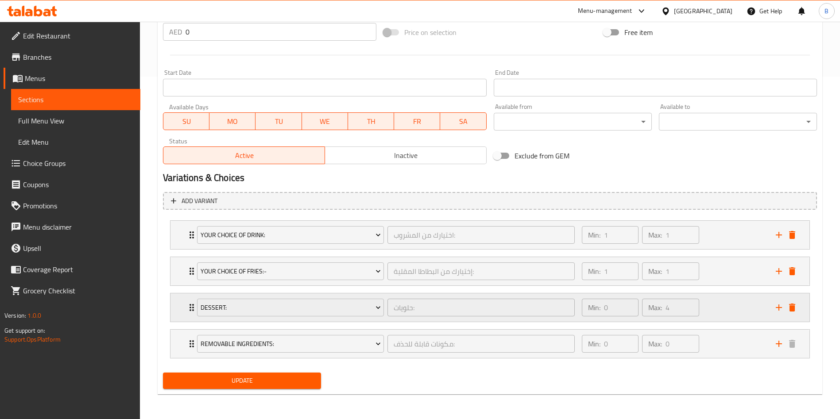
click at [185, 306] on div "Dessert: حلويات: ​ Min: 0 ​ Max: 4 ​" at bounding box center [489, 308] width 639 height 28
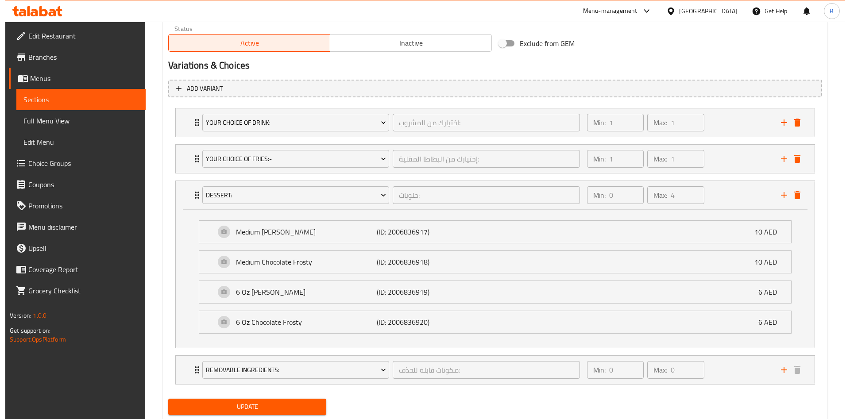
scroll to position [457, 0]
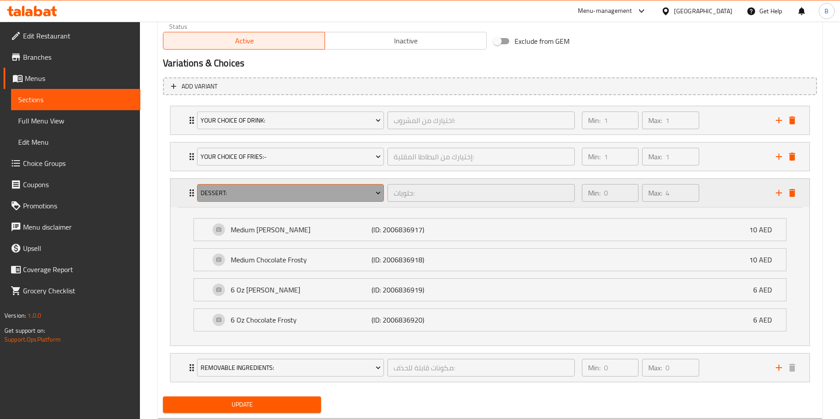
click at [291, 190] on span "Dessert:" at bounding box center [291, 193] width 180 height 11
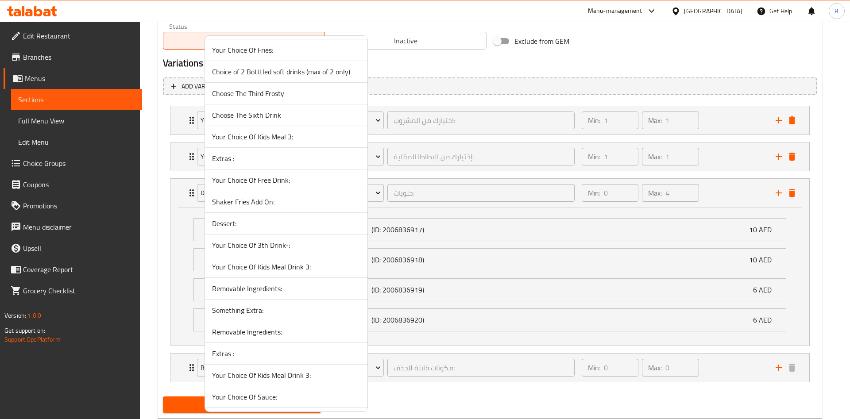
scroll to position [10524, 0]
click at [287, 223] on span "Dessert:" at bounding box center [286, 223] width 148 height 11
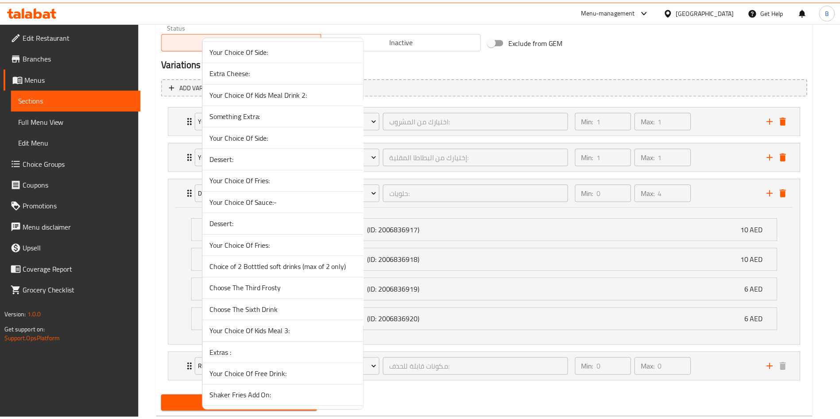
scroll to position [343, 0]
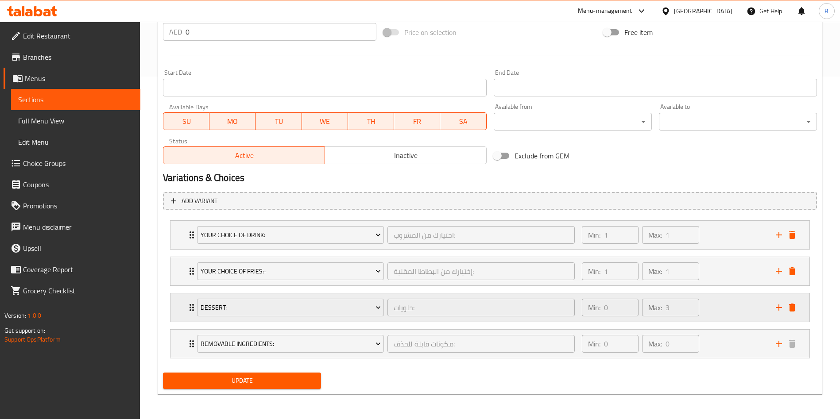
click at [185, 299] on div "Dessert: حلويات: ​ Min: 0 ​ Max: 3 ​" at bounding box center [489, 308] width 639 height 28
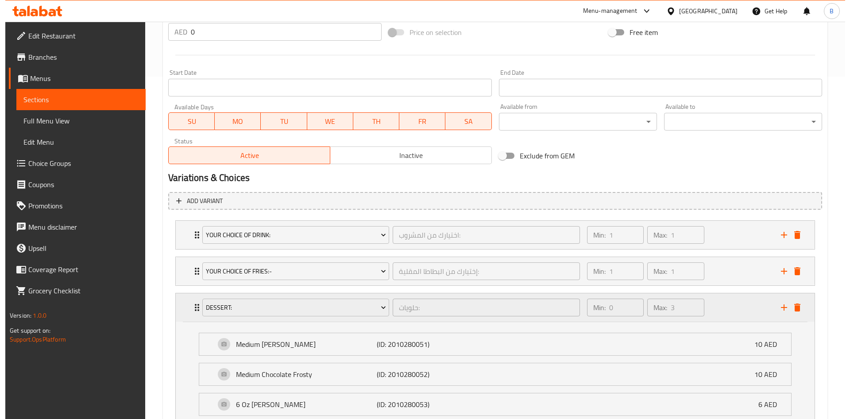
scroll to position [451, 0]
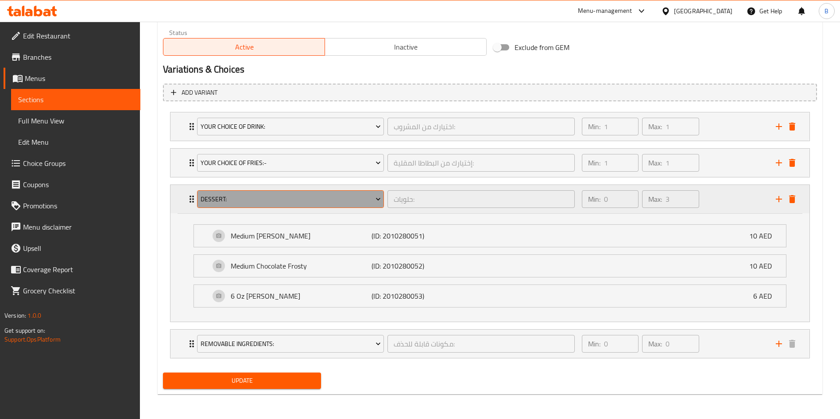
click at [255, 193] on button "Dessert:" at bounding box center [290, 199] width 187 height 18
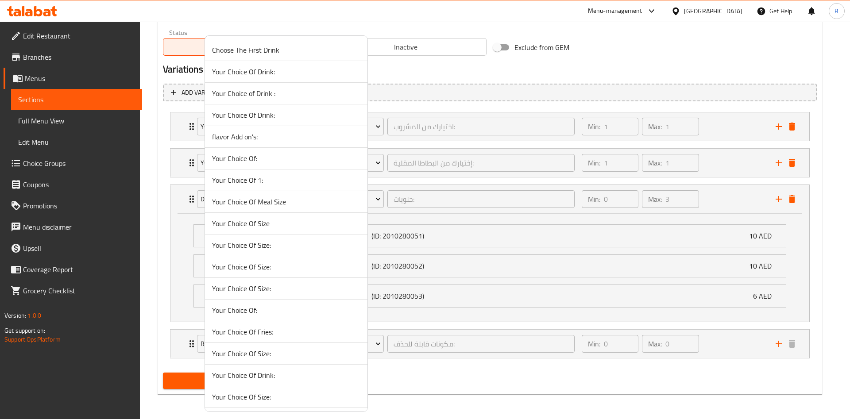
scroll to position [11283, 0]
click at [275, 185] on span "Dessert:" at bounding box center [286, 180] width 148 height 11
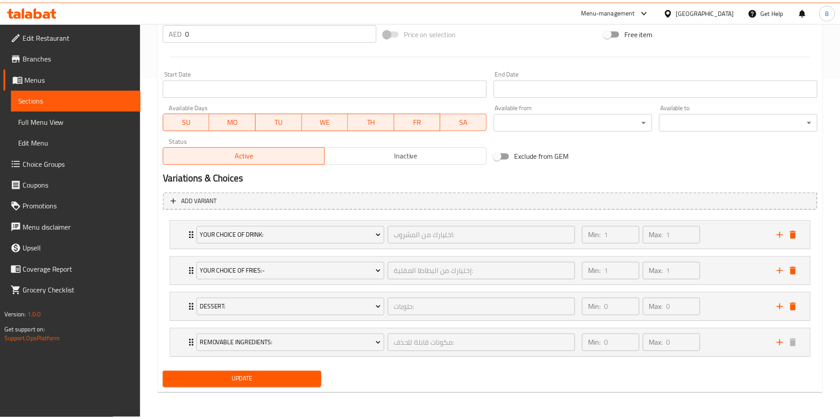
scroll to position [343, 0]
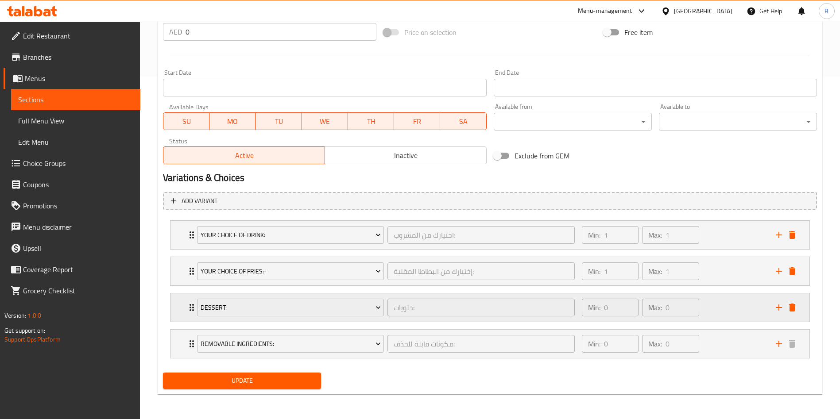
click at [187, 302] on icon "Expand" at bounding box center [191, 307] width 11 height 11
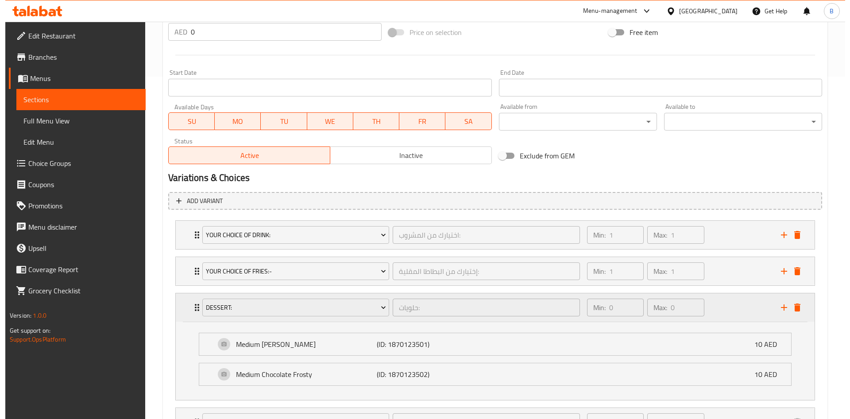
scroll to position [421, 0]
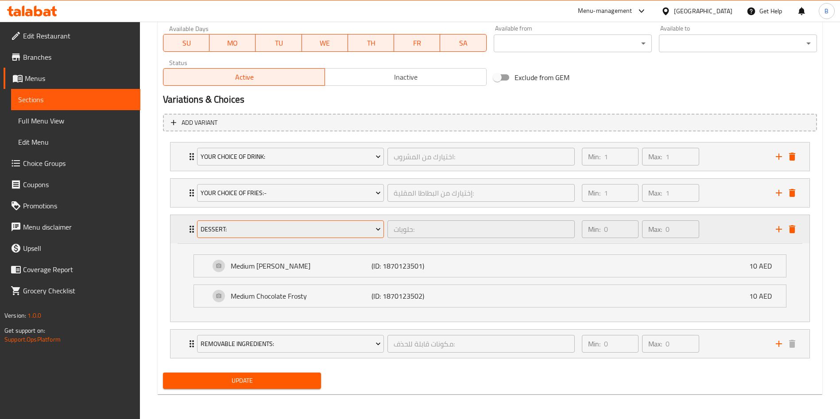
click at [246, 224] on span "Dessert:" at bounding box center [291, 229] width 180 height 11
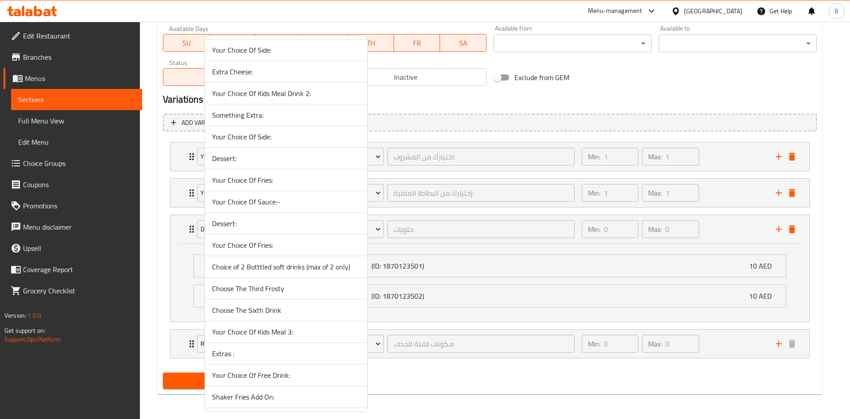
scroll to position [10307, 0]
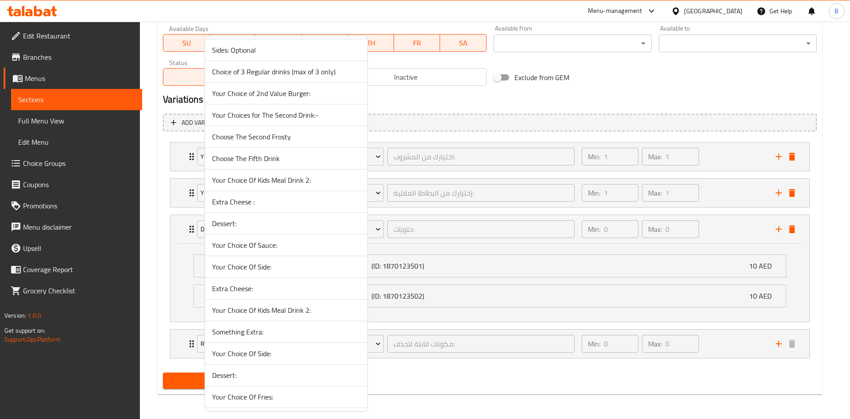
click at [275, 227] on span "Dessert:" at bounding box center [286, 223] width 148 height 11
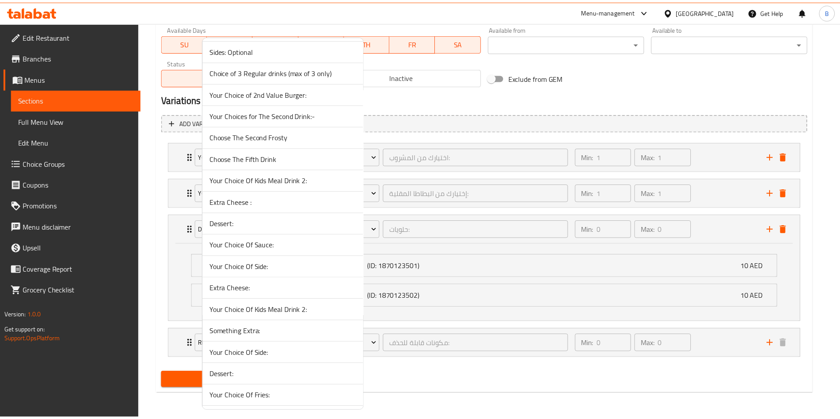
scroll to position [343, 0]
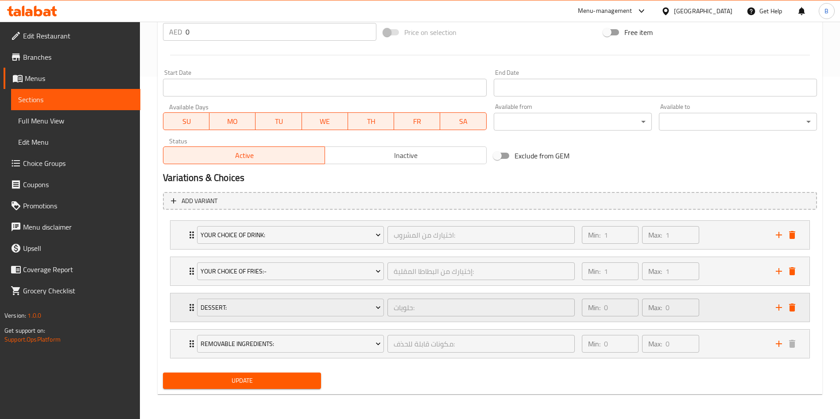
click at [182, 306] on div "Dessert: حلويات: ​ Min: 0 ​ Max: 0 ​" at bounding box center [489, 308] width 639 height 28
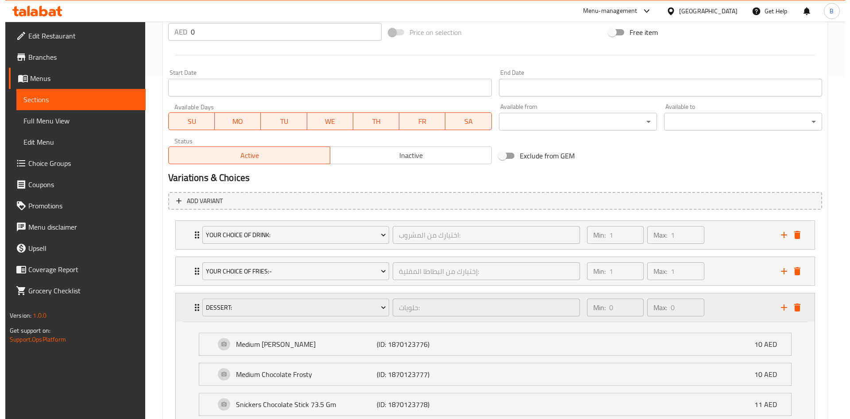
scroll to position [421, 0]
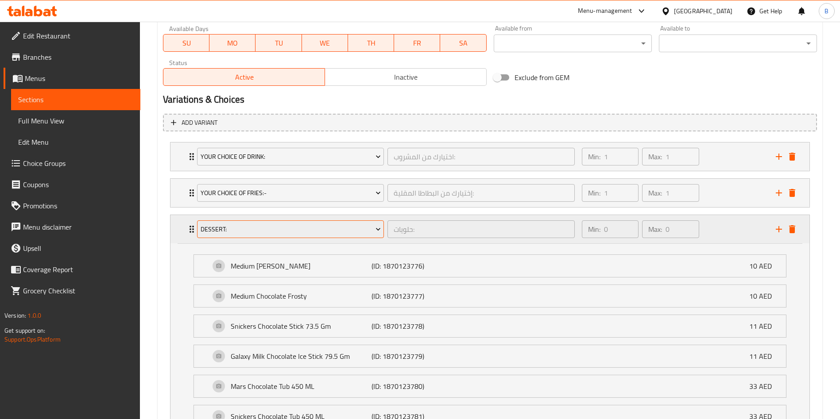
click at [282, 228] on span "Dessert:" at bounding box center [291, 229] width 180 height 11
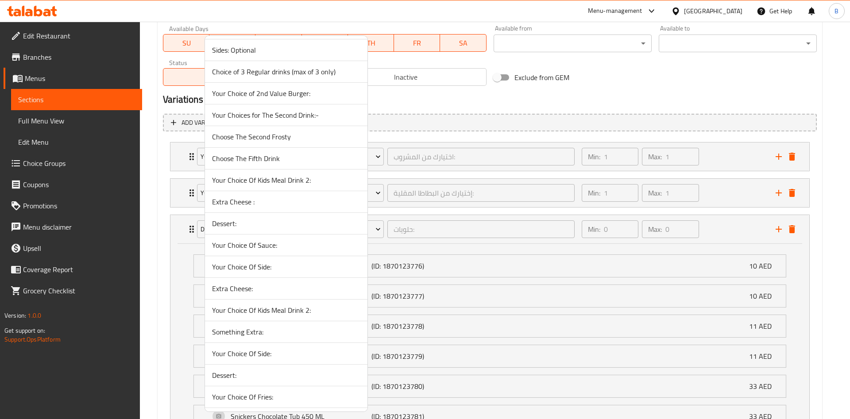
scroll to position [9482, 0]
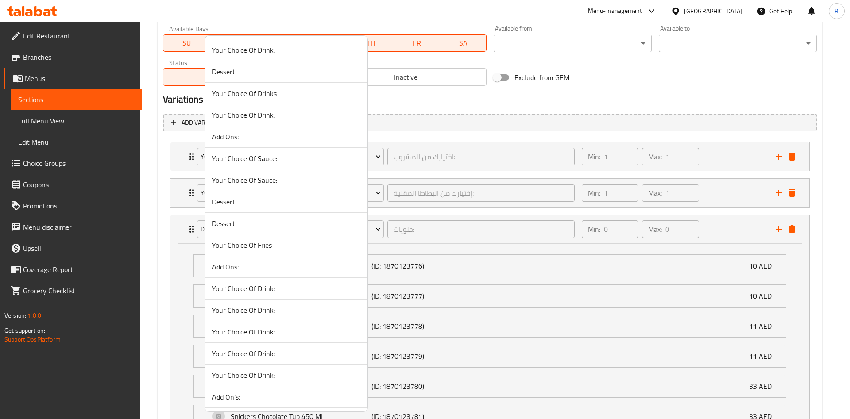
click at [244, 221] on span "Dessert:" at bounding box center [286, 223] width 148 height 11
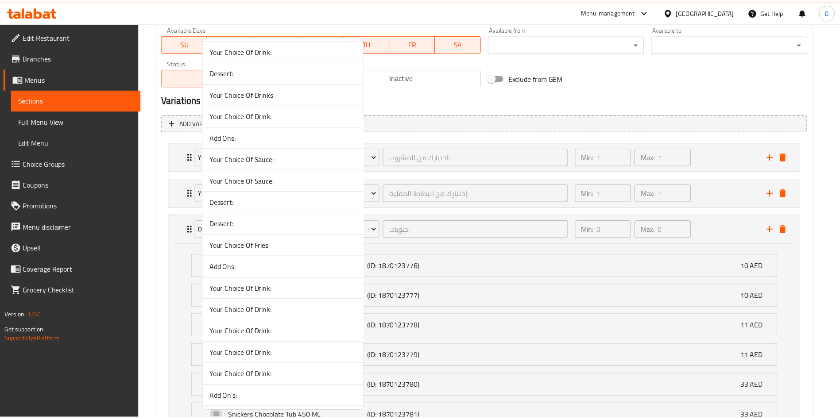
scroll to position [343, 0]
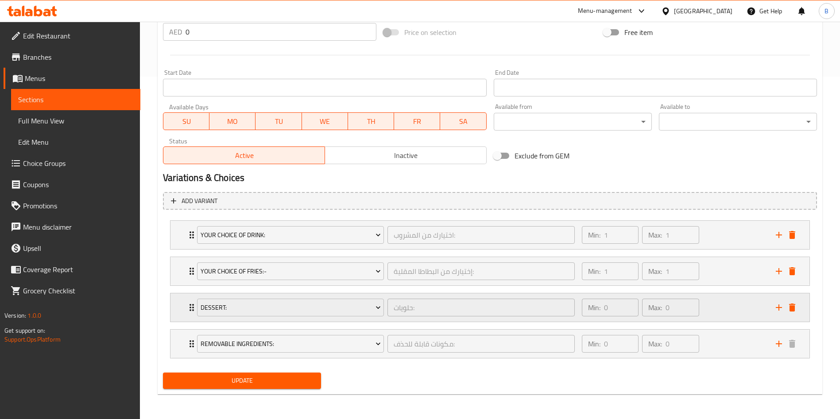
click at [186, 306] on icon "Expand" at bounding box center [191, 307] width 11 height 11
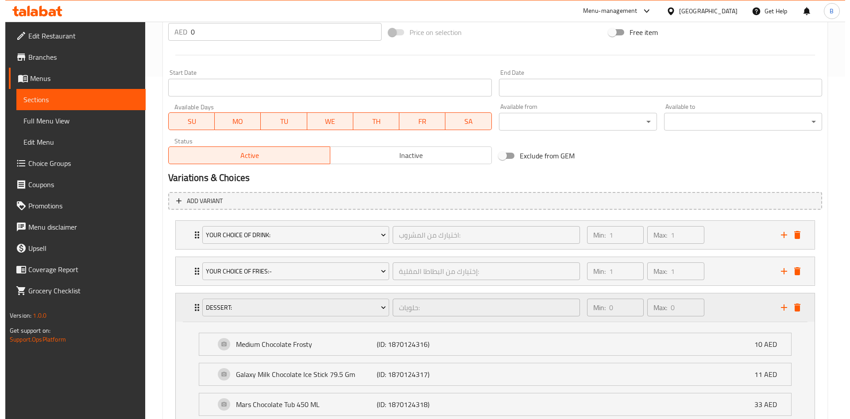
scroll to position [421, 0]
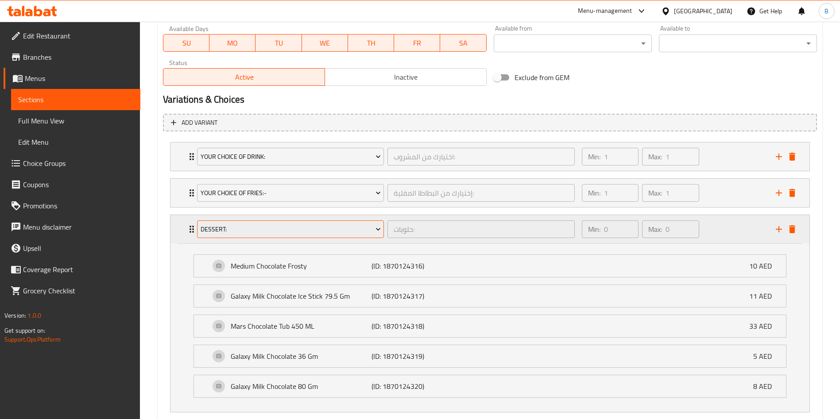
click at [289, 228] on span "Dessert:" at bounding box center [291, 229] width 180 height 11
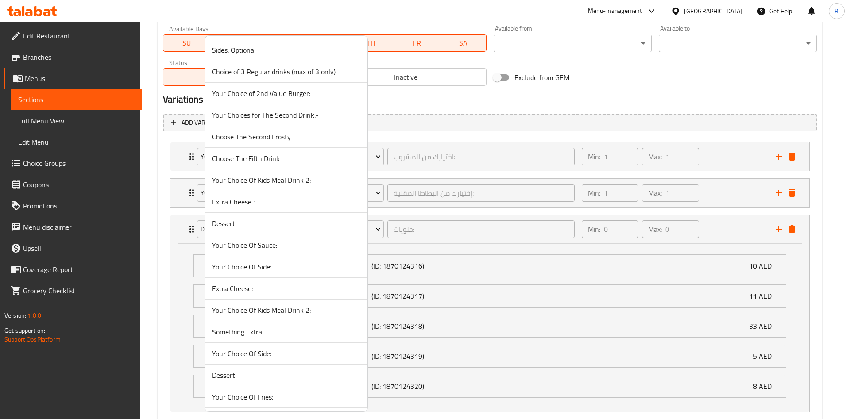
scroll to position [9482, 0]
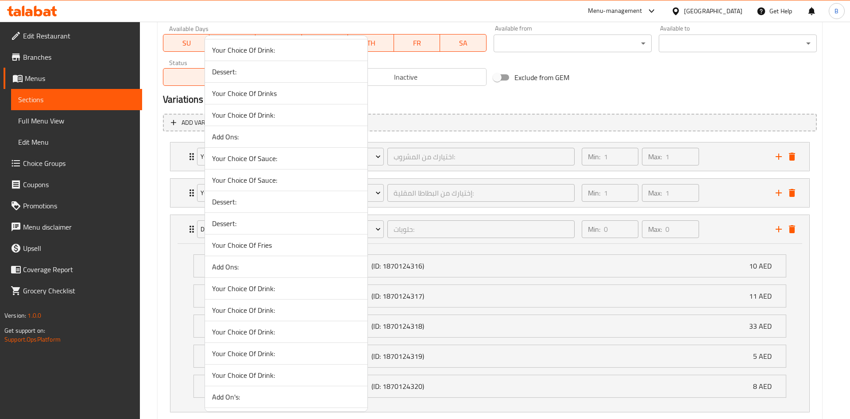
click at [239, 198] on span "Dessert:" at bounding box center [286, 202] width 148 height 11
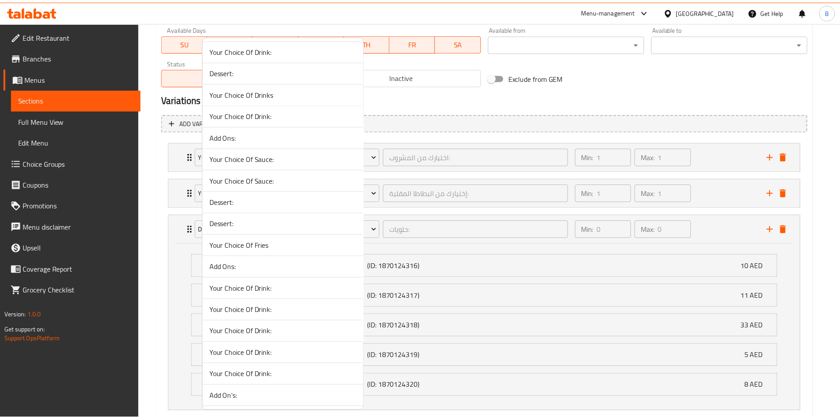
scroll to position [343, 0]
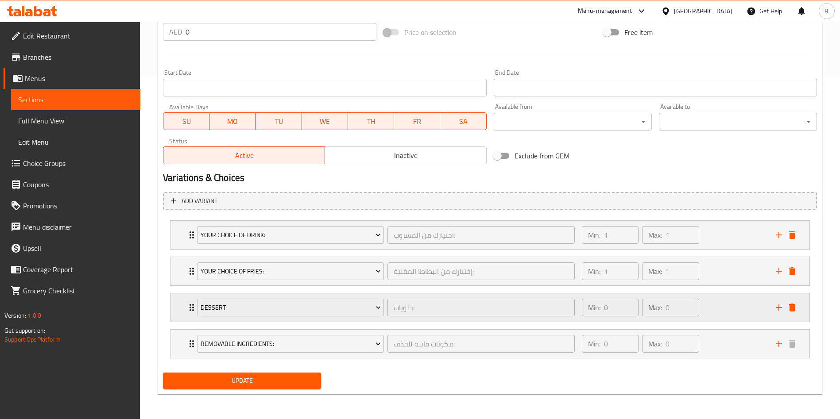
click at [188, 304] on icon "Expand" at bounding box center [191, 307] width 11 height 11
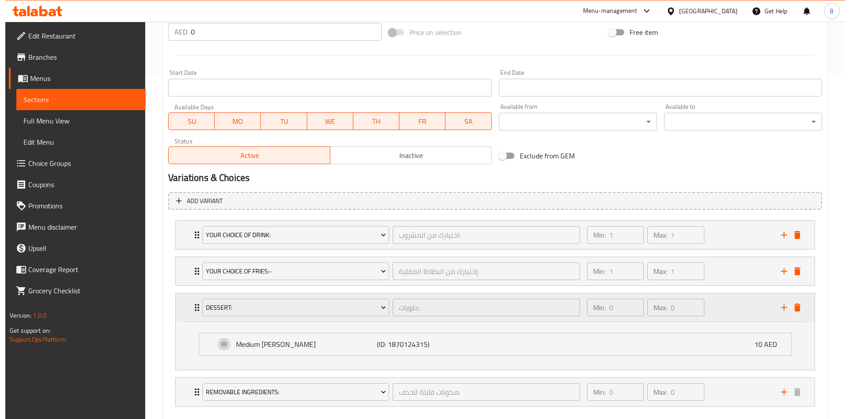
scroll to position [391, 0]
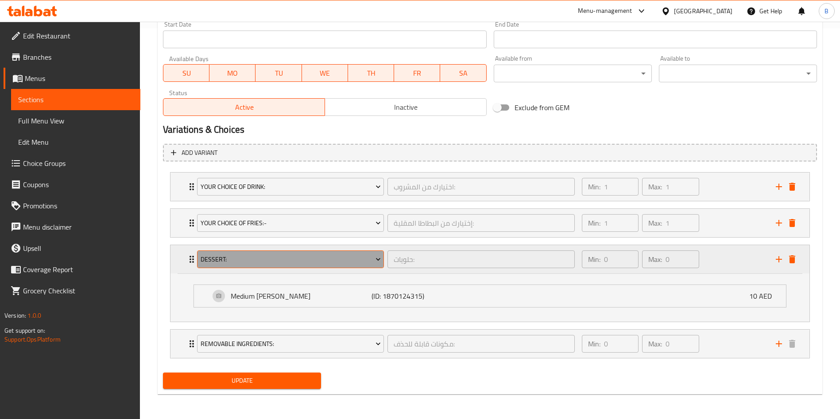
click at [302, 251] on button "Dessert:" at bounding box center [290, 260] width 187 height 18
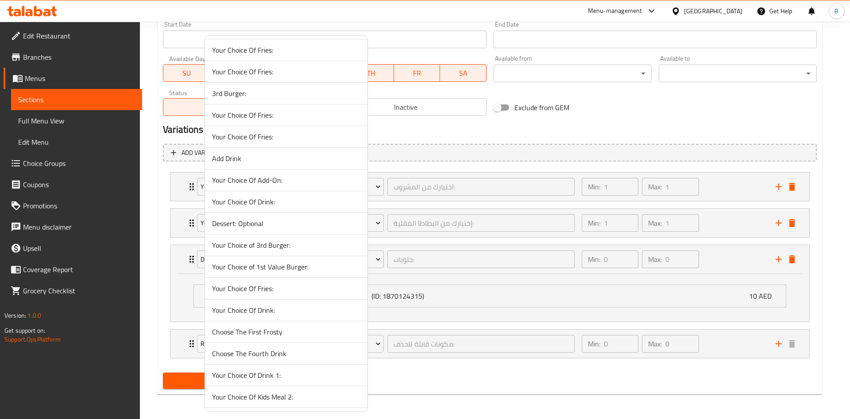
scroll to position [9331, 0]
click at [258, 226] on span "Dessert:" at bounding box center [286, 223] width 148 height 11
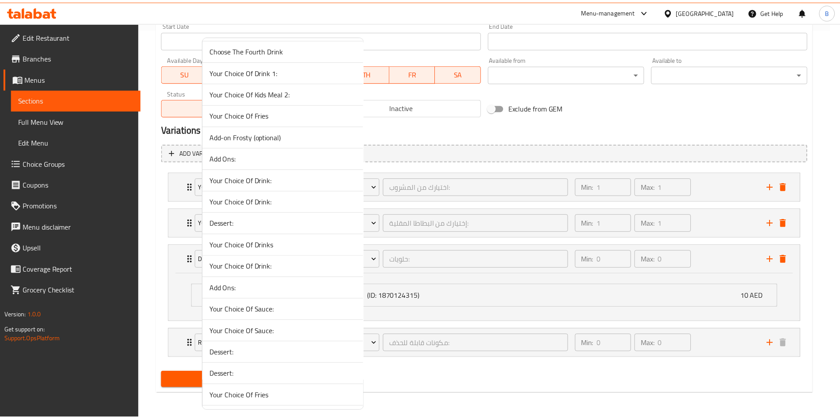
scroll to position [343, 0]
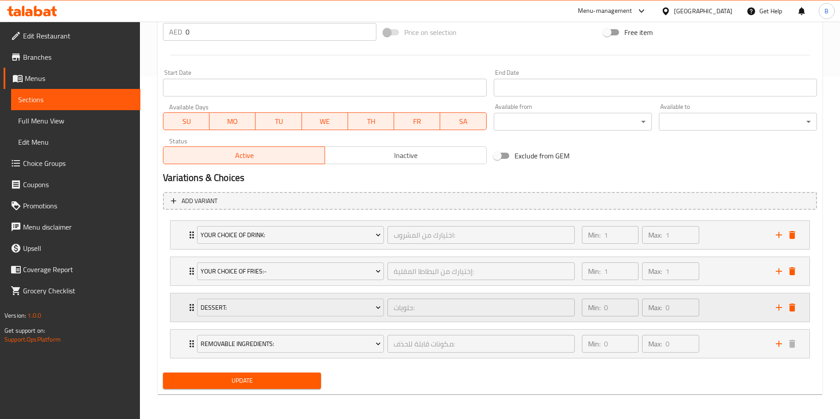
click at [186, 306] on icon "Expand" at bounding box center [191, 307] width 11 height 11
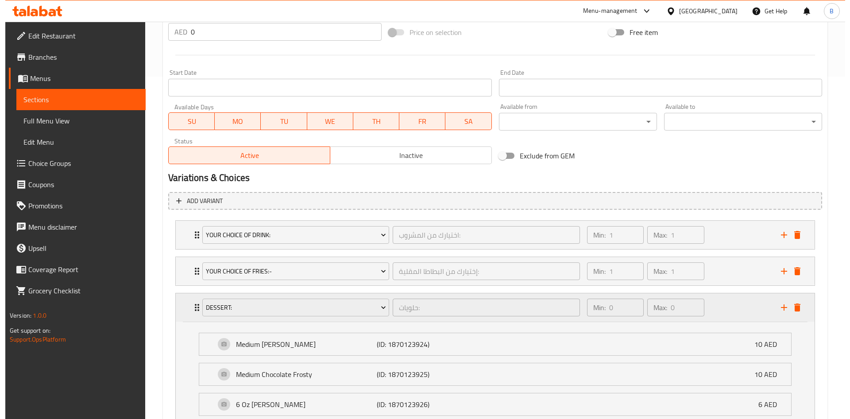
scroll to position [391, 0]
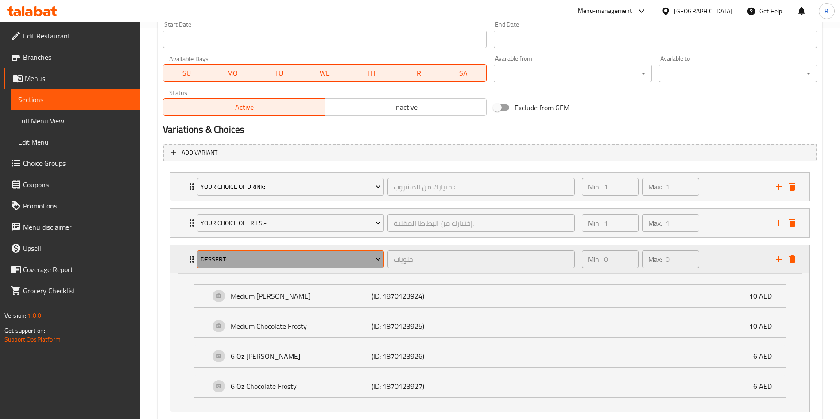
click at [309, 254] on span "Dessert:" at bounding box center [291, 259] width 180 height 11
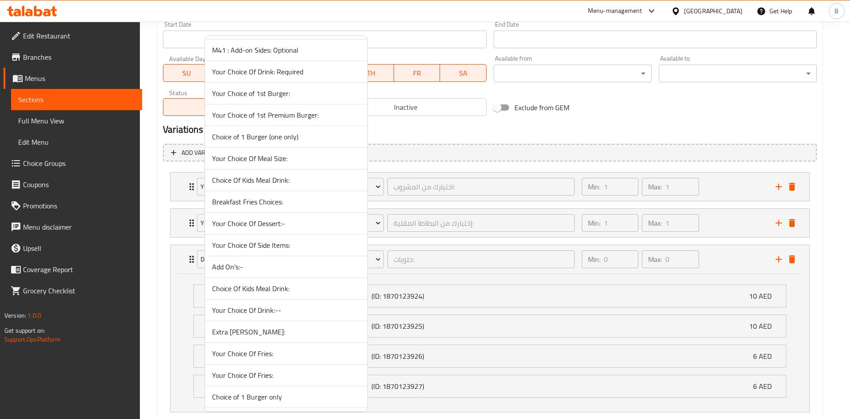
scroll to position [9027, 0]
click at [260, 221] on span "Dessert: Optional" at bounding box center [286, 223] width 148 height 11
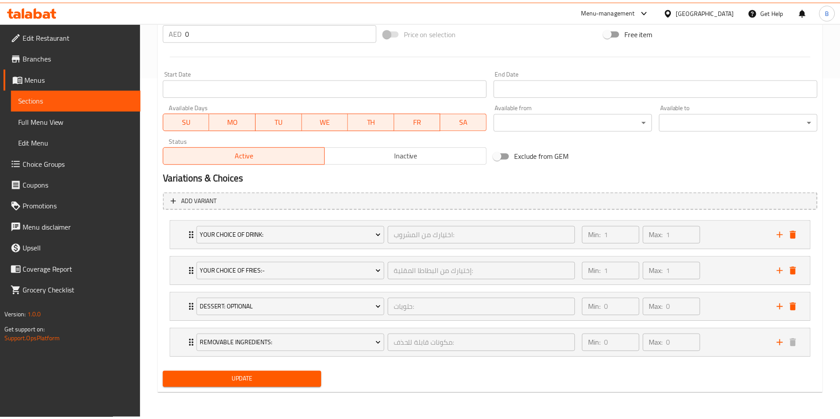
scroll to position [343, 0]
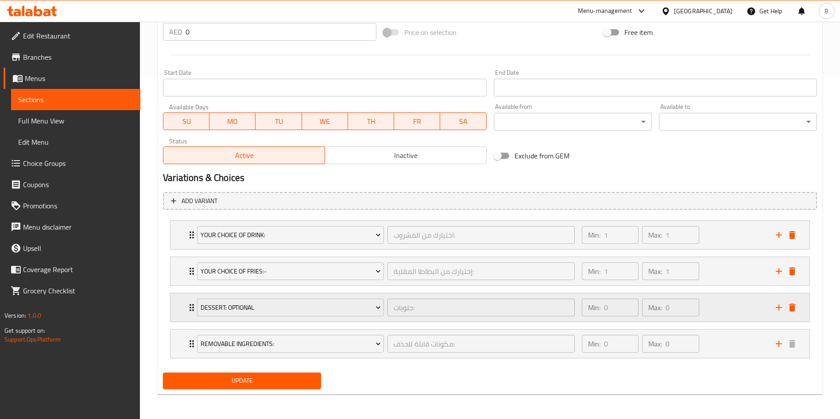
click at [187, 315] on div "Dessert: Optional حلويات: ​ Min: 0 ​ Max: 0 ​" at bounding box center [492, 308] width 612 height 28
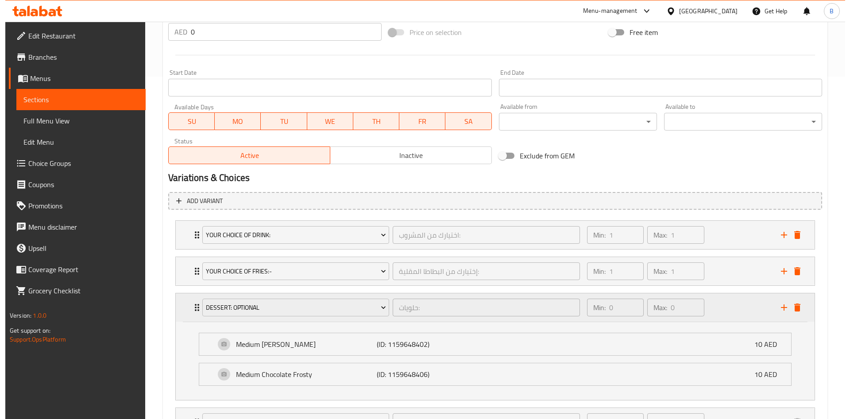
scroll to position [391, 0]
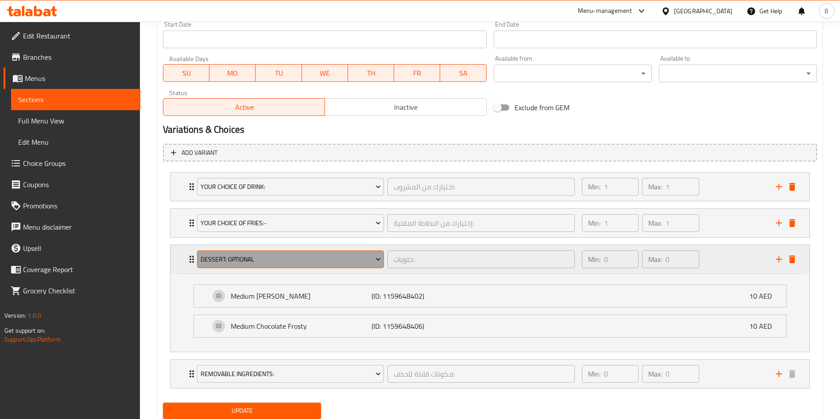
click at [307, 256] on span "Dessert: Optional" at bounding box center [291, 259] width 180 height 11
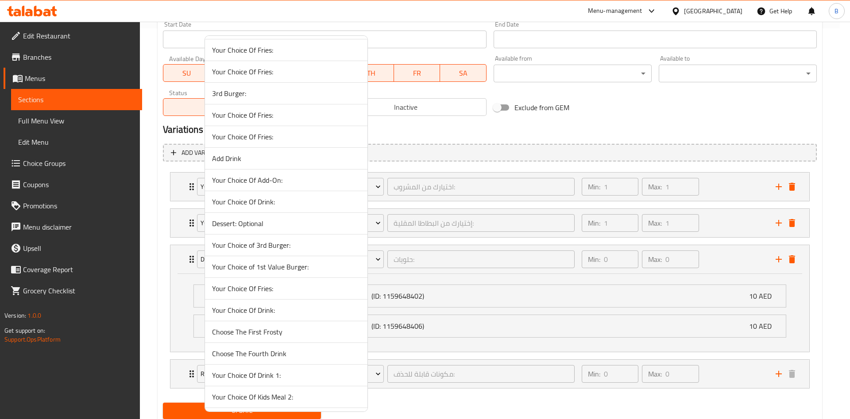
scroll to position [9331, 0]
click at [275, 227] on span "Dessert:" at bounding box center [286, 223] width 148 height 11
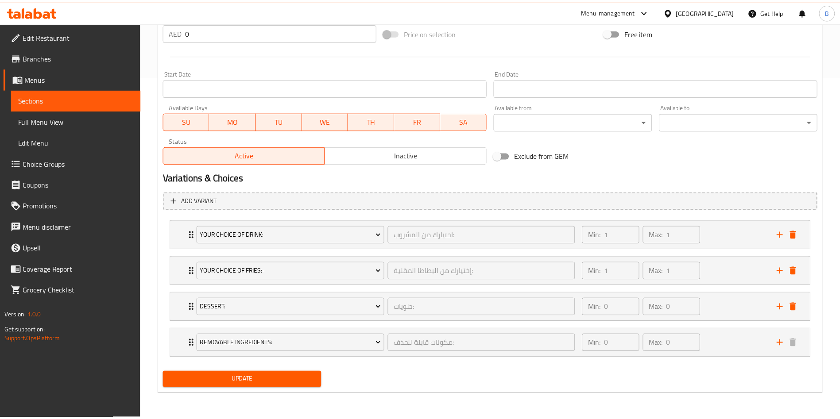
scroll to position [343, 0]
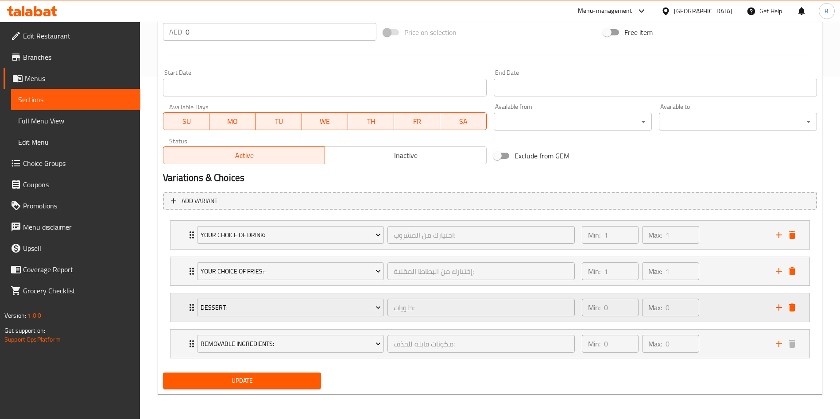
click at [191, 310] on icon "Expand" at bounding box center [192, 307] width 4 height 7
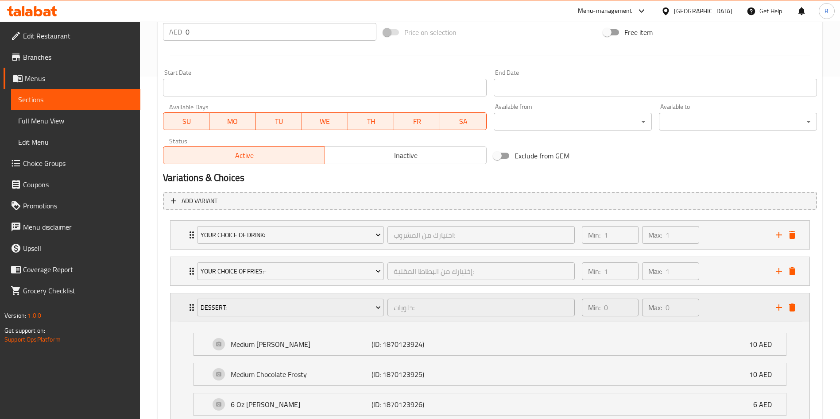
scroll to position [391, 0]
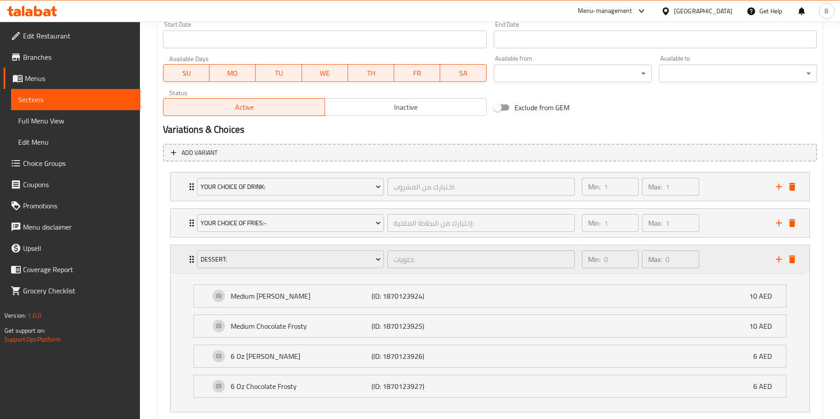
click at [187, 250] on div "Dessert: حلويات: ​ Min: 0 ​ Max: 0 ​" at bounding box center [492, 259] width 612 height 28
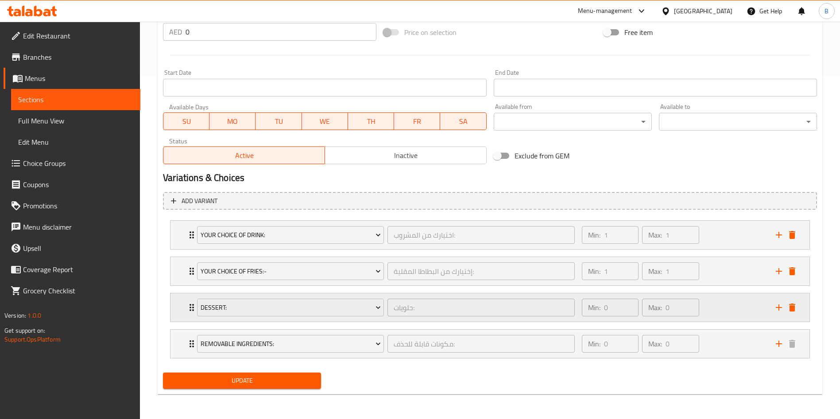
scroll to position [343, 0]
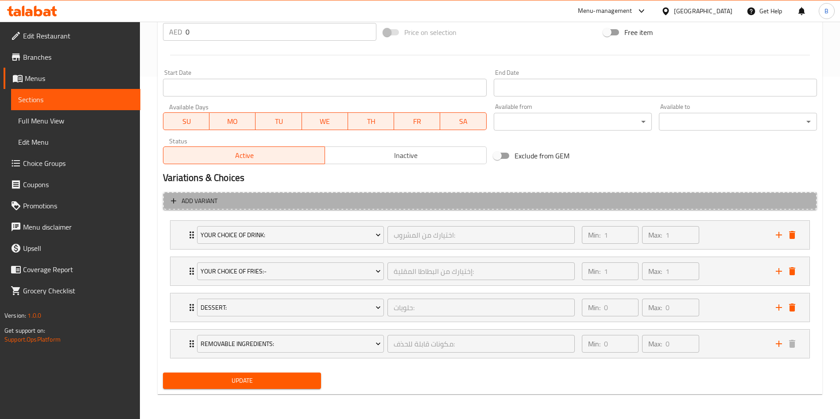
click at [174, 202] on icon "button" at bounding box center [173, 201] width 9 height 9
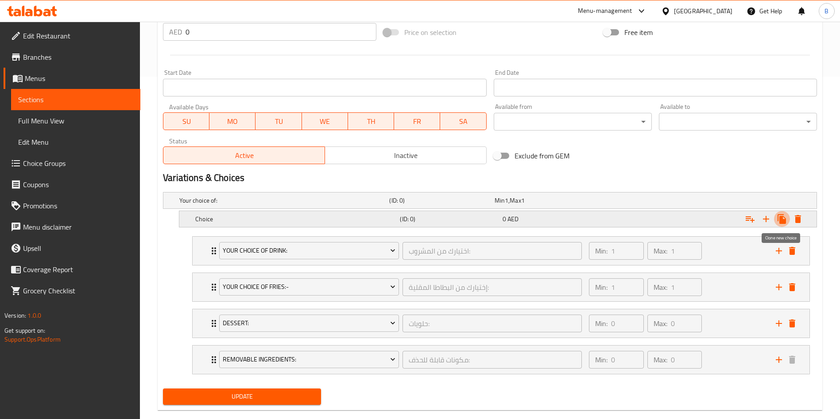
click at [777, 216] on icon "Expand" at bounding box center [782, 219] width 11 height 11
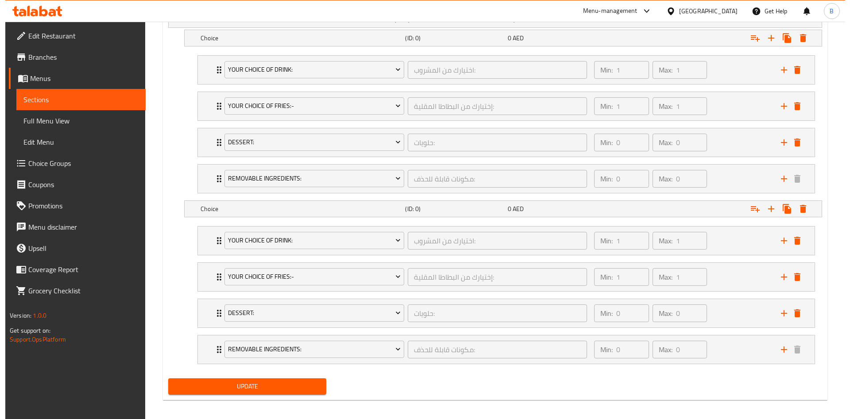
scroll to position [530, 0]
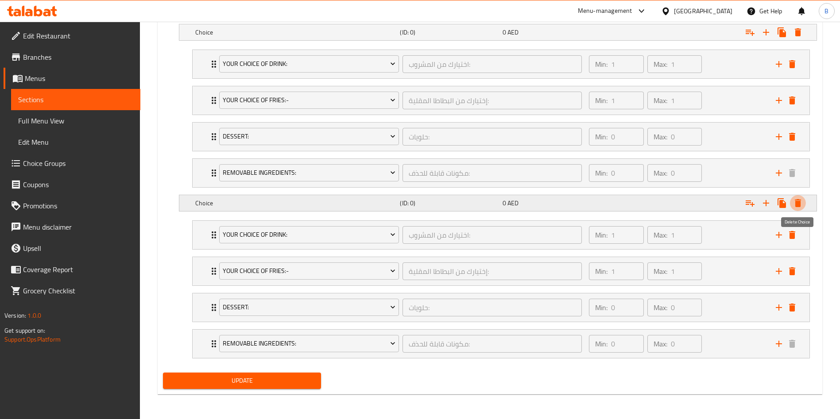
click at [798, 201] on icon "Expand" at bounding box center [798, 203] width 11 height 11
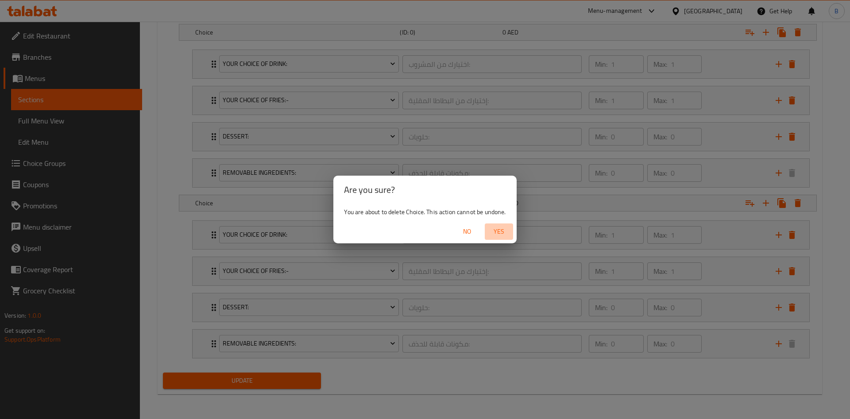
click at [492, 229] on span "Yes" at bounding box center [498, 231] width 21 height 11
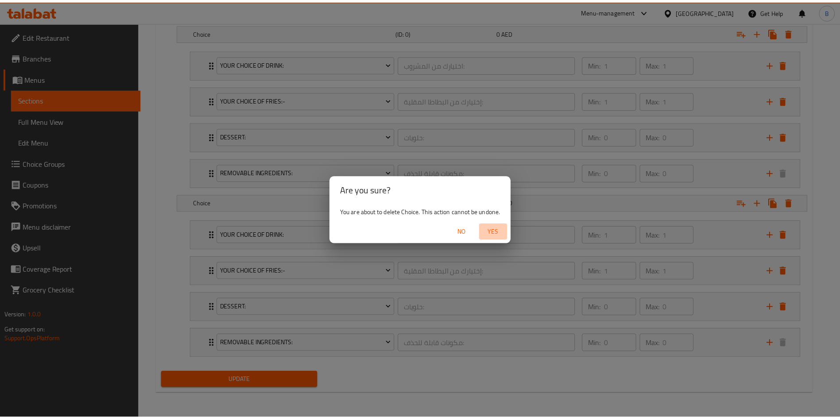
scroll to position [359, 0]
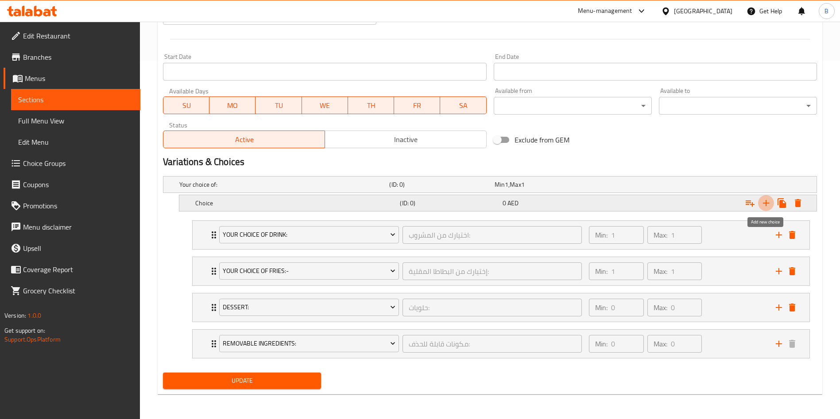
click at [766, 201] on icon "Expand" at bounding box center [766, 203] width 6 height 6
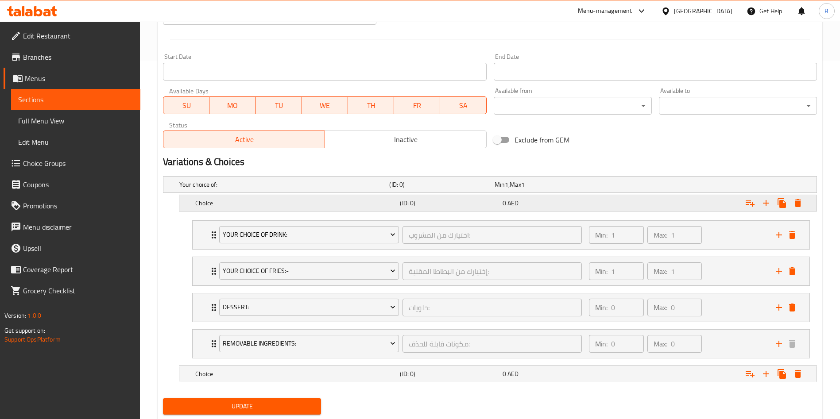
click at [377, 207] on h5 "Choice" at bounding box center [295, 203] width 201 height 9
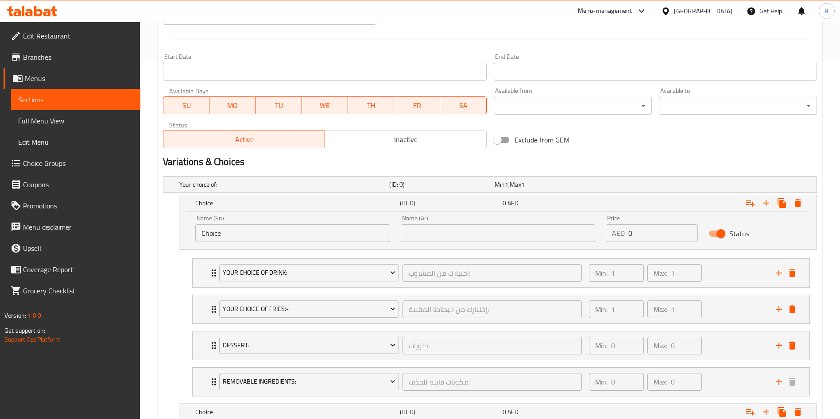
click at [329, 232] on input "Choice" at bounding box center [292, 234] width 195 height 18
type input "Large"
click at [484, 231] on input "text" at bounding box center [498, 234] width 195 height 18
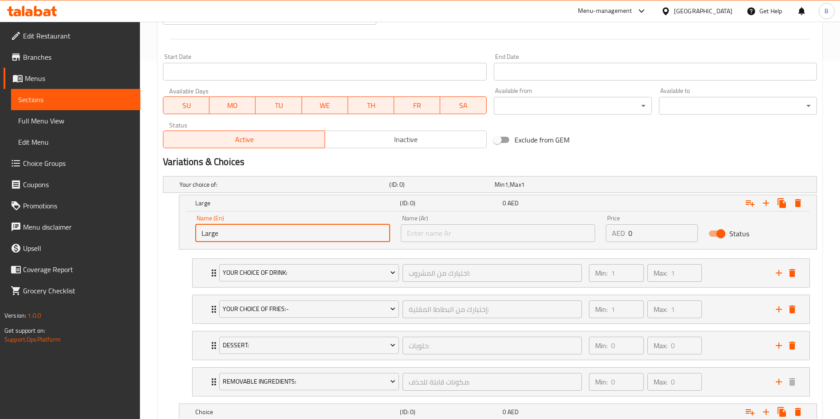
click at [327, 228] on input "Large" at bounding box center [292, 234] width 195 height 18
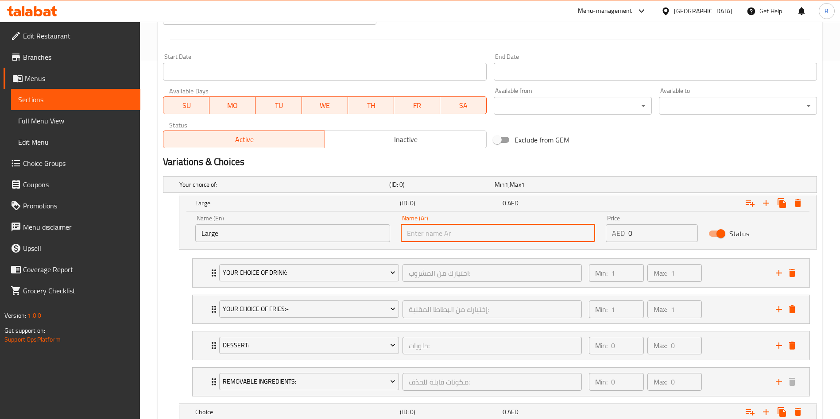
click at [466, 229] on input "text" at bounding box center [498, 234] width 195 height 18
paste input "كبير"
type input "كبير"
click at [672, 238] on input "0" at bounding box center [663, 234] width 70 height 18
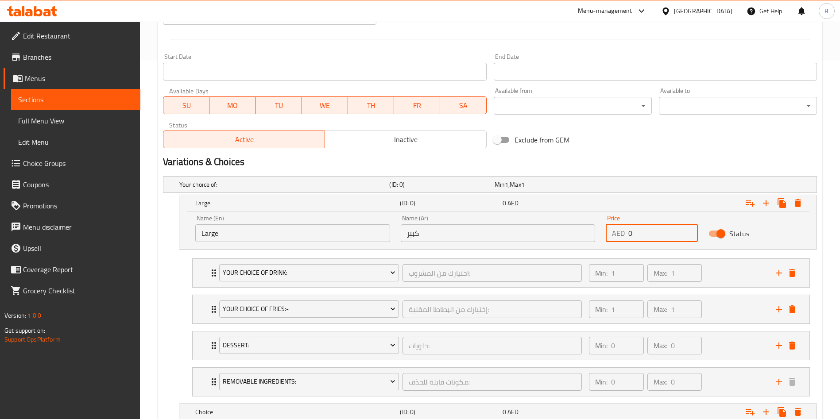
click at [672, 238] on input "0" at bounding box center [663, 234] width 70 height 18
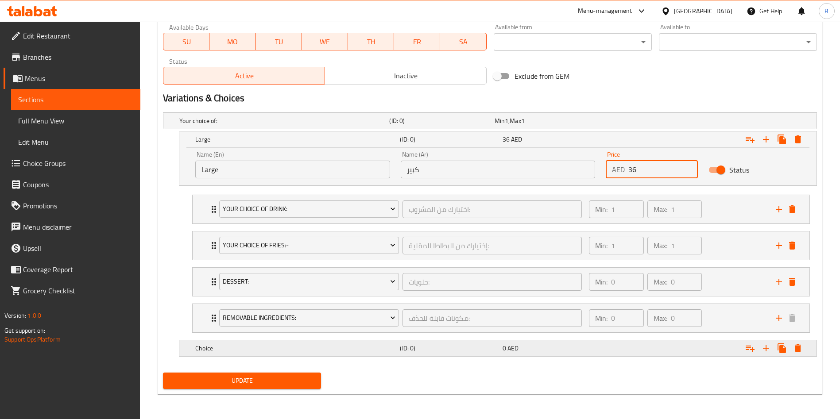
type input "36"
click at [287, 355] on div "Choice (ID: 0) 0 AED" at bounding box center [501, 348] width 614 height 19
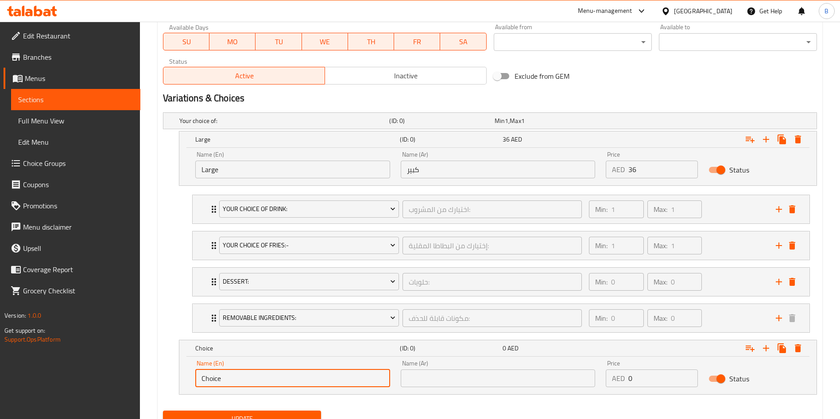
click at [289, 380] on input "Choice" at bounding box center [292, 379] width 195 height 18
click at [241, 376] on input "Med" at bounding box center [292, 379] width 195 height 18
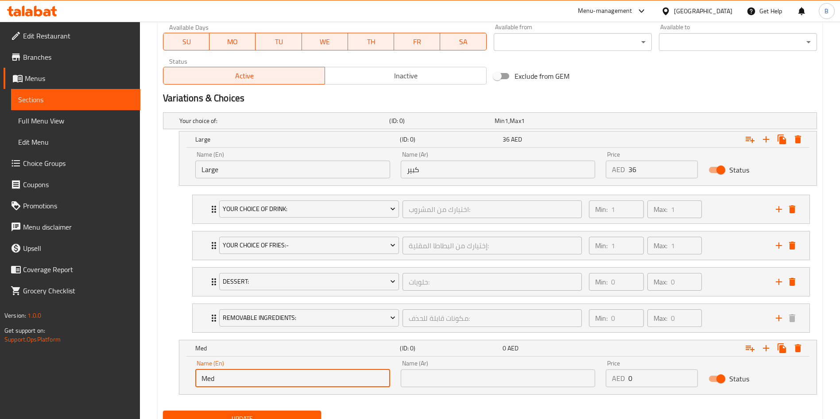
click at [241, 376] on input "Med" at bounding box center [292, 379] width 195 height 18
paste input "ium"
type input "Medium"
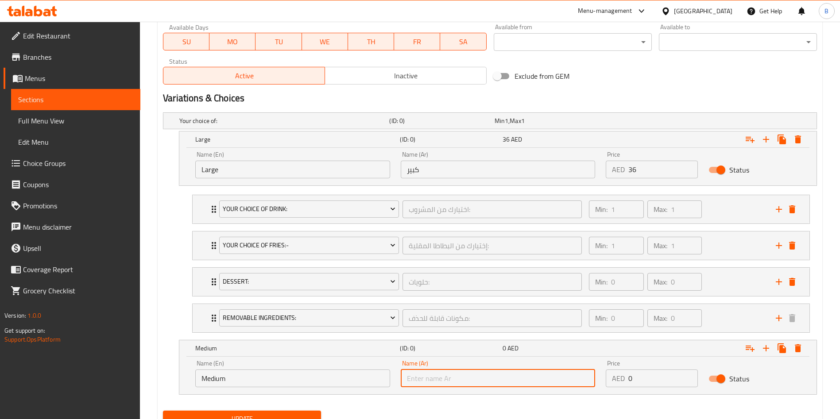
click at [471, 380] on input "text" at bounding box center [498, 379] width 195 height 18
paste input "واسطة"
type input "واسطة"
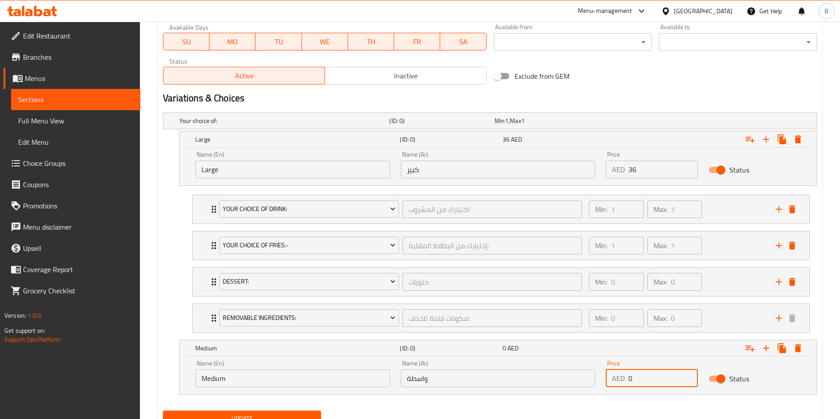
click at [638, 377] on input "0" at bounding box center [663, 379] width 70 height 18
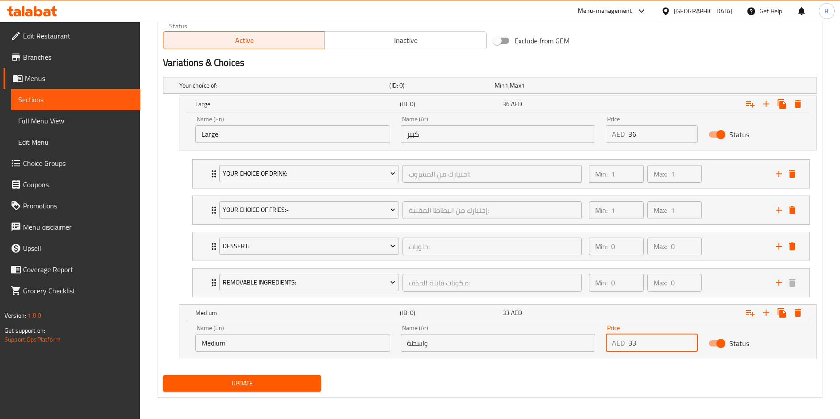
scroll to position [461, 0]
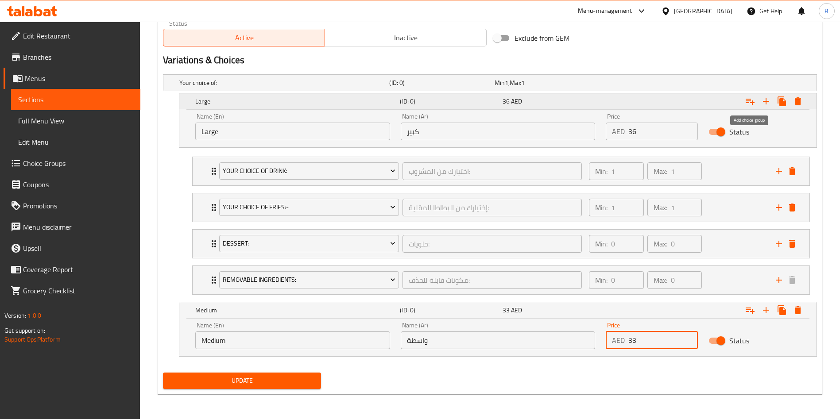
type input "33"
click at [747, 101] on icon "Expand" at bounding box center [750, 101] width 11 height 11
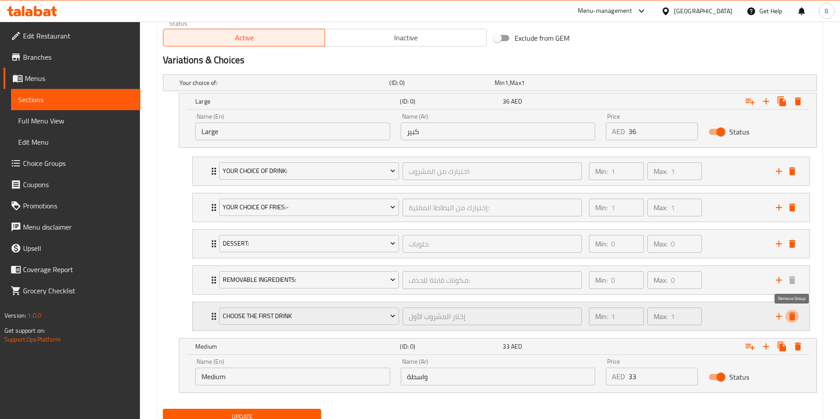
click at [794, 315] on icon "delete" at bounding box center [792, 317] width 6 height 8
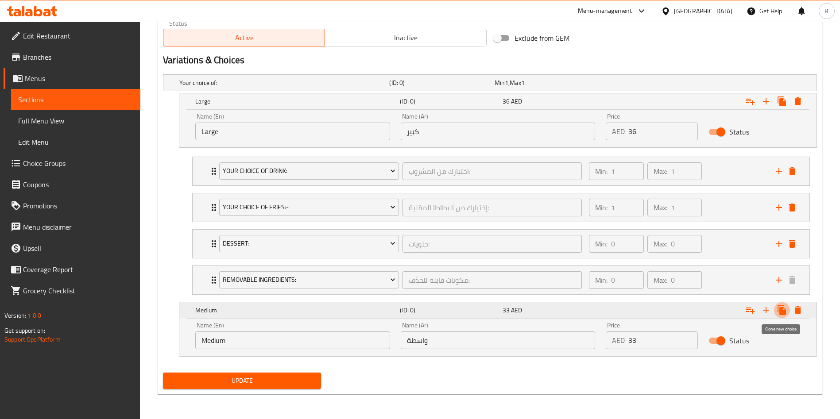
click at [775, 311] on button "Expand" at bounding box center [782, 310] width 16 height 16
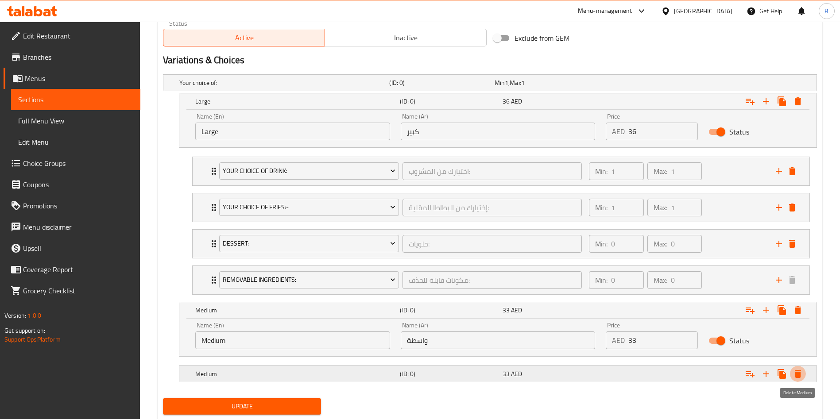
click at [797, 371] on icon "Expand" at bounding box center [798, 374] width 6 height 8
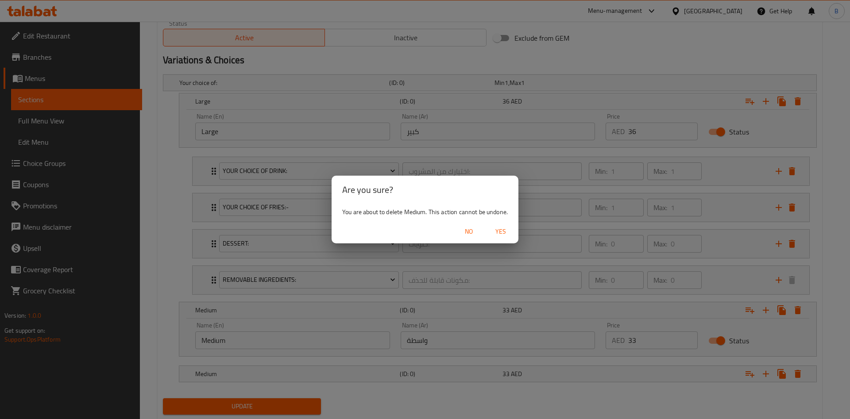
click at [507, 231] on span "Yes" at bounding box center [500, 231] width 21 height 11
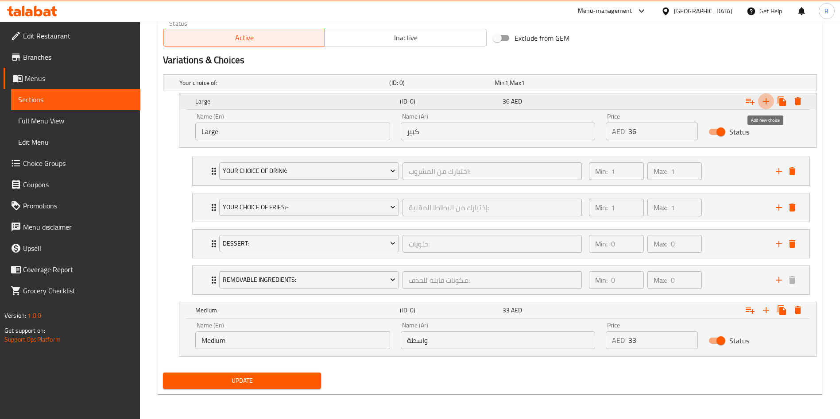
click at [766, 99] on icon "Expand" at bounding box center [766, 101] width 6 height 6
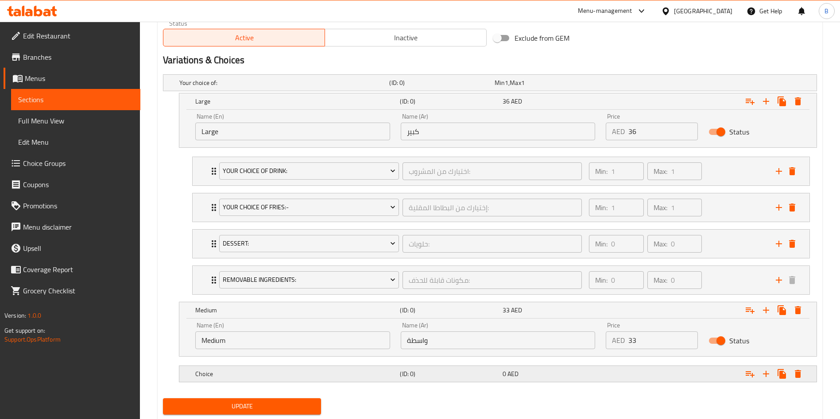
click at [797, 364] on div "Expand" at bounding box center [705, 373] width 205 height 19
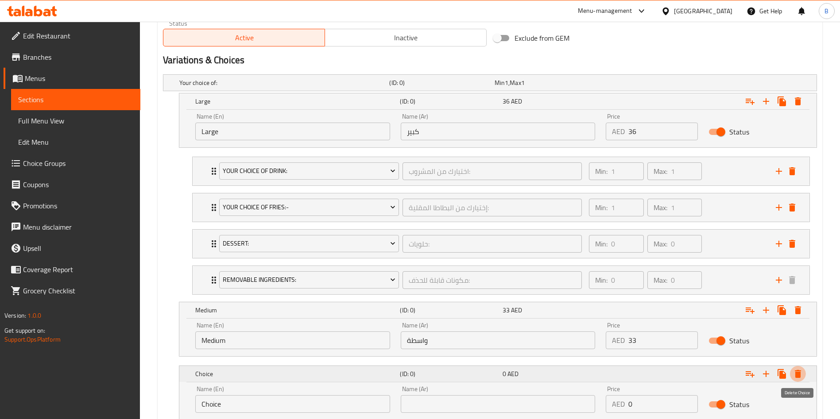
click at [796, 369] on icon "Expand" at bounding box center [798, 374] width 11 height 11
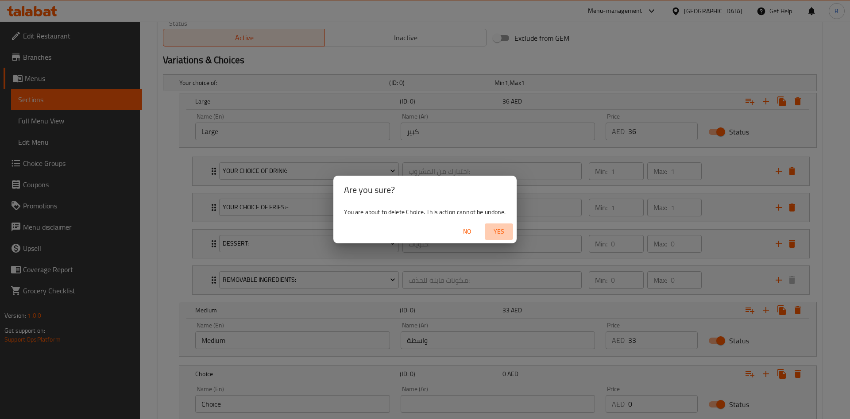
click at [499, 231] on span "Yes" at bounding box center [498, 231] width 21 height 11
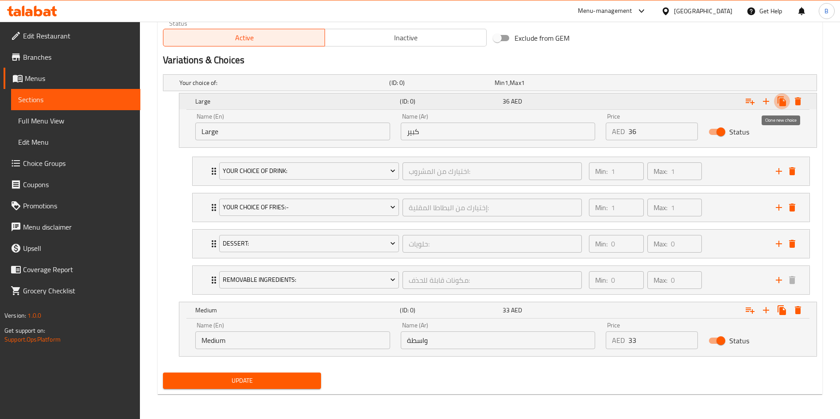
click at [782, 99] on icon "Expand" at bounding box center [782, 102] width 8 height 10
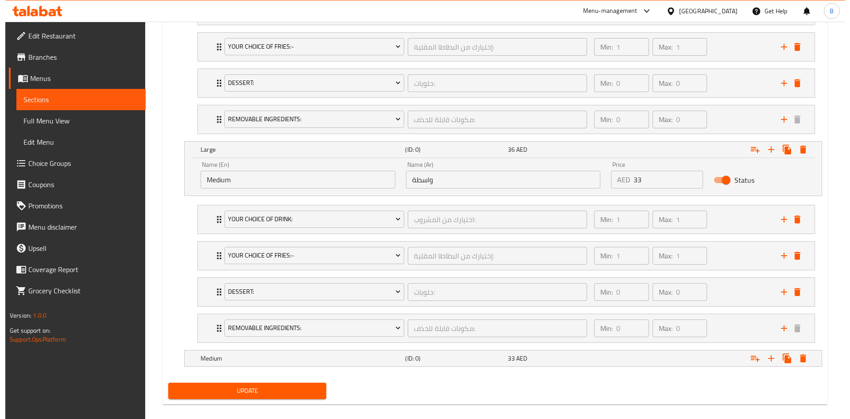
scroll to position [631, 0]
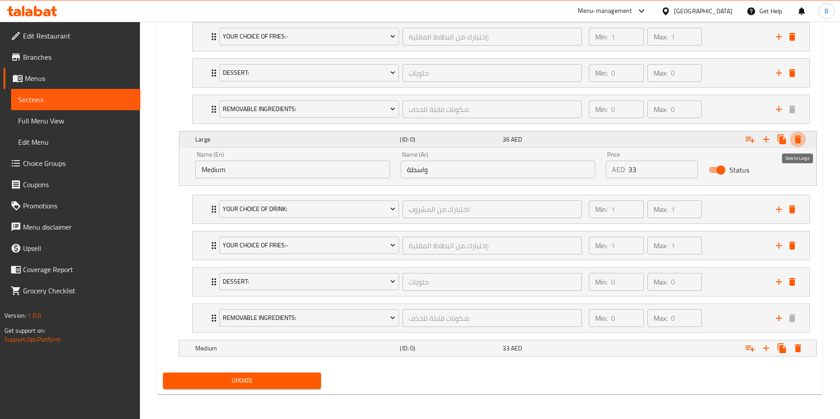
click at [797, 139] on icon "Expand" at bounding box center [798, 140] width 6 height 8
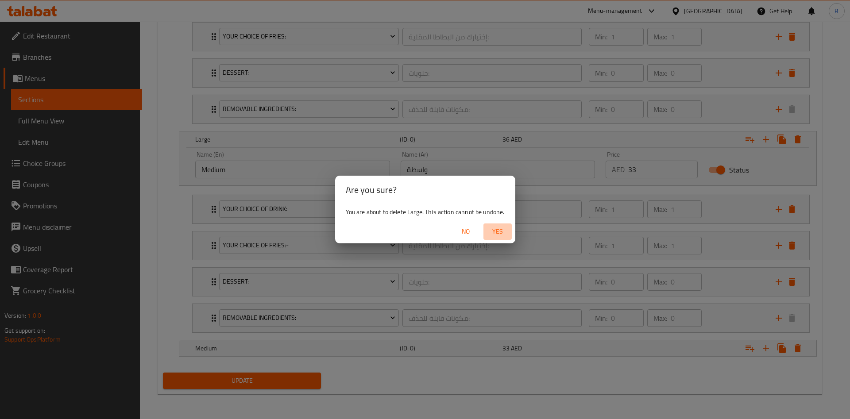
click at [503, 230] on span "Yes" at bounding box center [497, 231] width 21 height 11
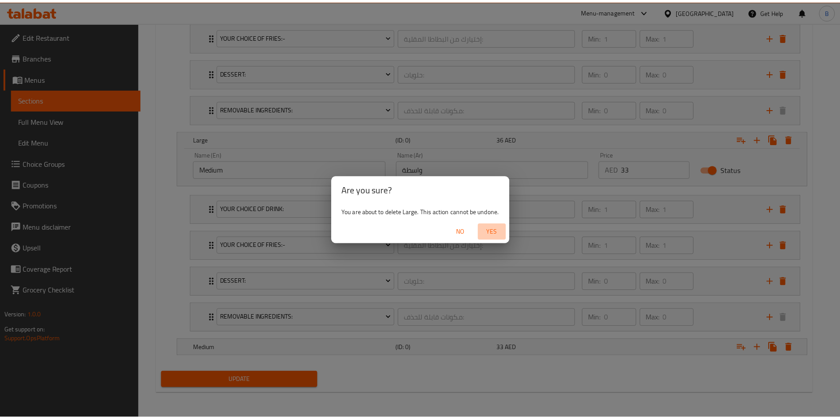
scroll to position [461, 0]
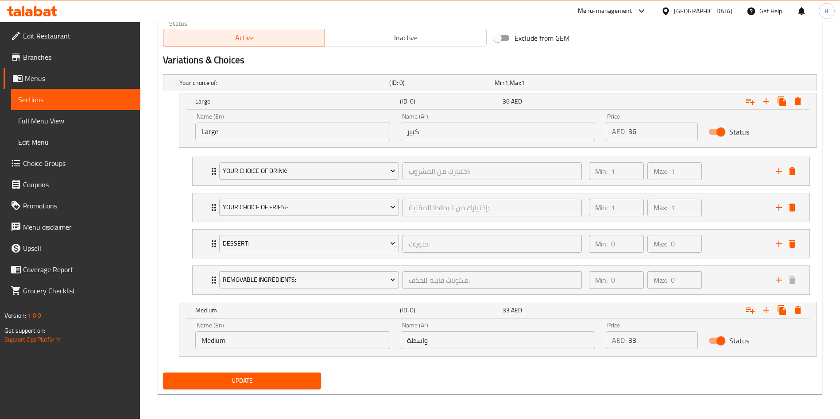
drag, startPoint x: 188, startPoint y: 303, endPoint x: 182, endPoint y: 176, distance: 127.2
click at [182, 176] on div "Your choice of: (ID: 0) Min 1 , Max 1 Name (En) Your choice of: Name (En) Name …" at bounding box center [489, 220] width 661 height 298
click at [235, 382] on span "Update" at bounding box center [242, 381] width 144 height 11
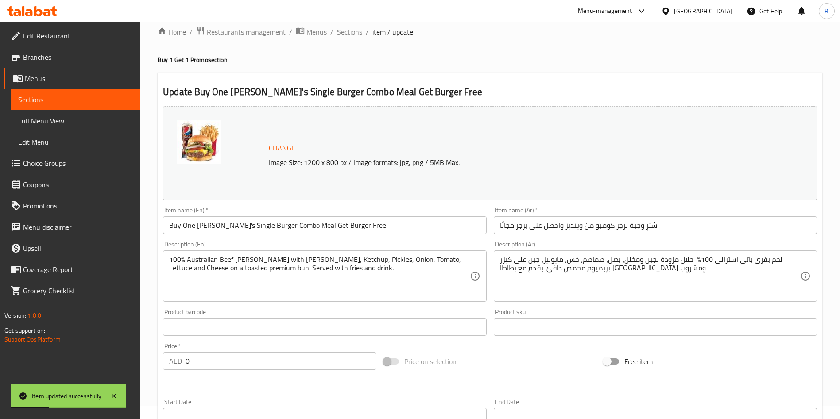
scroll to position [0, 0]
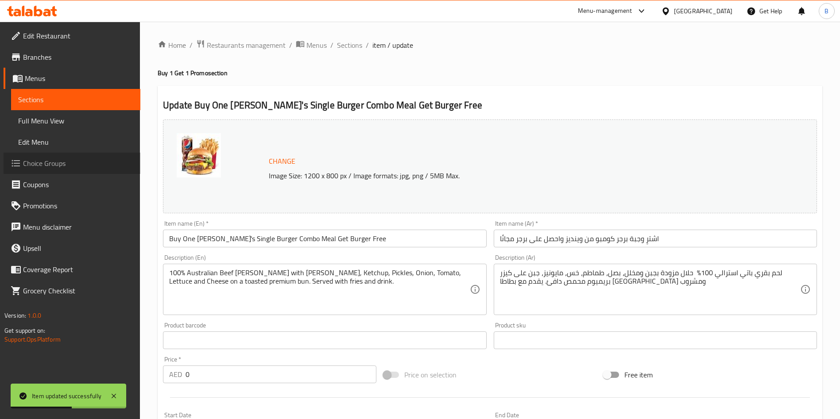
click at [60, 171] on link "Choice Groups" at bounding box center [72, 163] width 137 height 21
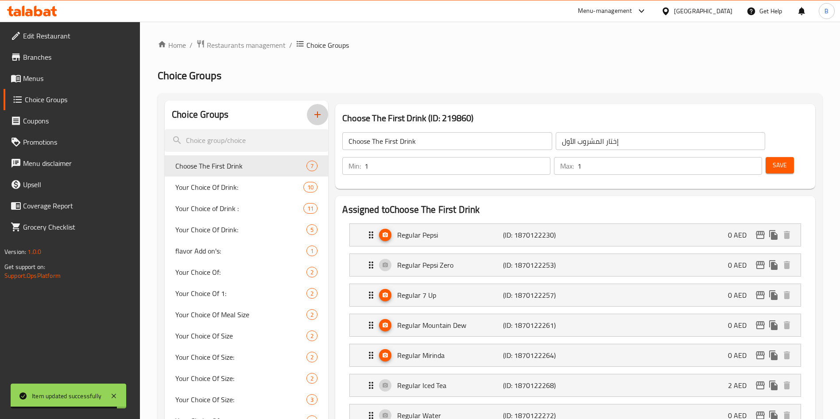
click at [317, 119] on icon "button" at bounding box center [317, 114] width 11 height 11
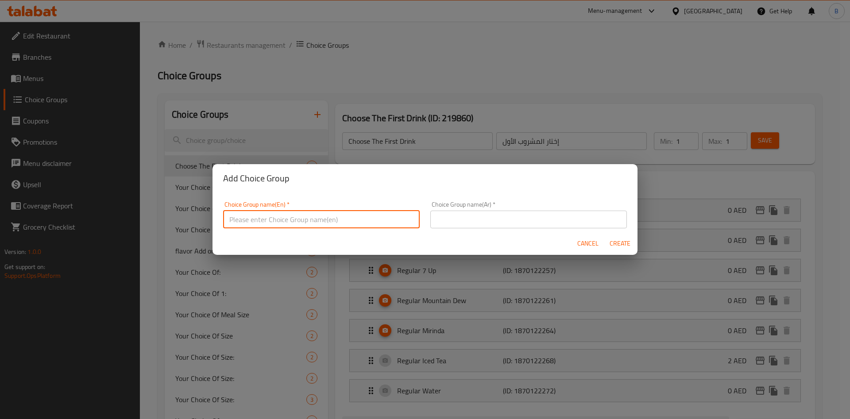
click at [347, 217] on input "text" at bounding box center [321, 220] width 197 height 18
paste input "Choose your free item:"
type input "Choose your free item:"
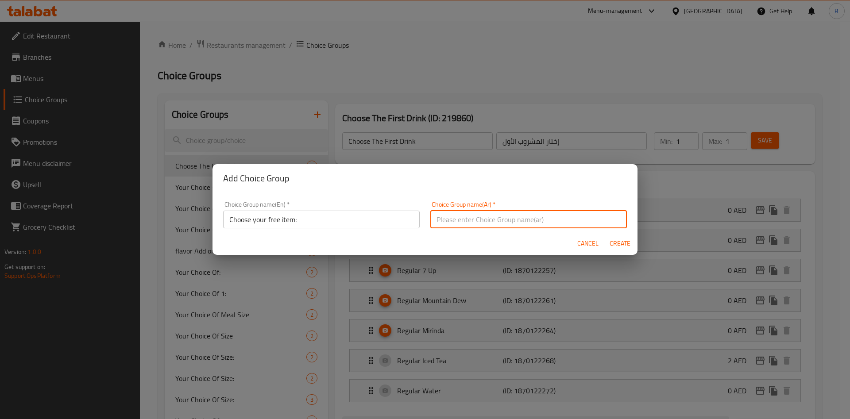
click at [462, 217] on input "text" at bounding box center [528, 220] width 197 height 18
paste input "[PERSON_NAME]:"
type input "[PERSON_NAME]:"
click at [617, 242] on span "Create" at bounding box center [619, 243] width 21 height 11
type input "Choose your free item:"
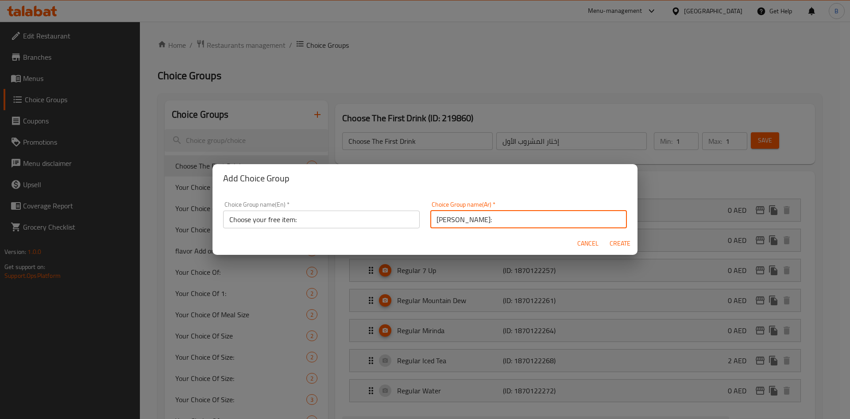
type input "[PERSON_NAME]:"
type input "0"
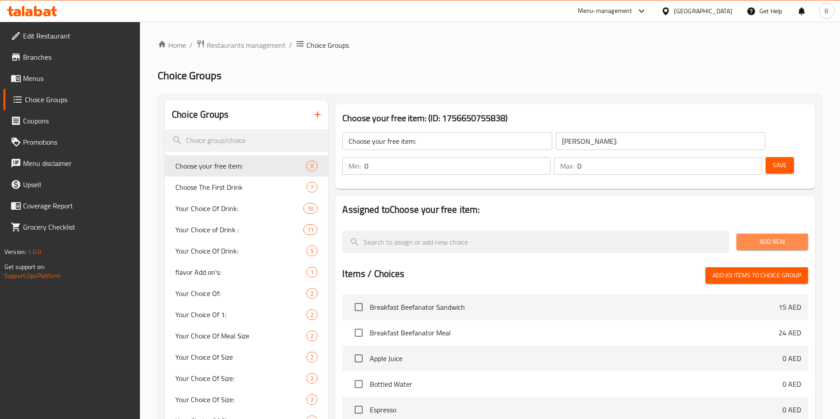
click at [763, 234] on button "Add New" at bounding box center [772, 242] width 72 height 16
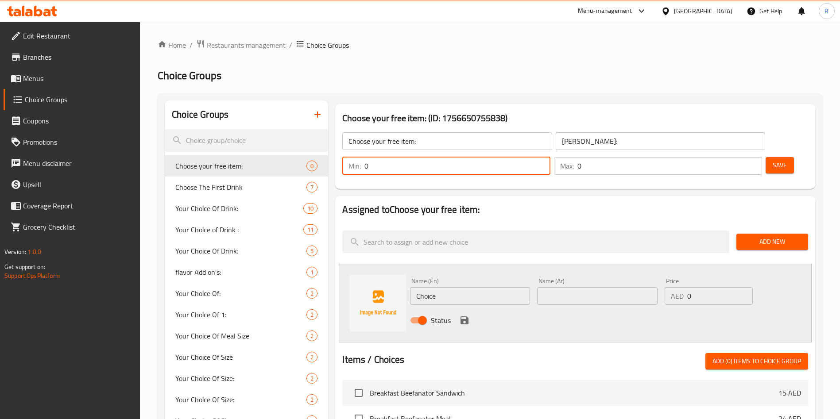
click at [550, 157] on input "0" at bounding box center [457, 166] width 186 height 18
click at [550, 157] on input "1" at bounding box center [457, 166] width 186 height 18
type input "1"
click at [574, 161] on p "Max:" at bounding box center [567, 166] width 14 height 11
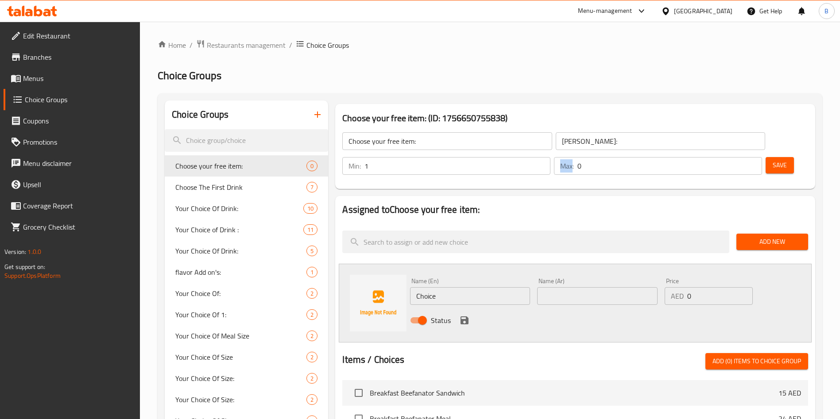
click at [574, 161] on p "Max:" at bounding box center [567, 166] width 14 height 11
click at [734, 157] on input "0" at bounding box center [669, 166] width 185 height 18
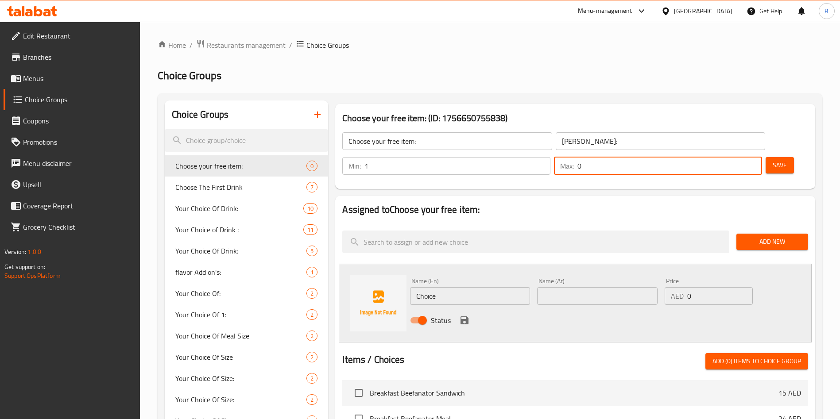
click at [734, 157] on input "0" at bounding box center [669, 166] width 185 height 18
click at [734, 157] on input "1" at bounding box center [669, 166] width 185 height 18
type input "1"
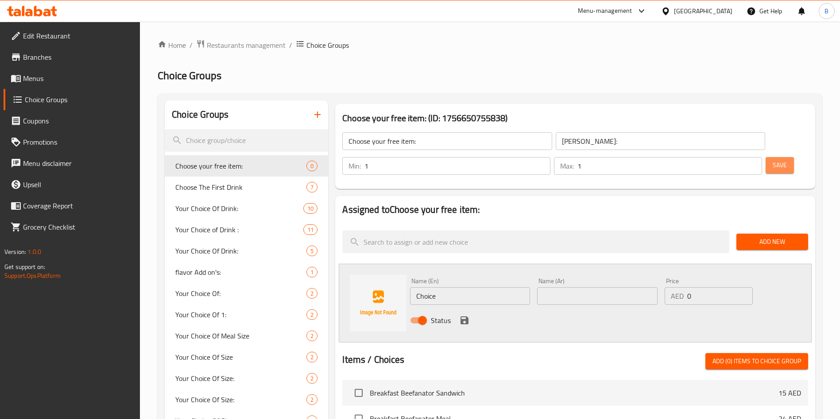
click at [766, 157] on button "Save" at bounding box center [780, 165] width 28 height 16
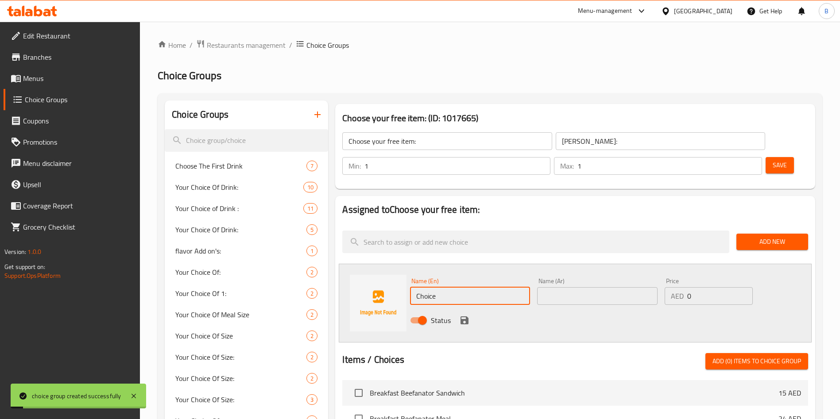
click at [472, 287] on input "Choice" at bounding box center [470, 296] width 120 height 18
click at [473, 287] on input "Choice" at bounding box center [470, 296] width 120 height 18
paste input "Free - 1-[PERSON_NAME]'s Singl"
click at [473, 287] on input "Free - 1-[PERSON_NAME]'s Single" at bounding box center [470, 296] width 120 height 18
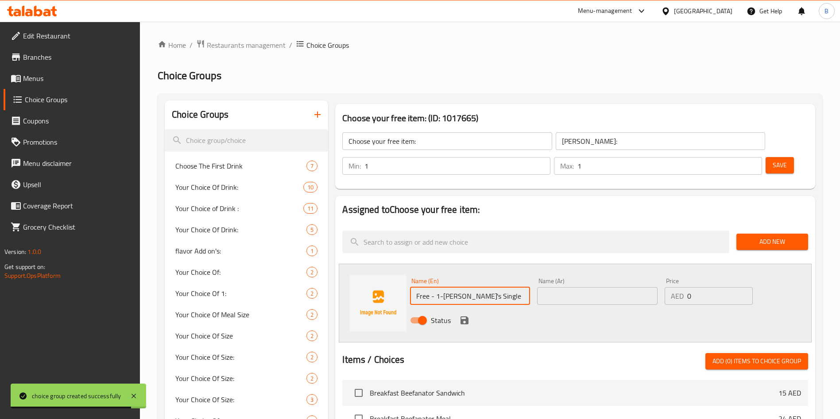
type input "Free - 1-[PERSON_NAME]'s Single"
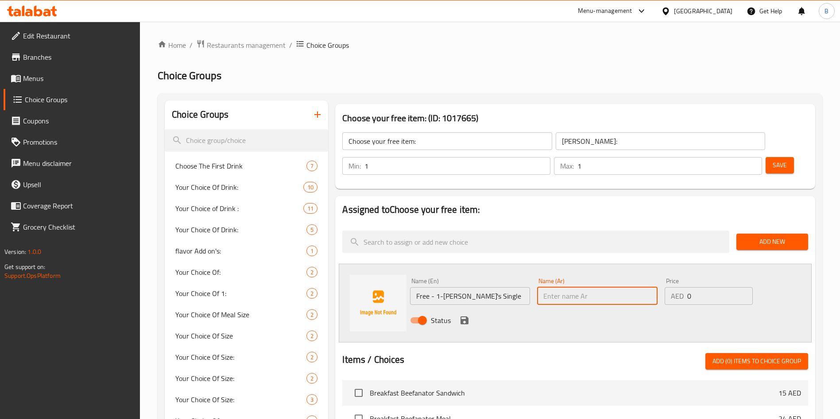
click at [580, 287] on input "text" at bounding box center [597, 296] width 120 height 18
paste input "برجر واحد من وينديز مجانًا"
type input "برجر واحد من وينديز مجانًا"
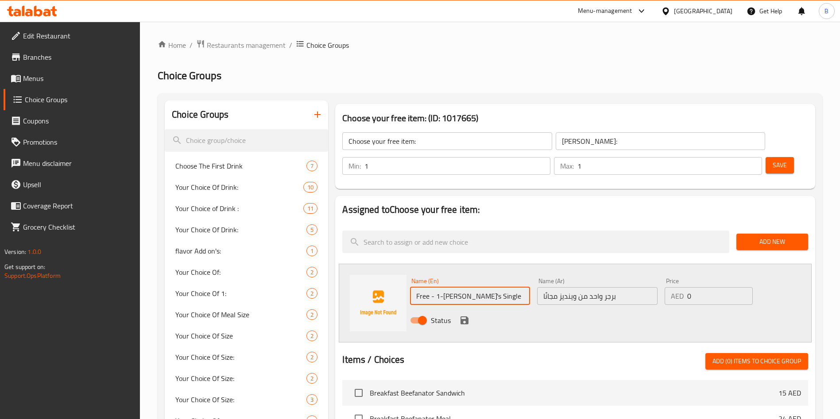
click at [443, 287] on input "Free - 1-[PERSON_NAME]'s Single" at bounding box center [470, 296] width 120 height 18
click at [510, 287] on input "Free - One [PERSON_NAME]'s Single" at bounding box center [470, 296] width 120 height 18
click at [440, 287] on input "Free - One [PERSON_NAME]'s Single Burger" at bounding box center [470, 296] width 120 height 18
type input "Free - One [PERSON_NAME]'s Single Burger"
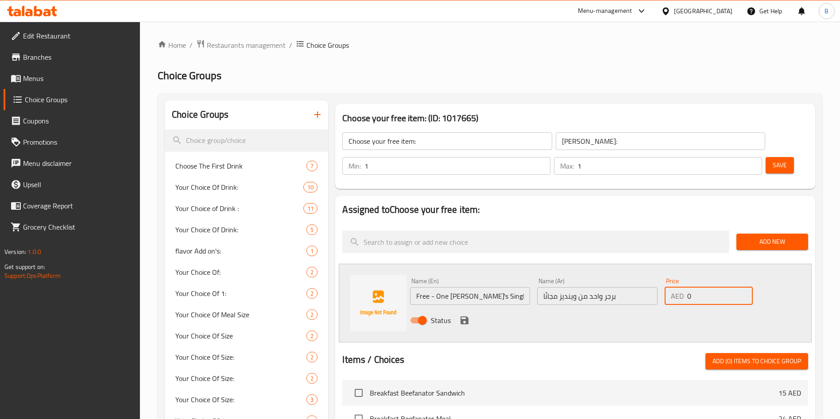
click at [716, 287] on input "0" at bounding box center [720, 296] width 66 height 18
click at [469, 315] on icon "save" at bounding box center [464, 320] width 11 height 11
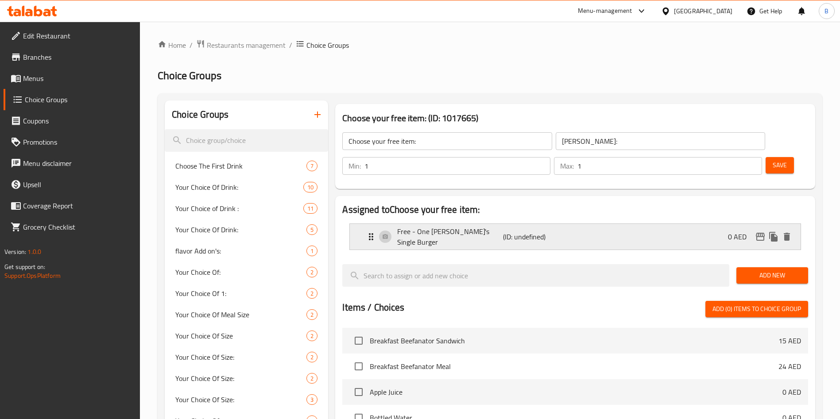
click at [455, 226] on p "Free - One [PERSON_NAME]'s Single Burger" at bounding box center [449, 236] width 105 height 21
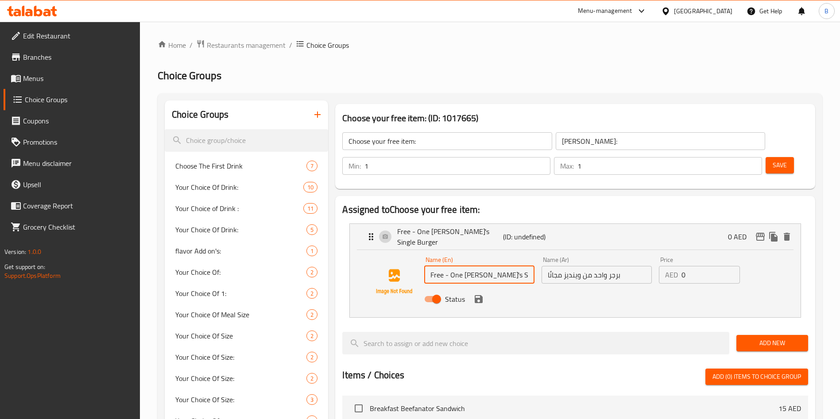
click at [456, 266] on input "Free - One [PERSON_NAME]'s Single Burger" at bounding box center [479, 275] width 110 height 18
type input "Free - [PERSON_NAME]'s Single Burger"
click at [484, 293] on button "save" at bounding box center [478, 299] width 13 height 13
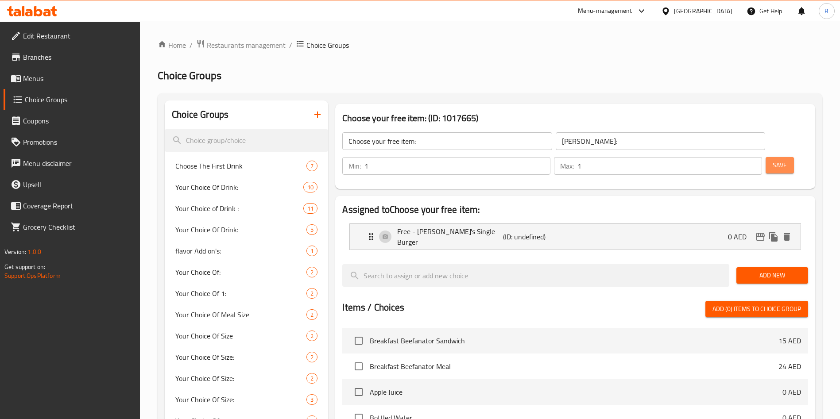
click at [772, 157] on button "Save" at bounding box center [780, 165] width 28 height 16
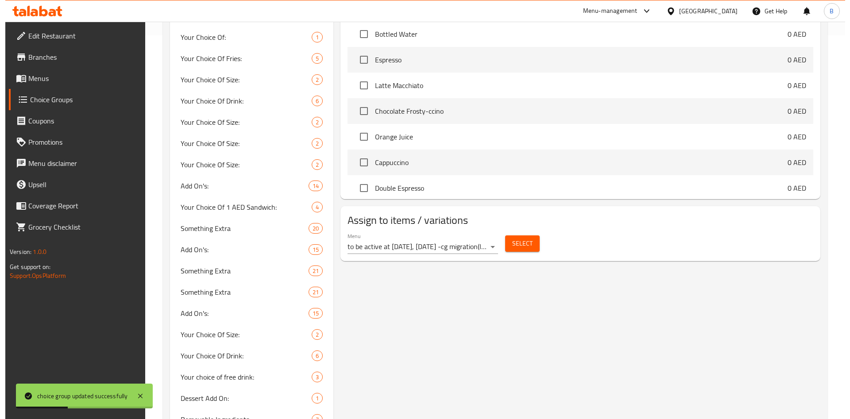
scroll to position [371, 0]
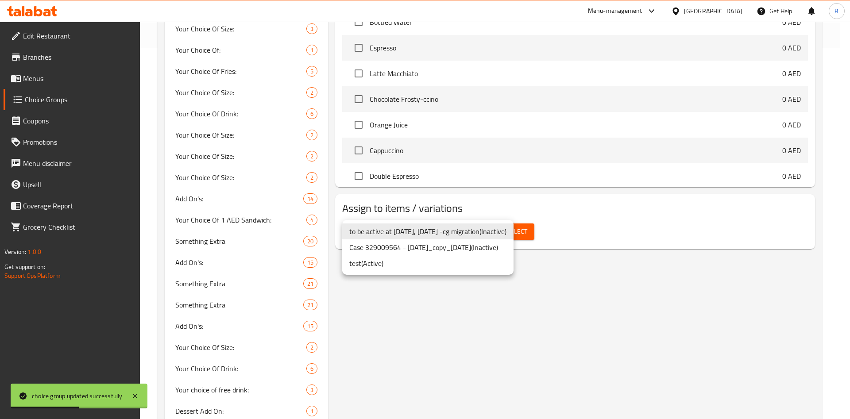
click at [422, 263] on li "test ( Active )" at bounding box center [427, 264] width 171 height 16
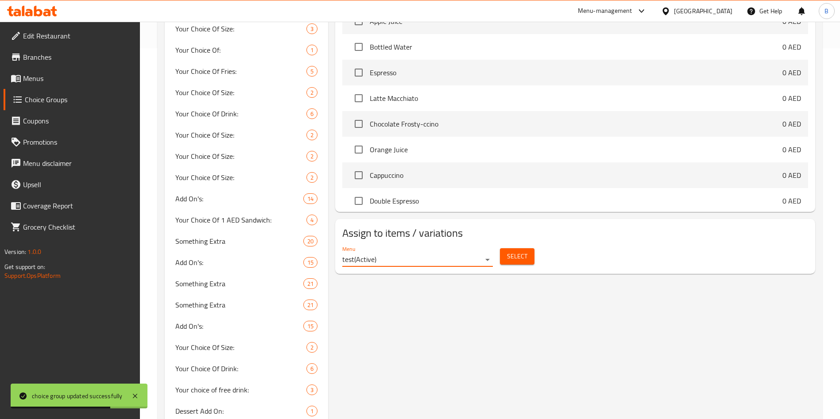
click at [513, 245] on div "Select" at bounding box center [517, 256] width 42 height 23
click at [518, 251] on span "Select" at bounding box center [517, 256] width 20 height 11
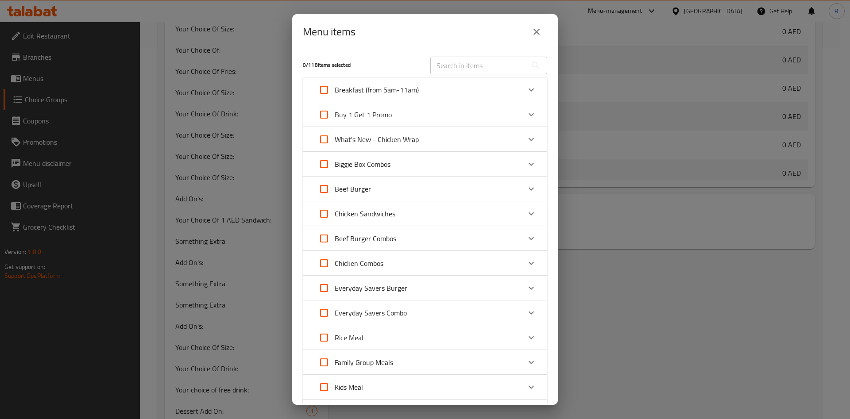
click at [438, 113] on div "Buy 1 Get 1 Promo" at bounding box center [417, 114] width 207 height 21
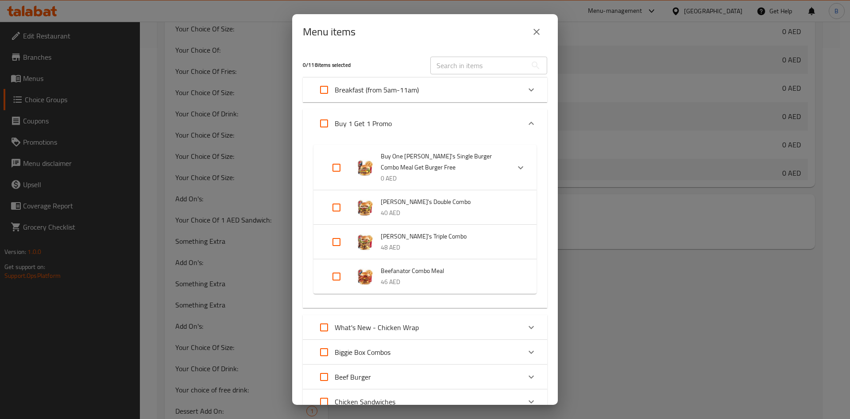
click at [345, 163] on input "Expand" at bounding box center [336, 167] width 21 height 21
checkbox input "true"
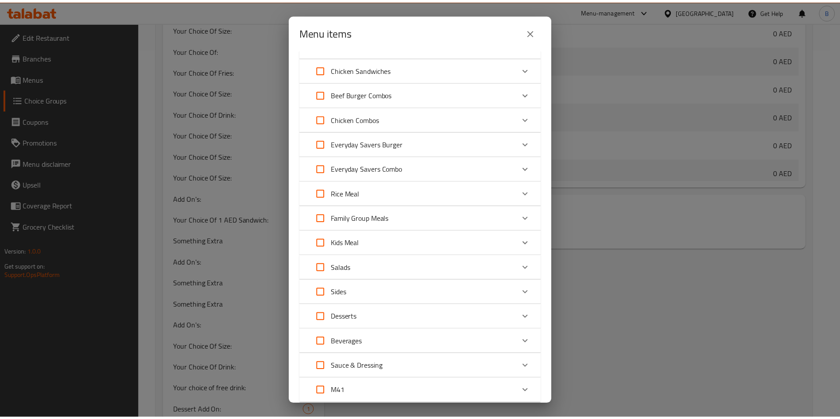
scroll to position [450, 0]
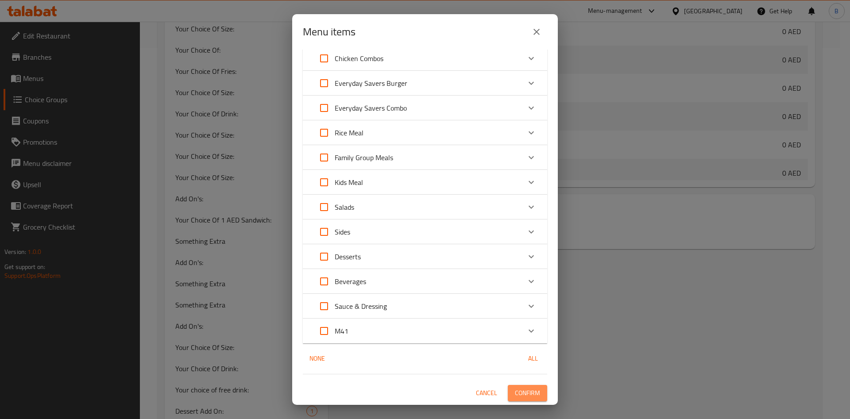
click at [525, 393] on span "Confirm" at bounding box center [527, 393] width 25 height 11
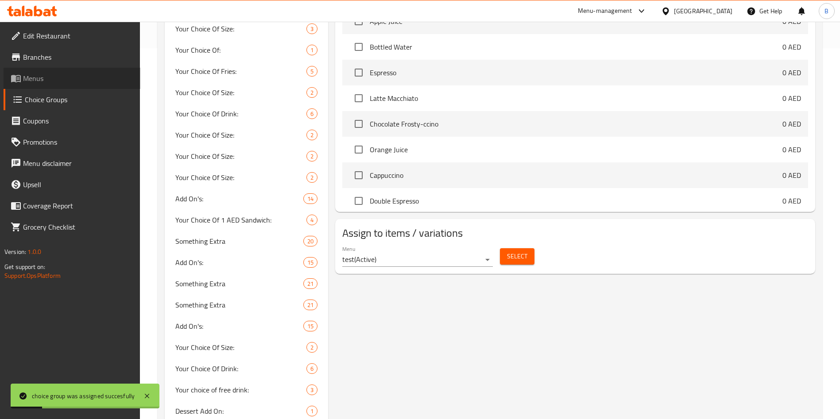
click at [62, 85] on link "Menus" at bounding box center [72, 78] width 137 height 21
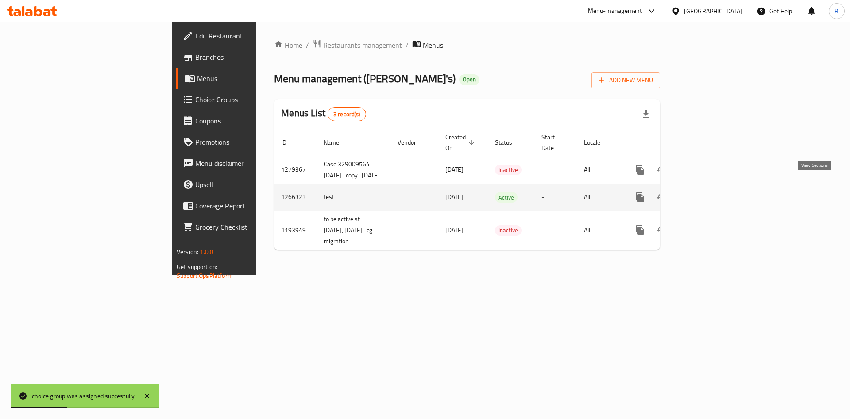
click at [715, 188] on link "enhanced table" at bounding box center [703, 197] width 21 height 21
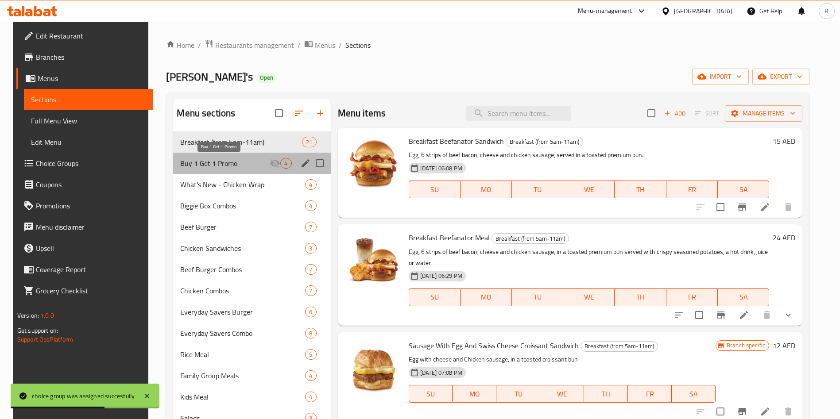
click at [252, 164] on span "Buy 1 Get 1 Promo" at bounding box center [224, 163] width 89 height 11
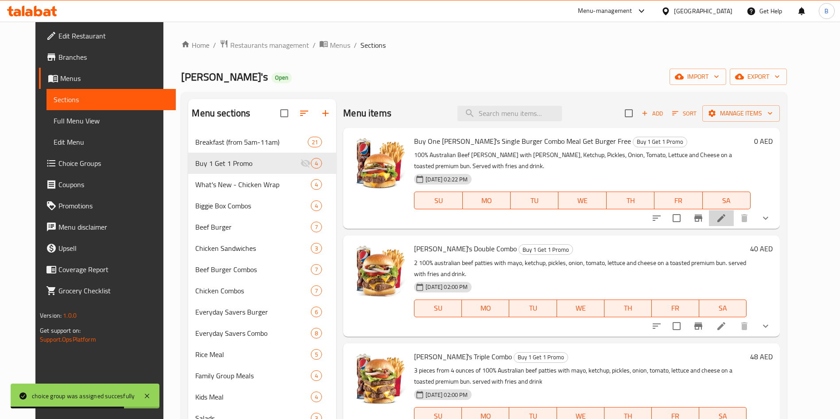
click at [734, 221] on li at bounding box center [721, 218] width 25 height 16
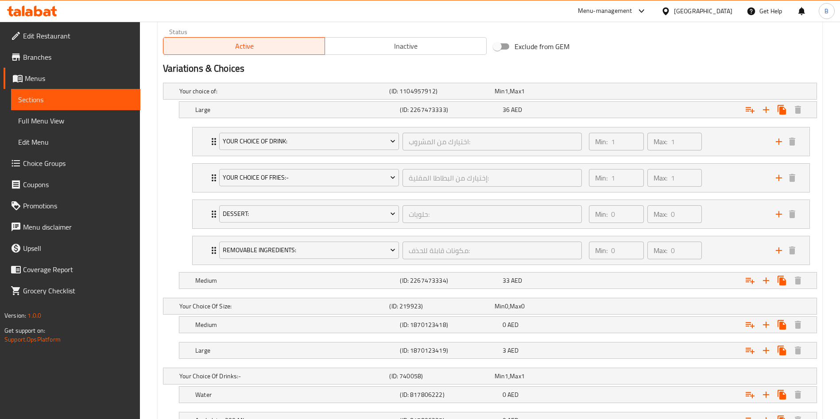
scroll to position [458, 0]
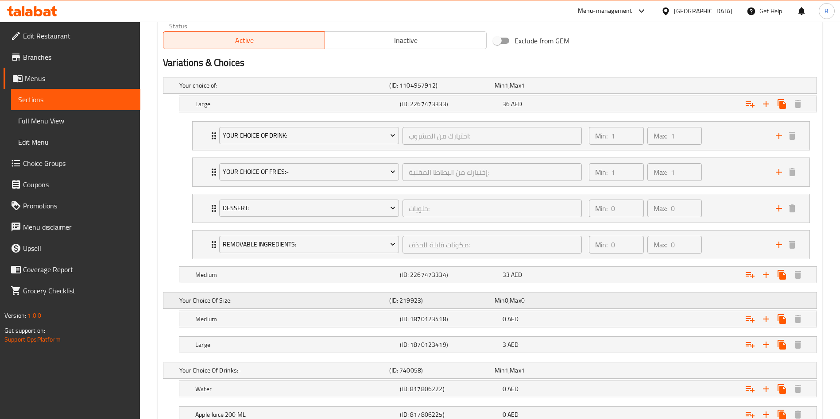
click at [481, 305] on div "(ID: 219923)" at bounding box center [439, 300] width 105 height 12
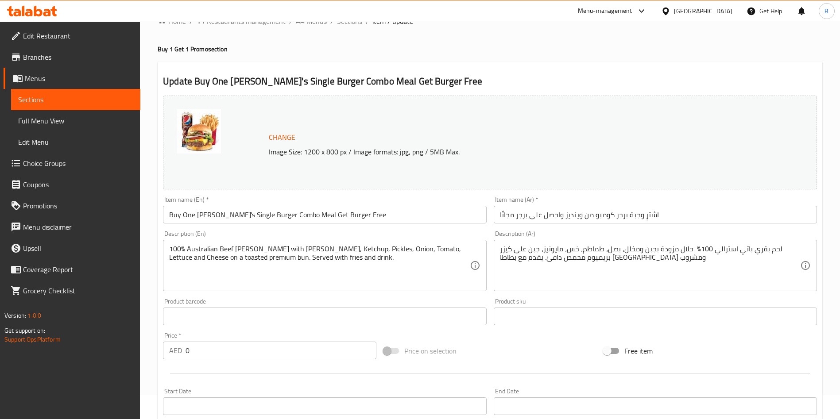
scroll to position [0, 0]
